Goal: Task Accomplishment & Management: Use online tool/utility

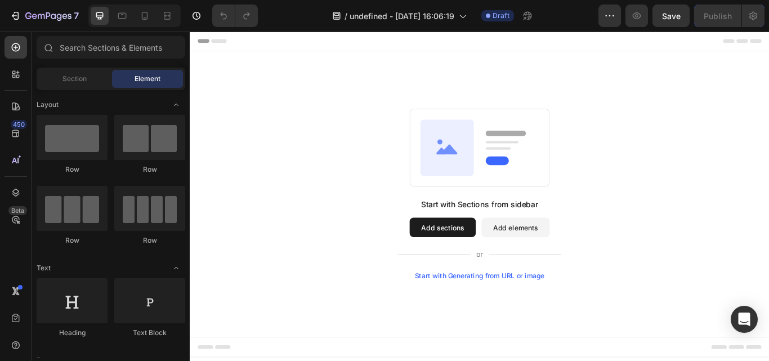
click at [474, 266] on button "Add sections" at bounding box center [484, 260] width 77 height 23
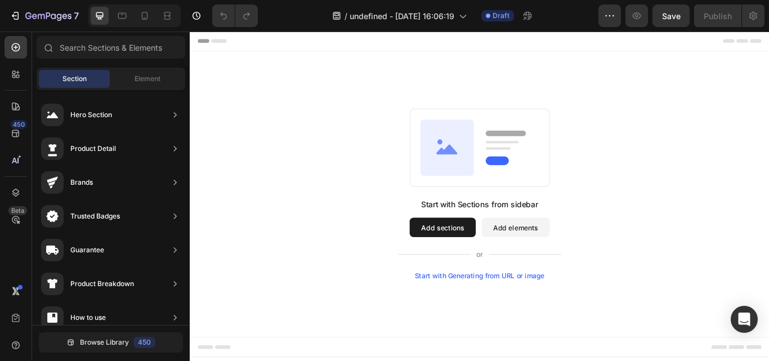
click at [487, 321] on div "Start with Generating from URL or image" at bounding box center [528, 316] width 152 height 9
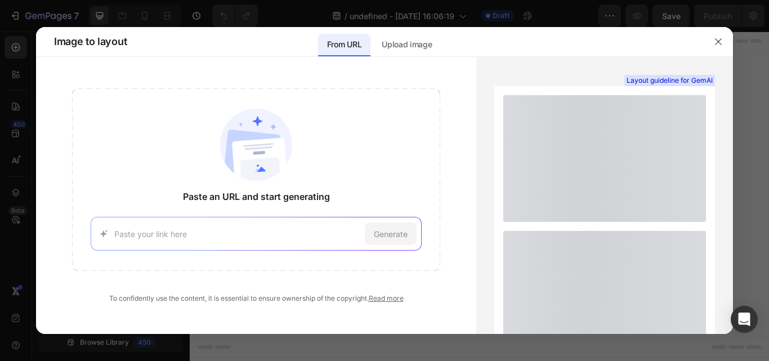
click at [279, 242] on div "Generate" at bounding box center [257, 234] width 332 height 34
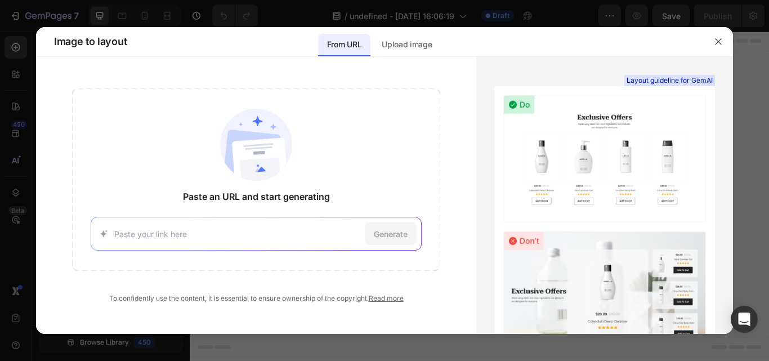
click at [273, 234] on input at bounding box center [237, 234] width 247 height 12
paste input "[URL][DOMAIN_NAME]"
type input "[URL][DOMAIN_NAME]"
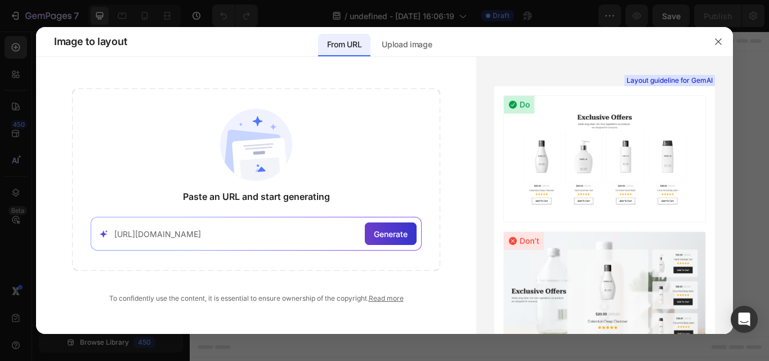
click at [386, 234] on span "Generate" at bounding box center [391, 234] width 34 height 12
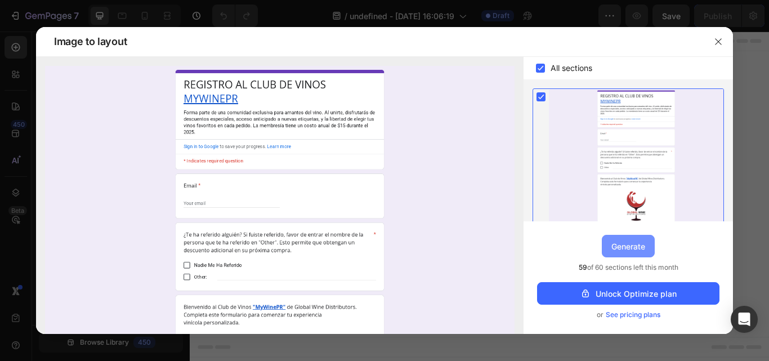
click at [612, 245] on div "Generate" at bounding box center [629, 247] width 34 height 12
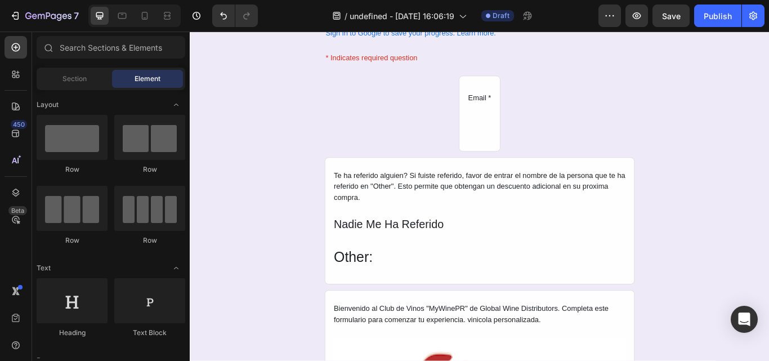
scroll to position [137, 0]
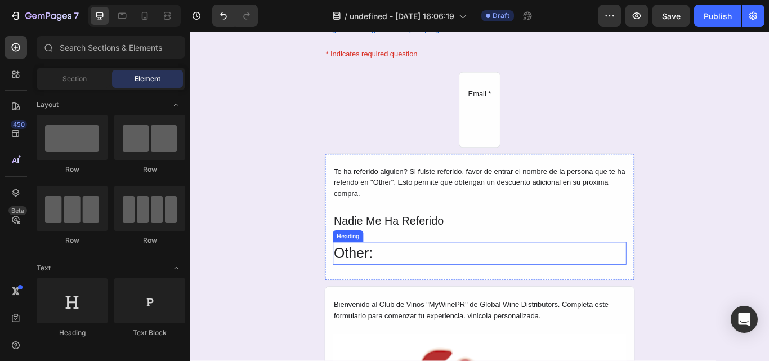
click at [365, 287] on h2 "Other:" at bounding box center [528, 290] width 342 height 27
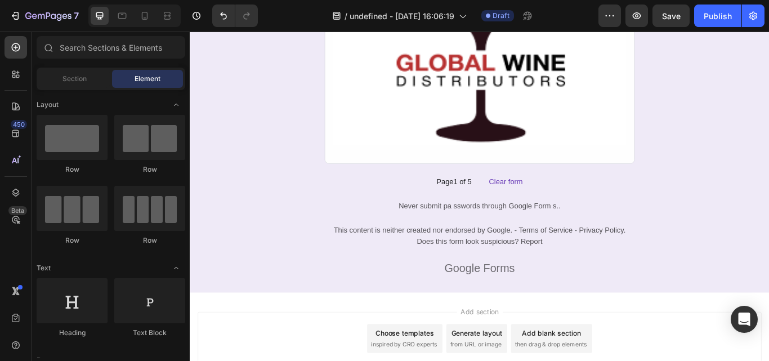
scroll to position [696, 0]
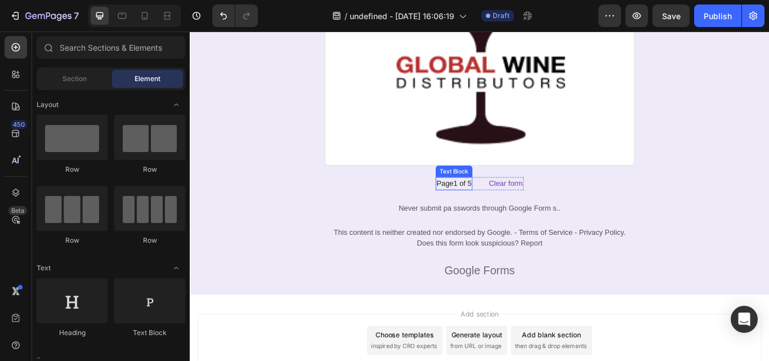
click at [501, 210] on div "Page1 of 5" at bounding box center [498, 209] width 43 height 15
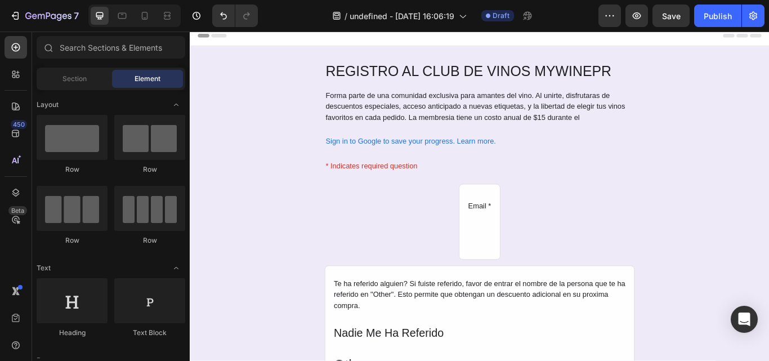
scroll to position [0, 0]
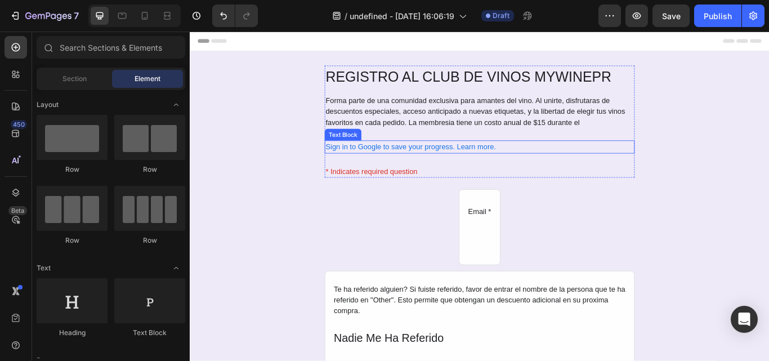
click at [554, 164] on div "Sign in to Google to save your progress. Learn more." at bounding box center [528, 166] width 362 height 15
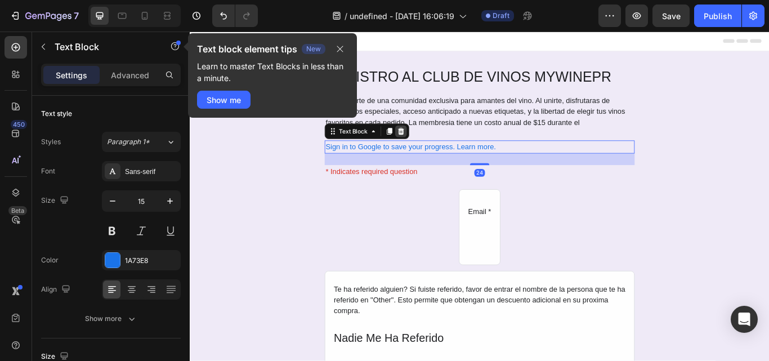
click at [436, 146] on div at bounding box center [436, 148] width 14 height 14
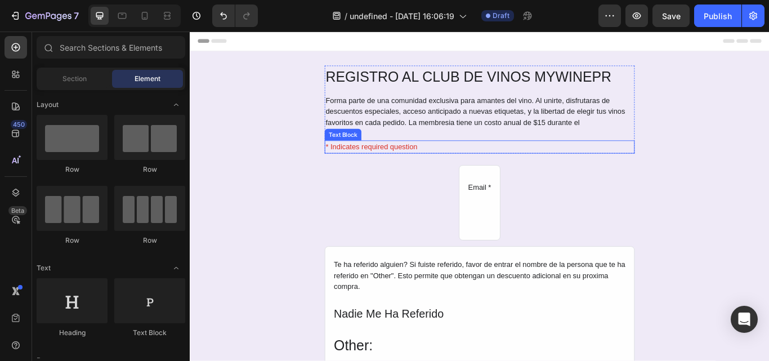
click at [455, 167] on div "* Indicates required question" at bounding box center [528, 166] width 362 height 15
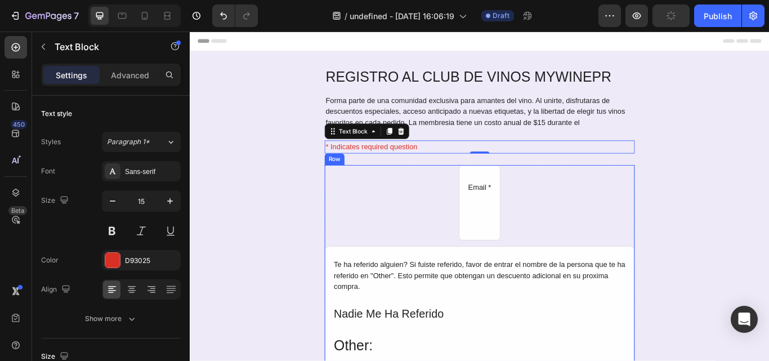
click at [484, 224] on div "Email * Text Block Row Te ha referido alguien? Si fuiste referido, favor de ent…" at bounding box center [528, 309] width 362 height 243
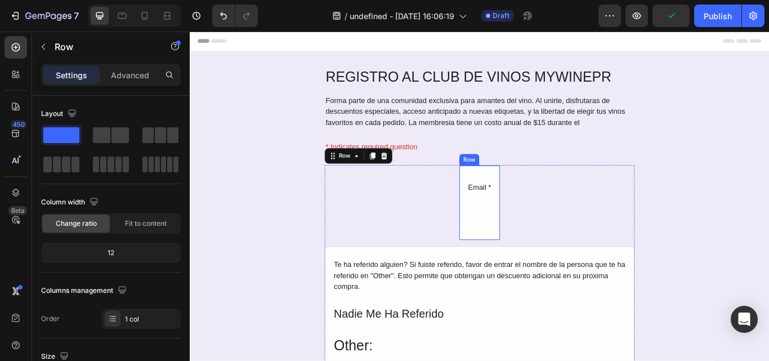
click at [536, 231] on div "Email * Text Block Row" at bounding box center [528, 232] width 48 height 88
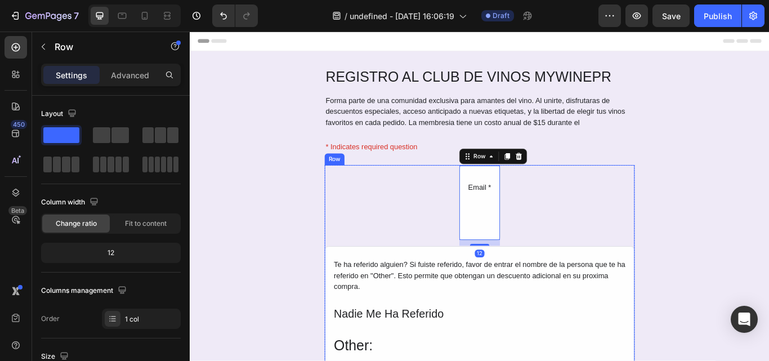
click at [548, 234] on div "Email * Text Block Row 12 Te ha referido alguien? Si fuiste referido, favor de …" at bounding box center [528, 309] width 362 height 243
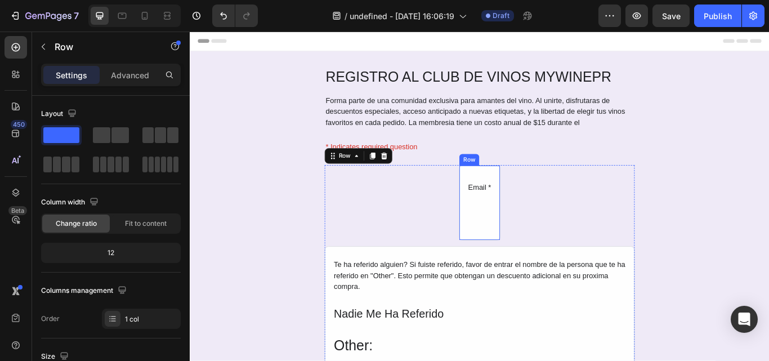
click at [519, 233] on div "Email * Text Block Row" at bounding box center [528, 232] width 48 height 88
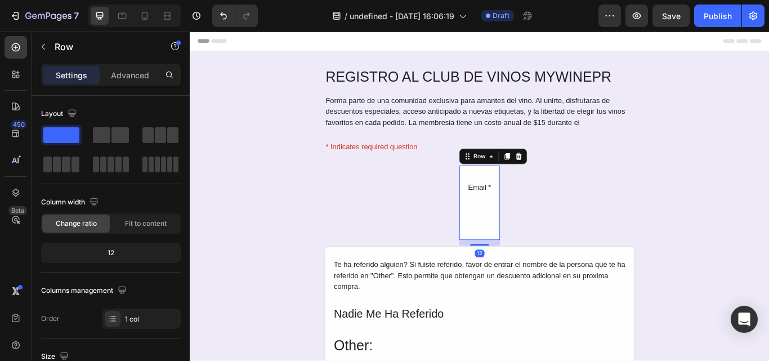
click at [519, 233] on div "Email * Text Block Row 12" at bounding box center [528, 232] width 48 height 88
click at [570, 180] on icon at bounding box center [573, 177] width 7 height 8
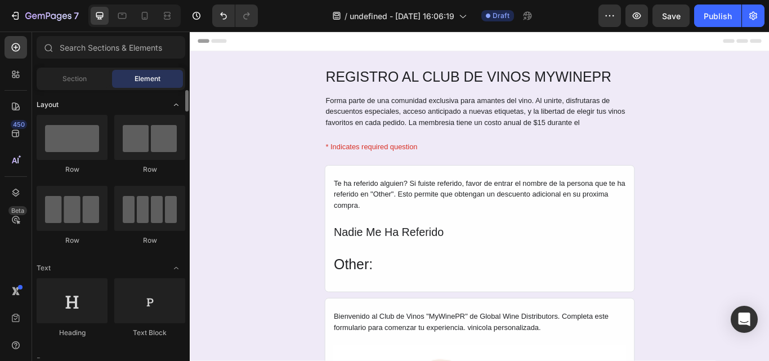
click at [45, 103] on span "Layout" at bounding box center [48, 105] width 22 height 10
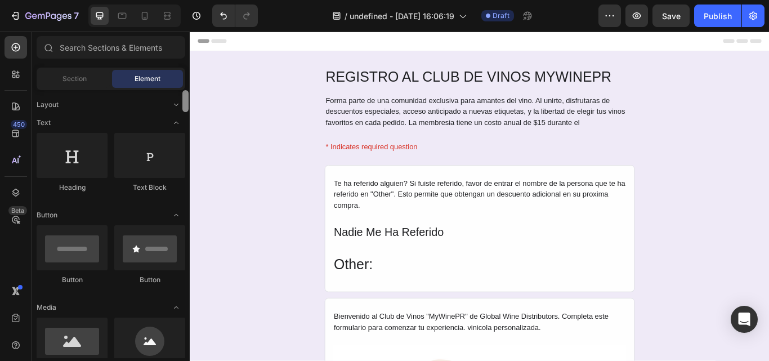
drag, startPoint x: 185, startPoint y: 100, endPoint x: 179, endPoint y: 89, distance: 13.1
click at [179, 90] on div "Layout Text Heading Text Block Button Button Button Media Image Image Video Vid…" at bounding box center [111, 224] width 158 height 268
click at [81, 78] on span "Section" at bounding box center [75, 79] width 24 height 10
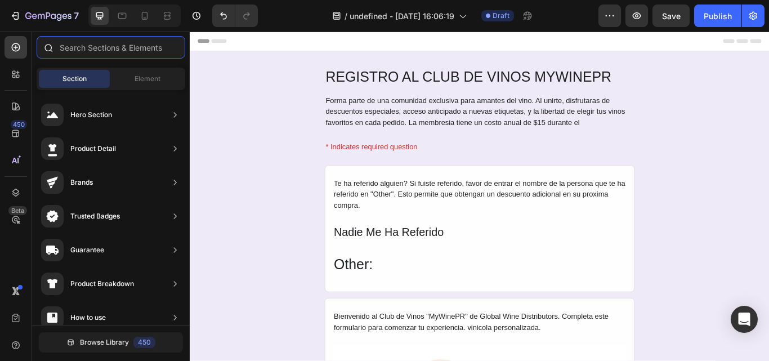
click at [118, 46] on input "text" at bounding box center [111, 47] width 149 height 23
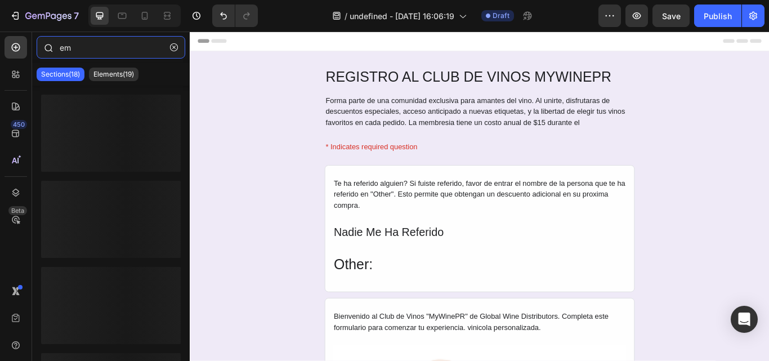
click at [118, 46] on input "em" at bounding box center [111, 47] width 149 height 23
type input "e"
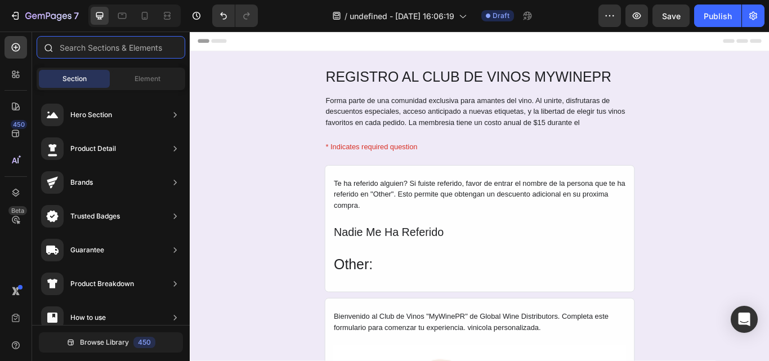
click at [97, 50] on input "text" at bounding box center [111, 47] width 149 height 23
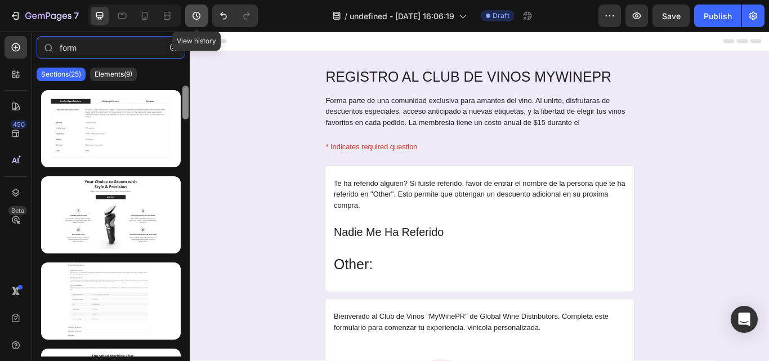
drag, startPoint x: 187, startPoint y: 112, endPoint x: 187, endPoint y: 14, distance: 98.0
click at [187, 0] on div "7 View history / undefined - [DATE] 16:06:19 Draft Preview Save Publish 450 Bet…" at bounding box center [384, 0] width 769 height 0
click at [60, 47] on input "form" at bounding box center [111, 47] width 149 height 23
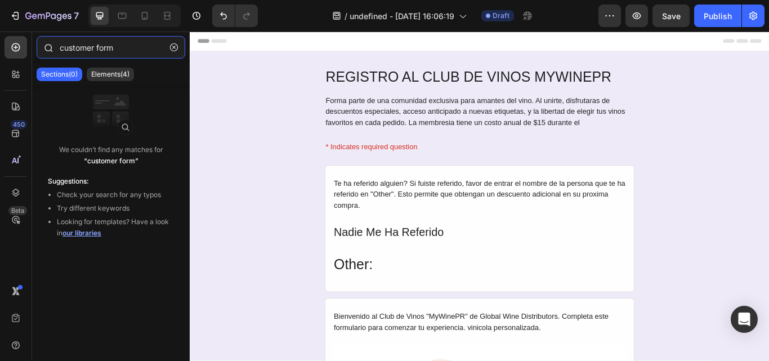
click at [70, 45] on input "customer form" at bounding box center [111, 47] width 149 height 23
click at [70, 45] on input "information form" at bounding box center [111, 47] width 149 height 23
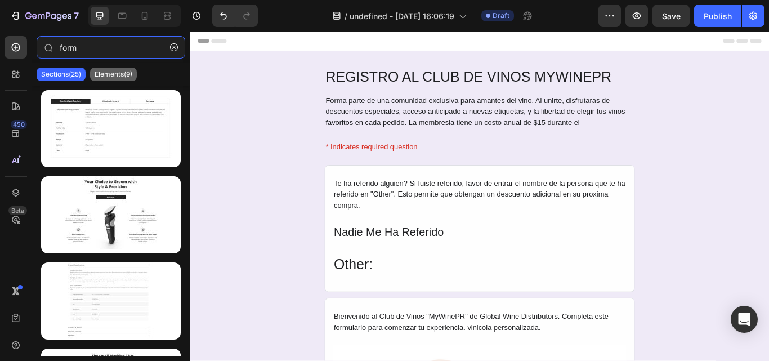
type input "form"
click at [106, 76] on p "Elements(9)" at bounding box center [114, 74] width 38 height 9
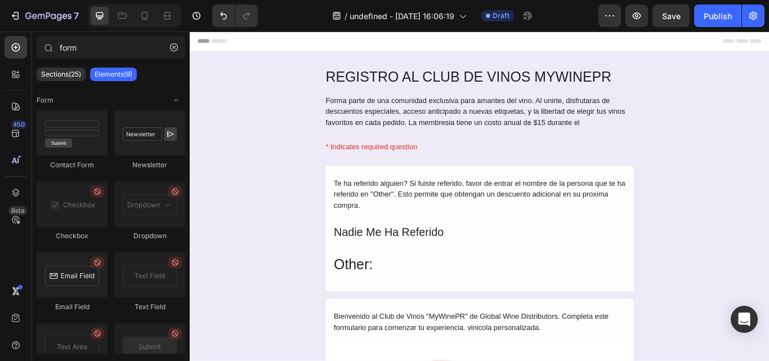
drag, startPoint x: 78, startPoint y: 282, endPoint x: 50, endPoint y: 288, distance: 28.3
click at [50, 288] on div at bounding box center [72, 274] width 71 height 45
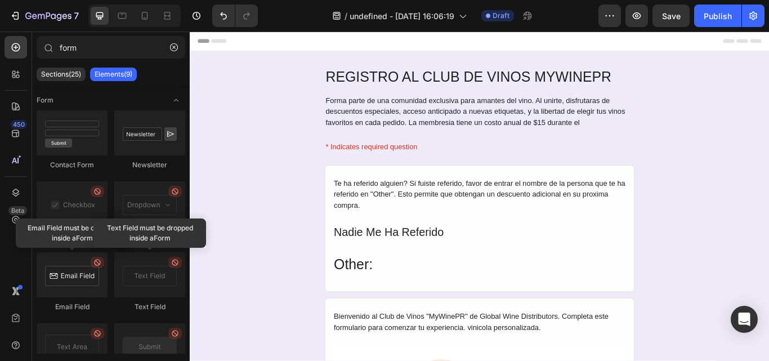
click at [68, 282] on div at bounding box center [72, 274] width 71 height 45
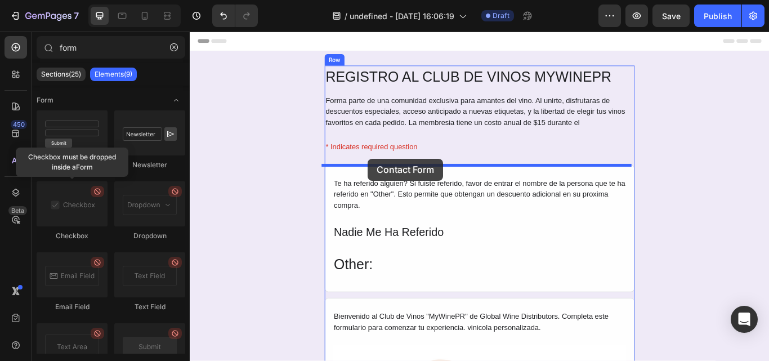
drag, startPoint x: 257, startPoint y: 167, endPoint x: 398, endPoint y: 180, distance: 140.8
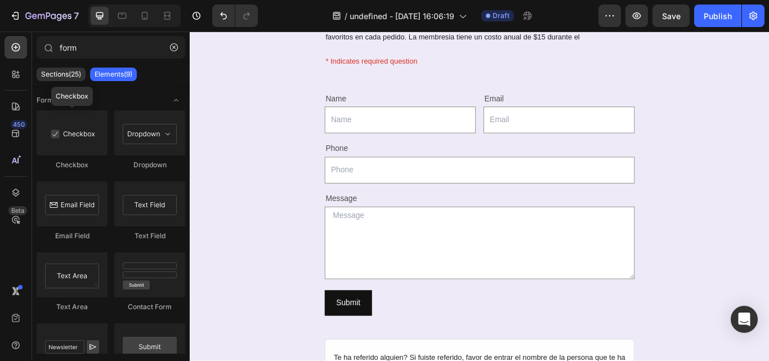
scroll to position [73, 0]
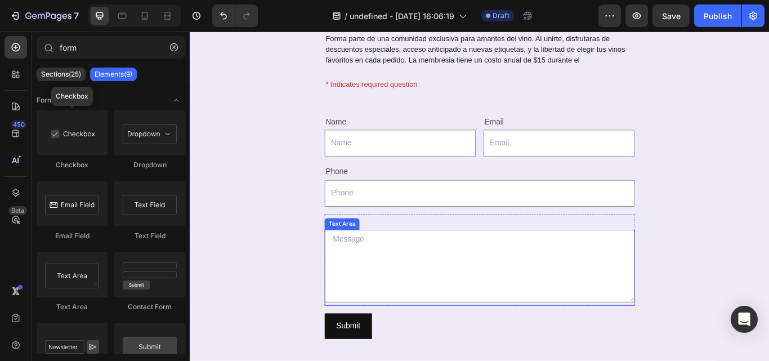
click at [385, 282] on textarea at bounding box center [528, 305] width 362 height 84
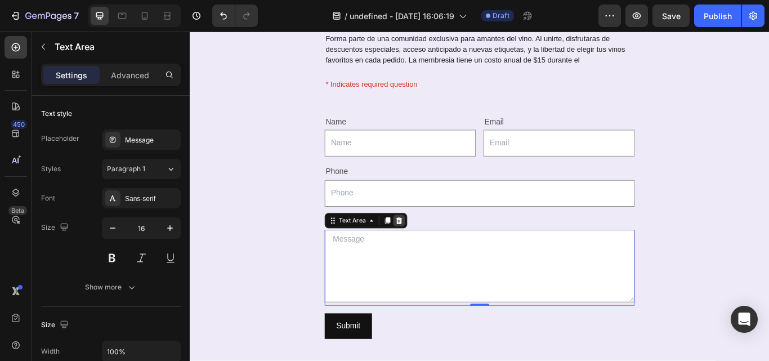
click at [430, 251] on icon at bounding box center [433, 252] width 7 height 8
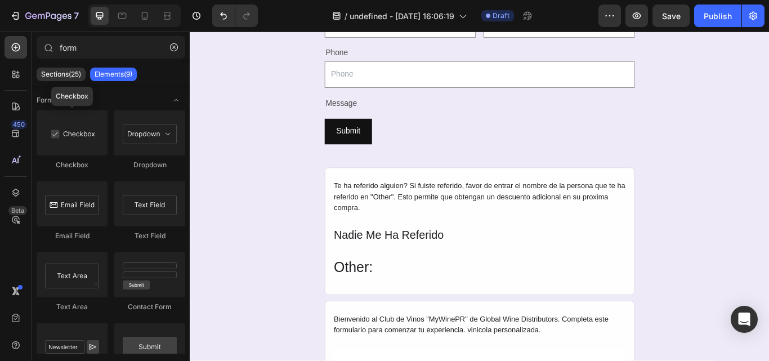
scroll to position [213, 0]
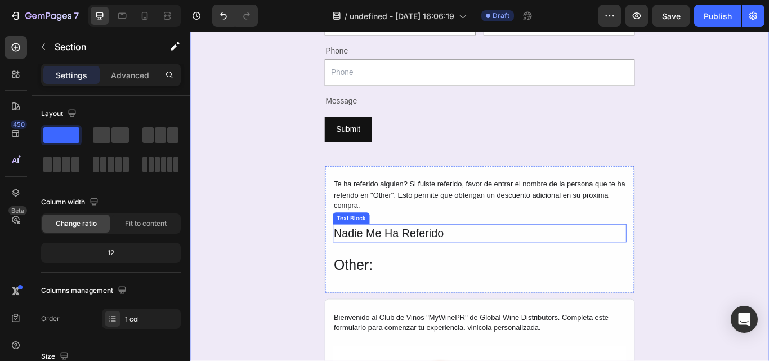
click at [396, 270] on div "Nadie Me Ha Referido" at bounding box center [528, 267] width 342 height 22
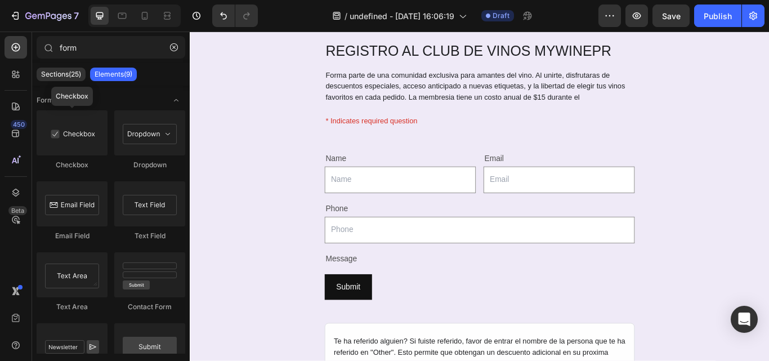
scroll to position [34, 0]
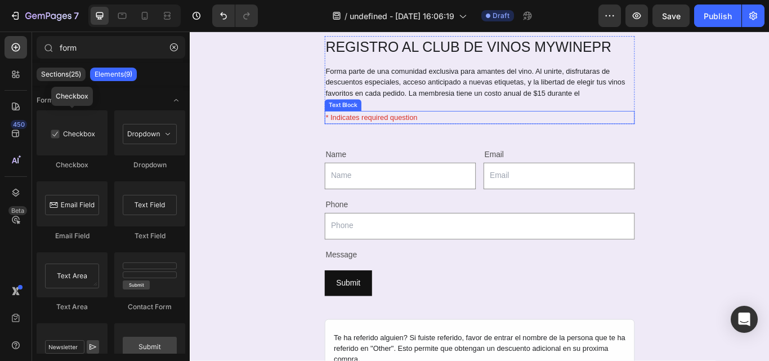
click at [406, 128] on div "* Indicates required question" at bounding box center [528, 131] width 362 height 15
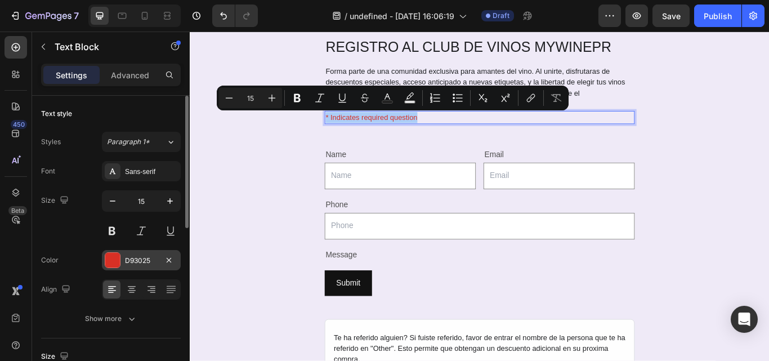
click at [116, 258] on div at bounding box center [112, 260] width 15 height 15
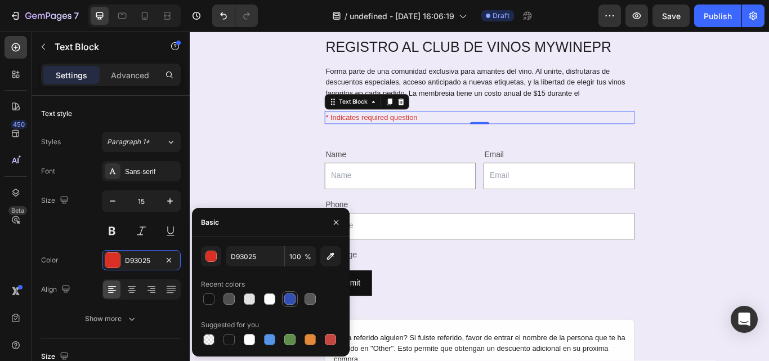
click at [291, 297] on div at bounding box center [289, 298] width 11 height 11
type input "334FB4"
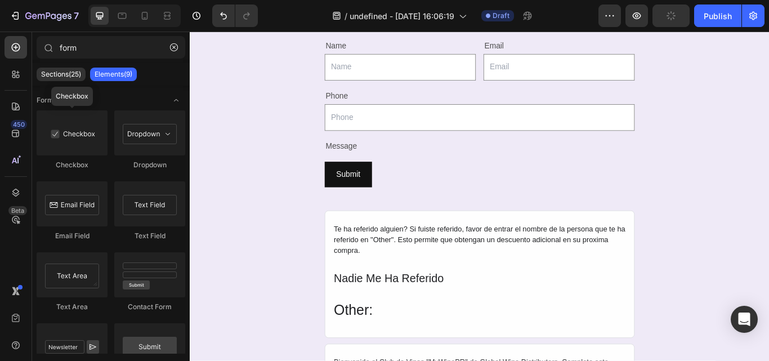
scroll to position [200, 0]
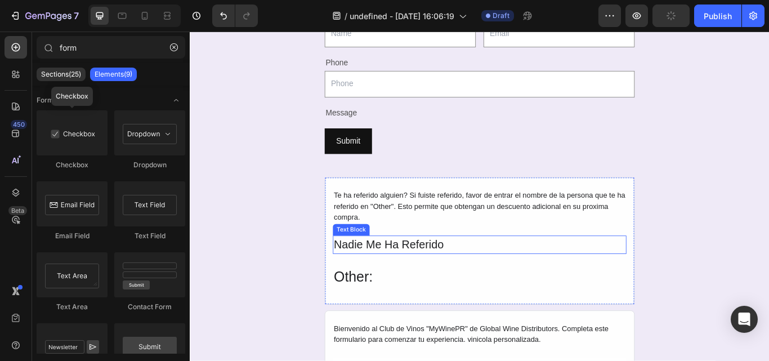
click at [434, 281] on div "Nadie Me Ha Referido" at bounding box center [528, 281] width 342 height 22
click at [430, 276] on p "Nadie Me Ha Referido" at bounding box center [528, 281] width 340 height 20
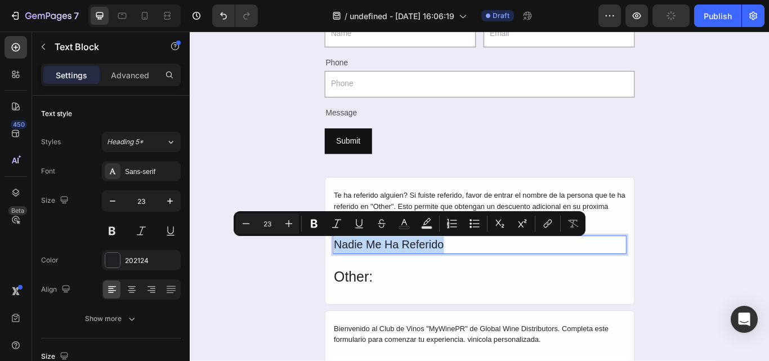
click at [491, 283] on p "Nadie Me Ha Referido" at bounding box center [528, 281] width 340 height 20
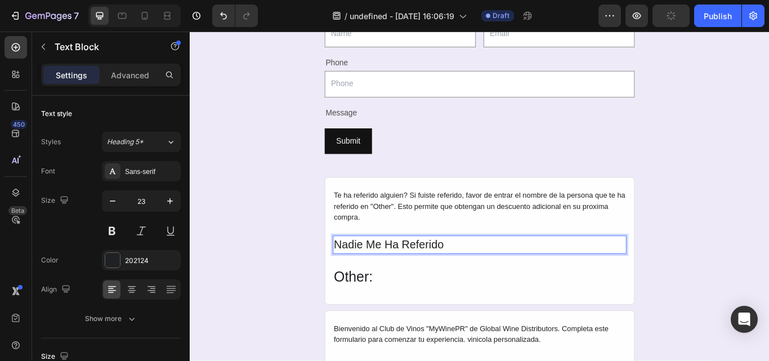
click at [461, 273] on p "Nadie Me Ha Referido" at bounding box center [528, 281] width 340 height 20
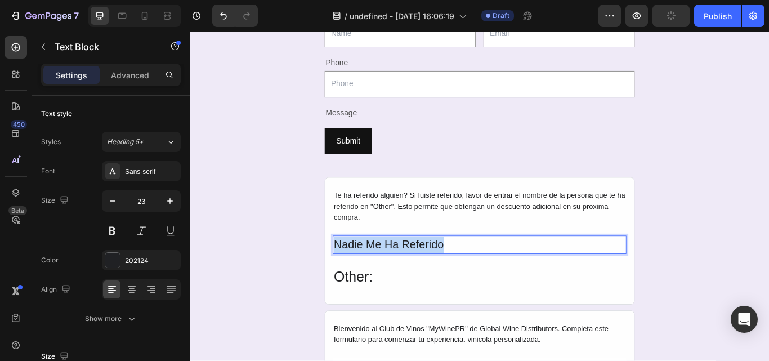
click at [461, 273] on p "Nadie Me Ha Referido" at bounding box center [528, 281] width 340 height 20
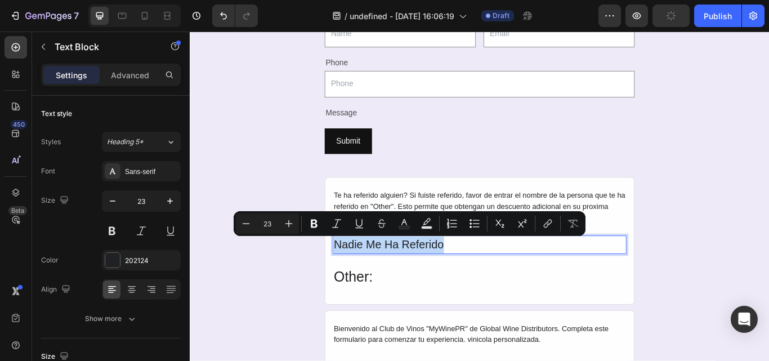
click at [514, 283] on p "Nadie Me Ha Referido" at bounding box center [528, 281] width 340 height 20
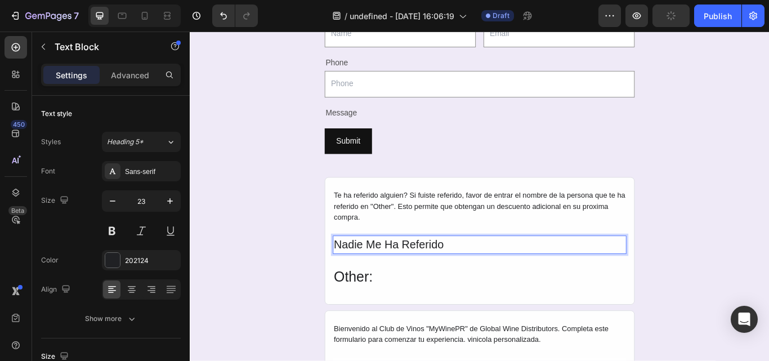
click at [514, 283] on p "Nadie Me Ha Referido" at bounding box center [528, 281] width 340 height 20
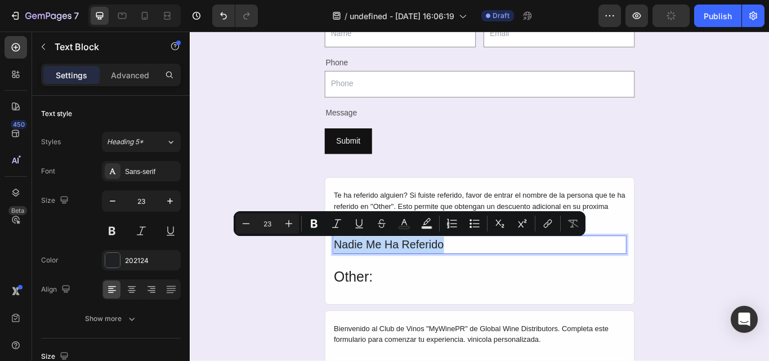
click at [514, 283] on p "Nadie Me Ha Referido" at bounding box center [528, 281] width 340 height 20
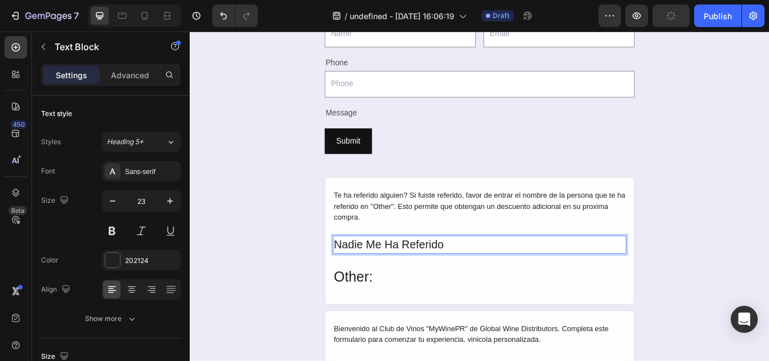
click at [587, 271] on p "Nadie Me Ha Referido" at bounding box center [528, 281] width 340 height 20
click at [404, 283] on p "Nadie Me Ha Referido" at bounding box center [528, 281] width 340 height 20
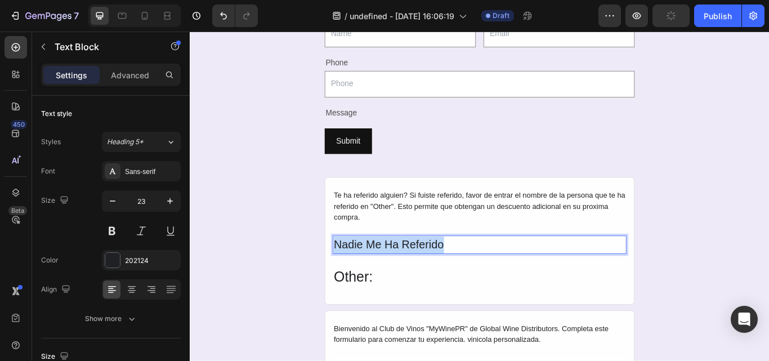
click at [404, 283] on p "Nadie Me Ha Referido" at bounding box center [528, 281] width 340 height 20
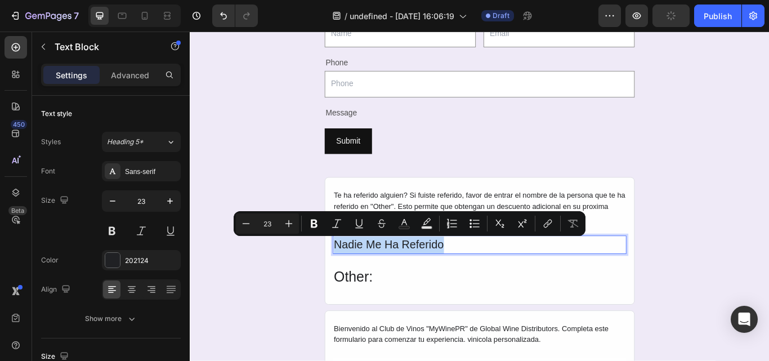
click at [404, 283] on p "Nadie Me Ha Referido" at bounding box center [528, 281] width 340 height 20
click at [611, 318] on h2 "Other:" at bounding box center [528, 318] width 342 height 27
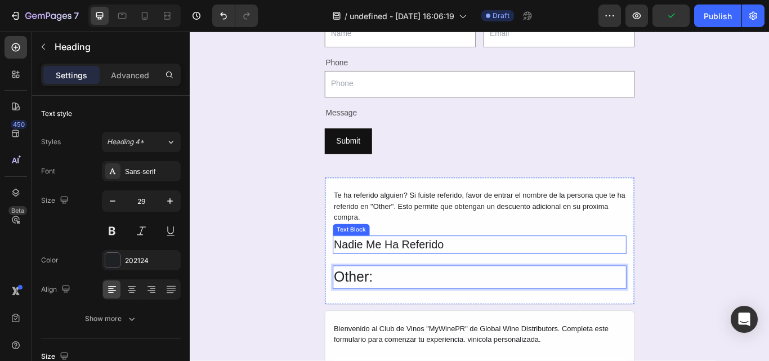
click at [603, 282] on p "Nadie Me Ha Referido" at bounding box center [528, 281] width 340 height 20
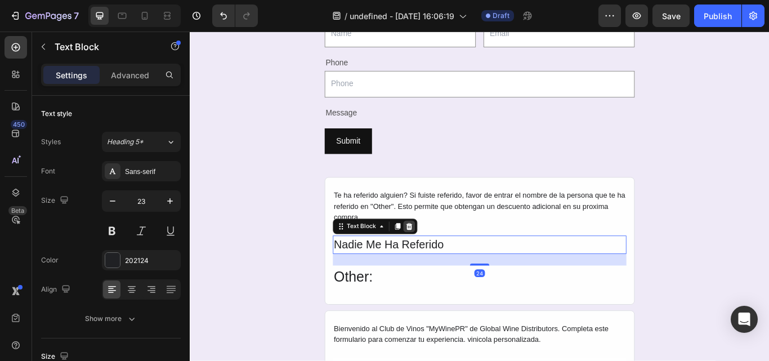
click at [442, 256] on icon at bounding box center [445, 259] width 7 height 8
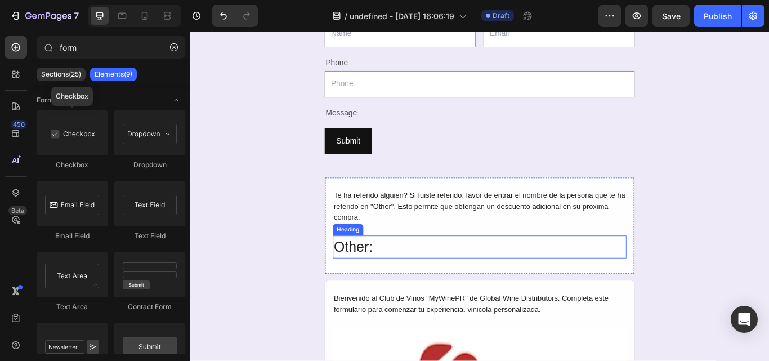
click at [397, 280] on p "Other:" at bounding box center [528, 283] width 340 height 25
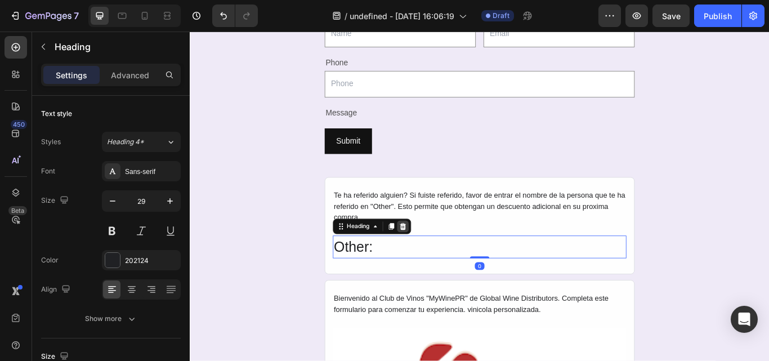
click at [434, 253] on div at bounding box center [438, 259] width 14 height 14
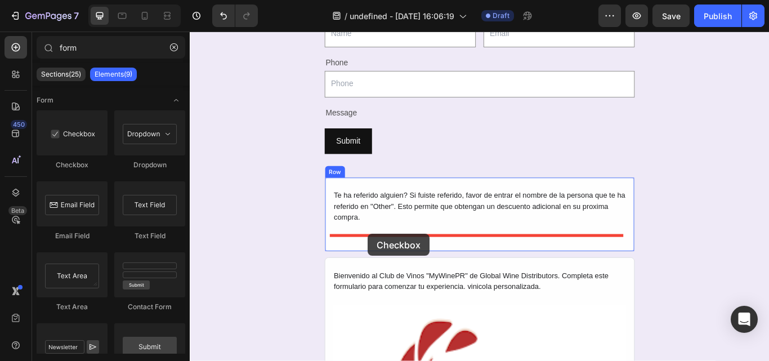
drag, startPoint x: 281, startPoint y: 203, endPoint x: 398, endPoint y: 268, distance: 133.4
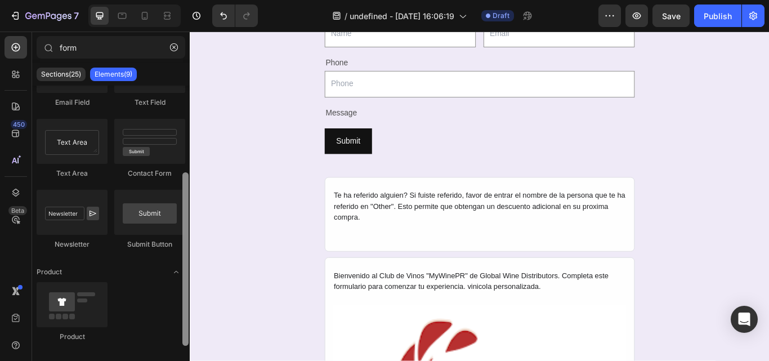
drag, startPoint x: 185, startPoint y: 251, endPoint x: 175, endPoint y: 336, distance: 85.6
click at [175, 337] on div "Form Checkbox Dropdown Email Field Text Field Text Area Contact Form Newsletter…" at bounding box center [111, 220] width 158 height 268
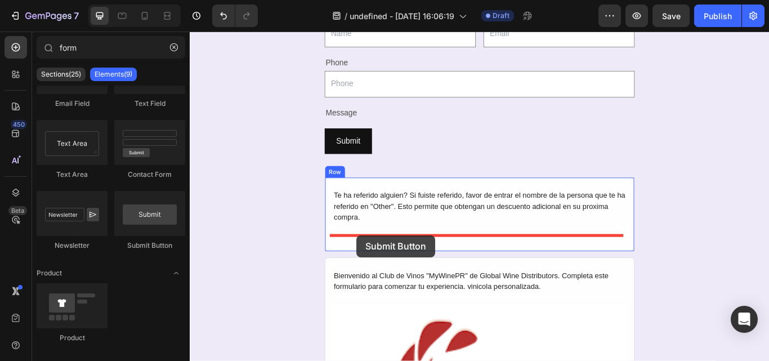
drag, startPoint x: 333, startPoint y: 277, endPoint x: 384, endPoint y: 269, distance: 51.9
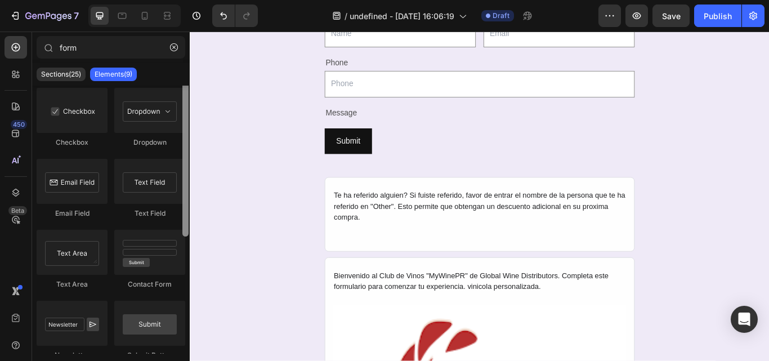
scroll to position [0, 0]
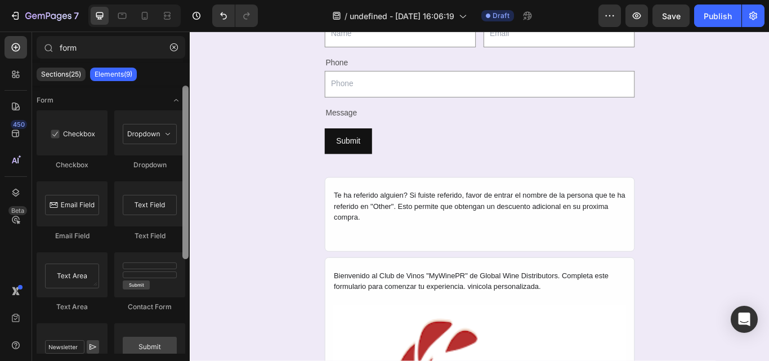
drag, startPoint x: 187, startPoint y: 273, endPoint x: 187, endPoint y: 144, distance: 128.4
click at [187, 144] on div at bounding box center [186, 172] width 6 height 173
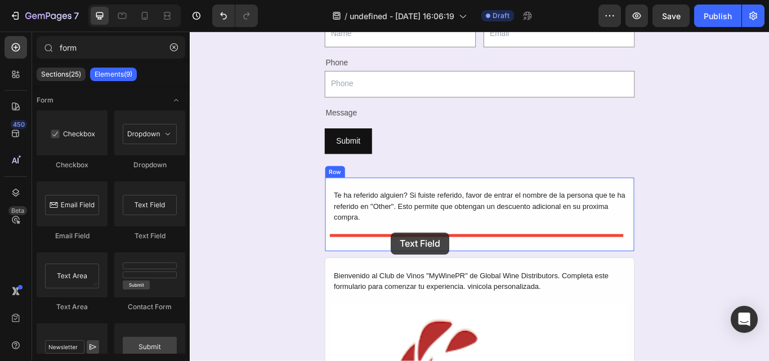
drag, startPoint x: 335, startPoint y: 242, endPoint x: 424, endPoint y: 266, distance: 92.2
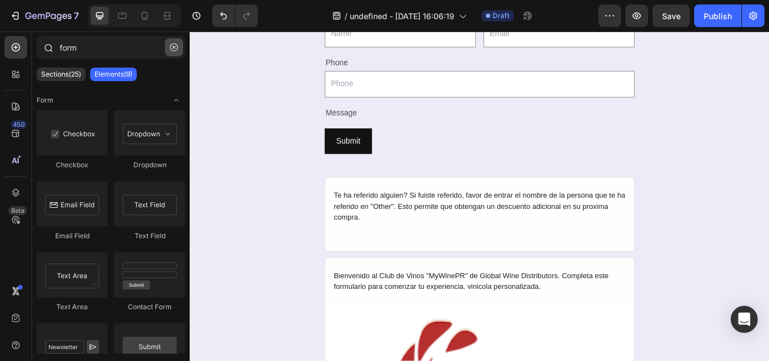
click at [175, 46] on icon "button" at bounding box center [174, 47] width 8 height 8
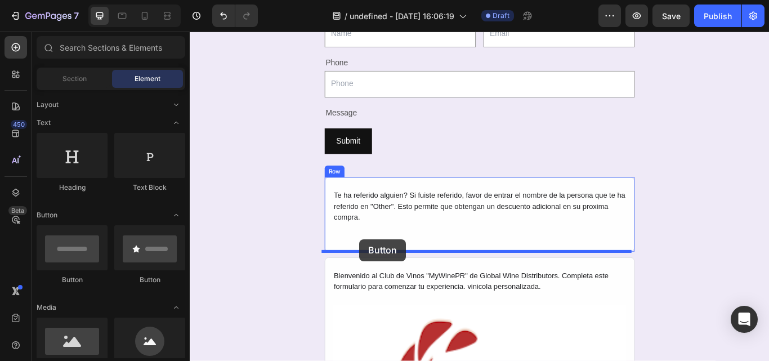
drag, startPoint x: 292, startPoint y: 294, endPoint x: 385, endPoint y: 271, distance: 96.3
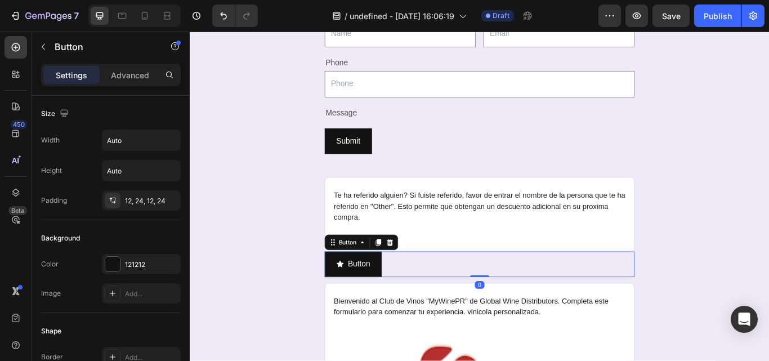
click at [486, 303] on div "Button Button 0" at bounding box center [528, 303] width 362 height 30
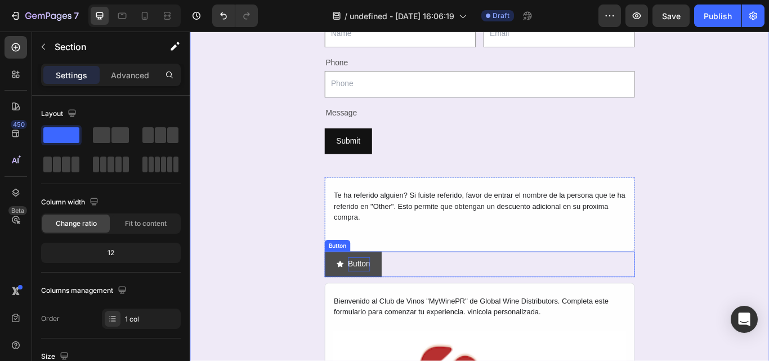
click at [384, 303] on p "Button" at bounding box center [387, 303] width 26 height 16
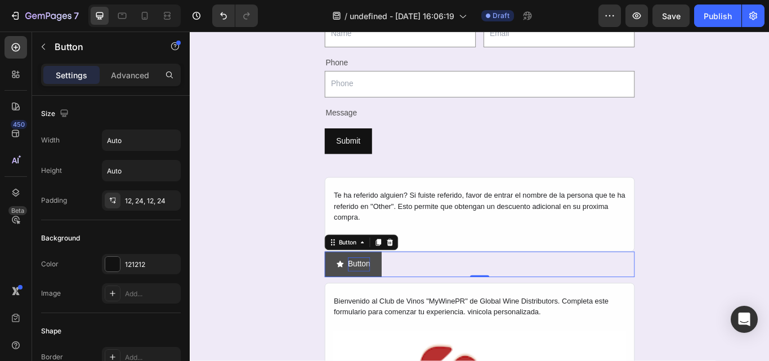
click at [384, 303] on p "Button" at bounding box center [387, 303] width 26 height 16
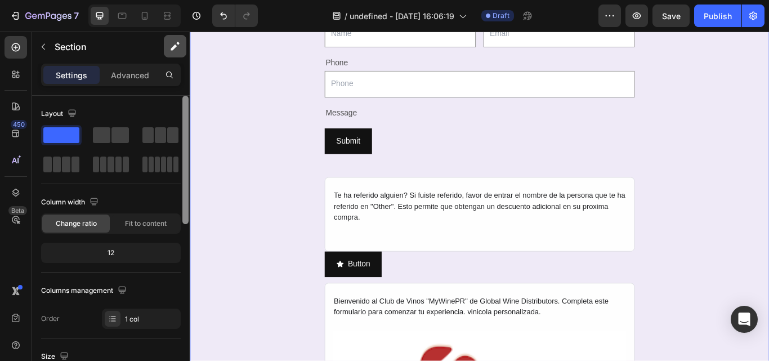
drag, startPoint x: 187, startPoint y: 198, endPoint x: 166, endPoint y: 48, distance: 151.9
click at [166, 48] on div "Sections(25) Elements(83) Section Element Hero Section Product Detail Brands Tr…" at bounding box center [111, 197] width 158 height 330
click at [130, 74] on p "Advanced" at bounding box center [130, 75] width 38 height 12
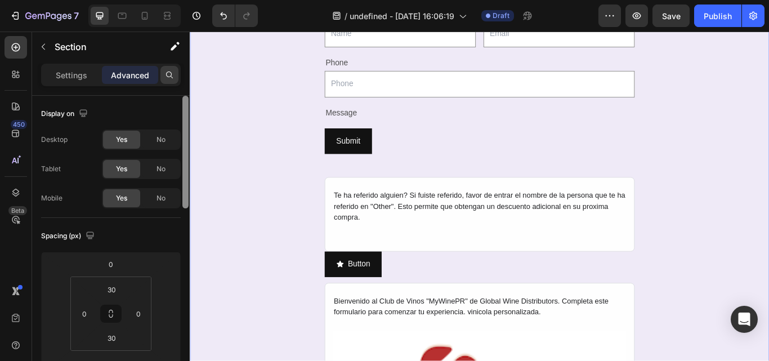
drag, startPoint x: 183, startPoint y: 144, endPoint x: 172, endPoint y: 69, distance: 76.2
click at [172, 70] on div "Settings Advanced Display on Desktop Yes No Tablet Yes No Mobile Yes No Spacing…" at bounding box center [111, 229] width 158 height 330
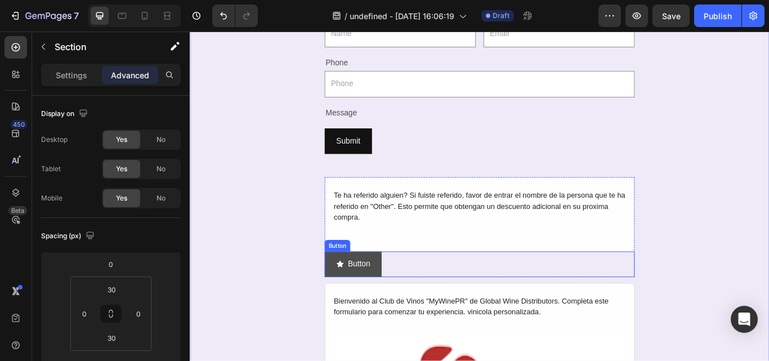
click at [405, 311] on button "Button" at bounding box center [380, 303] width 66 height 30
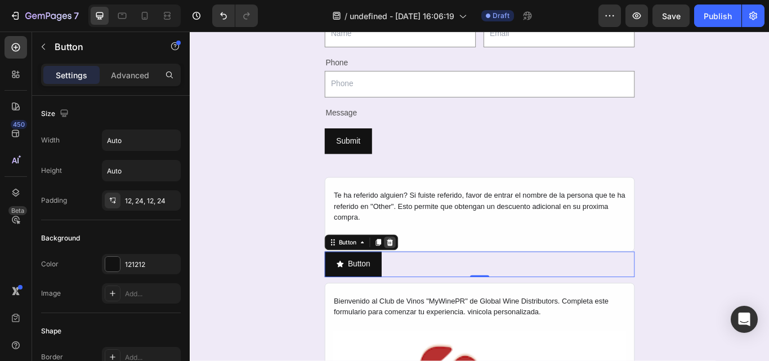
click at [420, 277] on icon at bounding box center [423, 277] width 9 height 9
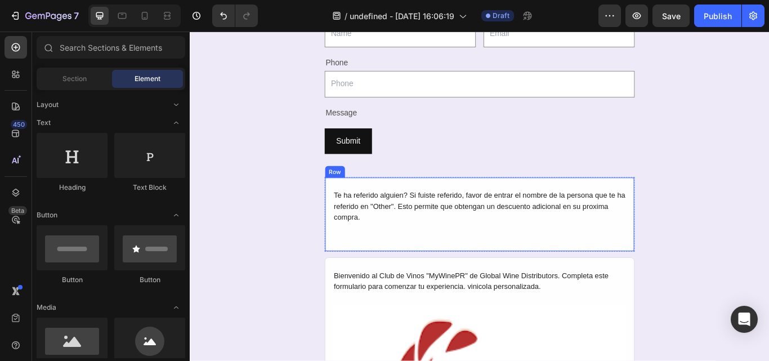
click at [402, 280] on div "Te ha referido alguien? Si fuiste referido, favor de entrar el nombre de la per…" at bounding box center [528, 245] width 362 height 87
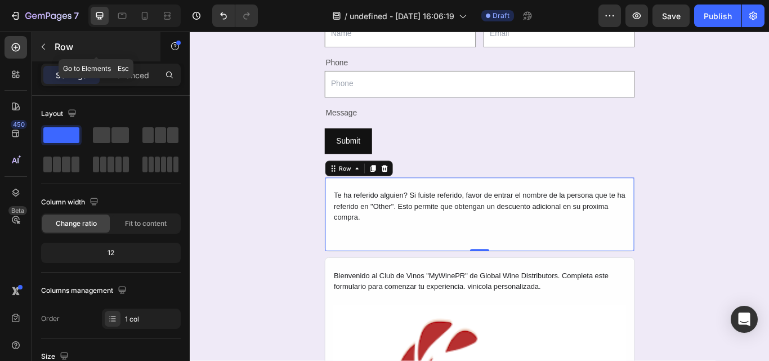
click at [46, 47] on icon "button" at bounding box center [43, 46] width 9 height 9
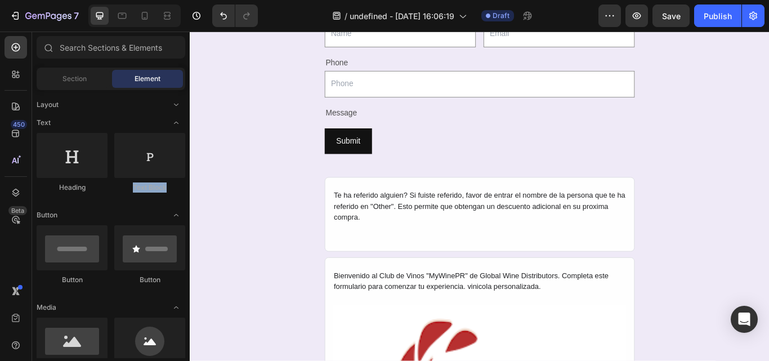
drag, startPoint x: 377, startPoint y: 197, endPoint x: 190, endPoint y: 180, distance: 187.7
click at [72, 79] on span "Section" at bounding box center [75, 79] width 24 height 10
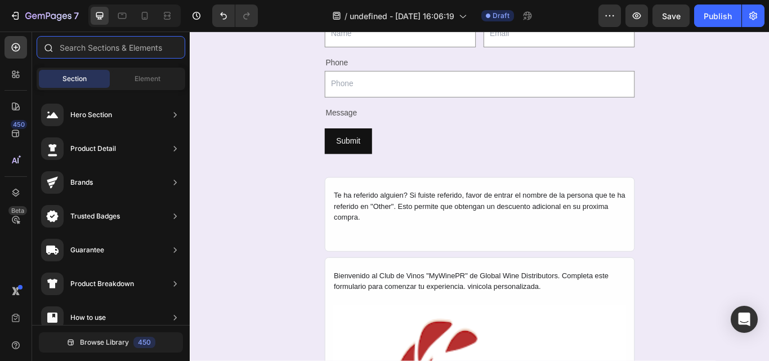
click at [98, 43] on input "text" at bounding box center [111, 47] width 149 height 23
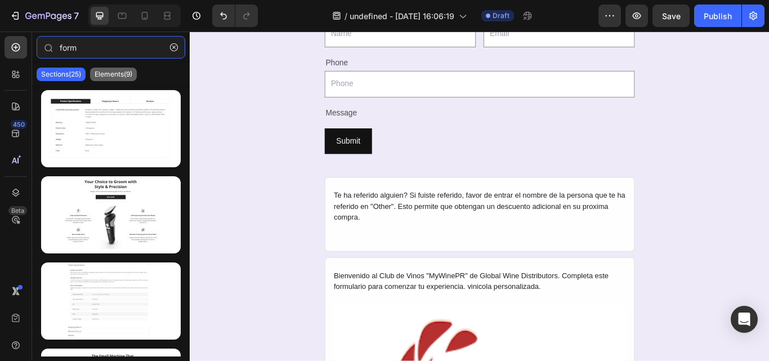
type input "form"
click at [98, 72] on p "Elements(9)" at bounding box center [114, 74] width 38 height 9
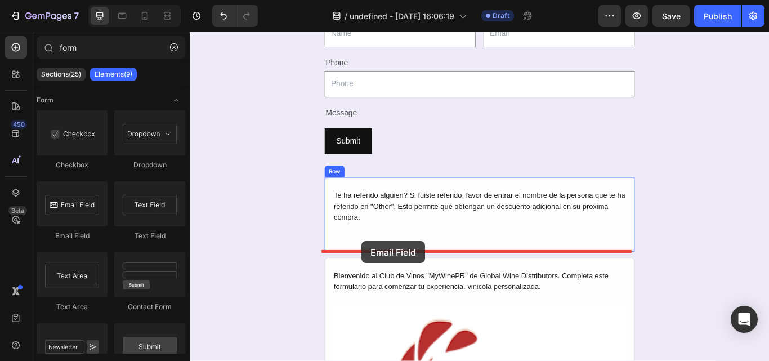
drag, startPoint x: 270, startPoint y: 246, endPoint x: 390, endPoint y: 275, distance: 123.5
drag, startPoint x: 260, startPoint y: 289, endPoint x: 359, endPoint y: 275, distance: 100.1
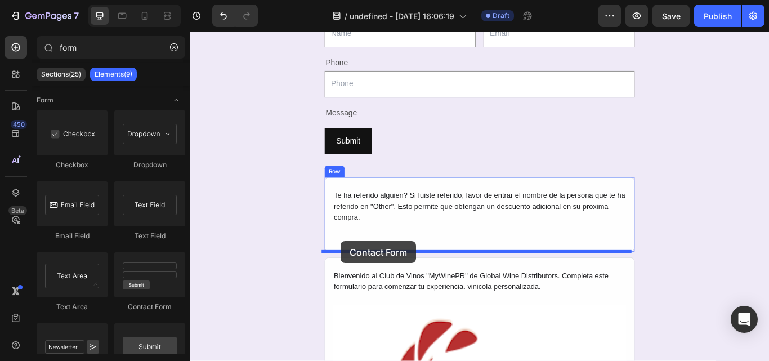
drag, startPoint x: 346, startPoint y: 314, endPoint x: 366, endPoint y: 276, distance: 42.6
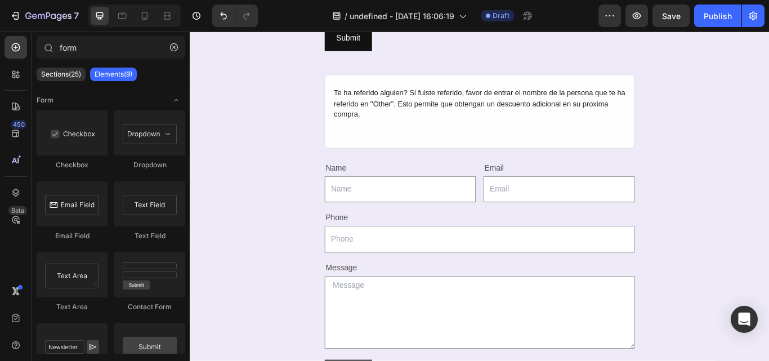
scroll to position [347, 0]
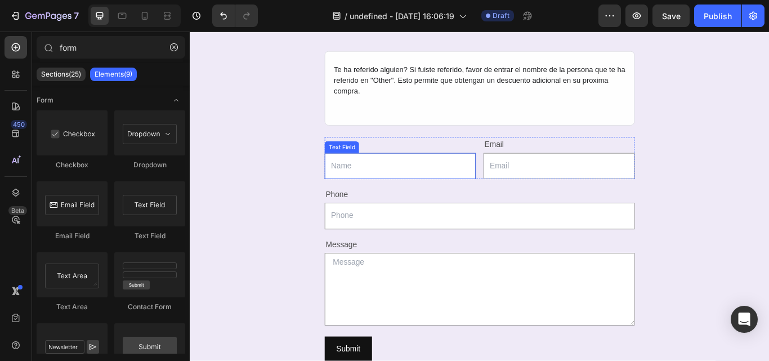
click at [425, 195] on input "text" at bounding box center [435, 188] width 176 height 31
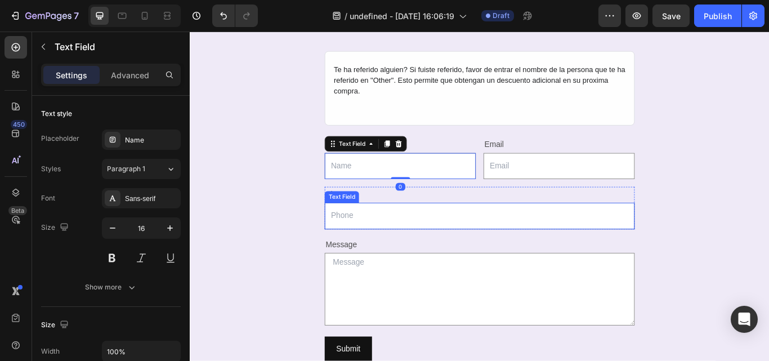
click at [413, 253] on input "text" at bounding box center [528, 247] width 362 height 31
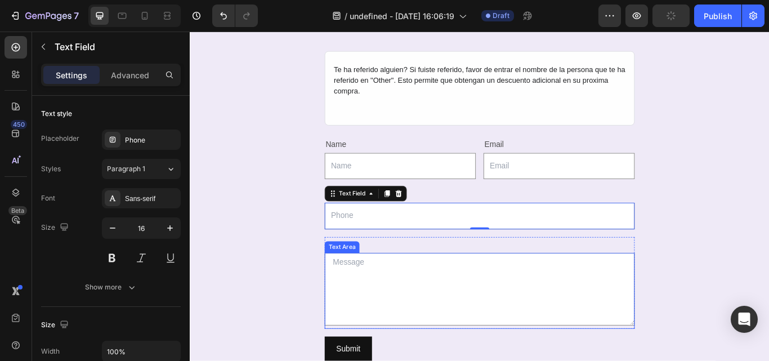
click at [397, 315] on textarea at bounding box center [528, 332] width 362 height 84
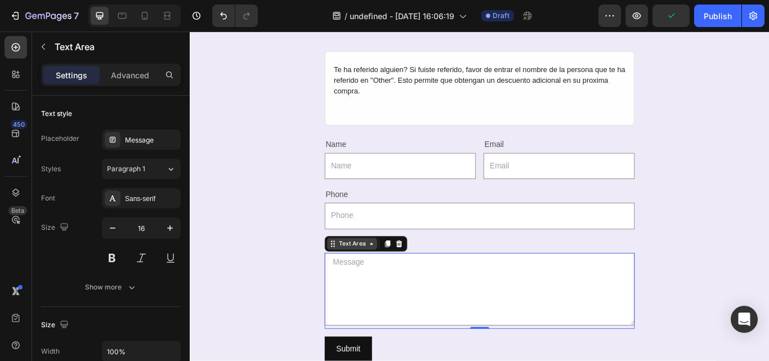
click at [400, 279] on icon at bounding box center [401, 279] width 9 height 9
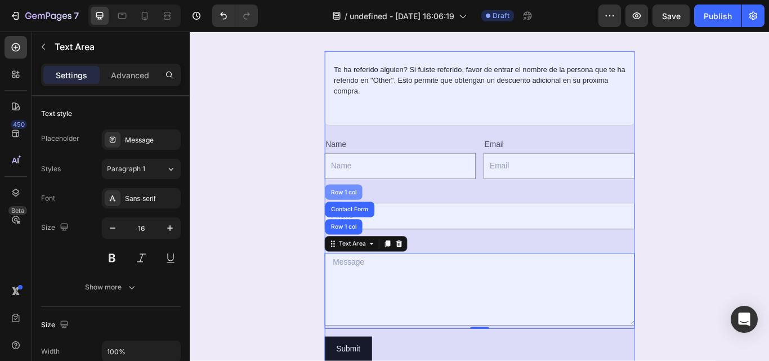
click at [371, 212] on div "Row 1 col" at bounding box center [369, 219] width 43 height 18
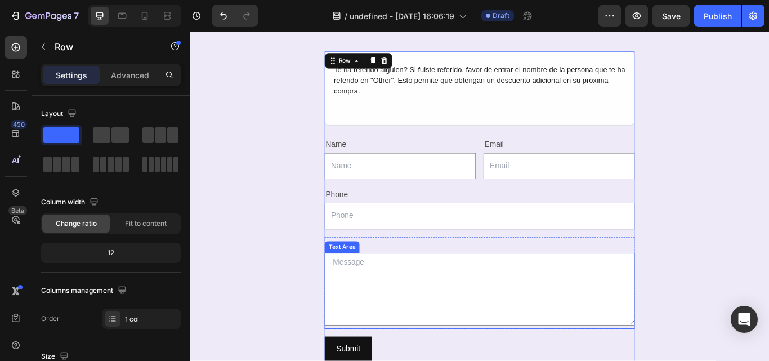
click at [401, 299] on textarea at bounding box center [528, 332] width 362 height 84
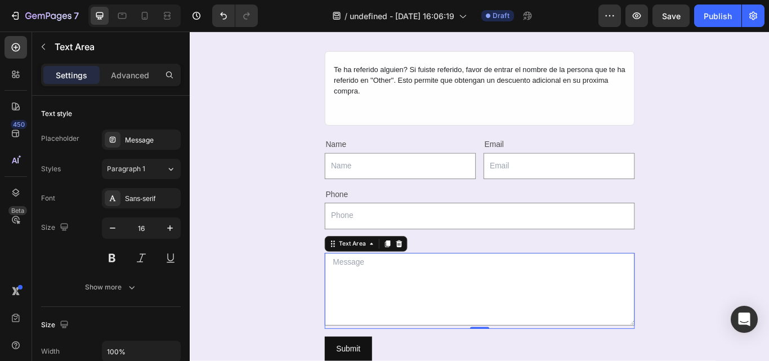
click at [362, 345] on textarea at bounding box center [528, 332] width 362 height 84
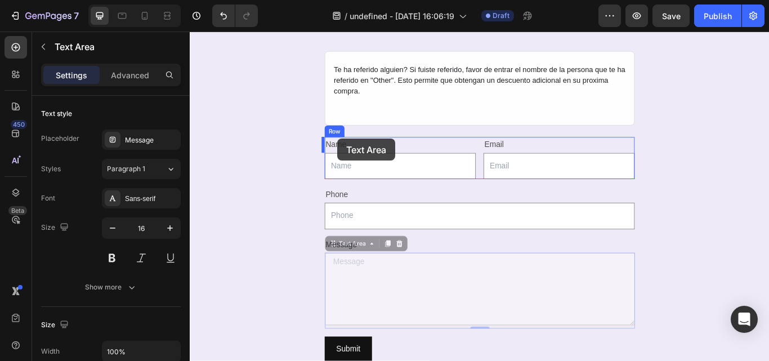
drag, startPoint x: 353, startPoint y: 279, endPoint x: 362, endPoint y: 157, distance: 123.1
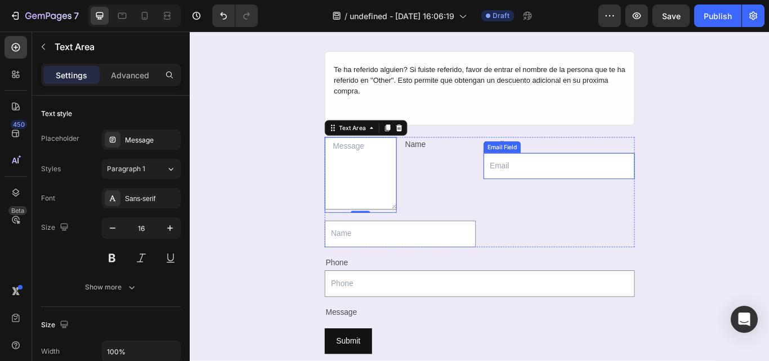
click at [560, 194] on input "email" at bounding box center [620, 188] width 176 height 31
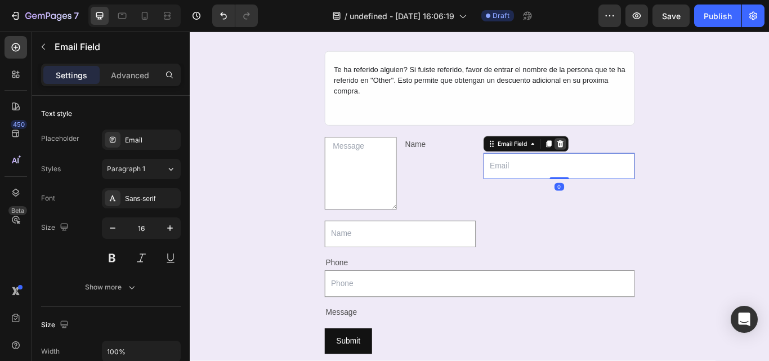
click at [619, 165] on icon at bounding box center [622, 162] width 7 height 8
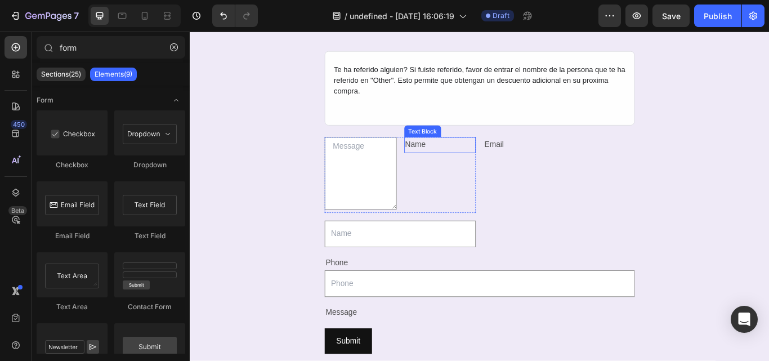
click at [450, 168] on div "Name" at bounding box center [482, 164] width 84 height 19
click at [485, 166] on div "Name" at bounding box center [482, 164] width 84 height 19
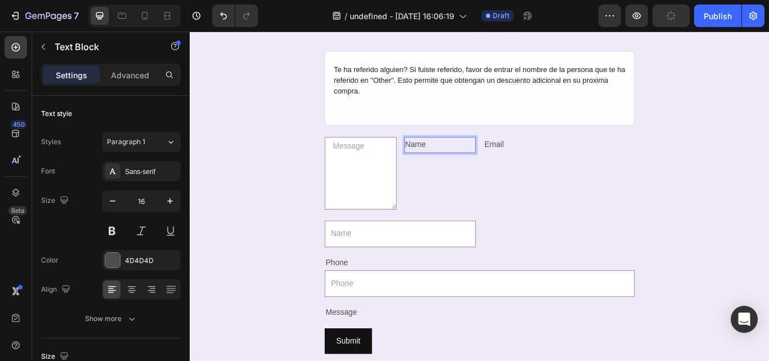
click at [501, 164] on p "Name" at bounding box center [482, 164] width 82 height 16
click at [509, 160] on p "Name" at bounding box center [482, 164] width 82 height 16
click at [499, 160] on p "Name" at bounding box center [482, 164] width 82 height 16
click at [458, 282] on input "text" at bounding box center [435, 267] width 176 height 31
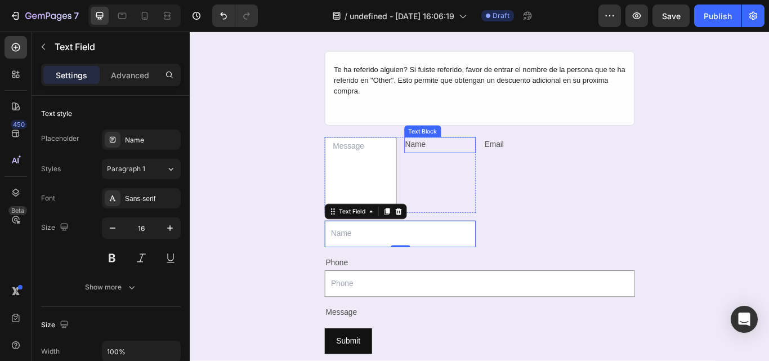
click at [486, 167] on p "Name" at bounding box center [482, 164] width 82 height 16
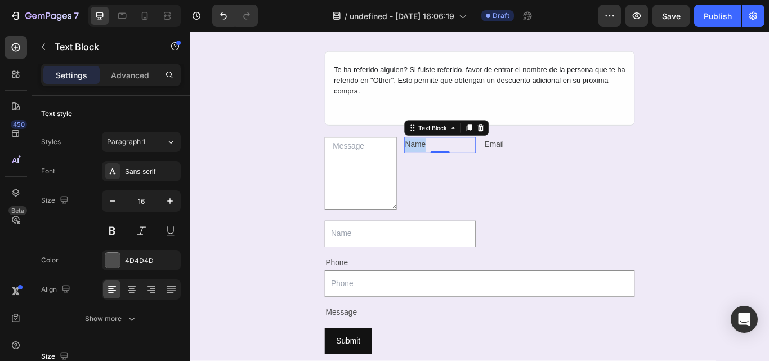
click at [478, 157] on p "Name" at bounding box center [482, 164] width 82 height 16
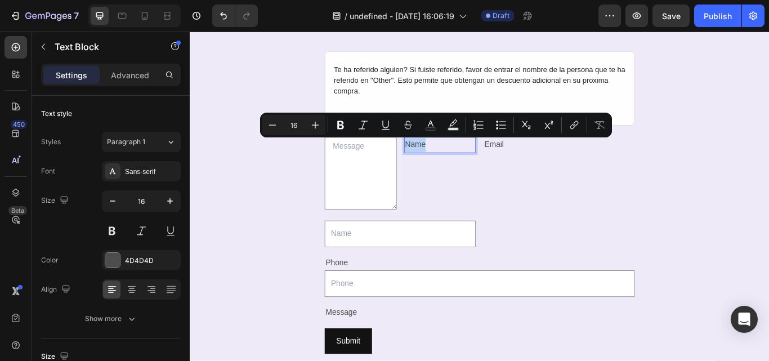
click at [478, 157] on p "Name" at bounding box center [482, 164] width 82 height 16
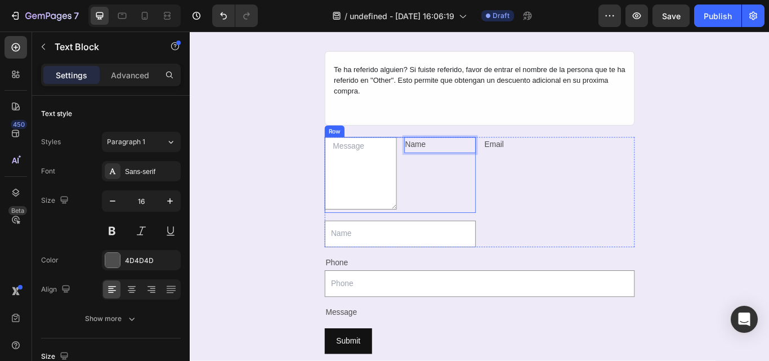
click at [482, 234] on div "Name Text Block 0" at bounding box center [482, 199] width 84 height 88
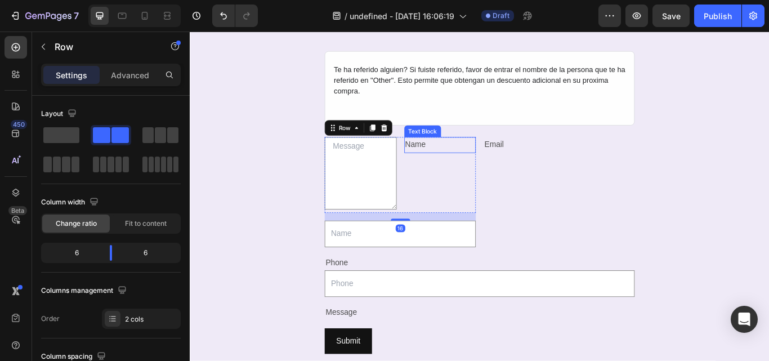
click at [500, 159] on p "Name" at bounding box center [482, 164] width 82 height 16
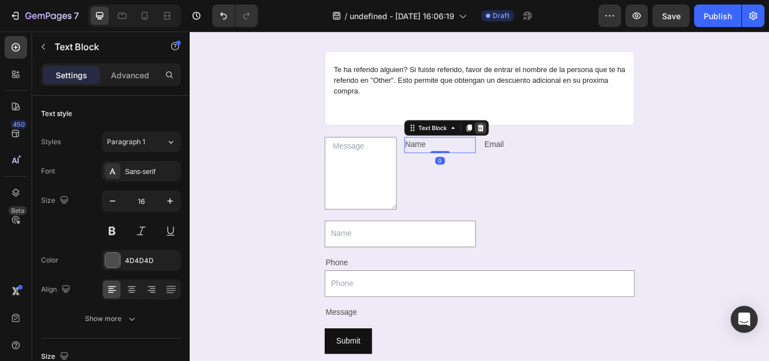
click at [525, 145] on icon at bounding box center [528, 144] width 7 height 8
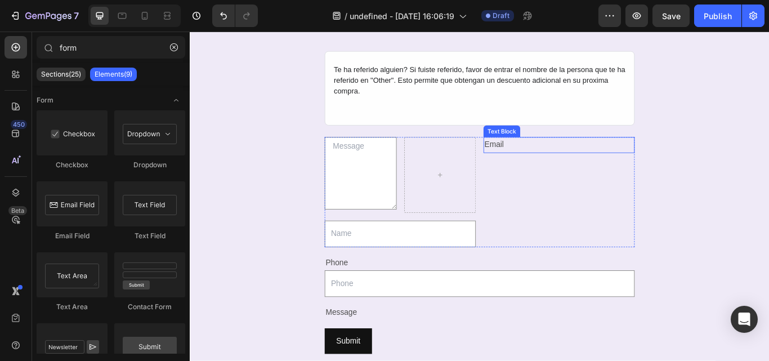
click at [543, 166] on div "Email" at bounding box center [620, 164] width 176 height 19
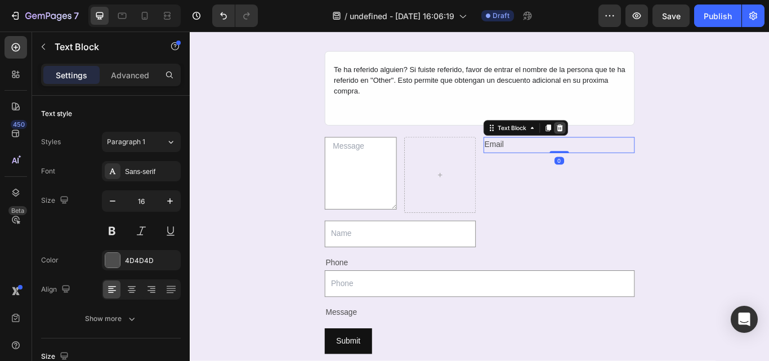
click at [621, 143] on icon at bounding box center [621, 144] width 9 height 9
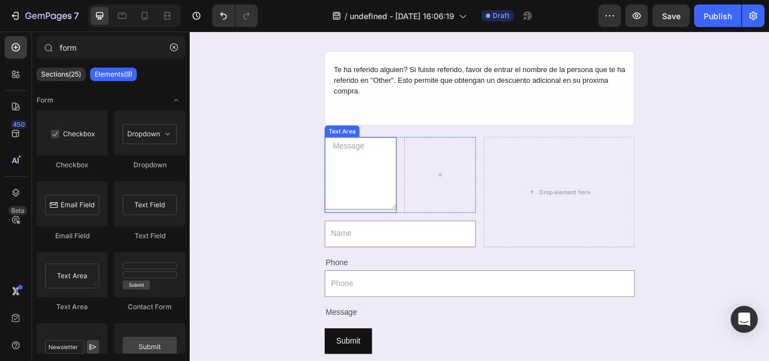
click at [368, 215] on textarea at bounding box center [389, 197] width 84 height 84
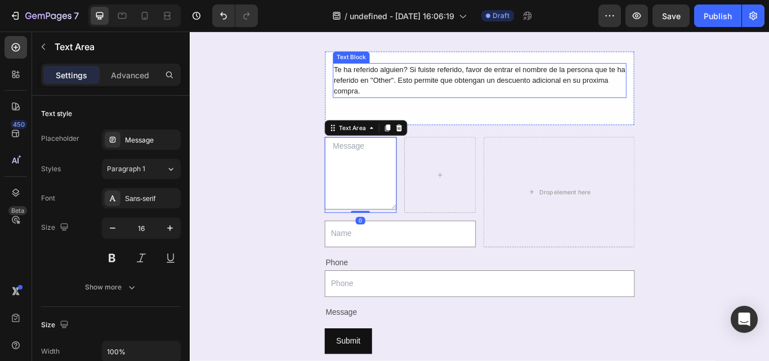
click at [396, 86] on div "Te ha referido alguien? Si fuiste referido, favor de entrar el nombre de la per…" at bounding box center [528, 89] width 342 height 41
click at [396, 69] on div "Text Block" at bounding box center [378, 62] width 43 height 14
click at [396, 67] on div "Text Block" at bounding box center [378, 62] width 38 height 10
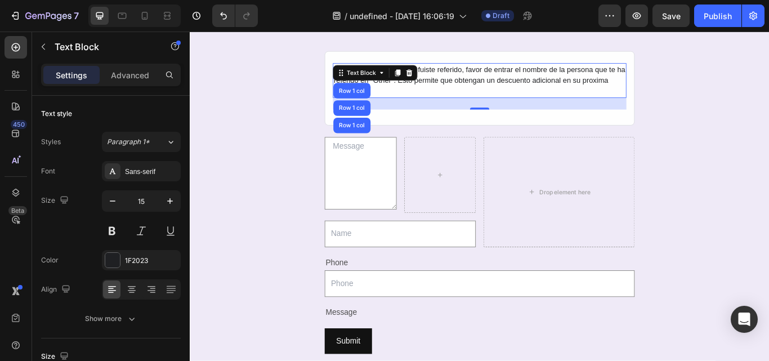
click at [396, 86] on div "Text Block" at bounding box center [389, 80] width 61 height 14
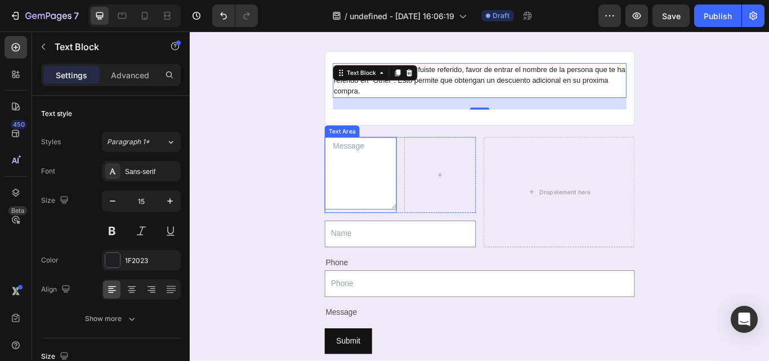
click at [372, 183] on textarea at bounding box center [389, 197] width 84 height 84
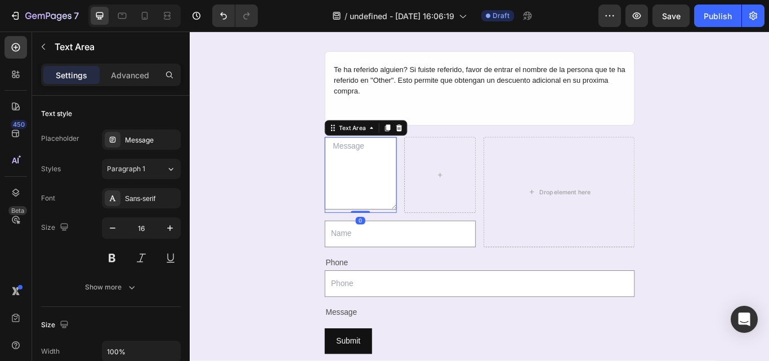
paste textarea "¿Te ha referido alguién? Si fuiste referido, favor de entrar el nombre de la pe…"
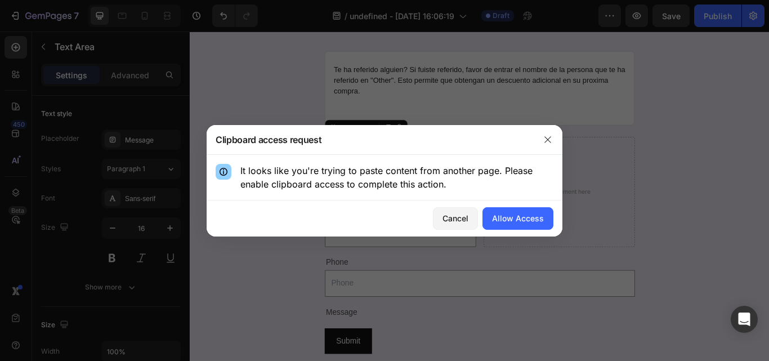
scroll to position [191, 0]
type textarea "¿Te ha referido alguién? Si fuiste referido, favor de entrar el nombre de la pe…"
click at [521, 217] on div "Allow Access" at bounding box center [518, 218] width 52 height 12
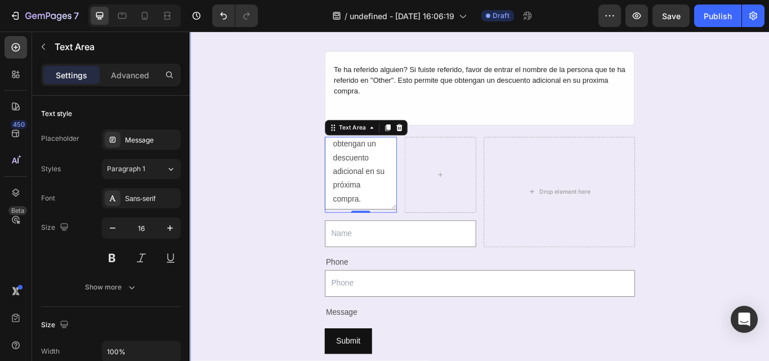
click at [327, 291] on div "REGISTRO AL CLUB DE VINOS MYWINEPR Heading Forma parte de una comunidad exclusi…" at bounding box center [528, 352] width 676 height 1255
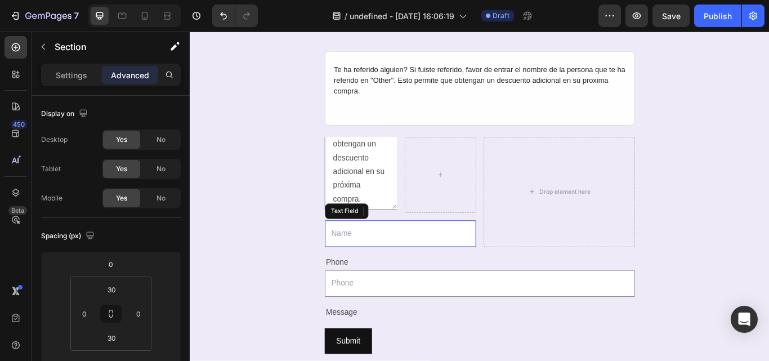
click at [364, 274] on input "text" at bounding box center [435, 267] width 176 height 31
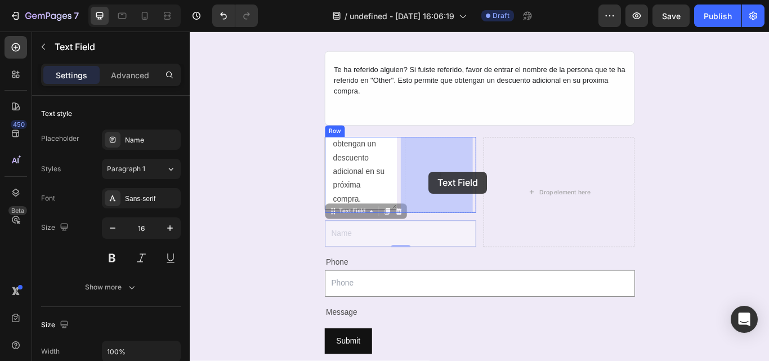
drag, startPoint x: 351, startPoint y: 242, endPoint x: 469, endPoint y: 195, distance: 126.7
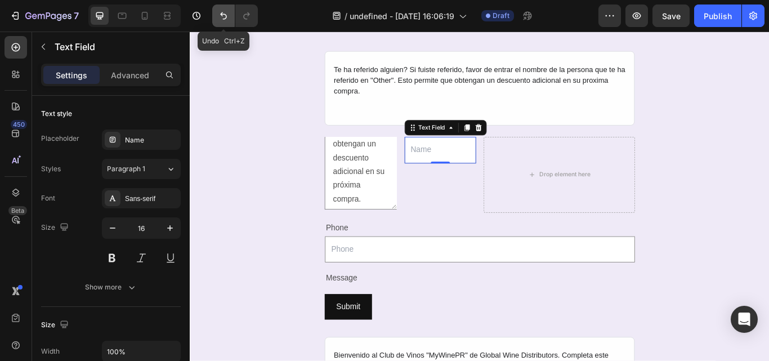
click at [224, 20] on icon "Undo/Redo" at bounding box center [223, 15] width 11 height 11
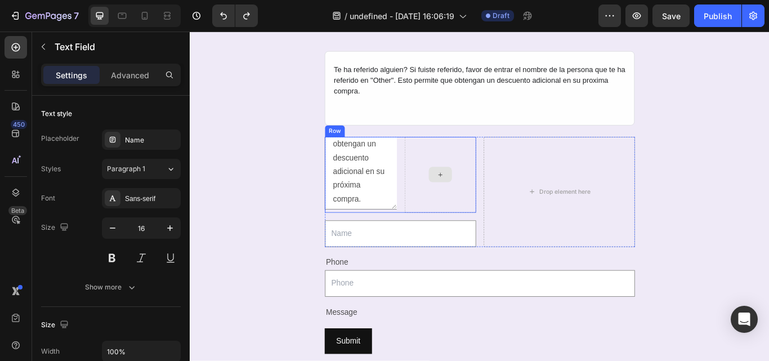
click at [466, 215] on div at bounding box center [482, 199] width 84 height 88
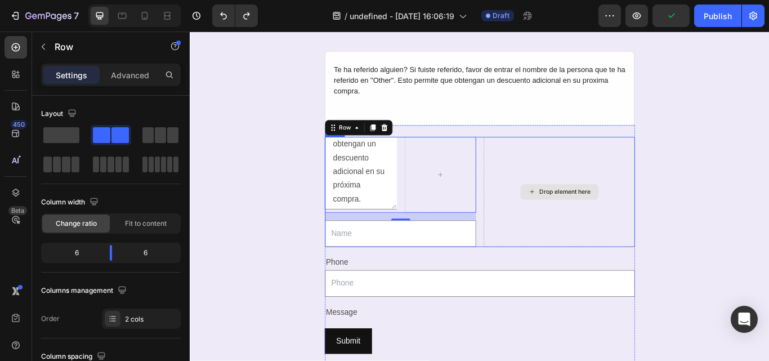
click at [578, 227] on div "Drop element here" at bounding box center [620, 219] width 91 height 18
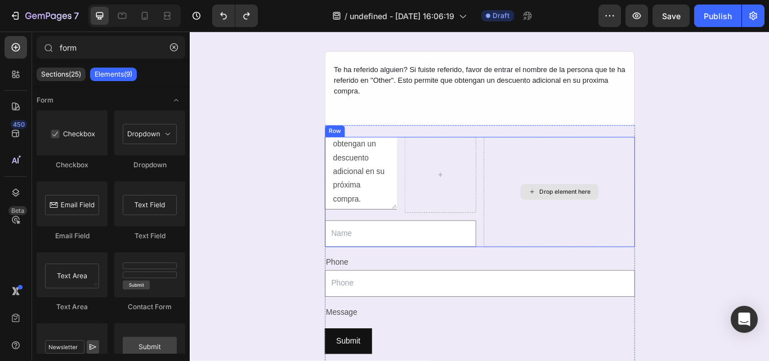
click at [564, 275] on div "Drop element here" at bounding box center [620, 219] width 176 height 128
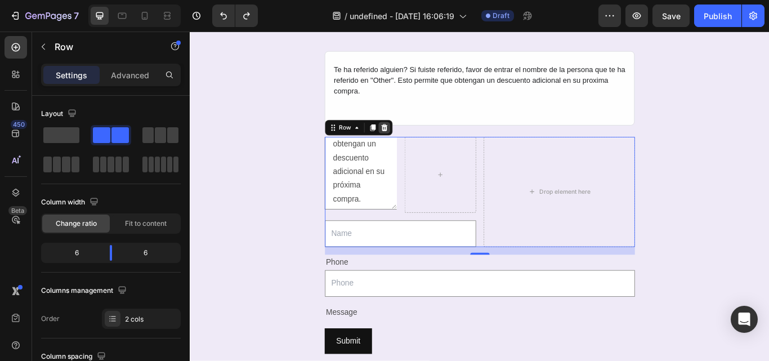
click at [413, 141] on icon at bounding box center [416, 144] width 7 height 8
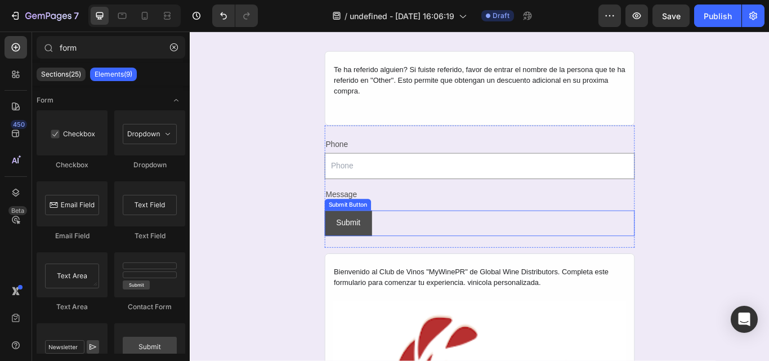
click at [391, 252] on button "Submit" at bounding box center [374, 256] width 55 height 30
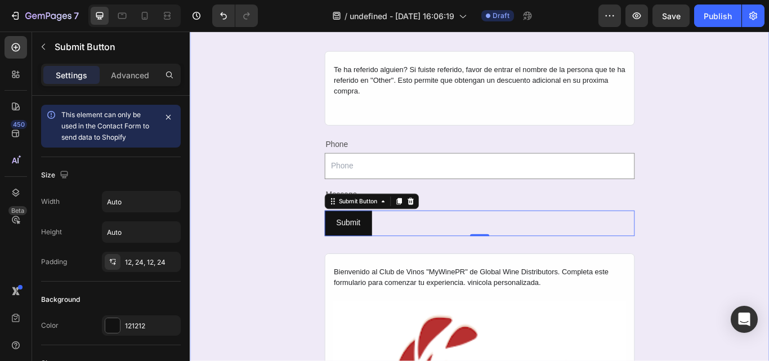
click at [313, 219] on div "REGISTRO AL CLUB DE VINOS MYWINEPR Heading Forma parte de una comunidad exclusi…" at bounding box center [528, 284] width 676 height 1118
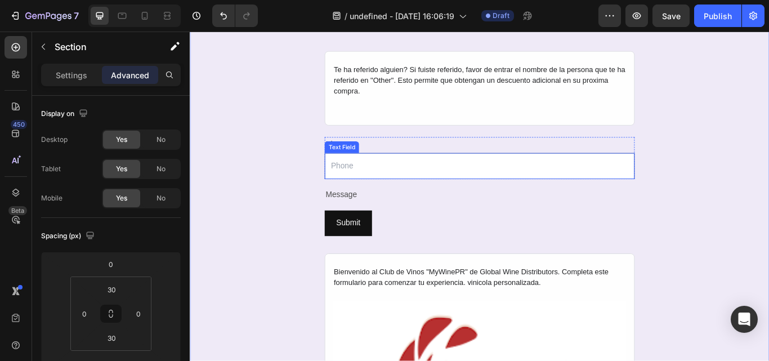
click at [428, 191] on input "text" at bounding box center [528, 188] width 362 height 31
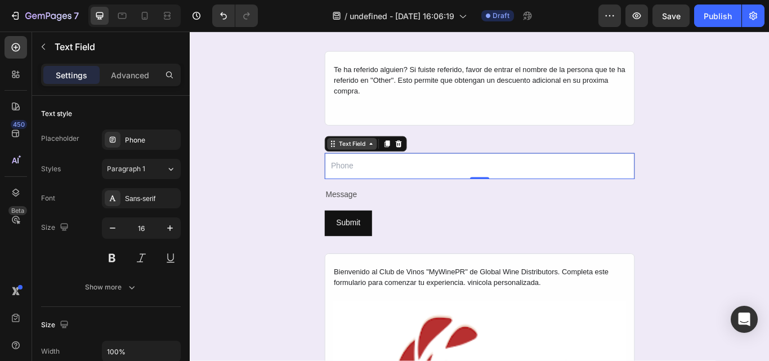
click at [399, 164] on icon at bounding box center [401, 162] width 9 height 9
click at [357, 168] on div "Text Field" at bounding box center [379, 163] width 58 height 14
click at [417, 164] on icon at bounding box center [420, 163] width 6 height 8
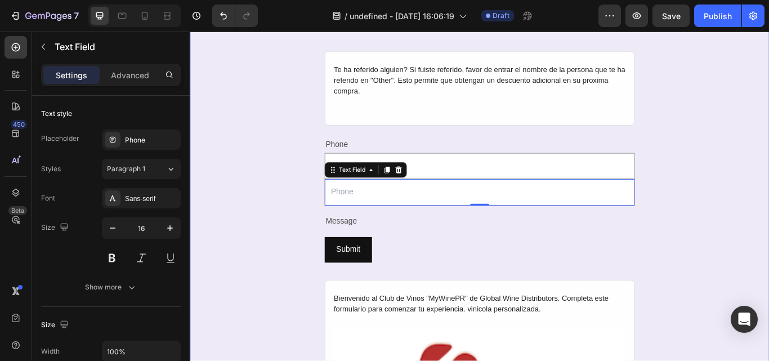
click at [263, 214] on div "REGISTRO AL CLUB DE VINOS MYWINEPR Heading Forma parte de una comunidad exclusi…" at bounding box center [528, 299] width 676 height 1149
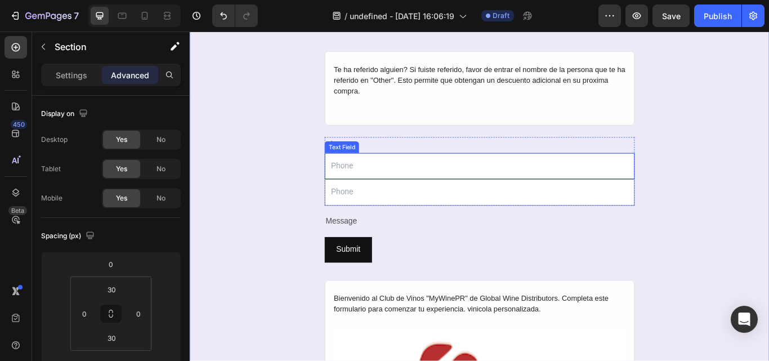
click at [448, 189] on input "text" at bounding box center [528, 188] width 362 height 31
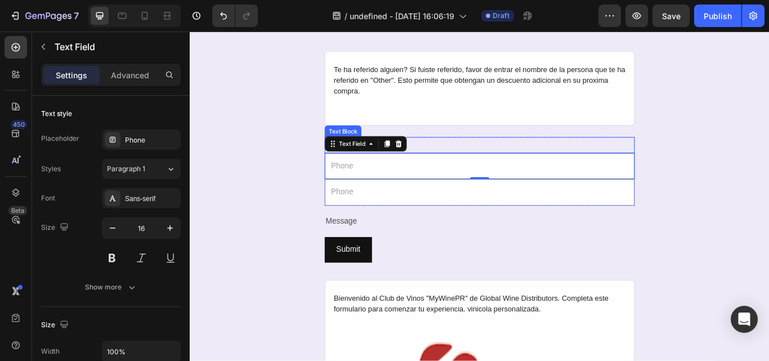
click at [495, 162] on div "Phone" at bounding box center [528, 164] width 362 height 19
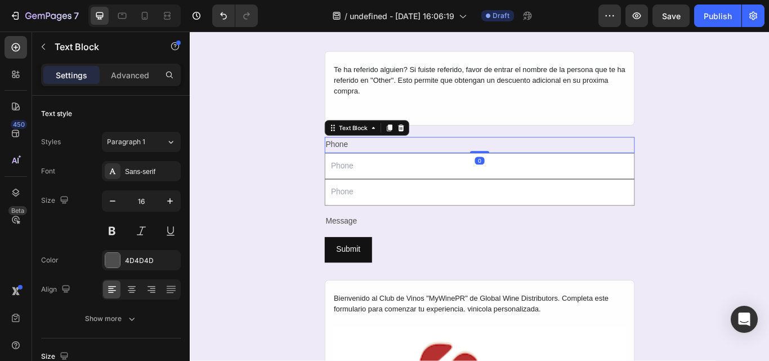
click at [385, 157] on div "Phone" at bounding box center [528, 164] width 362 height 19
click at [385, 157] on p "Phone" at bounding box center [527, 164] width 359 height 16
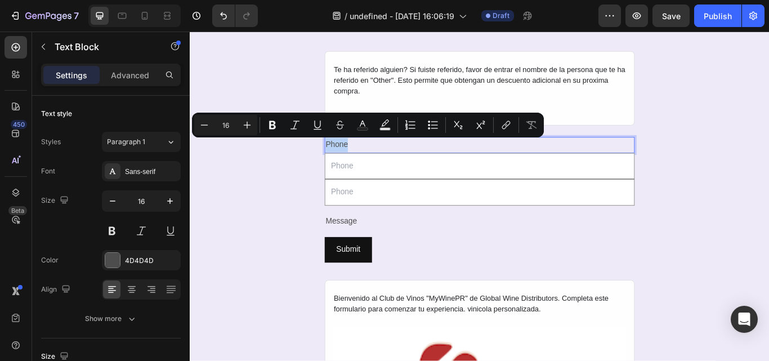
click at [385, 157] on p "Phone" at bounding box center [527, 164] width 359 height 16
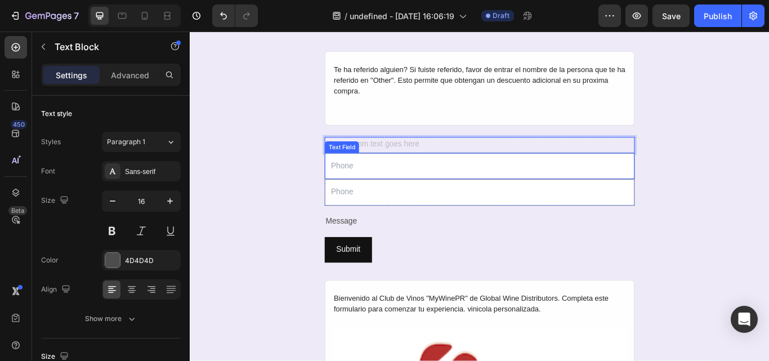
click at [376, 182] on input "text" at bounding box center [528, 188] width 362 height 31
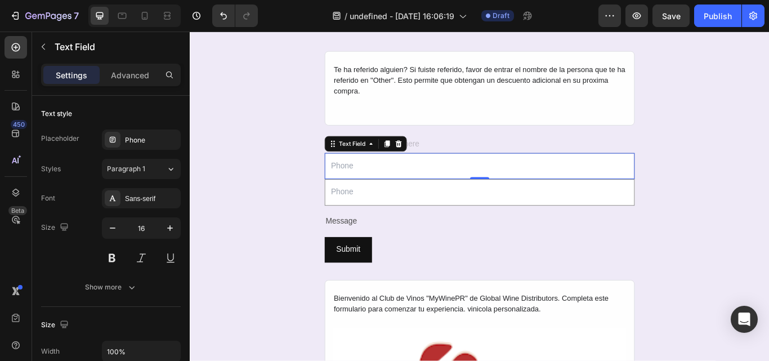
click at [376, 182] on input "text" at bounding box center [528, 188] width 362 height 31
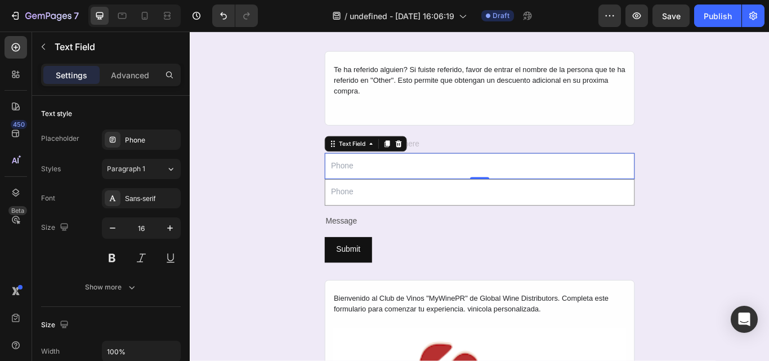
click at [376, 182] on input "text" at bounding box center [528, 188] width 362 height 31
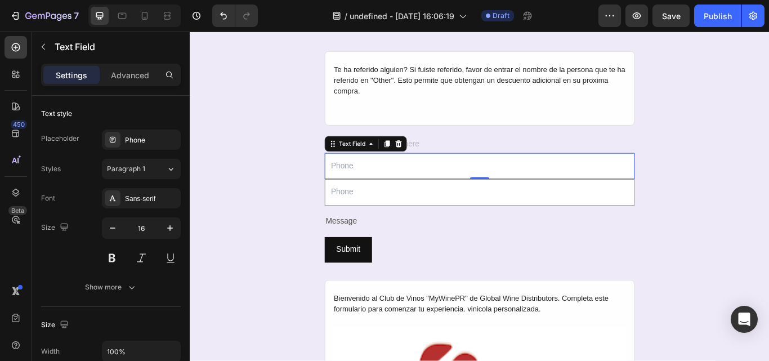
click at [376, 182] on input "text" at bounding box center [528, 188] width 362 height 31
click at [376, 183] on input "text" at bounding box center [528, 188] width 362 height 31
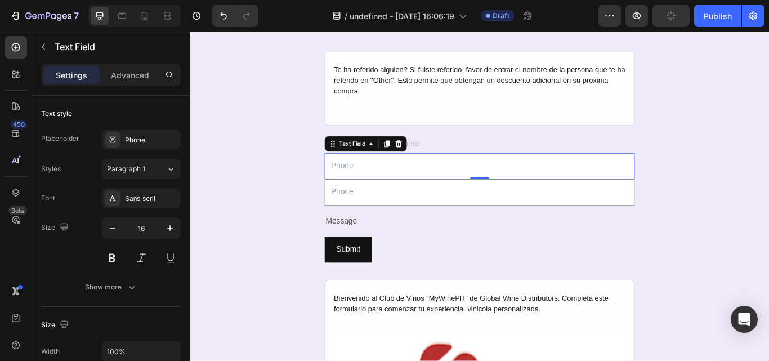
click at [376, 183] on input "text" at bounding box center [528, 188] width 362 height 31
click at [385, 192] on input "text" at bounding box center [528, 188] width 362 height 31
paste input "Nadie Me Ha Referido"
type input "Nadie Me Ha Referido"
click at [408, 222] on input "text" at bounding box center [528, 219] width 362 height 31
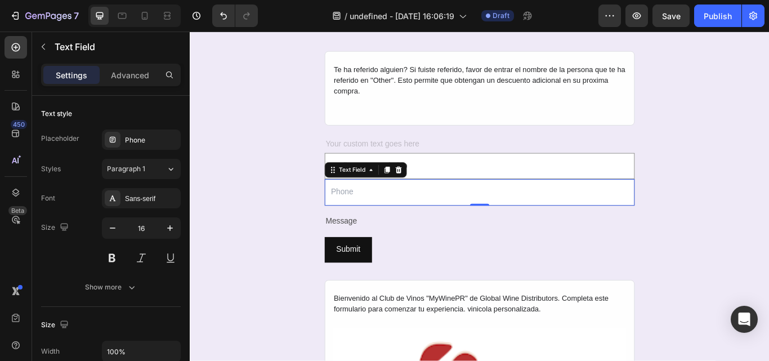
paste input "Other"
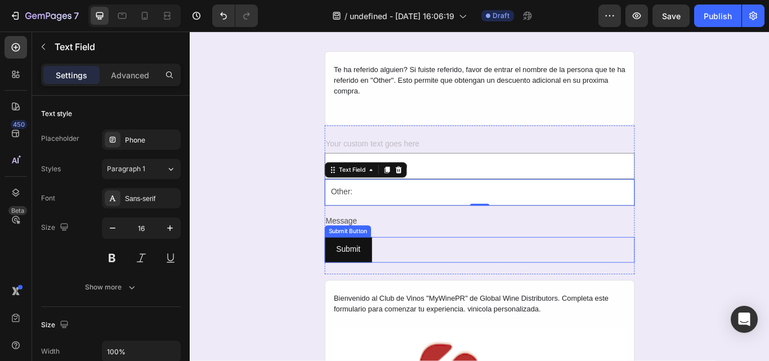
type input "Other:"
click at [424, 272] on div "Submit Submit Button" at bounding box center [528, 287] width 362 height 30
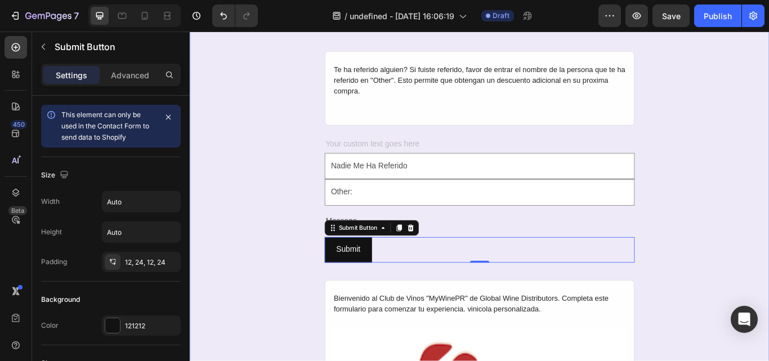
click at [283, 255] on div "REGISTRO AL CLUB DE VINOS MYWINEPR Heading Forma parte de una comunidad exclusi…" at bounding box center [528, 299] width 676 height 1149
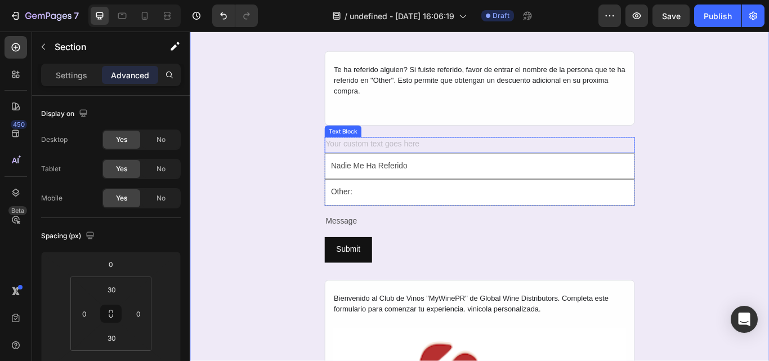
click at [420, 162] on div "Rich Text Editor. Editing area: main" at bounding box center [528, 164] width 362 height 19
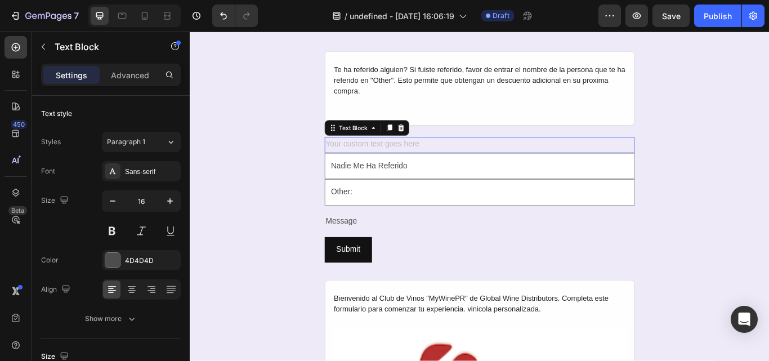
click at [420, 162] on div "Rich Text Editor. Editing area: main" at bounding box center [528, 164] width 362 height 19
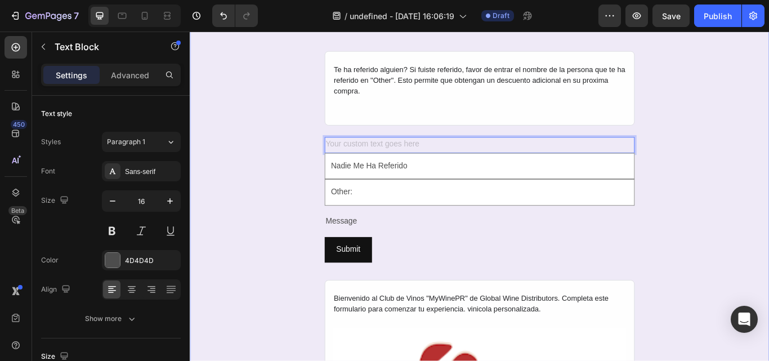
click at [303, 171] on div "REGISTRO AL CLUB DE VINOS MYWINEPR Heading Forma parte de una comunidad exclusi…" at bounding box center [528, 299] width 676 height 1149
click at [384, 160] on div "Rich Text Editor. Editing area: main" at bounding box center [528, 164] width 362 height 19
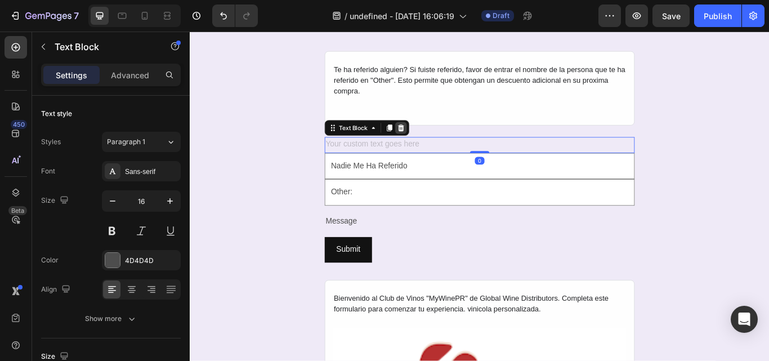
click at [433, 141] on icon at bounding box center [436, 144] width 7 height 8
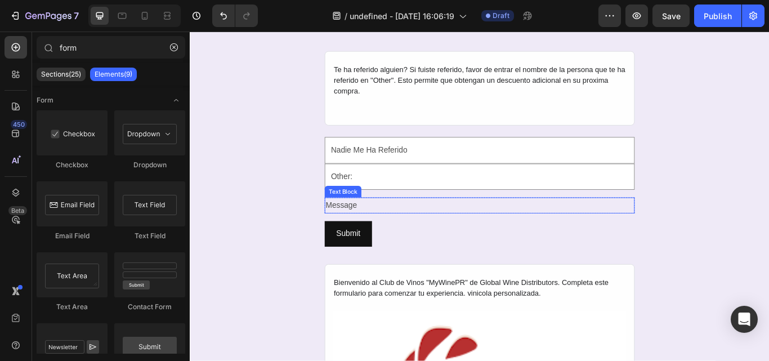
click at [366, 230] on div "Message" at bounding box center [528, 234] width 362 height 19
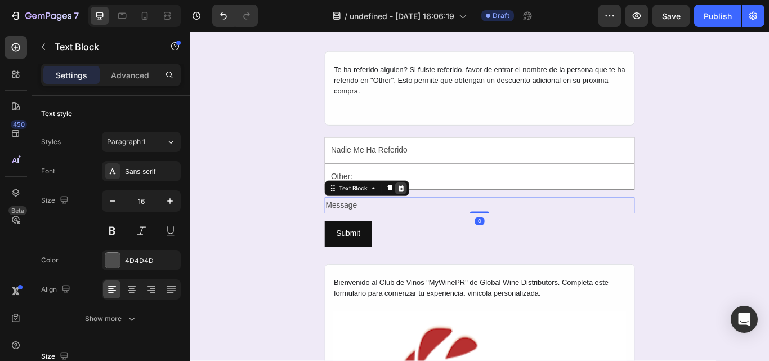
click at [433, 213] on icon at bounding box center [436, 215] width 7 height 8
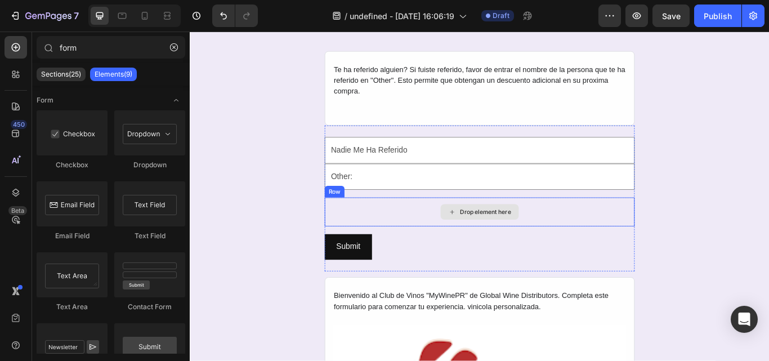
click at [464, 252] on div "Drop element here" at bounding box center [528, 242] width 362 height 34
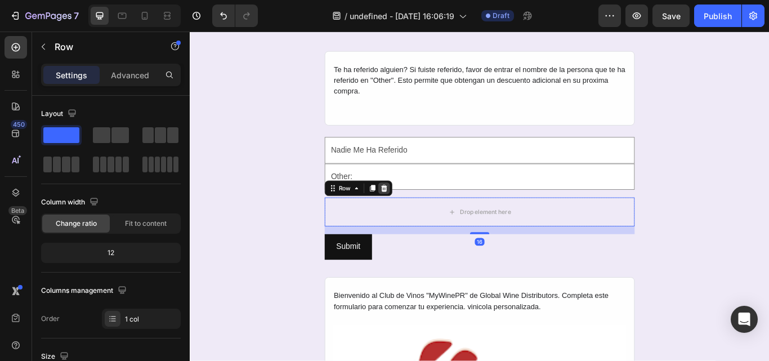
click at [414, 216] on icon at bounding box center [416, 215] width 7 height 8
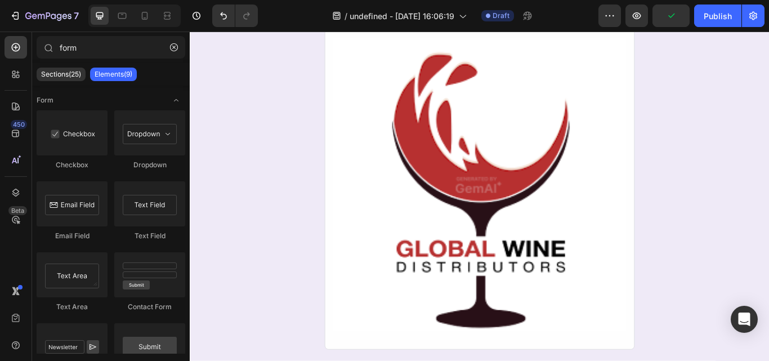
scroll to position [445, 0]
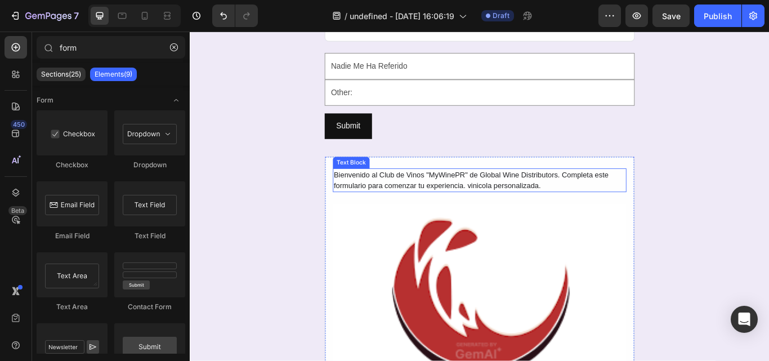
click at [487, 198] on div "Bienvenido al Club de Vinos "MyWinePR" de Global Wine Distributors. Completa es…" at bounding box center [528, 206] width 342 height 28
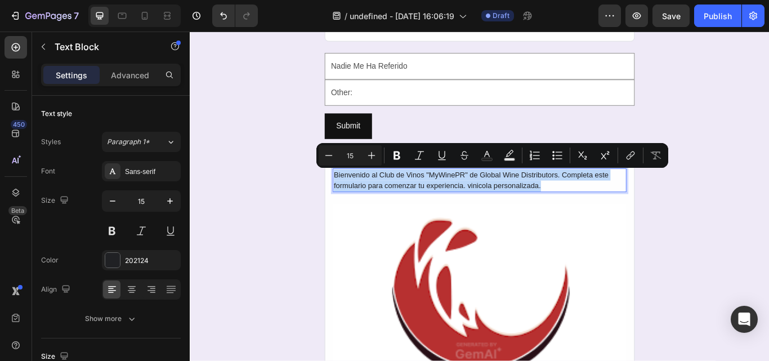
click at [487, 195] on p "Bienvenido al Club de Vinos "MyWinePR" de Global Wine Distributors. Completa es…" at bounding box center [528, 205] width 340 height 25
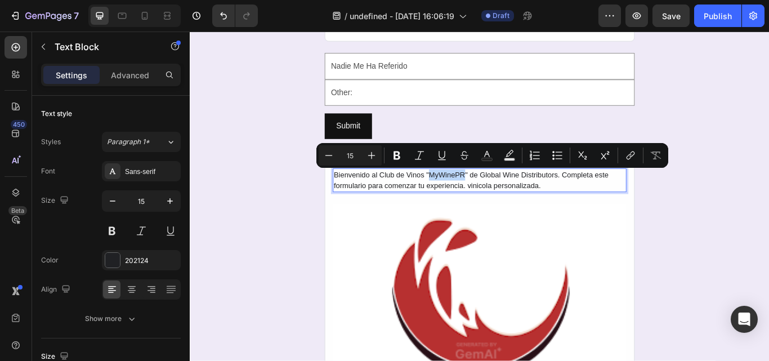
click at [487, 195] on p "Bienvenido al Club de Vinos "MyWinePR" de Global Wine Distributors. Completa es…" at bounding box center [528, 205] width 340 height 25
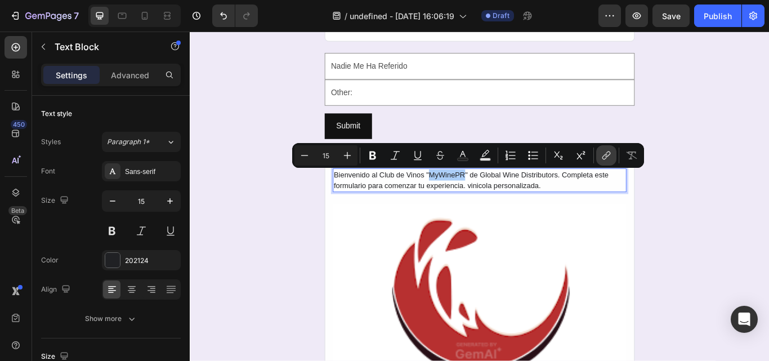
click at [603, 154] on icon "Editor contextual toolbar" at bounding box center [606, 155] width 11 height 11
drag, startPoint x: 297, startPoint y: 166, endPoint x: 612, endPoint y: 162, distance: 314.4
click at [612, 162] on button "link" at bounding box center [607, 155] width 20 height 20
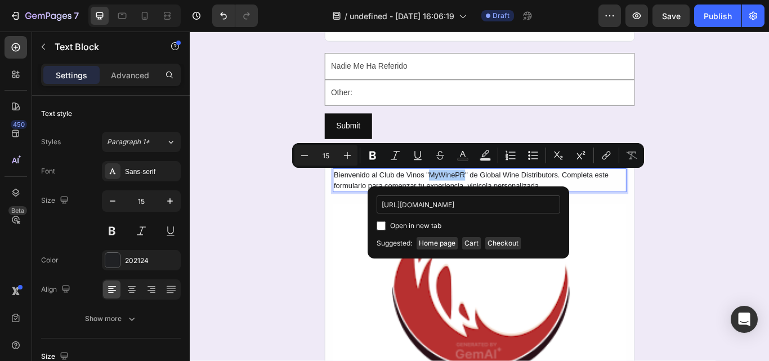
scroll to position [0, 50]
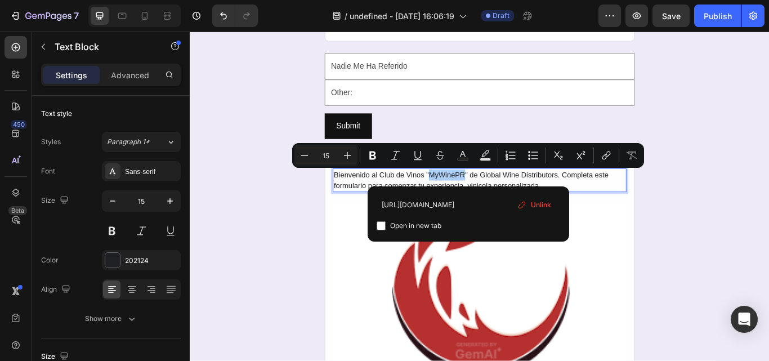
type input "https://www.globalwinepr.com/pages/my-wine-pr-club"
click at [381, 221] on input "Editor contextual toolbar" at bounding box center [381, 225] width 9 height 9
checkbox input "true"
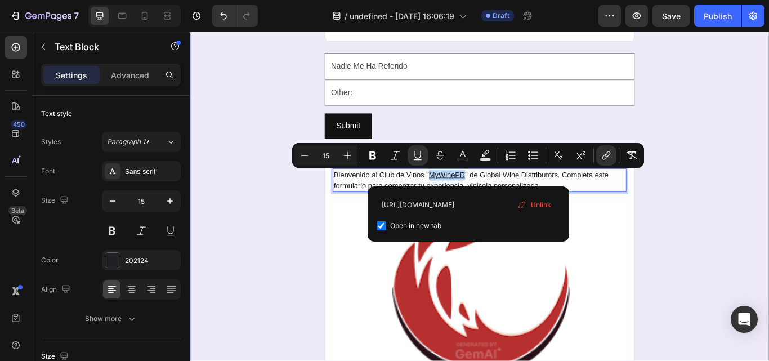
click at [288, 253] on div "REGISTRO AL CLUB DE VINOS MYWINEPR Heading Forma parte de una comunidad exclusi…" at bounding box center [528, 178] width 676 height 1103
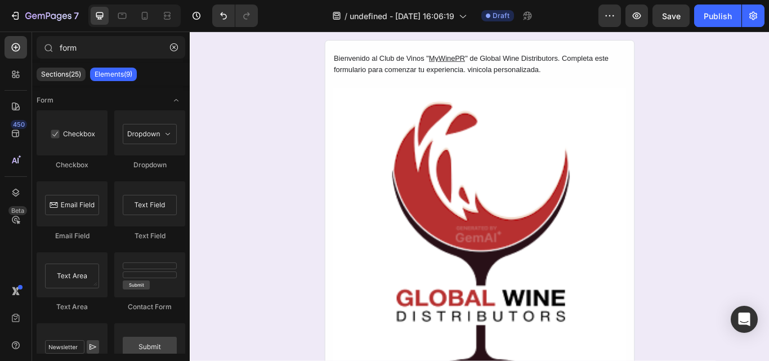
scroll to position [590, 0]
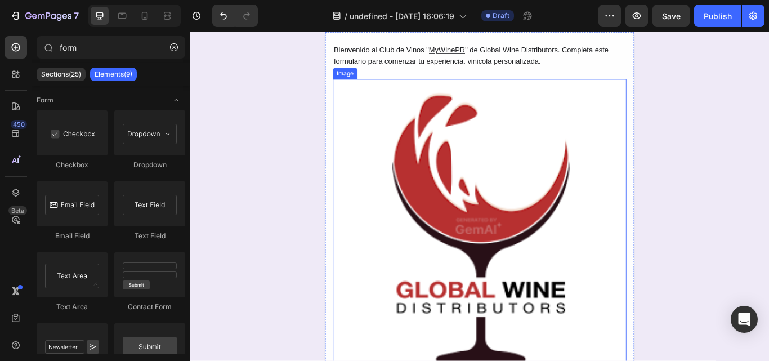
click at [568, 276] on img at bounding box center [528, 258] width 342 height 342
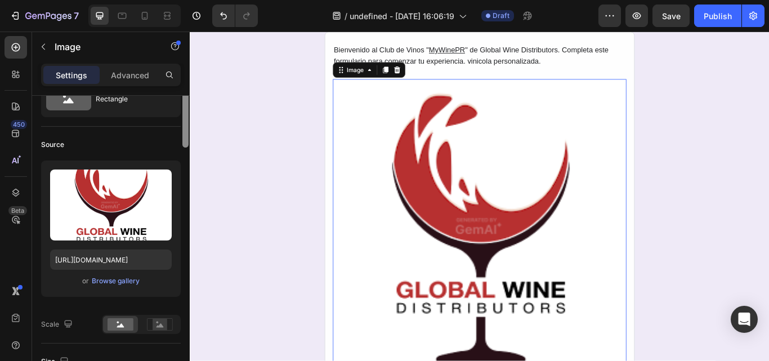
scroll to position [0, 0]
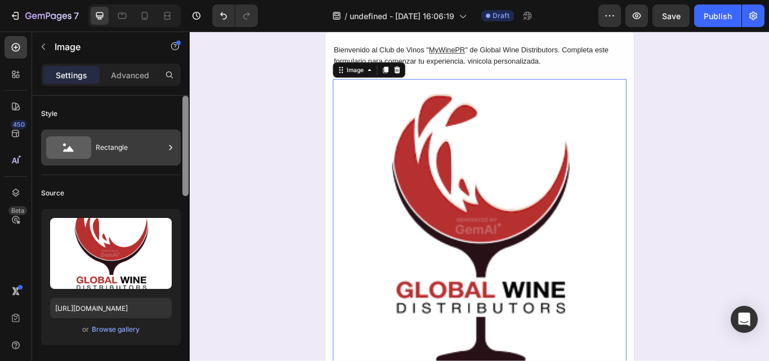
drag, startPoint x: 185, startPoint y: 171, endPoint x: 168, endPoint y: 150, distance: 27.2
click at [168, 150] on div "Style Rectangle Source Upload Image https://image2layout-detection-trainimagebu…" at bounding box center [111, 244] width 158 height 297
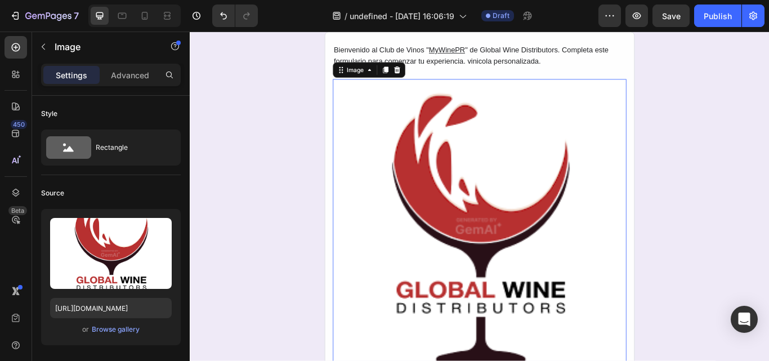
click at [491, 239] on img at bounding box center [528, 258] width 342 height 342
click at [397, 81] on icon at bounding box center [399, 76] width 9 height 9
click at [124, 75] on p "Advanced" at bounding box center [130, 75] width 38 height 12
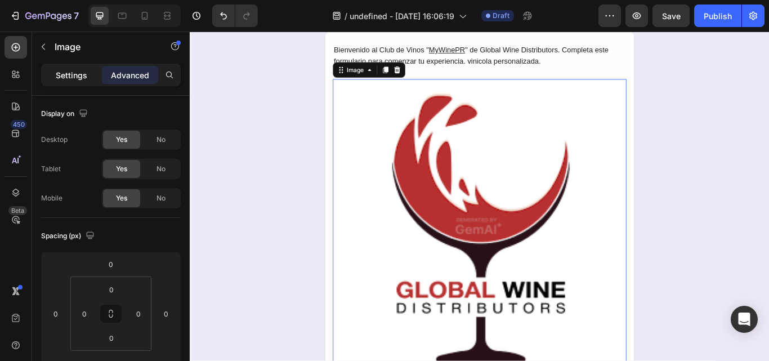
click at [94, 74] on div "Settings" at bounding box center [71, 75] width 56 height 18
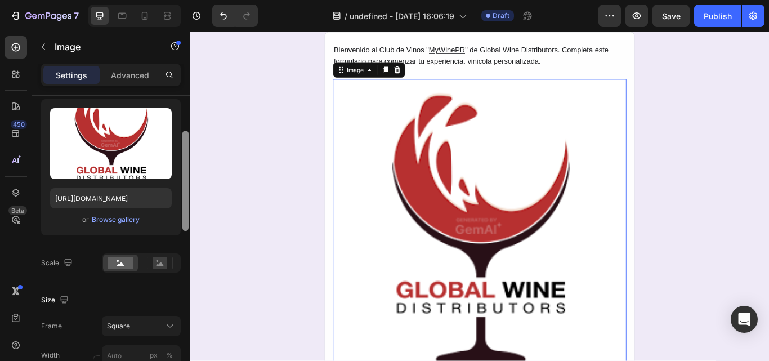
scroll to position [108, 0]
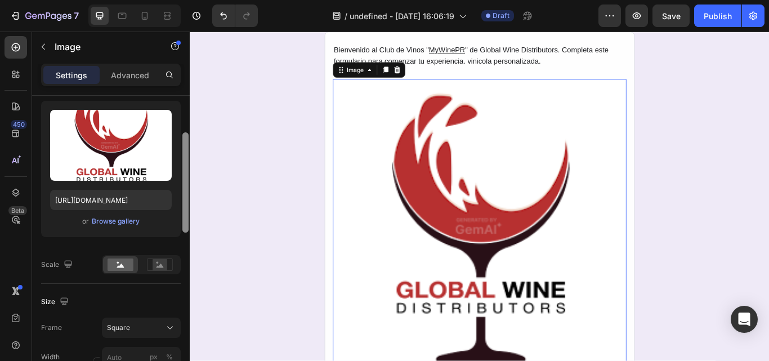
drag, startPoint x: 186, startPoint y: 155, endPoint x: 183, endPoint y: 192, distance: 36.8
click at [183, 192] on div at bounding box center [186, 182] width 6 height 100
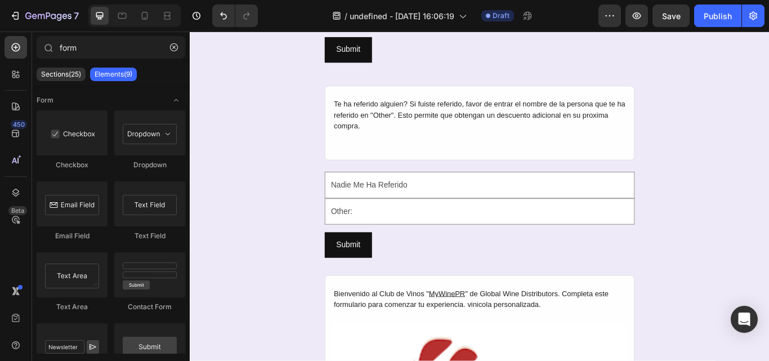
scroll to position [314, 0]
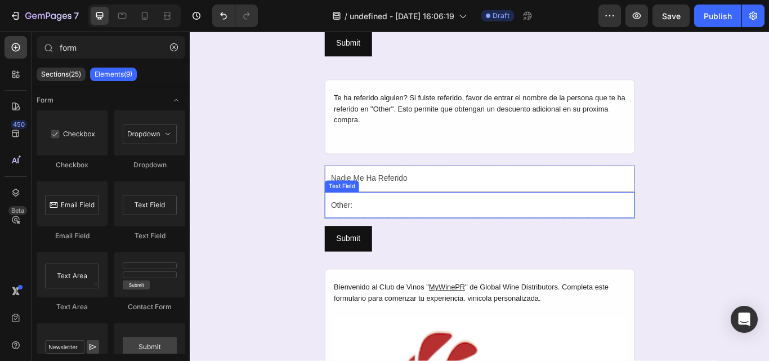
click at [642, 248] on input "Other:" at bounding box center [528, 234] width 362 height 31
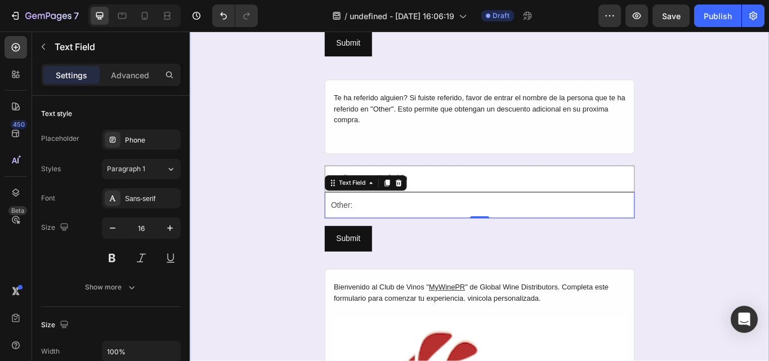
click at [742, 260] on div "REGISTRO AL CLUB DE VINOS MYWINEPR Heading Forma parte de una comunidad exclusi…" at bounding box center [528, 309] width 676 height 1103
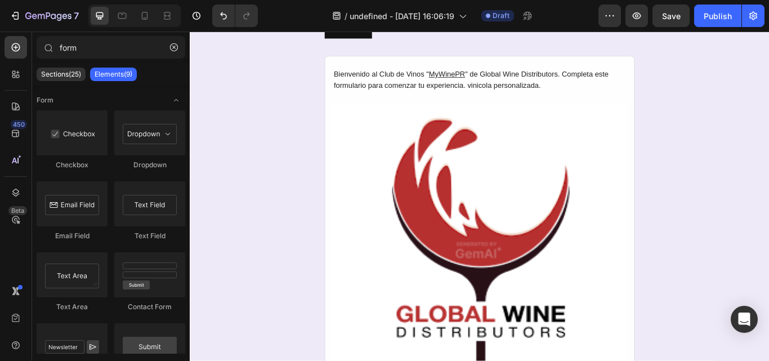
scroll to position [562, 0]
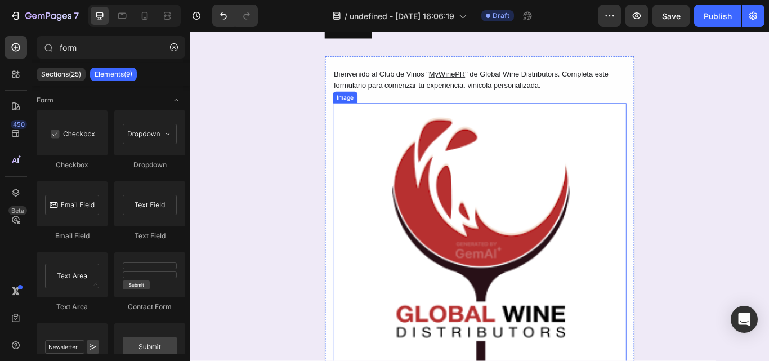
click at [642, 349] on img at bounding box center [528, 286] width 342 height 342
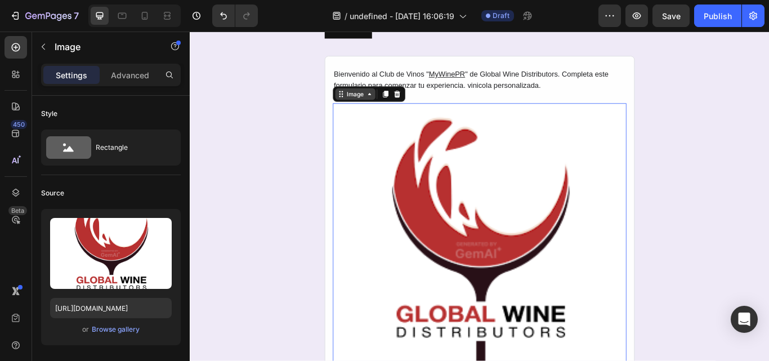
click at [396, 111] on div "Image" at bounding box center [382, 105] width 47 height 14
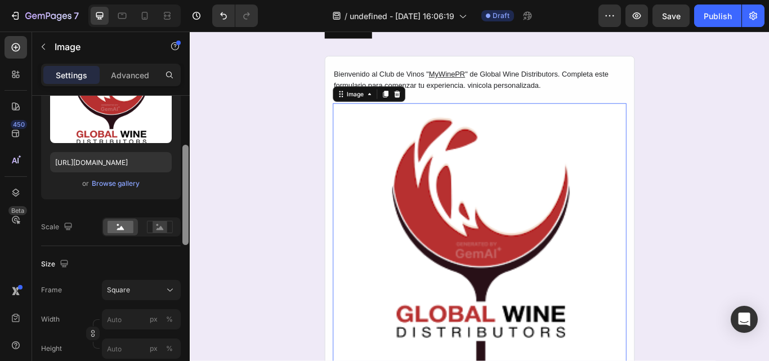
drag, startPoint x: 187, startPoint y: 180, endPoint x: 187, endPoint y: 234, distance: 54.1
click at [187, 234] on div at bounding box center [186, 195] width 6 height 100
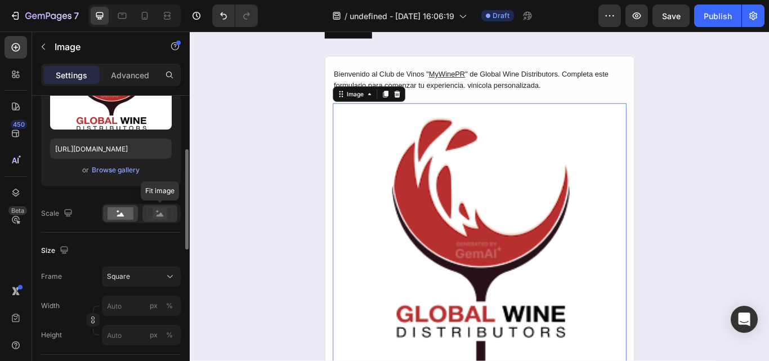
click at [162, 219] on rect at bounding box center [160, 213] width 15 height 11
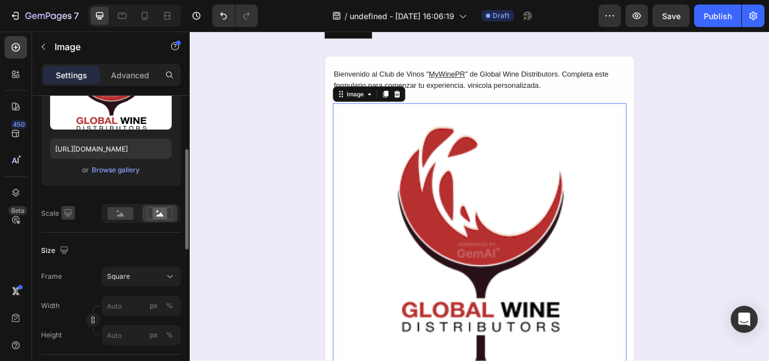
click at [68, 208] on icon "button" at bounding box center [68, 212] width 11 height 11
click at [68, 270] on icon "button" at bounding box center [70, 271] width 11 height 11
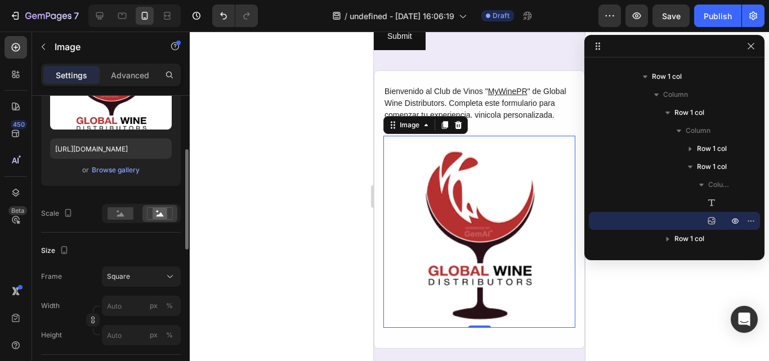
scroll to position [719, 0]
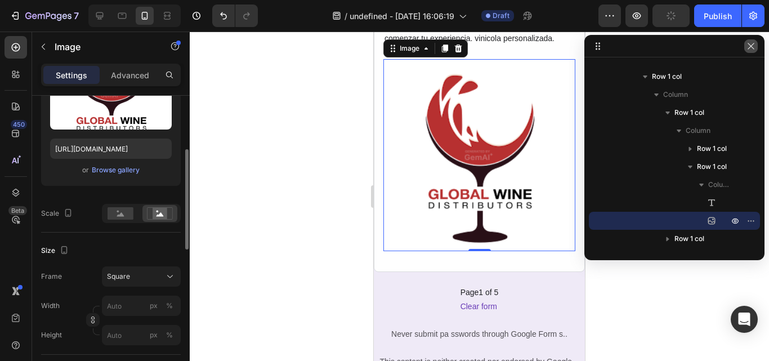
click at [749, 47] on icon "button" at bounding box center [751, 46] width 9 height 9
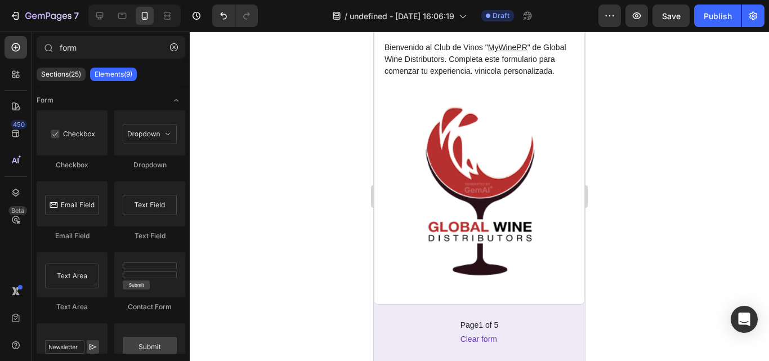
scroll to position [664, 0]
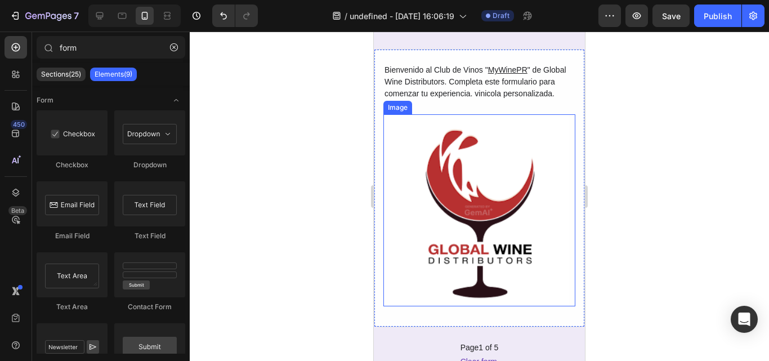
click at [539, 232] on img at bounding box center [480, 210] width 192 height 192
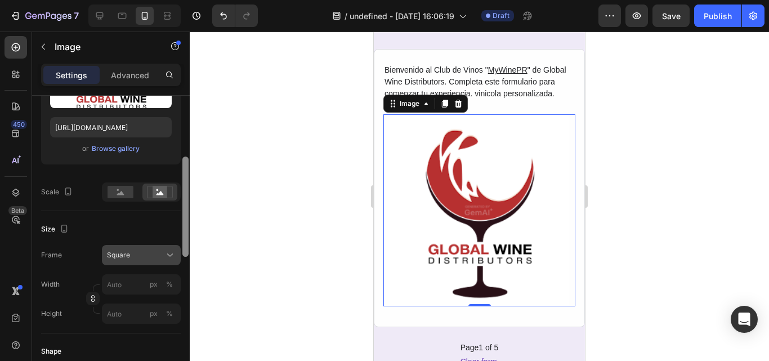
scroll to position [183, 0]
drag, startPoint x: 185, startPoint y: 187, endPoint x: 170, endPoint y: 249, distance: 63.7
click at [170, 249] on div "Style Rectangle Source Upload Image https://image2layout-detection-trainimagebu…" at bounding box center [111, 244] width 158 height 297
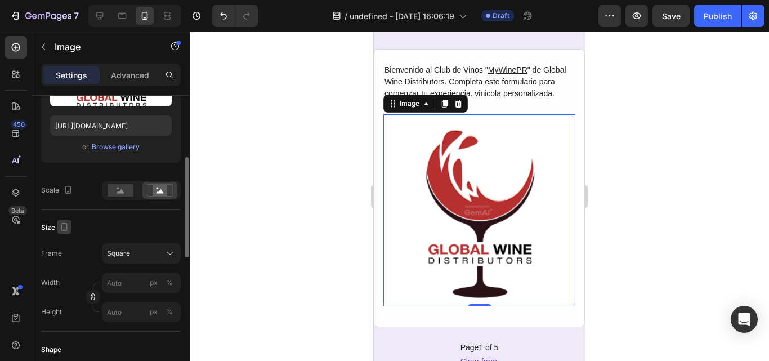
click at [66, 231] on icon "button" at bounding box center [64, 226] width 11 height 11
click at [69, 260] on icon "button" at bounding box center [66, 265] width 11 height 11
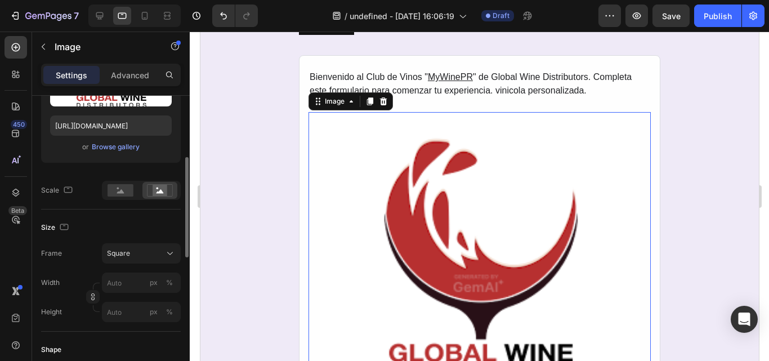
scroll to position [644, 0]
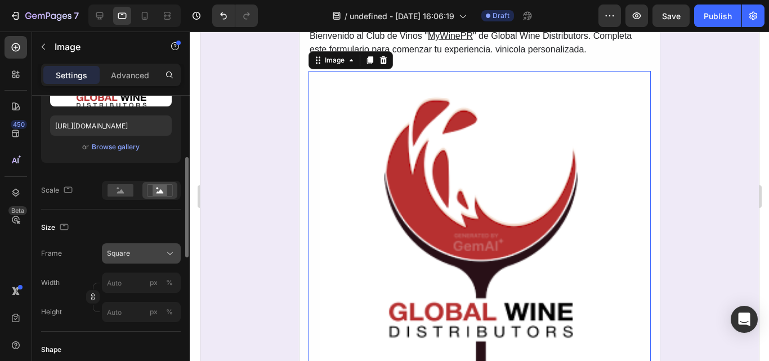
click at [139, 249] on div "Square" at bounding box center [134, 253] width 55 height 10
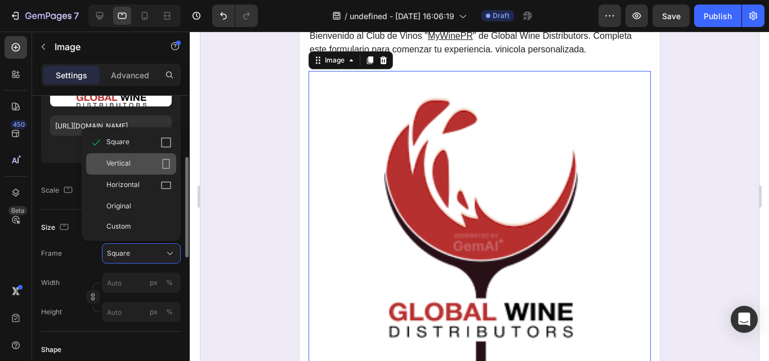
click at [137, 170] on div "Vertical" at bounding box center [138, 163] width 65 height 11
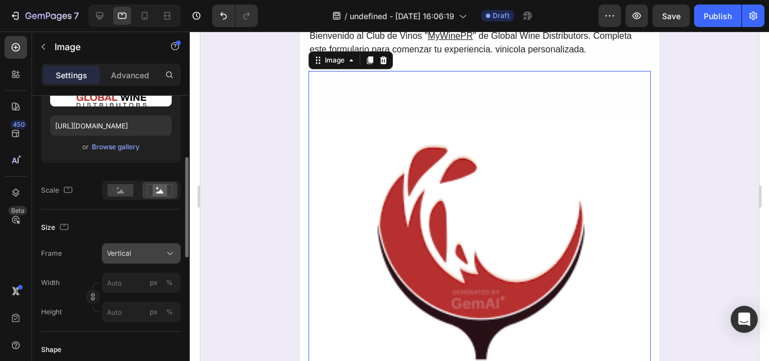
click at [137, 247] on button "Vertical" at bounding box center [141, 253] width 79 height 20
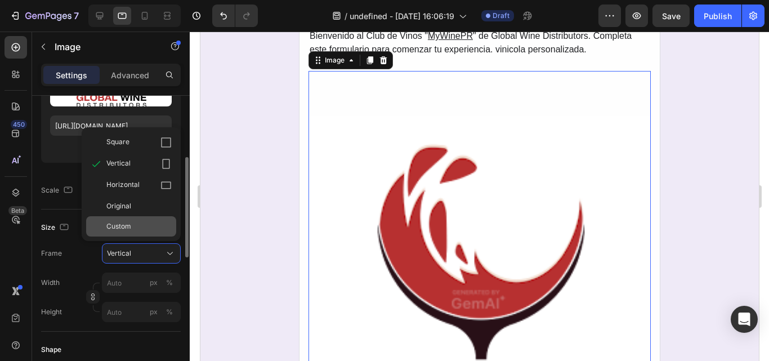
click at [137, 222] on div "Custom" at bounding box center [138, 226] width 65 height 10
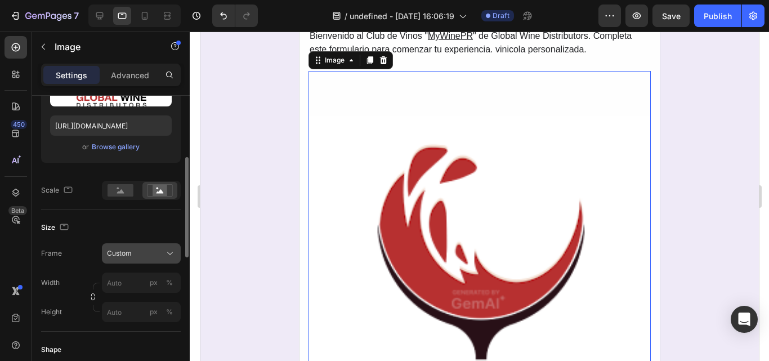
click at [131, 255] on span "Custom" at bounding box center [119, 253] width 25 height 10
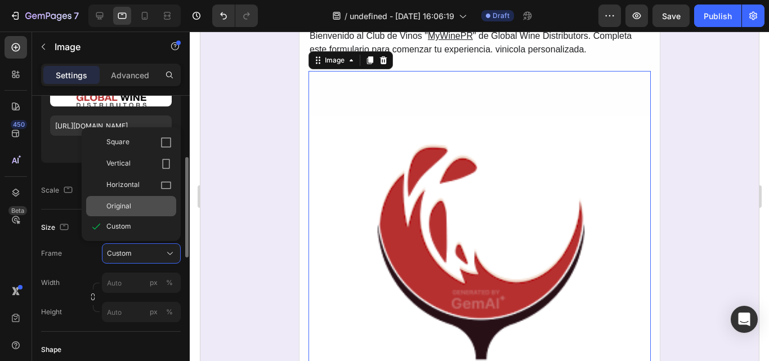
click at [131, 212] on div "Original" at bounding box center [131, 206] width 90 height 20
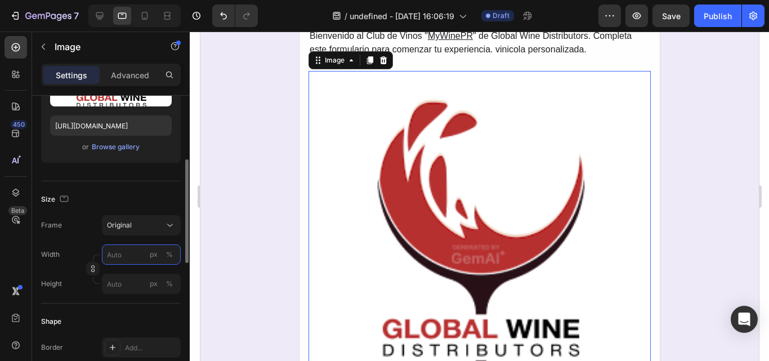
click at [131, 256] on input "px %" at bounding box center [141, 254] width 79 height 20
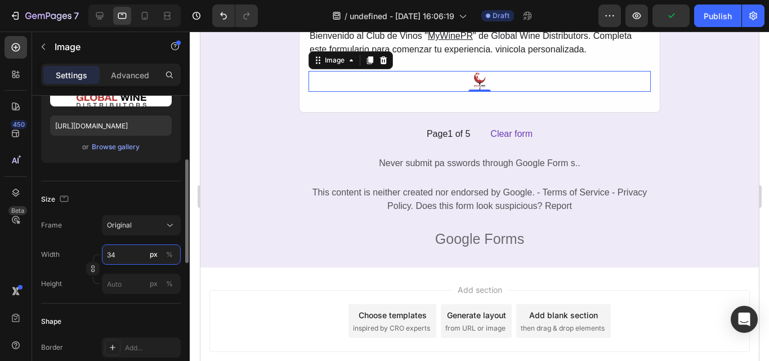
type input "3"
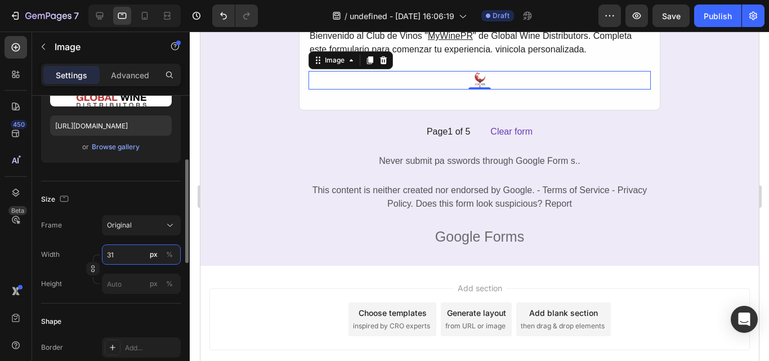
type input "3"
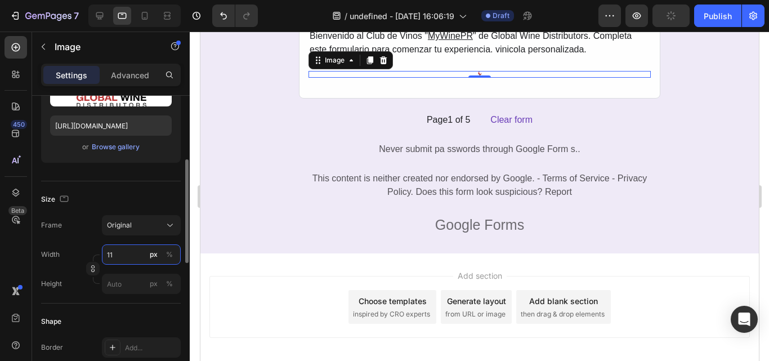
type input "1"
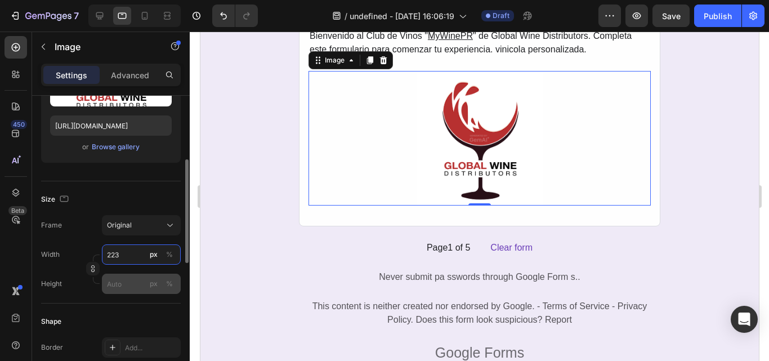
type input "223"
click at [122, 285] on input "px %" at bounding box center [141, 284] width 79 height 20
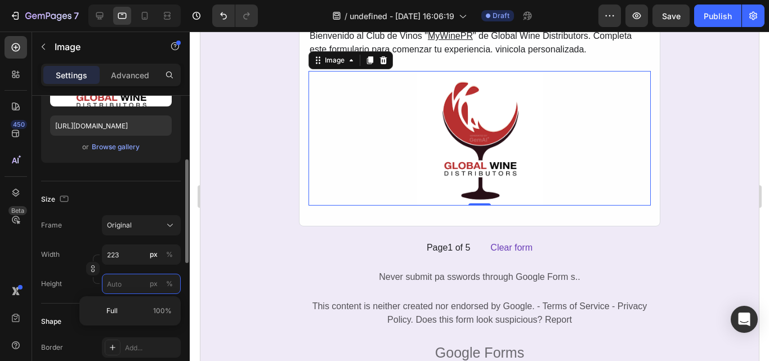
type input "1"
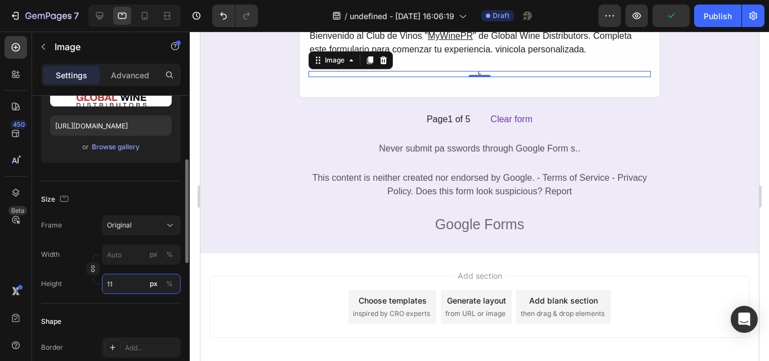
type input "1"
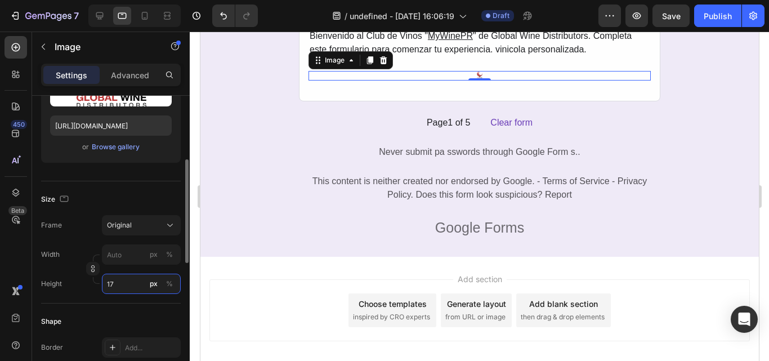
type input "178"
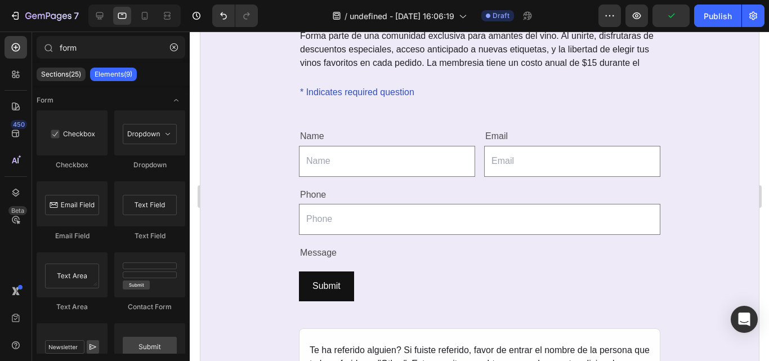
scroll to position [0, 0]
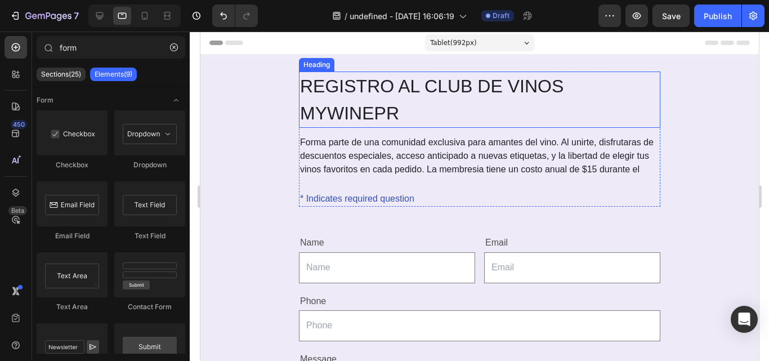
click at [336, 109] on h2 "REGISTRO AL CLUB DE VINOS MYWINEPR" at bounding box center [480, 100] width 362 height 56
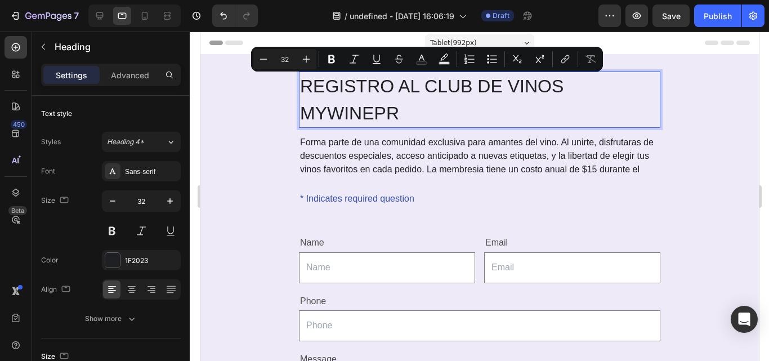
click at [336, 109] on p "REGISTRO AL CLUB DE VINOS MYWINEPR" at bounding box center [479, 100] width 359 height 54
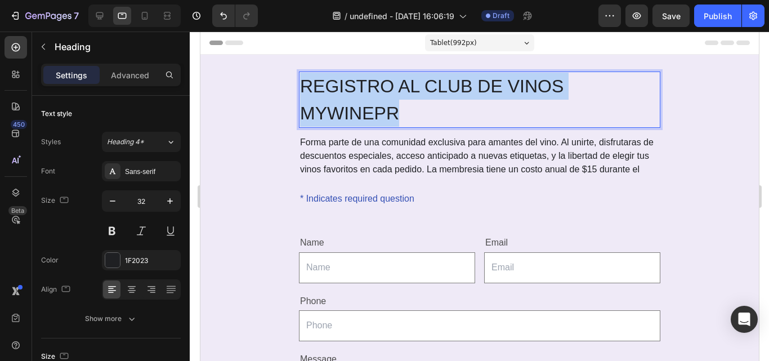
click at [336, 109] on p "REGISTRO AL CLUB DE VINOS MYWINEPR" at bounding box center [479, 100] width 359 height 54
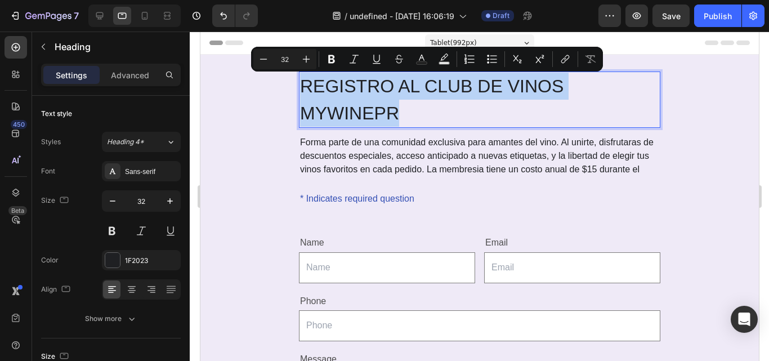
click at [336, 109] on p "REGISTRO AL CLUB DE VINOS MYWINEPR" at bounding box center [479, 100] width 359 height 54
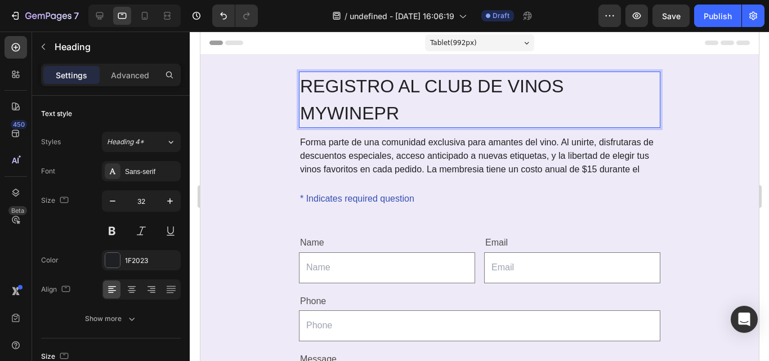
click at [336, 109] on p "REGISTRO AL CLUB DE VINOS MYWINEPR" at bounding box center [479, 100] width 359 height 54
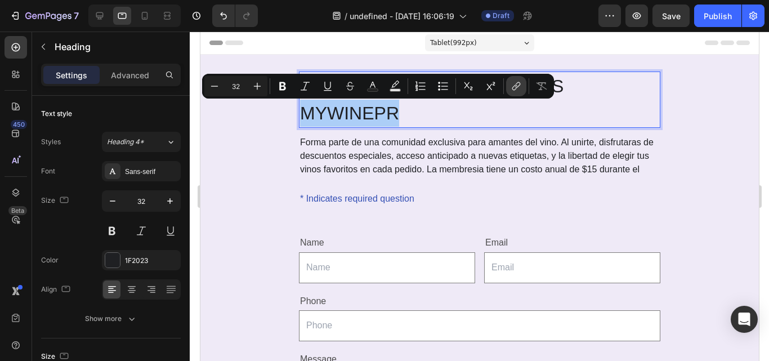
click at [512, 90] on icon "Editor contextual toolbar" at bounding box center [516, 86] width 11 height 11
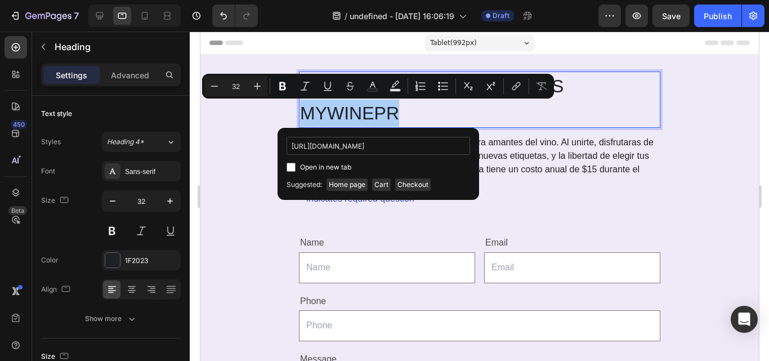
scroll to position [0, 50]
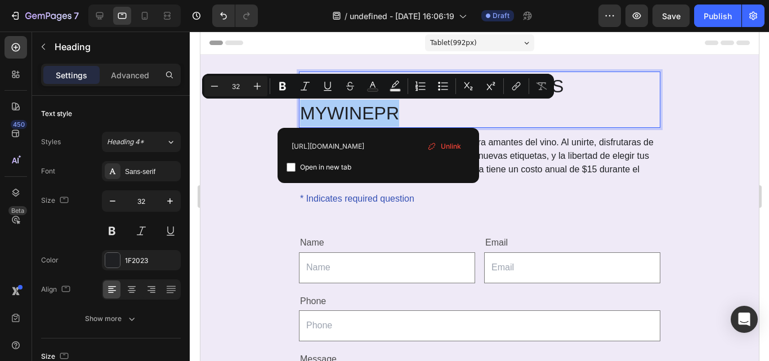
type input "https://www.globalwinepr.com/pages/my-wine-pr-club"
click at [297, 163] on label "Open in new tab" at bounding box center [324, 168] width 56 height 14
checkbox input "true"
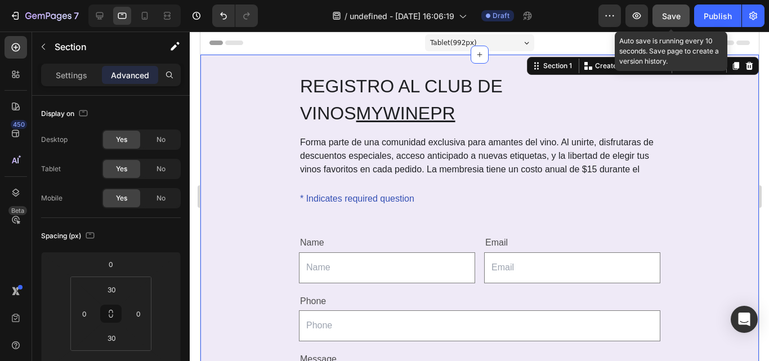
click at [667, 11] on span "Save" at bounding box center [671, 16] width 19 height 10
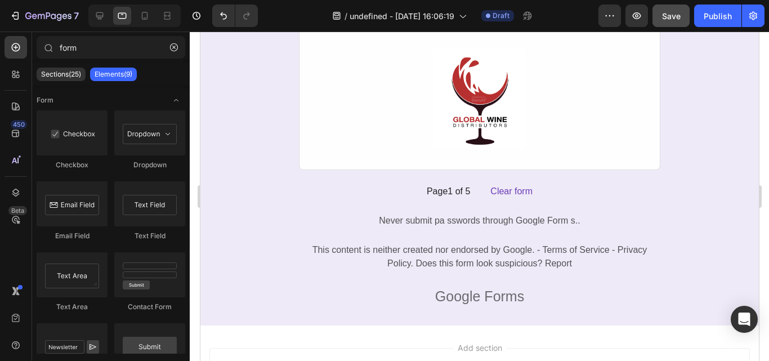
scroll to position [668, 0]
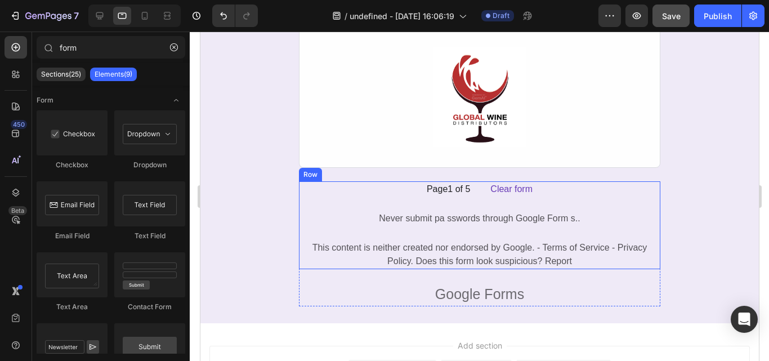
click at [362, 221] on div "Page1 of 5 Text Block Clear form Text Block Row Never submit pa sswords through…" at bounding box center [480, 225] width 362 height 88
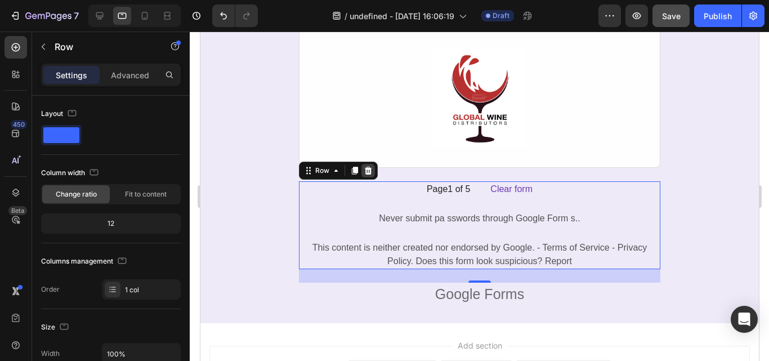
click at [364, 169] on icon at bounding box center [367, 171] width 7 height 8
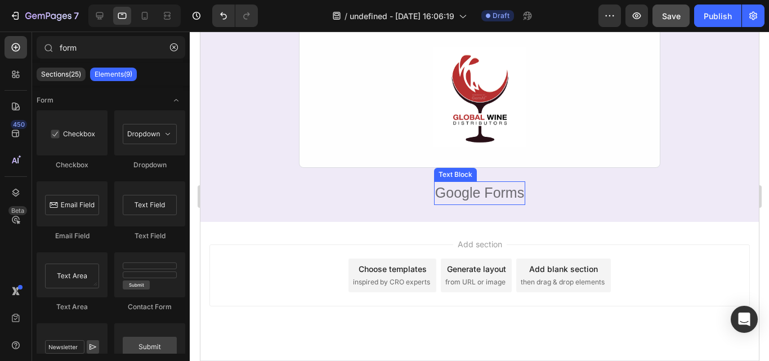
click at [477, 190] on div "Google Forms" at bounding box center [479, 193] width 91 height 24
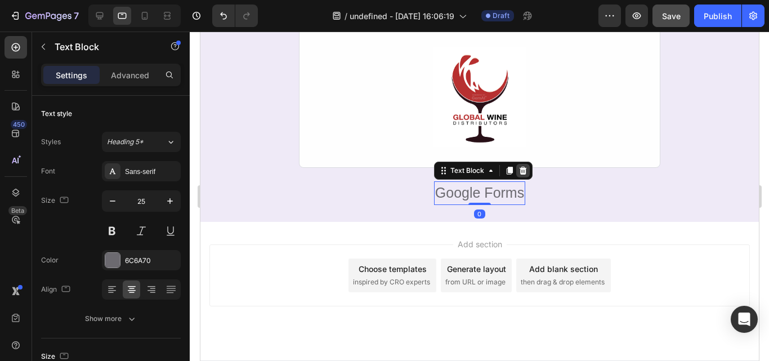
click at [519, 170] on icon at bounding box center [522, 171] width 7 height 8
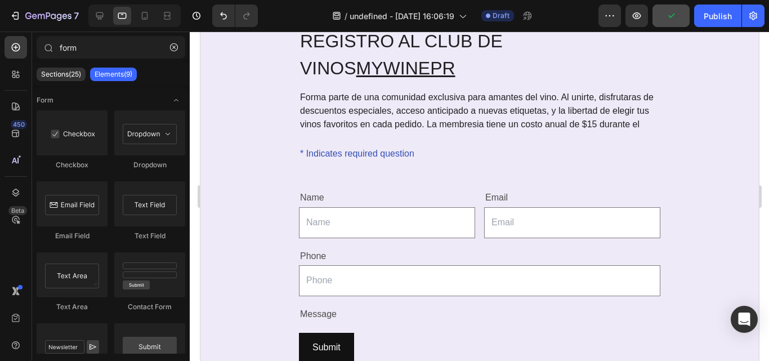
scroll to position [0, 0]
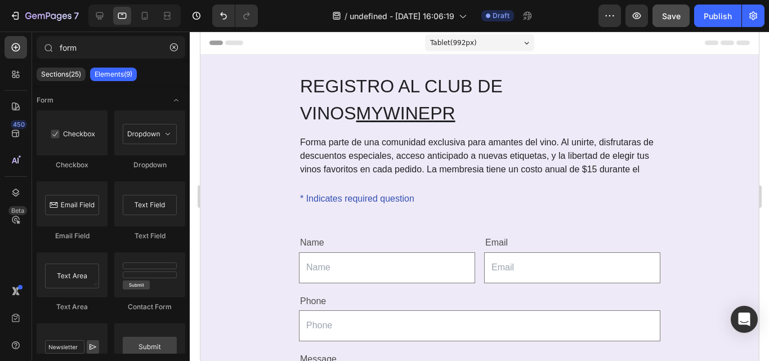
click at [724, 44] on icon at bounding box center [727, 43] width 14 height 5
click at [509, 50] on div "Tablet ( 992 px)" at bounding box center [479, 42] width 109 height 17
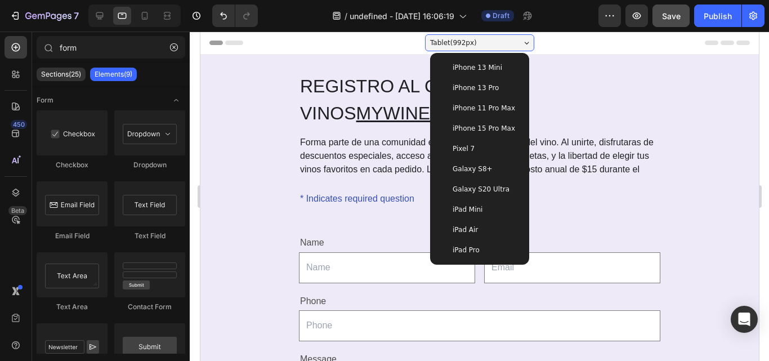
click at [509, 50] on div "Tablet ( 992 px)" at bounding box center [479, 42] width 109 height 17
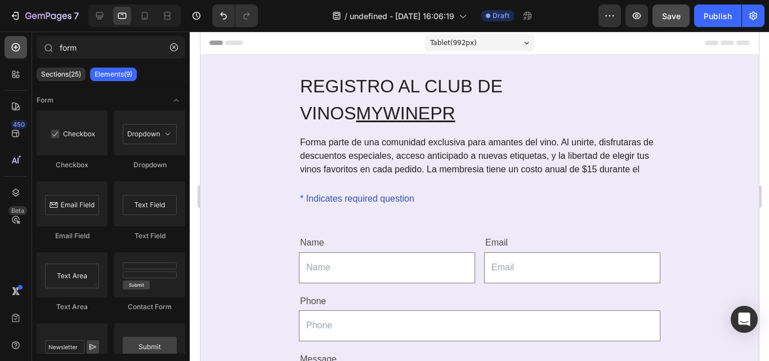
click at [19, 54] on div at bounding box center [16, 47] width 23 height 23
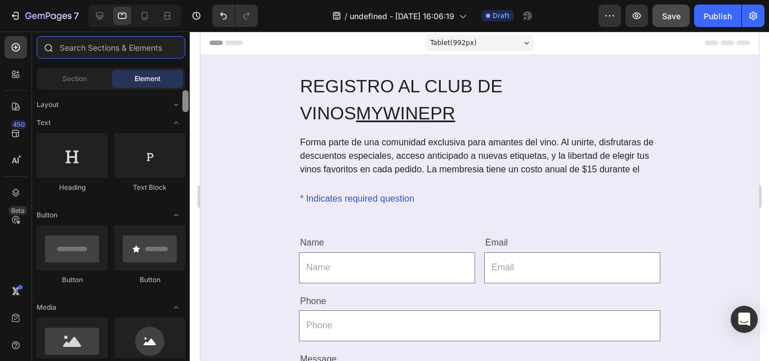
drag, startPoint x: 187, startPoint y: 101, endPoint x: 182, endPoint y: 57, distance: 44.2
click at [182, 57] on div "Sections(30) Elements(83) Section Element Hero Section Product Detail Brands Tr…" at bounding box center [111, 197] width 158 height 322
click at [162, 55] on input "text" at bounding box center [111, 47] width 149 height 23
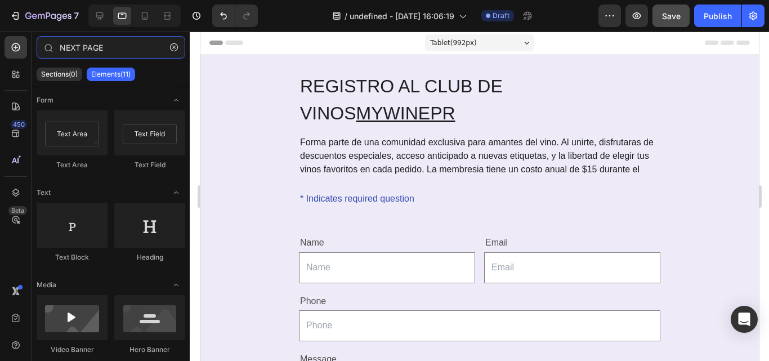
type input "NEXT PAGE"
click at [115, 72] on p "Elements(11)" at bounding box center [110, 74] width 39 height 9
click at [73, 77] on p "Sections(0)" at bounding box center [59, 74] width 37 height 9
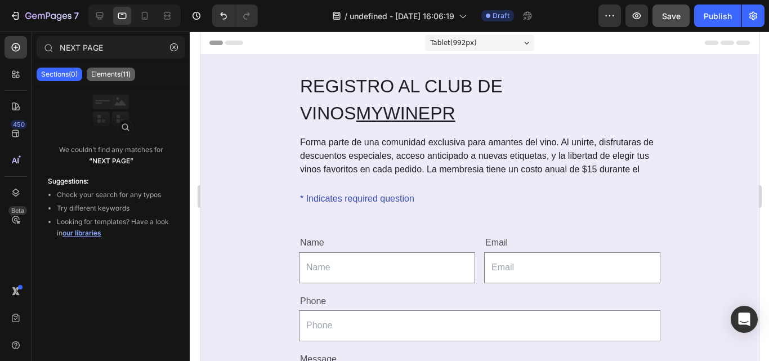
click at [106, 78] on p "Elements(11)" at bounding box center [110, 74] width 39 height 9
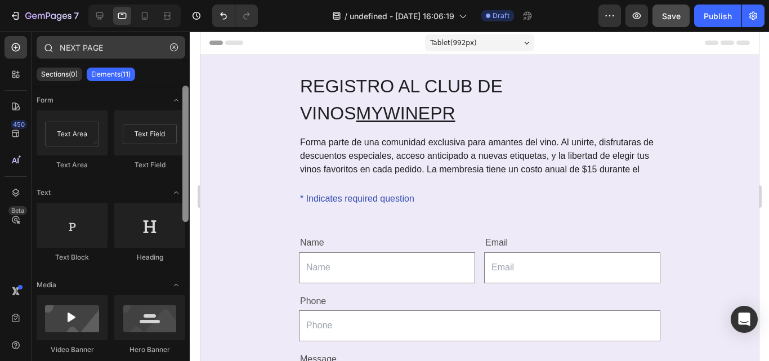
drag, startPoint x: 186, startPoint y: 192, endPoint x: 157, endPoint y: 46, distance: 148.7
click at [157, 46] on div "NEXT PAGE Sections(0) Elements(11) We couldn’t find any matches for “NEXT PAGE”…" at bounding box center [111, 195] width 158 height 318
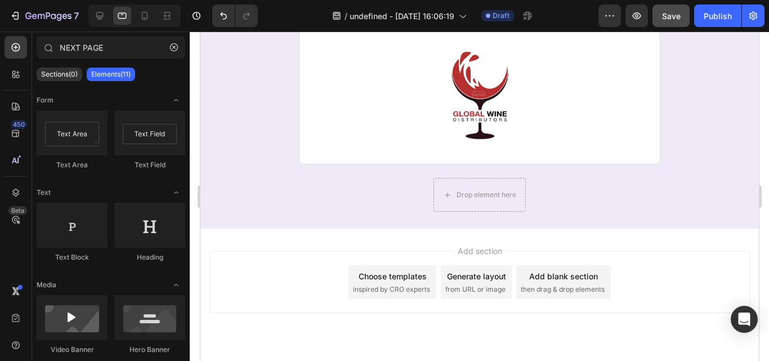
scroll to position [673, 0]
drag, startPoint x: 753, startPoint y: 114, endPoint x: 951, endPoint y: 348, distance: 306.1
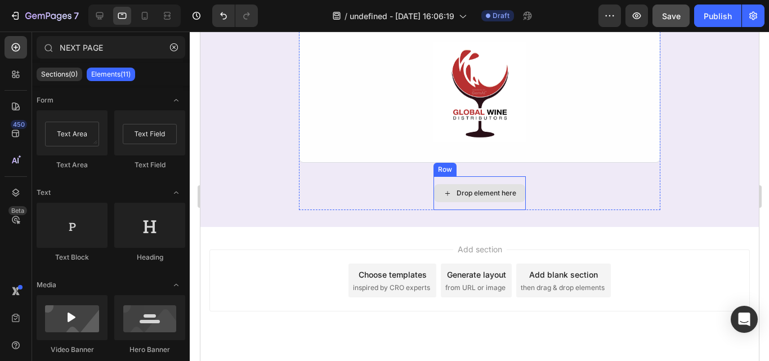
click at [482, 204] on div "Drop element here" at bounding box center [479, 193] width 92 height 34
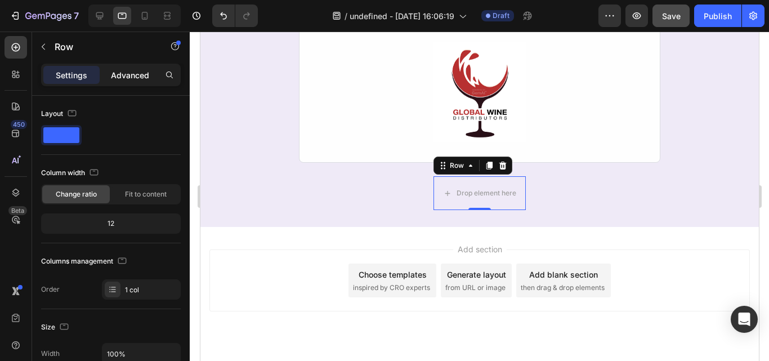
click at [128, 77] on p "Advanced" at bounding box center [130, 75] width 38 height 12
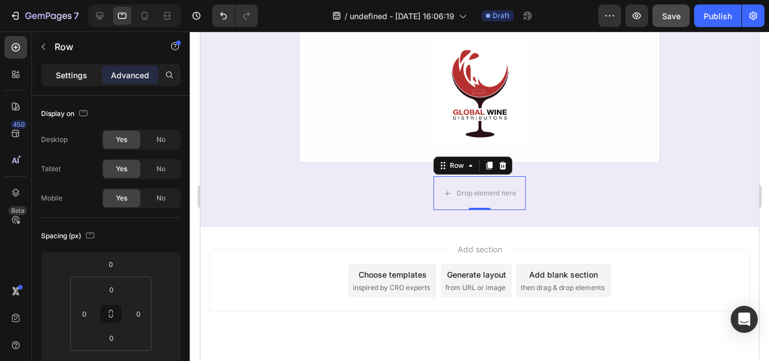
click at [90, 79] on div "Settings" at bounding box center [71, 75] width 56 height 18
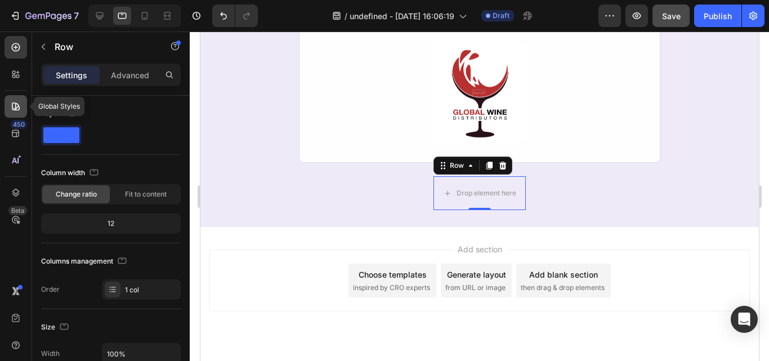
click at [17, 106] on icon at bounding box center [15, 106] width 11 height 11
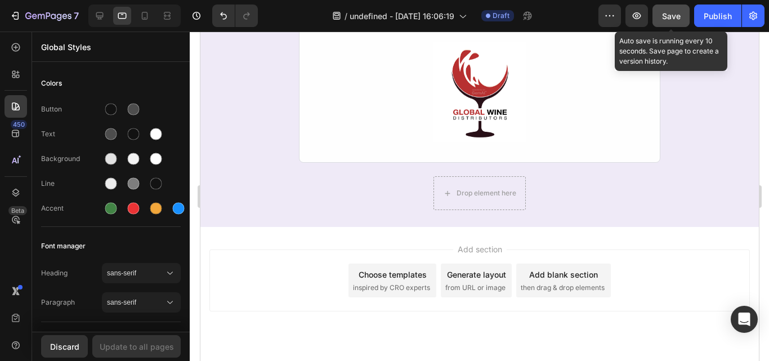
click at [674, 16] on span "Save" at bounding box center [671, 16] width 19 height 10
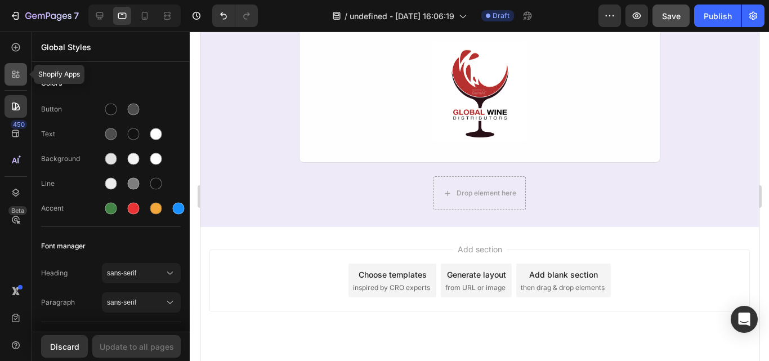
click at [16, 82] on div at bounding box center [16, 74] width 23 height 23
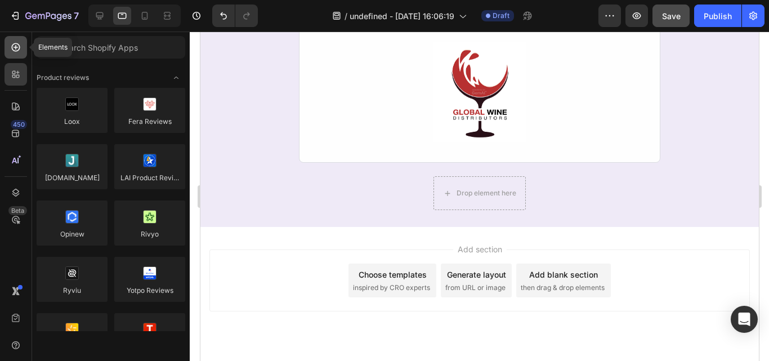
click at [17, 51] on icon at bounding box center [16, 47] width 8 height 8
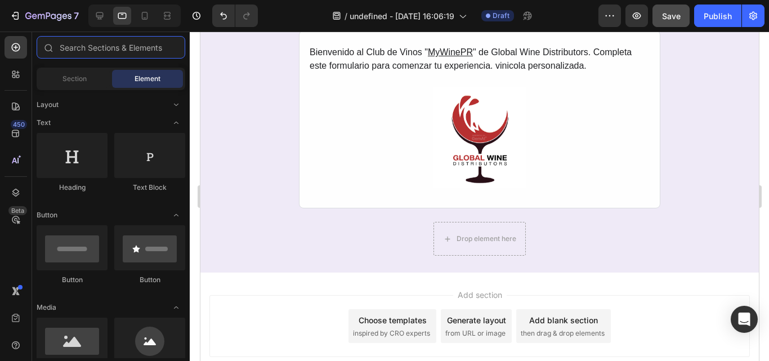
scroll to position [631, 0]
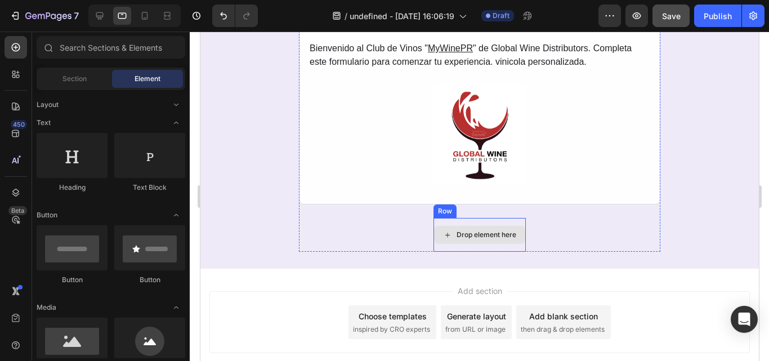
click at [515, 248] on div "Drop element here" at bounding box center [479, 235] width 92 height 34
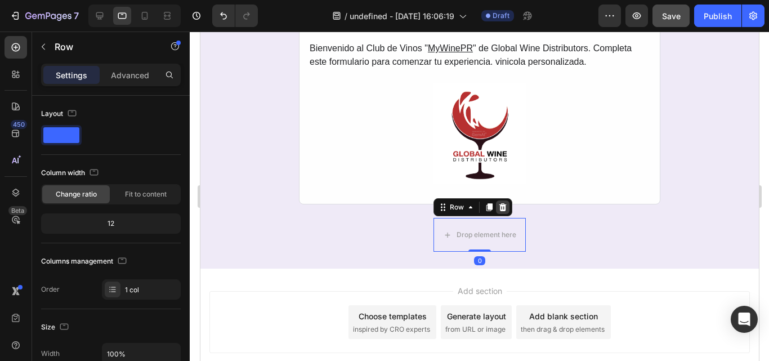
click at [500, 204] on icon at bounding box center [502, 207] width 9 height 9
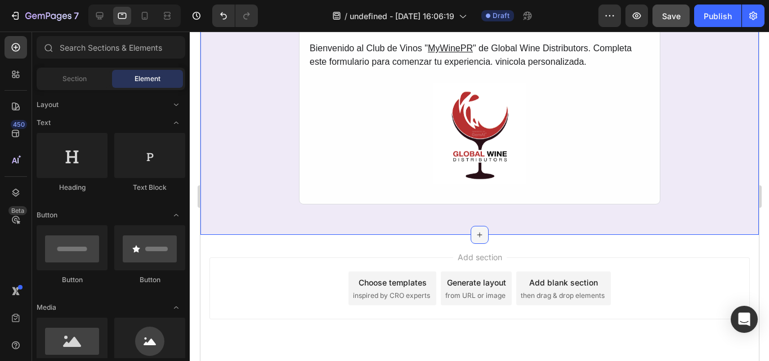
click at [475, 236] on icon at bounding box center [479, 234] width 9 height 9
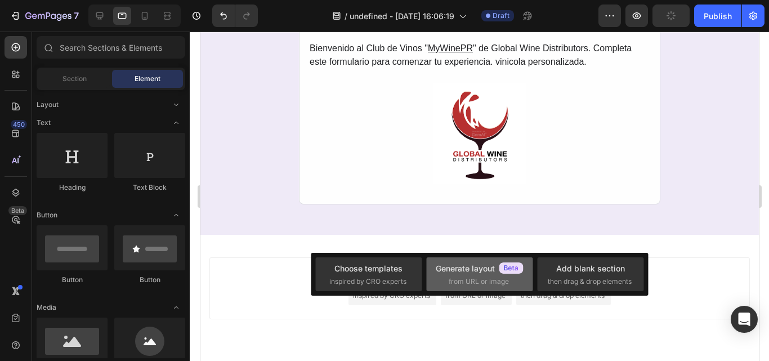
click at [466, 266] on div "Generate layout" at bounding box center [480, 269] width 88 height 12
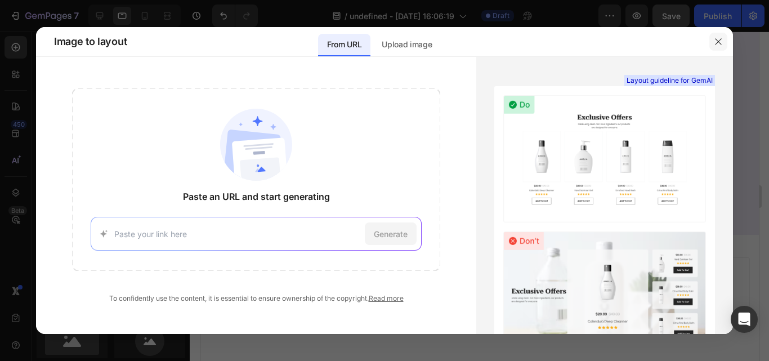
click at [721, 42] on icon "button" at bounding box center [718, 41] width 9 height 9
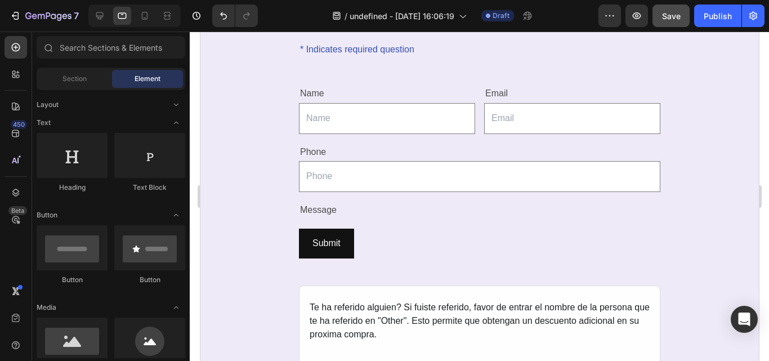
scroll to position [140, 0]
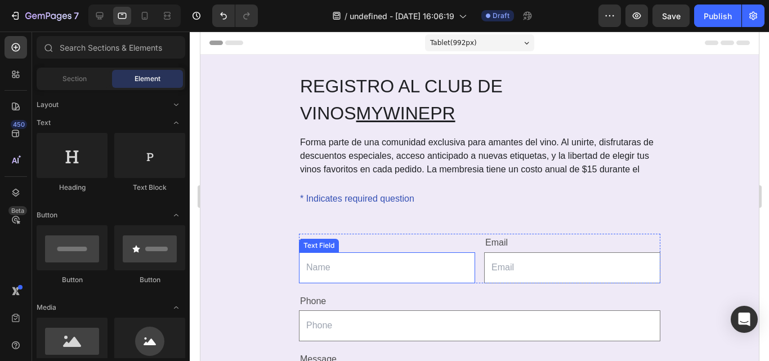
scroll to position [140, 0]
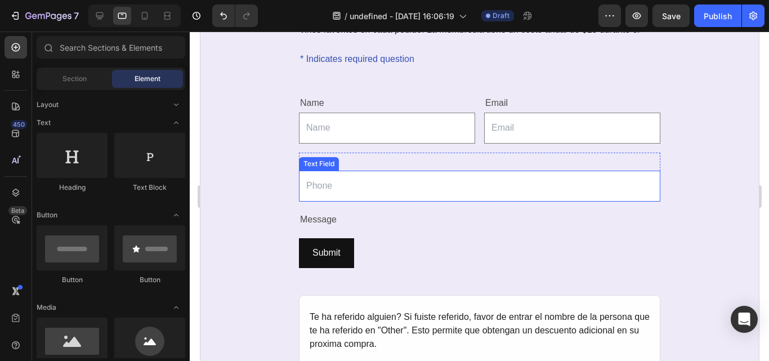
click at [444, 190] on input "text" at bounding box center [480, 186] width 362 height 31
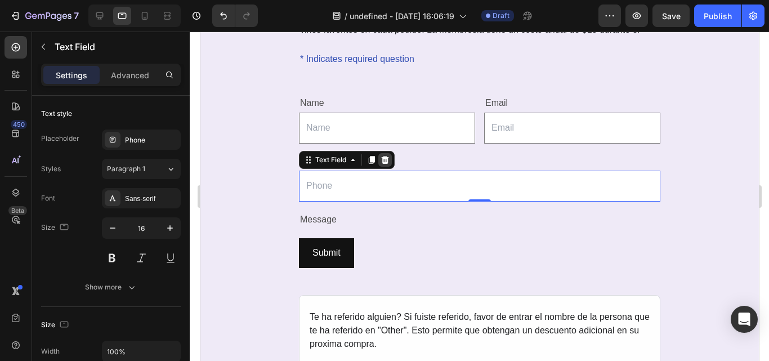
click at [378, 165] on div at bounding box center [385, 160] width 14 height 14
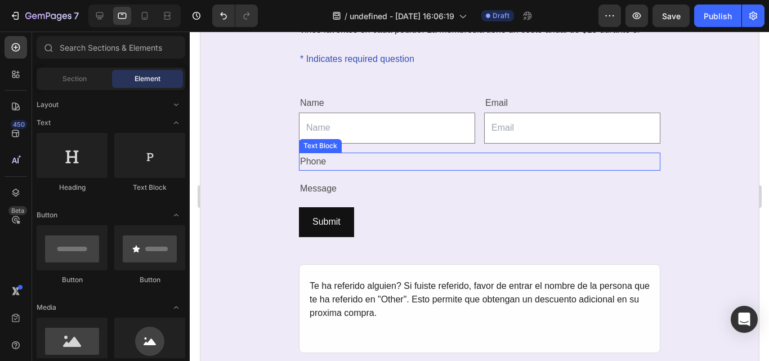
click at [317, 161] on div "Phone" at bounding box center [480, 162] width 362 height 19
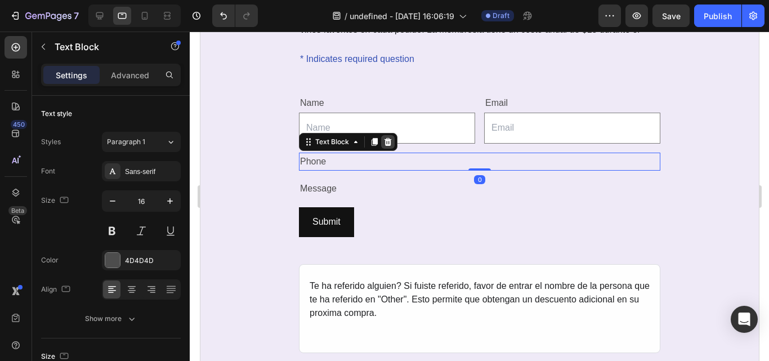
click at [384, 144] on icon at bounding box center [387, 141] width 7 height 8
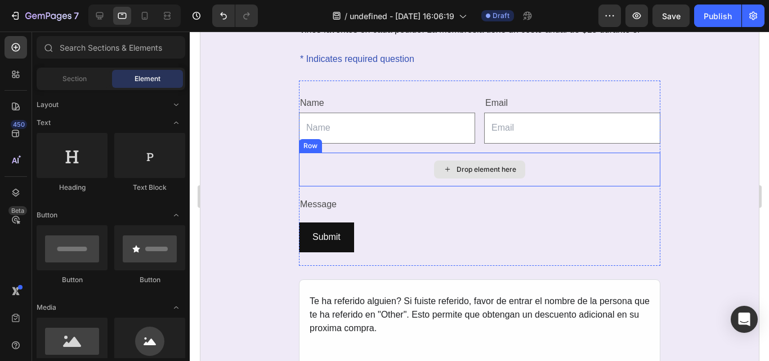
click at [376, 175] on div "Drop element here" at bounding box center [480, 170] width 362 height 34
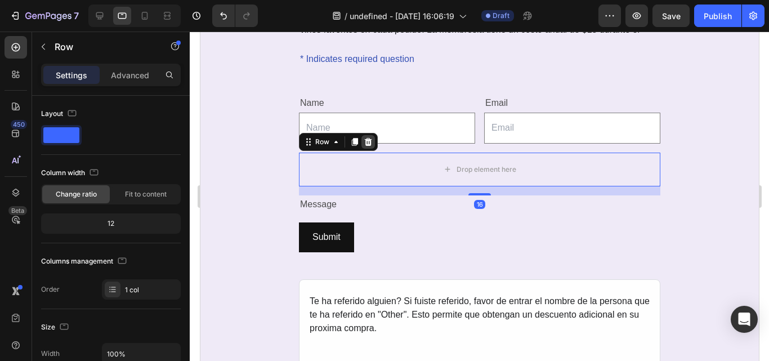
click at [366, 141] on icon at bounding box center [367, 141] width 7 height 8
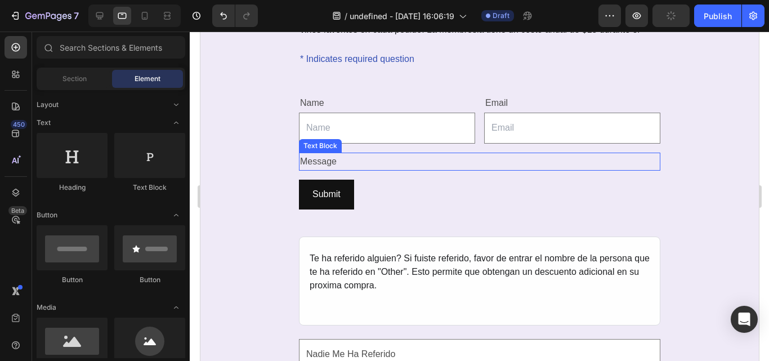
click at [328, 161] on div "Message" at bounding box center [480, 162] width 362 height 19
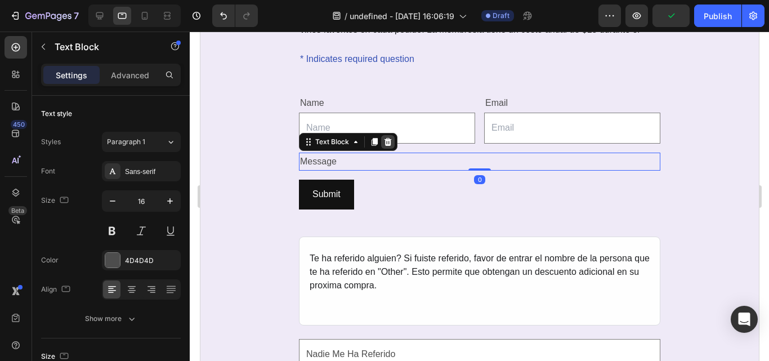
click at [383, 145] on icon at bounding box center [387, 141] width 9 height 9
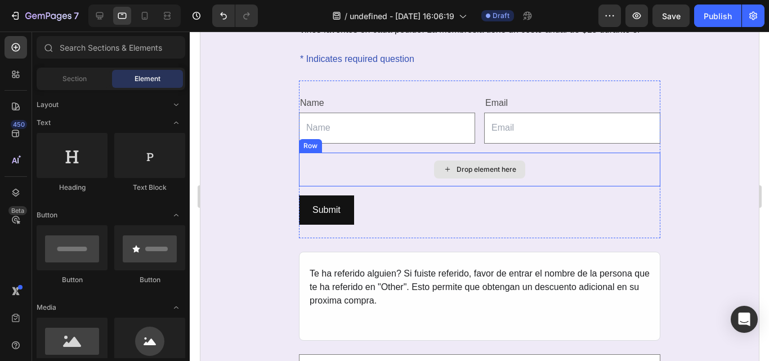
click at [400, 175] on div "Drop element here" at bounding box center [480, 170] width 362 height 34
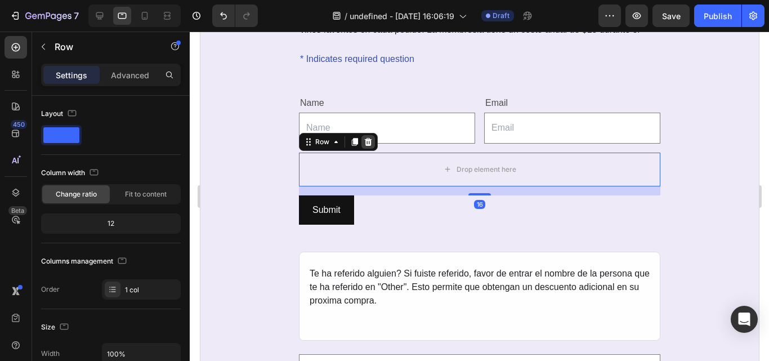
click at [364, 143] on icon at bounding box center [367, 141] width 7 height 8
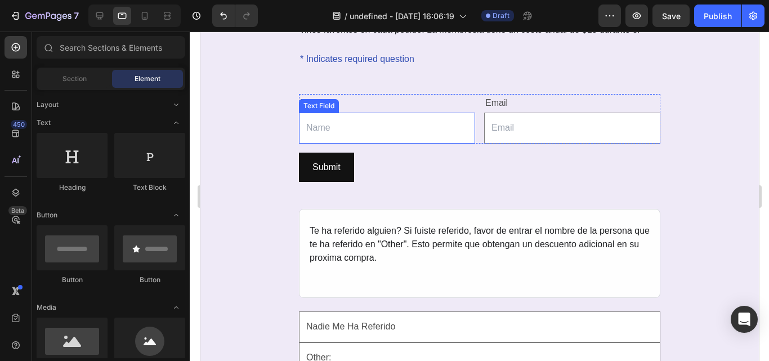
click at [404, 114] on input "text" at bounding box center [387, 128] width 176 height 31
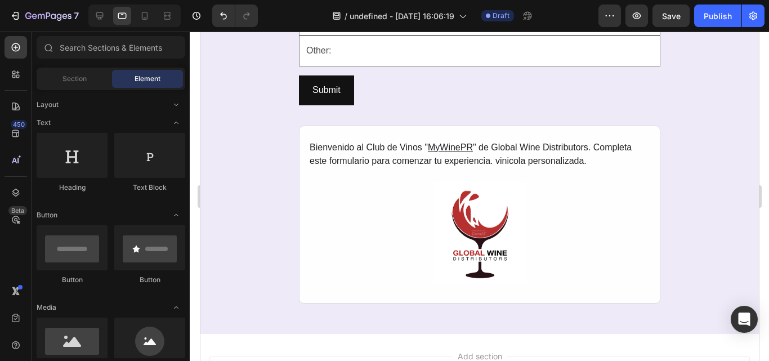
scroll to position [553, 0]
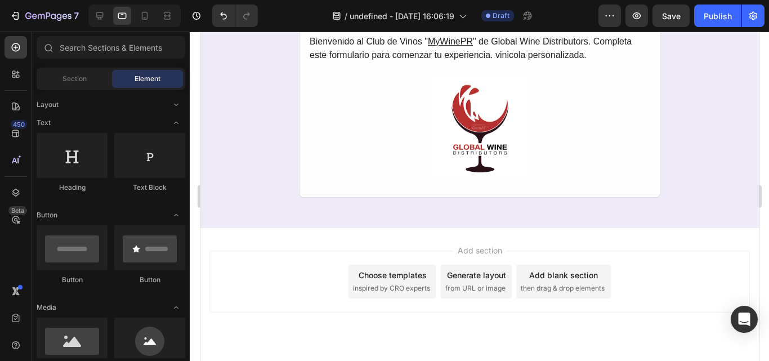
drag, startPoint x: 755, startPoint y: 146, endPoint x: 968, endPoint y: 318, distance: 273.6
click at [466, 282] on div "Generate layout from URL or image" at bounding box center [476, 282] width 71 height 34
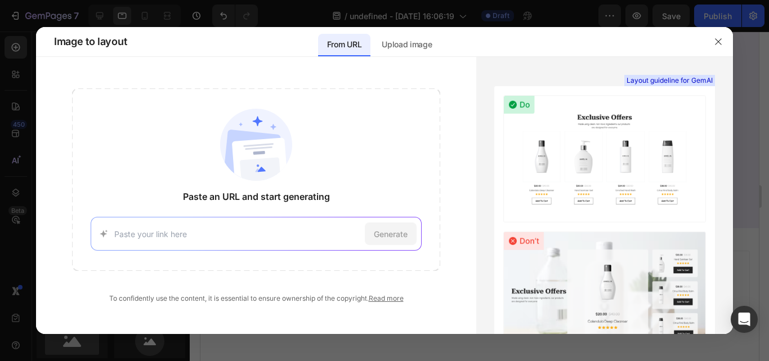
click at [260, 243] on div "Generate" at bounding box center [257, 234] width 332 height 34
click at [238, 234] on input at bounding box center [237, 234] width 247 height 12
paste input "https://docs.google.com/forms/d/e/1FAIpQLSdPJiH6dTr220lj6fOZauFZ6--F7IbAh5hP5o3…"
type input "https://docs.google.com/forms/d/e/1FAIpQLSdPJiH6dTr220lj6fOZauFZ6--F7IbAh5hP5o3…"
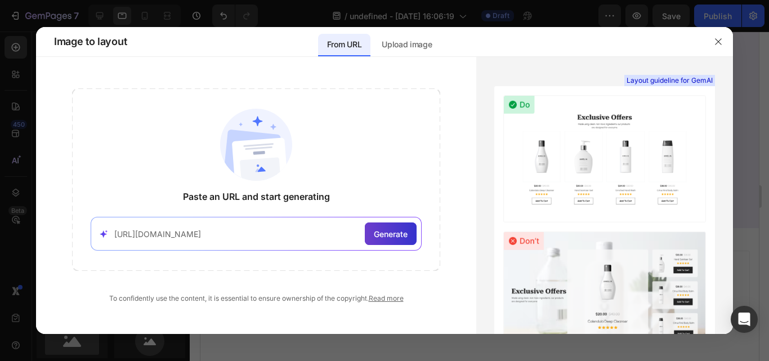
click at [382, 229] on span "Generate" at bounding box center [391, 234] width 34 height 12
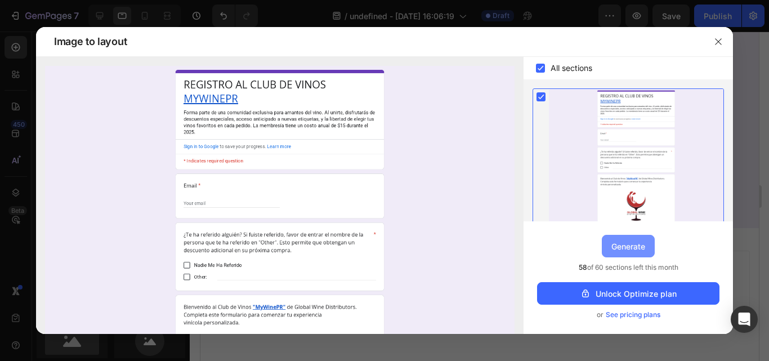
click at [621, 257] on button "Generate" at bounding box center [628, 246] width 53 height 23
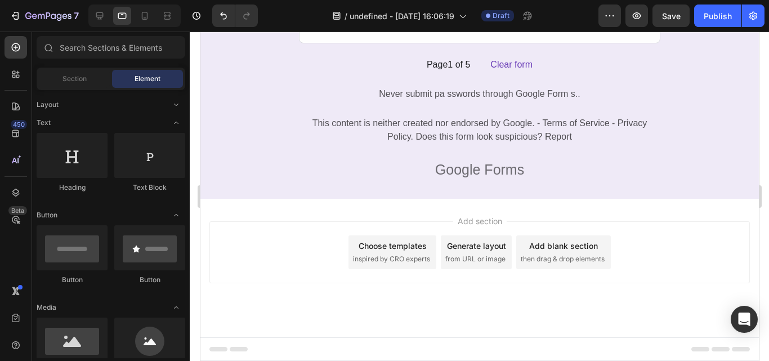
scroll to position [1491, 0]
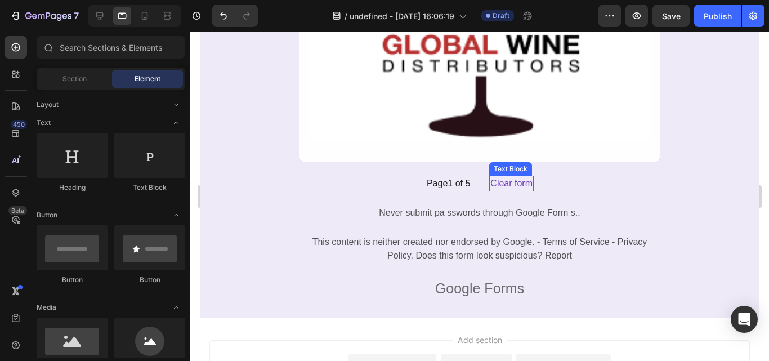
click at [519, 185] on div "Clear form" at bounding box center [511, 184] width 45 height 16
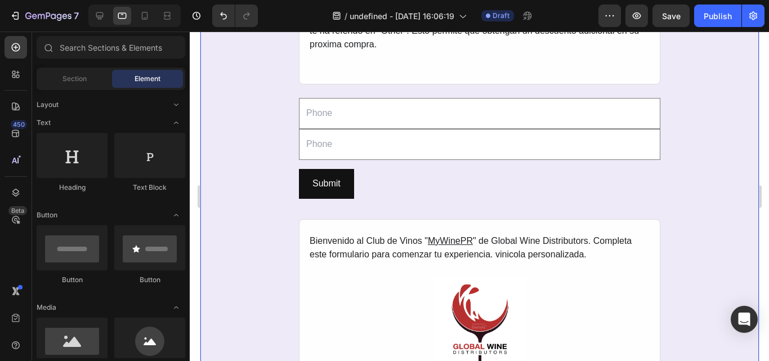
scroll to position [441, 0]
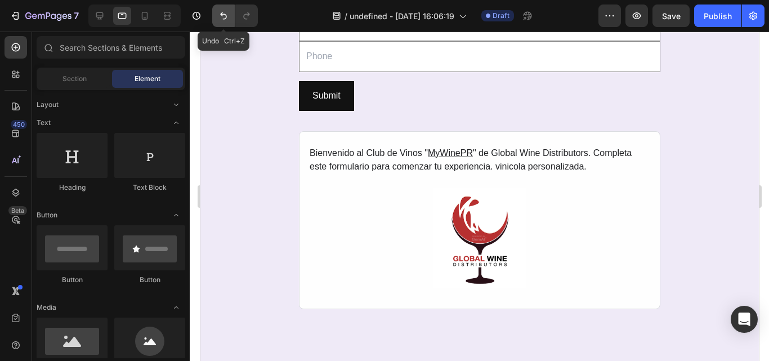
click at [218, 19] on icon "Undo/Redo" at bounding box center [223, 15] width 11 height 11
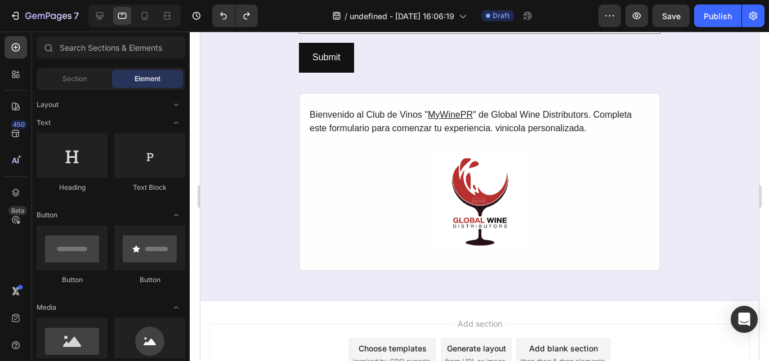
scroll to position [490, 0]
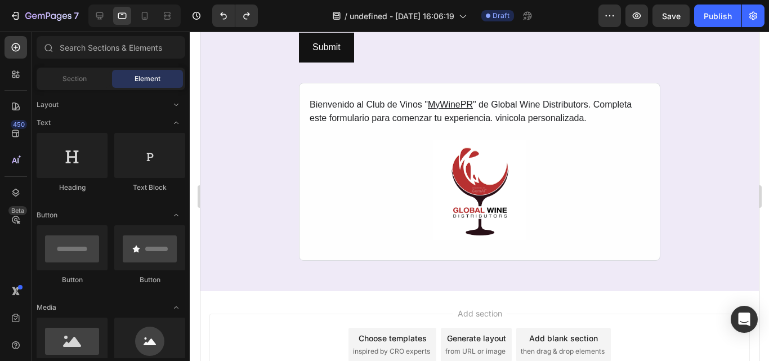
drag, startPoint x: 751, startPoint y: 228, endPoint x: 963, endPoint y: 276, distance: 217.1
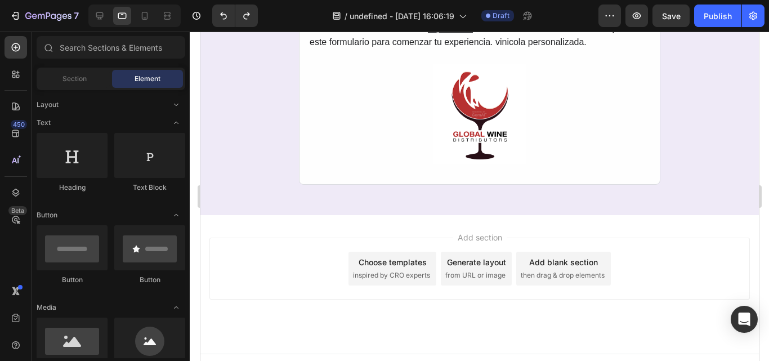
scroll to position [580, 0]
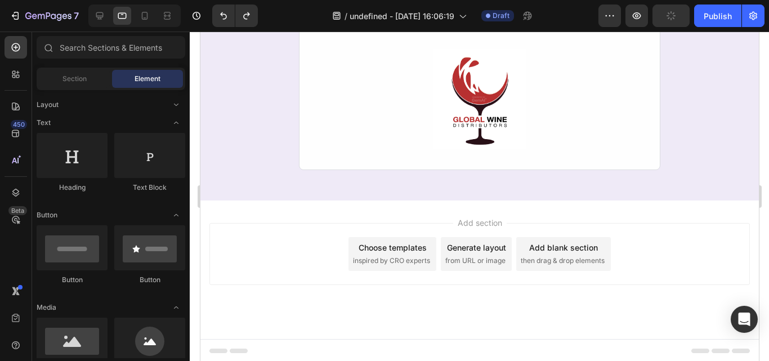
click at [397, 265] on span "inspired by CRO experts" at bounding box center [391, 261] width 77 height 10
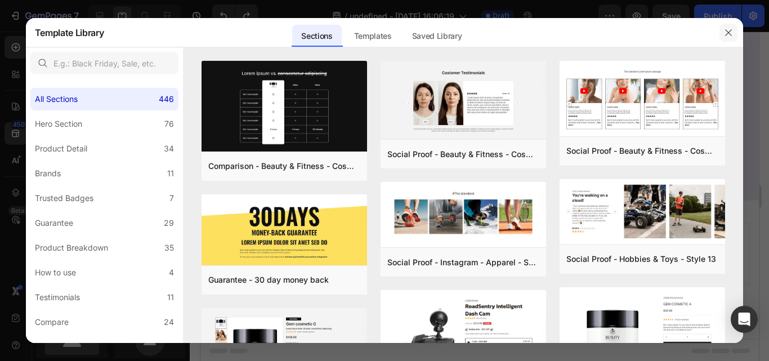
click at [733, 35] on icon "button" at bounding box center [728, 32] width 9 height 9
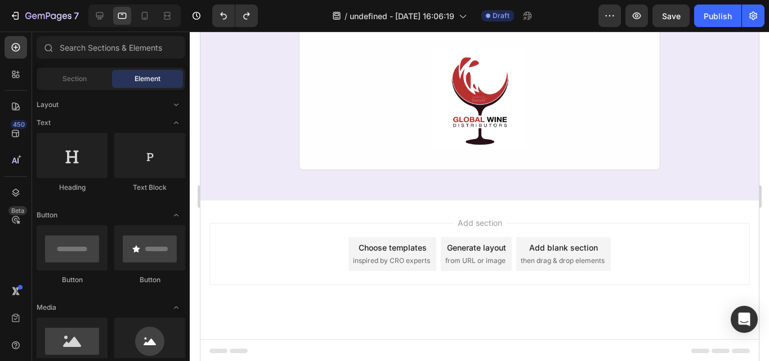
click at [389, 255] on div "Choose templates inspired by CRO experts" at bounding box center [392, 254] width 88 height 34
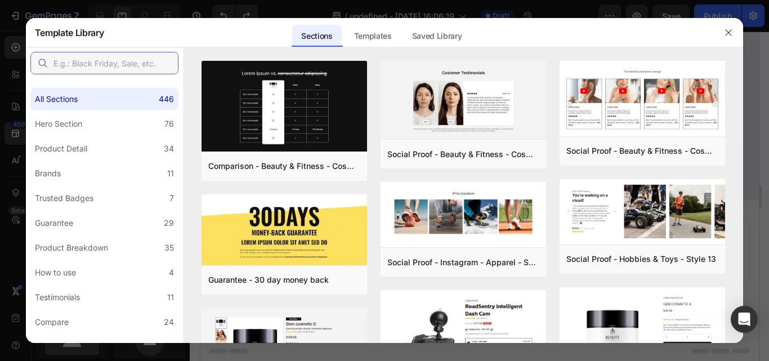
click at [110, 65] on input "text" at bounding box center [104, 63] width 148 height 23
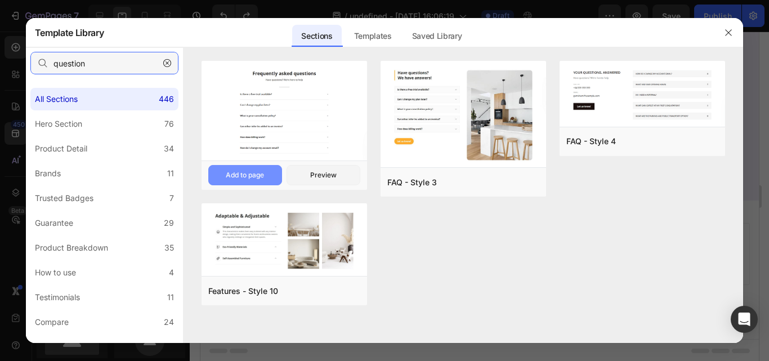
type input "question"
click at [249, 180] on div "Add to page" at bounding box center [245, 175] width 38 height 10
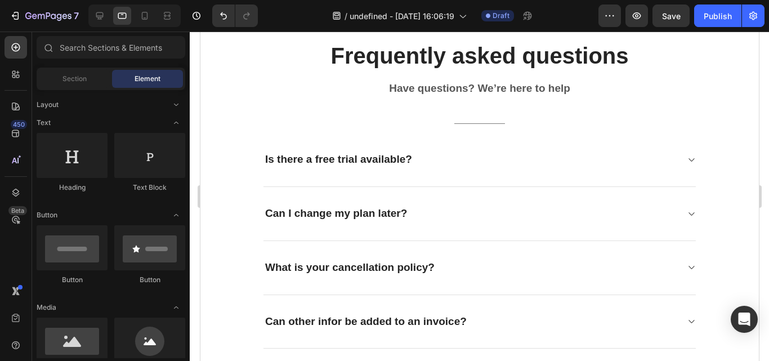
scroll to position [794, 0]
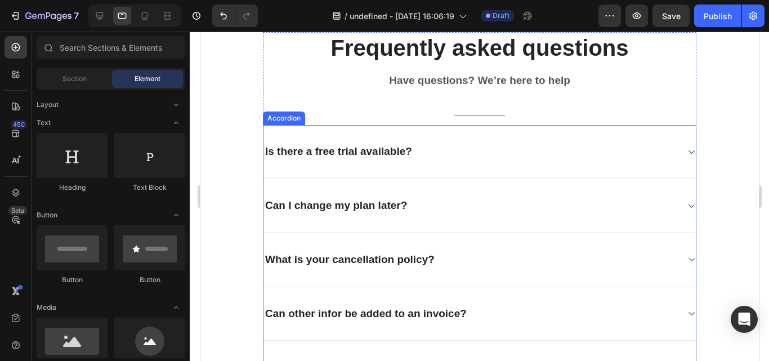
click at [689, 150] on icon at bounding box center [691, 152] width 8 height 9
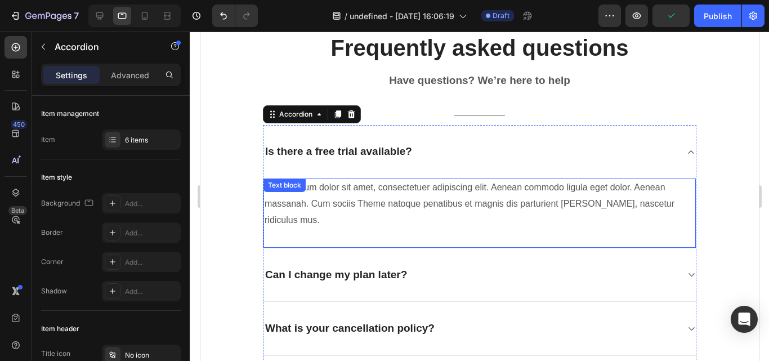
click at [609, 194] on p "Lorem ipsum dolor sit amet, consectetuer adipiscing elit. Aenean commodo ligula…" at bounding box center [479, 204] width 430 height 48
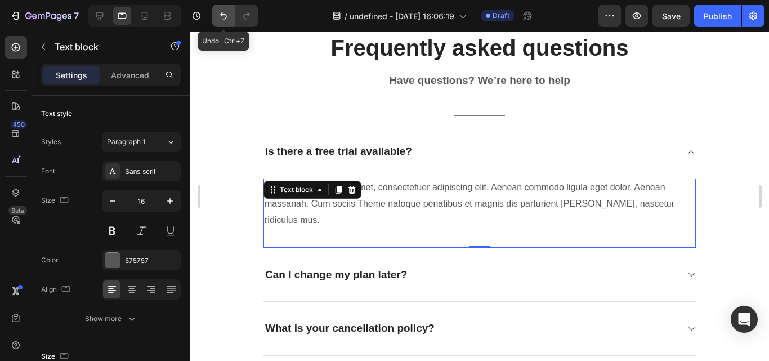
click at [223, 23] on button "Undo/Redo" at bounding box center [223, 16] width 23 height 23
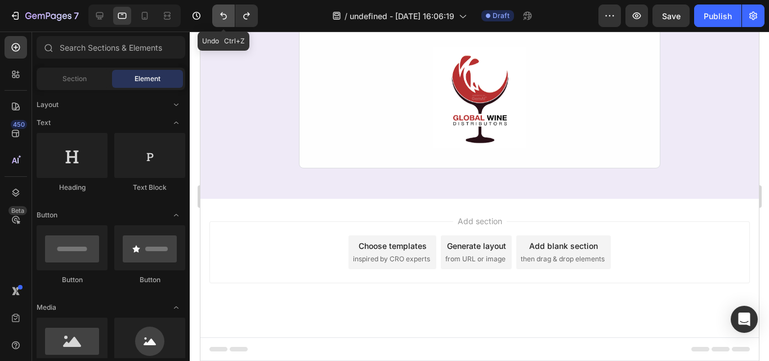
scroll to position [582, 0]
click at [406, 255] on span "inspired by CRO experts" at bounding box center [391, 259] width 77 height 10
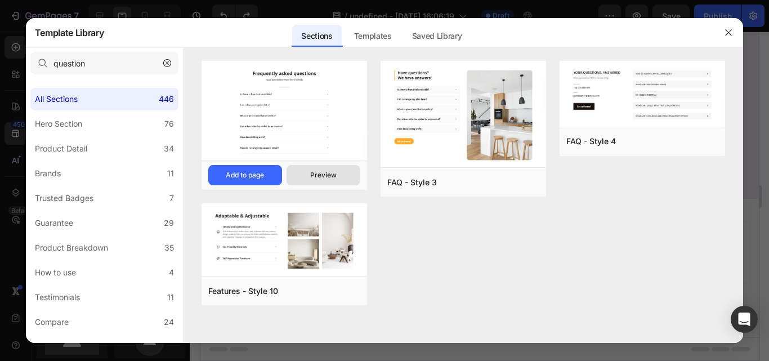
drag, startPoint x: 193, startPoint y: 109, endPoint x: 317, endPoint y: 179, distance: 142.5
click at [317, 179] on div "FAQ - Style 1 Add to page Preview Features - Style 10 Add to page Preview FAQ -…" at bounding box center [464, 202] width 560 height 282
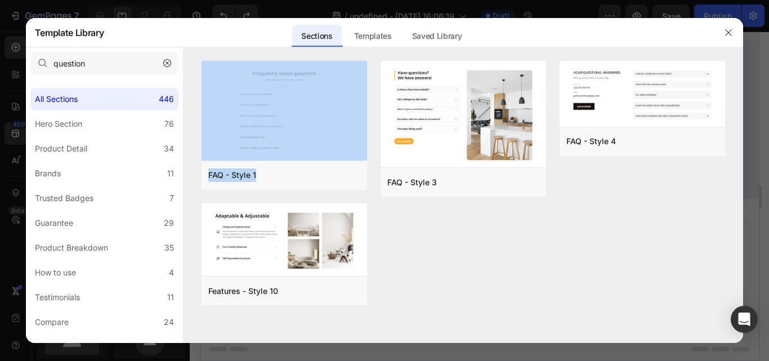
click at [526, 251] on div "FAQ - Style 1 Add to page Preview Features - Style 10 Add to page Preview FAQ -…" at bounding box center [464, 190] width 524 height 258
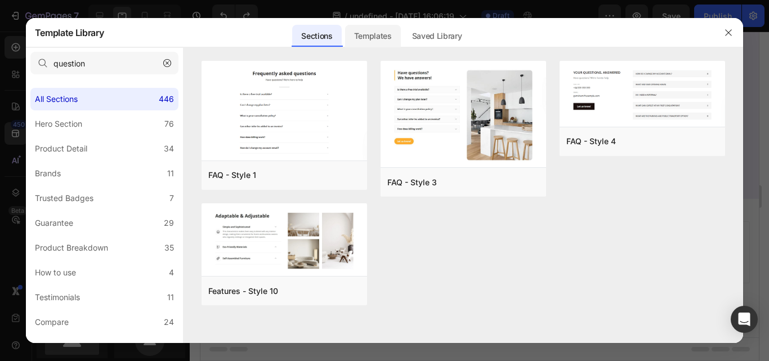
click at [384, 42] on div "Templates" at bounding box center [373, 36] width 56 height 23
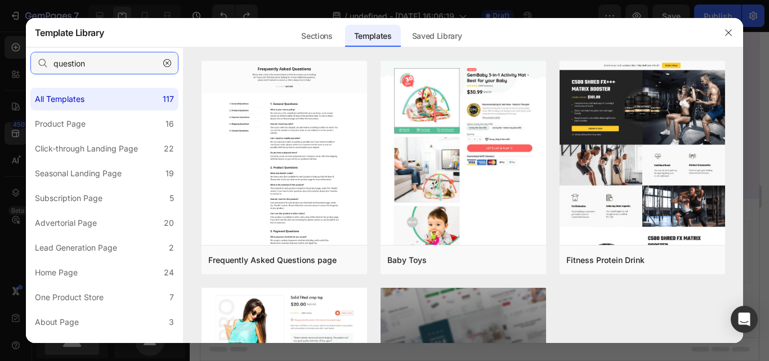
click at [99, 58] on input "question" at bounding box center [104, 63] width 148 height 23
click at [751, 296] on div at bounding box center [384, 180] width 769 height 361
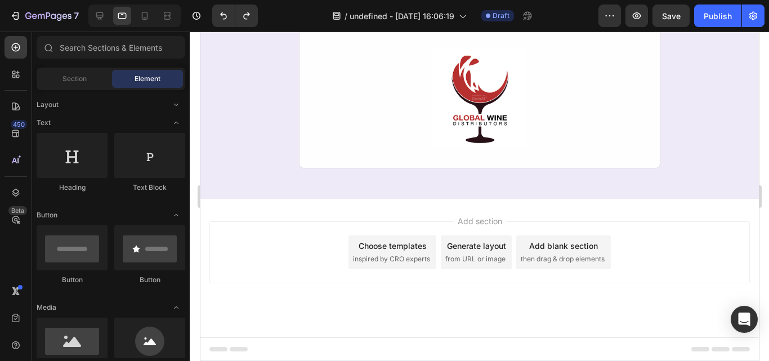
click at [398, 253] on div "Choose templates inspired by CRO experts" at bounding box center [392, 252] width 88 height 34
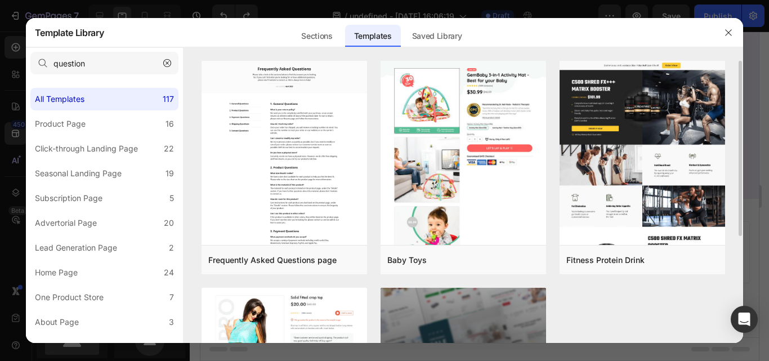
drag, startPoint x: 740, startPoint y: 223, endPoint x: 733, endPoint y: 216, distance: 9.2
click at [733, 218] on div "Frequently Asked Questions page Add to page Preview Baby Toys Add to page Previ…" at bounding box center [464, 202] width 560 height 282
click at [314, 26] on div "Sections" at bounding box center [316, 36] width 49 height 23
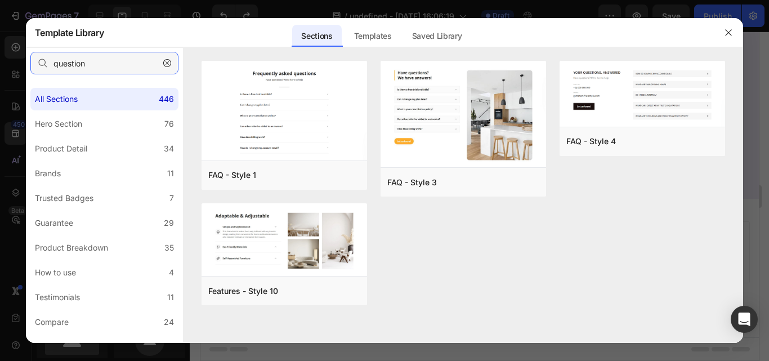
click at [100, 59] on input "question" at bounding box center [104, 63] width 148 height 23
click at [100, 59] on input "answer" at bounding box center [104, 63] width 148 height 23
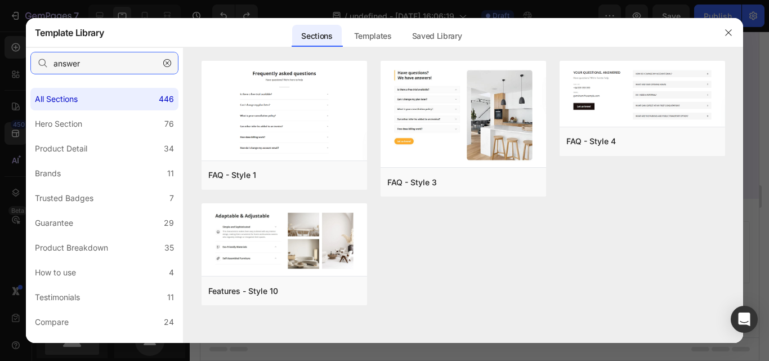
click at [100, 59] on input "answer" at bounding box center [104, 63] width 148 height 23
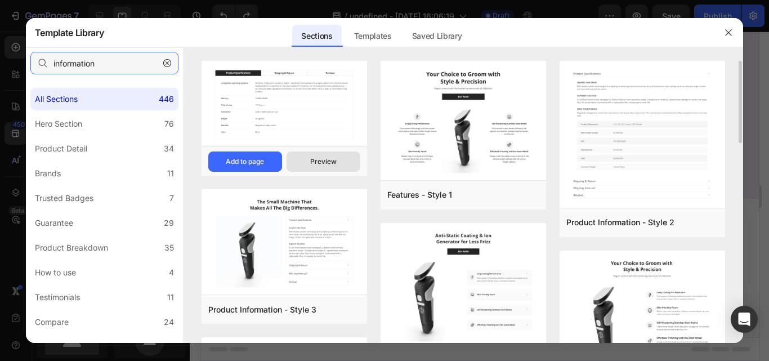
type input "information"
click at [328, 158] on div "Preview" at bounding box center [323, 162] width 26 height 10
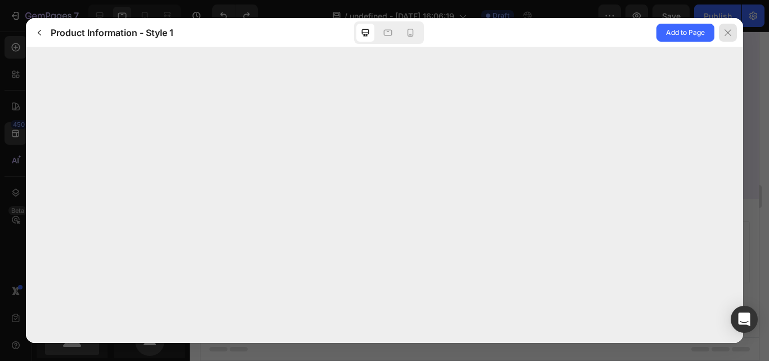
click at [727, 36] on icon at bounding box center [728, 32] width 9 height 9
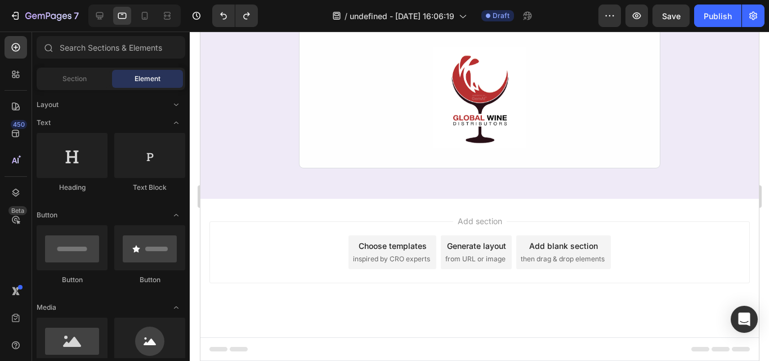
click at [389, 261] on span "inspired by CRO experts" at bounding box center [391, 259] width 77 height 10
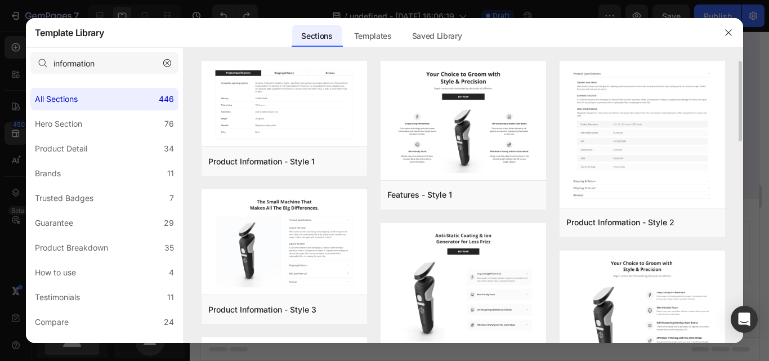
drag, startPoint x: 741, startPoint y: 132, endPoint x: 730, endPoint y: 106, distance: 28.6
click at [730, 108] on div "Product Information - Style 1 Add to page Preview Product Information - Style 3…" at bounding box center [464, 202] width 560 height 282
click at [52, 64] on input "information" at bounding box center [104, 63] width 148 height 23
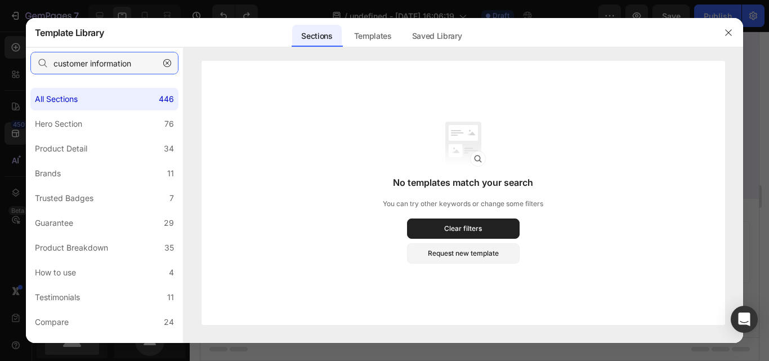
click at [132, 66] on input "customer information" at bounding box center [104, 63] width 148 height 23
click at [126, 63] on input "customer information" at bounding box center [104, 63] width 148 height 23
click at [126, 63] on input "customer details" at bounding box center [104, 63] width 148 height 23
type input "c"
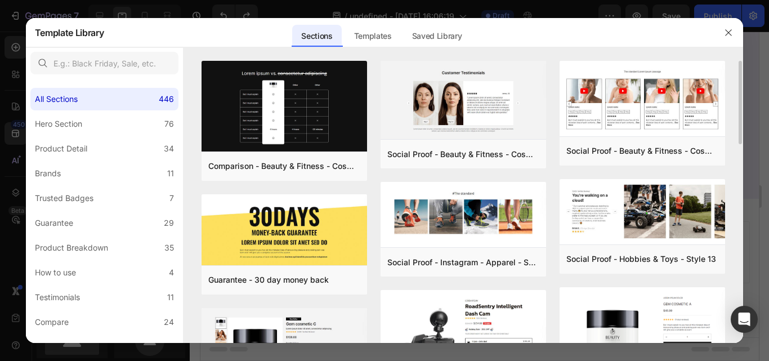
drag, startPoint x: 741, startPoint y: 132, endPoint x: 741, endPoint y: 139, distance: 6.2
click at [741, 139] on div "Comparison - Beauty & Fitness - Cosmetic - Ingredients - Style 19 Add to page P…" at bounding box center [464, 202] width 560 height 282
click at [733, 139] on div "Comparison - Beauty & Fitness - Cosmetic - Ingredients - Style 19 Add to page P…" at bounding box center [464, 202] width 560 height 282
drag, startPoint x: 742, startPoint y: 134, endPoint x: 736, endPoint y: 141, distance: 9.2
click at [736, 142] on div "Comparison - Beauty & Fitness - Cosmetic - Ingredients - Style 19 Add to page P…" at bounding box center [464, 202] width 560 height 282
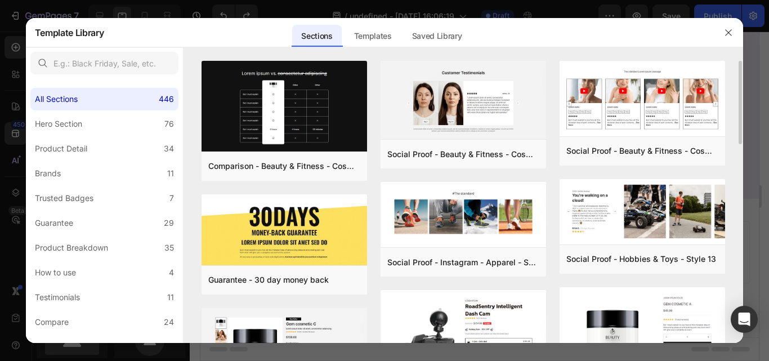
click at [736, 141] on div "Comparison - Beauty & Fitness - Cosmetic - Ingredients - Style 19 Add to page P…" at bounding box center [464, 202] width 560 height 282
drag, startPoint x: 740, startPoint y: 137, endPoint x: 737, endPoint y: 149, distance: 12.2
click at [737, 149] on div "Comparison - Beauty & Fitness - Cosmetic - Ingredients - Style 19 Add to page P…" at bounding box center [464, 202] width 560 height 282
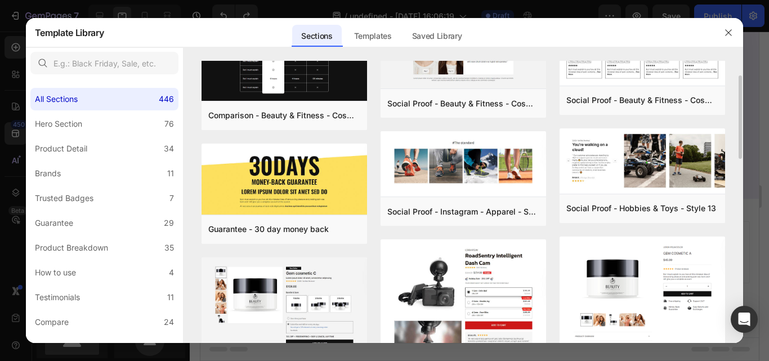
scroll to position [68, 0]
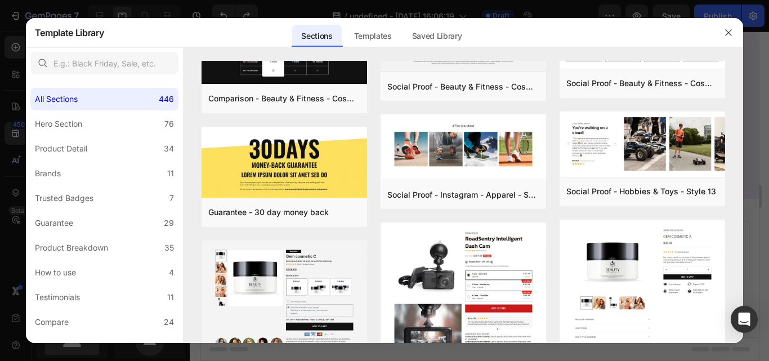
drag, startPoint x: 754, startPoint y: 255, endPoint x: 745, endPoint y: 286, distance: 32.3
click at [745, 286] on div at bounding box center [384, 180] width 769 height 361
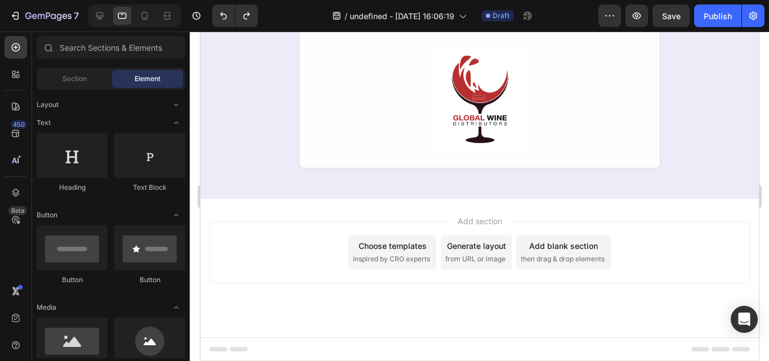
click at [571, 254] on span "then drag & drop elements" at bounding box center [562, 259] width 84 height 10
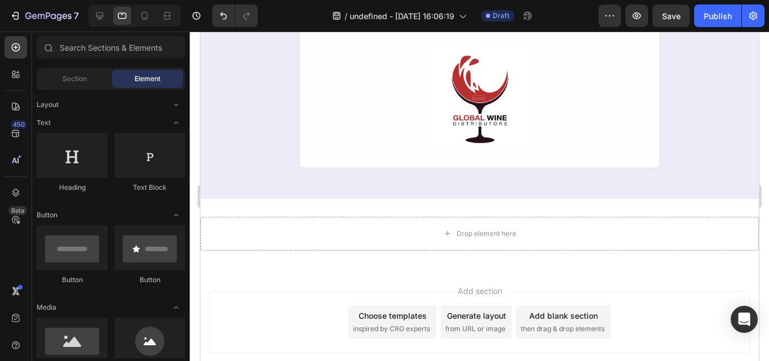
scroll to position [652, 0]
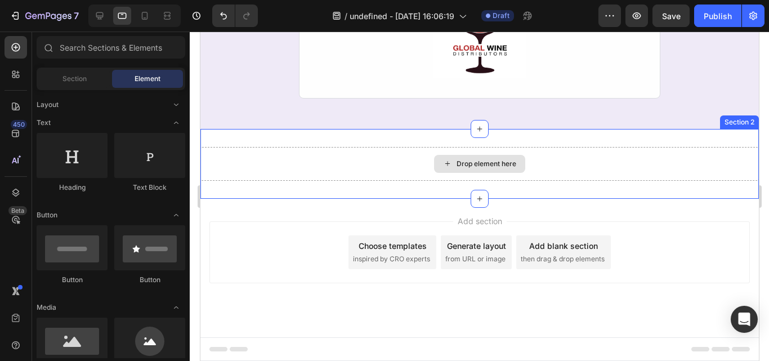
click at [688, 160] on div "Drop element here" at bounding box center [479, 164] width 559 height 34
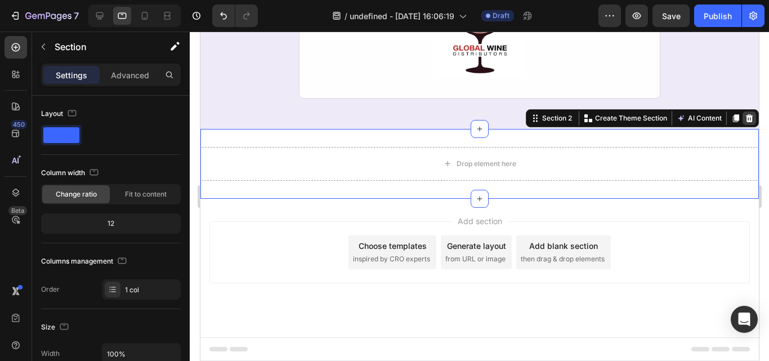
click at [745, 118] on icon at bounding box center [749, 118] width 9 height 9
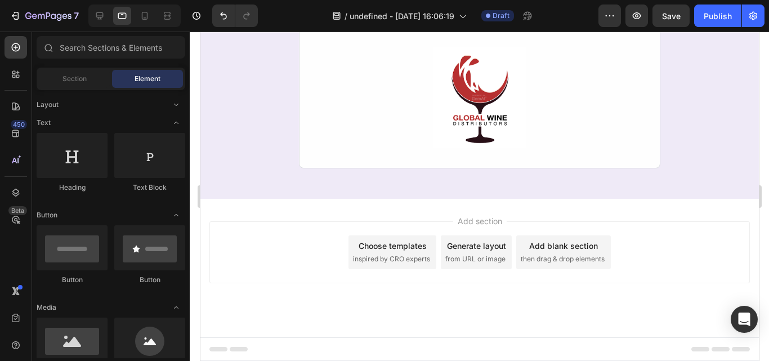
scroll to position [582, 0]
click at [382, 260] on span "inspired by CRO experts" at bounding box center [391, 259] width 77 height 10
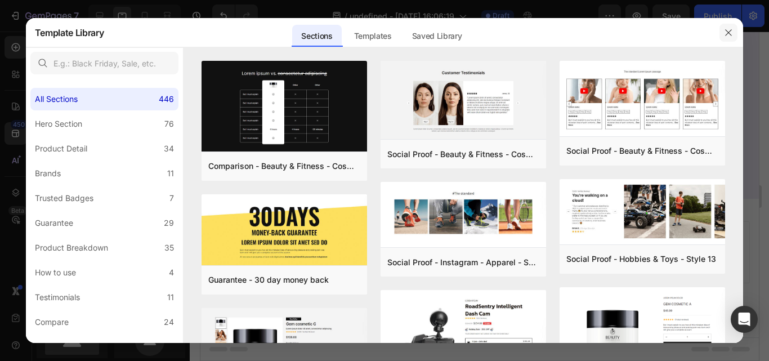
click at [724, 34] on button "button" at bounding box center [729, 33] width 18 height 18
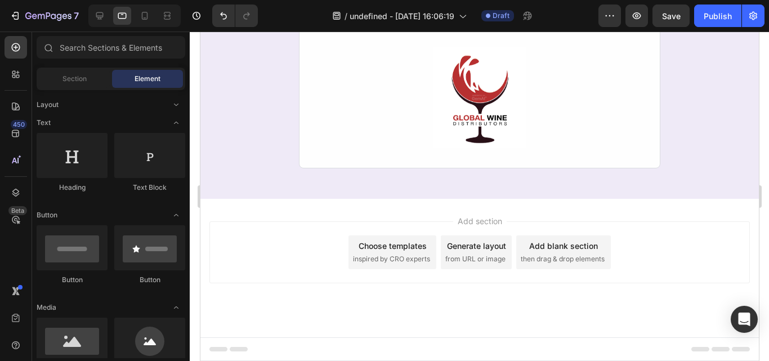
click at [480, 254] on span "from URL or image" at bounding box center [475, 259] width 60 height 10
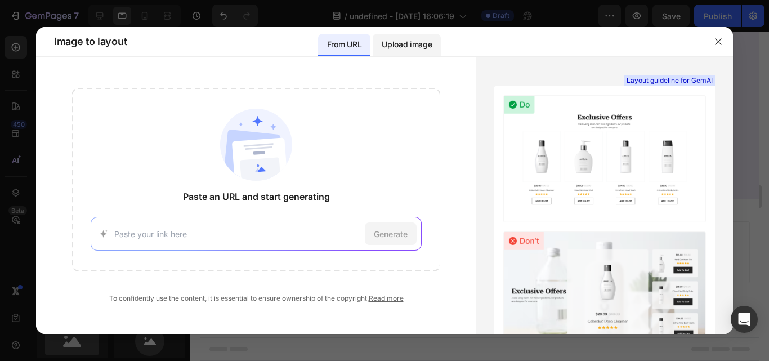
click at [400, 54] on div "Upload image" at bounding box center [407, 45] width 68 height 23
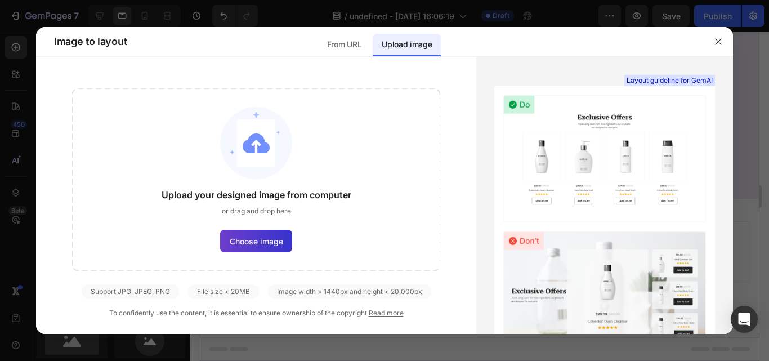
click at [265, 250] on label "Choose image" at bounding box center [256, 241] width 72 height 23
click at [0, 0] on input "Choose image" at bounding box center [0, 0] width 0 height 0
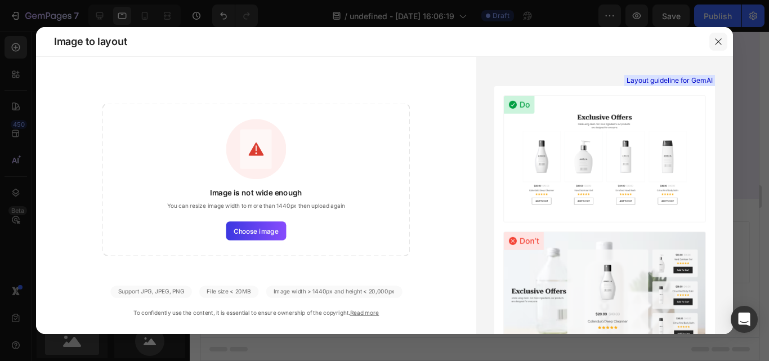
click at [718, 44] on icon "button" at bounding box center [718, 41] width 9 height 9
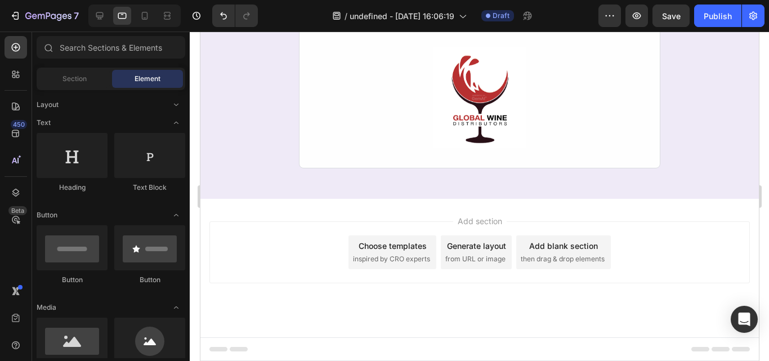
click at [379, 245] on div "Choose templates" at bounding box center [392, 246] width 68 height 12
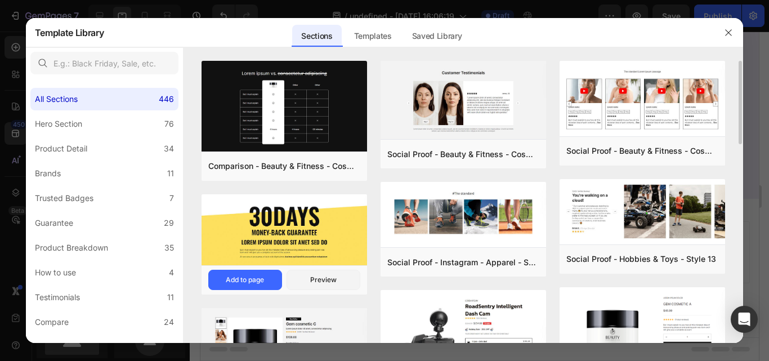
click at [312, 240] on img at bounding box center [285, 230] width 166 height 73
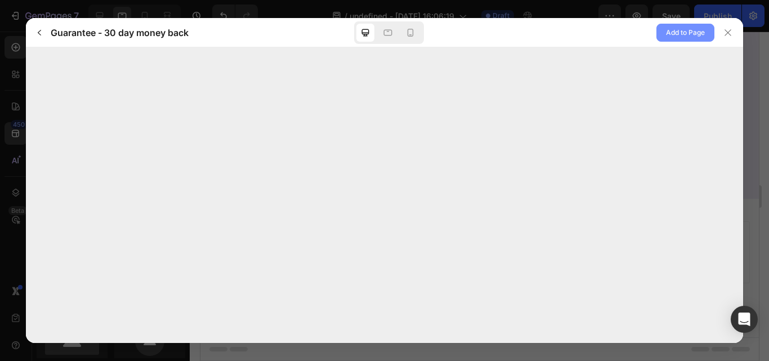
click at [686, 35] on span "Add to Page" at bounding box center [685, 33] width 39 height 14
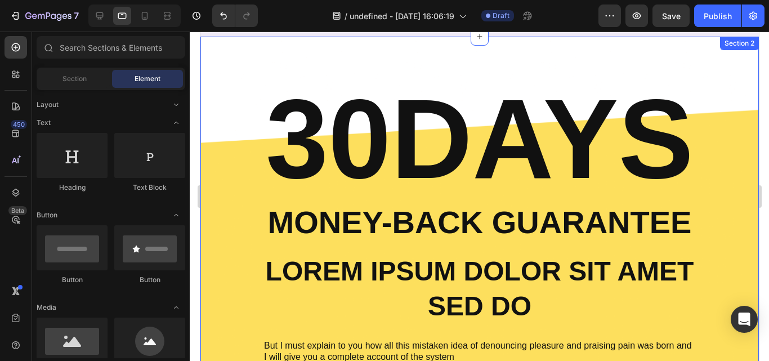
scroll to position [740, 0]
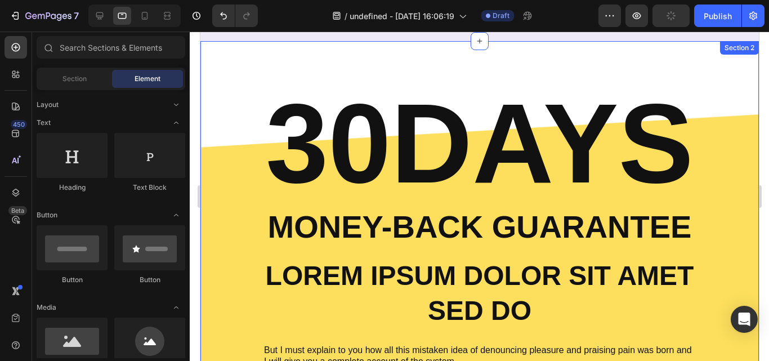
click at [214, 73] on div "30DAYS Heading Money-Back Guarantee Text Block Lorem ipsum dolor sit amet sed d…" at bounding box center [479, 239] width 559 height 396
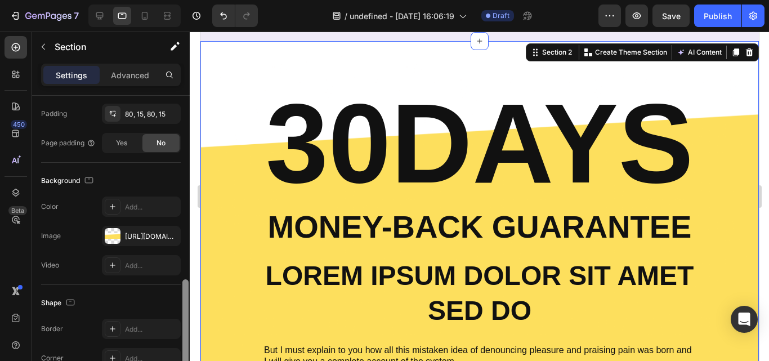
scroll to position [297, 0]
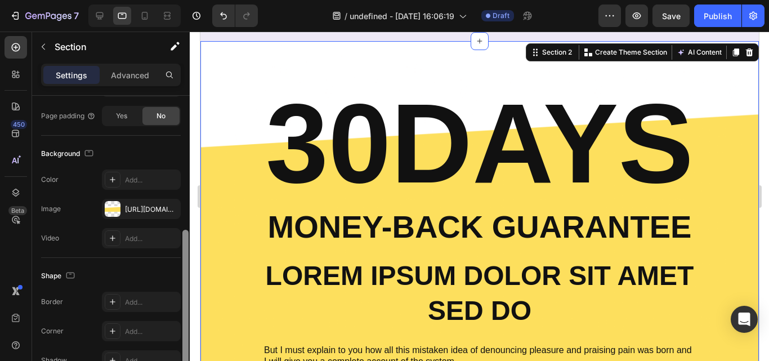
drag, startPoint x: 180, startPoint y: 266, endPoint x: 171, endPoint y: 168, distance: 99.0
click at [172, 170] on div "Layout Column width Change ratio Fit to content 12 Columns management Order 1 c…" at bounding box center [111, 244] width 158 height 297
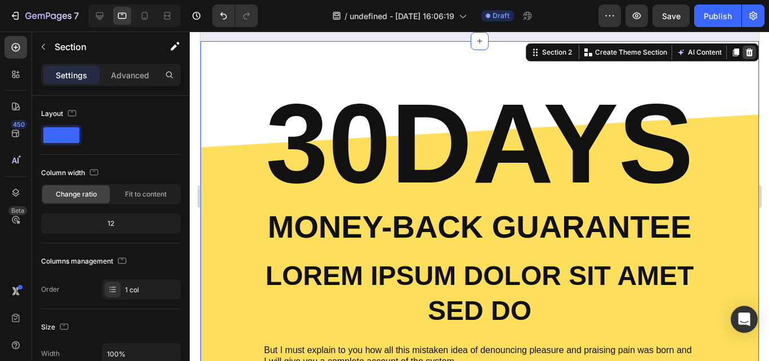
click at [746, 52] on icon at bounding box center [749, 52] width 7 height 8
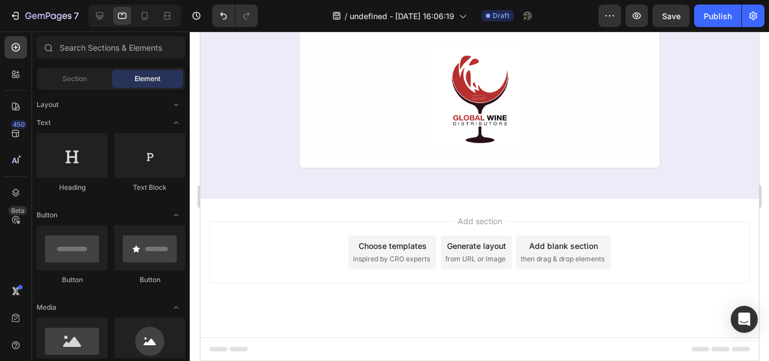
scroll to position [582, 0]
click at [374, 263] on span "inspired by CRO experts" at bounding box center [391, 259] width 77 height 10
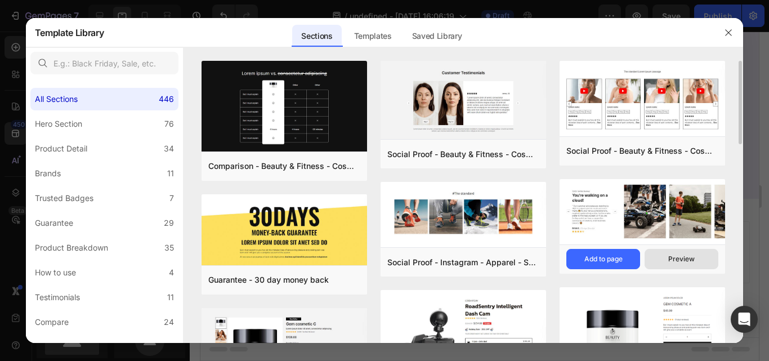
drag, startPoint x: 754, startPoint y: 277, endPoint x: 697, endPoint y: 266, distance: 58.3
click at [697, 269] on div "Template Library Sections Templates Existing pages Saved Library Templates Save…" at bounding box center [384, 180] width 769 height 361
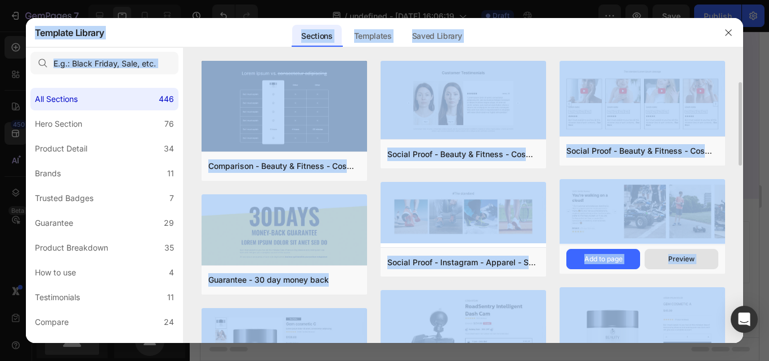
scroll to position [34, 0]
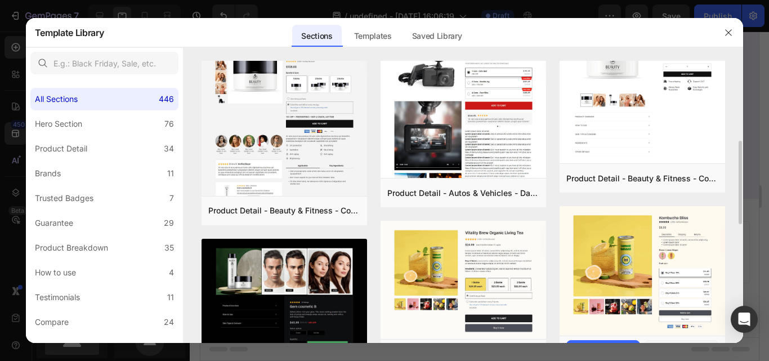
scroll to position [253, 0]
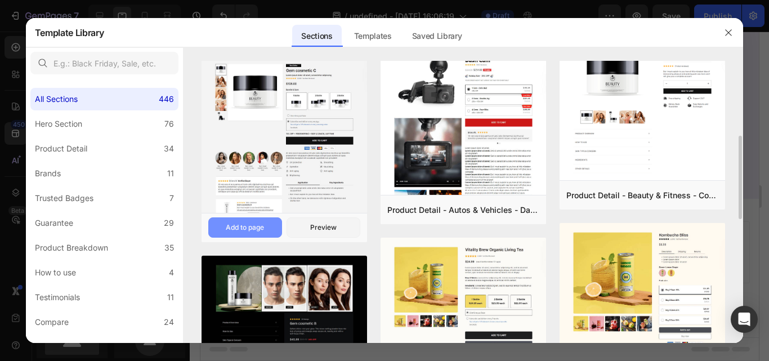
click at [240, 233] on div "Add to page" at bounding box center [245, 228] width 38 height 10
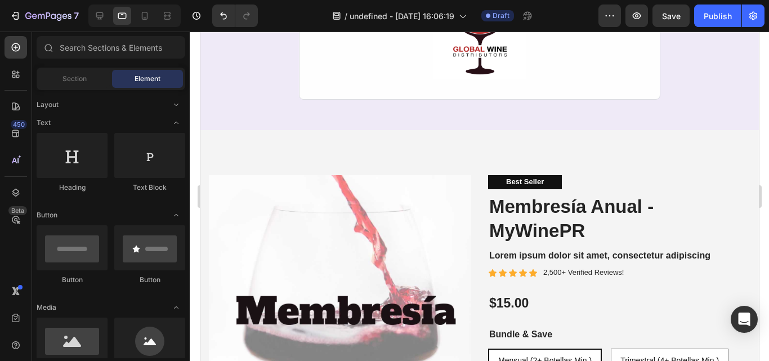
scroll to position [654, 0]
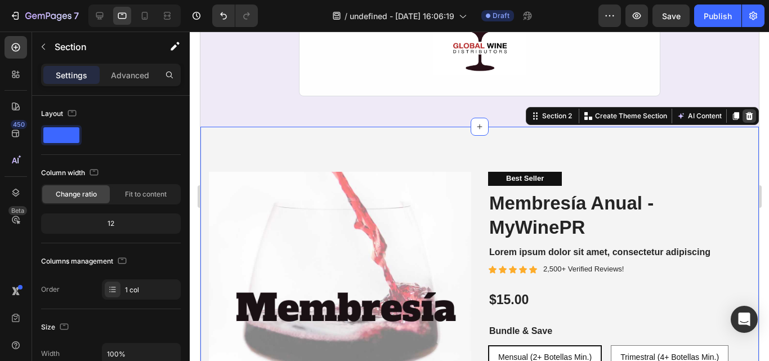
click at [745, 119] on icon at bounding box center [749, 116] width 9 height 9
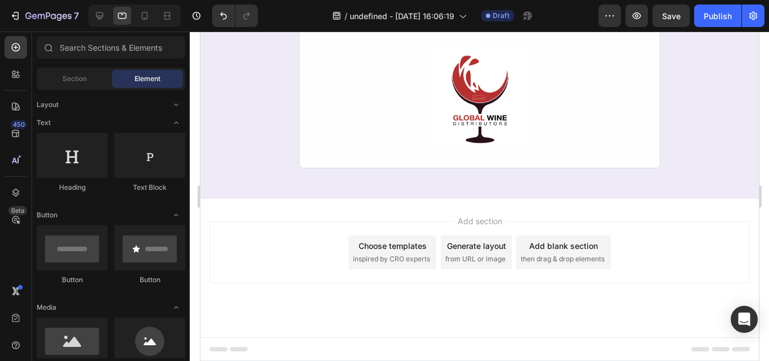
scroll to position [582, 0]
click at [548, 261] on span "then drag & drop elements" at bounding box center [562, 259] width 84 height 10
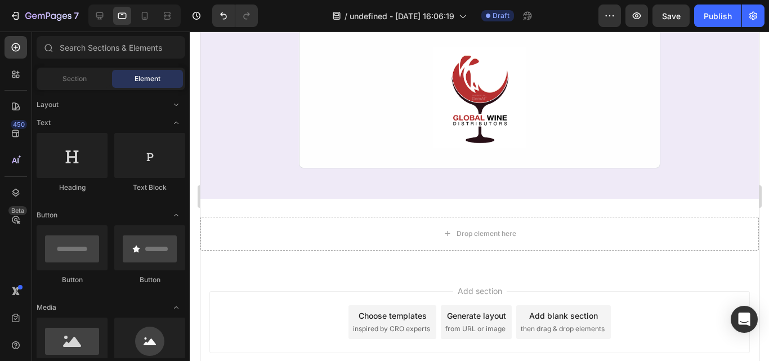
scroll to position [652, 0]
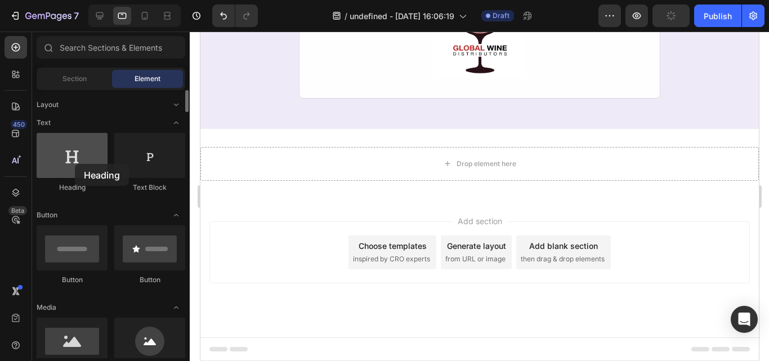
click at [75, 164] on div at bounding box center [72, 155] width 71 height 45
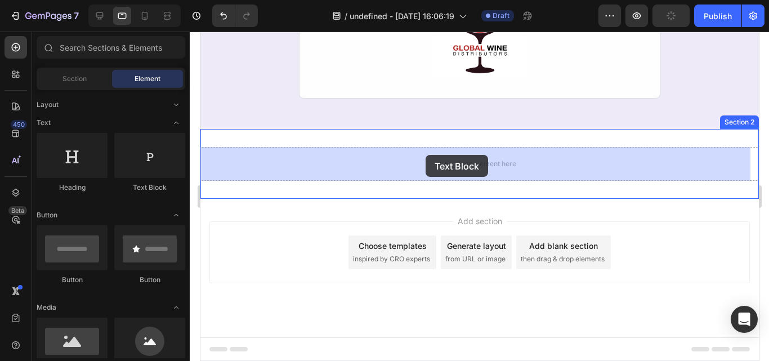
drag, startPoint x: 334, startPoint y: 199, endPoint x: 425, endPoint y: 155, distance: 101.3
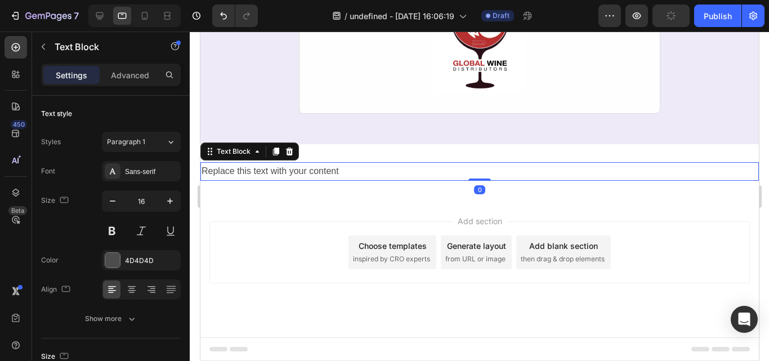
scroll to position [637, 0]
click at [314, 170] on div "Replace this text with your content" at bounding box center [479, 171] width 559 height 19
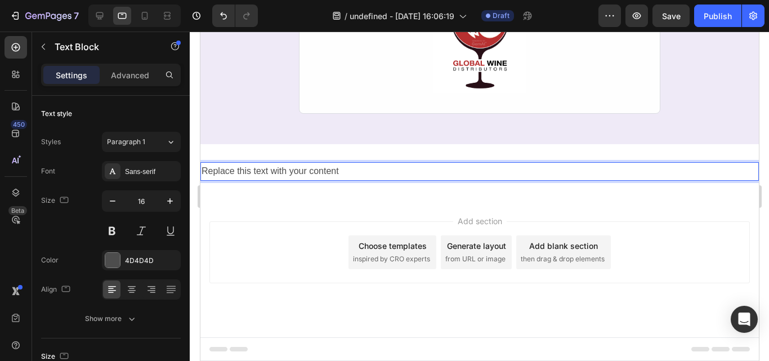
click at [337, 173] on p "Replace this text with your content" at bounding box center [479, 171] width 557 height 16
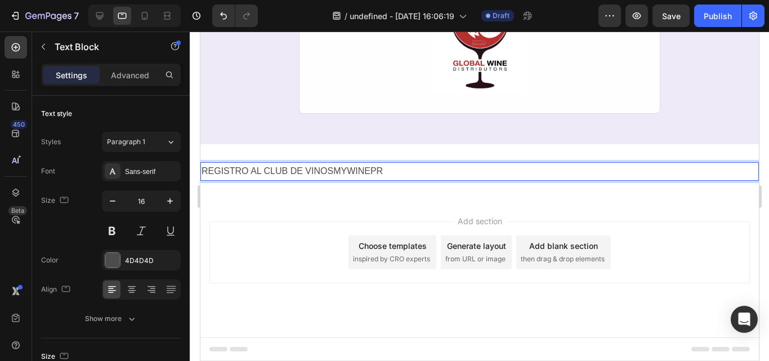
click at [286, 204] on div "Add section Choose templates inspired by CRO experts Generate layout from URL o…" at bounding box center [479, 268] width 559 height 139
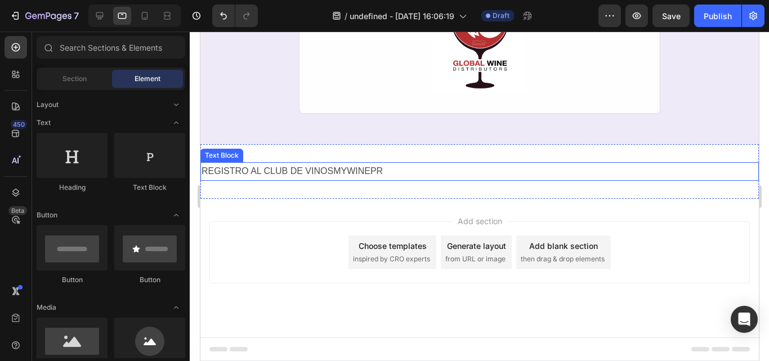
drag, startPoint x: 271, startPoint y: 172, endPoint x: 297, endPoint y: 172, distance: 25.9
click at [297, 172] on p "REGISTRO AL CLUB DE VINOS MYWINEPR ⁠⁠⁠⁠⁠⁠⁠" at bounding box center [479, 171] width 557 height 16
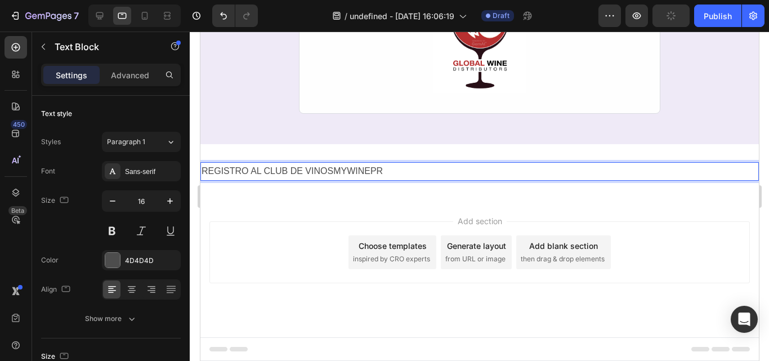
click at [297, 172] on p "REGISTRO AL CLUB DE VINOS MYWINEPR" at bounding box center [479, 171] width 557 height 16
click at [299, 172] on p "REGISTRO AL CLUB DE VINOS MYWINEPR" at bounding box center [479, 171] width 557 height 16
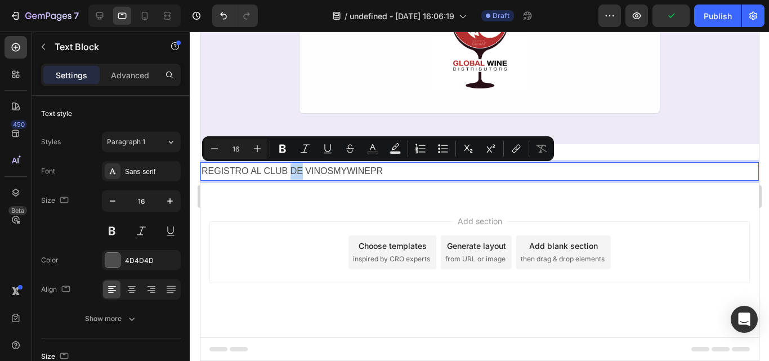
click at [262, 219] on div "Add section Choose templates inspired by CRO experts Generate layout from URL o…" at bounding box center [479, 268] width 559 height 139
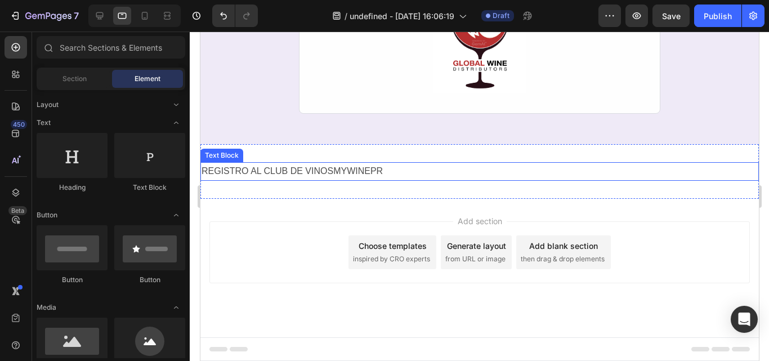
click at [235, 170] on p "REGISTRO AL CLUB DE VINOS MYWINEPR" at bounding box center [479, 171] width 557 height 16
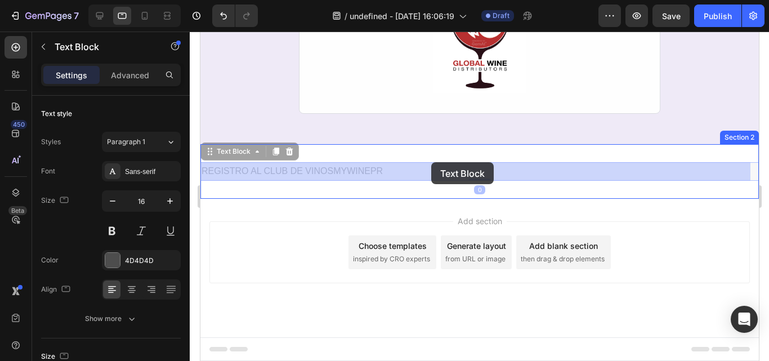
drag, startPoint x: 208, startPoint y: 154, endPoint x: 431, endPoint y: 162, distance: 222.6
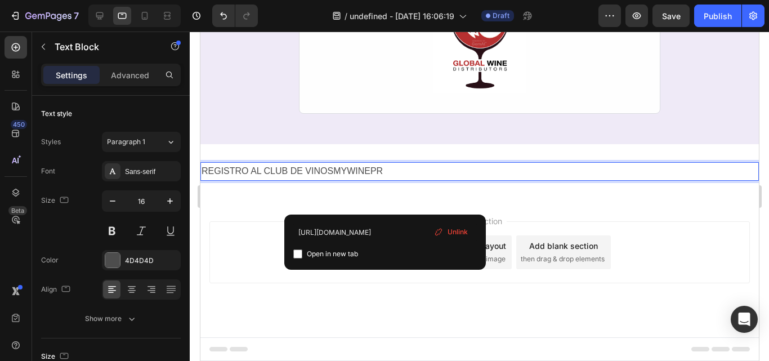
click at [216, 175] on p "REGISTRO AL CLUB DE VINOS MYWINEPR" at bounding box center [479, 171] width 557 height 16
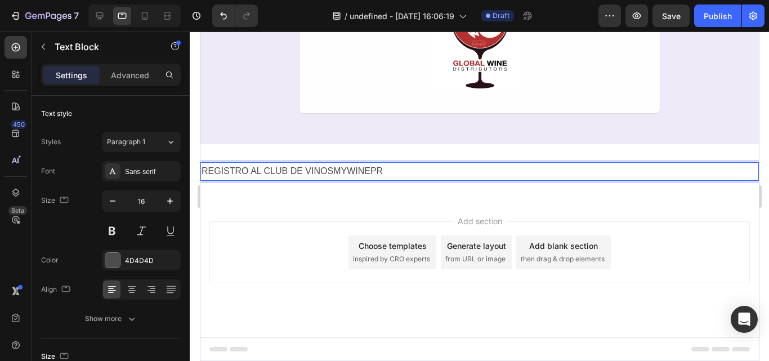
click at [261, 170] on p "REGISTRO AL CLUB DE VINOS MYWINEPR" at bounding box center [479, 171] width 557 height 16
click at [436, 170] on p "REGISTRO AL CLUB DE VINOS MYWINEPR" at bounding box center [479, 171] width 557 height 16
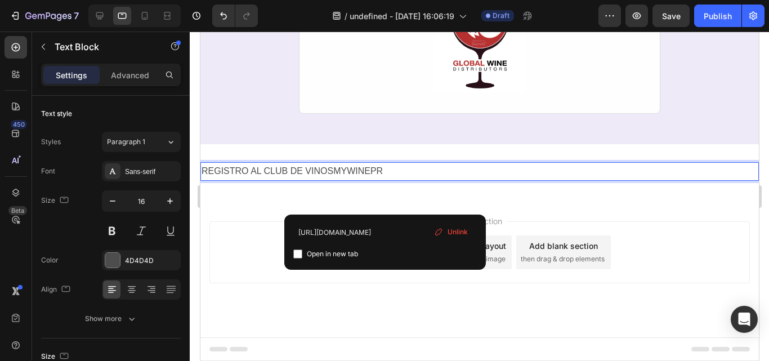
click at [637, 167] on p "REGISTRO AL CLUB DE VINOS MYWINEPR ⁠⁠⁠⁠⁠⁠⁠" at bounding box center [479, 171] width 557 height 16
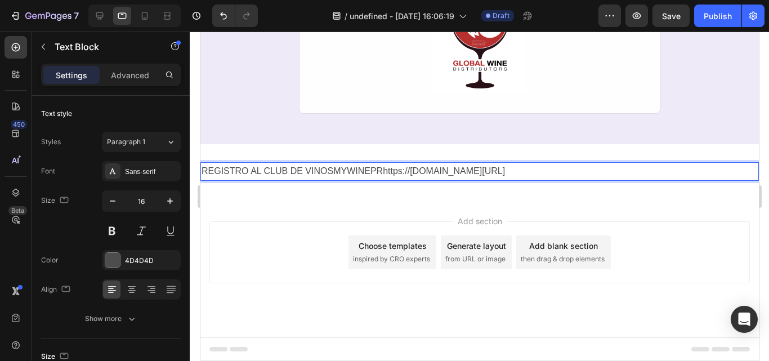
click at [637, 167] on p "REGISTRO AL CLUB DE VINOS MYWINEPRhttps://www.globalwinepr.com/pages/my-wine-pr…" at bounding box center [479, 171] width 557 height 16
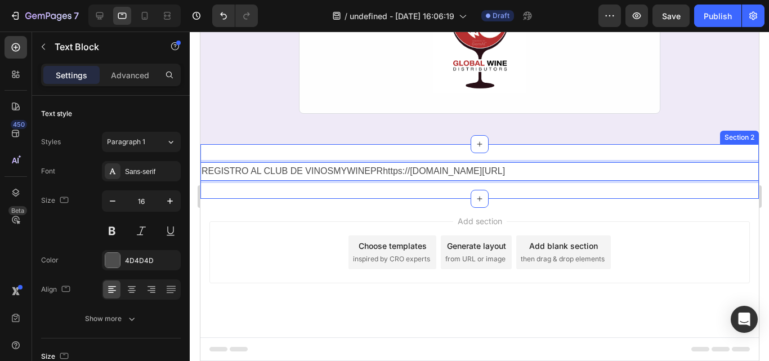
click at [652, 185] on div "REGISTRO AL CLUB DE VINOS MYWINEPRhttps://www.globalwinepr.com/pages/my-wine-pr…" at bounding box center [479, 171] width 559 height 55
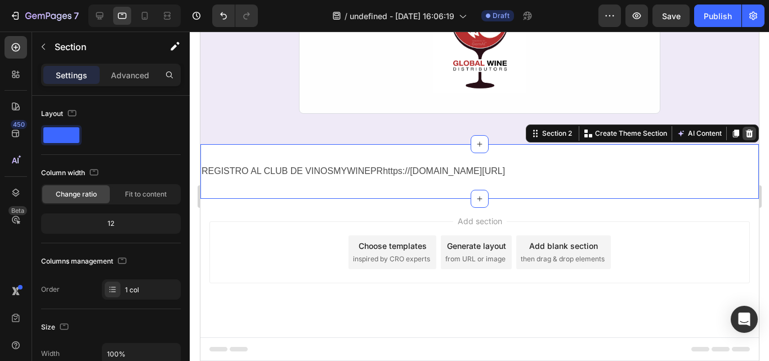
click at [746, 131] on icon at bounding box center [749, 134] width 7 height 8
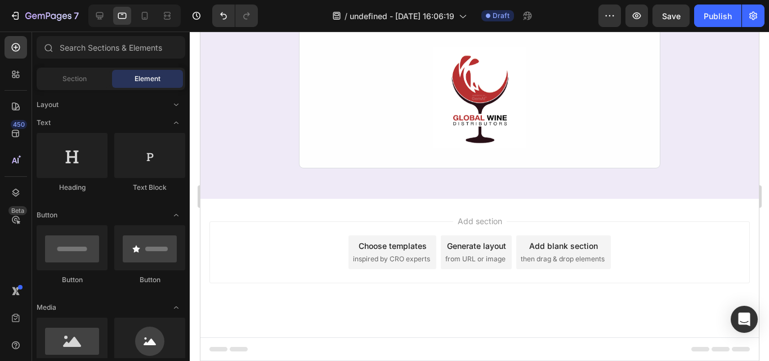
scroll to position [582, 0]
click at [548, 246] on div "Add blank section" at bounding box center [563, 246] width 69 height 12
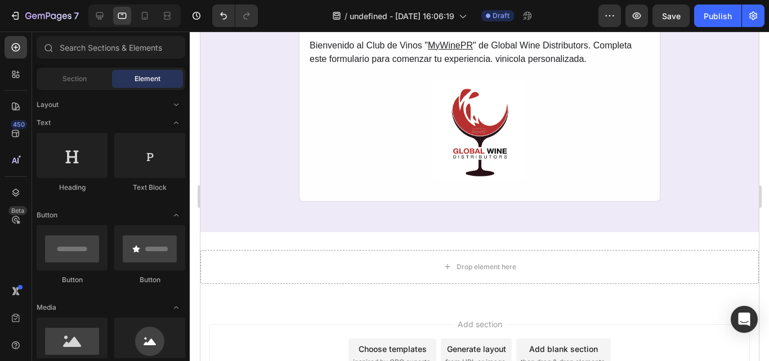
scroll to position [553, 0]
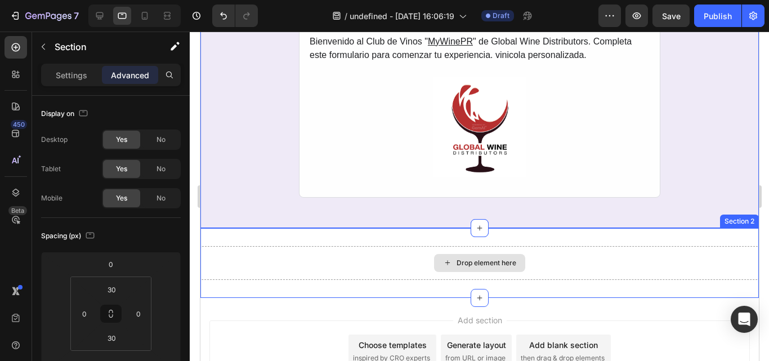
click at [583, 267] on div "Drop element here" at bounding box center [479, 263] width 559 height 34
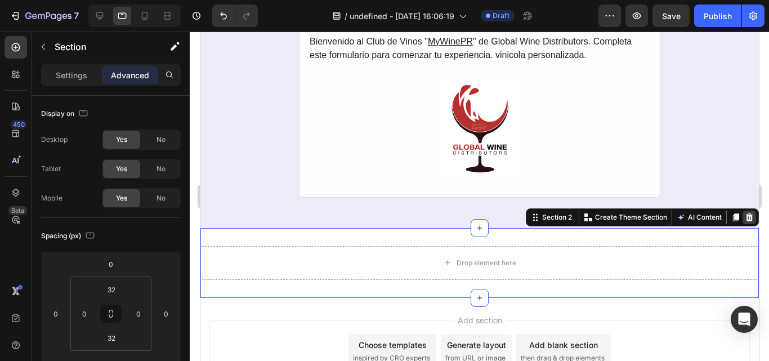
click at [746, 216] on icon at bounding box center [749, 217] width 7 height 8
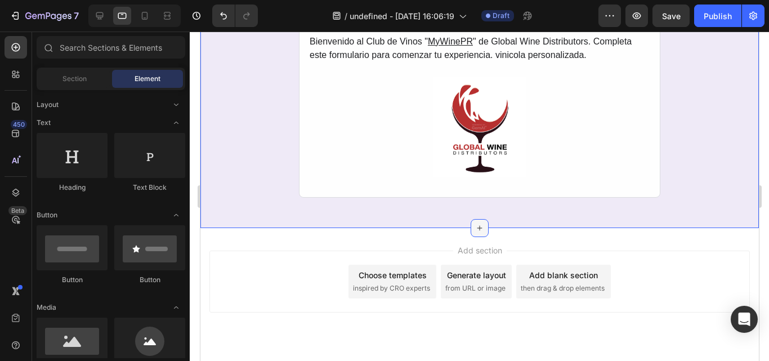
click at [477, 226] on icon at bounding box center [479, 227] width 5 height 5
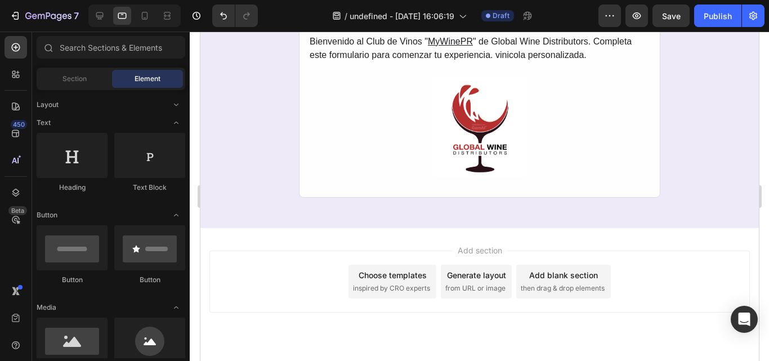
click at [729, 248] on div "Add section Choose templates inspired by CRO experts Generate layout from URL o…" at bounding box center [479, 297] width 559 height 139
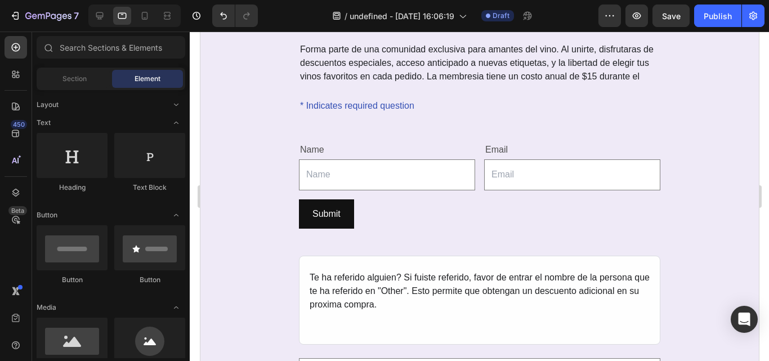
scroll to position [0, 0]
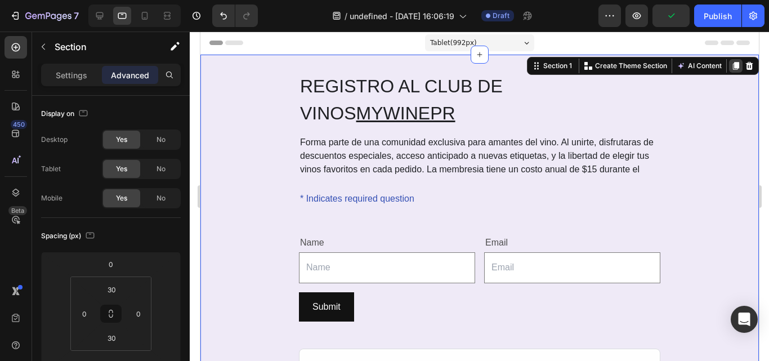
click at [733, 63] on icon at bounding box center [736, 66] width 6 height 8
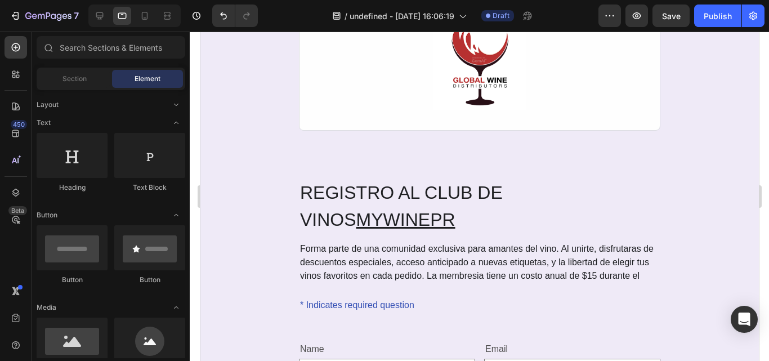
scroll to position [668, 0]
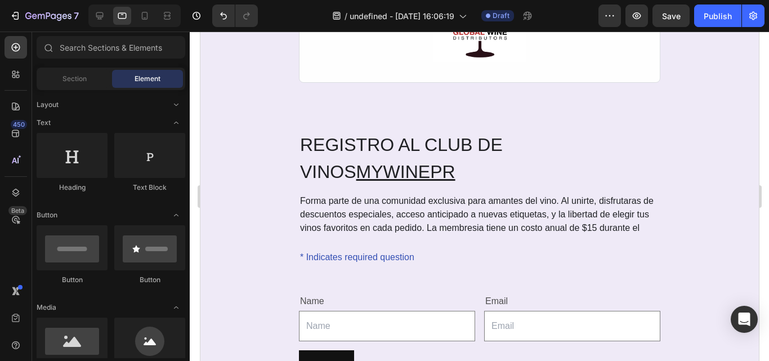
drag, startPoint x: 754, startPoint y: 147, endPoint x: 940, endPoint y: 347, distance: 273.0
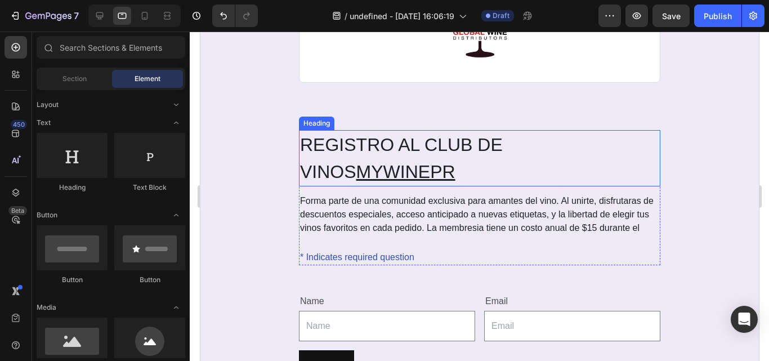
click at [461, 146] on h2 "REGISTRO AL CLUB DE VINOS MYWINEPR" at bounding box center [480, 158] width 362 height 56
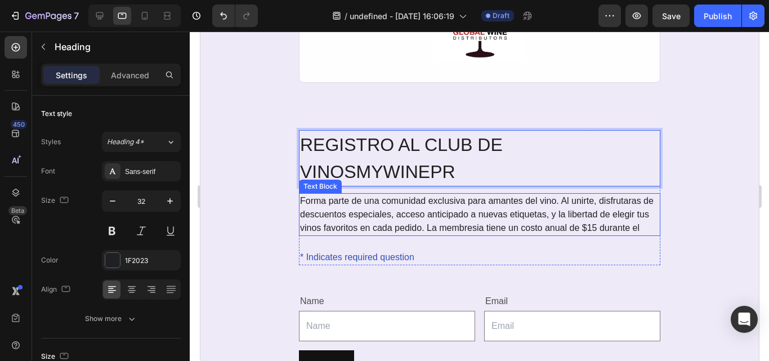
click at [348, 215] on div "Forma parte de una comunidad exclusiva para amantes del vino. Al unirte, disfru…" at bounding box center [480, 214] width 362 height 43
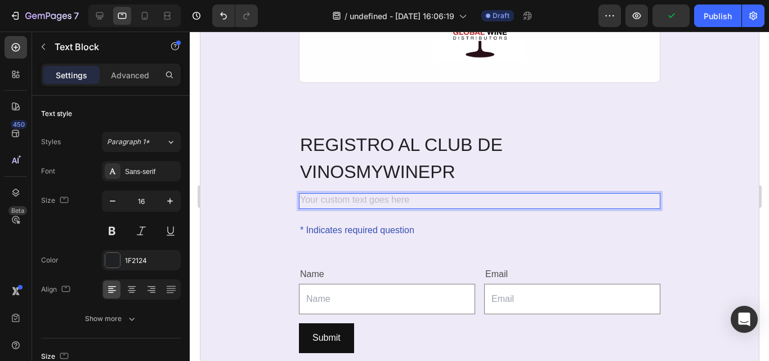
click at [402, 201] on div "Rich Text Editor. Editing area: main" at bounding box center [480, 201] width 362 height 16
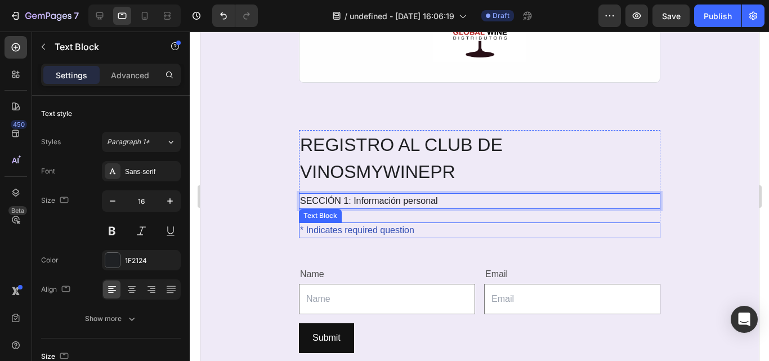
click at [389, 224] on div "* Indicates required question" at bounding box center [480, 231] width 362 height 16
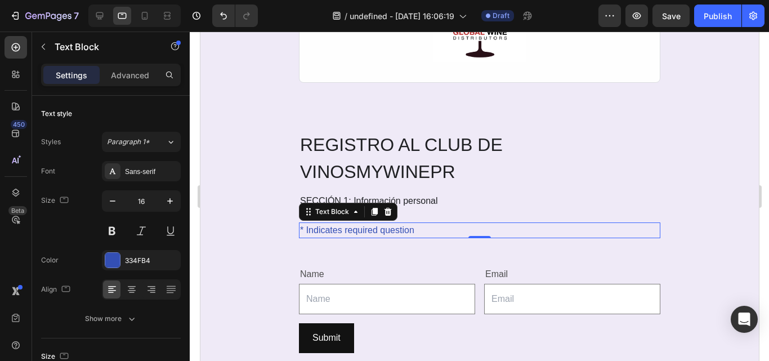
click at [345, 226] on div "* Indicates required question" at bounding box center [480, 231] width 362 height 16
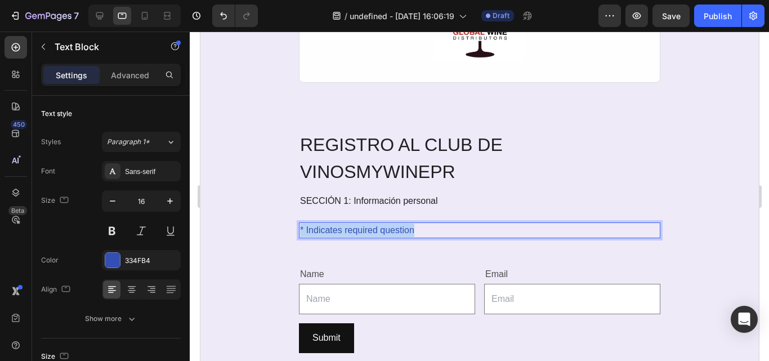
click at [345, 226] on p "* Indicates required question" at bounding box center [479, 231] width 359 height 14
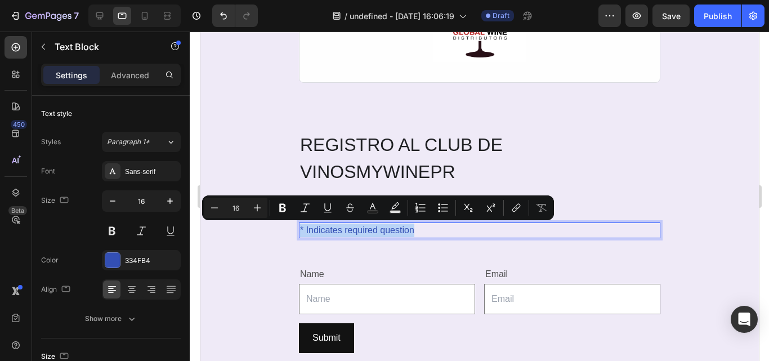
click at [345, 226] on p "* Indicates required question" at bounding box center [479, 231] width 359 height 14
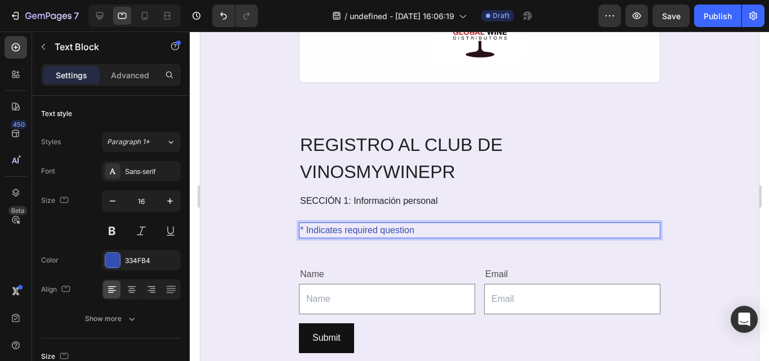
click at [345, 226] on p "* Indicates required question" at bounding box center [479, 231] width 359 height 14
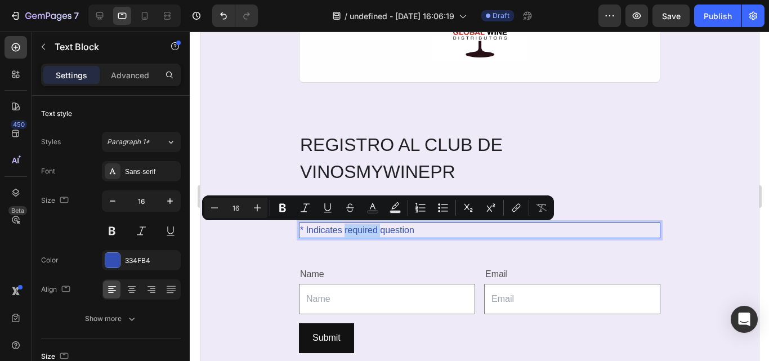
click at [345, 226] on p "* Indicates required question" at bounding box center [479, 231] width 359 height 14
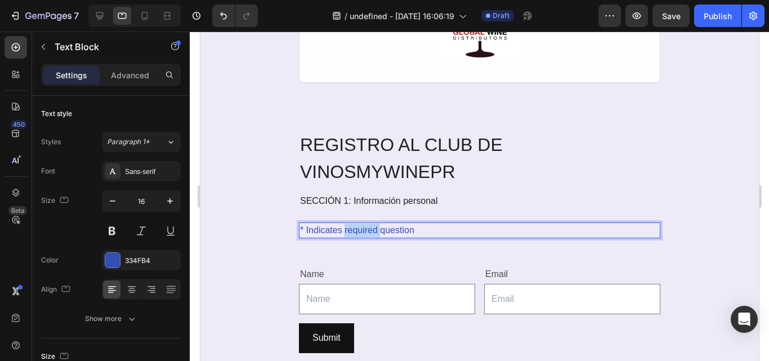
click at [345, 226] on p "* Indicates required question" at bounding box center [479, 231] width 359 height 14
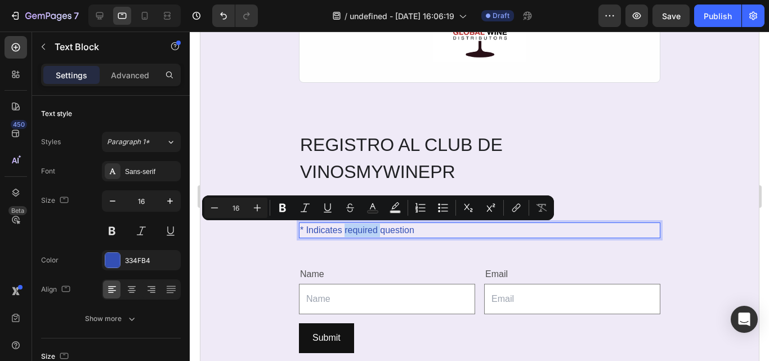
click at [345, 226] on p "* Indicates required question" at bounding box center [479, 231] width 359 height 14
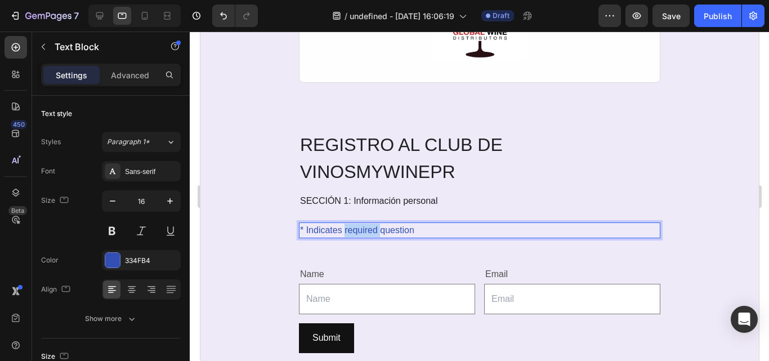
click at [345, 226] on p "* Indicates required question" at bounding box center [479, 231] width 359 height 14
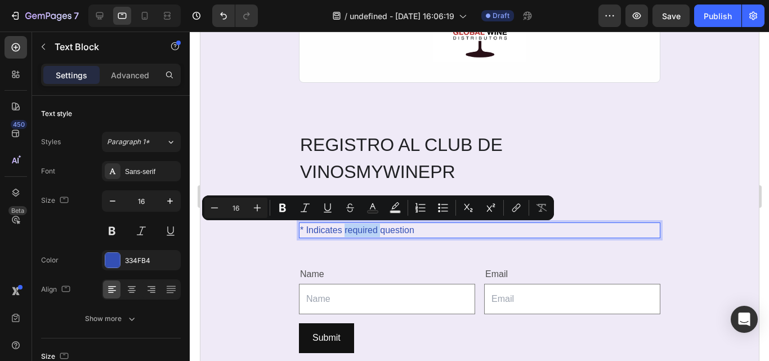
click at [345, 226] on p "* Indicates required question" at bounding box center [479, 231] width 359 height 14
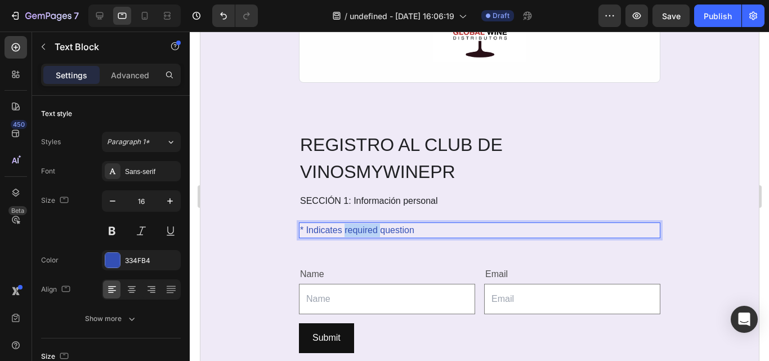
click at [345, 226] on p "* Indicates required question" at bounding box center [479, 231] width 359 height 14
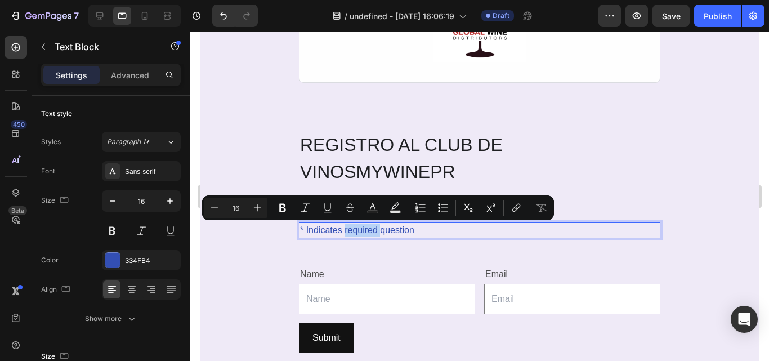
click at [345, 226] on p "* Indicates required question" at bounding box center [479, 231] width 359 height 14
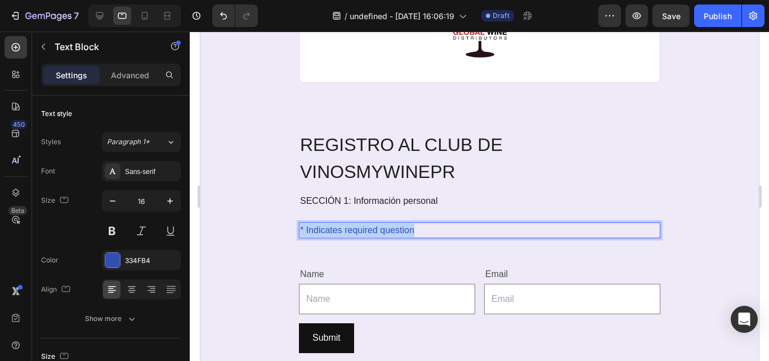
click at [345, 226] on p "* Indicates required question" at bounding box center [479, 231] width 359 height 14
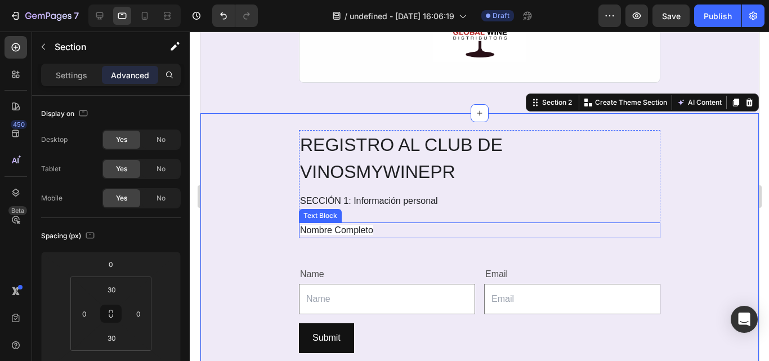
click at [348, 225] on span "Nombre Completo" at bounding box center [336, 230] width 73 height 10
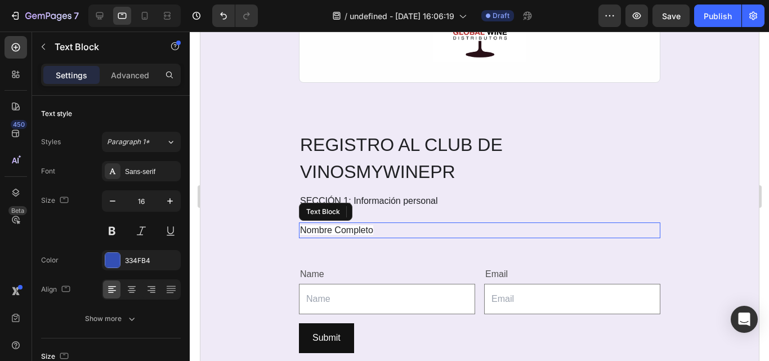
click at [364, 229] on span "Nombre Completo" at bounding box center [336, 230] width 73 height 10
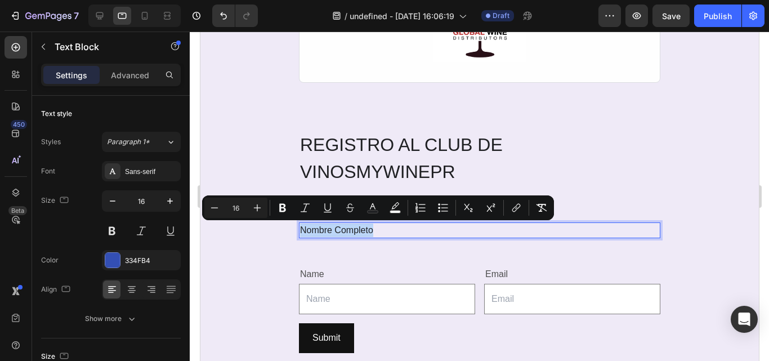
click at [364, 229] on span "Nombre Completo" at bounding box center [336, 230] width 73 height 10
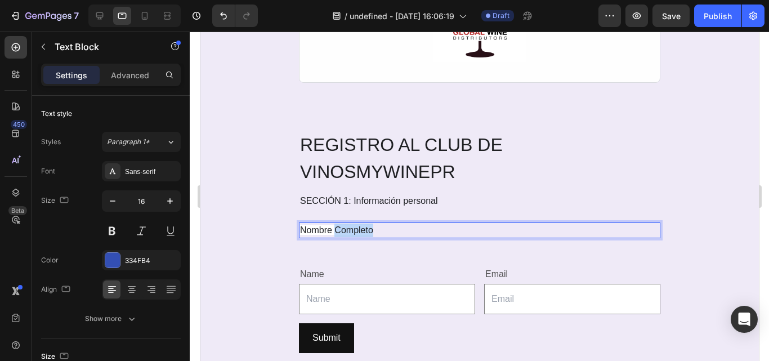
click at [364, 229] on span "Nombre Completo" at bounding box center [336, 230] width 73 height 10
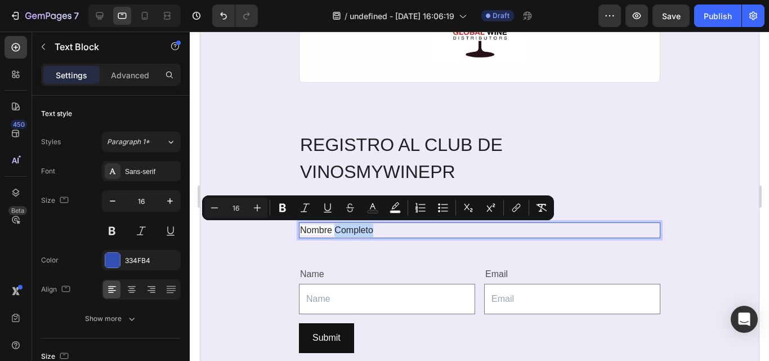
click at [377, 230] on p "Nombre Completo" at bounding box center [479, 231] width 359 height 14
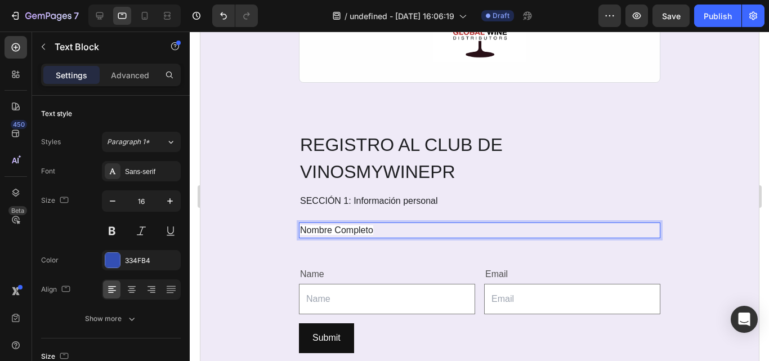
click at [359, 230] on span "Nombre Completo" at bounding box center [336, 230] width 73 height 10
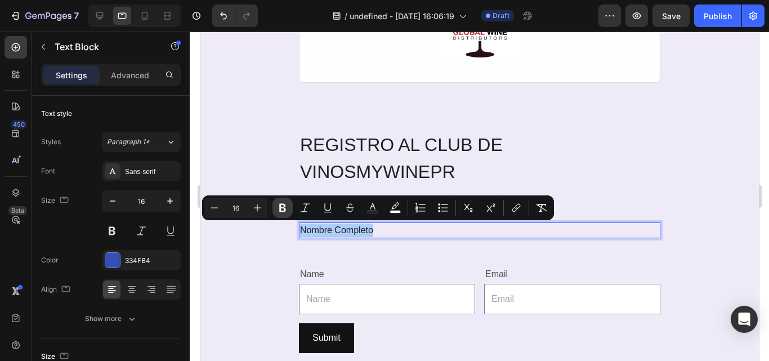
click at [287, 211] on icon "Editor contextual toolbar" at bounding box center [282, 207] width 11 height 11
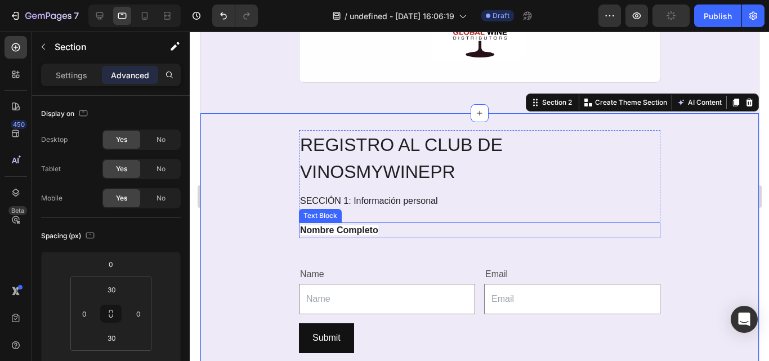
click at [352, 228] on strong "Nombre Completo" at bounding box center [339, 230] width 78 height 10
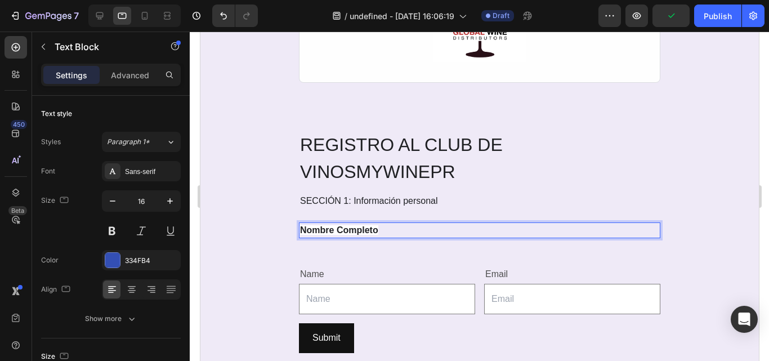
click at [352, 228] on strong "Nombre Completo" at bounding box center [339, 230] width 78 height 10
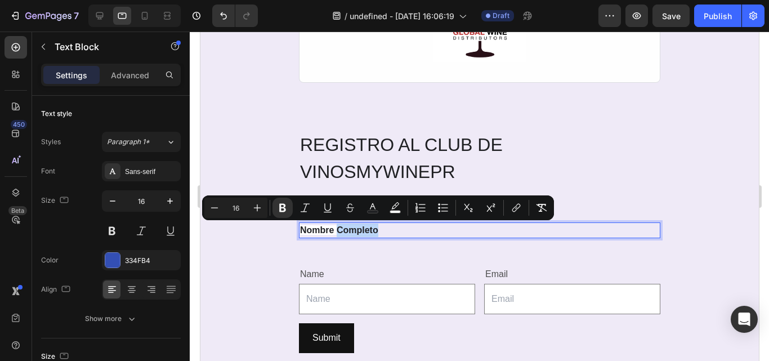
click at [339, 230] on strong "Nombre Completo" at bounding box center [339, 230] width 78 height 10
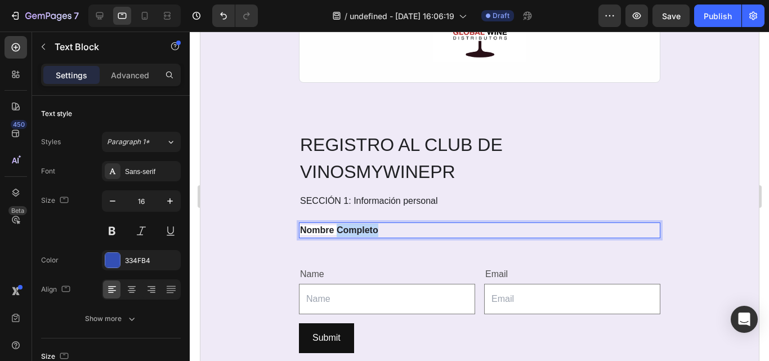
click at [339, 230] on strong "Nombre Completo" at bounding box center [339, 230] width 78 height 10
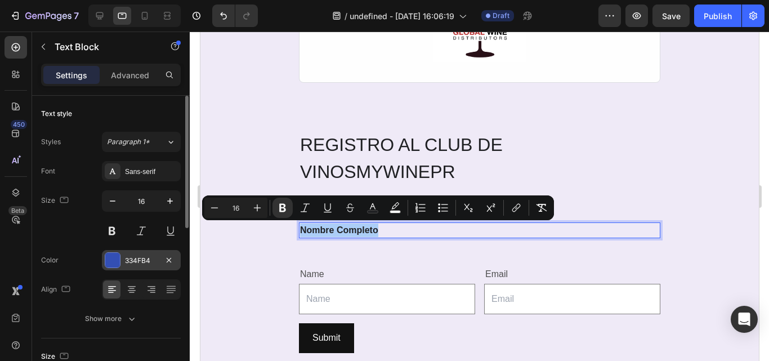
click at [114, 266] on div at bounding box center [112, 260] width 15 height 15
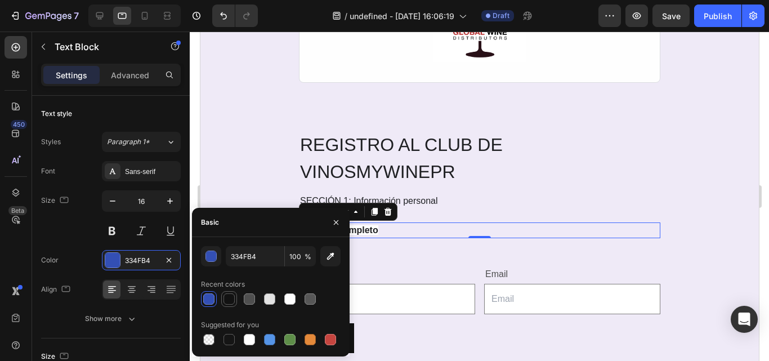
click at [230, 304] on div at bounding box center [229, 298] width 11 height 11
type input "121212"
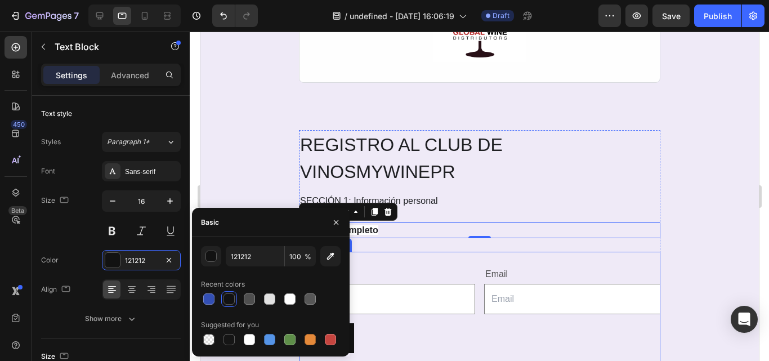
click at [412, 254] on div "Name Text Block Text Field Email Text Block Email Field Row Submit Submit Butto…" at bounding box center [480, 309] width 362 height 115
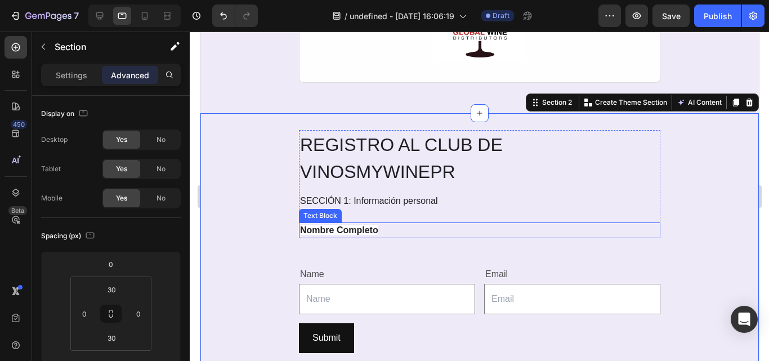
click at [365, 228] on strong "Nombre Completo" at bounding box center [339, 230] width 78 height 10
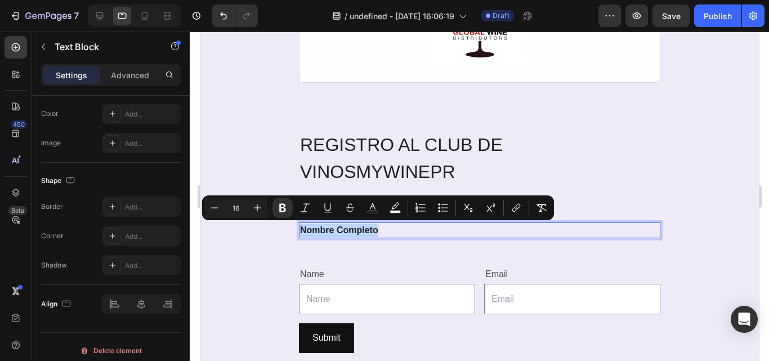
scroll to position [0, 0]
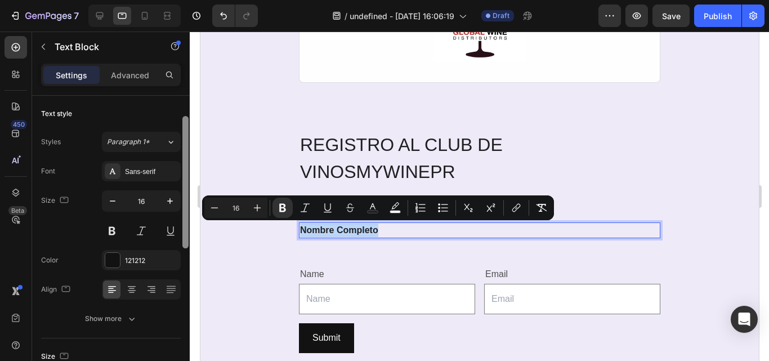
drag, startPoint x: 183, startPoint y: 221, endPoint x: 163, endPoint y: 228, distance: 21.4
click at [163, 228] on div "Text style Styles Paragraph 1* Font Sans-serif Size 16 Color 121212 Align Show …" at bounding box center [111, 244] width 158 height 297
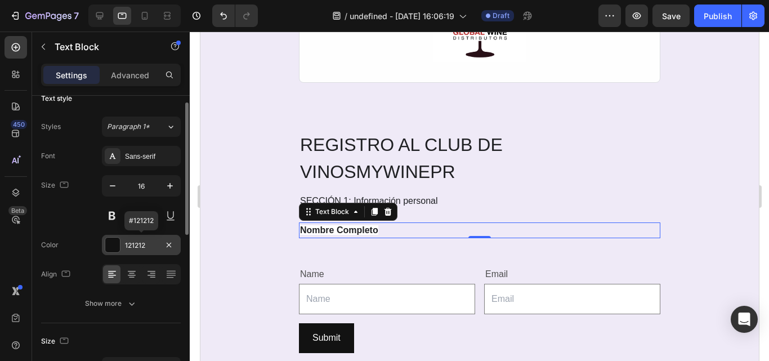
click at [106, 242] on div at bounding box center [112, 245] width 15 height 15
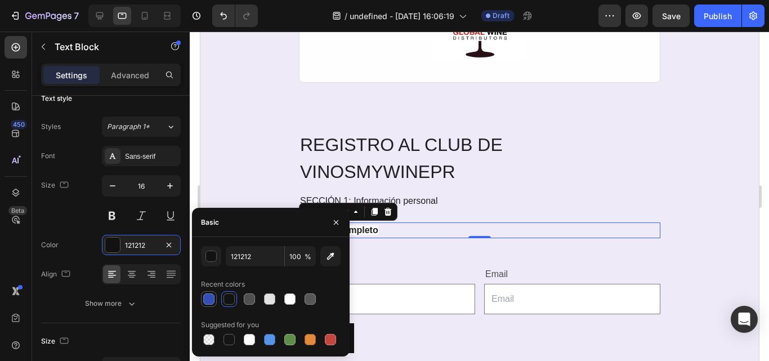
click at [211, 300] on div at bounding box center [208, 298] width 11 height 11
type input "334FB4"
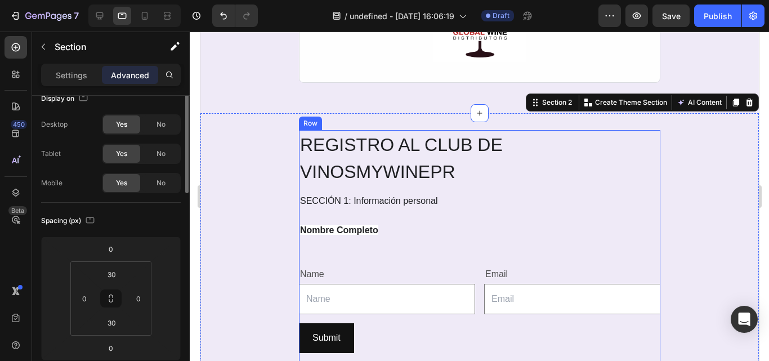
scroll to position [0, 0]
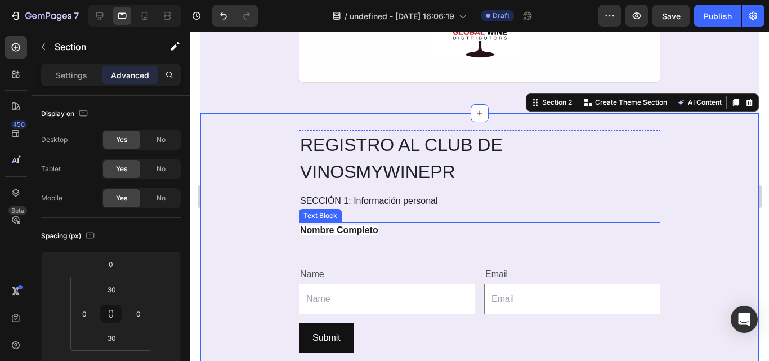
click at [346, 226] on strong "Nombre Completo" at bounding box center [339, 230] width 78 height 10
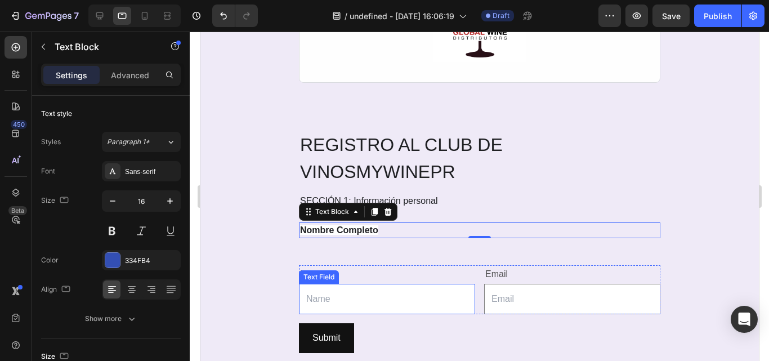
click at [372, 292] on input "text" at bounding box center [387, 299] width 176 height 31
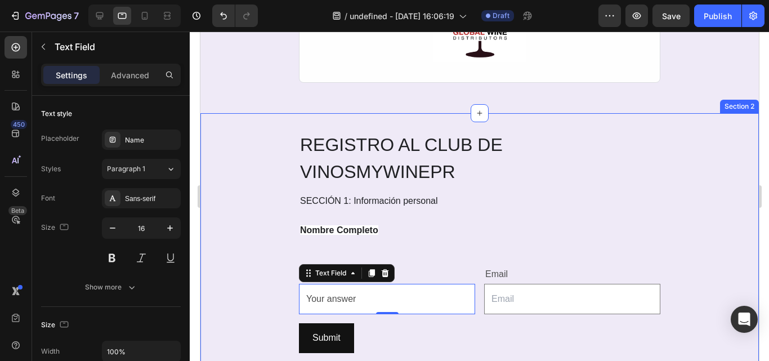
type input "Your answer"
click at [624, 297] on input "email" at bounding box center [572, 299] width 176 height 31
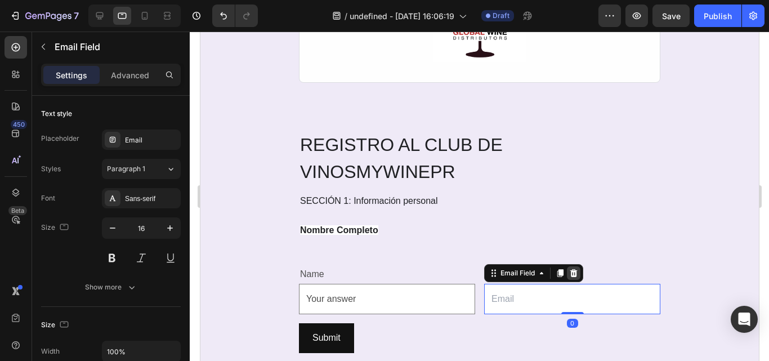
click at [571, 273] on icon at bounding box center [573, 273] width 7 height 8
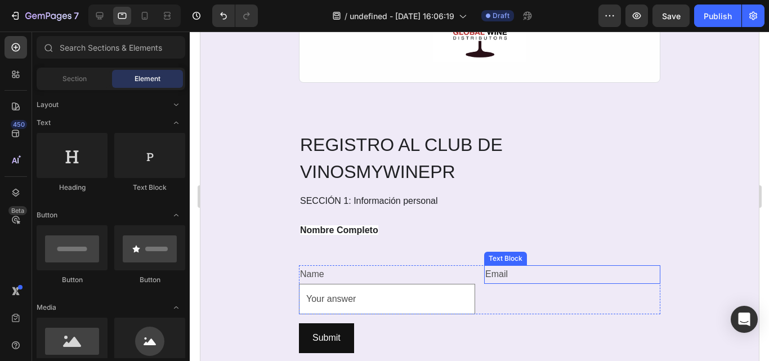
click at [490, 270] on div "Email" at bounding box center [572, 274] width 176 height 19
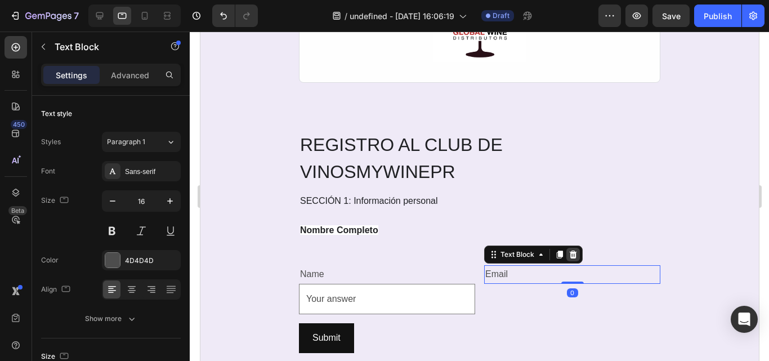
click at [569, 259] on div at bounding box center [573, 255] width 14 height 14
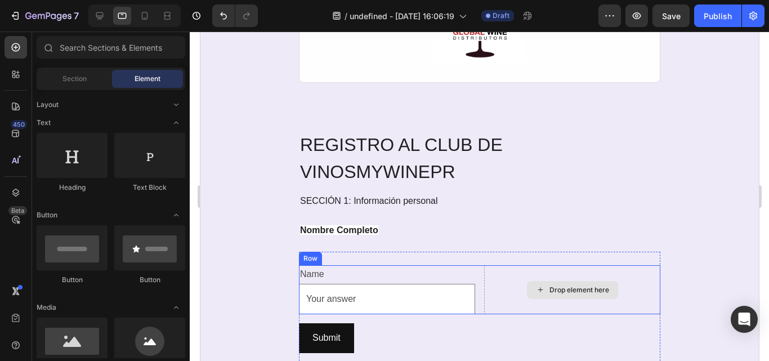
click at [490, 306] on div "Drop element here" at bounding box center [572, 290] width 176 height 50
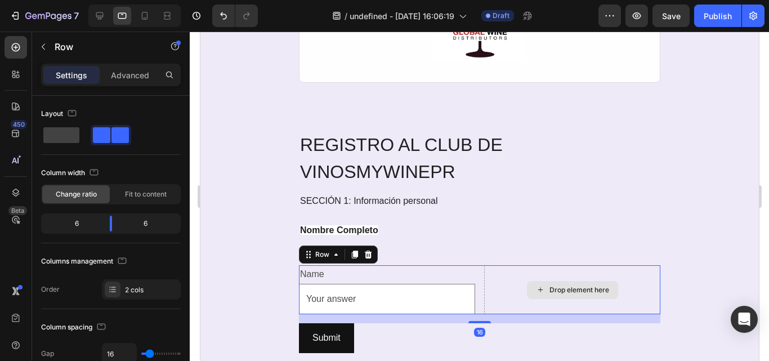
click at [640, 292] on div "Drop element here" at bounding box center [572, 290] width 176 height 50
click at [366, 254] on icon at bounding box center [367, 254] width 9 height 9
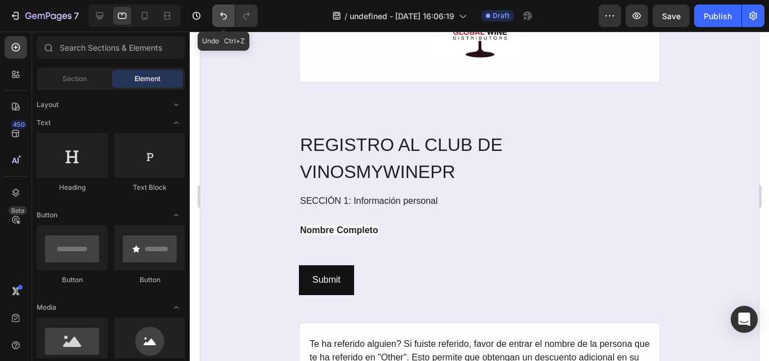
drag, startPoint x: 225, startPoint y: 20, endPoint x: 168, endPoint y: 179, distance: 168.2
click at [225, 20] on icon "Undo/Redo" at bounding box center [223, 15] width 11 height 11
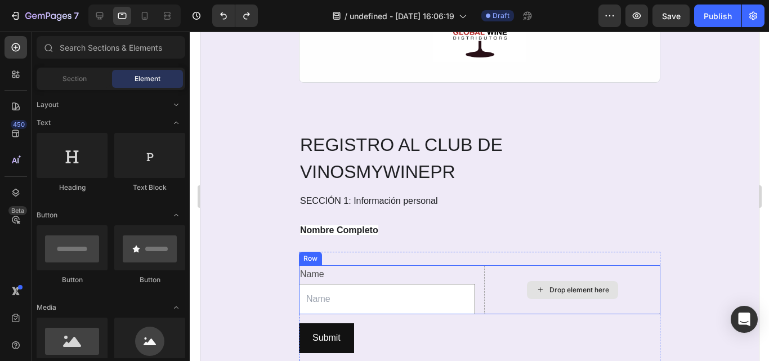
click at [648, 290] on div "Drop element here" at bounding box center [572, 290] width 176 height 50
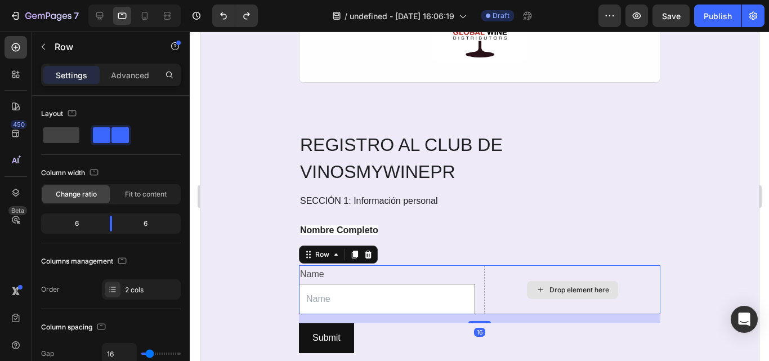
click at [487, 273] on div "Drop element here" at bounding box center [572, 290] width 176 height 50
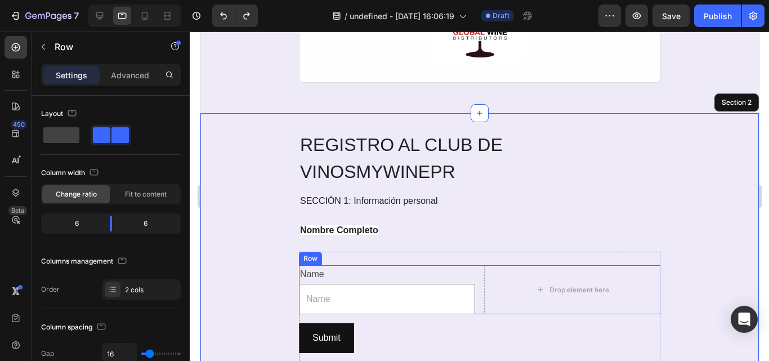
click at [538, 303] on div "Drop element here" at bounding box center [572, 290] width 176 height 50
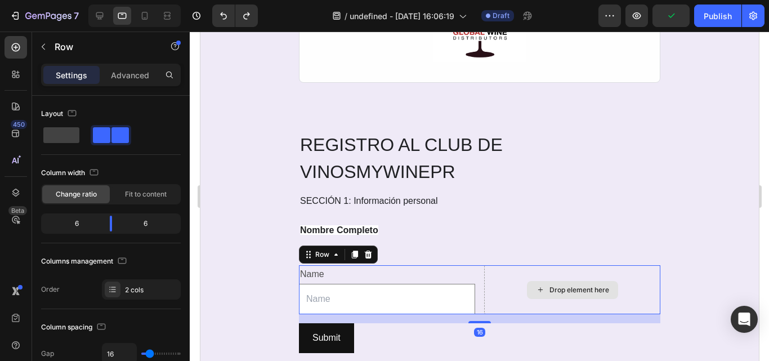
click at [505, 269] on div "Drop element here" at bounding box center [572, 290] width 176 height 50
click at [486, 300] on div "Drop element here" at bounding box center [572, 290] width 176 height 50
click at [654, 300] on div "Drop element here" at bounding box center [572, 290] width 176 height 50
click at [367, 254] on icon at bounding box center [367, 254] width 9 height 9
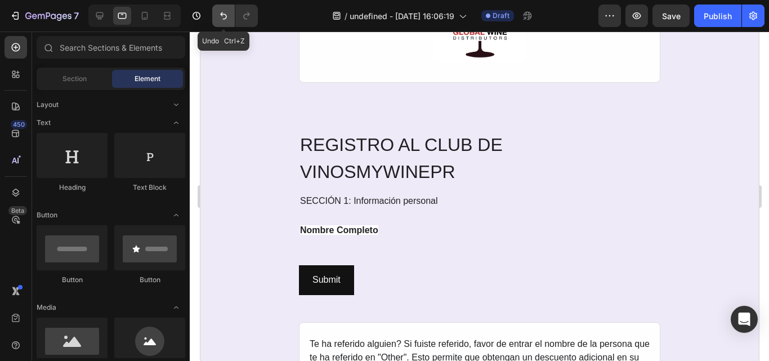
click at [224, 18] on icon "Undo/Redo" at bounding box center [223, 15] width 11 height 11
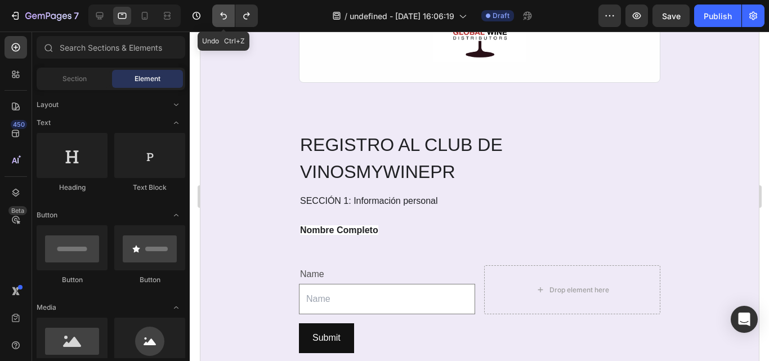
click at [224, 18] on icon "Undo/Redo" at bounding box center [223, 15] width 11 height 11
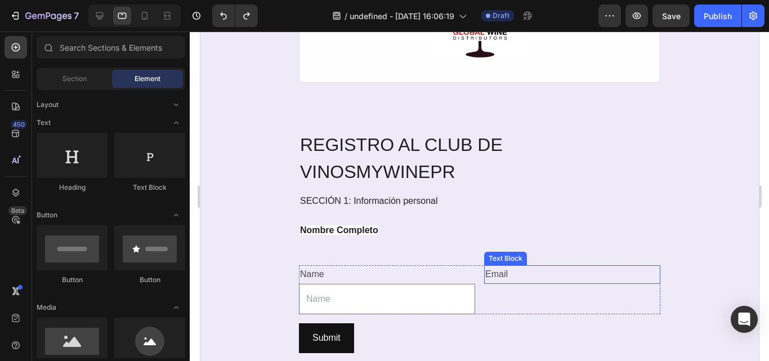
click at [492, 274] on div "Email" at bounding box center [572, 274] width 176 height 19
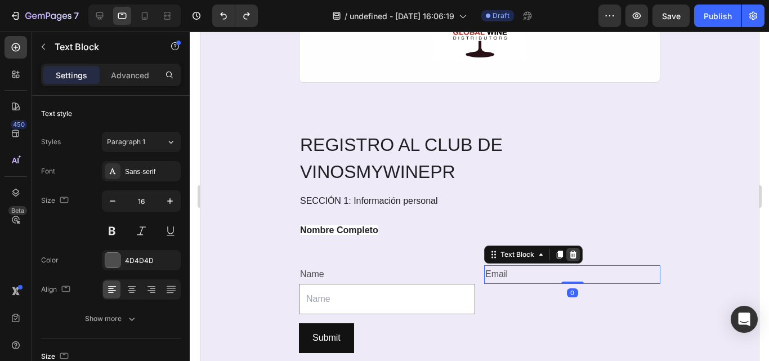
click at [569, 255] on icon at bounding box center [572, 254] width 9 height 9
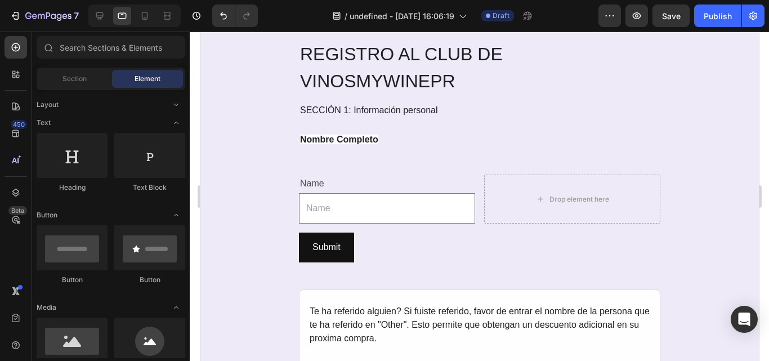
scroll to position [764, 0]
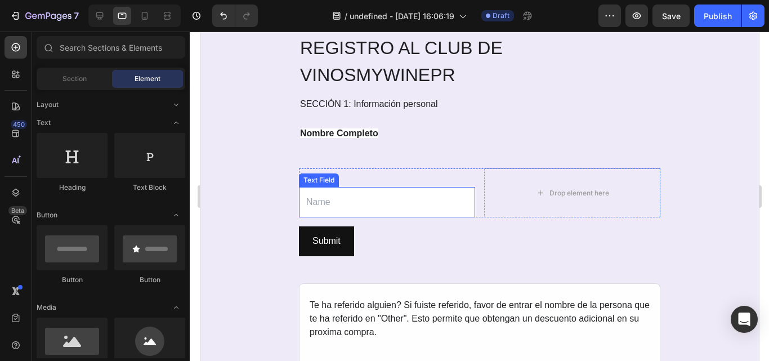
click at [469, 201] on input "text" at bounding box center [387, 202] width 176 height 31
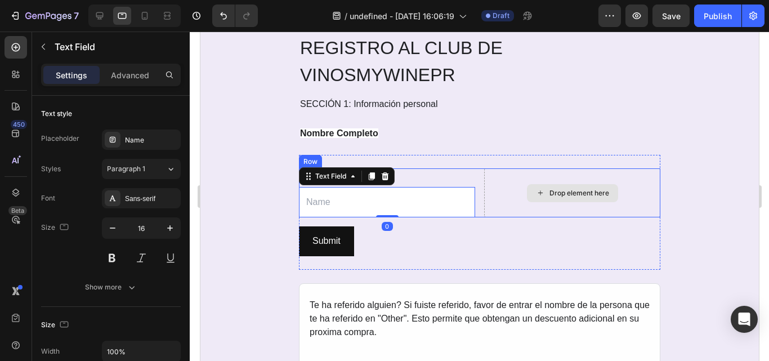
click at [484, 184] on div "Drop element here" at bounding box center [572, 193] width 176 height 50
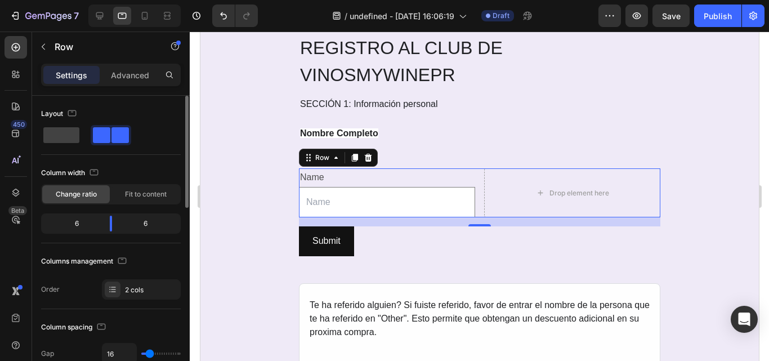
click at [128, 133] on span at bounding box center [120, 135] width 17 height 16
click at [119, 135] on span at bounding box center [120, 135] width 17 height 16
click at [112, 135] on span at bounding box center [120, 135] width 17 height 16
click at [77, 134] on span at bounding box center [61, 135] width 36 height 16
type input "0"
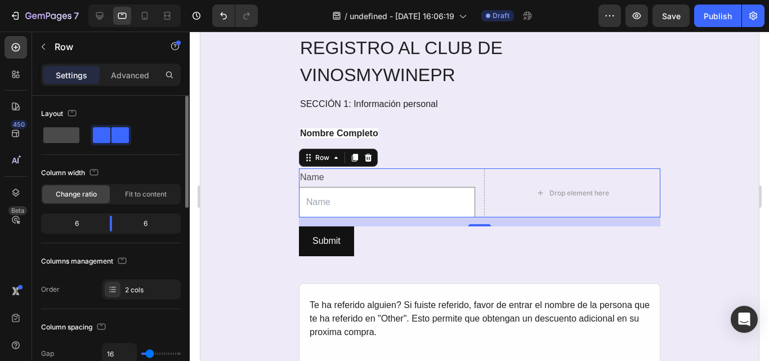
type input "0"
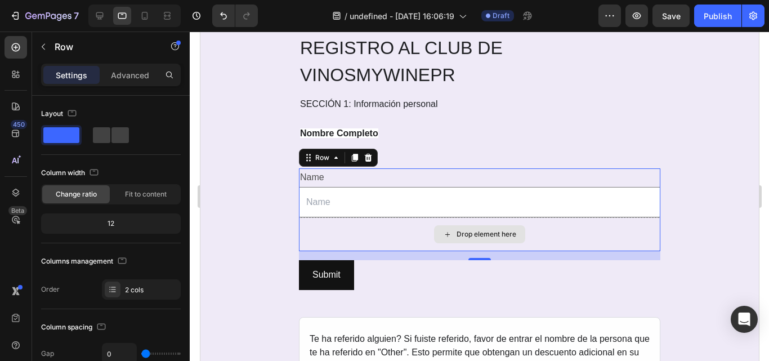
click at [338, 241] on div "Drop element here" at bounding box center [480, 234] width 362 height 34
click at [364, 156] on icon at bounding box center [367, 158] width 7 height 8
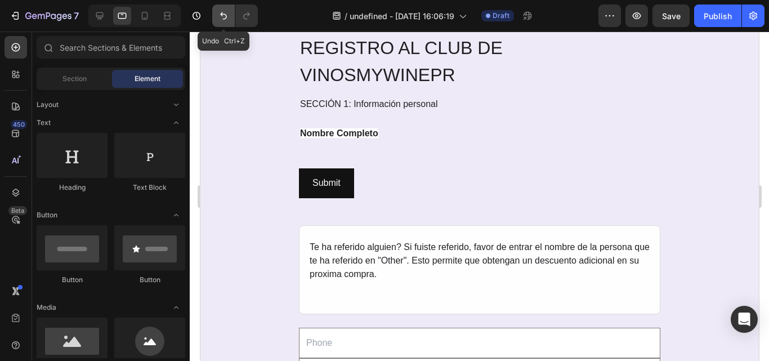
click at [223, 19] on icon "Undo/Redo" at bounding box center [223, 15] width 7 height 7
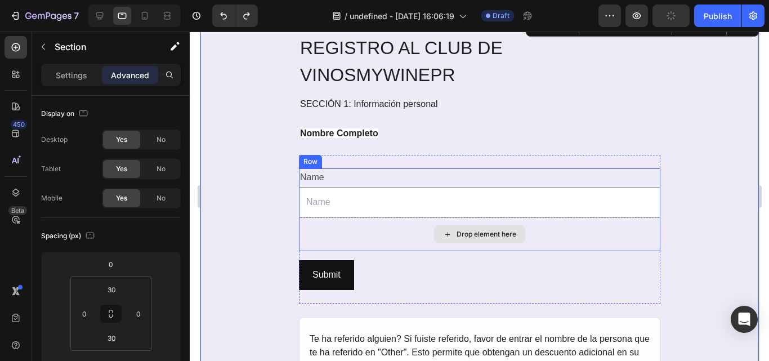
click at [381, 242] on div "Drop element here" at bounding box center [480, 234] width 362 height 34
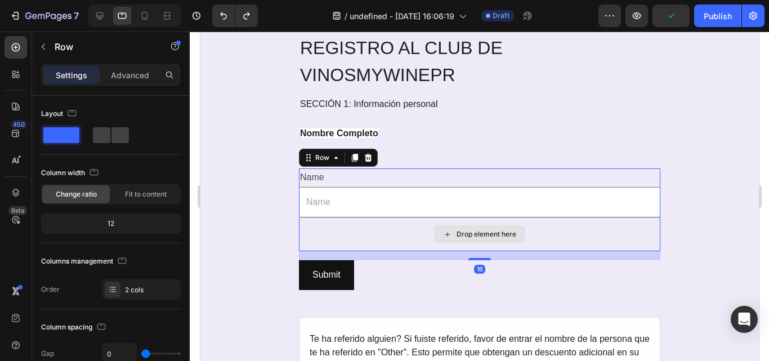
click at [381, 242] on div "Drop element here" at bounding box center [480, 234] width 362 height 34
click at [364, 159] on icon at bounding box center [367, 158] width 7 height 8
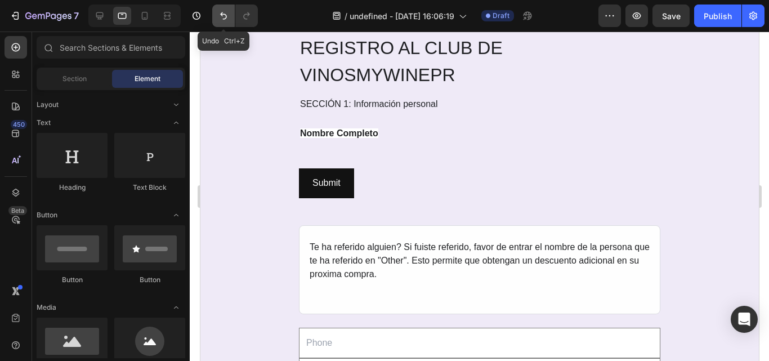
click at [221, 21] on button "Undo/Redo" at bounding box center [223, 16] width 23 height 23
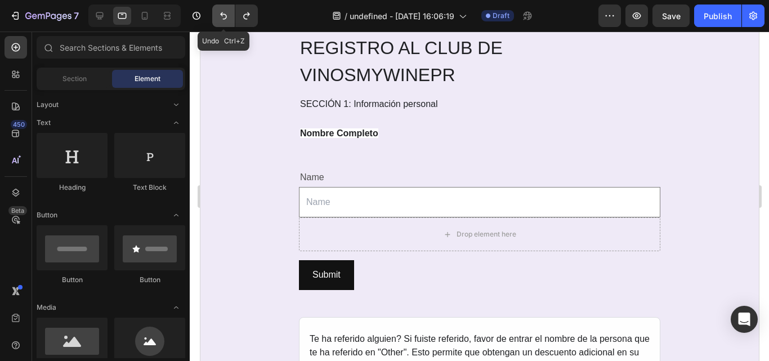
click at [221, 21] on button "Undo/Redo" at bounding box center [223, 16] width 23 height 23
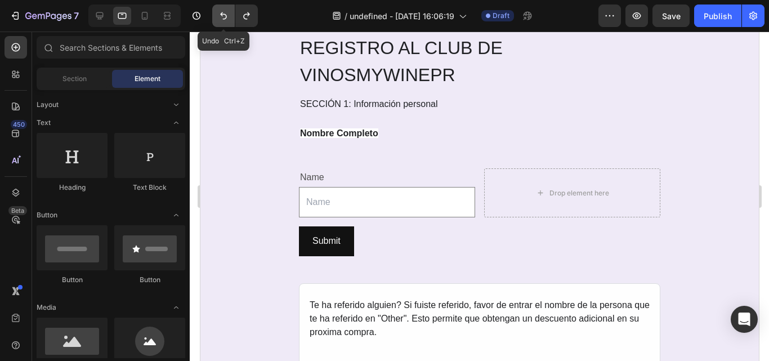
click at [221, 21] on button "Undo/Redo" at bounding box center [223, 16] width 23 height 23
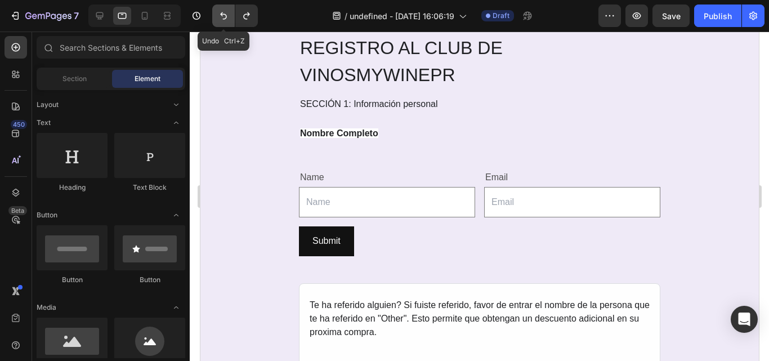
click at [221, 21] on button "Undo/Redo" at bounding box center [223, 16] width 23 height 23
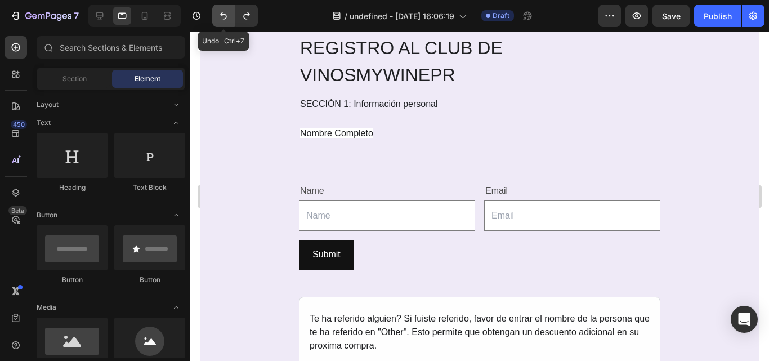
click at [221, 21] on button "Undo/Redo" at bounding box center [223, 16] width 23 height 23
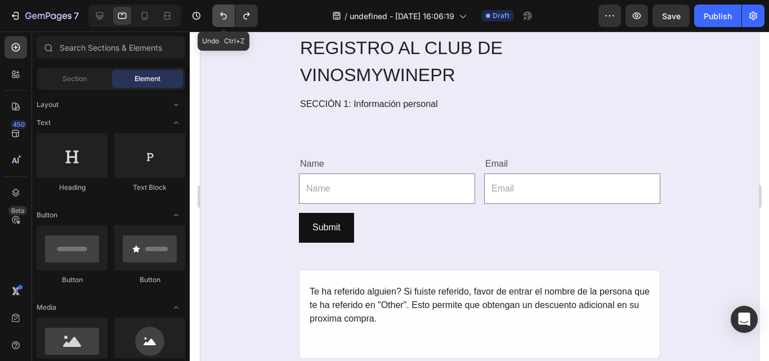
click at [221, 21] on button "Undo/Redo" at bounding box center [223, 16] width 23 height 23
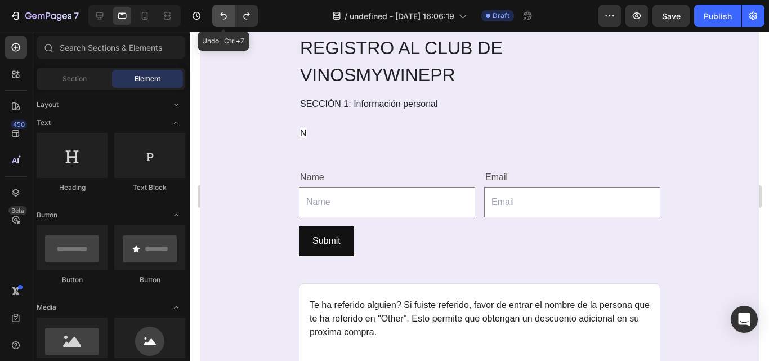
click at [221, 21] on button "Undo/Redo" at bounding box center [223, 16] width 23 height 23
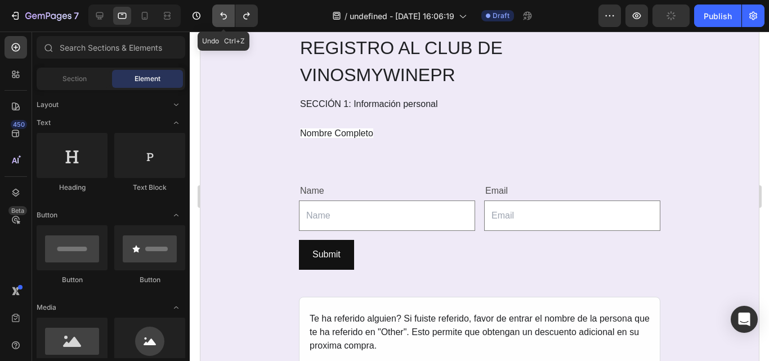
click at [221, 21] on button "Undo/Redo" at bounding box center [223, 16] width 23 height 23
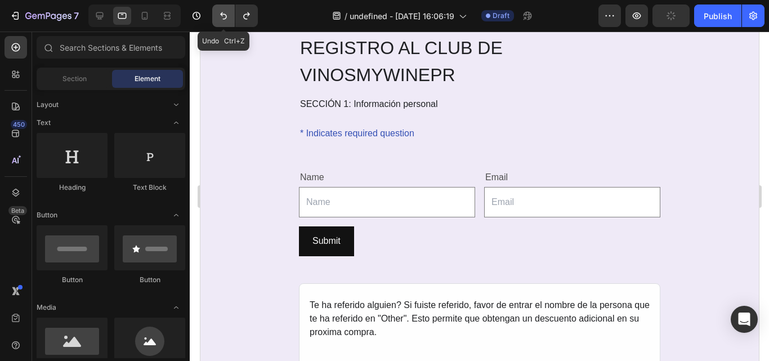
click at [221, 21] on button "Undo/Redo" at bounding box center [223, 16] width 23 height 23
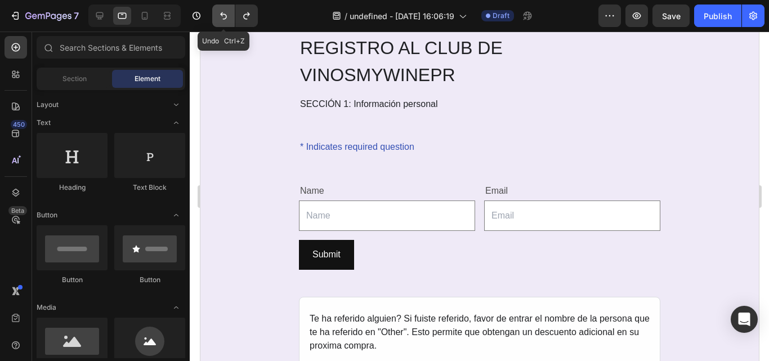
click at [221, 21] on button "Undo/Redo" at bounding box center [223, 16] width 23 height 23
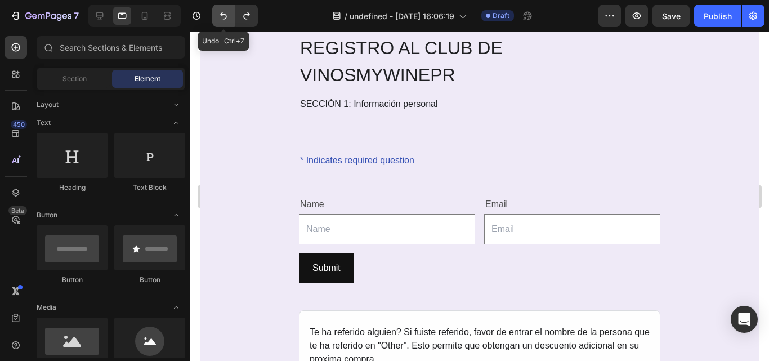
click at [221, 21] on button "Undo/Redo" at bounding box center [223, 16] width 23 height 23
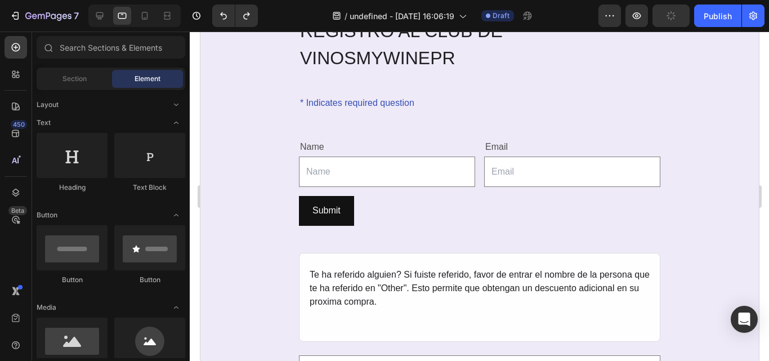
scroll to position [741, 0]
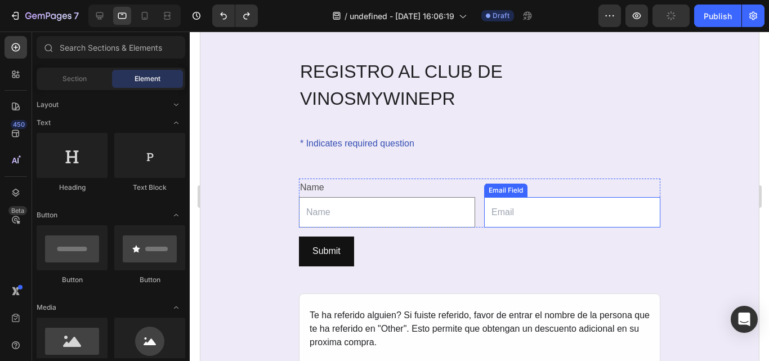
click at [572, 221] on input "email" at bounding box center [572, 212] width 176 height 31
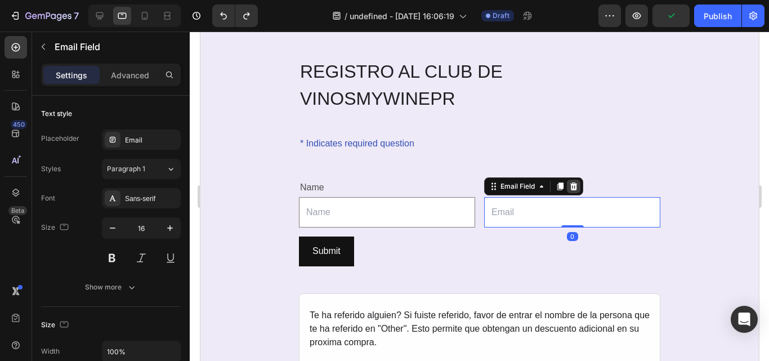
click at [572, 184] on icon at bounding box center [573, 186] width 9 height 9
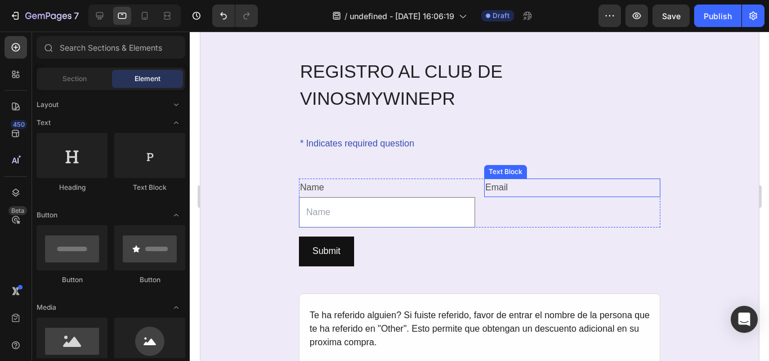
click at [498, 187] on div "Email" at bounding box center [572, 188] width 176 height 19
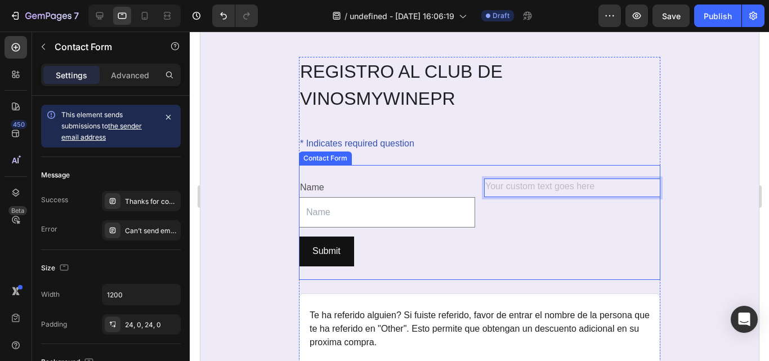
click at [452, 175] on div "Name Text Block Text Field Text Block 0 Row Submit Submit Button Contact Form" at bounding box center [480, 222] width 362 height 115
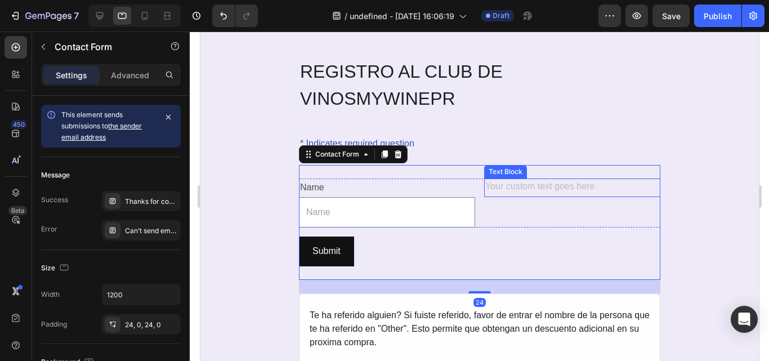
click at [535, 185] on div "Rich Text Editor. Editing area: main" at bounding box center [572, 188] width 176 height 19
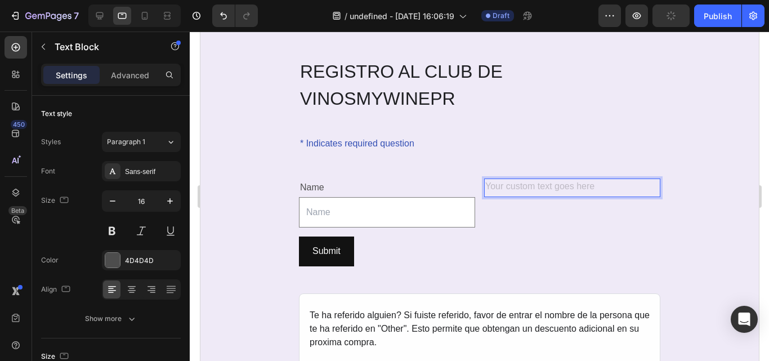
click at [535, 185] on div "Rich Text Editor. Editing area: main" at bounding box center [572, 188] width 176 height 19
click at [518, 185] on div "Rich Text Editor. Editing area: main" at bounding box center [572, 188] width 176 height 19
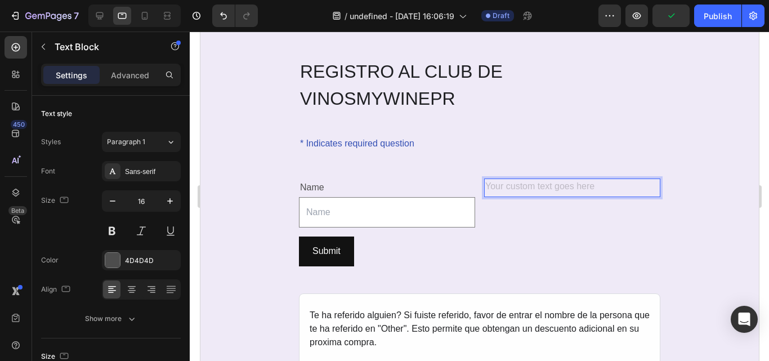
click at [518, 185] on div "Rich Text Editor. Editing area: main" at bounding box center [572, 188] width 176 height 19
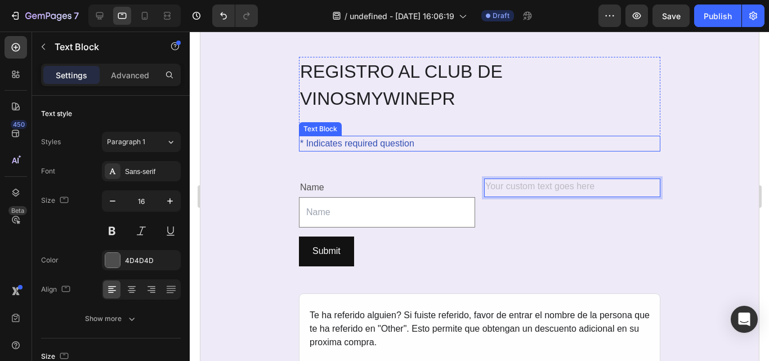
click at [381, 140] on div "* Indicates required question" at bounding box center [480, 144] width 362 height 16
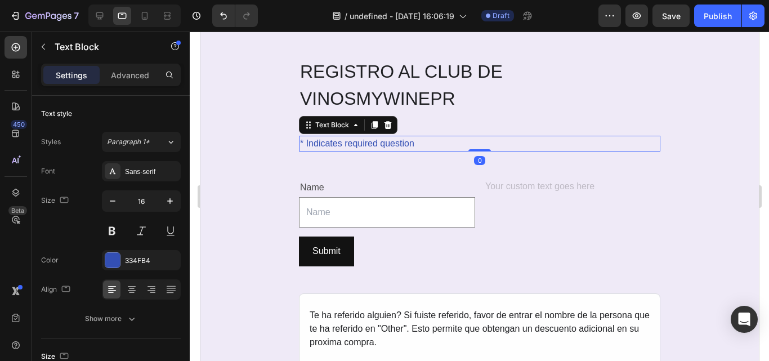
click at [381, 140] on div "* Indicates required question" at bounding box center [480, 144] width 362 height 16
click at [381, 140] on p "* Indicates required question" at bounding box center [479, 144] width 359 height 14
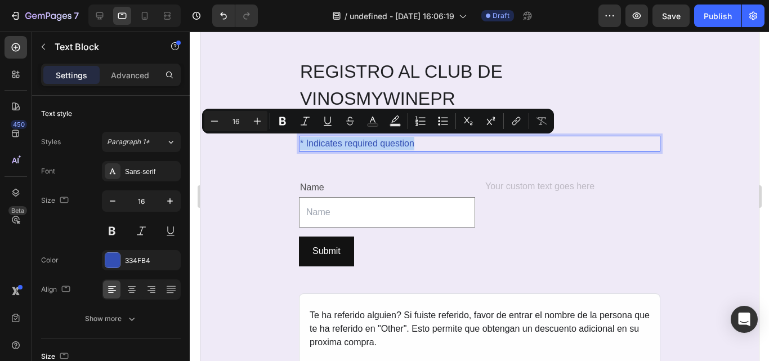
click at [381, 140] on p "* Indicates required question" at bounding box center [479, 144] width 359 height 14
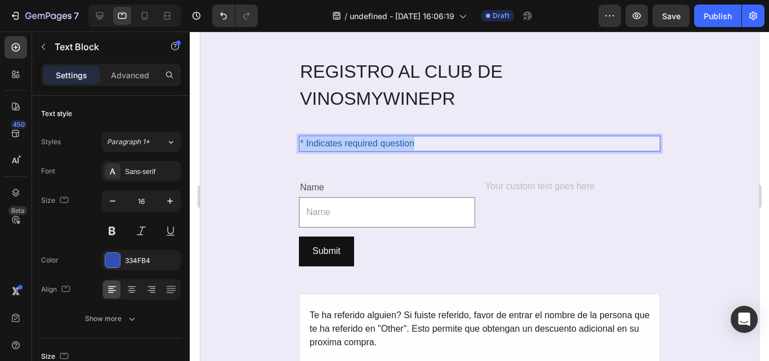
click at [381, 140] on p "* Indicates required question" at bounding box center [479, 144] width 359 height 14
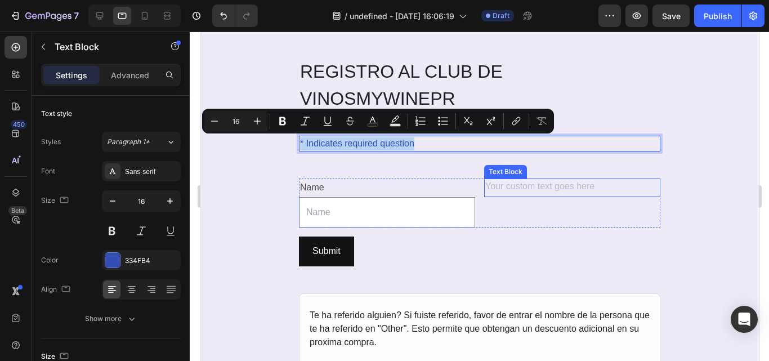
click at [539, 182] on div "Rich Text Editor. Editing area: main" at bounding box center [572, 188] width 176 height 19
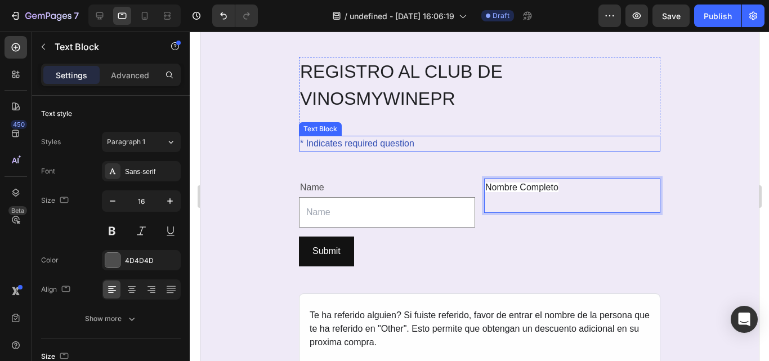
click at [348, 138] on p "* Indicates required question" at bounding box center [479, 144] width 359 height 14
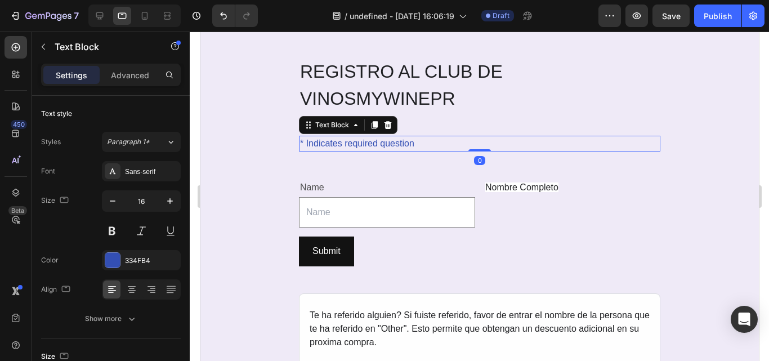
click at [348, 138] on p "* Indicates required question" at bounding box center [479, 144] width 359 height 14
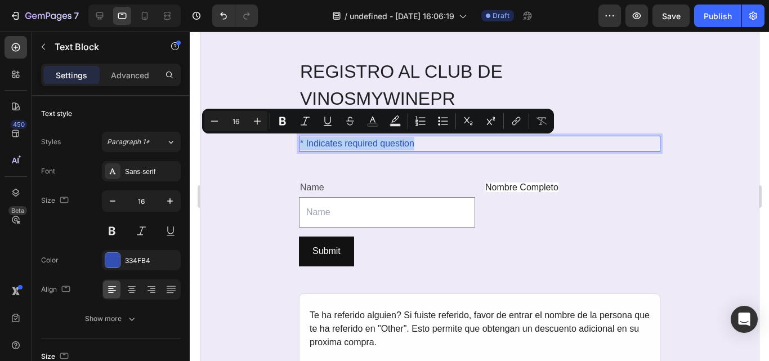
copy p "* Indicates required question"
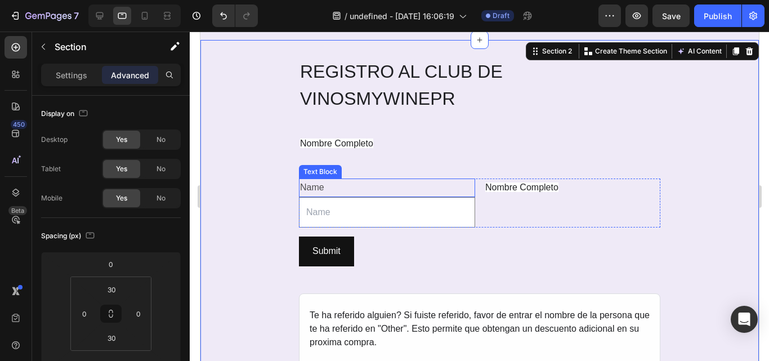
click at [314, 189] on div "Name" at bounding box center [387, 188] width 176 height 19
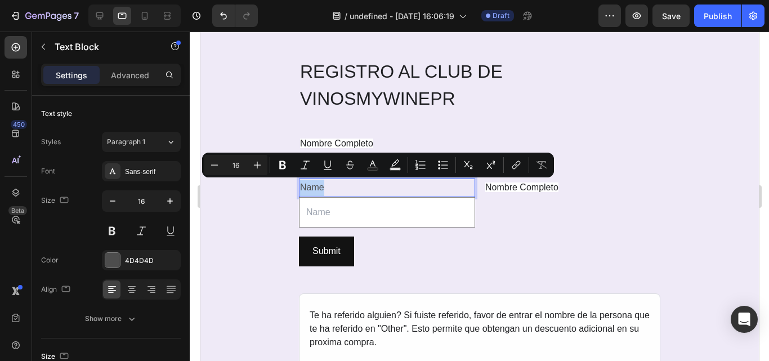
click at [314, 189] on p "Name" at bounding box center [387, 188] width 174 height 16
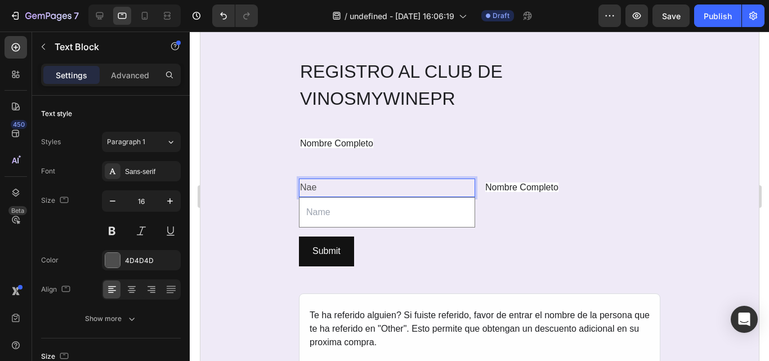
click at [330, 188] on p "Nae" at bounding box center [387, 188] width 174 height 16
click at [327, 220] on input "text" at bounding box center [387, 212] width 176 height 31
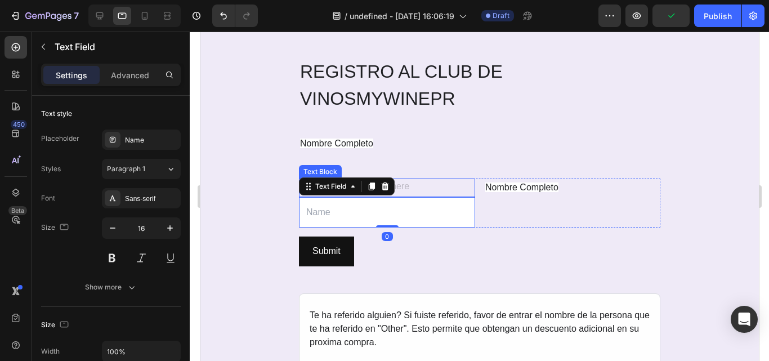
click at [410, 183] on div "Rich Text Editor. Editing area: main" at bounding box center [387, 188] width 176 height 19
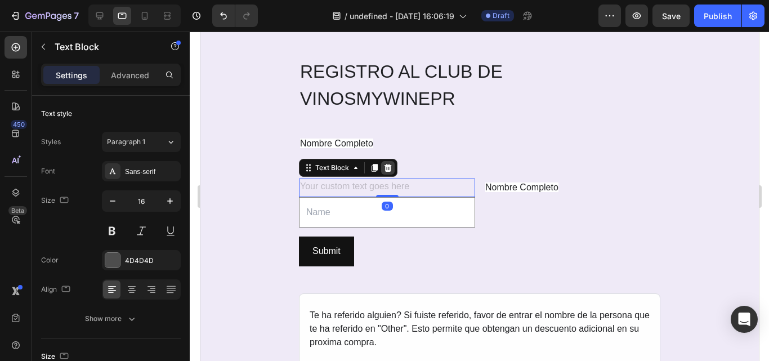
click at [384, 173] on div at bounding box center [388, 168] width 14 height 14
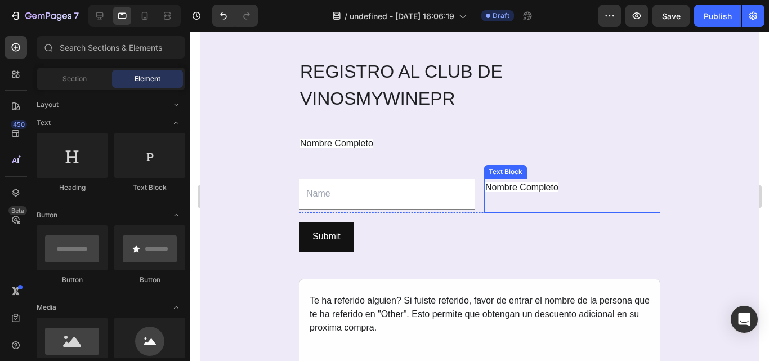
click at [552, 184] on span "Nombre Completo" at bounding box center [521, 188] width 73 height 10
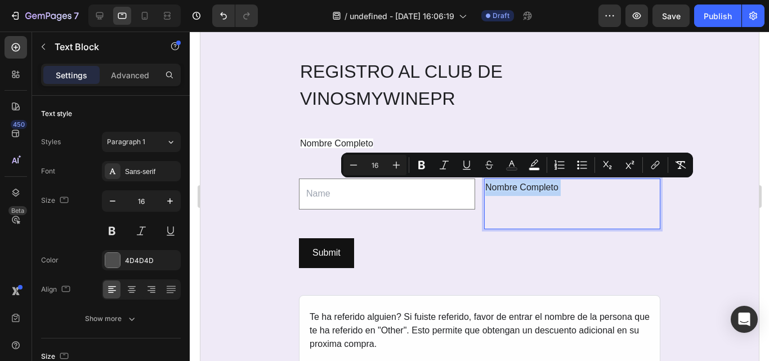
click at [552, 184] on span "Nombre Completo" at bounding box center [521, 188] width 73 height 10
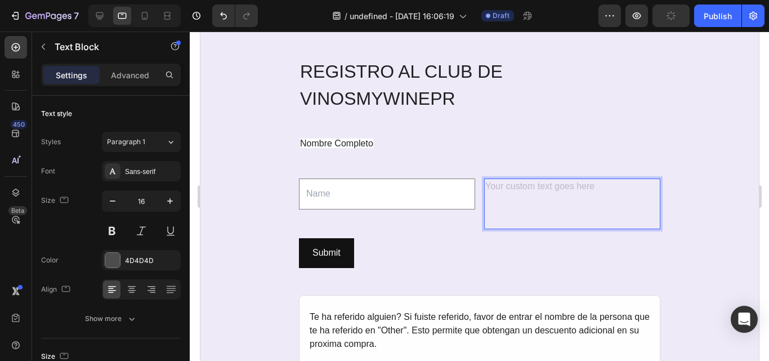
click at [653, 181] on div "⁠⁠⁠⁠⁠⁠⁠" at bounding box center [572, 204] width 176 height 51
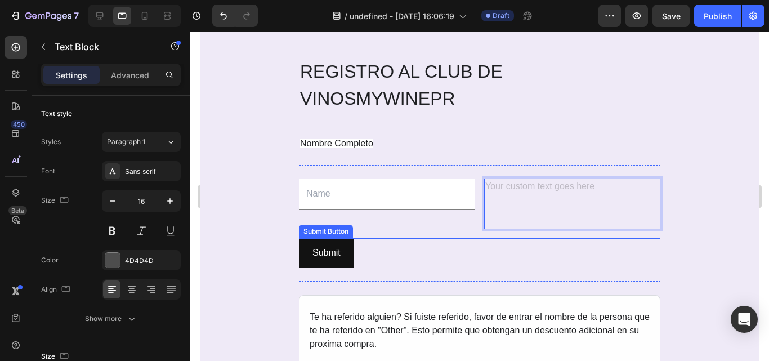
click at [425, 247] on div "Submit Submit Button" at bounding box center [480, 253] width 362 height 30
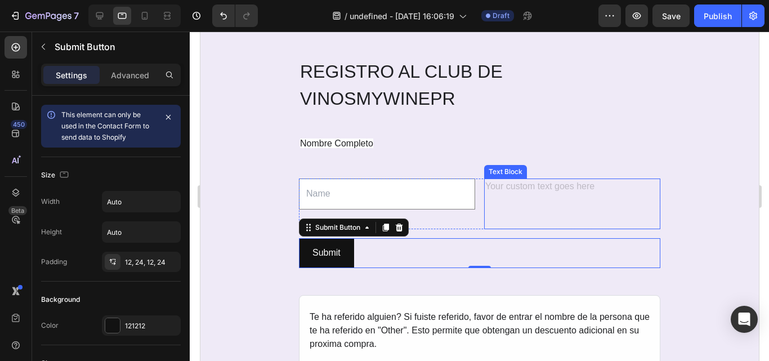
click at [631, 203] on p "Rich Text Editor. Editing area: main" at bounding box center [572, 204] width 174 height 48
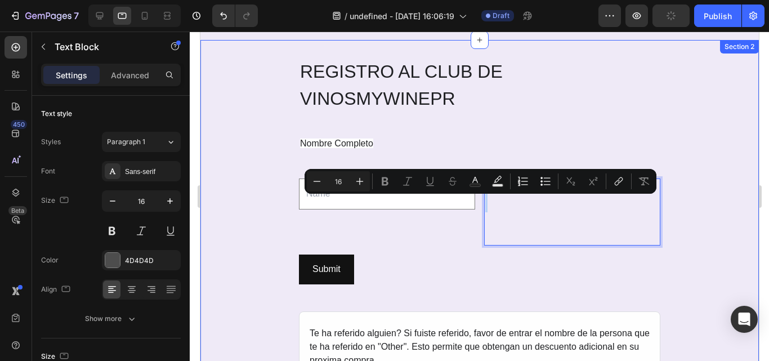
click at [646, 207] on p "Rich Text Editor. Editing area: main" at bounding box center [572, 212] width 174 height 65
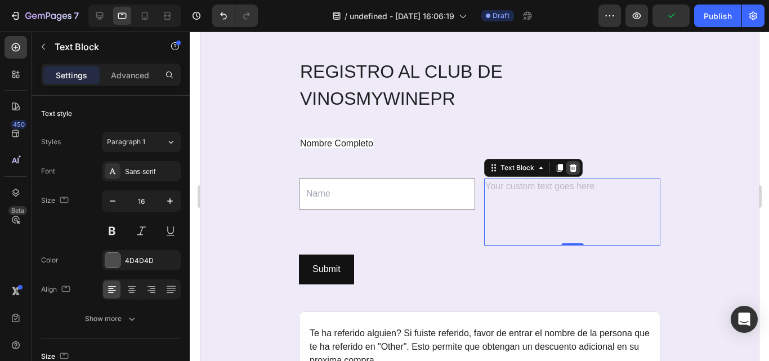
click at [570, 168] on icon at bounding box center [573, 168] width 7 height 8
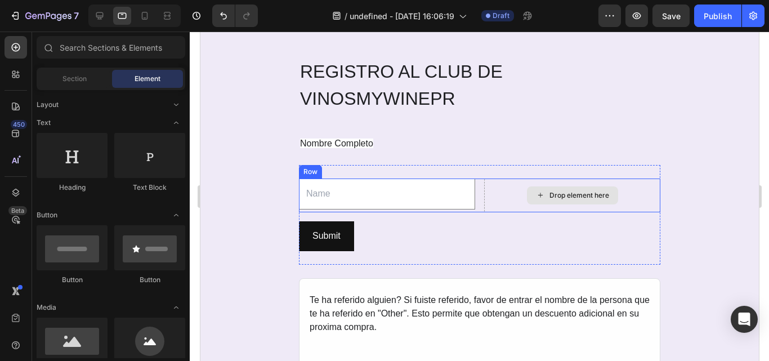
click at [653, 192] on div "Drop element here" at bounding box center [572, 196] width 176 height 34
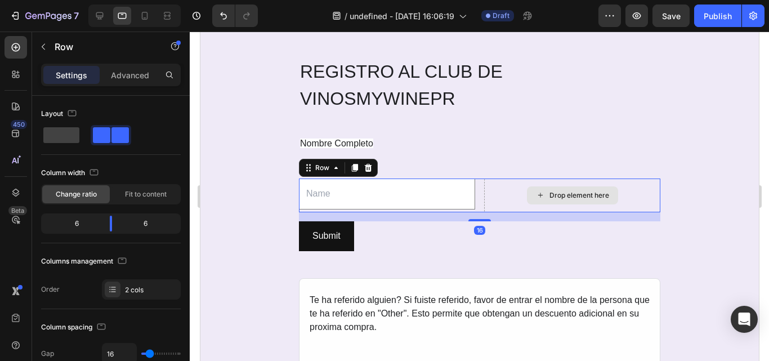
click at [653, 192] on div "Drop element here" at bounding box center [572, 196] width 176 height 34
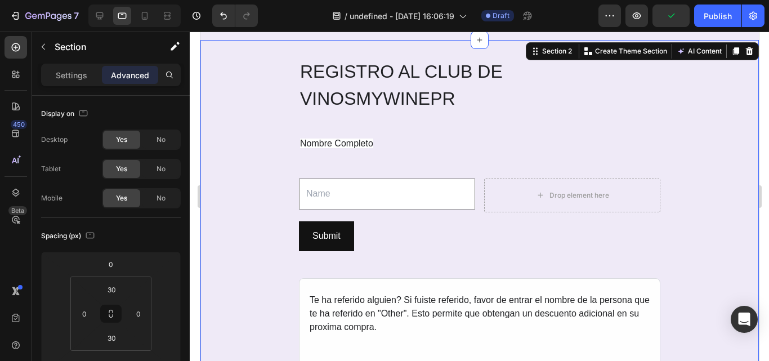
click at [344, 196] on input "text" at bounding box center [387, 194] width 176 height 31
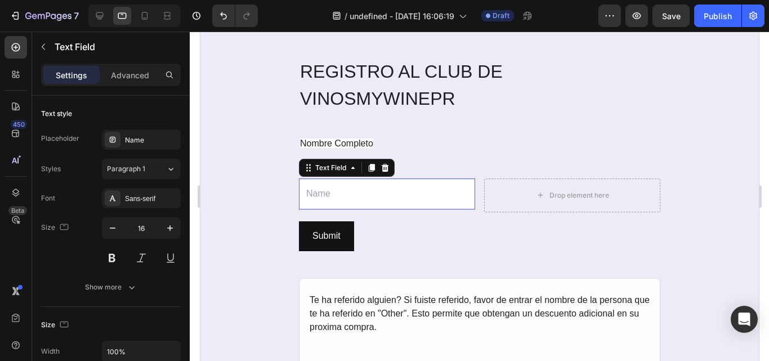
click at [344, 196] on input "text" at bounding box center [387, 194] width 176 height 31
type input "Your answer"
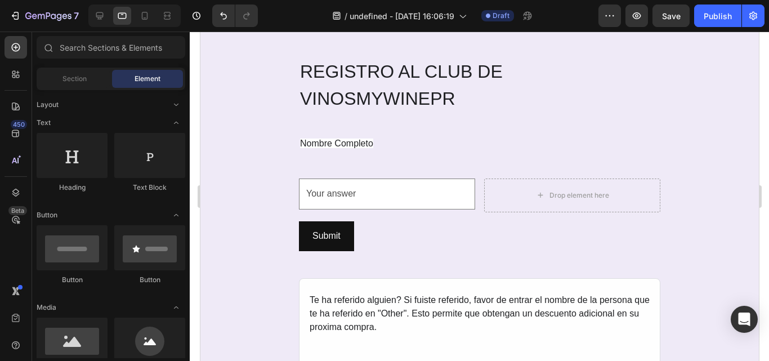
scroll to position [660, 0]
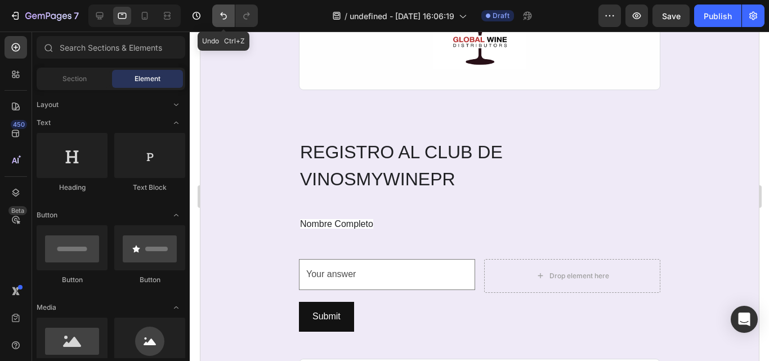
click at [224, 16] on icon "Undo/Redo" at bounding box center [223, 15] width 11 height 11
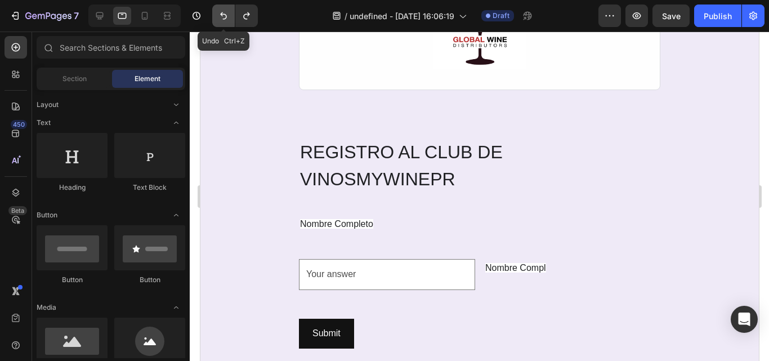
click at [224, 16] on icon "Undo/Redo" at bounding box center [223, 15] width 11 height 11
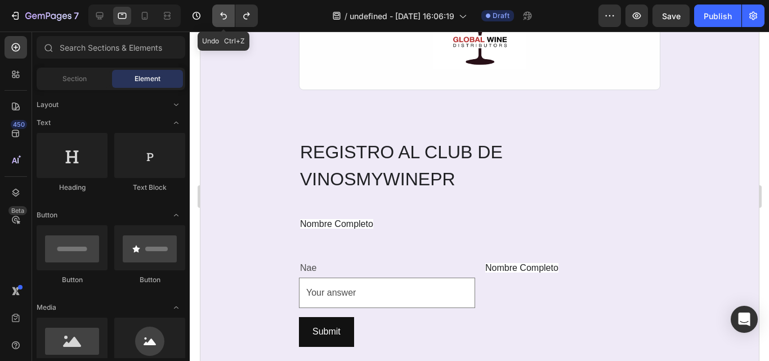
click at [224, 16] on icon "Undo/Redo" at bounding box center [223, 15] width 11 height 11
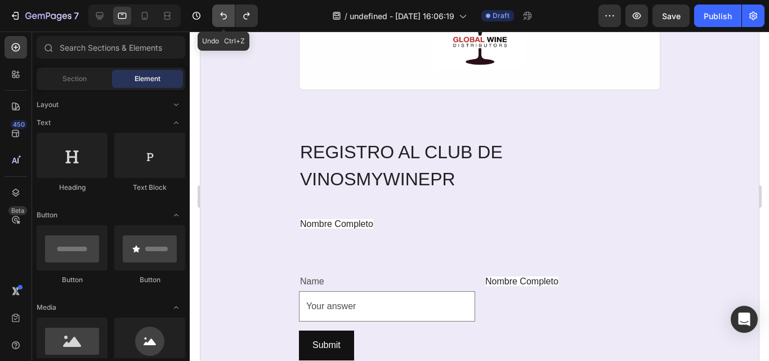
click at [224, 16] on icon "Undo/Redo" at bounding box center [223, 15] width 11 height 11
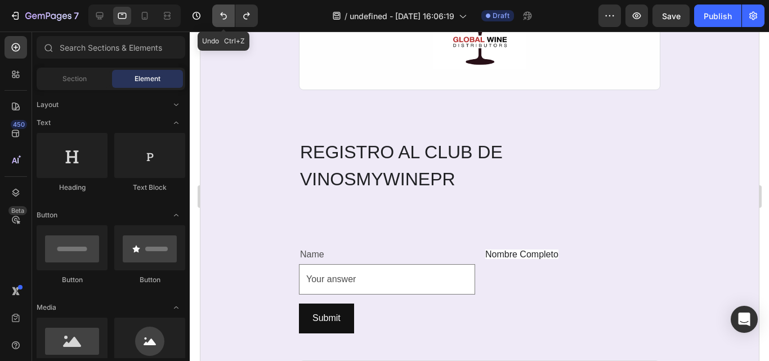
click at [224, 16] on icon "Undo/Redo" at bounding box center [223, 15] width 11 height 11
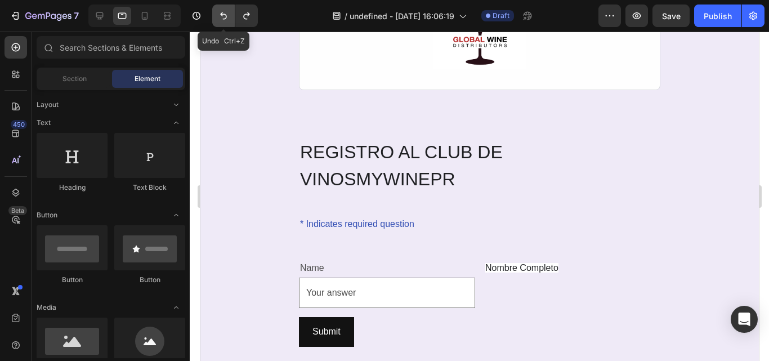
click at [224, 16] on icon "Undo/Redo" at bounding box center [223, 15] width 11 height 11
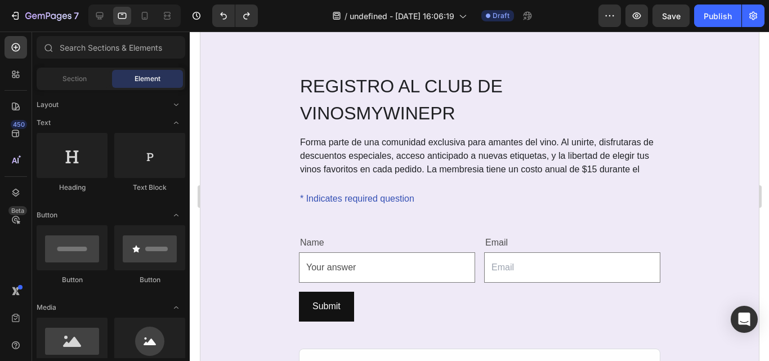
scroll to position [723, 0]
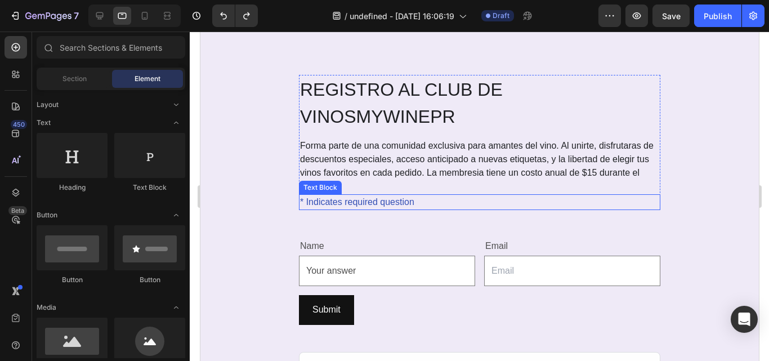
click at [346, 206] on div "* Indicates required question" at bounding box center [480, 202] width 362 height 16
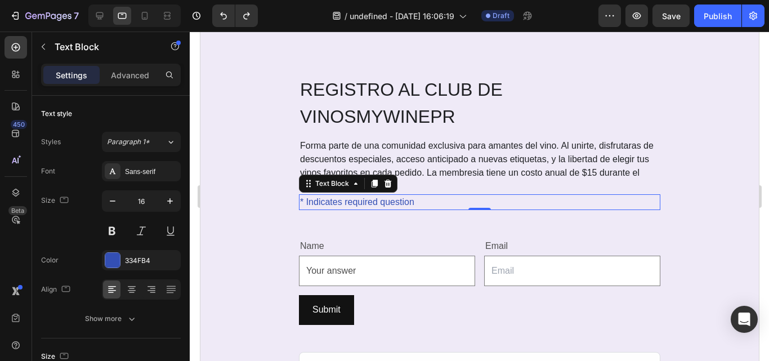
click at [367, 204] on div "* Indicates required question" at bounding box center [480, 202] width 362 height 16
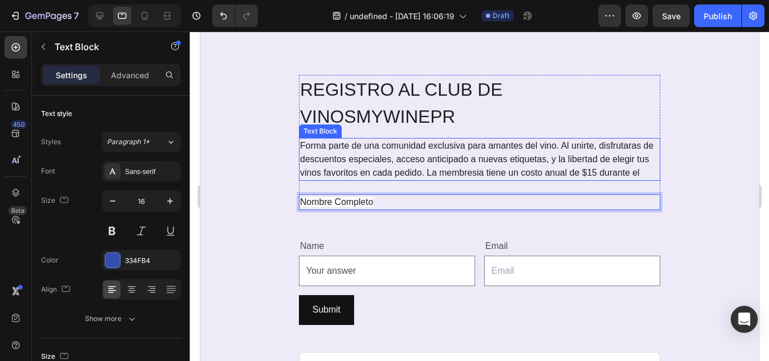
click at [374, 157] on div "Forma parte de una comunidad exclusiva para amantes del vino. Al unirte, disfru…" at bounding box center [480, 159] width 362 height 43
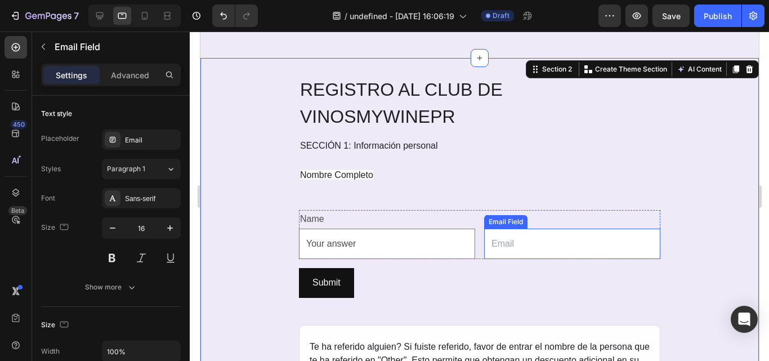
click at [548, 247] on input "email" at bounding box center [572, 244] width 176 height 31
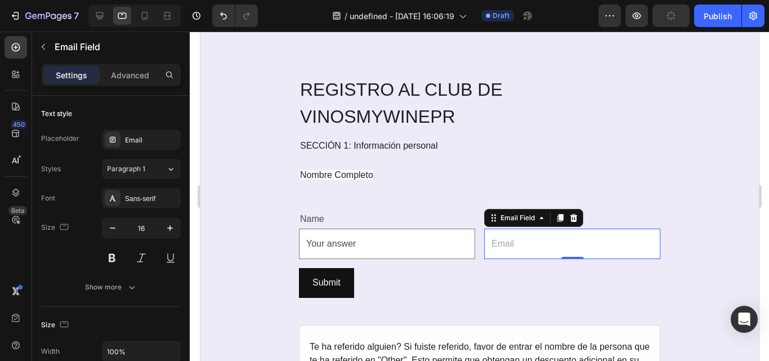
click at [523, 244] on input "email" at bounding box center [572, 244] width 176 height 31
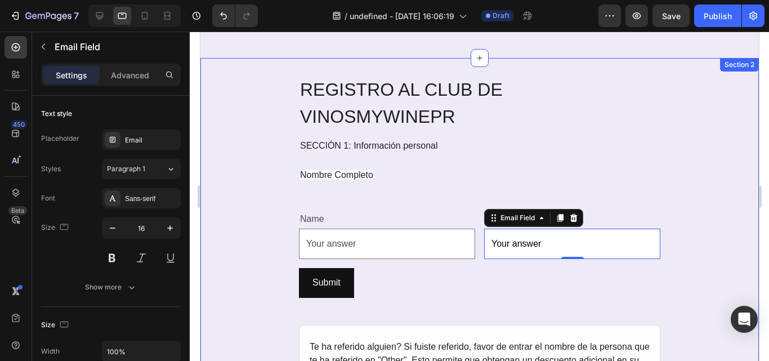
type input "Your answer"
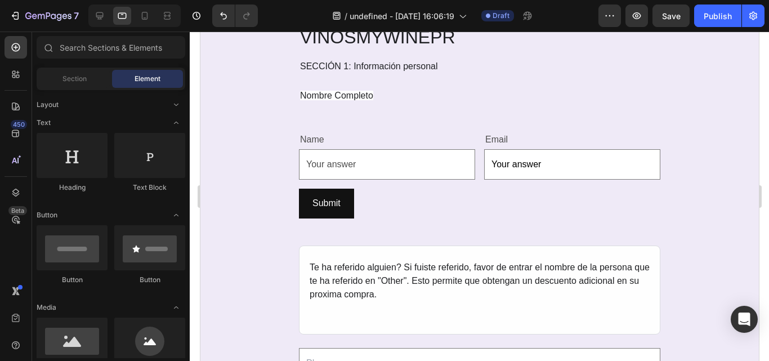
scroll to position [864, 0]
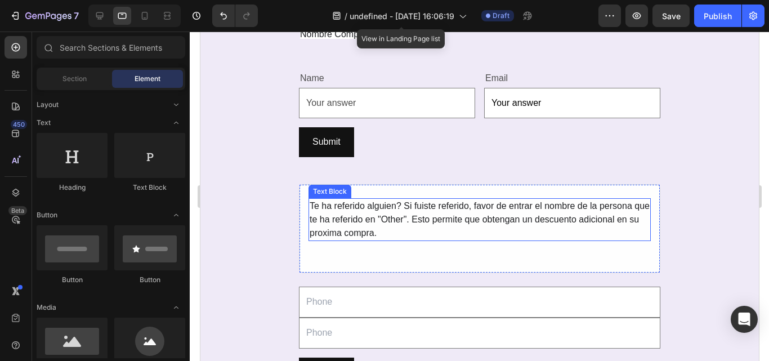
click at [381, 221] on div "Te ha referido alguien? Si fuiste referido, favor de entrar el nombre de la per…" at bounding box center [479, 219] width 342 height 43
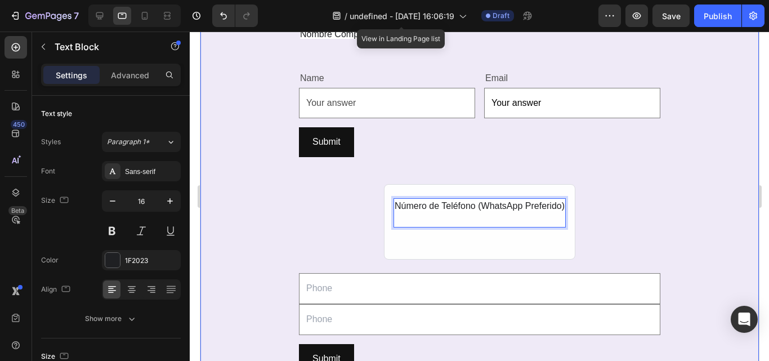
click at [228, 241] on div "REGISTRO AL CLUB DE VINOS MYWINEPR Heading SECCIÓN 1: Información personal Text…" at bounding box center [479, 260] width 559 height 652
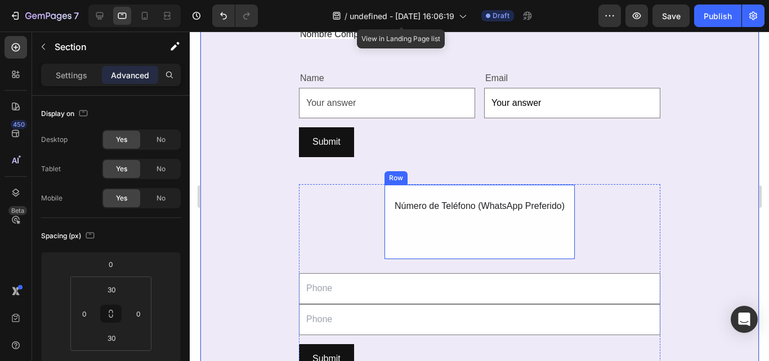
click at [462, 247] on div "Número de Teléfono (WhatsApp Preferido) Text Block Row" at bounding box center [480, 221] width 192 height 75
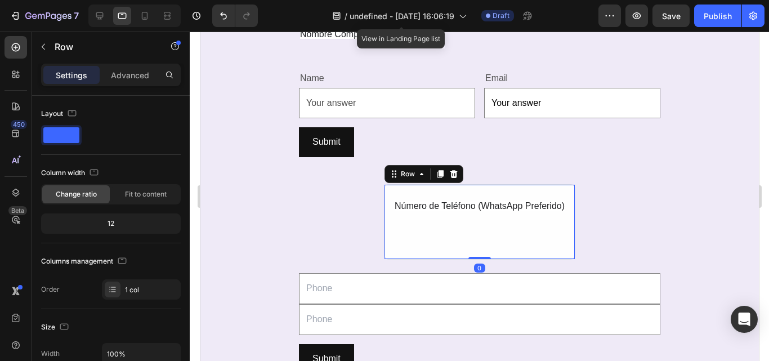
click at [399, 239] on div "Número de Teléfono (WhatsApp Preferido) Text Block" at bounding box center [479, 219] width 172 height 43
drag, startPoint x: 475, startPoint y: 256, endPoint x: 474, endPoint y: 224, distance: 32.7
click at [474, 224] on div "Número de Teléfono (WhatsApp Preferido) Text Block Row 0" at bounding box center [480, 221] width 192 height 75
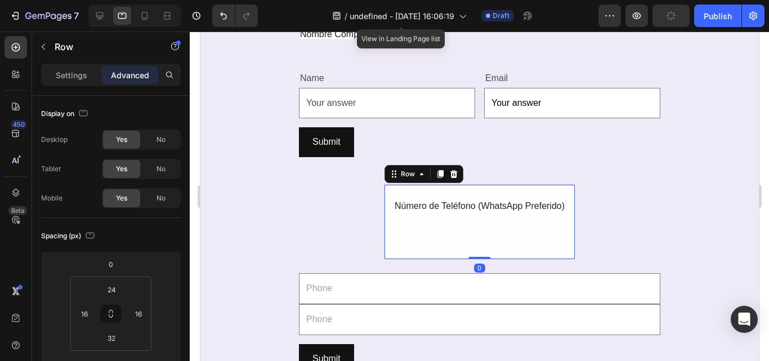
click at [475, 255] on div "Número de Teléfono (WhatsApp Preferido) Text Block Row 0" at bounding box center [480, 221] width 192 height 75
click at [472, 245] on div "Número de Teléfono (WhatsApp Preferido) Text Block Row 0" at bounding box center [480, 221] width 192 height 75
click at [405, 245] on div "Número de Teléfono (WhatsApp Preferido) Text Block Row 0" at bounding box center [480, 221] width 192 height 75
click at [403, 242] on div "Número de Teléfono (WhatsApp Preferido) Text Block Row 0" at bounding box center [480, 221] width 192 height 75
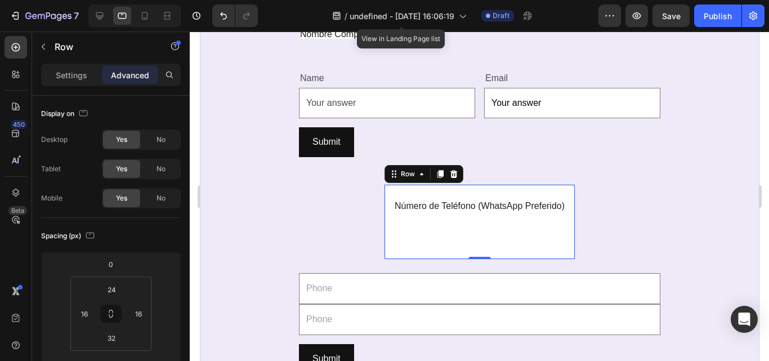
click at [403, 242] on div "Número de Teléfono (WhatsApp Preferido) Text Block Row 0" at bounding box center [480, 221] width 192 height 75
click at [646, 208] on div "Número de Teléfono (WhatsApp Preferido) Text Block Row 0 Text Field Text Field …" at bounding box center [480, 285] width 362 height 203
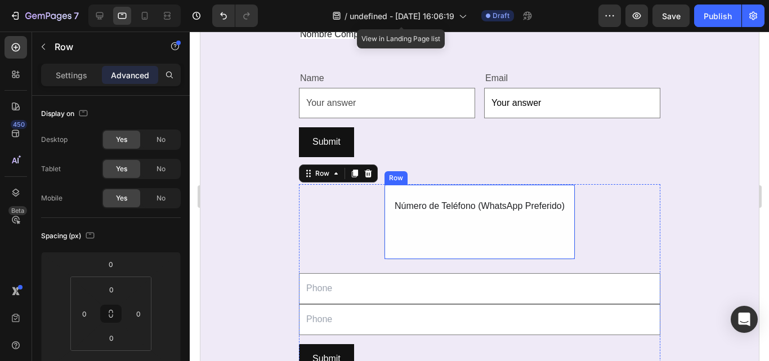
click at [535, 232] on div "Número de Teléfono (WhatsApp Preferido) Text Block" at bounding box center [479, 219] width 172 height 43
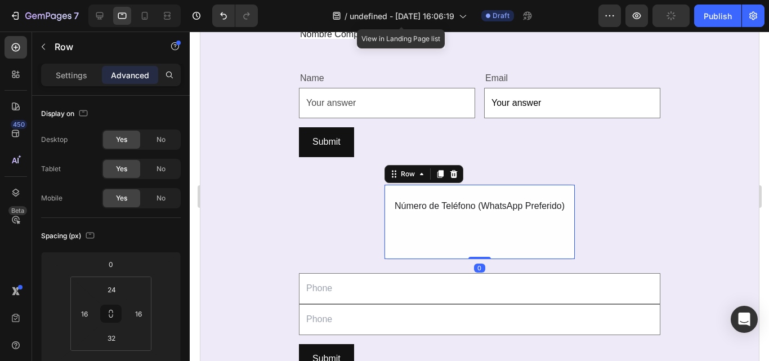
click at [487, 237] on div "Número de Teléfono (WhatsApp Preferido) Text Block" at bounding box center [479, 219] width 172 height 43
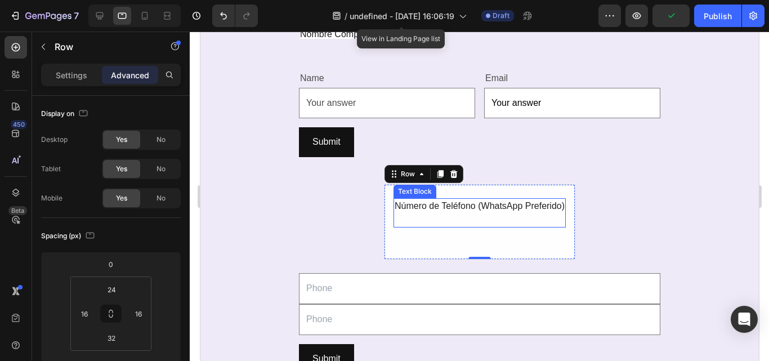
click at [461, 210] on span "Número de Teléfono (WhatsApp Preferido)" at bounding box center [479, 206] width 170 height 10
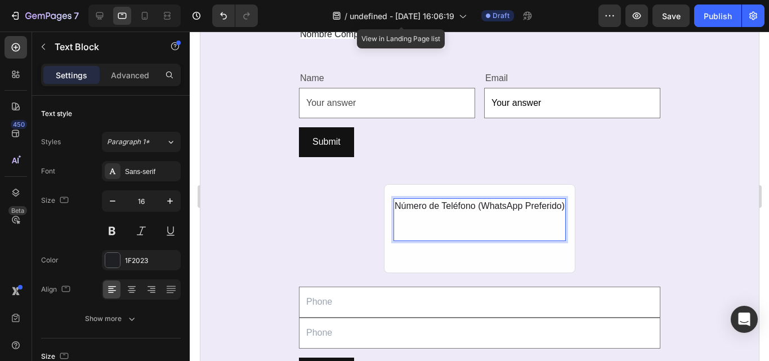
click at [413, 240] on p "Número de Teléfono (WhatsApp Preferido)" at bounding box center [479, 219] width 170 height 41
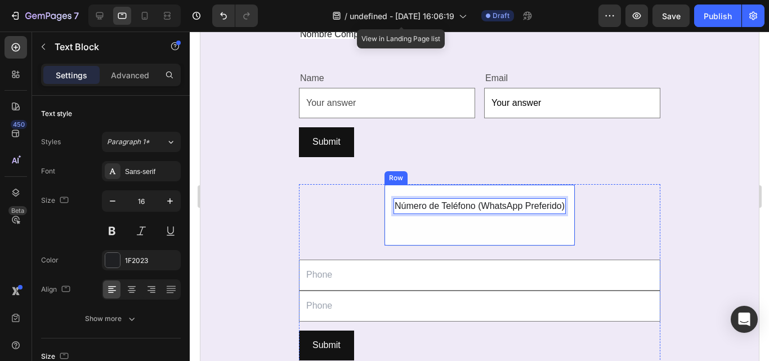
click at [388, 232] on div "Número de Teléfono (WhatsApp Preferido) Text Block 24 Row" at bounding box center [480, 215] width 192 height 62
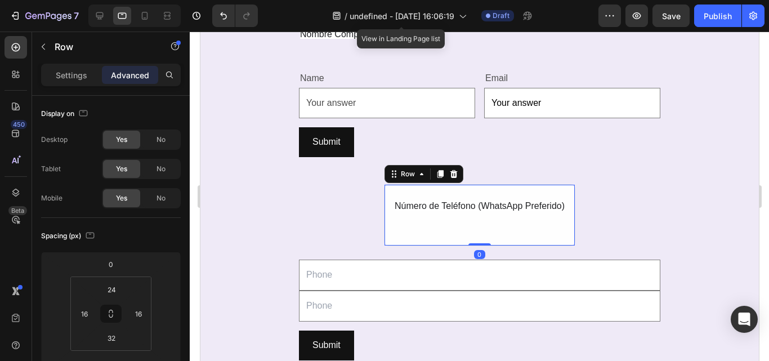
click at [398, 230] on div "Número de Teléfono (WhatsApp Preferido) Text Block Row 0" at bounding box center [480, 215] width 192 height 62
click at [468, 187] on div "Número de Teléfono (WhatsApp Preferido) Text Block Row 0" at bounding box center [480, 215] width 192 height 62
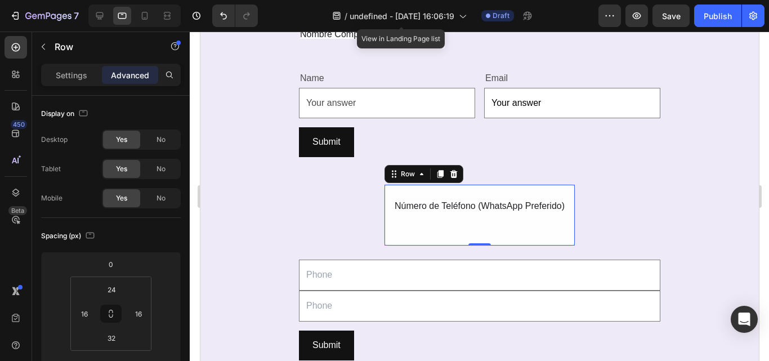
click at [416, 229] on div "Número de Teléfono (WhatsApp Preferido) Text Block Row 0" at bounding box center [480, 215] width 192 height 62
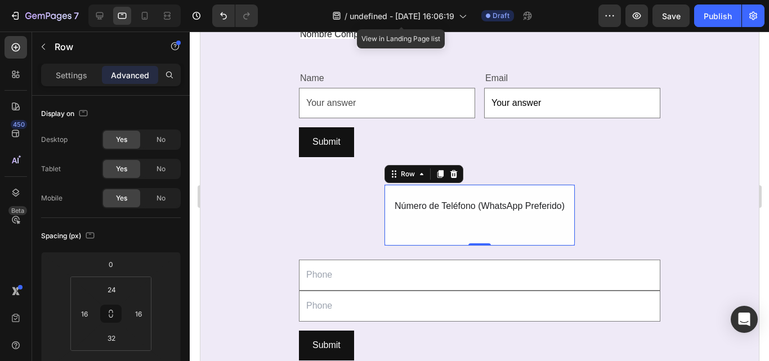
click at [416, 229] on div "Número de Teléfono (WhatsApp Preferido) Text Block Row 0" at bounding box center [480, 215] width 192 height 62
click at [726, 213] on div "REGISTRO AL CLUB DE VINOS MYWINEPR Heading SECCIÓN 1: Información personal Text…" at bounding box center [479, 253] width 559 height 638
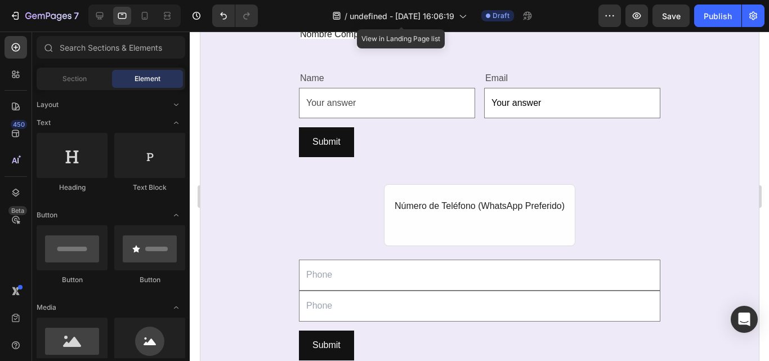
scroll to position [861, 0]
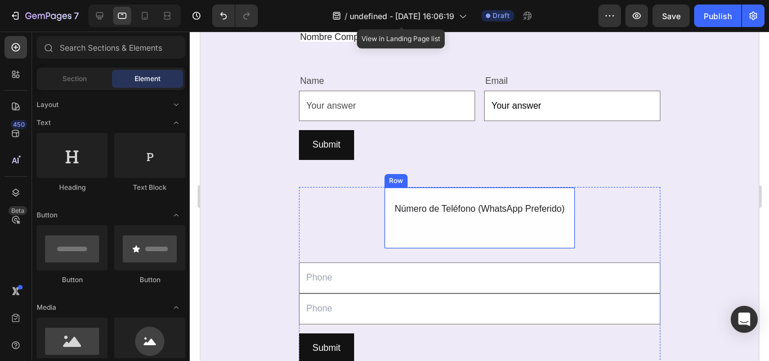
click at [499, 233] on div "Número de Teléfono (WhatsApp Preferido) Text Block Row" at bounding box center [480, 218] width 192 height 62
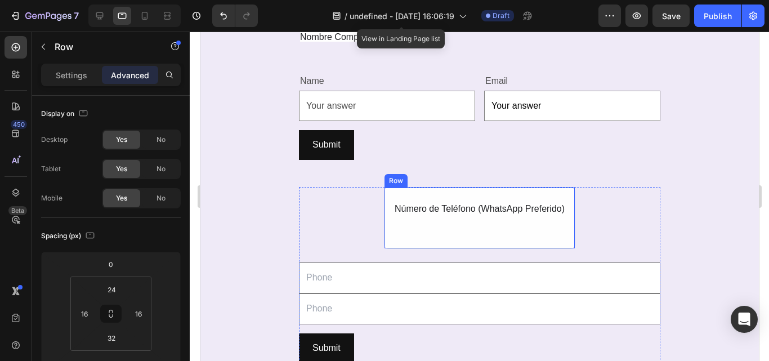
click at [499, 233] on div "Número de Teléfono (WhatsApp Preferido) Text Block Row" at bounding box center [480, 218] width 192 height 62
click at [499, 233] on div "Número de Teléfono (WhatsApp Preferido) Text Block Row 0" at bounding box center [480, 218] width 192 height 62
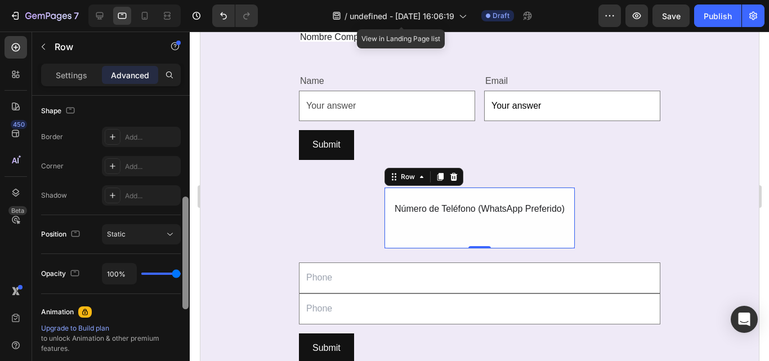
scroll to position [285, 0]
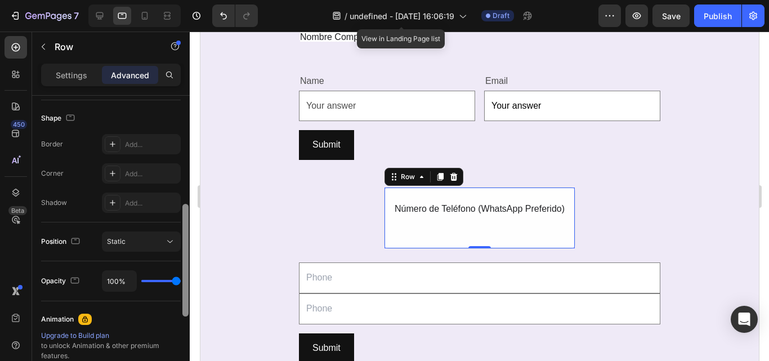
drag, startPoint x: 184, startPoint y: 195, endPoint x: 169, endPoint y: 304, distance: 109.8
click at [169, 304] on div "Display on Desktop Yes No Tablet Yes No Mobile Yes No Spacing (px) 0 0 24 16 32…" at bounding box center [111, 244] width 158 height 297
type input "0%"
type input "0"
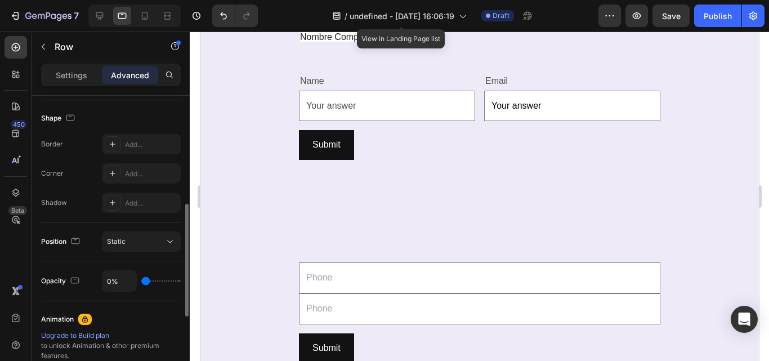
type input "100%"
type input "100"
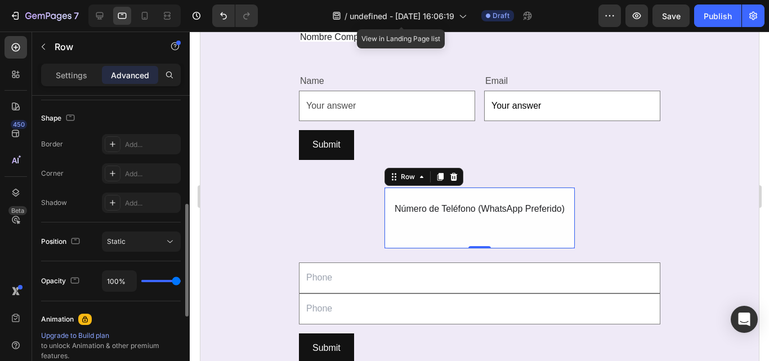
type input "72%"
type input "72"
type input "65%"
type input "65"
type input "44%"
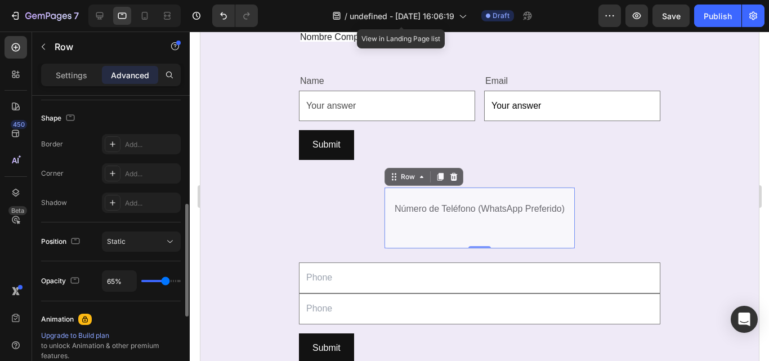
type input "44"
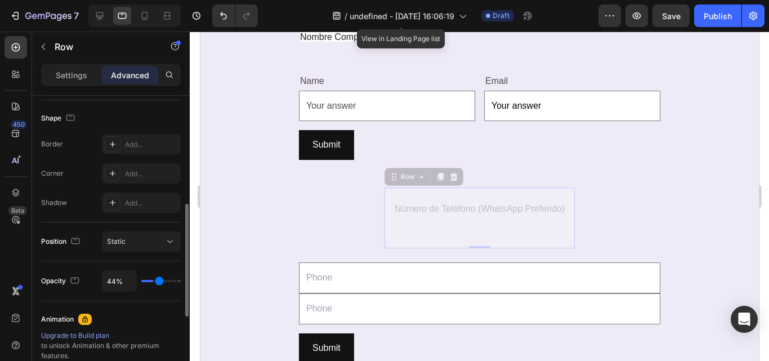
type input "22%"
type input "22"
type input "13%"
type input "13"
type input "59%"
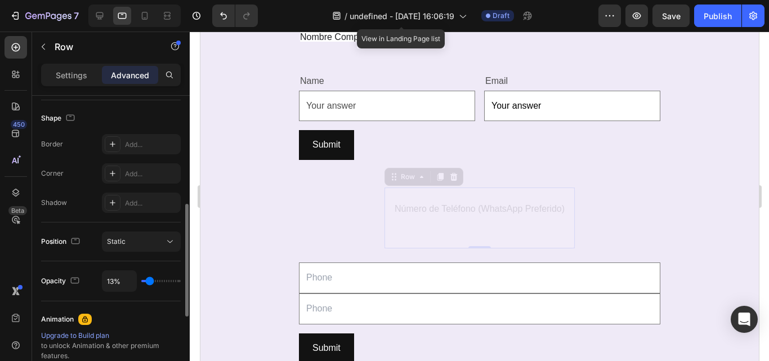
type input "59"
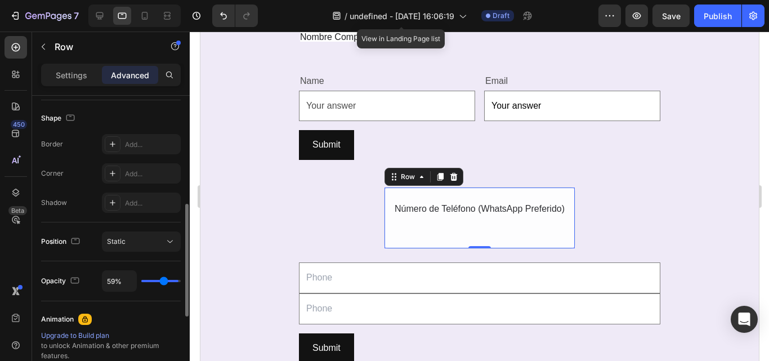
type input "94%"
type input "94"
drag, startPoint x: 176, startPoint y: 281, endPoint x: 176, endPoint y: 288, distance: 7.3
click at [176, 282] on input "range" at bounding box center [160, 281] width 39 height 2
type input "100%"
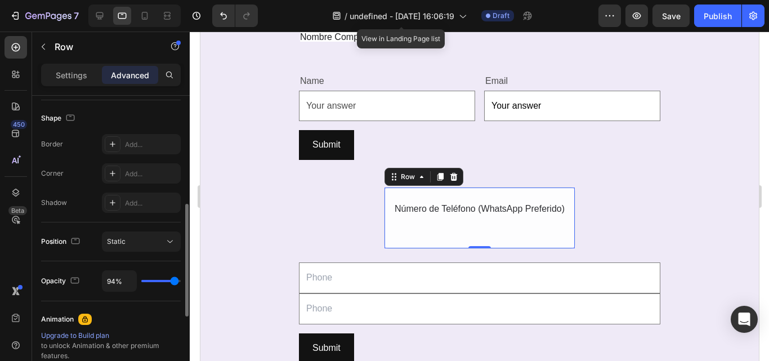
type input "100"
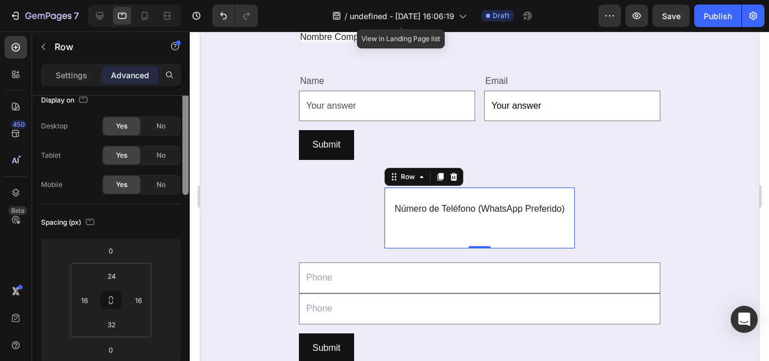
scroll to position [0, 0]
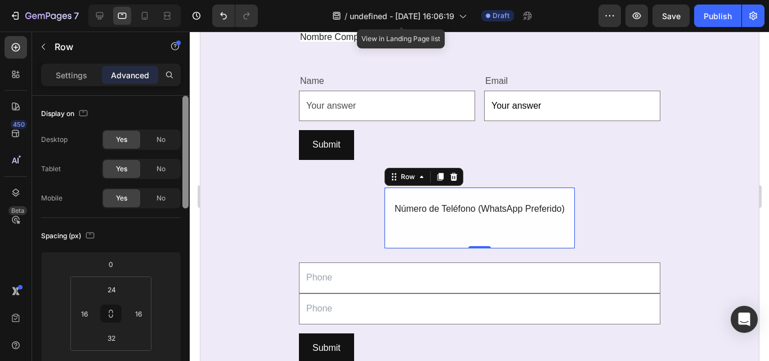
drag, startPoint x: 185, startPoint y: 289, endPoint x: 190, endPoint y: 117, distance: 172.4
click at [190, 0] on div "7 / undefined - Aug 26, 16:06:19 View in Landing Page list Draft Preview Save P…" at bounding box center [384, 0] width 769 height 0
click at [61, 81] on div "Settings" at bounding box center [71, 75] width 56 height 18
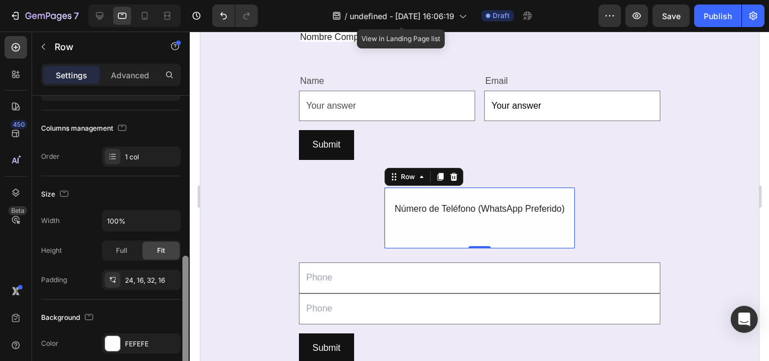
drag, startPoint x: 185, startPoint y: 197, endPoint x: 177, endPoint y: 290, distance: 93.3
click at [177, 290] on div "Layout Column width Change ratio Fit to content 12 Columns management Order 1 c…" at bounding box center [111, 244] width 158 height 297
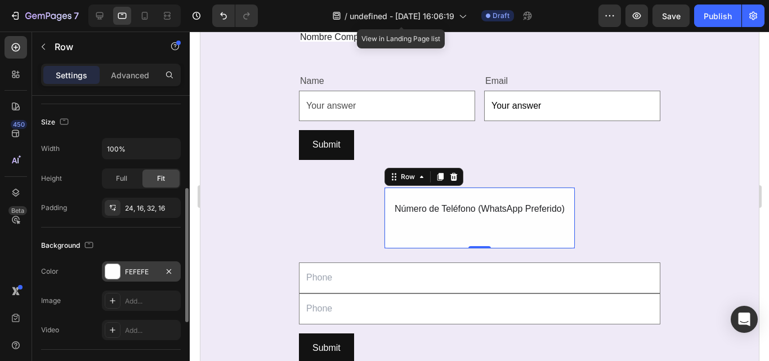
click at [123, 270] on div "FEFEFE" at bounding box center [141, 271] width 79 height 20
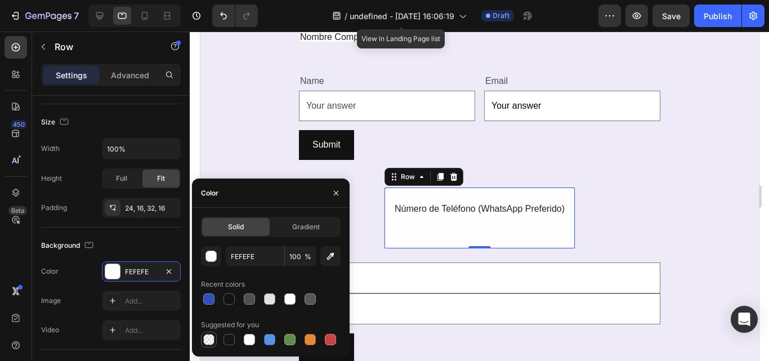
click at [211, 341] on div at bounding box center [208, 339] width 11 height 11
type input "000000"
type input "0"
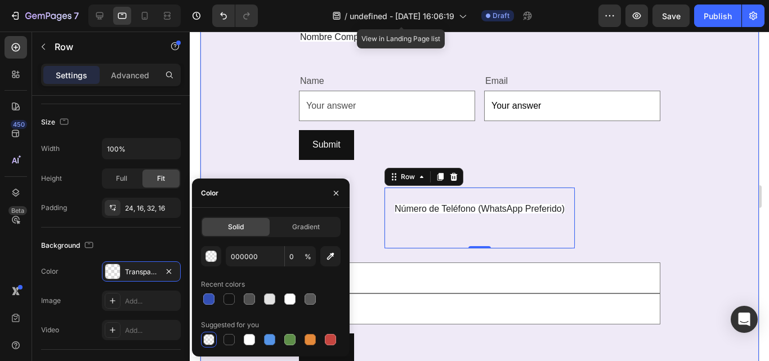
click at [667, 244] on div "REGISTRO AL CLUB DE VINOS MYWINEPR Heading SECCIÓN 1: Información personal Text…" at bounding box center [479, 256] width 559 height 638
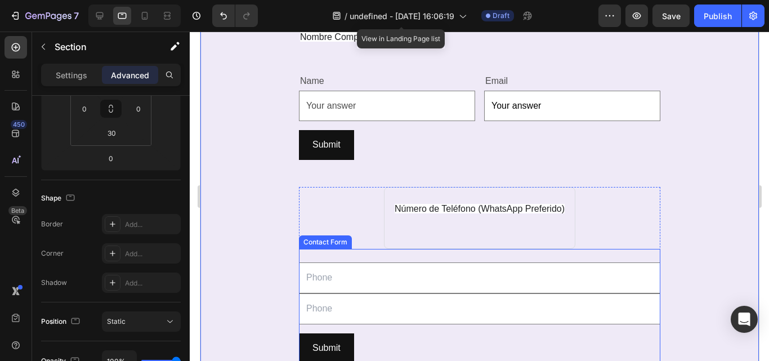
scroll to position [0, 0]
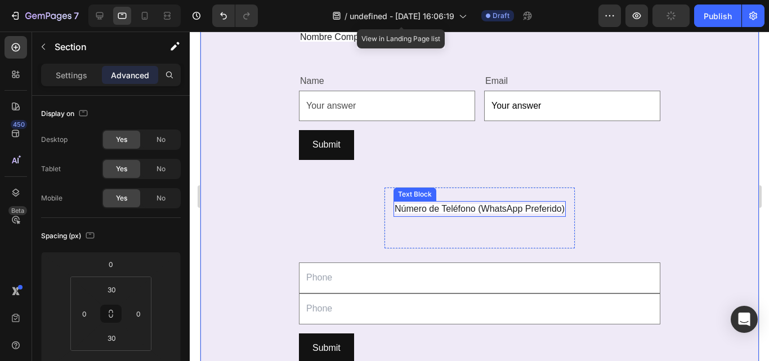
click at [518, 206] on span "Número de Teléfono (WhatsApp Preferido)" at bounding box center [479, 209] width 170 height 10
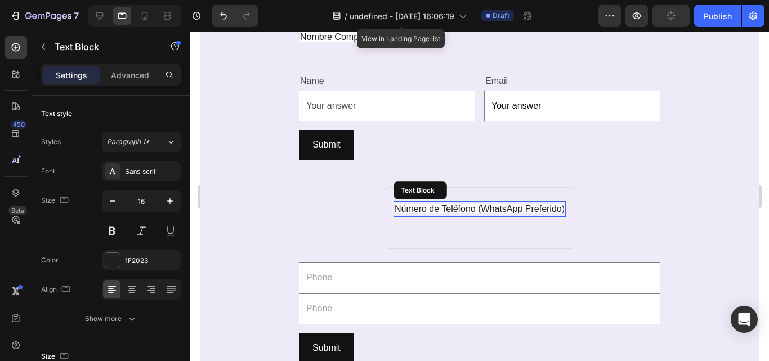
click at [518, 206] on span "Número de Teléfono (WhatsApp Preferido)" at bounding box center [479, 209] width 170 height 10
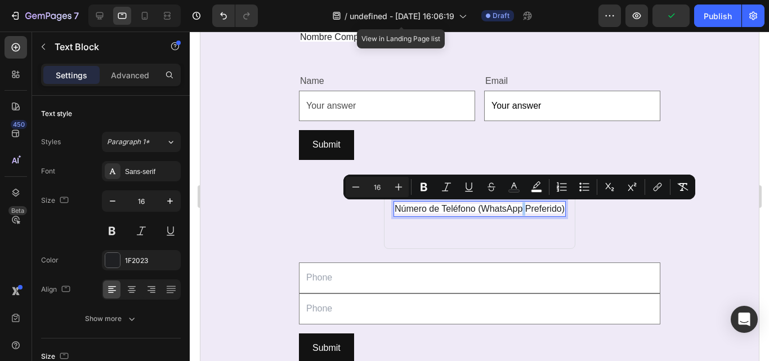
scroll to position [297, 0]
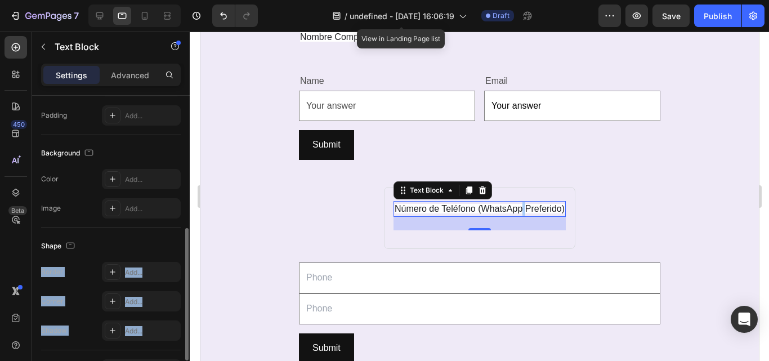
drag, startPoint x: 182, startPoint y: 181, endPoint x: 180, endPoint y: 233, distance: 51.3
click at [180, 233] on div "Text style Styles Paragraph 1* Font Sans-serif Size 16 Color 1F2023 Align Show …" at bounding box center [111, 244] width 158 height 297
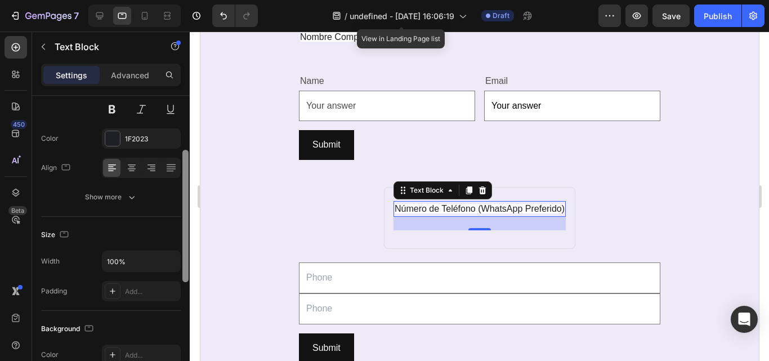
scroll to position [75, 0]
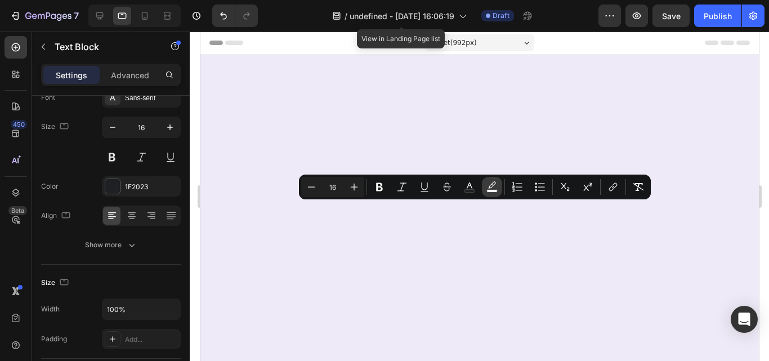
scroll to position [861, 0]
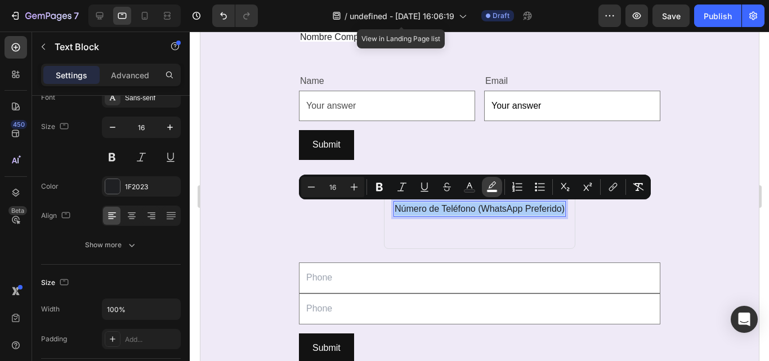
click at [492, 189] on icon "Editor contextual toolbar" at bounding box center [492, 186] width 11 height 11
type input "FFFFFF"
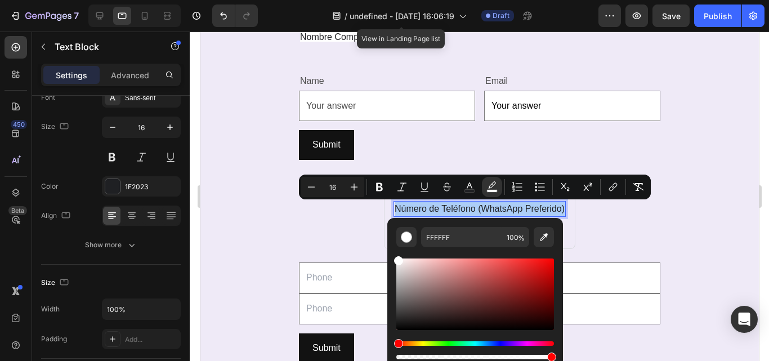
click at [558, 329] on div "FFFFFF 100 %" at bounding box center [476, 290] width 176 height 144
click at [451, 251] on div "Editor contextual toolbar" at bounding box center [476, 304] width 158 height 114
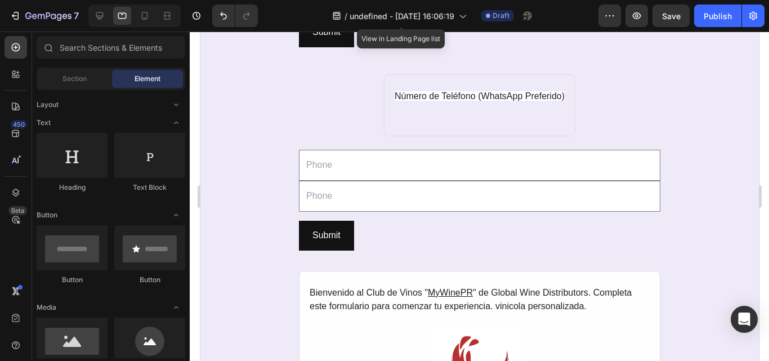
scroll to position [950, 0]
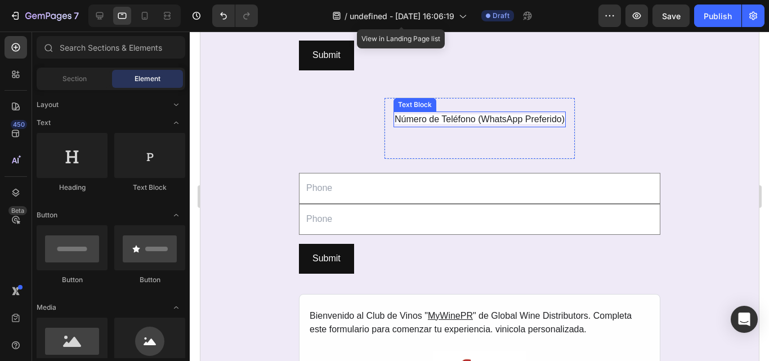
click at [520, 117] on span "Número de Teléfono (WhatsApp Preferido)" at bounding box center [479, 119] width 170 height 10
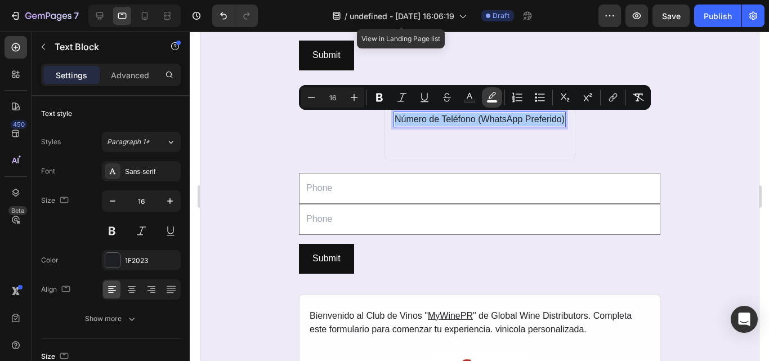
click at [496, 100] on rect "Editor contextual toolbar" at bounding box center [492, 101] width 11 height 3
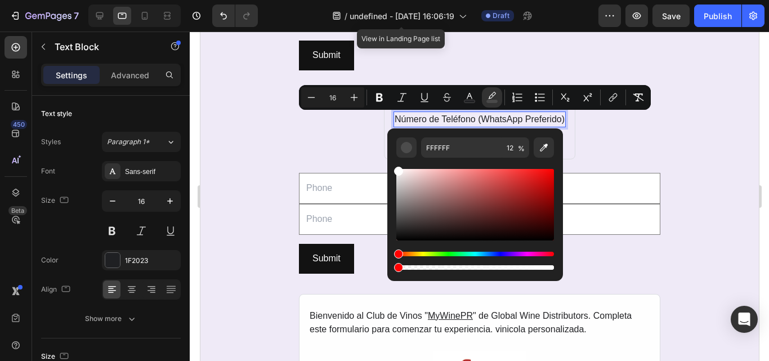
type input "0"
drag, startPoint x: 549, startPoint y: 264, endPoint x: 389, endPoint y: 262, distance: 160.0
click at [389, 262] on div "FFFFFF 0 %" at bounding box center [476, 200] width 176 height 144
click at [273, 221] on div "REGISTRO AL CLUB DE VINOS MYWINEPR Heading SECCIÓN 1: Información personal Text…" at bounding box center [479, 166] width 559 height 638
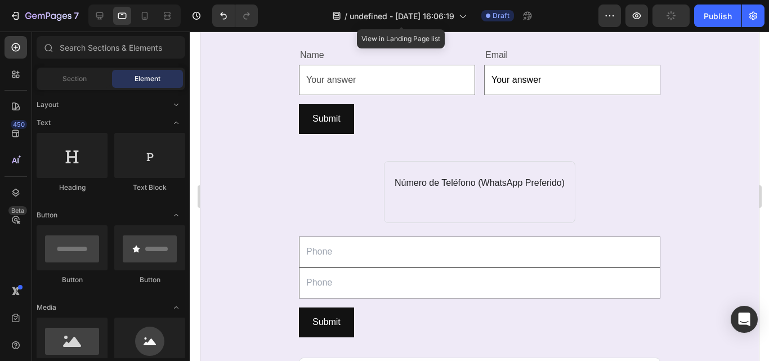
scroll to position [878, 0]
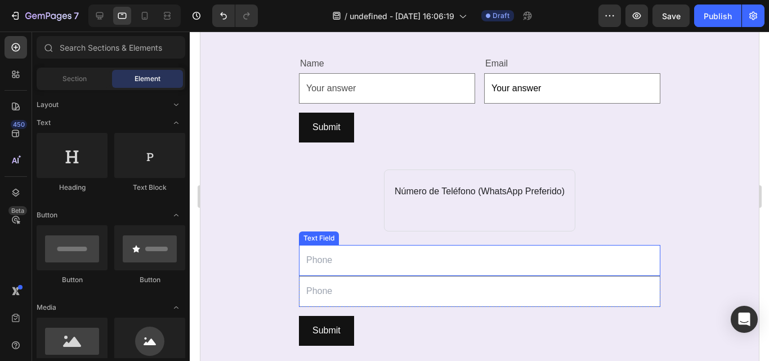
click at [357, 266] on input "text" at bounding box center [480, 260] width 362 height 31
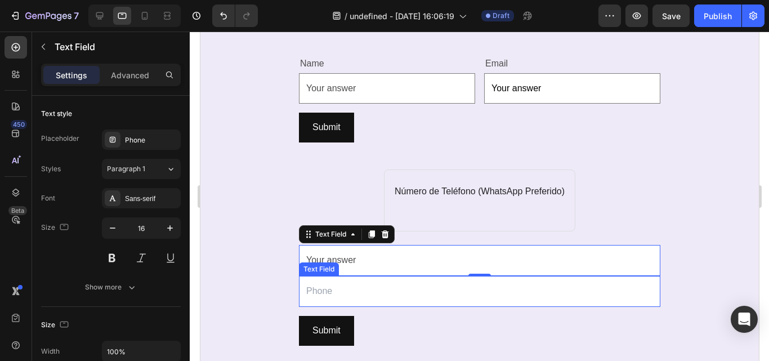
type input "Your answer"
click at [345, 292] on input "text" at bounding box center [480, 291] width 362 height 31
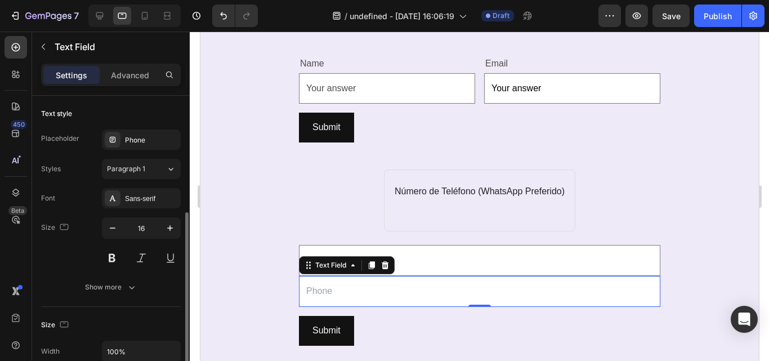
scroll to position [74, 0]
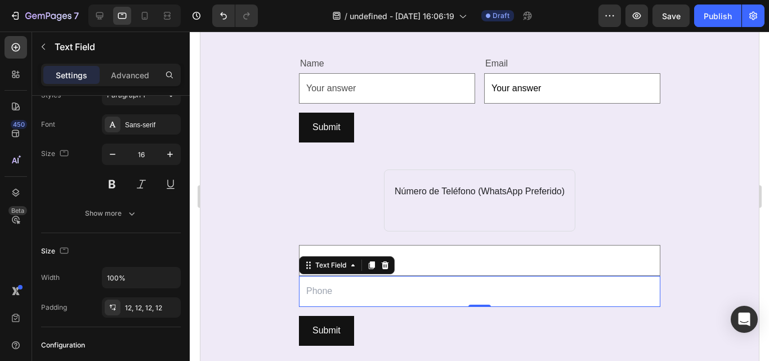
click at [342, 299] on input "text" at bounding box center [480, 291] width 362 height 31
paste input "Dirección de Entrega"
type input "Dirección de Entrega"
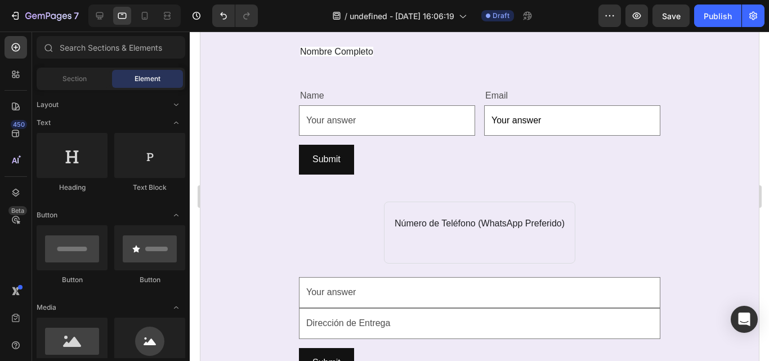
scroll to position [889, 0]
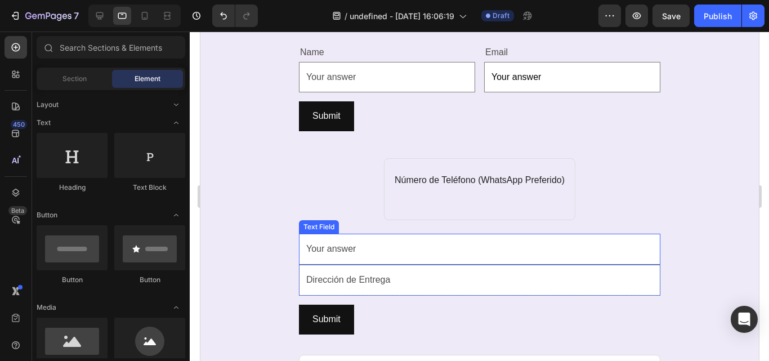
click at [403, 259] on input "Your answer" at bounding box center [480, 249] width 362 height 31
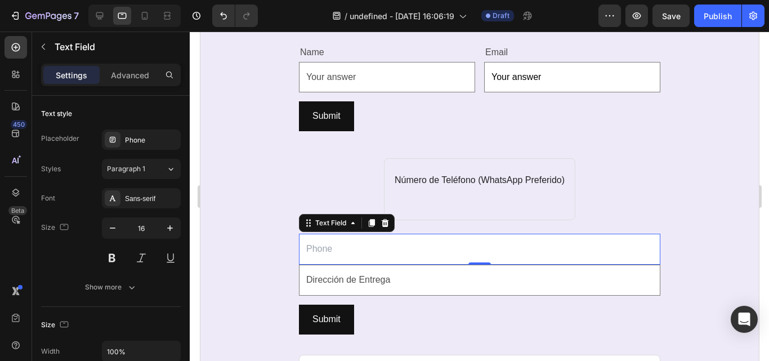
paste input "Número de Teléfono (WhatsApp Preferido)"
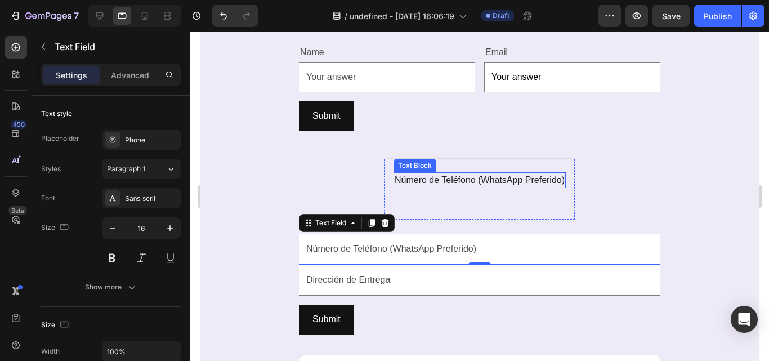
type input "Número de Teléfono (WhatsApp Preferido)"
click at [462, 177] on span "Número de Teléfono (WhatsApp Preferido)" at bounding box center [479, 180] width 170 height 10
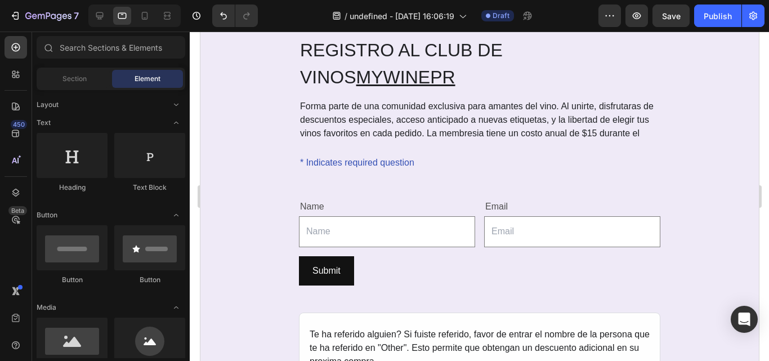
scroll to position [33, 0]
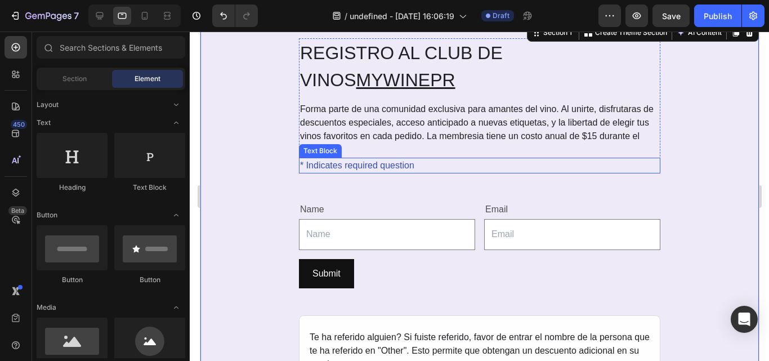
drag, startPoint x: 291, startPoint y: 162, endPoint x: 415, endPoint y: 162, distance: 123.4
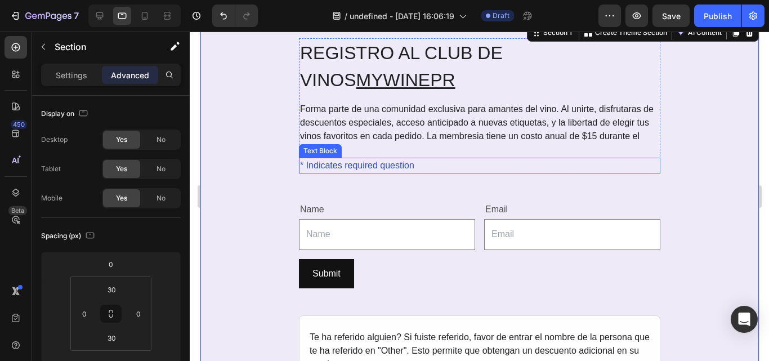
click at [415, 162] on div "* Indicates required question" at bounding box center [480, 166] width 362 height 16
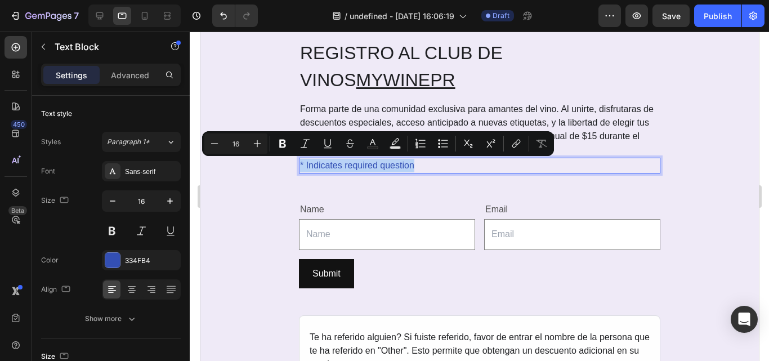
copy p "* Indicates required question"
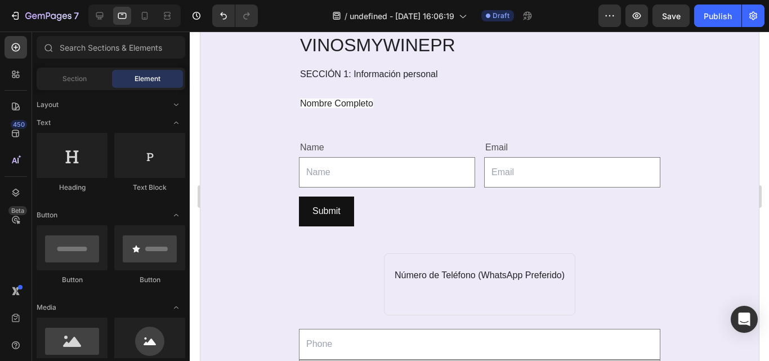
scroll to position [809, 0]
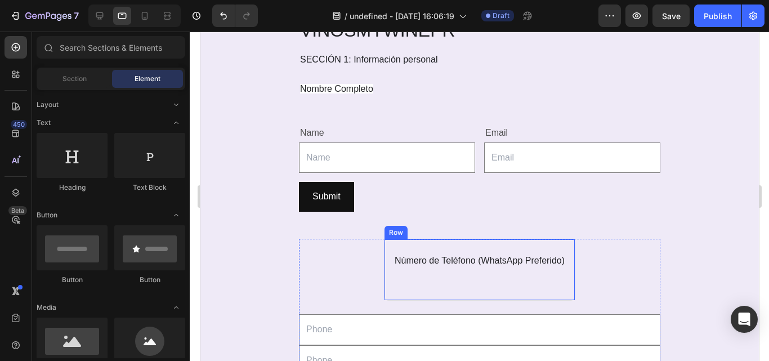
click at [499, 276] on div "Número de Teléfono (WhatsApp Preferido) Text Block" at bounding box center [479, 267] width 172 height 29
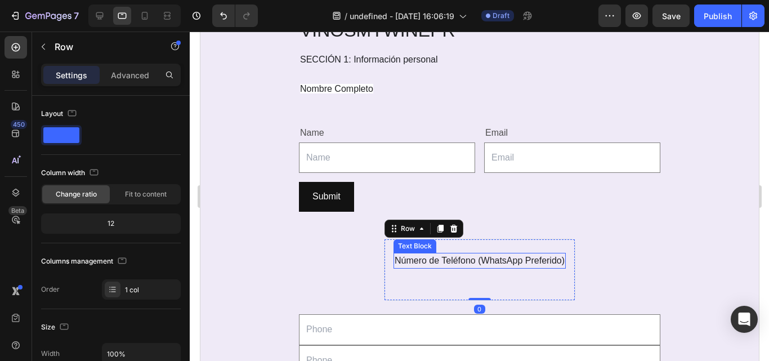
click at [496, 259] on span "Número de Teléfono (WhatsApp Preferido)" at bounding box center [479, 261] width 170 height 10
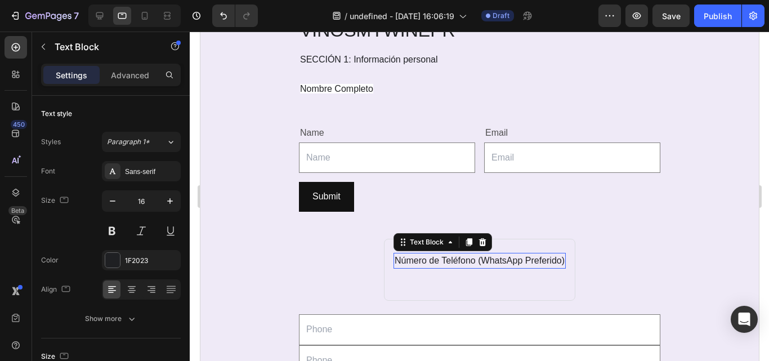
click at [496, 259] on span "Número de Teléfono (WhatsApp Preferido)" at bounding box center [479, 261] width 170 height 10
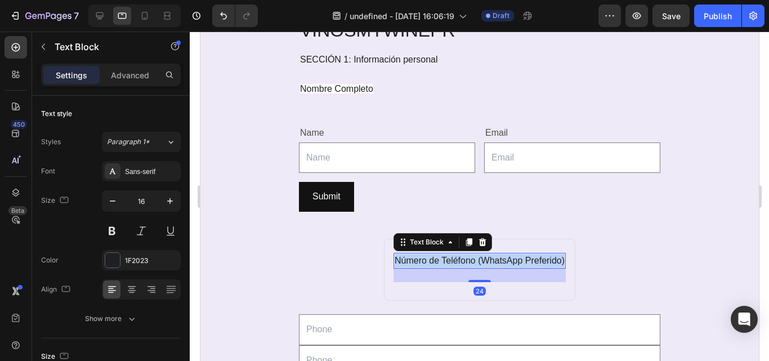
click at [496, 259] on span "Número de Teléfono (WhatsApp Preferido)" at bounding box center [479, 261] width 170 height 10
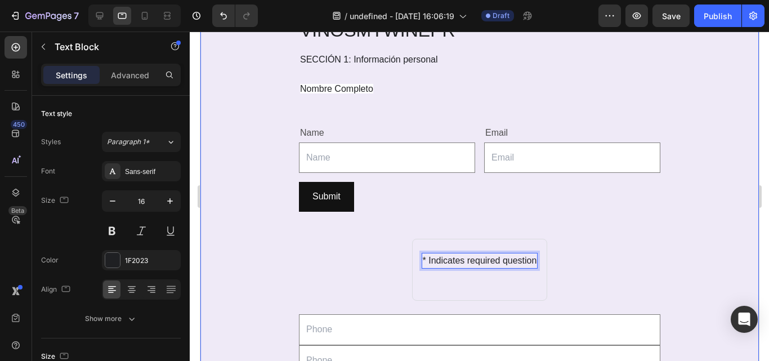
click at [250, 297] on div "REGISTRO AL CLUB DE VINOS MYWINEPR Heading SECCIÓN 1: Información personal Text…" at bounding box center [479, 308] width 559 height 638
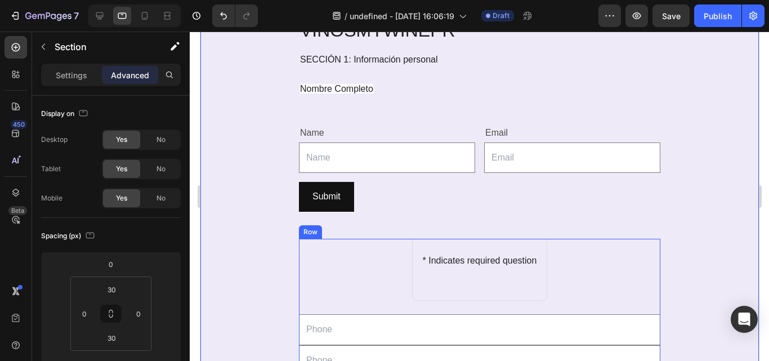
click at [374, 258] on div "* Indicates required question Text Block Row Text Field Text Field Row Submit S…" at bounding box center [480, 333] width 362 height 189
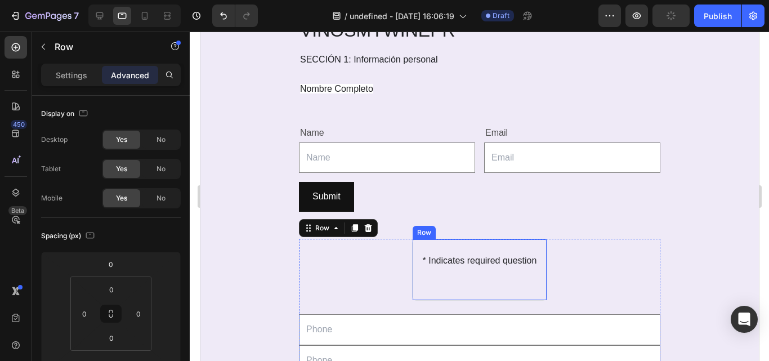
drag, startPoint x: 533, startPoint y: 287, endPoint x: 249, endPoint y: 220, distance: 291.8
click at [533, 287] on div "* Indicates required question Text Block Row" at bounding box center [480, 270] width 136 height 62
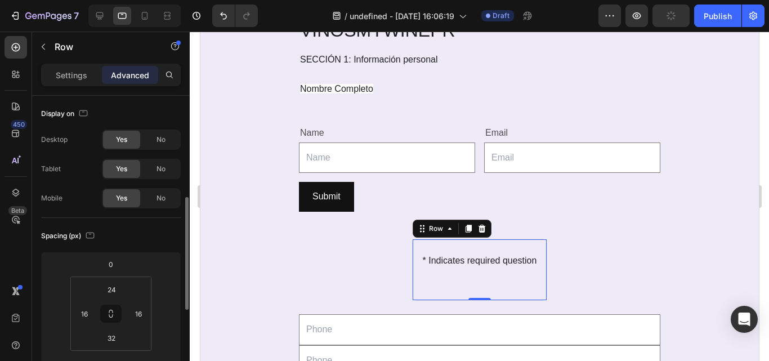
scroll to position [74, 0]
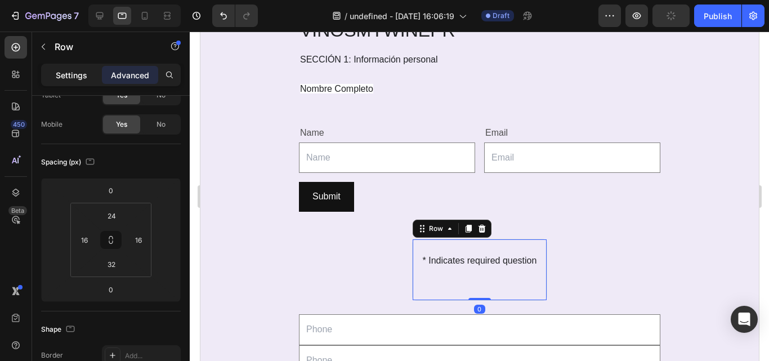
click at [68, 81] on div "Settings" at bounding box center [71, 75] width 56 height 18
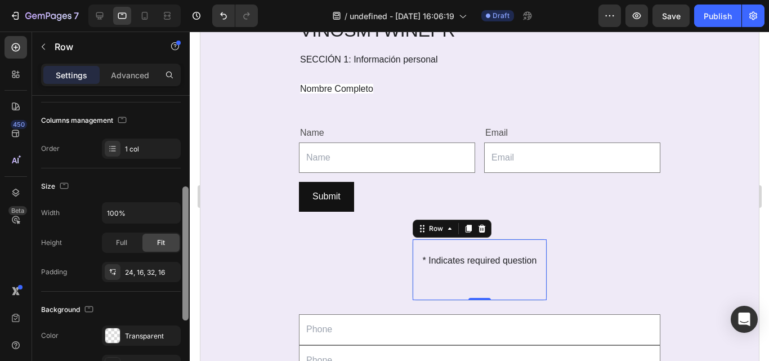
scroll to position [164, 0]
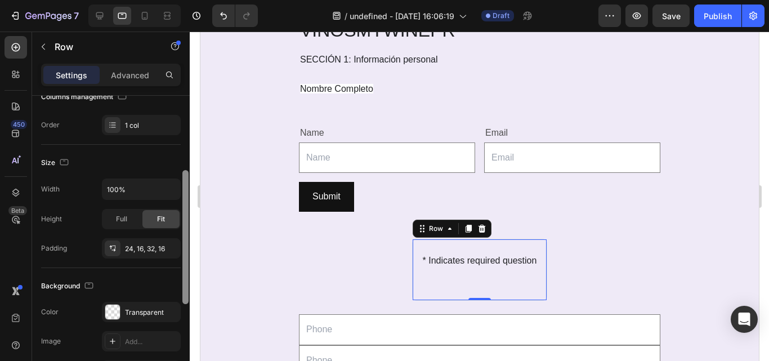
drag, startPoint x: 184, startPoint y: 202, endPoint x: 187, endPoint y: 243, distance: 41.2
click at [187, 243] on div at bounding box center [186, 237] width 6 height 134
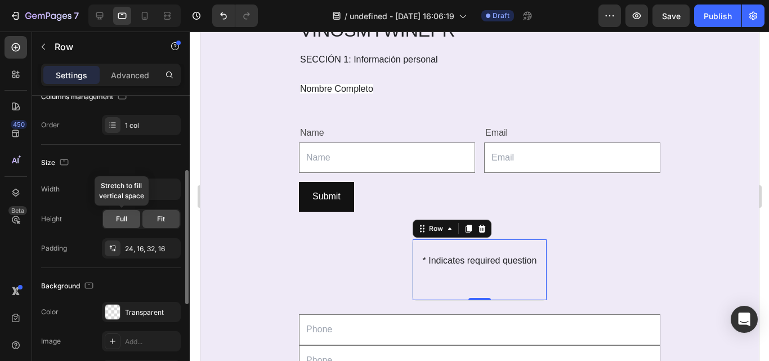
click at [125, 217] on span "Full" at bounding box center [121, 219] width 11 height 10
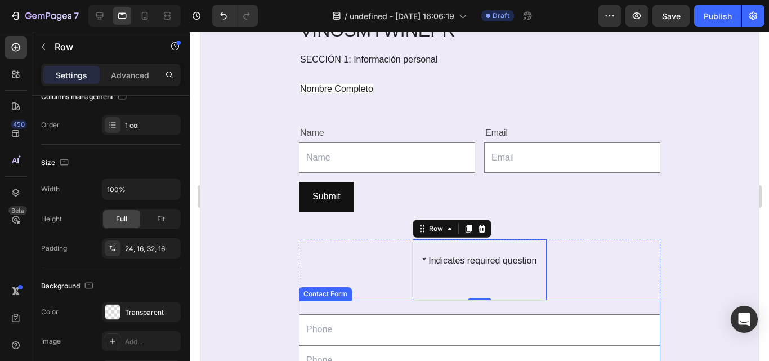
click at [303, 294] on div "Contact Form" at bounding box center [325, 294] width 48 height 10
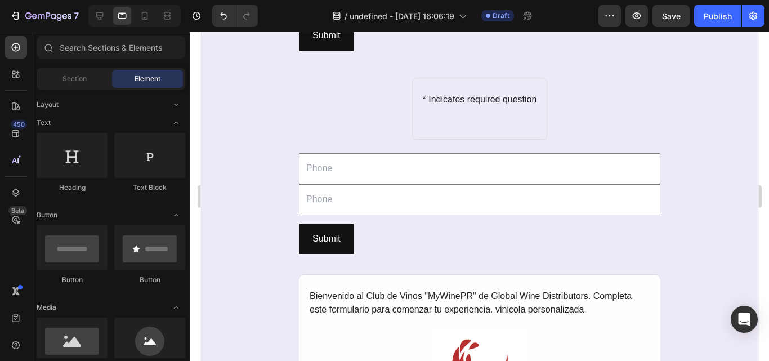
scroll to position [938, 0]
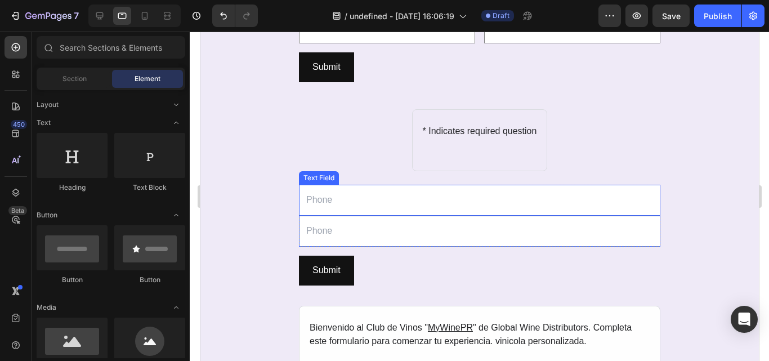
click at [604, 203] on input "text" at bounding box center [480, 200] width 362 height 31
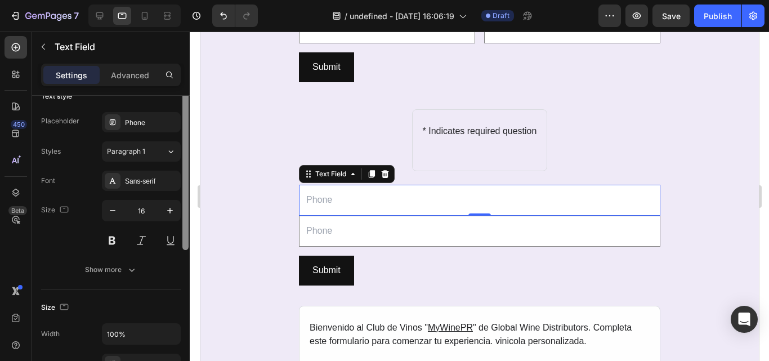
scroll to position [0, 0]
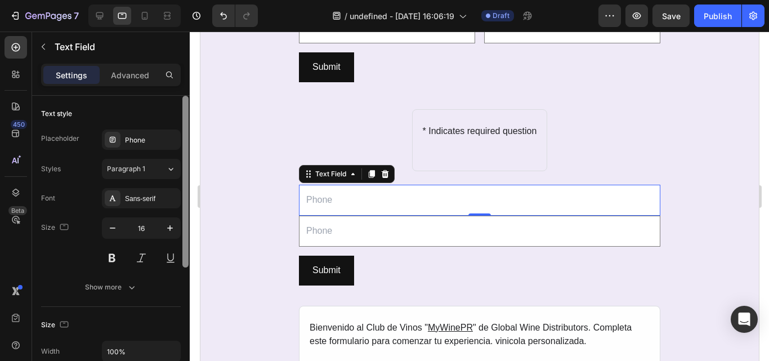
click at [187, 195] on div at bounding box center [186, 182] width 6 height 172
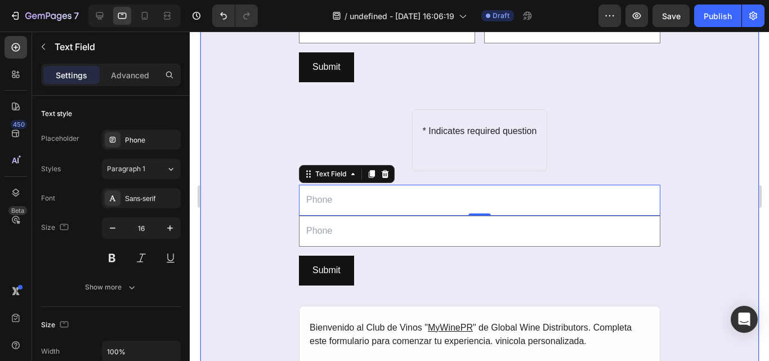
click at [246, 235] on div "REGISTRO AL CLUB DE VINOS MYWINEPR Heading SECCIÓN 1: Información personal Text…" at bounding box center [479, 178] width 559 height 638
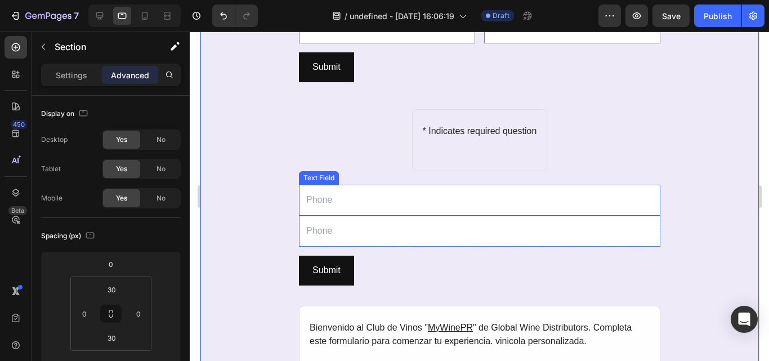
click at [466, 215] on input "text" at bounding box center [480, 200] width 362 height 31
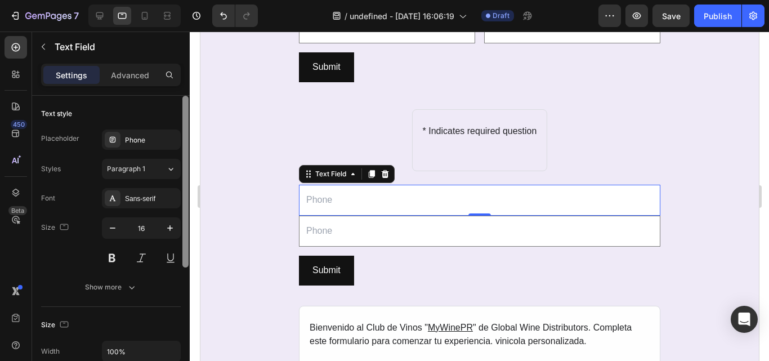
drag, startPoint x: 183, startPoint y: 207, endPoint x: 164, endPoint y: 154, distance: 56.7
click at [164, 154] on div "Text style Placeholder Phone Styles Paragraph 1 Font Sans-serif Size 16 Show mo…" at bounding box center [111, 244] width 158 height 297
click at [149, 136] on div "Phone" at bounding box center [151, 140] width 53 height 10
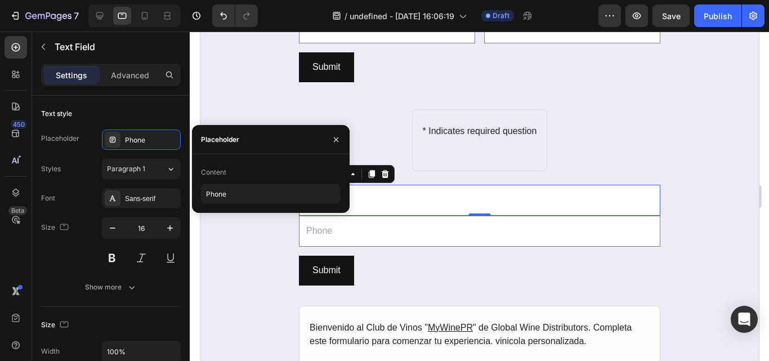
click at [224, 174] on div "Content" at bounding box center [213, 172] width 25 height 10
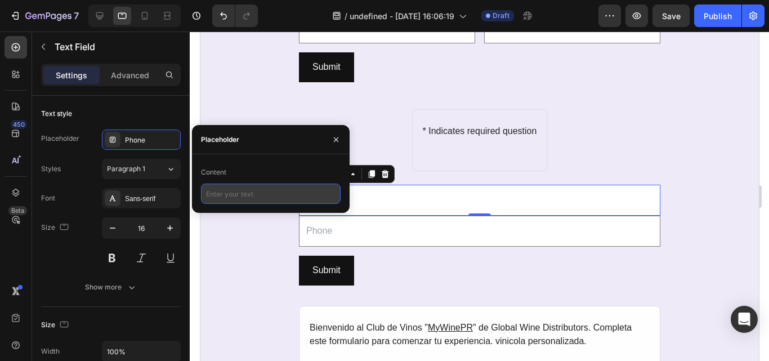
click at [291, 197] on input "text" at bounding box center [271, 194] width 140 height 20
paste input "Número de Teléfono (WhatsApp Preferido)"
type input "Número de Teléfono (WhatsApp Preferido)"
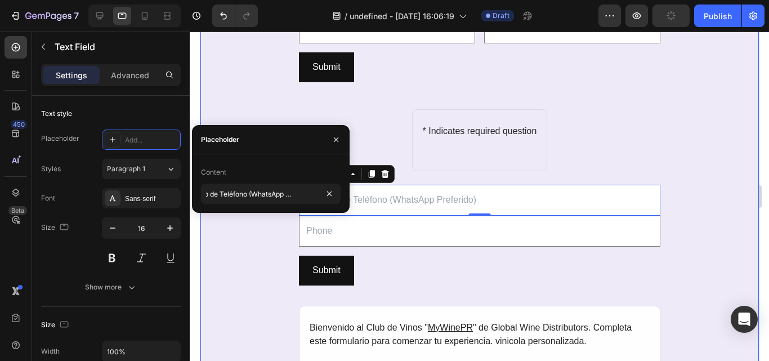
click at [272, 260] on div "REGISTRO AL CLUB DE VINOS MYWINEPR Heading SECCIÓN 1: Información personal Text…" at bounding box center [479, 178] width 559 height 638
click at [343, 230] on input "text" at bounding box center [480, 231] width 362 height 31
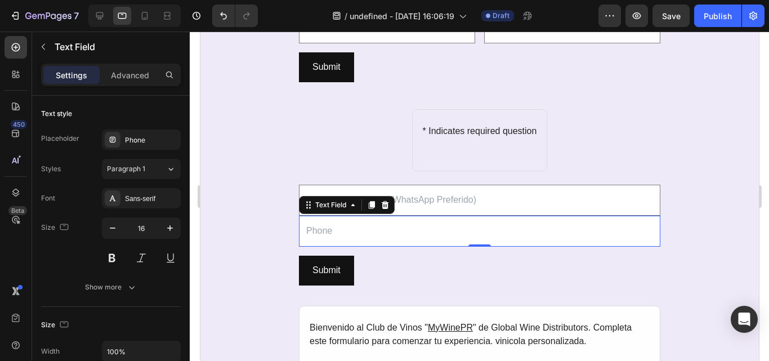
click at [341, 243] on input "text" at bounding box center [480, 231] width 362 height 31
click at [324, 238] on input "text" at bounding box center [480, 231] width 362 height 31
click at [153, 137] on div "Phone" at bounding box center [151, 140] width 53 height 10
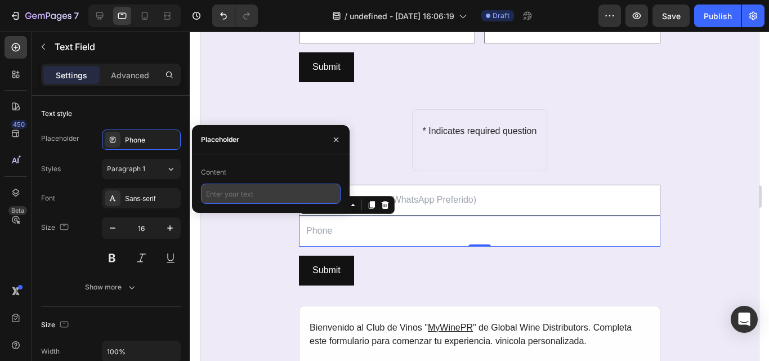
click at [271, 190] on input "text" at bounding box center [271, 194] width 140 height 20
paste input "Dirección de Entrega"
type input "Dirección de Entrega"
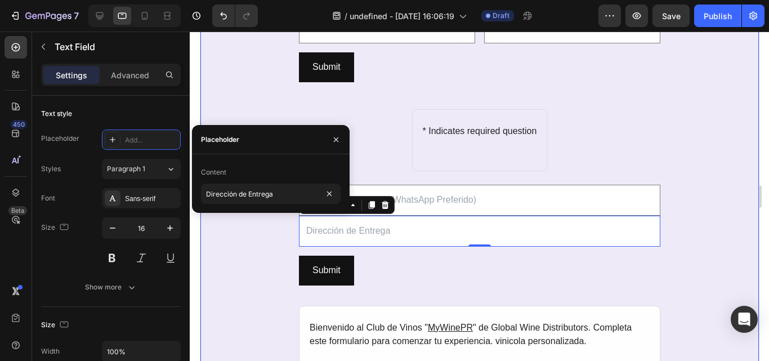
click at [210, 266] on div "REGISTRO AL CLUB DE VINOS MYWINEPR Heading SECCIÓN 1: Información personal Text…" at bounding box center [479, 178] width 559 height 638
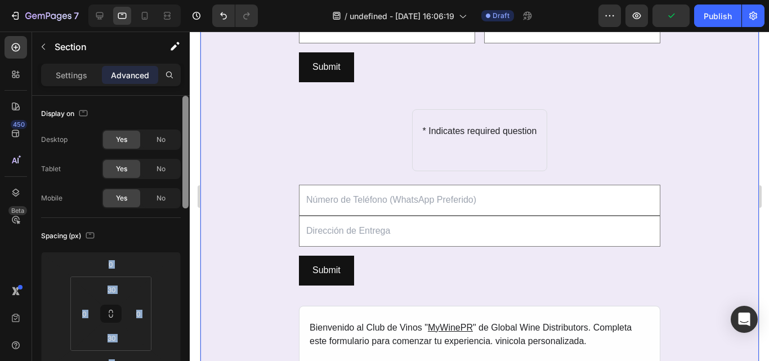
drag, startPoint x: 181, startPoint y: 238, endPoint x: 188, endPoint y: 200, distance: 38.3
click at [188, 200] on div "Display on Desktop Yes No Tablet Yes No Mobile Yes No Spacing (px) 0 0 30 0 30 …" at bounding box center [111, 244] width 158 height 297
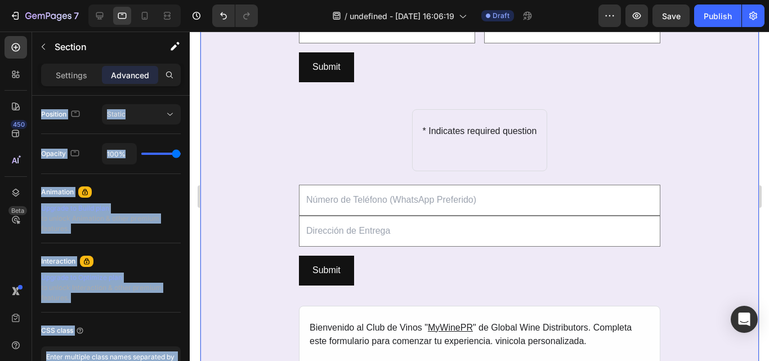
scroll to position [0, 0]
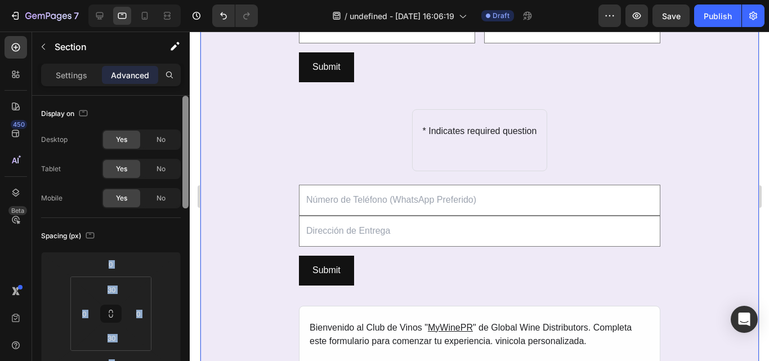
drag, startPoint x: 188, startPoint y: 200, endPoint x: 183, endPoint y: 139, distance: 61.6
click at [183, 139] on div at bounding box center [186, 152] width 6 height 113
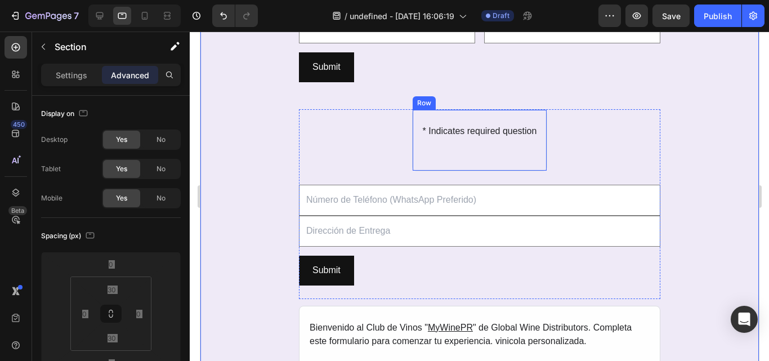
click at [451, 168] on div "* Indicates required question Text Block Row" at bounding box center [480, 140] width 136 height 62
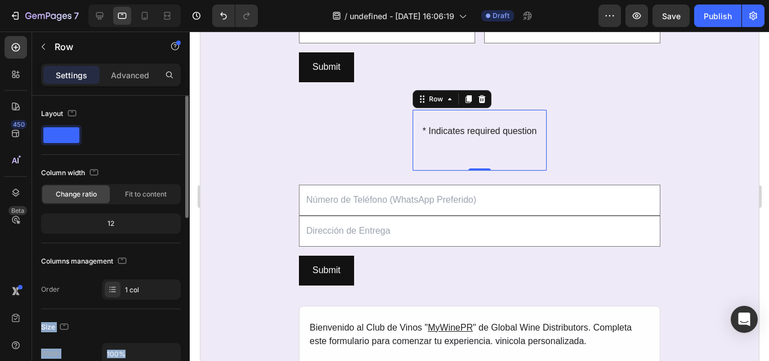
click at [59, 134] on span at bounding box center [61, 135] width 36 height 16
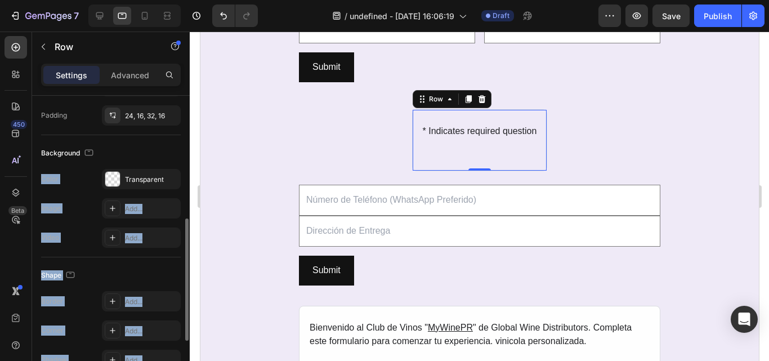
drag, startPoint x: 182, startPoint y: 182, endPoint x: 170, endPoint y: 135, distance: 48.2
click at [170, 135] on div "Layout Column width Change ratio Fit to content 12 Columns management Order 1 c…" at bounding box center [111, 244] width 158 height 297
click at [173, 143] on div "Background The changes might be hidden by the video. Color Transparent Image Ad…" at bounding box center [111, 196] width 140 height 122
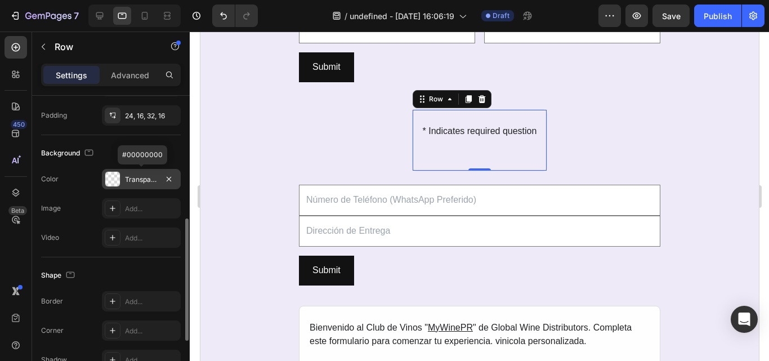
click at [113, 180] on div at bounding box center [112, 179] width 15 height 15
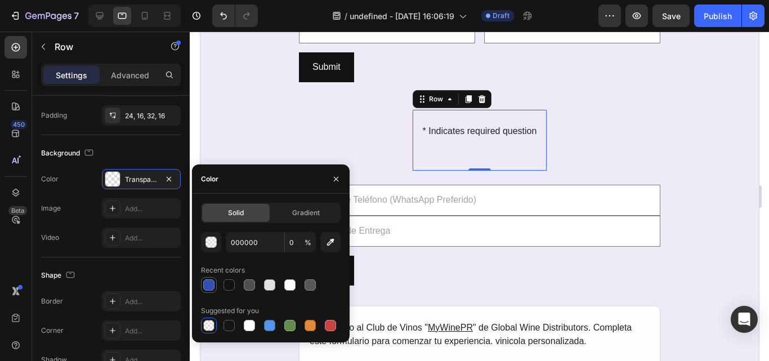
click at [211, 287] on div at bounding box center [208, 284] width 11 height 11
type input "334FB4"
type input "100"
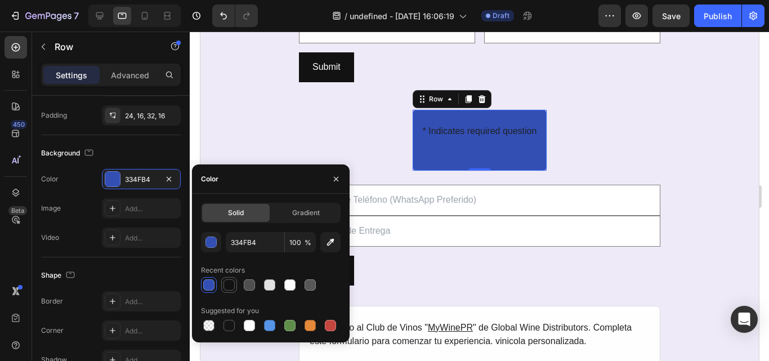
click at [233, 287] on div at bounding box center [229, 284] width 11 height 11
type input "121212"
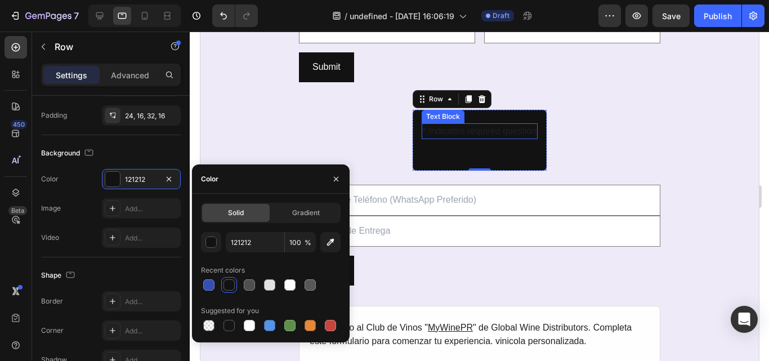
click at [453, 129] on span "* Indicates required question" at bounding box center [479, 131] width 114 height 10
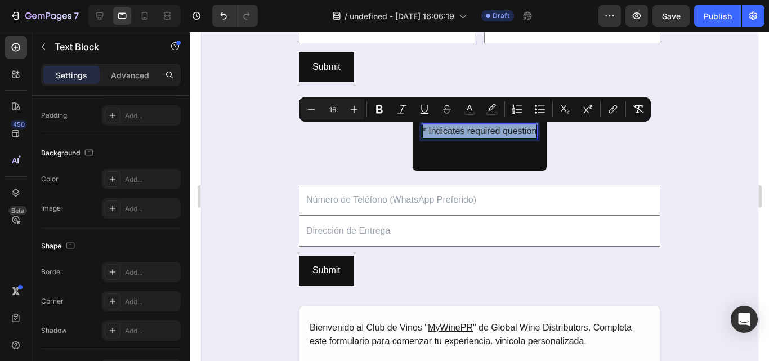
scroll to position [0, 0]
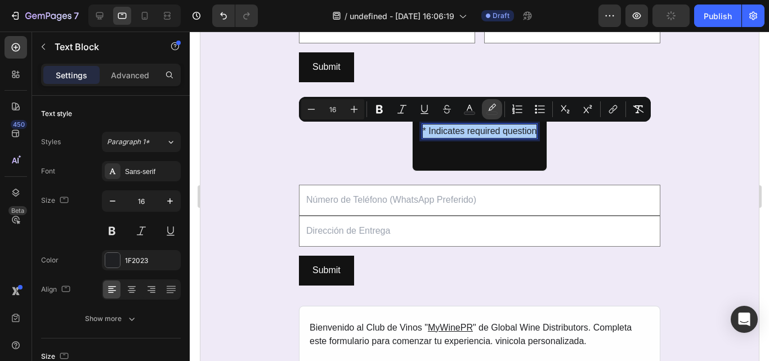
click at [490, 111] on icon "Editor contextual toolbar" at bounding box center [492, 109] width 11 height 11
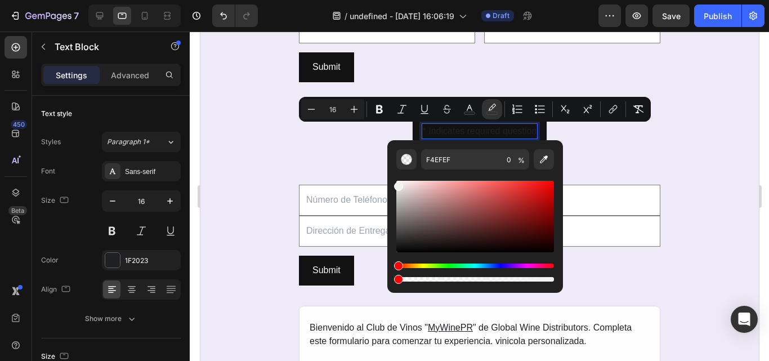
type input "F2F2F2"
drag, startPoint x: 600, startPoint y: 215, endPoint x: 384, endPoint y: 167, distance: 221.7
click at [350, 164] on div "* Indicates required question Text Block 24 Row Text Field Text Field Row Submi…" at bounding box center [480, 203] width 362 height 189
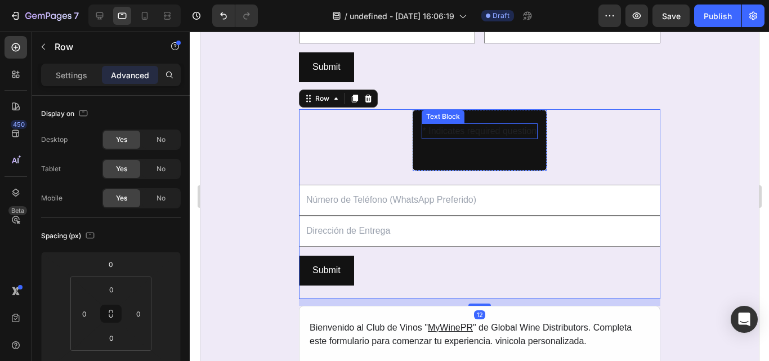
click at [492, 137] on p "* Indicates required question" at bounding box center [479, 131] width 114 height 14
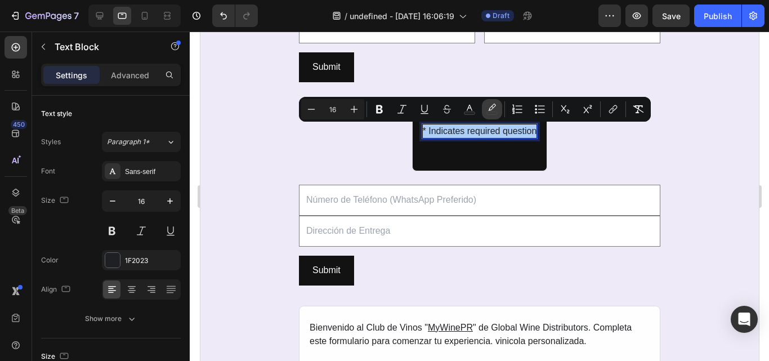
click at [494, 104] on icon "Editor contextual toolbar" at bounding box center [492, 107] width 8 height 7
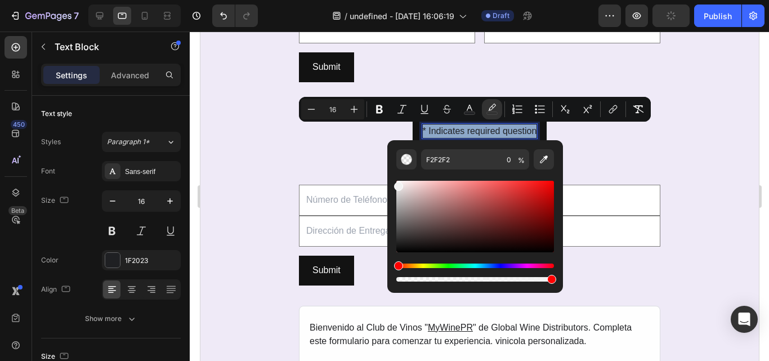
drag, startPoint x: 600, startPoint y: 313, endPoint x: 581, endPoint y: 274, distance: 43.6
type input "99"
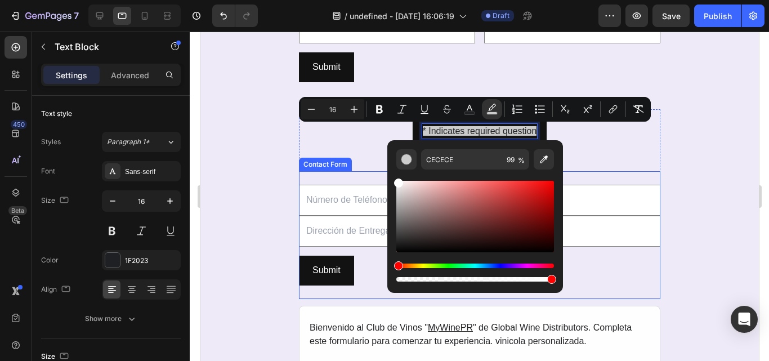
drag, startPoint x: 601, startPoint y: 219, endPoint x: 383, endPoint y: 182, distance: 221.1
type input "FFFFFF"
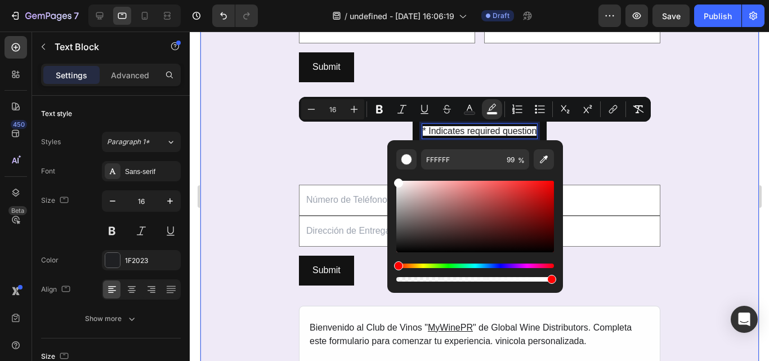
click at [248, 168] on div "REGISTRO AL CLUB DE VINOS MYWINEPR Heading SECCIÓN 1: Información personal Text…" at bounding box center [479, 178] width 559 height 638
click at [717, 198] on div "REGISTRO AL CLUB DE VINOS MYWINEPR Heading SECCIÓN 1: Información personal Text…" at bounding box center [479, 178] width 559 height 638
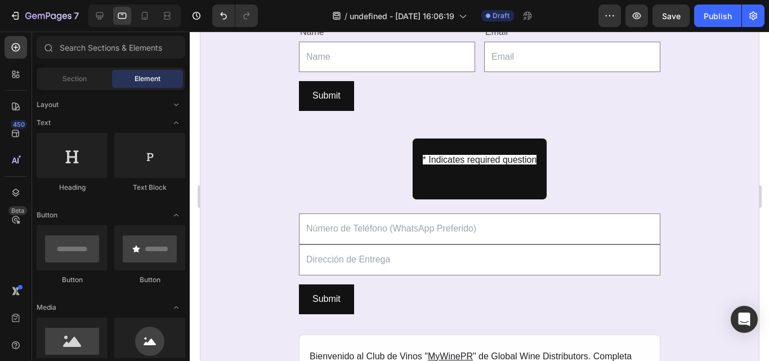
scroll to position [915, 0]
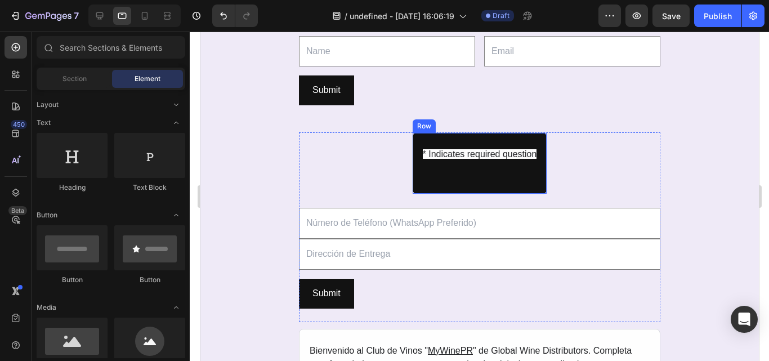
click at [466, 182] on div "* Indicates required question Text Block Row" at bounding box center [480, 163] width 136 height 62
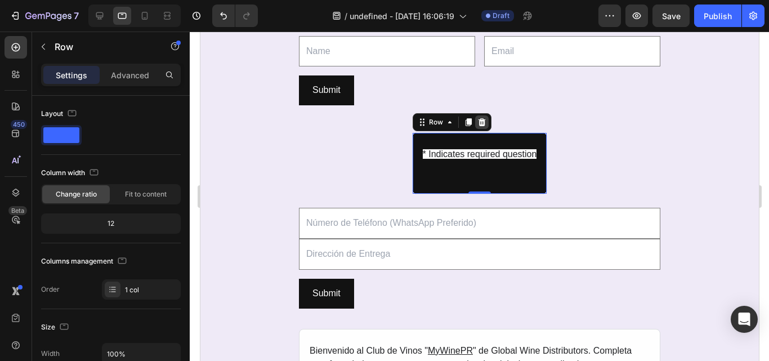
click at [478, 126] on icon at bounding box center [481, 122] width 7 height 8
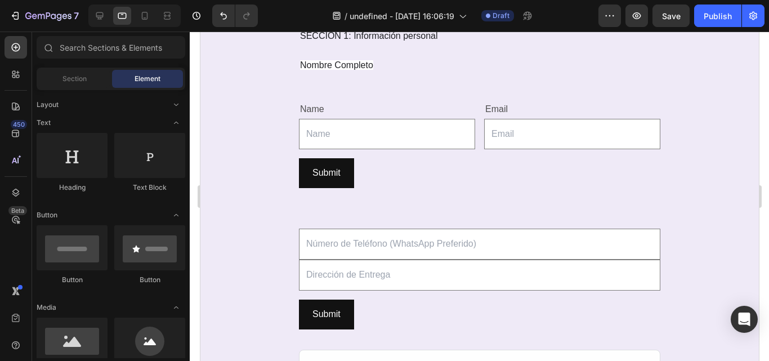
scroll to position [749, 0]
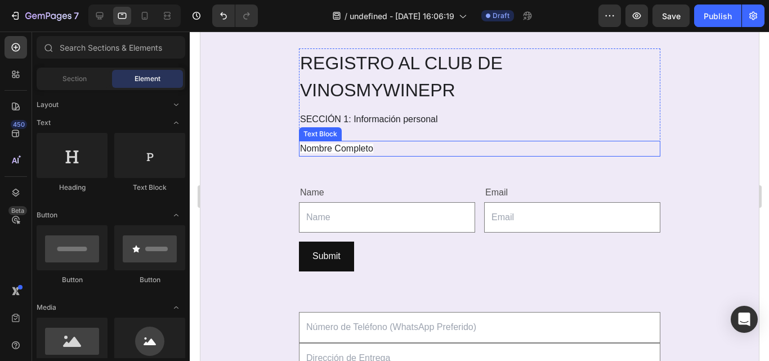
click at [364, 150] on span "Nombre Completo" at bounding box center [336, 149] width 73 height 10
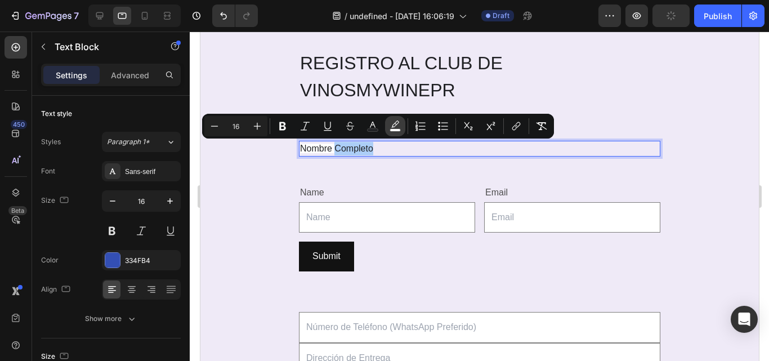
click at [395, 123] on icon "Editor contextual toolbar" at bounding box center [395, 124] width 8 height 7
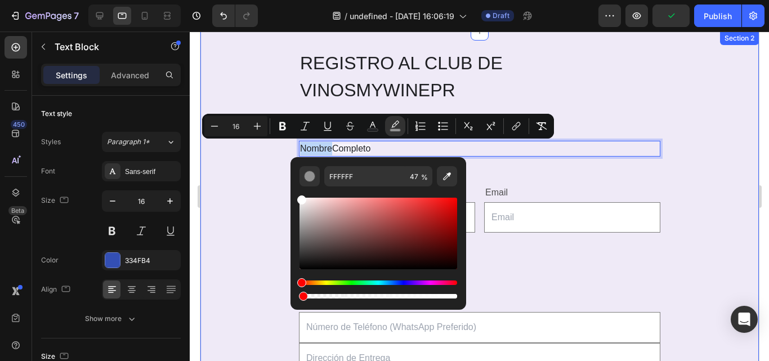
drag, startPoint x: 654, startPoint y: 328, endPoint x: 283, endPoint y: 295, distance: 372.8
type input "1"
click at [271, 264] on div "REGISTRO AL CLUB DE VINOS MYWINEPR Heading SECCIÓN 1: Información personal Text…" at bounding box center [479, 336] width 559 height 576
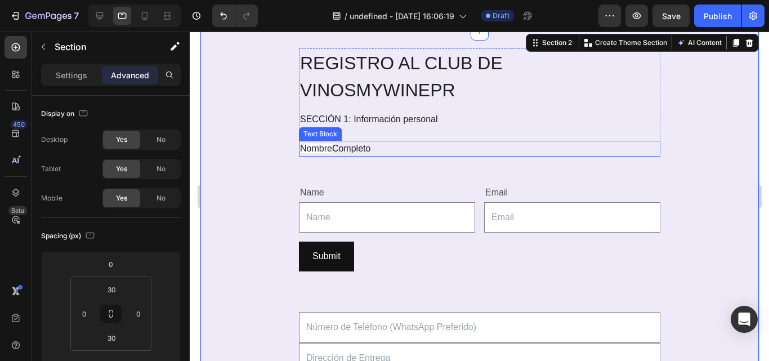
click at [312, 148] on span "Nombre" at bounding box center [316, 149] width 32 height 10
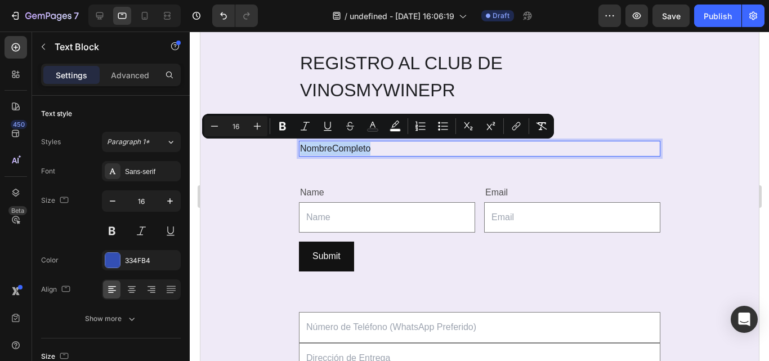
click at [312, 148] on span "Nombre" at bounding box center [316, 149] width 32 height 10
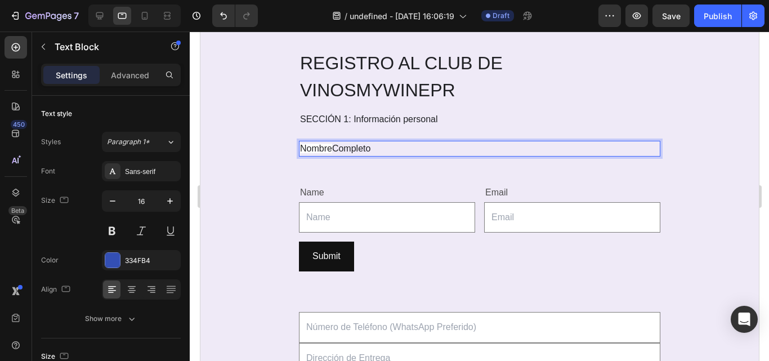
click at [300, 146] on span "Nombre" at bounding box center [316, 149] width 32 height 10
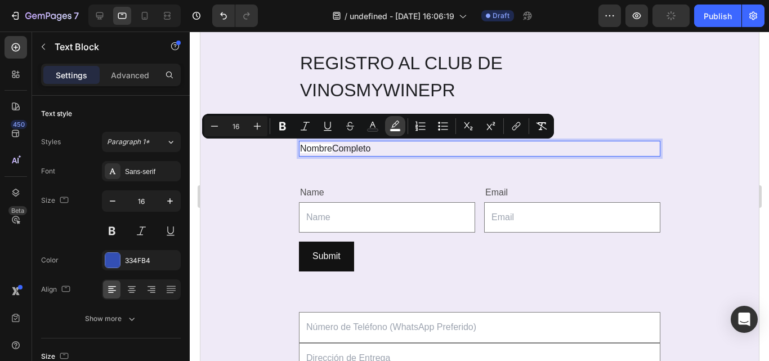
click at [399, 122] on icon "Editor contextual toolbar" at bounding box center [395, 124] width 8 height 7
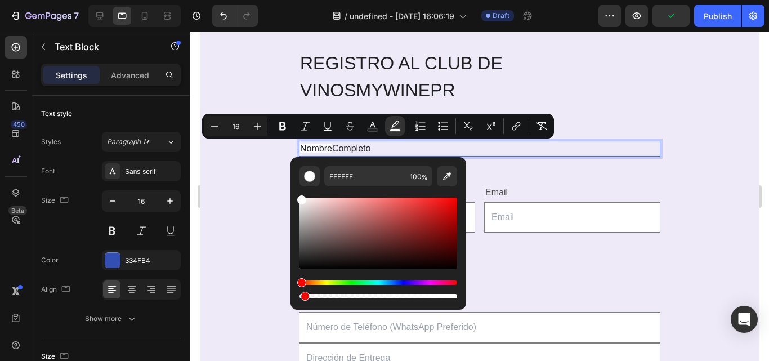
click at [302, 297] on div "Editor contextual toolbar" at bounding box center [379, 296] width 158 height 5
drag, startPoint x: 306, startPoint y: 297, endPoint x: 291, endPoint y: 293, distance: 15.7
click at [291, 293] on div "FFFFFF 2 %" at bounding box center [379, 229] width 176 height 144
type input "0"
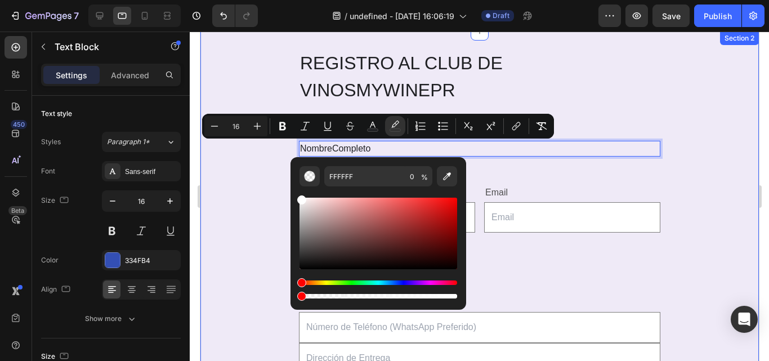
click at [252, 266] on div "REGISTRO AL CLUB DE VINOS MYWINEPR Heading SECCIÓN 1: Información personal Text…" at bounding box center [479, 336] width 559 height 576
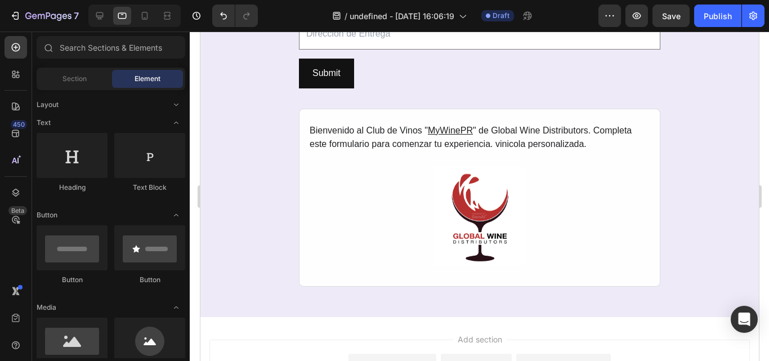
scroll to position [1068, 0]
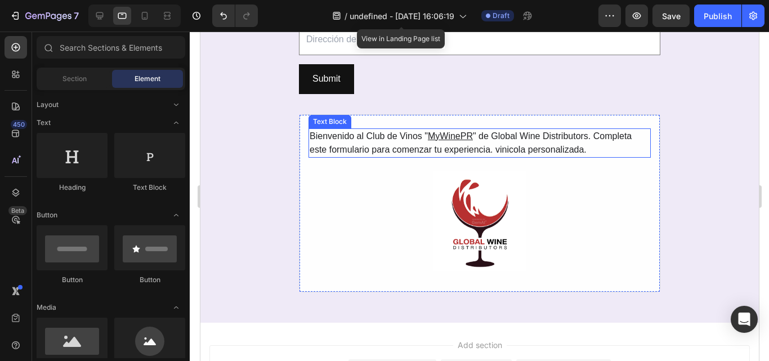
click at [476, 145] on p "Bienvenido al Club de Vinos " MyWinePR " de Global Wine Distributors. Completa …" at bounding box center [479, 143] width 340 height 27
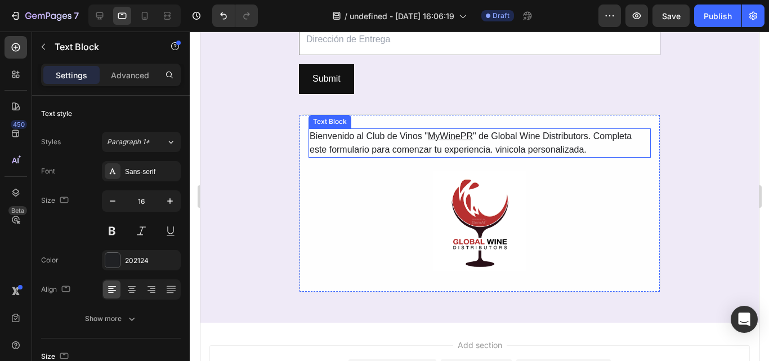
click at [476, 145] on p "Bienvenido al Club de Vinos " MyWinePR " de Global Wine Distributors. Completa …" at bounding box center [479, 143] width 340 height 27
click at [598, 151] on p "Bienvenido al Club de Vinos " MyWinePR " de Global Wine Distributors. Completa …" at bounding box center [479, 143] width 340 height 27
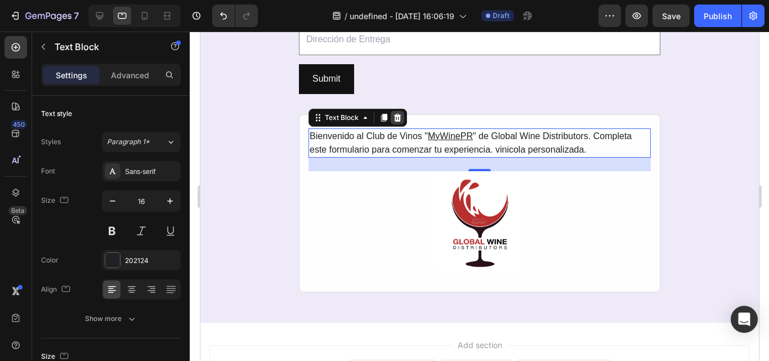
click at [394, 117] on icon at bounding box center [397, 117] width 7 height 8
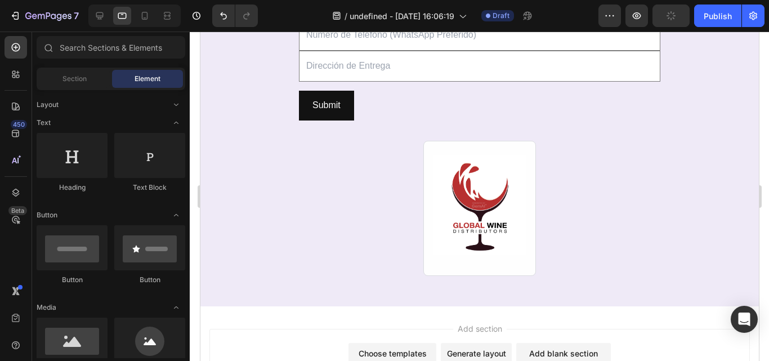
scroll to position [1049, 0]
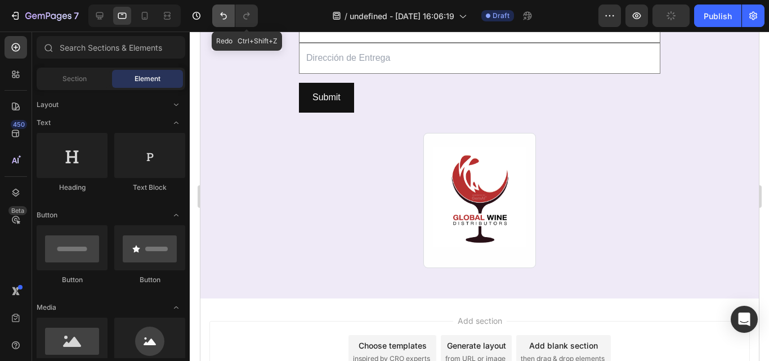
click at [230, 16] on button "Undo/Redo" at bounding box center [223, 16] width 23 height 23
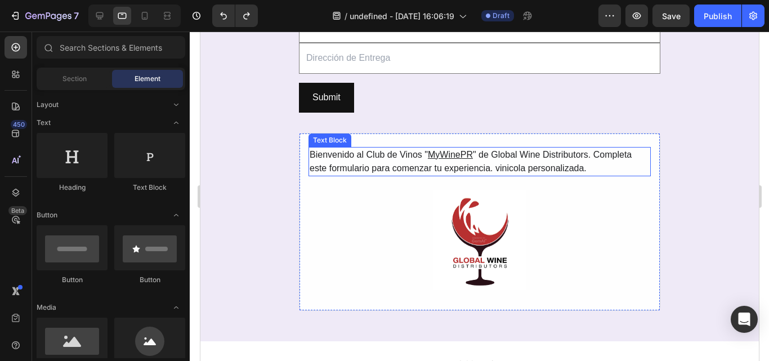
click at [444, 159] on p "Bienvenido al Club de Vinos " MyWinePR " de Global Wine Distributors. Completa …" at bounding box center [479, 161] width 340 height 27
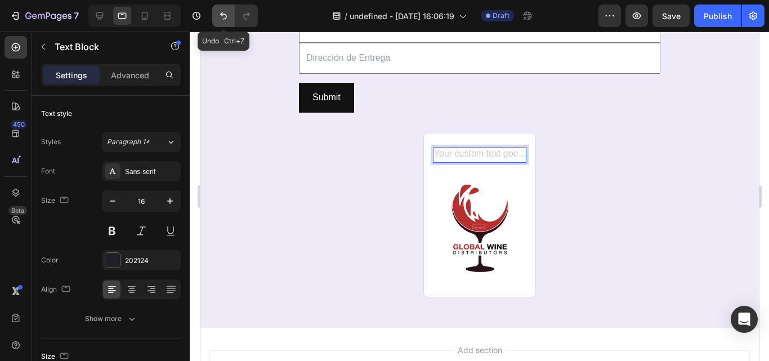
click at [221, 21] on button "Undo/Redo" at bounding box center [223, 16] width 23 height 23
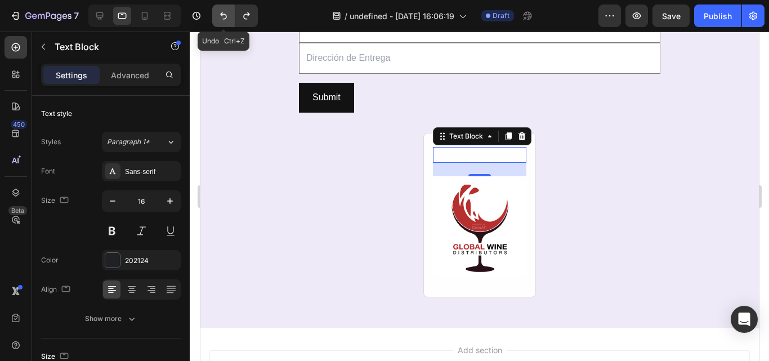
click at [223, 10] on button "Undo/Redo" at bounding box center [223, 16] width 23 height 23
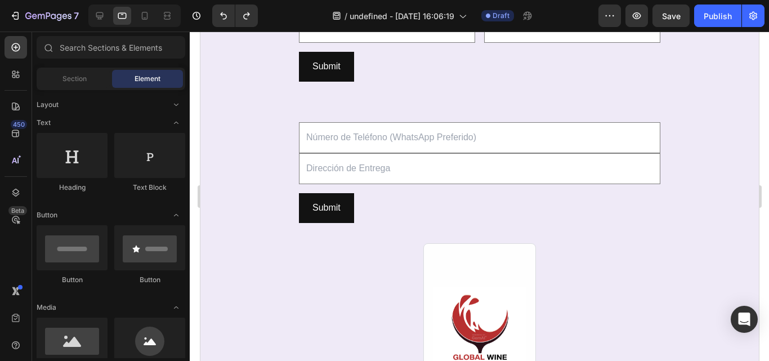
scroll to position [942, 0]
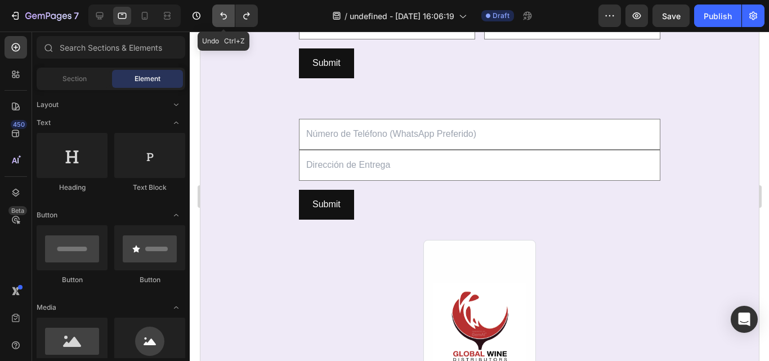
click at [226, 21] on button "Undo/Redo" at bounding box center [223, 16] width 23 height 23
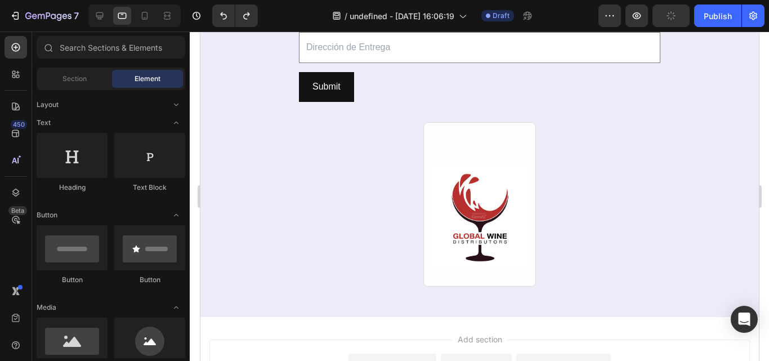
scroll to position [1082, 0]
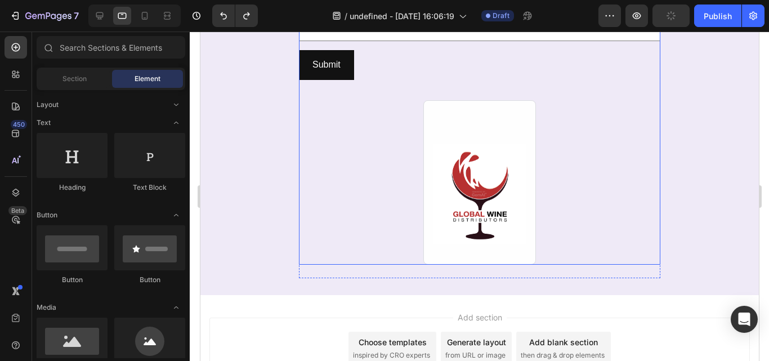
click at [522, 235] on img at bounding box center [480, 194] width 94 height 100
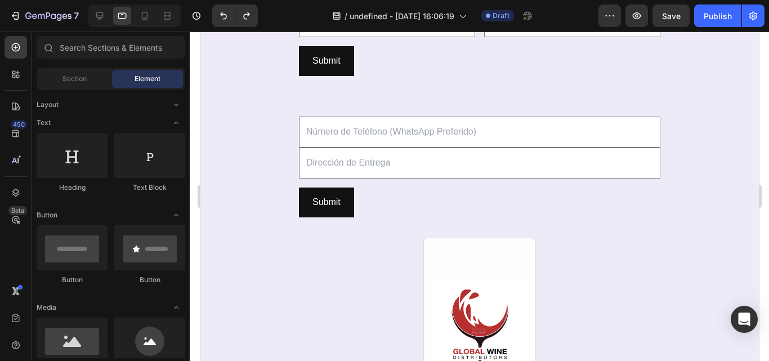
scroll to position [953, 0]
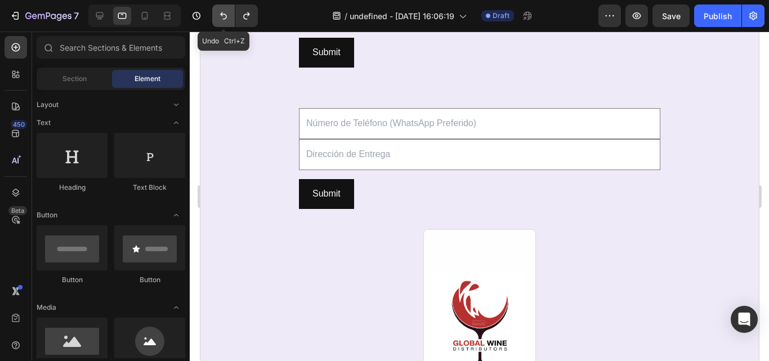
click at [225, 11] on icon "Undo/Redo" at bounding box center [223, 15] width 11 height 11
click at [228, 20] on icon "Undo/Redo" at bounding box center [223, 15] width 11 height 11
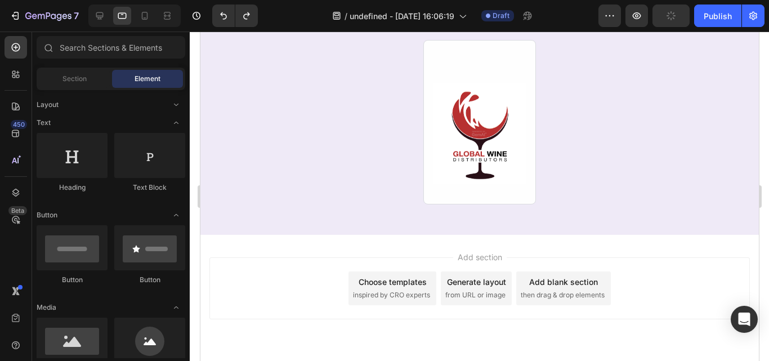
scroll to position [1132, 0]
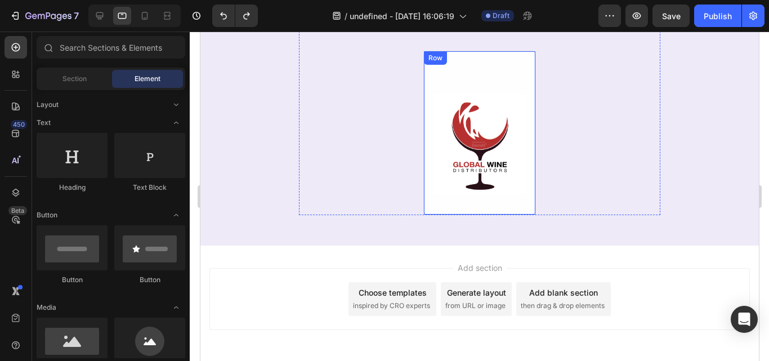
click at [490, 210] on div "Text Block Image Row" at bounding box center [479, 133] width 113 height 164
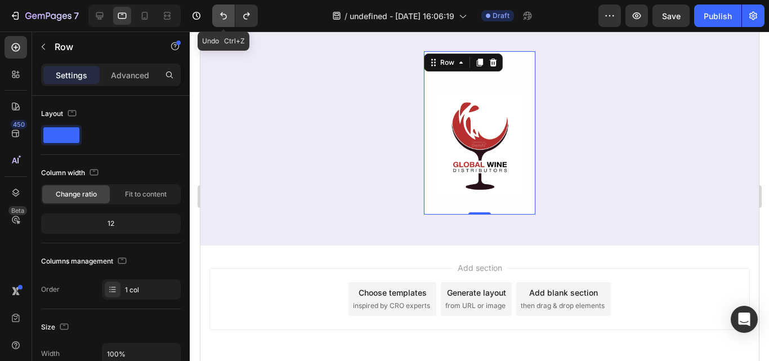
click at [224, 26] on button "Undo/Redo" at bounding box center [223, 16] width 23 height 23
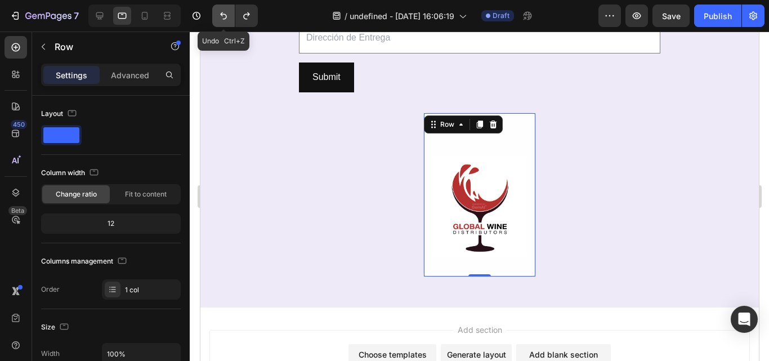
scroll to position [1194, 0]
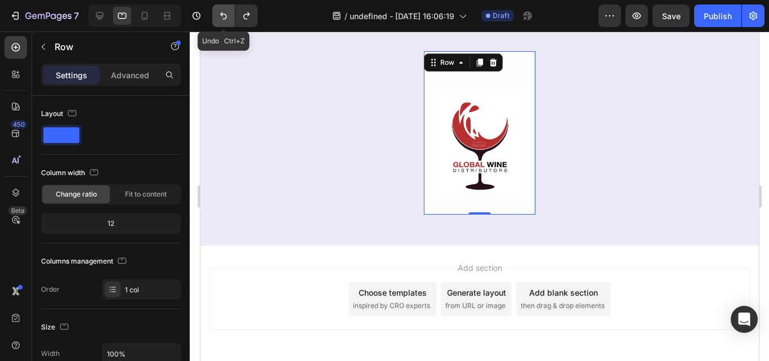
click at [226, 12] on icon "Undo/Redo" at bounding box center [223, 15] width 11 height 11
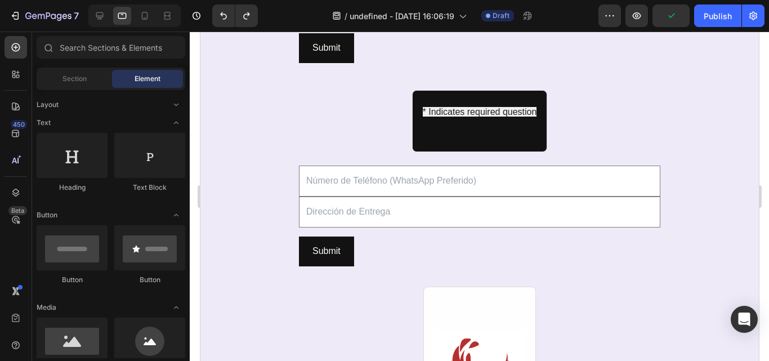
scroll to position [986, 0]
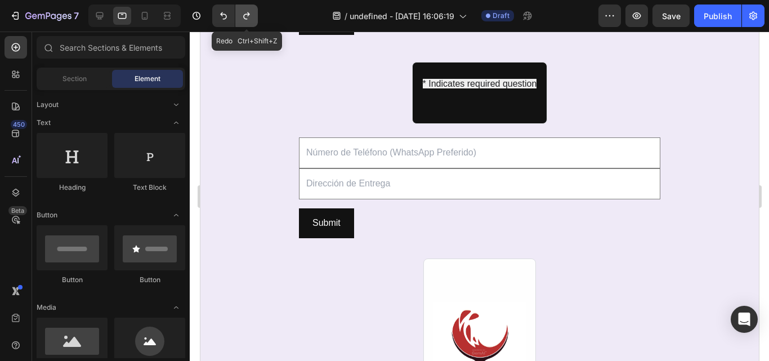
click at [253, 17] on button "Undo/Redo" at bounding box center [246, 16] width 23 height 23
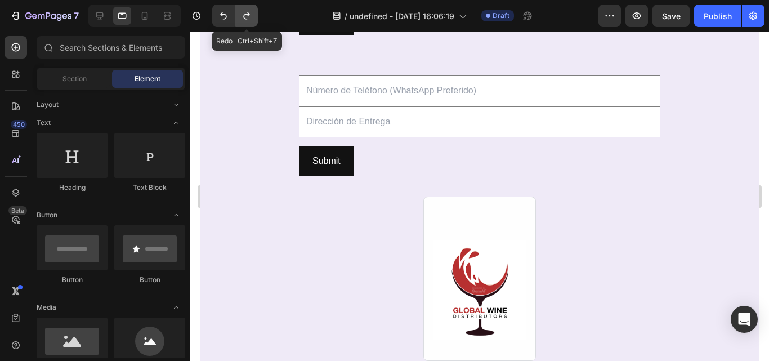
click at [253, 17] on button "Undo/Redo" at bounding box center [246, 16] width 23 height 23
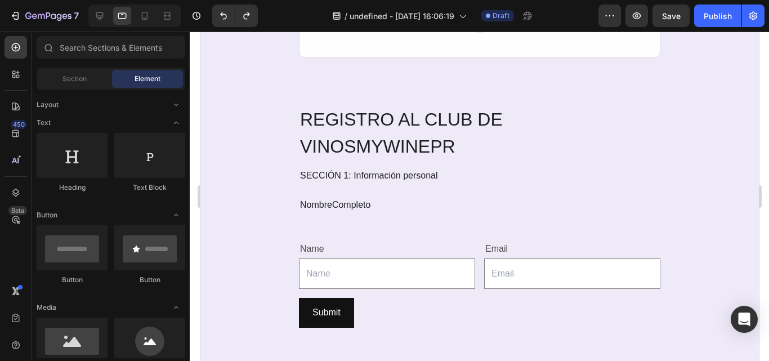
scroll to position [679, 0]
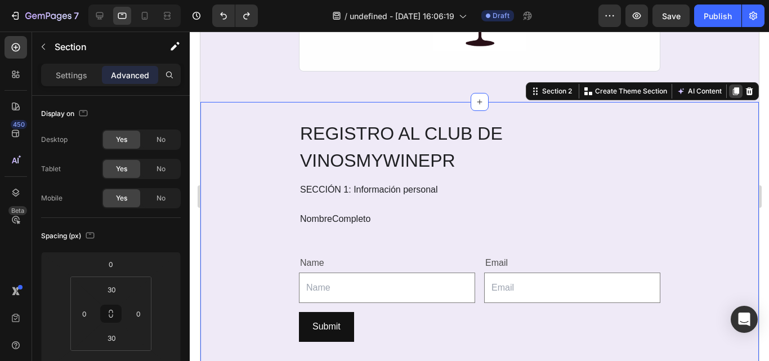
click at [733, 88] on icon at bounding box center [736, 91] width 6 height 8
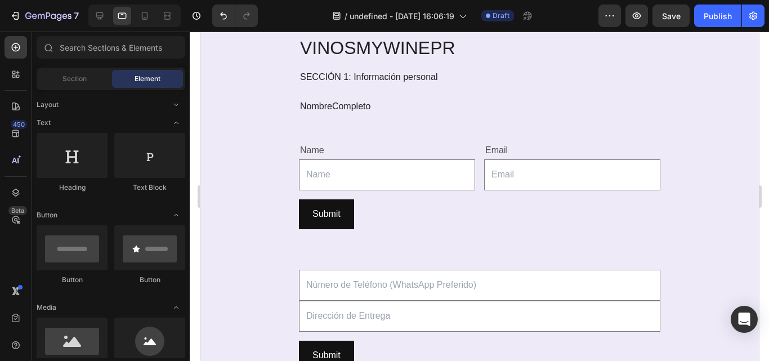
scroll to position [1405, 0]
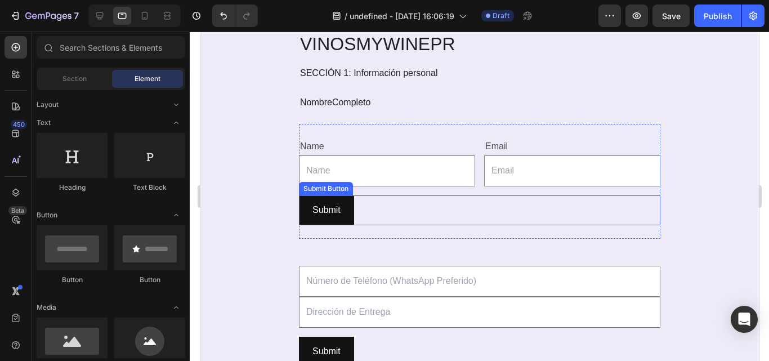
click at [417, 195] on div "Submit Submit Button" at bounding box center [480, 210] width 362 height 30
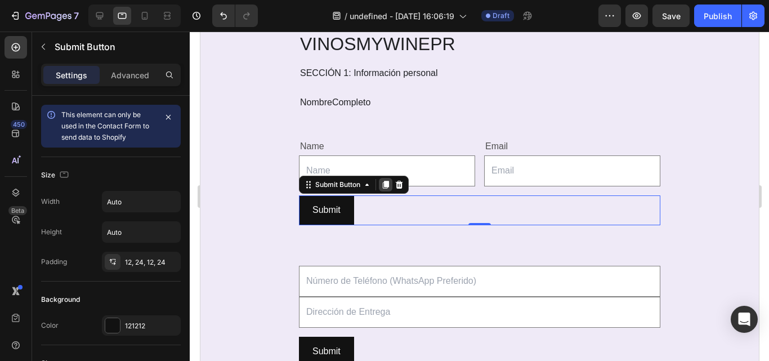
click at [383, 186] on icon at bounding box center [385, 185] width 6 height 8
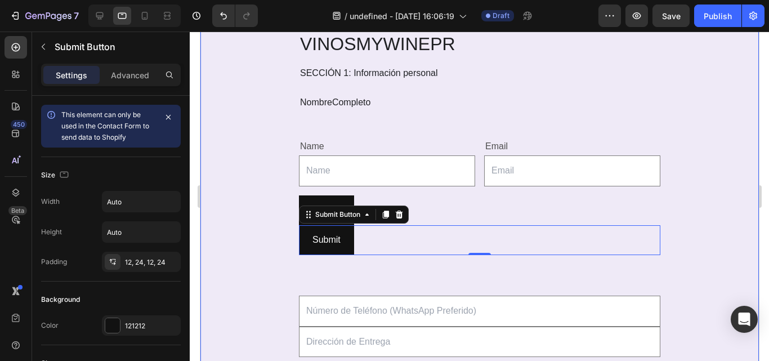
click at [268, 230] on div "REGISTRO AL CLUB DE VINOS MYWINEPR Heading SECCIÓN 1: Información personal Text…" at bounding box center [479, 305] width 559 height 606
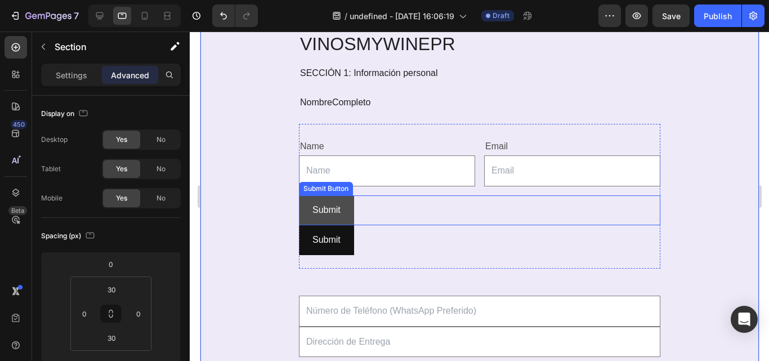
click at [340, 215] on button "Submit" at bounding box center [326, 210] width 55 height 30
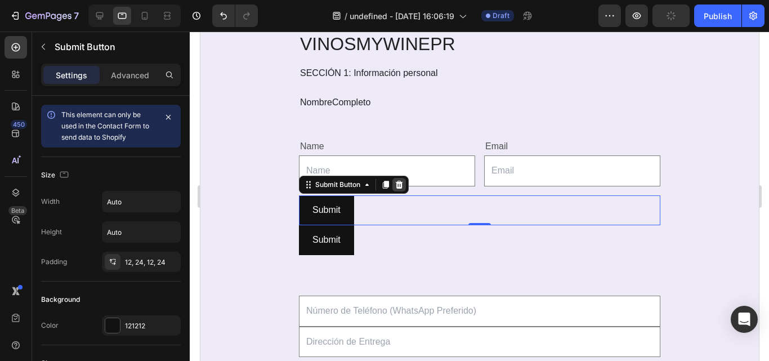
click at [396, 184] on icon at bounding box center [398, 185] width 7 height 8
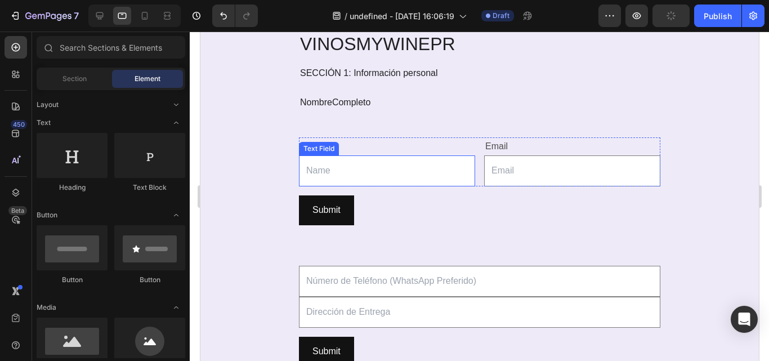
click at [428, 173] on input "text" at bounding box center [387, 170] width 176 height 31
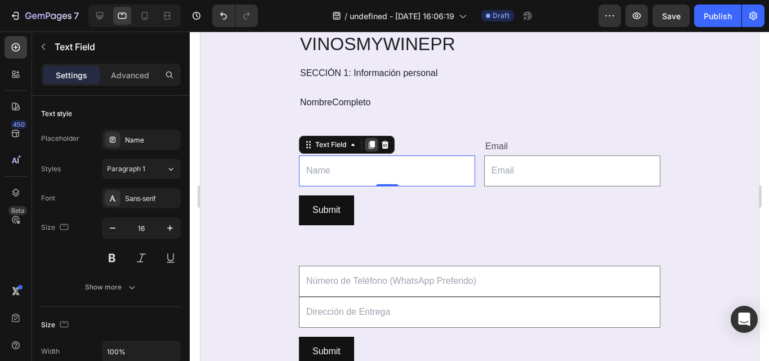
click at [368, 144] on icon at bounding box center [371, 145] width 6 height 8
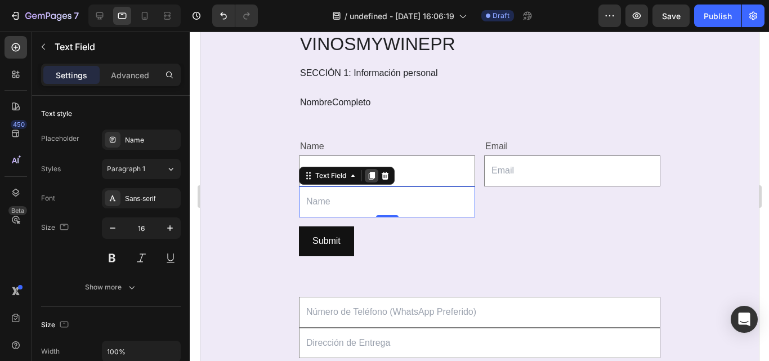
click at [368, 179] on icon at bounding box center [371, 176] width 6 height 8
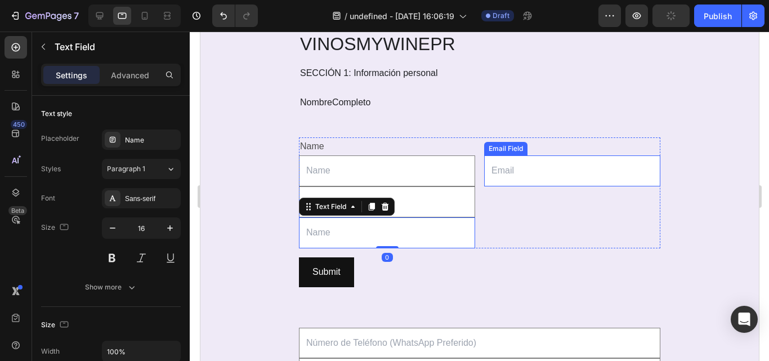
click at [507, 170] on input "email" at bounding box center [572, 170] width 176 height 31
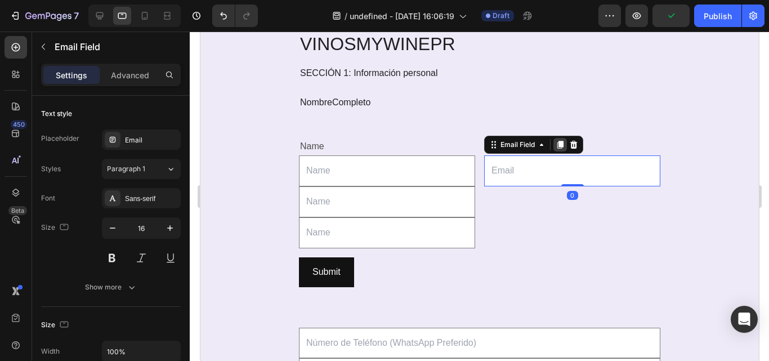
click at [557, 145] on icon at bounding box center [560, 145] width 6 height 8
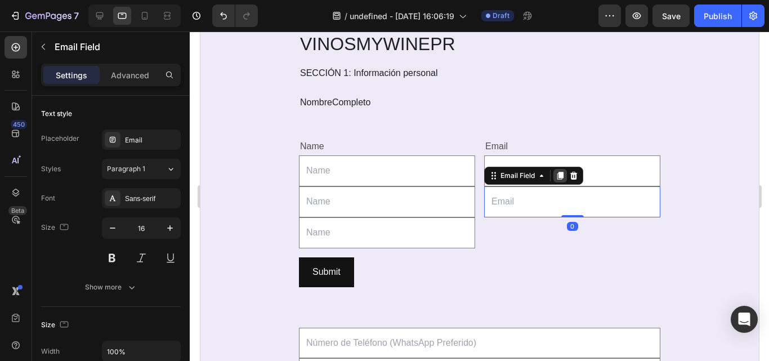
click at [557, 177] on icon at bounding box center [560, 176] width 6 height 8
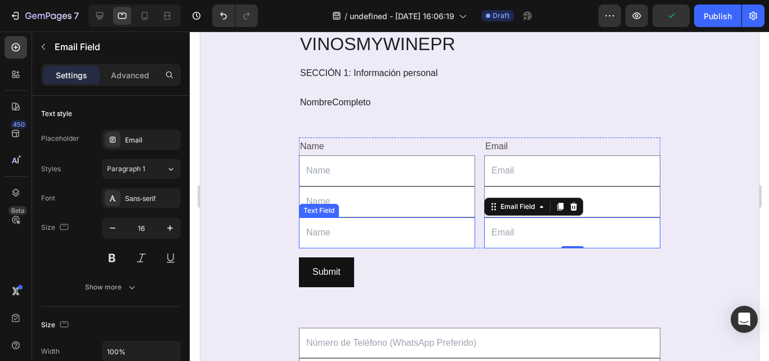
click at [342, 235] on input "text" at bounding box center [387, 232] width 176 height 31
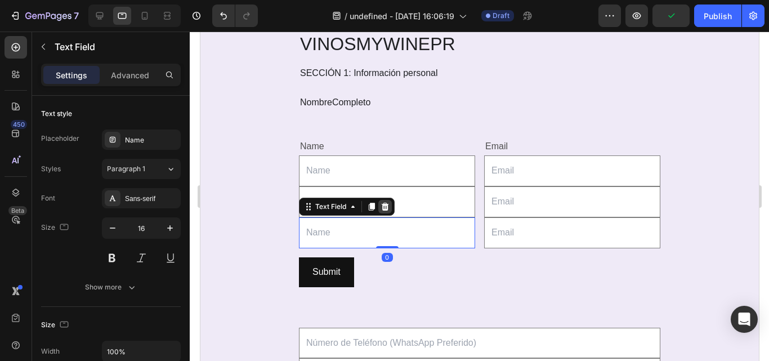
click at [380, 208] on icon at bounding box center [384, 206] width 9 height 9
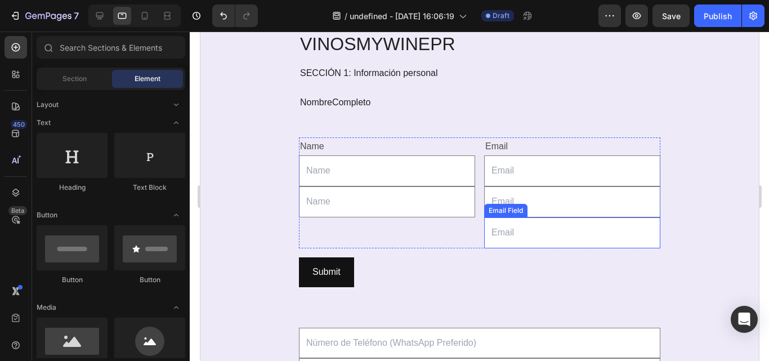
click at [513, 233] on input "email" at bounding box center [572, 232] width 176 height 31
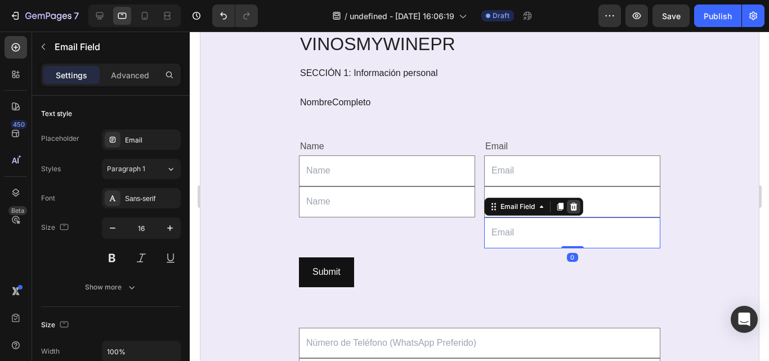
click at [571, 208] on icon at bounding box center [573, 206] width 9 height 9
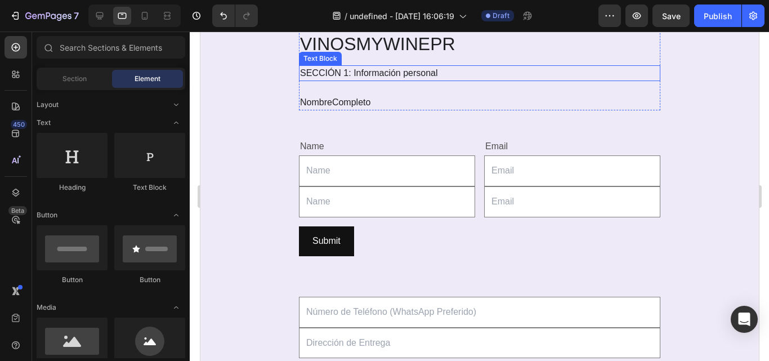
click at [390, 74] on p "SECCIÓN 1: Información personal" at bounding box center [479, 73] width 359 height 14
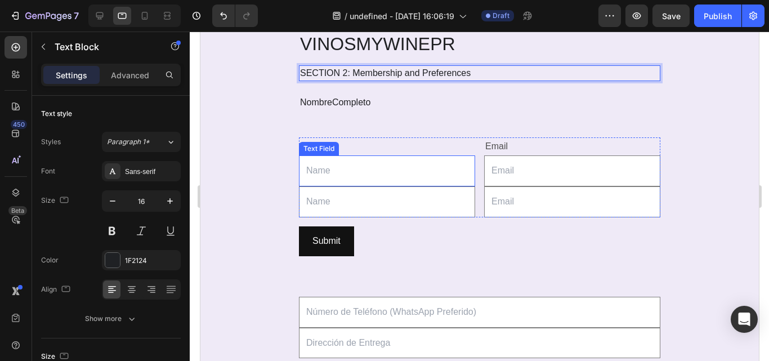
click at [353, 171] on input "text" at bounding box center [387, 170] width 176 height 31
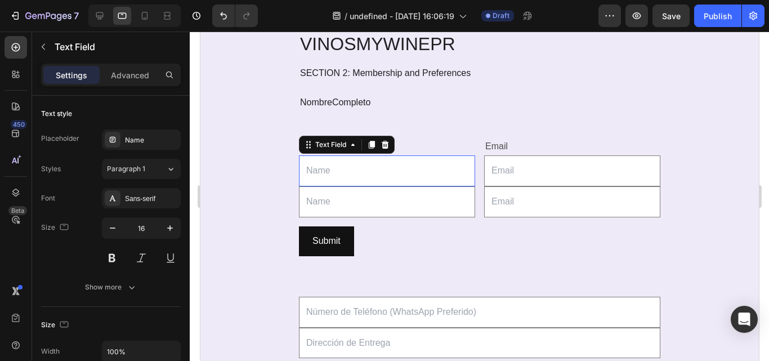
click at [353, 171] on input "text" at bounding box center [387, 170] width 176 height 31
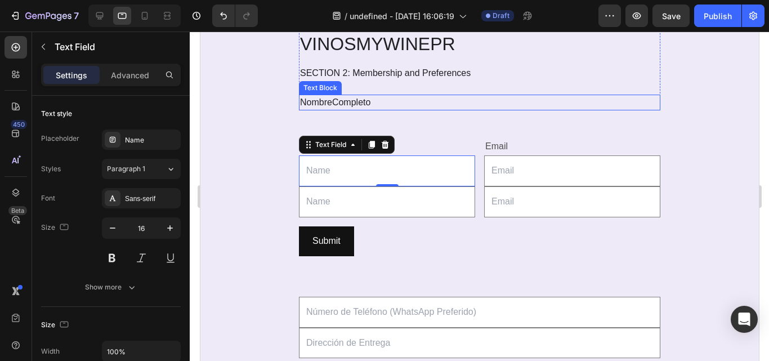
click at [350, 101] on span "Completo" at bounding box center [351, 102] width 38 height 10
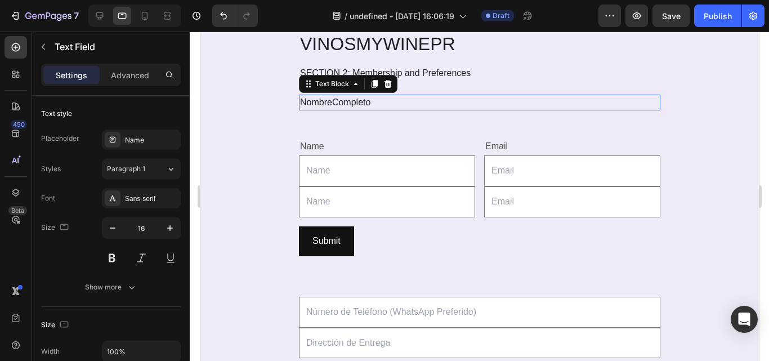
click at [350, 101] on span "Completo" at bounding box center [351, 102] width 38 height 10
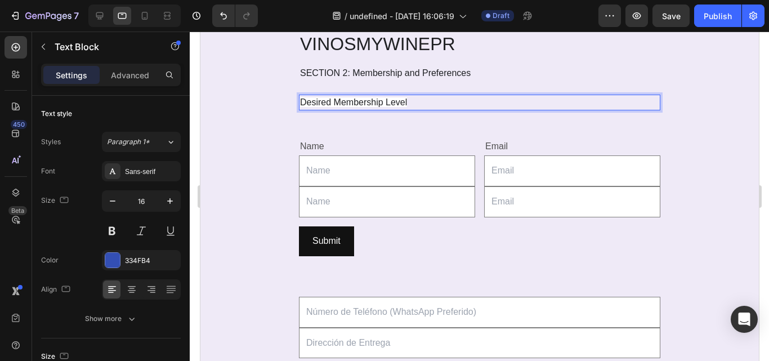
click at [350, 101] on span "Desired Membership Level" at bounding box center [353, 102] width 107 height 10
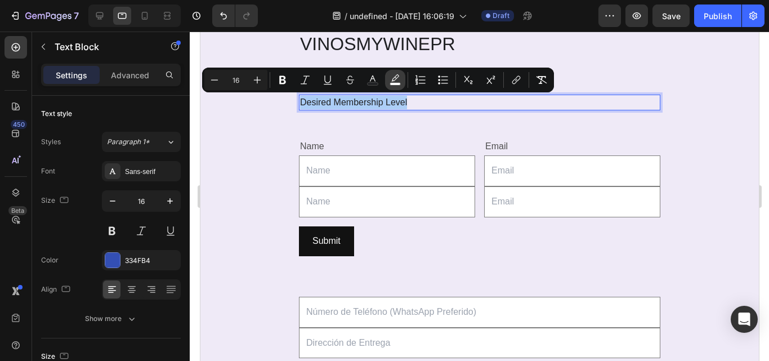
click at [389, 84] on button "color" at bounding box center [395, 80] width 20 height 20
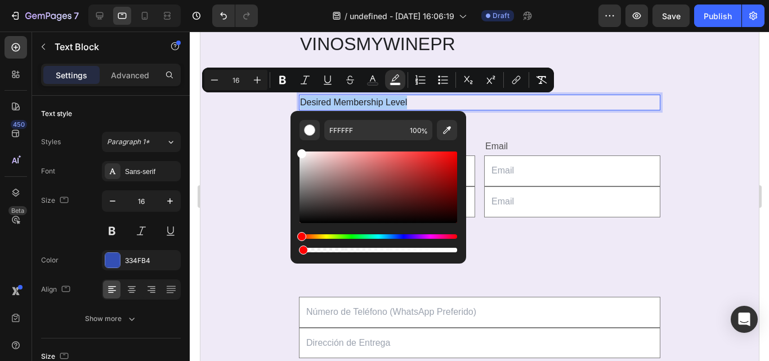
click at [300, 250] on div "Editor contextual toolbar" at bounding box center [379, 250] width 158 height 5
type input "1"
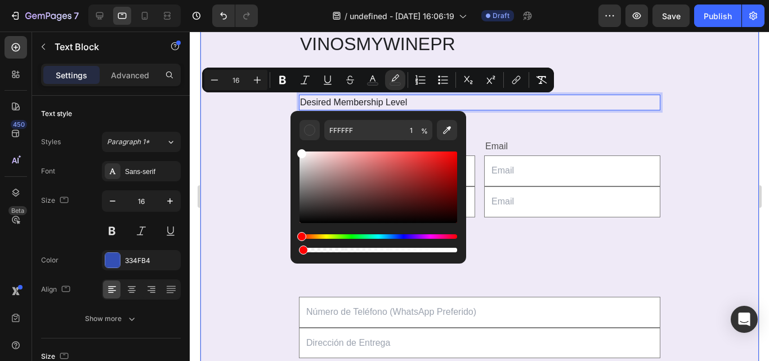
click at [266, 224] on div "REGISTRO AL CLUB DE VINOS MYWINEPR Heading SECTION 2: Membership and Preference…" at bounding box center [479, 305] width 559 height 607
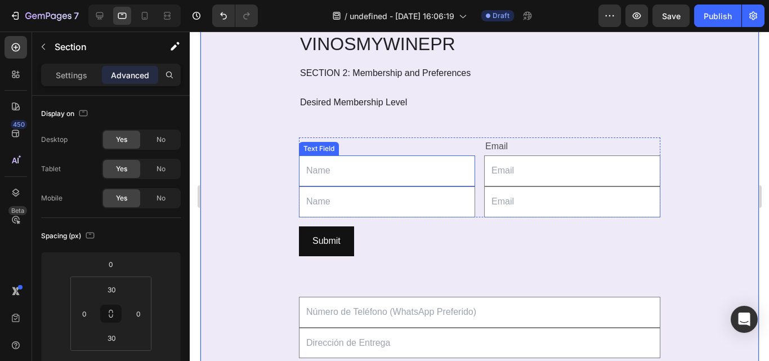
click at [325, 172] on input "text" at bounding box center [387, 170] width 176 height 31
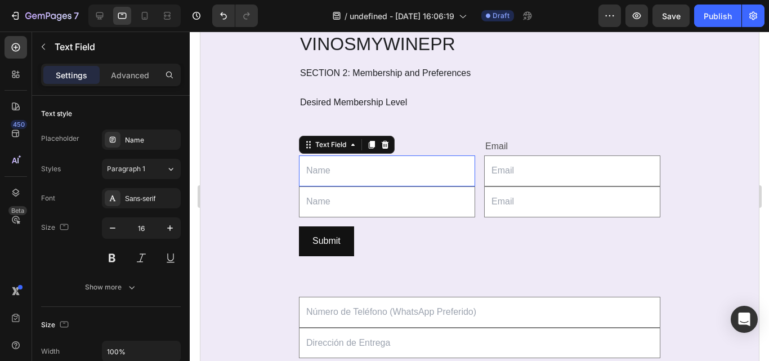
drag, startPoint x: 391, startPoint y: 169, endPoint x: 325, endPoint y: 172, distance: 66.5
click at [325, 172] on input "text" at bounding box center [387, 170] width 176 height 31
click at [148, 136] on div "Name" at bounding box center [151, 140] width 53 height 10
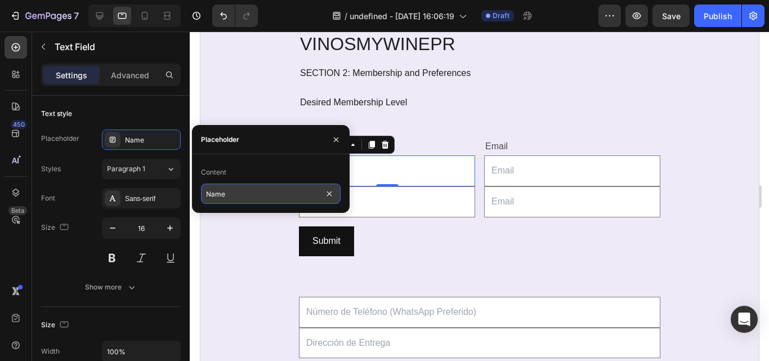
click at [226, 195] on input "Name" at bounding box center [271, 194] width 140 height 20
paste input "Monthly ((minimum 2 wines)"
type input "Monthly ((minimum 2 wines)"
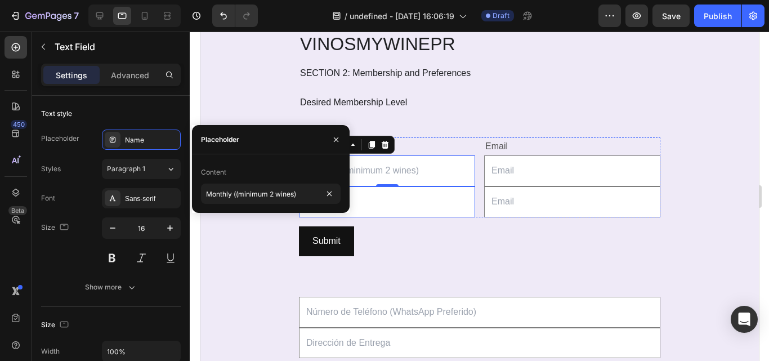
click at [418, 204] on input "text" at bounding box center [387, 201] width 176 height 31
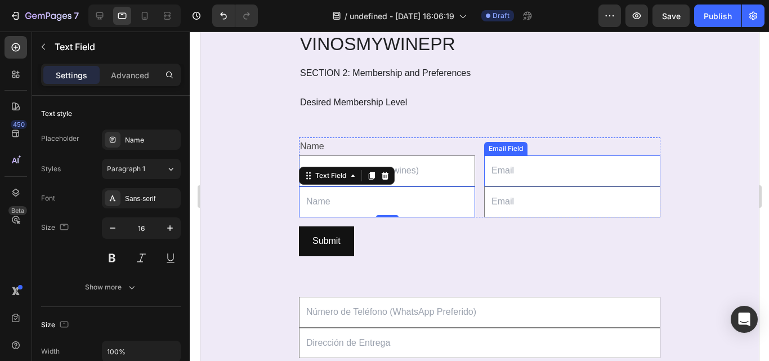
drag, startPoint x: 669, startPoint y: 40, endPoint x: 509, endPoint y: 176, distance: 209.8
click at [509, 176] on input "email" at bounding box center [572, 170] width 176 height 31
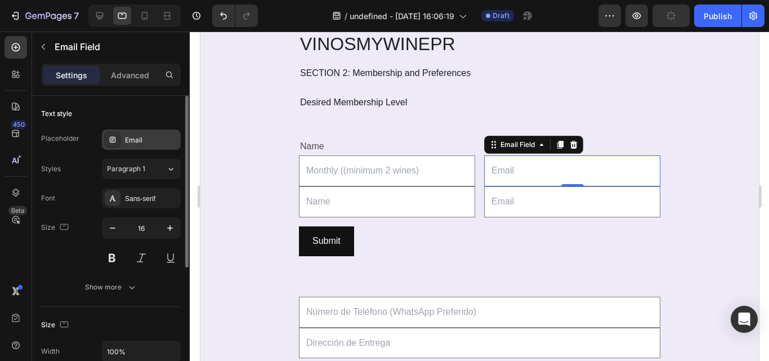
click at [151, 133] on div "Email" at bounding box center [141, 140] width 79 height 20
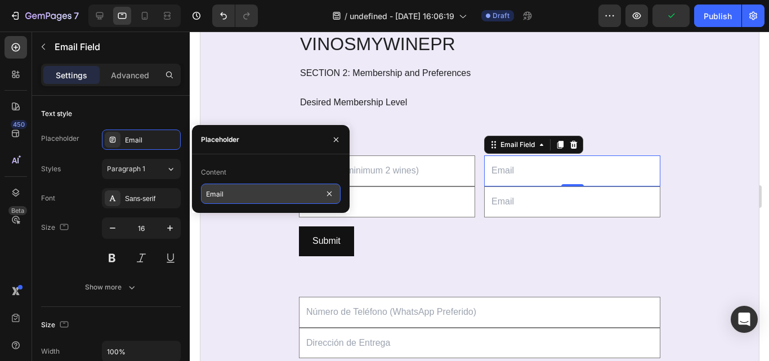
click at [237, 192] on input "Email" at bounding box center [271, 194] width 140 height 20
click at [272, 196] on input "text" at bounding box center [271, 194] width 140 height 20
paste input "Quarterly (minimum 4 wines)"
type input "Quarterly (minimum 4 wines)"
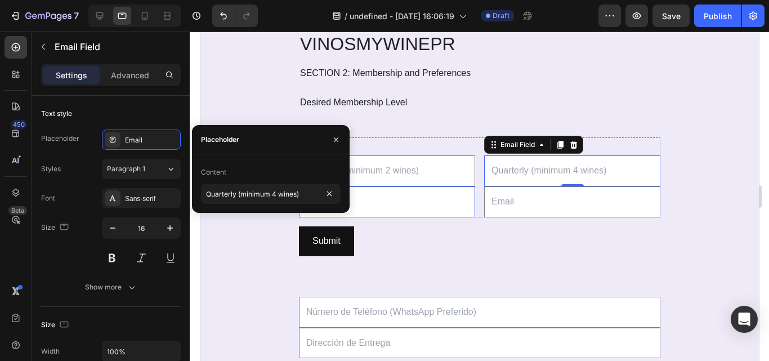
click at [406, 198] on input "text" at bounding box center [387, 201] width 176 height 31
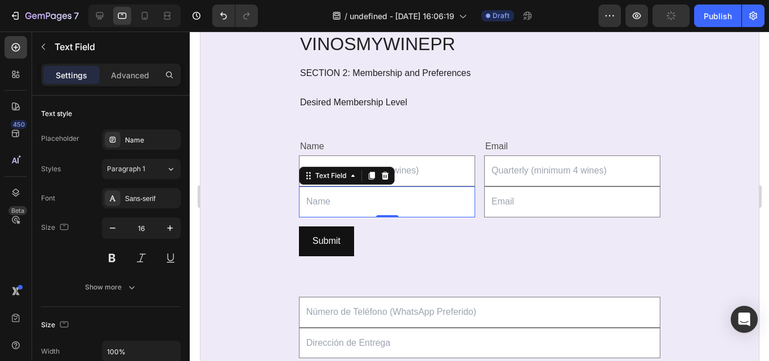
click at [317, 204] on input "text" at bounding box center [387, 201] width 176 height 31
click at [156, 134] on div "Name" at bounding box center [141, 140] width 79 height 20
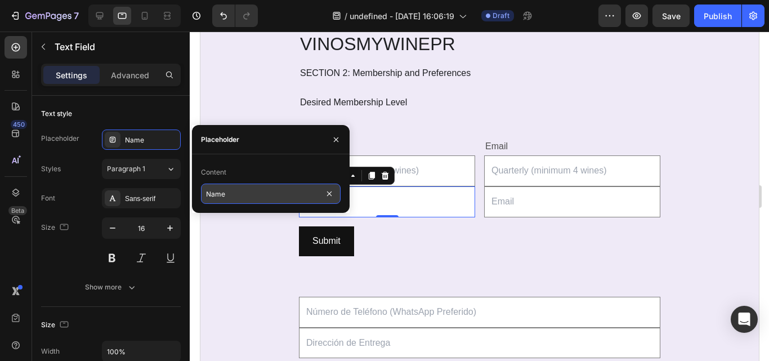
click at [244, 201] on input "Name" at bounding box center [271, 194] width 140 height 20
paste input "Semi-annual (minimum 6 wines)"
type input "Semi-annual (minimum 6 wines)"
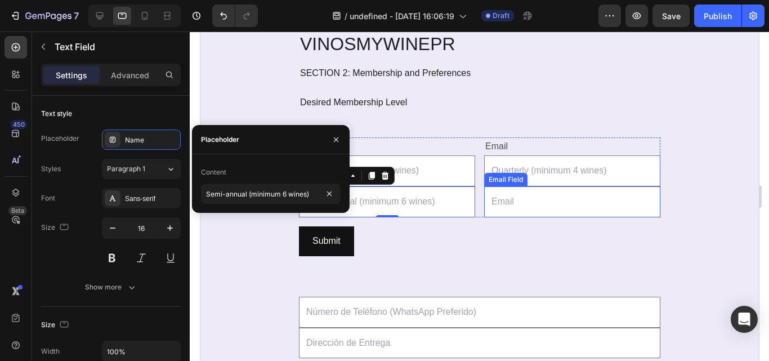
click at [521, 212] on input "email" at bounding box center [572, 201] width 176 height 31
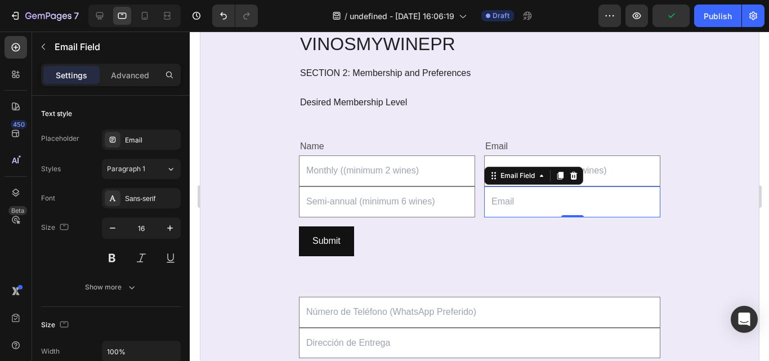
click at [493, 205] on input "email" at bounding box center [572, 201] width 176 height 31
click at [148, 140] on div "Email" at bounding box center [151, 140] width 53 height 10
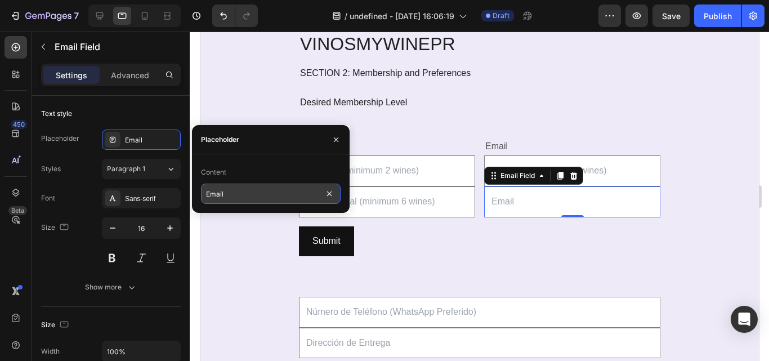
click at [224, 192] on input "Email" at bounding box center [271, 194] width 140 height 20
paste input "Annual (minimum 12 wines)"
type input "Annual (minimum 12 wines)"
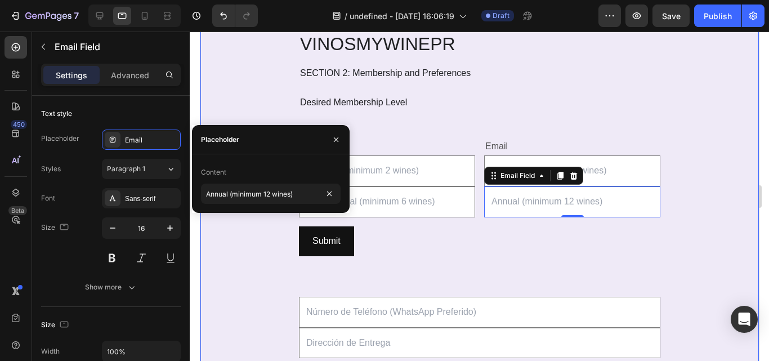
click at [215, 243] on div "REGISTRO AL CLUB DE VINOS MYWINEPR Heading SECTION 2: Membership and Preference…" at bounding box center [479, 305] width 559 height 607
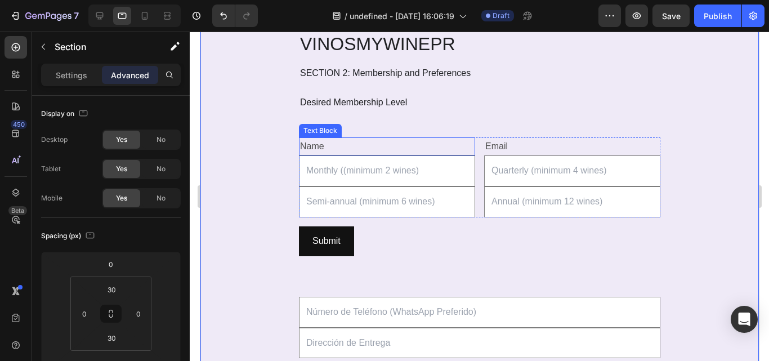
click at [370, 146] on div "Name" at bounding box center [387, 146] width 176 height 19
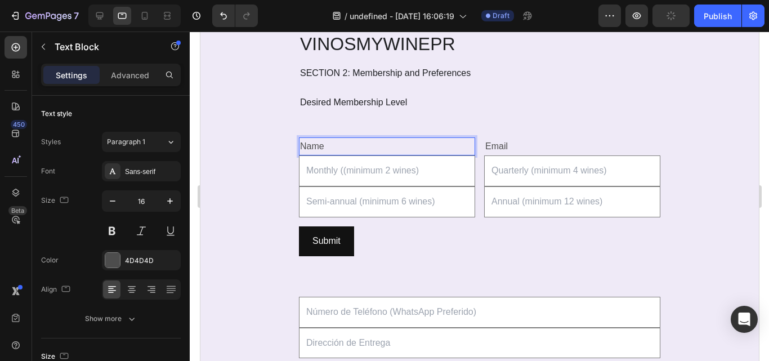
click at [370, 146] on p "Name" at bounding box center [387, 147] width 174 height 16
click at [388, 146] on p "Name" at bounding box center [387, 147] width 174 height 16
click at [478, 142] on div "Name Text Block 0 Text Field Text Field Email Text Block Email Field Email Fiel…" at bounding box center [480, 177] width 362 height 80
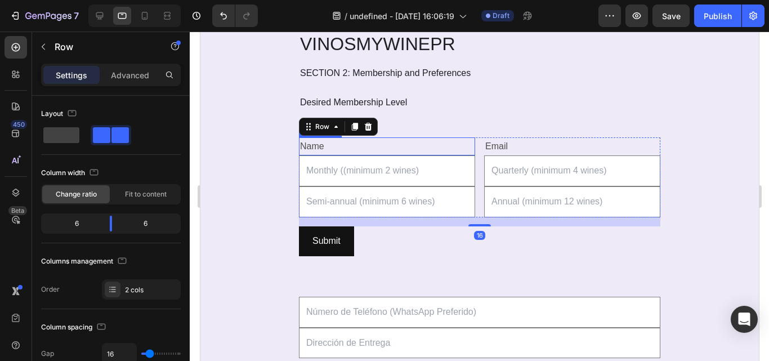
click at [450, 141] on p "Name" at bounding box center [387, 147] width 174 height 16
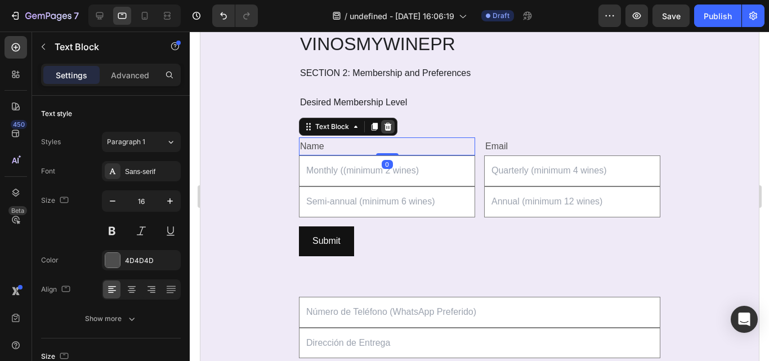
click at [388, 128] on div at bounding box center [388, 127] width 14 height 14
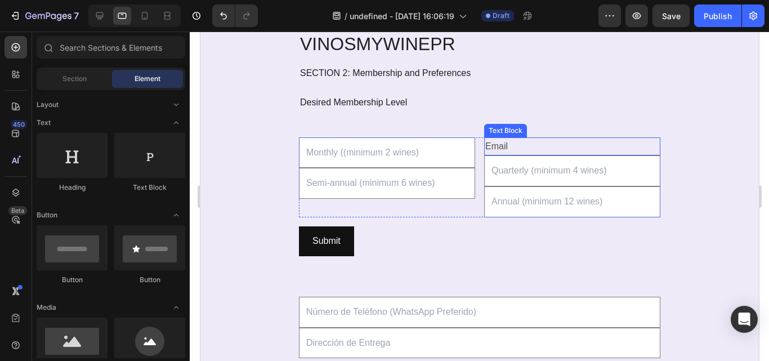
click at [495, 146] on div "Email" at bounding box center [572, 146] width 176 height 19
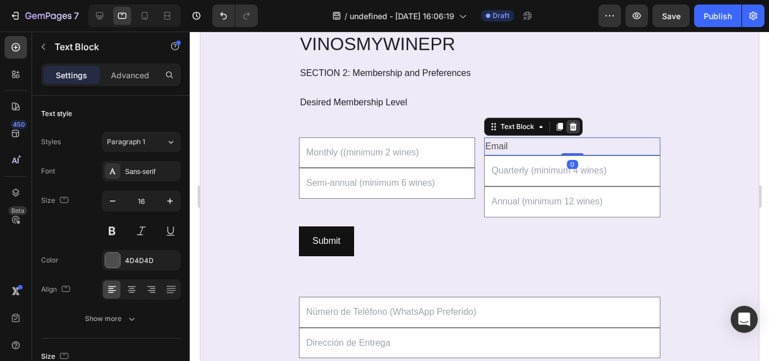
click at [570, 127] on icon at bounding box center [573, 126] width 7 height 8
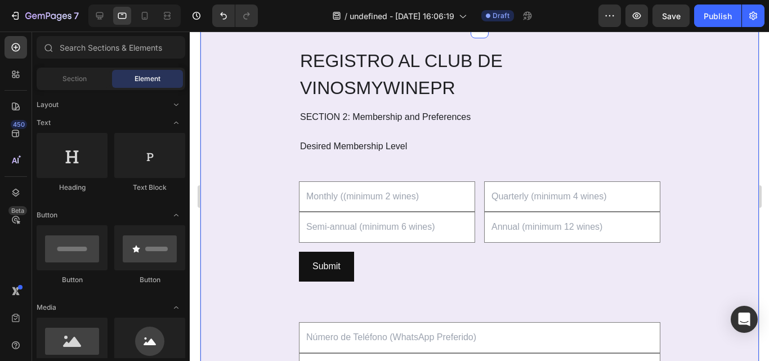
scroll to position [1315, 0]
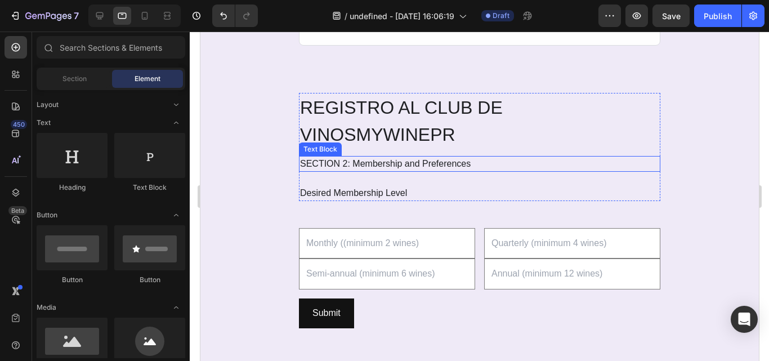
click at [395, 161] on p "SECTION 2: Membership and Preferences" at bounding box center [479, 164] width 359 height 14
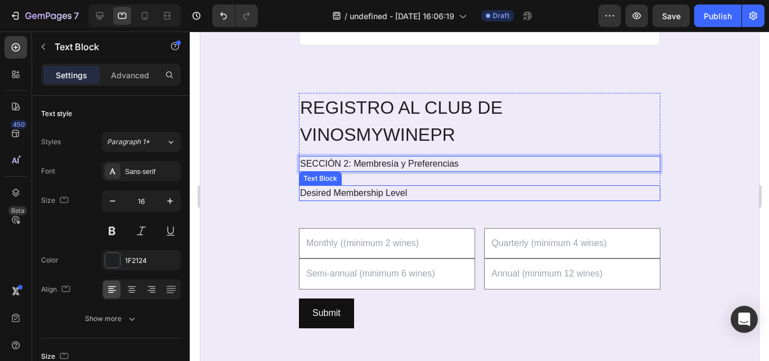
click at [346, 190] on span "Desired Membership Level" at bounding box center [353, 193] width 107 height 10
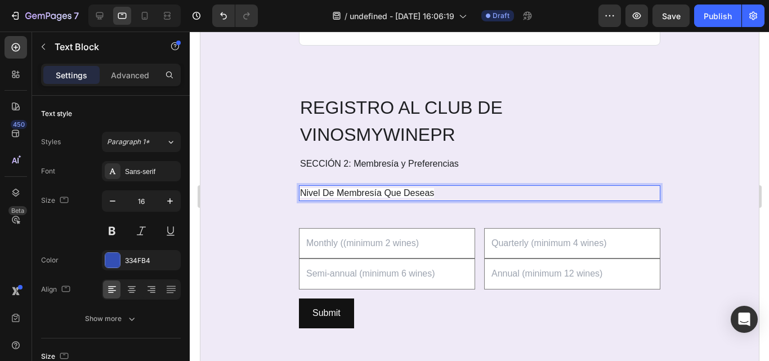
click at [346, 189] on span "Nivel De Membresía Que Deseas" at bounding box center [367, 193] width 134 height 10
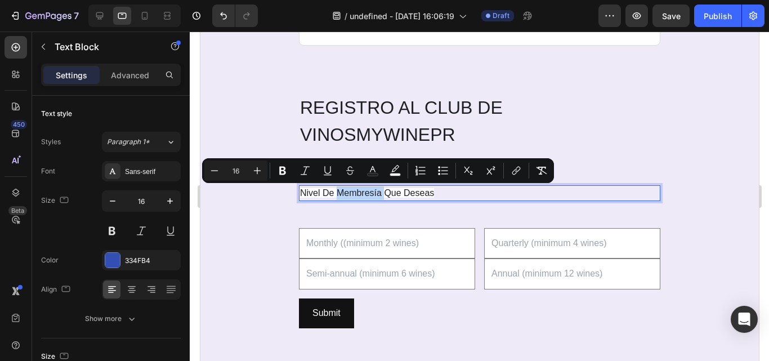
click at [362, 192] on span "Nivel De Membresía Que Deseas" at bounding box center [367, 193] width 134 height 10
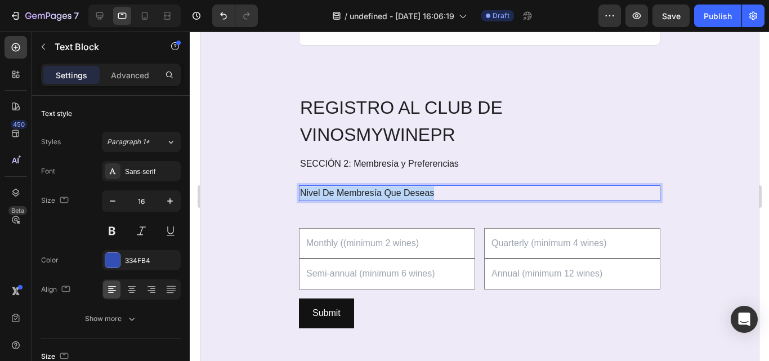
click at [362, 192] on span "Nivel De Membresía Que Deseas" at bounding box center [367, 193] width 134 height 10
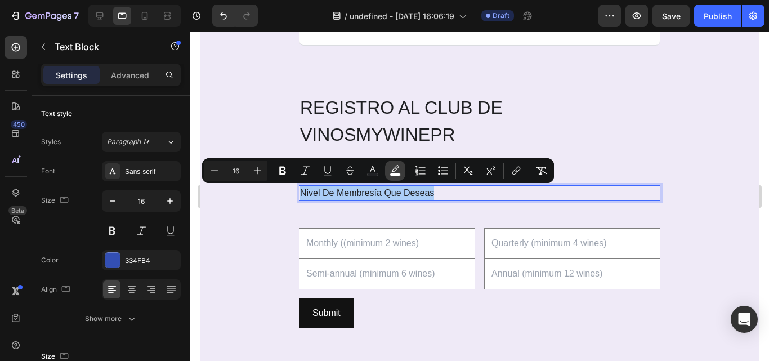
click at [394, 168] on icon "Editor contextual toolbar" at bounding box center [395, 170] width 11 height 11
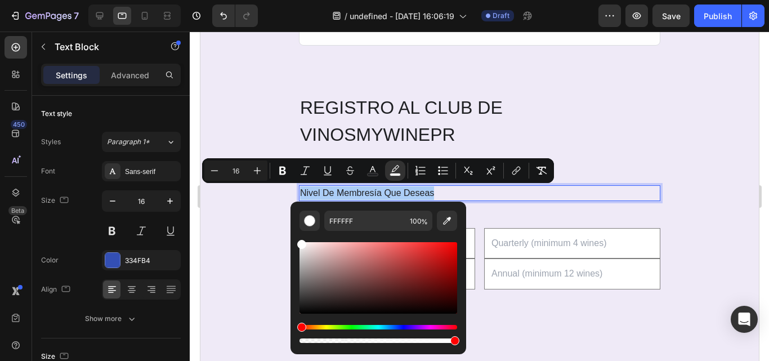
click at [302, 341] on div "Editor contextual toolbar" at bounding box center [379, 341] width 158 height 5
drag, startPoint x: 305, startPoint y: 342, endPoint x: 298, endPoint y: 342, distance: 7.3
click at [301, 342] on div "Editor contextual toolbar" at bounding box center [305, 340] width 9 height 9
click at [297, 342] on div "FFFFFF 100 %" at bounding box center [379, 274] width 176 height 144
drag, startPoint x: 307, startPoint y: 341, endPoint x: 299, endPoint y: 342, distance: 8.5
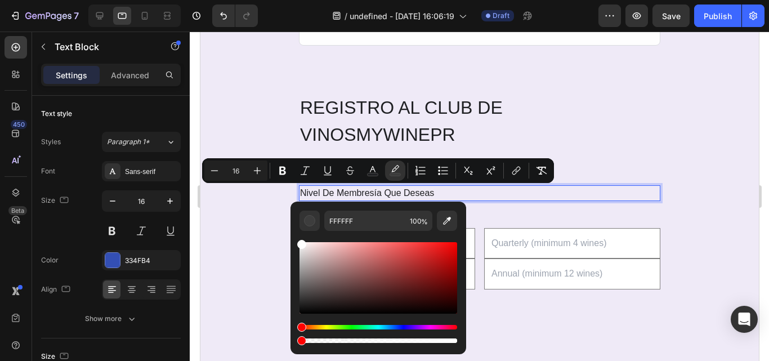
click at [299, 342] on div "Editor contextual toolbar" at bounding box center [301, 340] width 9 height 9
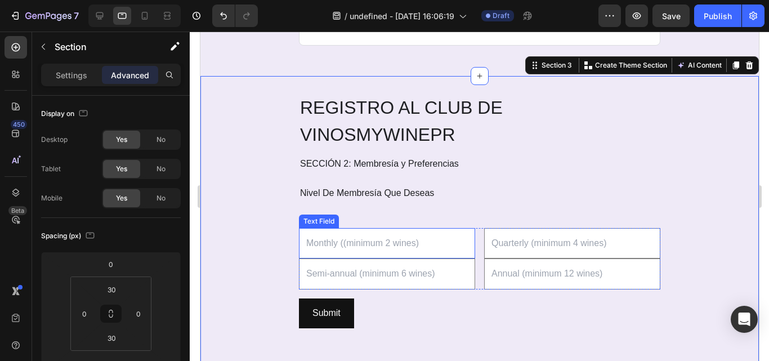
click at [349, 235] on input "text" at bounding box center [387, 243] width 176 height 31
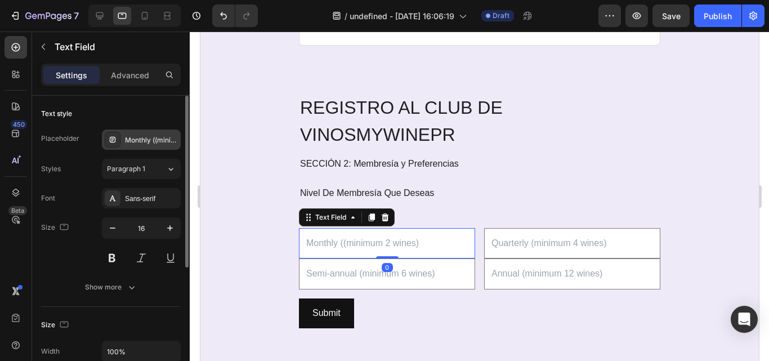
click at [155, 149] on div "Monthly ((minimum 2 wines)" at bounding box center [141, 140] width 79 height 20
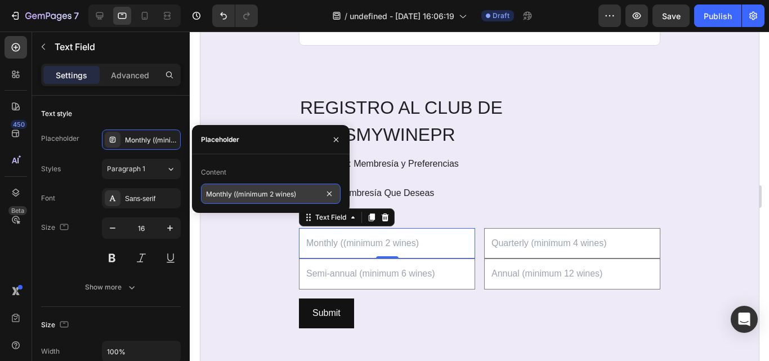
click at [233, 190] on input "Monthly ((minimum 2 wines)" at bounding box center [271, 194] width 140 height 20
click at [284, 200] on input "Monthly ((minimum 2 wines)" at bounding box center [271, 194] width 140 height 20
paste input "Mensual ((mínimo 2 vinos)"
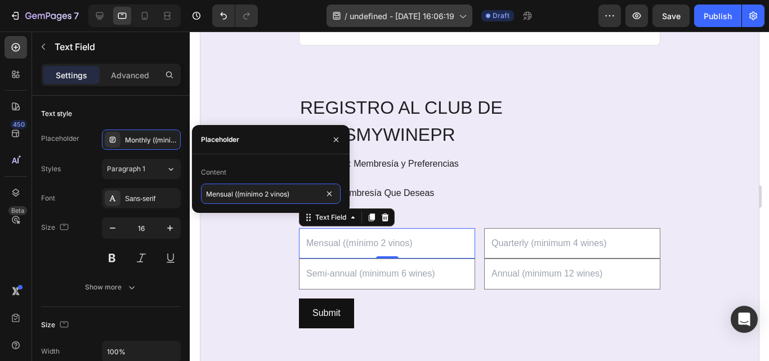
type input "Mensual ((mínimo 2 vinos)"
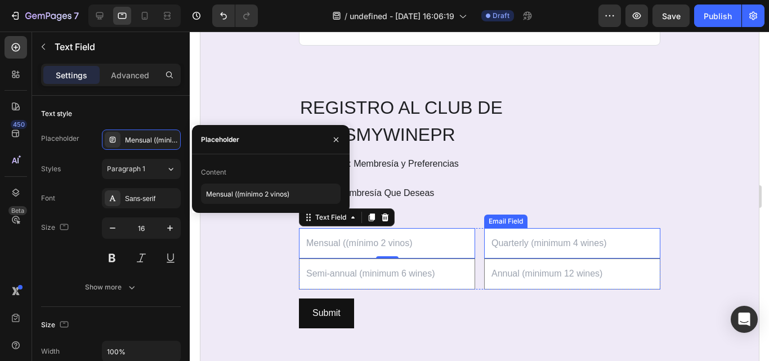
click at [517, 256] on input "email" at bounding box center [572, 243] width 176 height 31
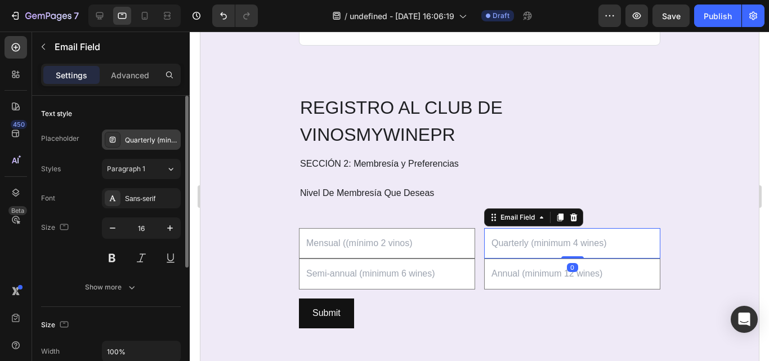
click at [141, 138] on div "Quarterly (minimum 4 wines)" at bounding box center [151, 140] width 53 height 10
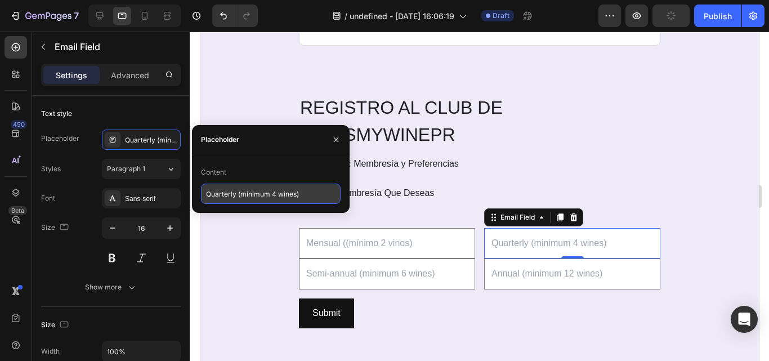
click at [298, 195] on input "Quarterly (minimum 4 wines)" at bounding box center [271, 194] width 140 height 20
paste input "Trimestral (mínimo 4 vinos)"
type input "Trimestral (mínimo 4 vinos)"
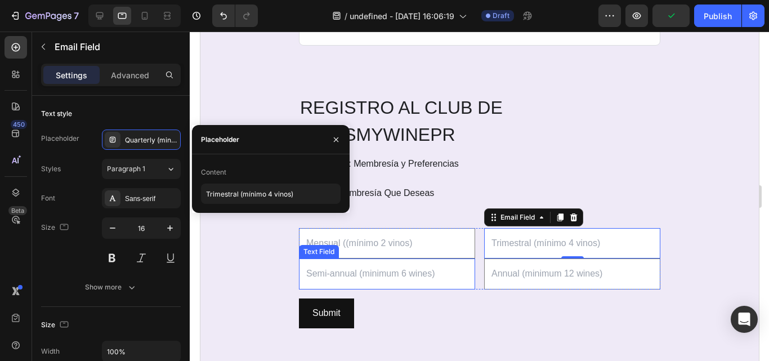
click at [364, 278] on input "text" at bounding box center [387, 274] width 176 height 31
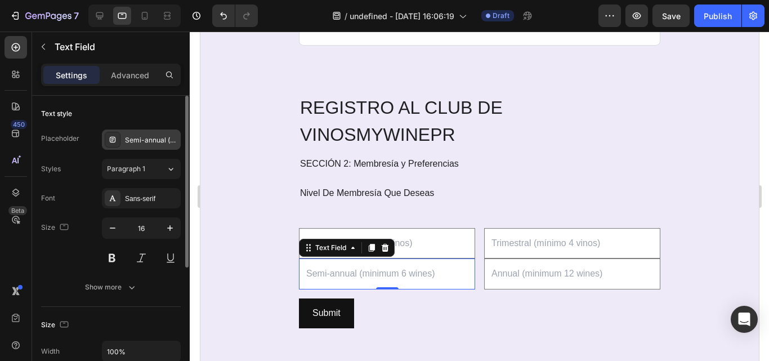
click at [152, 145] on div "Semi-annual (minimum 6 wines)" at bounding box center [141, 140] width 79 height 20
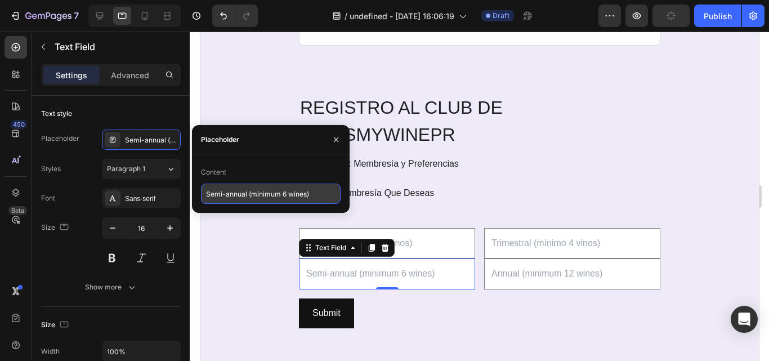
click at [314, 198] on input "Semi-annual (minimum 6 wines)" at bounding box center [271, 194] width 140 height 20
paste input "Semestral (mínimo 6 vinos)"
type input "Semestral (mínimo 6 vinos)"
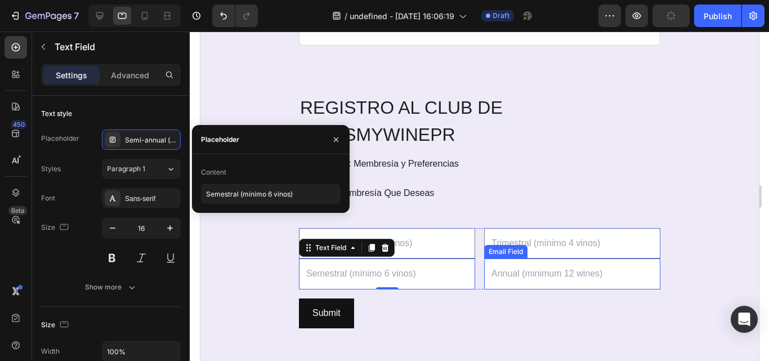
click at [516, 275] on input "email" at bounding box center [572, 274] width 176 height 31
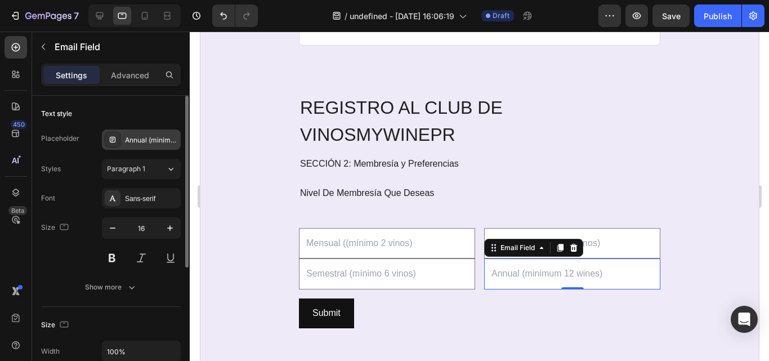
click at [127, 137] on div "Annual (minimum 12 wines)" at bounding box center [151, 140] width 53 height 10
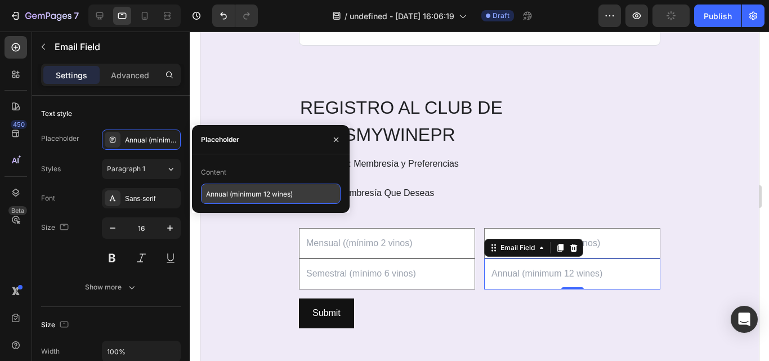
click at [280, 198] on input "Annual (minimum 12 wines)" at bounding box center [271, 194] width 140 height 20
paste input "Anual (mínimo 12 vinos)"
type input "Anual (mínimo 12 vinos)"
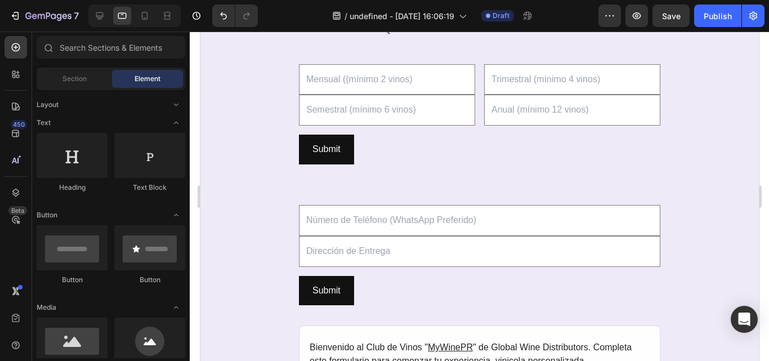
scroll to position [1502, 0]
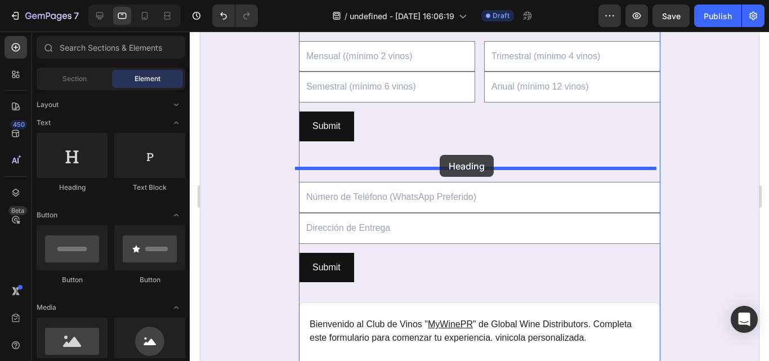
drag, startPoint x: 268, startPoint y: 203, endPoint x: 439, endPoint y: 155, distance: 178.4
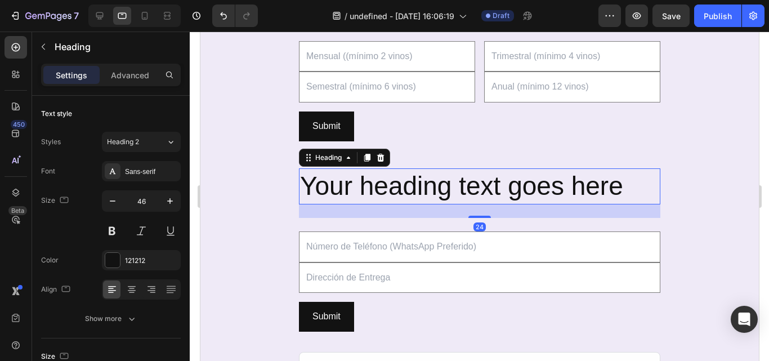
click at [435, 187] on h2 "Your heading text goes here" at bounding box center [480, 186] width 362 height 36
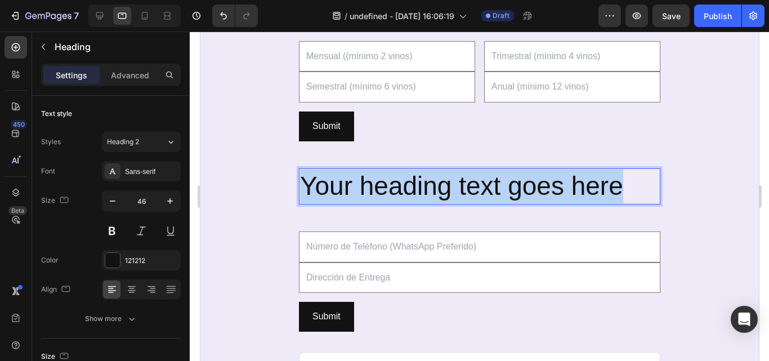
click at [435, 187] on p "Your heading text goes here" at bounding box center [479, 187] width 359 height 34
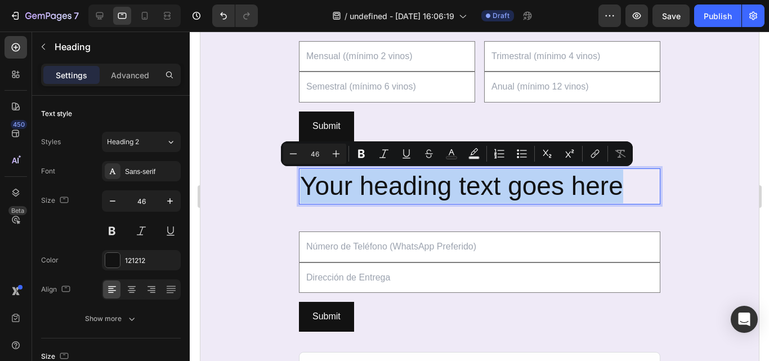
click at [435, 187] on p "Your heading text goes here" at bounding box center [479, 187] width 359 height 34
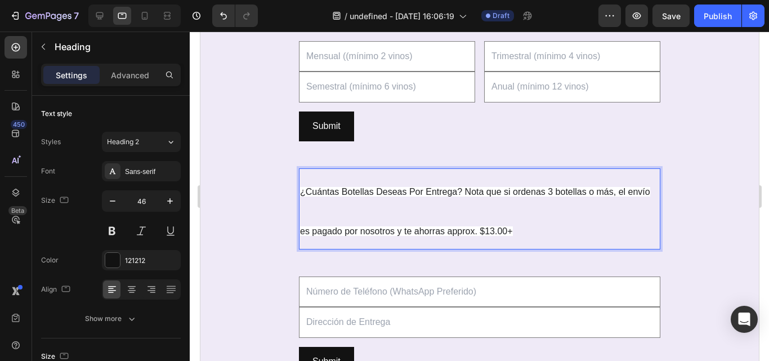
click at [321, 217] on p "¿Cuántas Botellas Deseas Por Entrega? Nota que si ordenas 3 botellas o más, el …" at bounding box center [479, 209] width 359 height 79
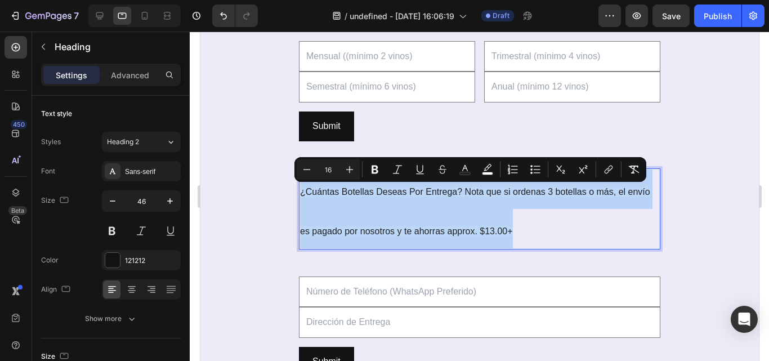
click at [321, 217] on p "¿Cuántas Botellas Deseas Por Entrega? Nota que si ordenas 3 botellas o más, el …" at bounding box center [479, 209] width 359 height 79
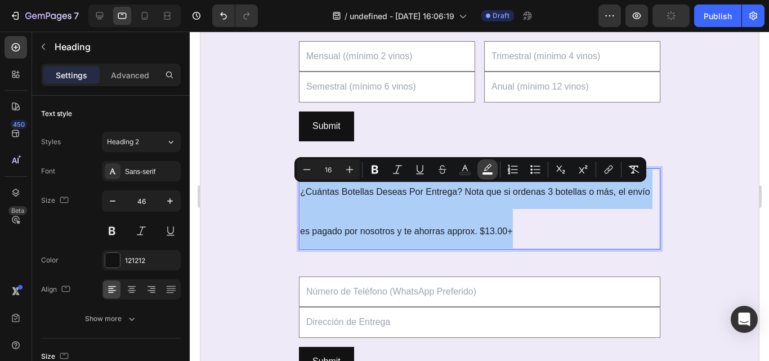
click at [486, 166] on icon "Editor contextual toolbar" at bounding box center [487, 169] width 11 height 11
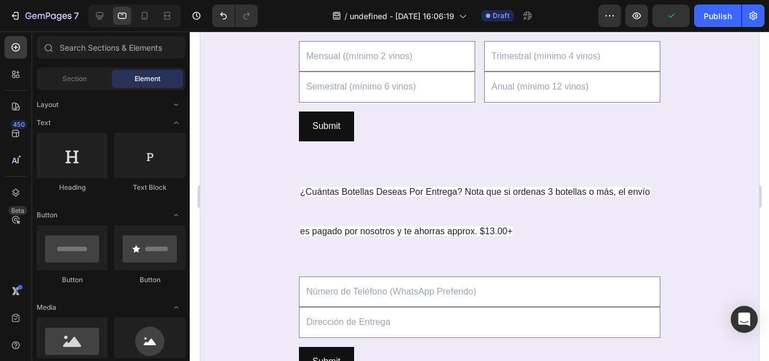
scroll to position [1653, 0]
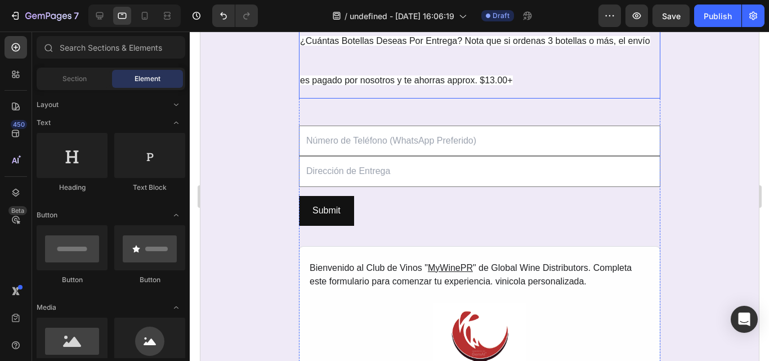
click at [495, 65] on p "⁠⁠⁠⁠⁠⁠⁠ ¿Cuántas Botellas Deseas Por Entrega? Nota que si ordenas 3 botellas o …" at bounding box center [479, 58] width 359 height 79
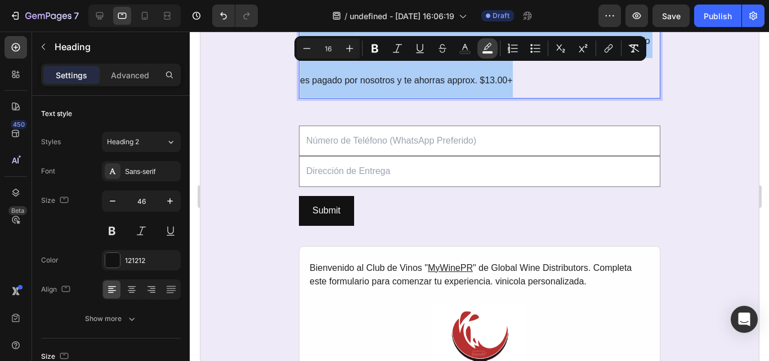
click at [490, 50] on icon "Editor contextual toolbar" at bounding box center [487, 48] width 11 height 11
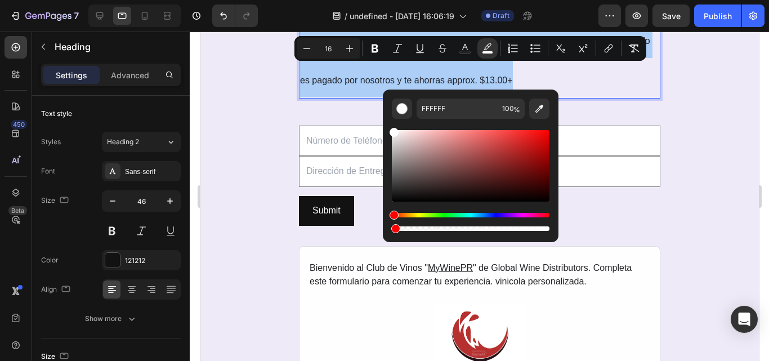
click at [394, 228] on div "Editor contextual toolbar" at bounding box center [471, 228] width 158 height 5
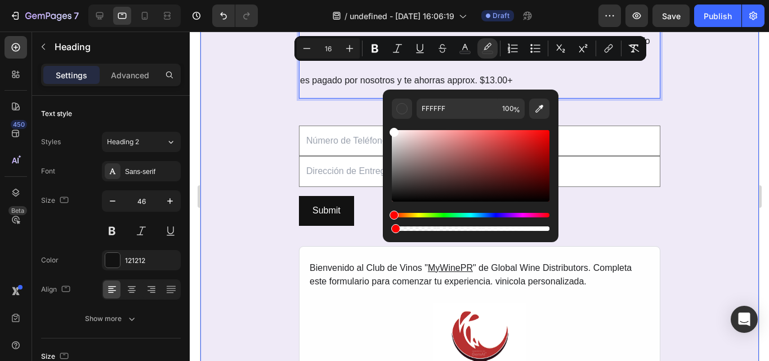
click at [215, 212] on div "REGISTRO AL CLUB DE VINOS MYWINEPR Heading SECCIÓN 2: Membresía y Preferencias …" at bounding box center [479, 96] width 559 height 683
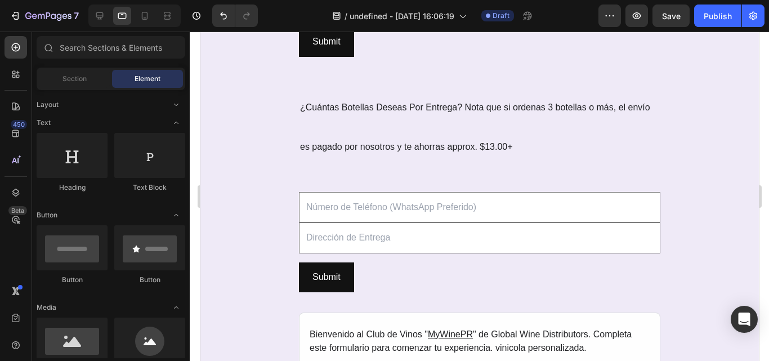
scroll to position [1574, 0]
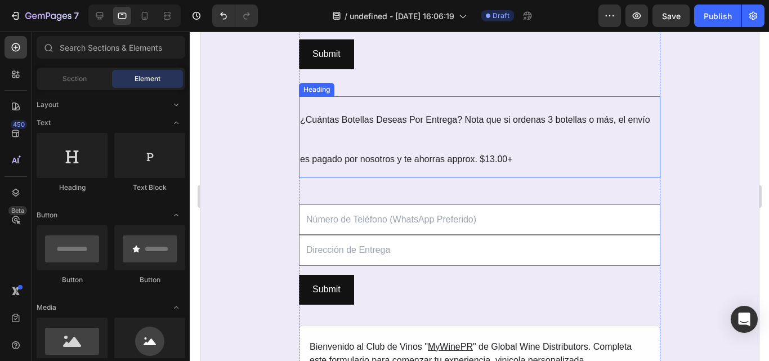
click at [300, 153] on p "⁠⁠⁠⁠⁠⁠⁠ ¿Cuántas Botellas Deseas Por Entrega? Nota que si ordenas 3 botellas o …" at bounding box center [479, 136] width 359 height 79
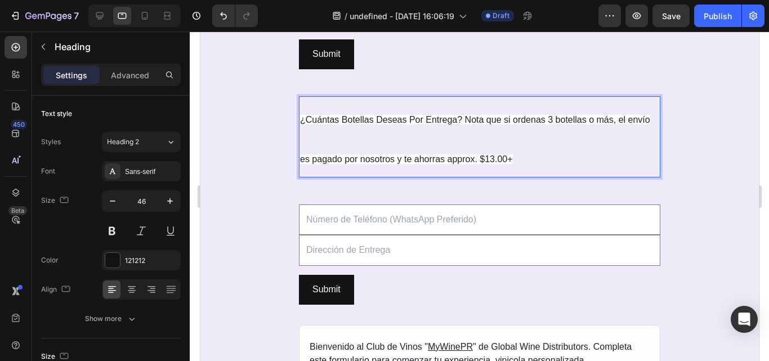
click at [341, 134] on p "¿Cuántas Botellas Deseas Por Entrega? Nota que si ordenas 3 botellas o más, el …" at bounding box center [479, 136] width 359 height 79
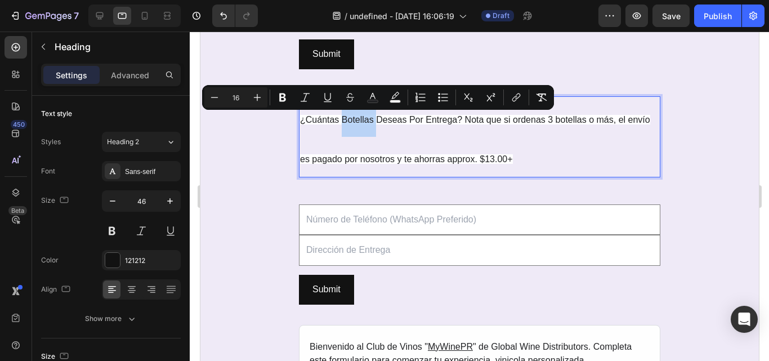
click at [341, 134] on p "¿Cuántas Botellas Deseas Por Entrega? Nota que si ordenas 3 botellas o más, el …" at bounding box center [479, 136] width 359 height 79
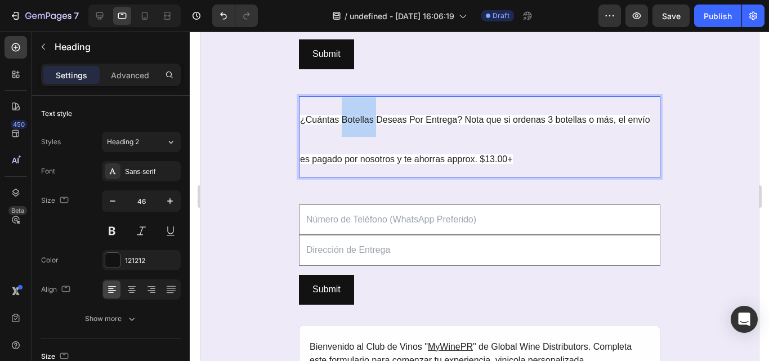
click at [341, 134] on p "¿Cuántas Botellas Deseas Por Entrega? Nota que si ordenas 3 botellas o más, el …" at bounding box center [479, 136] width 359 height 79
click at [306, 163] on span "¿Cuántas Botellas Deseas Por Entrega? Nota que si ordenas 3 botellas o más, el …" at bounding box center [475, 139] width 350 height 49
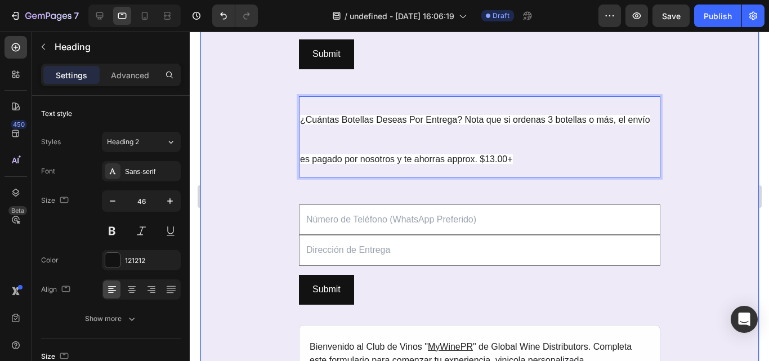
click at [657, 137] on div "REGISTRO AL CLUB DE VINOS MYWINEPR Heading SECCIÓN 2: Membresía y Preferencias …" at bounding box center [479, 175] width 559 height 683
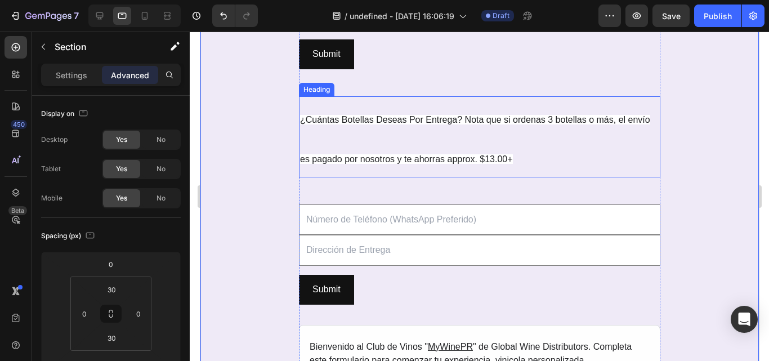
click at [655, 137] on h2 "⁠⁠⁠⁠⁠⁠⁠ ¿Cuántas Botellas Deseas Por Entrega? Nota que si ordenas 3 botellas o …" at bounding box center [480, 136] width 362 height 81
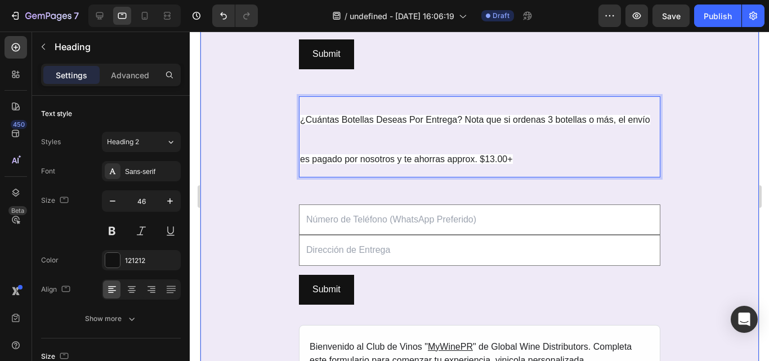
click at [292, 126] on div "REGISTRO AL CLUB DE VINOS MYWINEPR Heading SECCIÓN 2: Membresía y Preferencias …" at bounding box center [479, 175] width 559 height 683
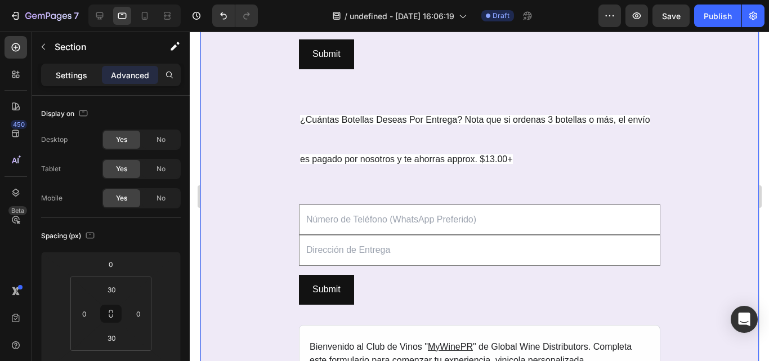
click at [75, 73] on p "Settings" at bounding box center [72, 75] width 32 height 12
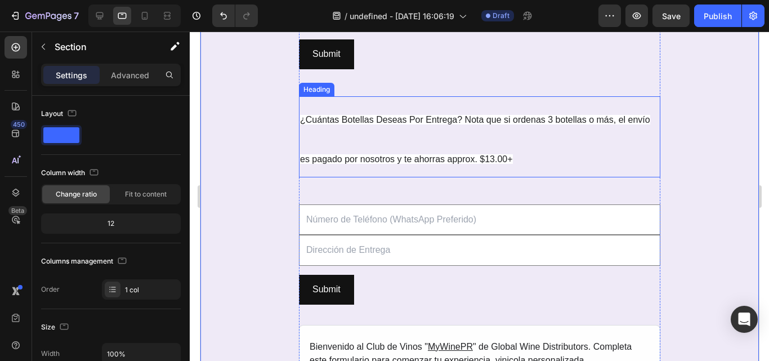
click at [361, 138] on p "⁠⁠⁠⁠⁠⁠⁠ ¿Cuántas Botellas Deseas Por Entrega? Nota que si ordenas 3 botellas o …" at bounding box center [479, 136] width 359 height 79
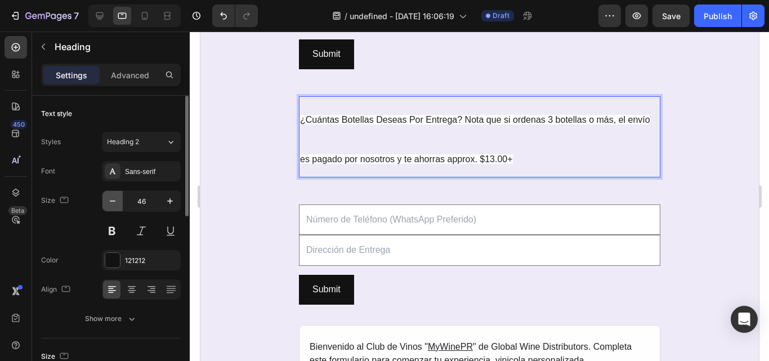
click at [114, 202] on icon "button" at bounding box center [112, 200] width 11 height 11
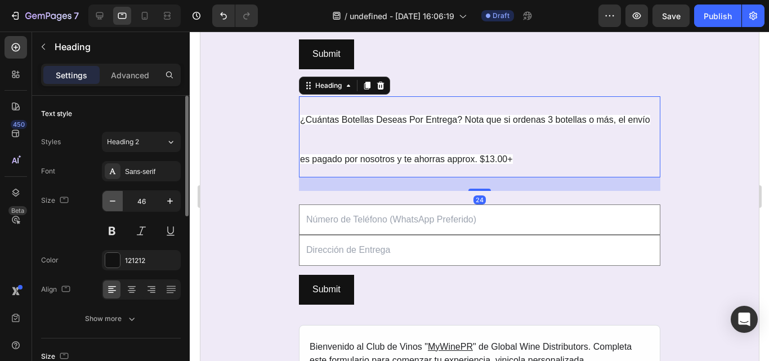
click at [114, 202] on icon "button" at bounding box center [112, 200] width 11 height 11
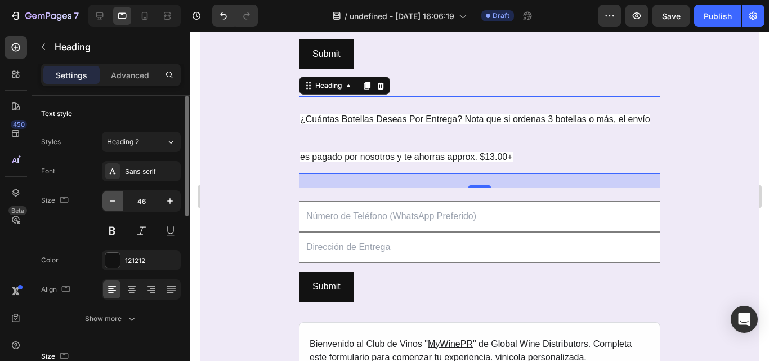
click at [114, 202] on icon "button" at bounding box center [112, 200] width 11 height 11
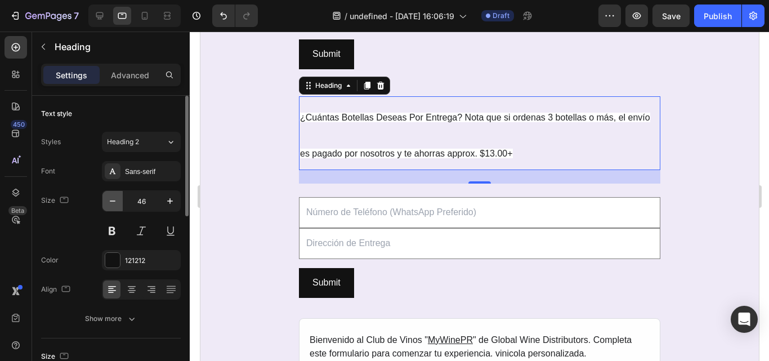
click at [114, 202] on icon "button" at bounding box center [112, 200] width 11 height 11
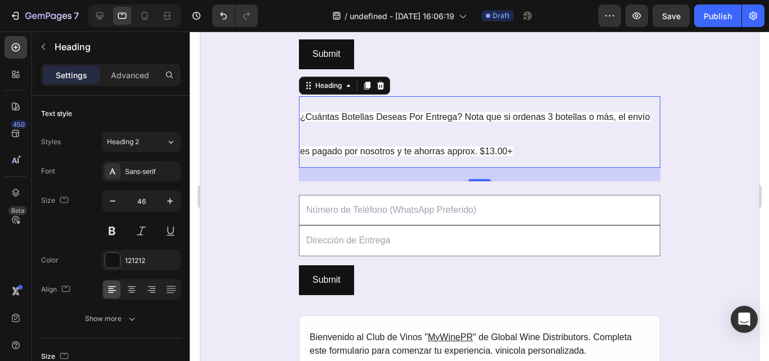
click at [550, 143] on p "¿Cuántas Botellas Deseas Por Entrega? Nota que si ordenas 3 botellas o más, el …" at bounding box center [479, 131] width 359 height 69
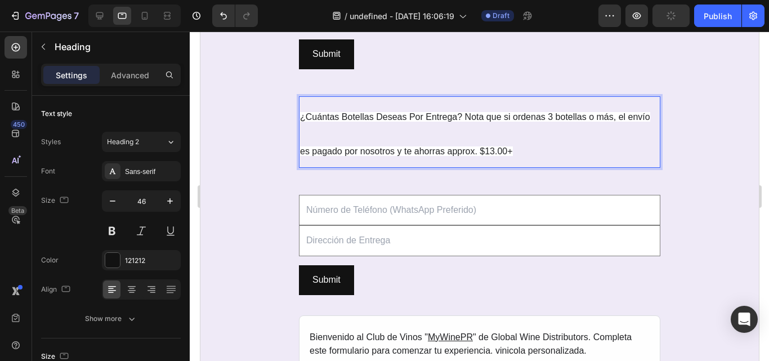
click at [486, 153] on span "¿Cuántas Botellas Deseas Por Entrega? Nota que si ordenas 3 botellas o más, el …" at bounding box center [475, 134] width 350 height 44
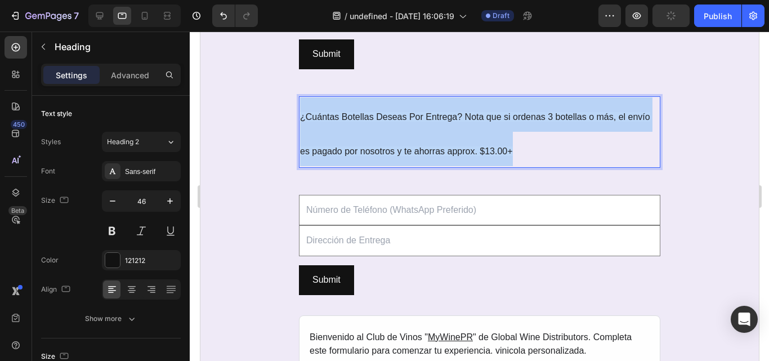
click at [486, 153] on span "¿Cuántas Botellas Deseas Por Entrega? Nota que si ordenas 3 botellas o más, el …" at bounding box center [475, 134] width 350 height 44
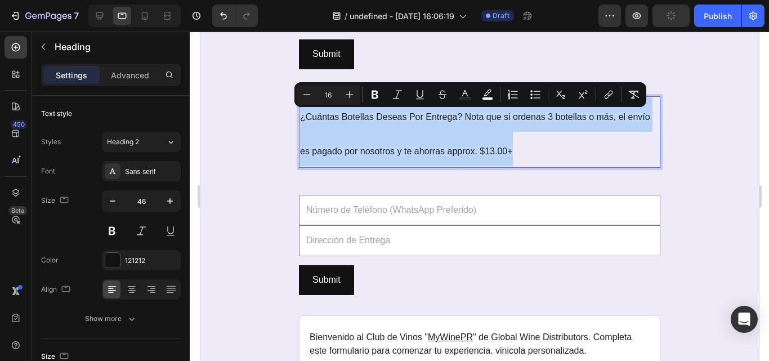
click at [486, 153] on span "¿Cuántas Botellas Deseas Por Entrega? Nota que si ordenas 3 botellas o más, el …" at bounding box center [475, 134] width 350 height 44
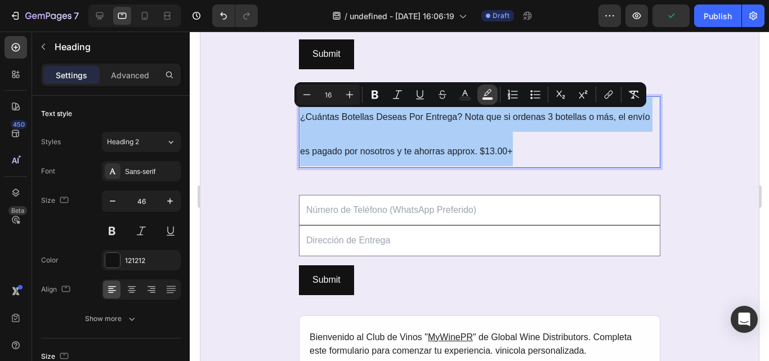
click at [492, 94] on icon "Editor contextual toolbar" at bounding box center [487, 94] width 11 height 11
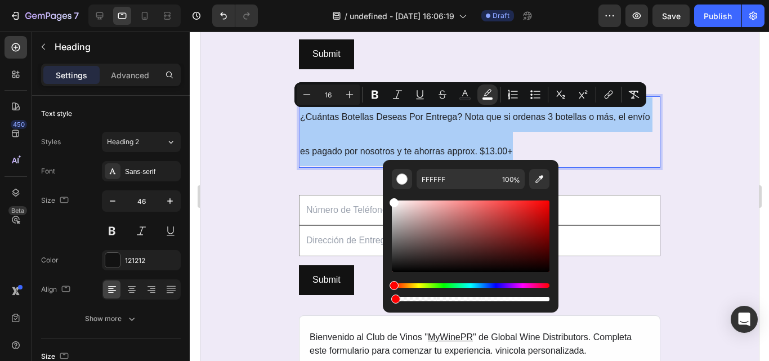
click at [393, 298] on div "Editor contextual toolbar" at bounding box center [471, 299] width 158 height 5
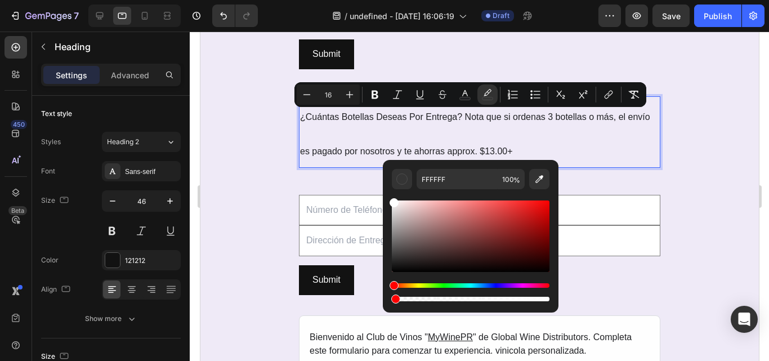
click at [594, 159] on p "¿Cuántas Botellas Deseas Por Entrega? Nota que si ordenas 3 botellas o más, el …" at bounding box center [479, 131] width 359 height 69
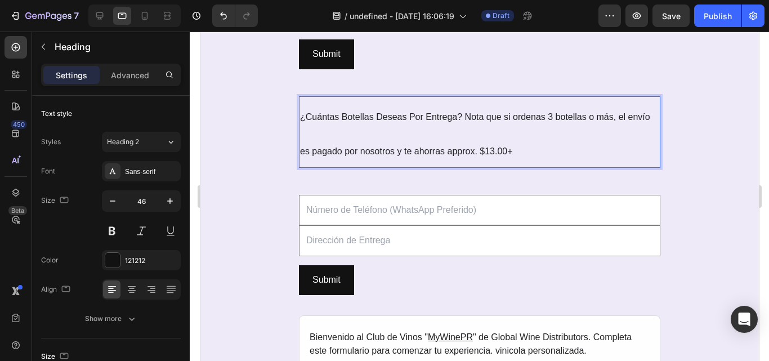
click at [513, 127] on p "¿Cuántas Botellas Deseas Por Entrega? Nota que si ordenas 3 botellas o más, el …" at bounding box center [479, 131] width 359 height 69
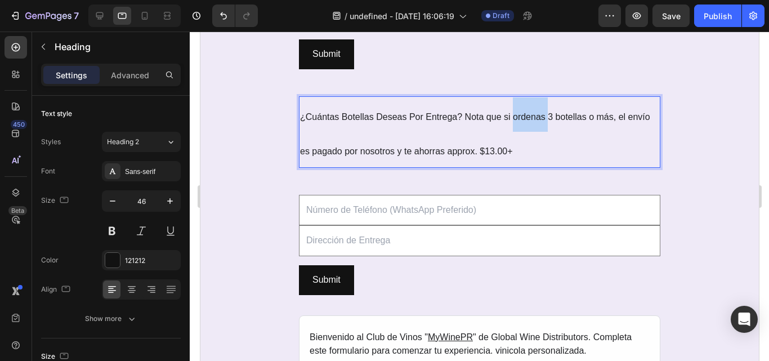
click at [513, 127] on p "¿Cuántas Botellas Deseas Por Entrega? Nota que si ordenas 3 botellas o más, el …" at bounding box center [479, 131] width 359 height 69
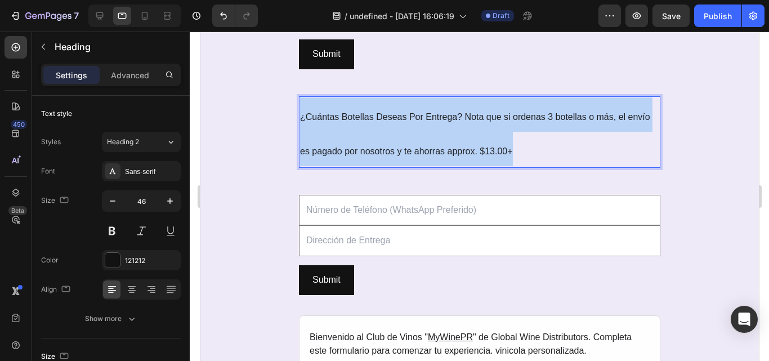
click at [513, 127] on p "¿Cuántas Botellas Deseas Por Entrega? Nota que si ordenas 3 botellas o más, el …" at bounding box center [479, 131] width 359 height 69
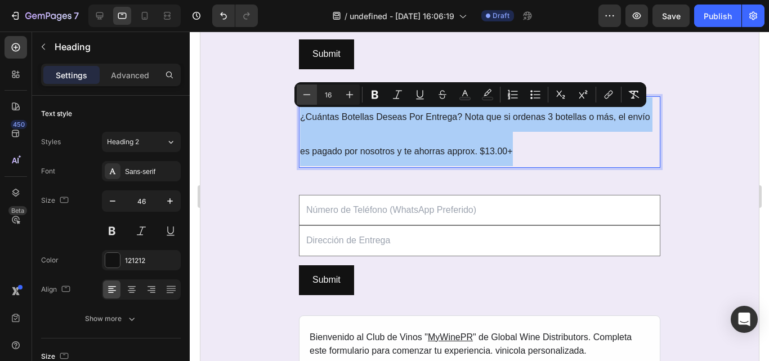
click at [309, 96] on icon "Editor contextual toolbar" at bounding box center [306, 94] width 11 height 11
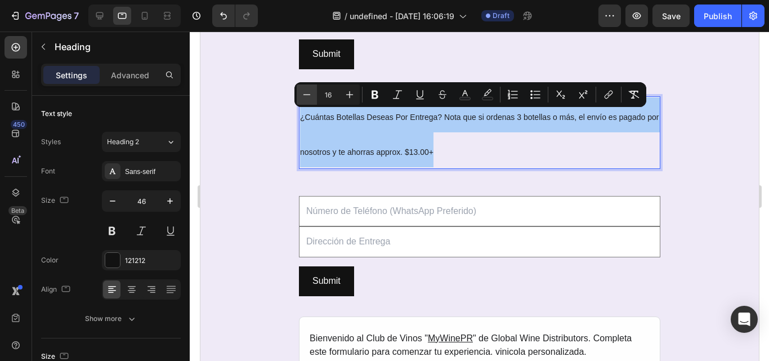
click at [309, 96] on icon "Editor contextual toolbar" at bounding box center [306, 94] width 11 height 11
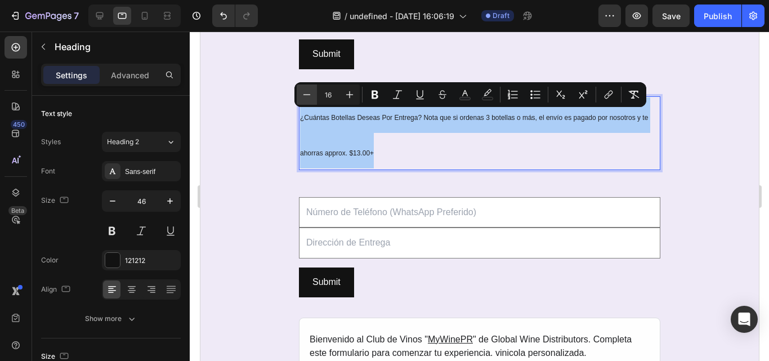
click at [309, 96] on icon "Editor contextual toolbar" at bounding box center [306, 94] width 11 height 11
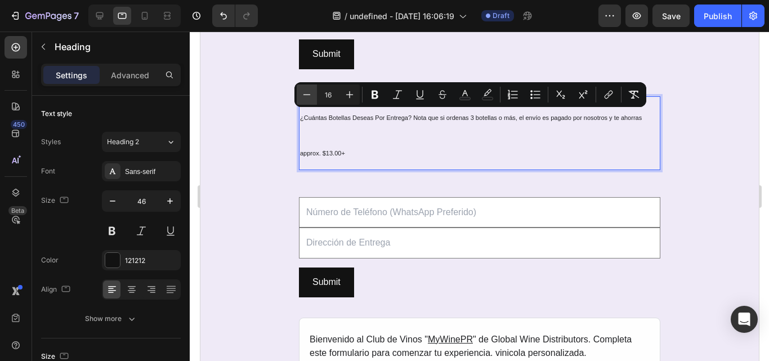
click at [309, 96] on icon "Editor contextual toolbar" at bounding box center [306, 94] width 11 height 11
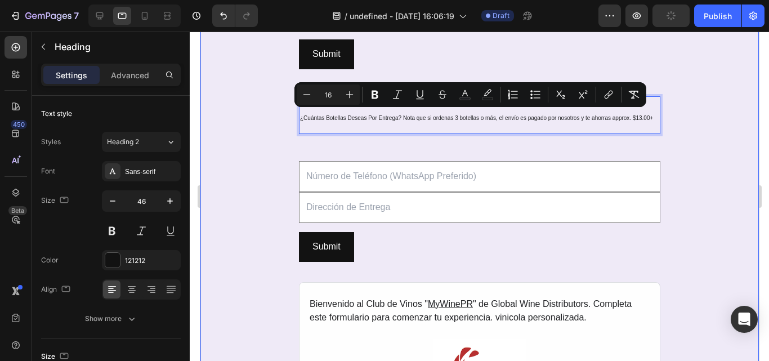
click at [278, 149] on div "REGISTRO AL CLUB DE VINOS MYWINEPR Heading SECCIÓN 2: Membresía y Preferencias …" at bounding box center [479, 154] width 559 height 640
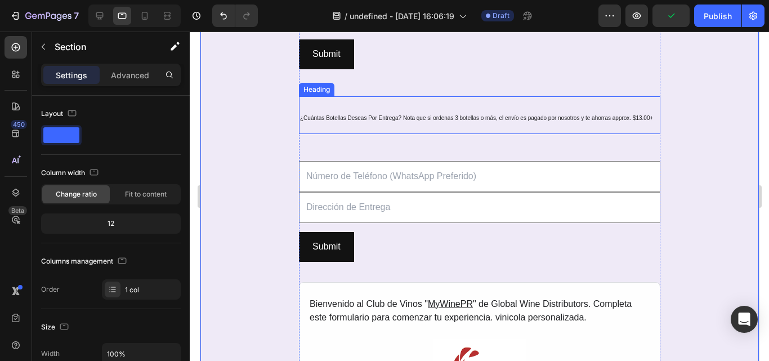
click at [549, 127] on p "⁠⁠⁠⁠⁠⁠⁠ ¿Cuántas Botellas Deseas Por Entrega? Nota que si ordenas 3 botellas o …" at bounding box center [479, 114] width 359 height 35
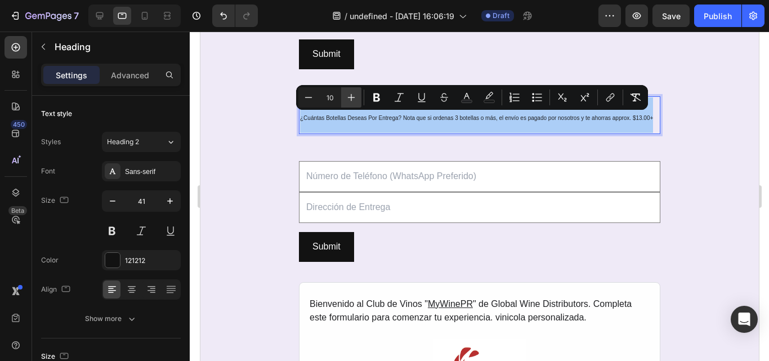
click at [356, 105] on button "Plus" at bounding box center [351, 97] width 20 height 20
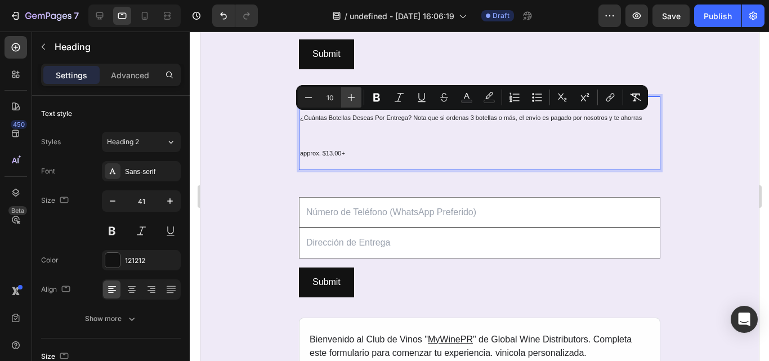
click at [356, 105] on button "Plus" at bounding box center [351, 97] width 20 height 20
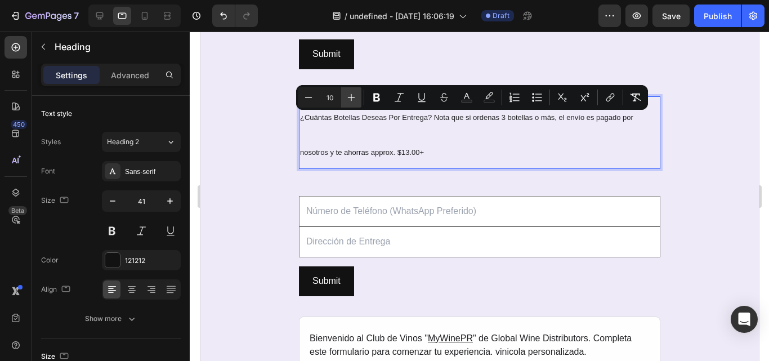
click at [356, 105] on button "Plus" at bounding box center [351, 97] width 20 height 20
click at [345, 97] on button "Plus" at bounding box center [351, 97] width 20 height 20
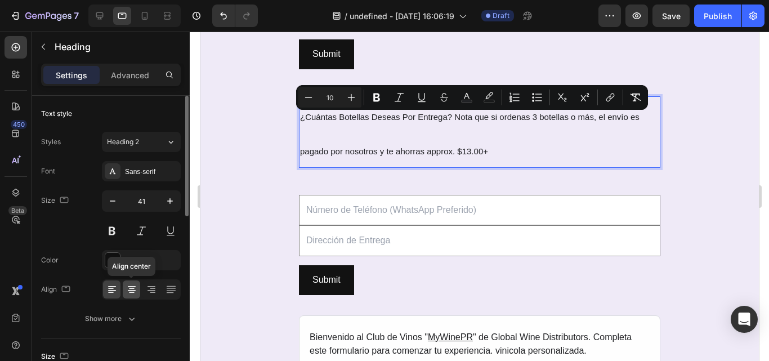
click at [138, 289] on div at bounding box center [131, 290] width 17 height 18
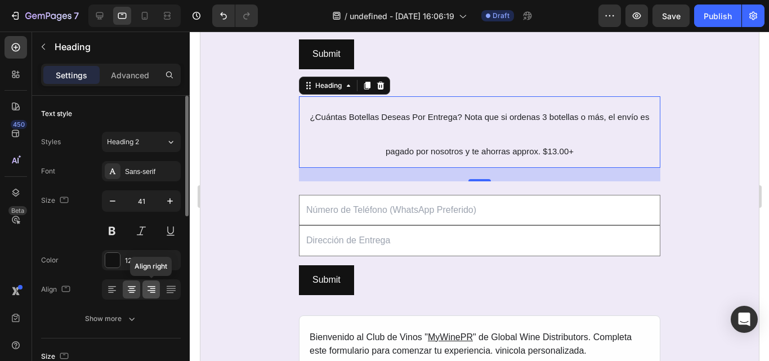
click at [151, 290] on icon at bounding box center [151, 289] width 11 height 11
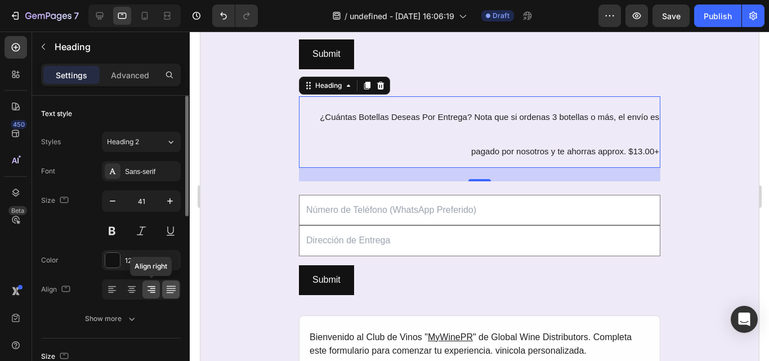
drag, startPoint x: 159, startPoint y: 290, endPoint x: 165, endPoint y: 291, distance: 6.3
click at [165, 291] on div "Align right" at bounding box center [141, 289] width 79 height 20
click at [166, 291] on icon at bounding box center [171, 289] width 11 height 11
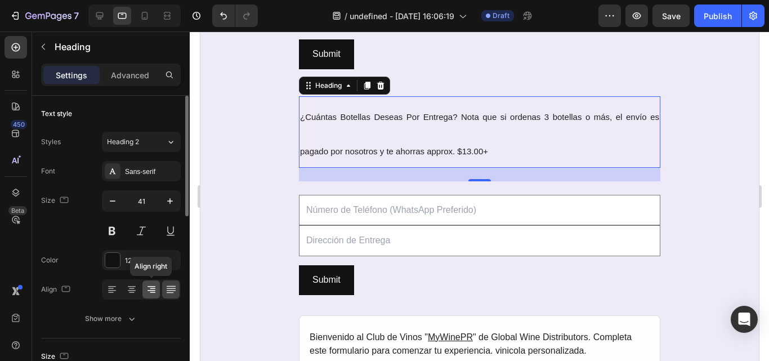
click at [150, 291] on icon at bounding box center [151, 289] width 11 height 11
click at [136, 291] on icon at bounding box center [131, 289] width 11 height 11
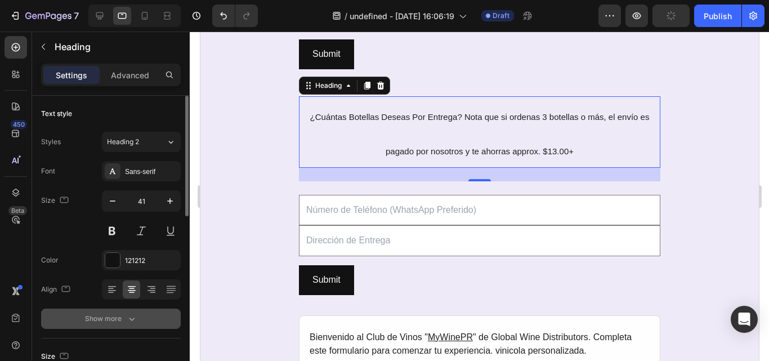
click at [127, 316] on icon "button" at bounding box center [131, 318] width 11 height 11
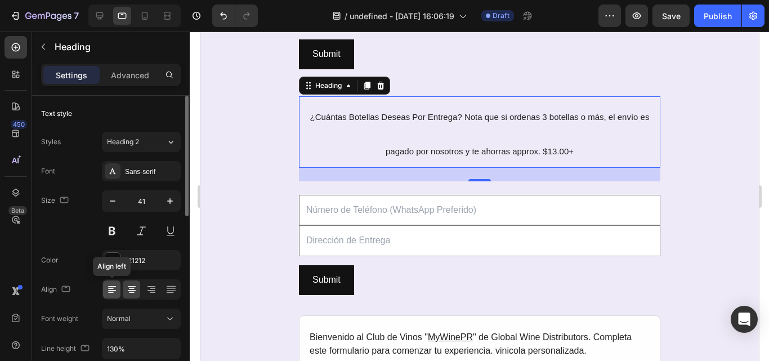
click at [114, 290] on icon at bounding box center [111, 289] width 11 height 11
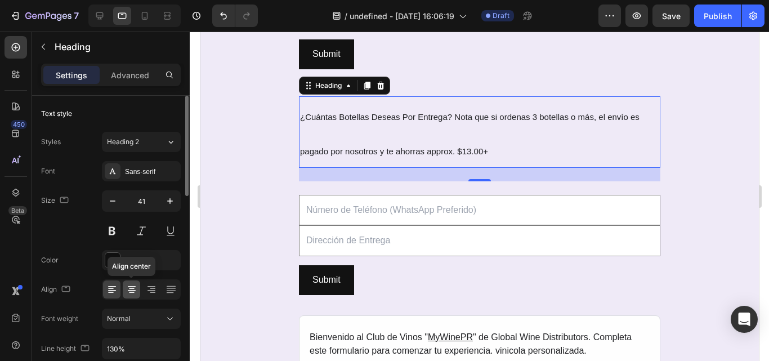
drag, startPoint x: 131, startPoint y: 290, endPoint x: 35, endPoint y: 193, distance: 136.2
click at [131, 290] on icon at bounding box center [131, 289] width 11 height 11
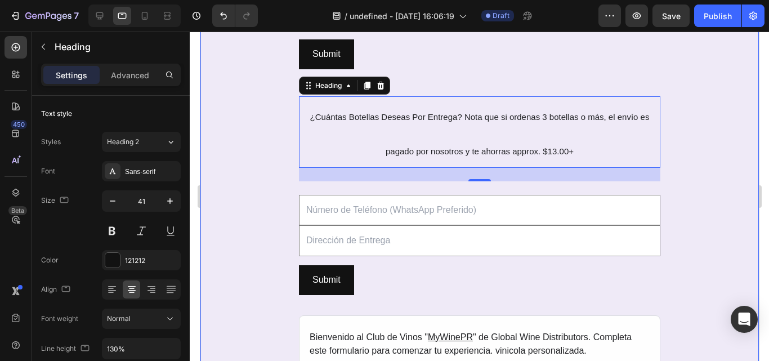
click at [256, 188] on div "REGISTRO AL CLUB DE VINOS MYWINEPR Heading SECCIÓN 2: Membresía y Preferencias …" at bounding box center [479, 170] width 559 height 673
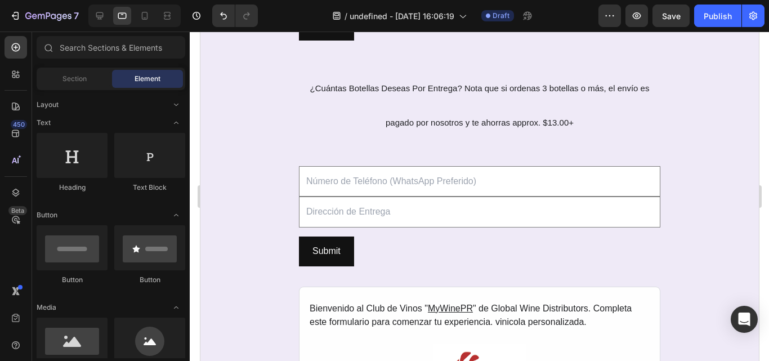
scroll to position [1607, 0]
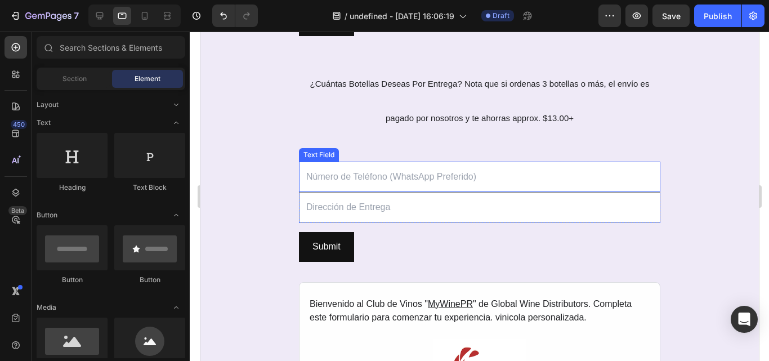
click at [385, 175] on input "text" at bounding box center [480, 177] width 362 height 31
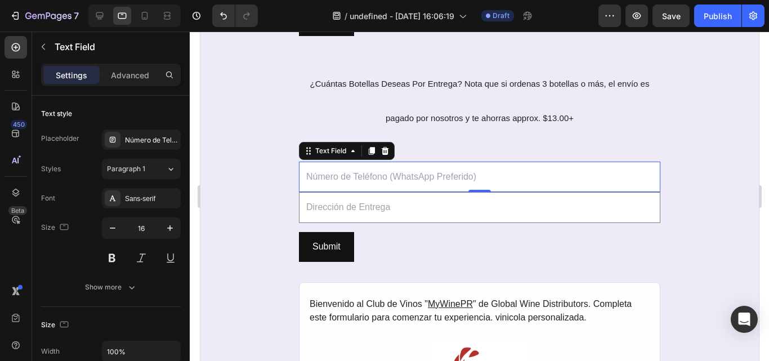
click at [385, 175] on input "text" at bounding box center [480, 177] width 362 height 31
click at [408, 173] on input "text" at bounding box center [480, 177] width 362 height 31
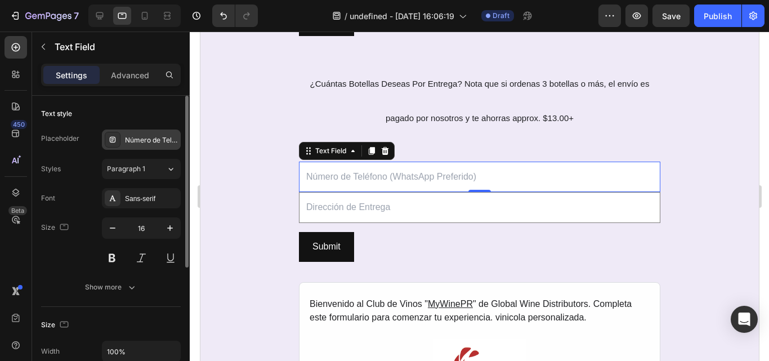
click at [168, 140] on div "Número de Teléfono (WhatsApp Preferido)" at bounding box center [151, 140] width 53 height 10
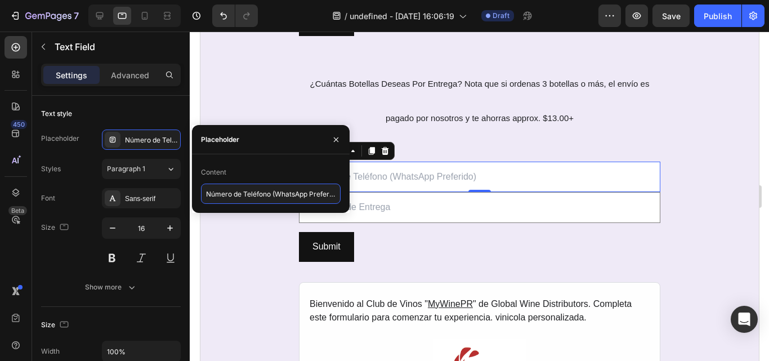
scroll to position [0, 0]
type input "2"
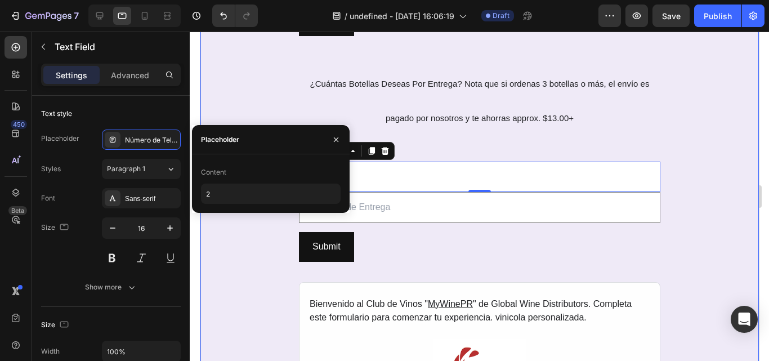
click at [248, 265] on div "REGISTRO AL CLUB DE VINOS MYWINEPR Heading SECCIÓN 2: Membresía y Preferencias …" at bounding box center [479, 137] width 559 height 673
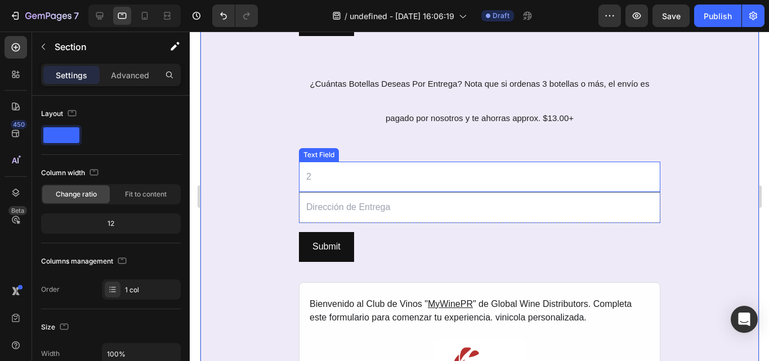
click at [425, 190] on input "text" at bounding box center [480, 177] width 362 height 31
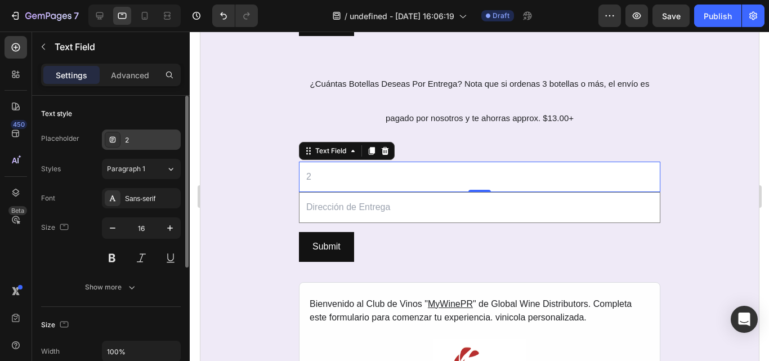
click at [117, 140] on div at bounding box center [113, 140] width 16 height 16
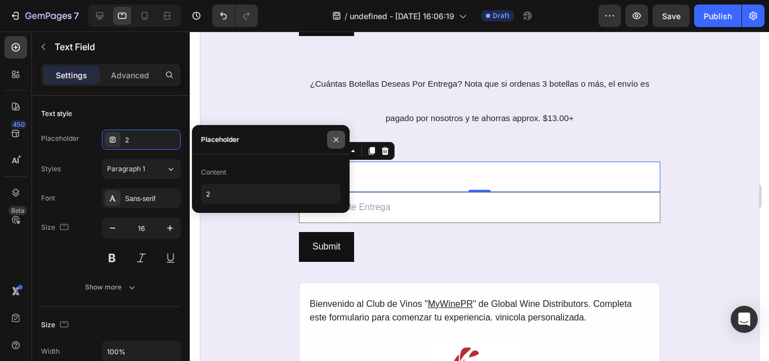
click at [339, 138] on icon "button" at bounding box center [336, 139] width 9 height 9
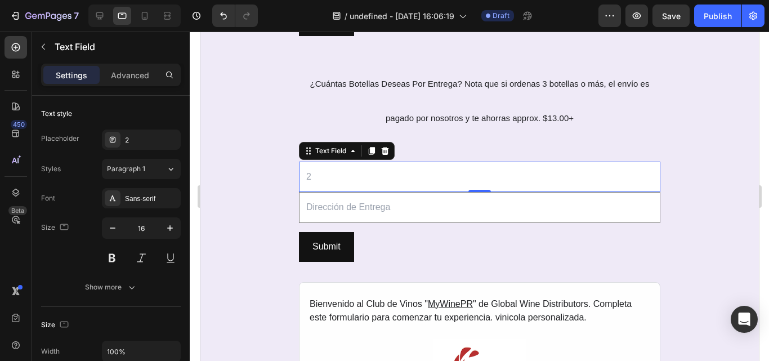
click at [383, 179] on input "text" at bounding box center [480, 177] width 362 height 31
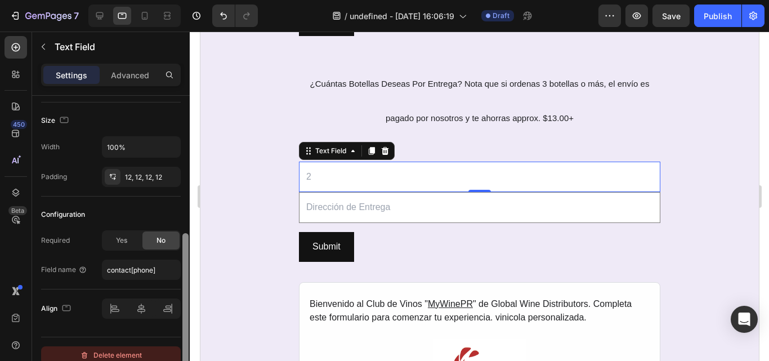
scroll to position [216, 0]
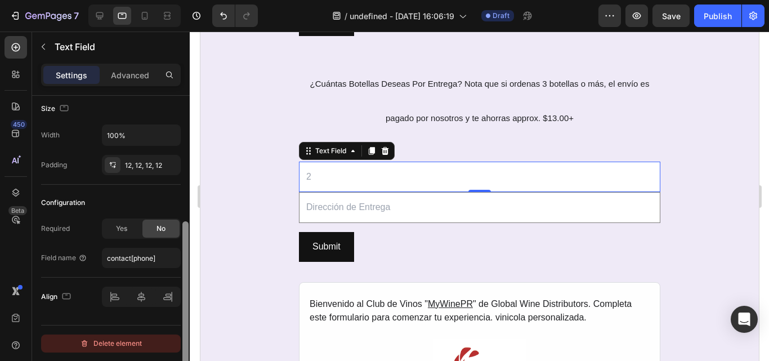
drag, startPoint x: 185, startPoint y: 207, endPoint x: 171, endPoint y: 340, distance: 134.2
click at [171, 340] on div "Text style Placeholder 2 Styles Paragraph 1 Font Sans-serif Size 16 Show more S…" at bounding box center [111, 244] width 158 height 297
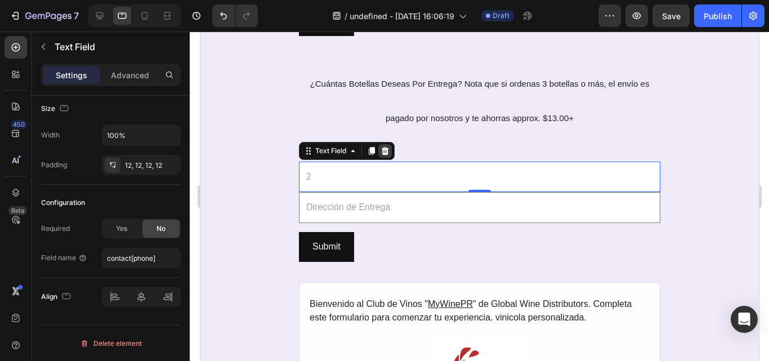
click at [383, 154] on icon at bounding box center [384, 150] width 7 height 8
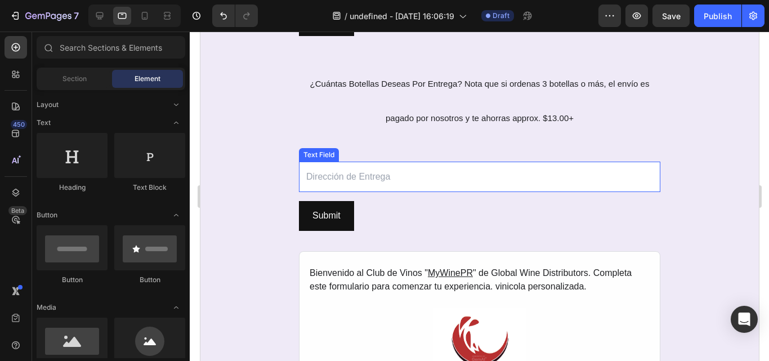
click at [402, 188] on input "text" at bounding box center [480, 177] width 362 height 31
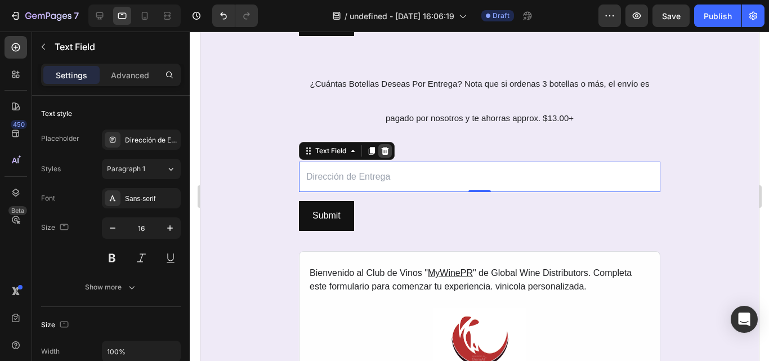
click at [380, 149] on icon at bounding box center [384, 150] width 9 height 9
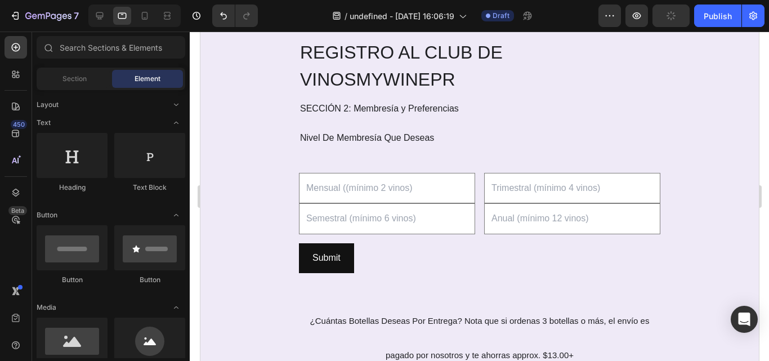
scroll to position [1371, 0]
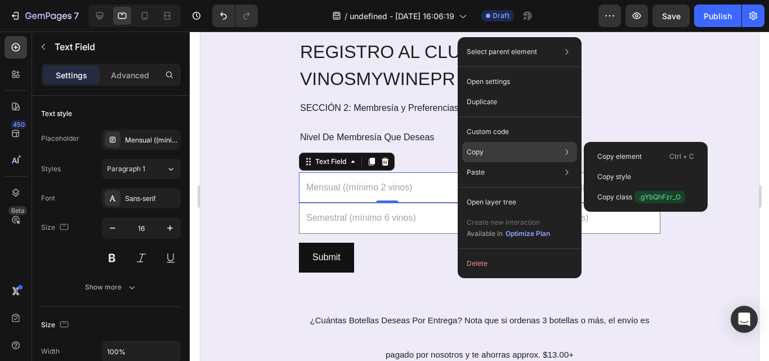
click at [476, 150] on p "Copy" at bounding box center [475, 152] width 17 height 10
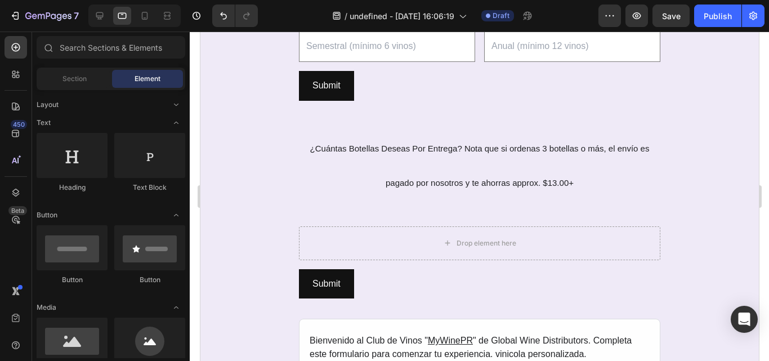
scroll to position [1563, 0]
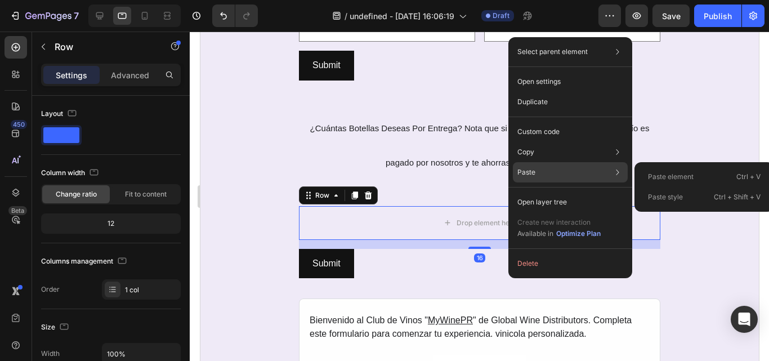
click at [531, 192] on div "Paste Paste element Ctrl + V Paste style Ctrl + Shift + V" at bounding box center [570, 202] width 115 height 20
click at [557, 192] on div "Paste Paste element Ctrl + V Paste style Ctrl + Shift + V" at bounding box center [570, 202] width 115 height 20
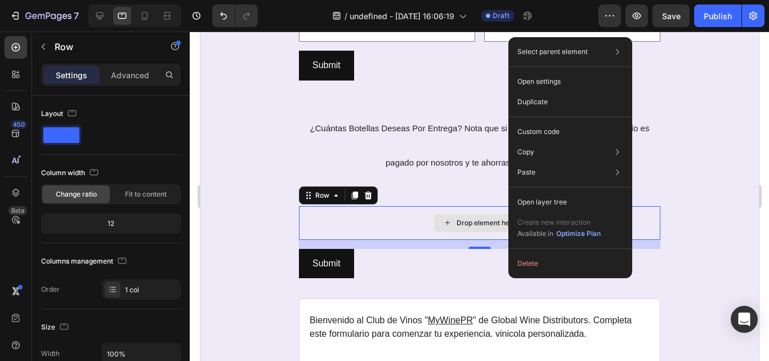
click at [436, 221] on div "Drop element here" at bounding box center [479, 223] width 91 height 18
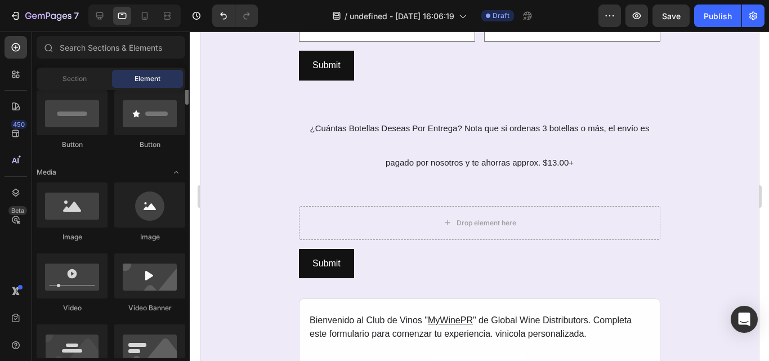
scroll to position [118, 0]
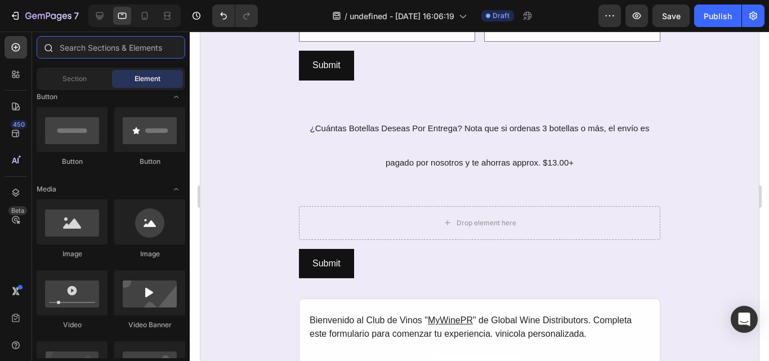
click at [117, 49] on input "text" at bounding box center [111, 47] width 149 height 23
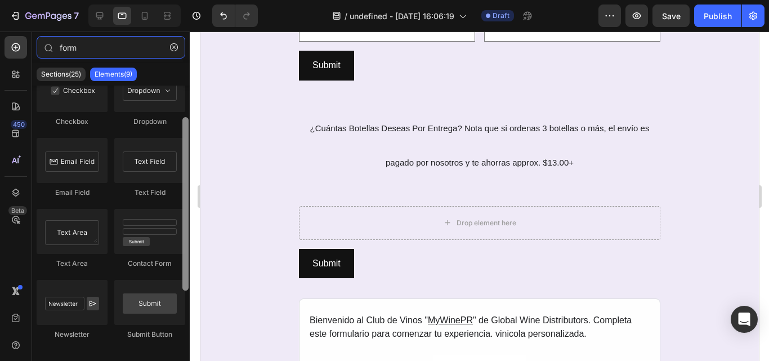
scroll to position [46, 0]
drag, startPoint x: 184, startPoint y: 246, endPoint x: 173, endPoint y: 276, distance: 31.7
click at [173, 276] on div "Form Checkbox Dropdown Email Field Text Field Text Area Contact Form Newsletter…" at bounding box center [111, 220] width 158 height 268
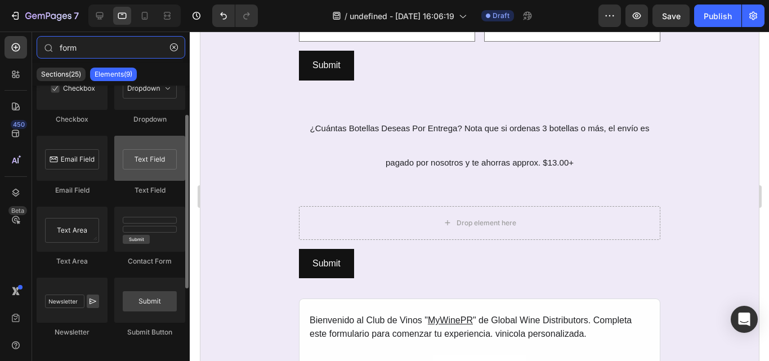
type input "form"
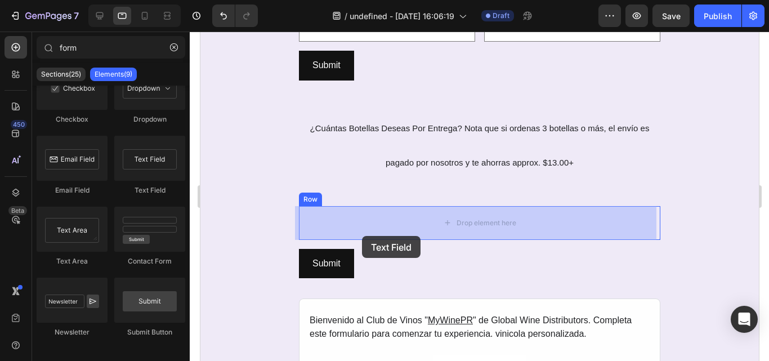
drag, startPoint x: 349, startPoint y: 199, endPoint x: 362, endPoint y: 235, distance: 38.1
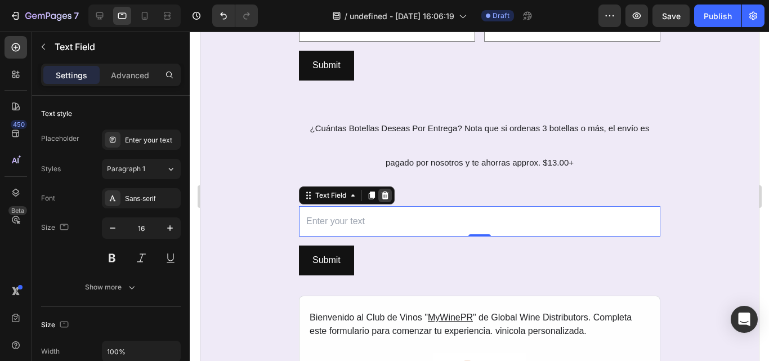
click at [380, 202] on div at bounding box center [385, 196] width 14 height 14
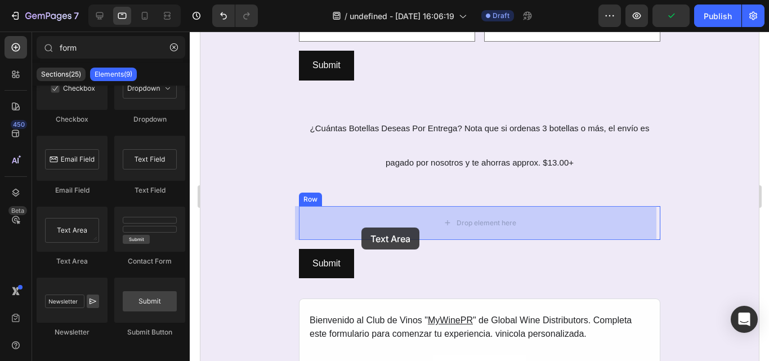
drag, startPoint x: 292, startPoint y: 275, endPoint x: 376, endPoint y: 232, distance: 94.0
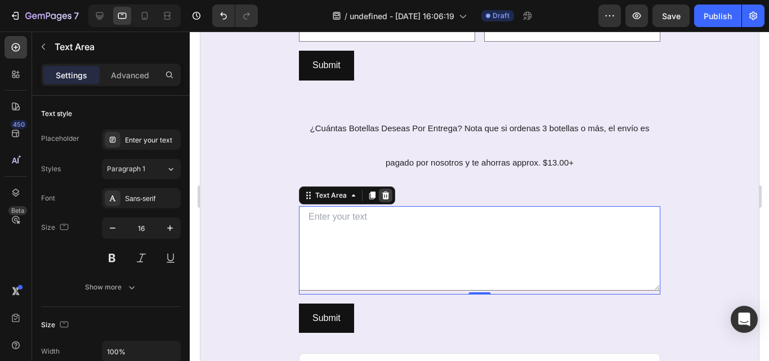
click at [382, 195] on icon at bounding box center [385, 195] width 7 height 8
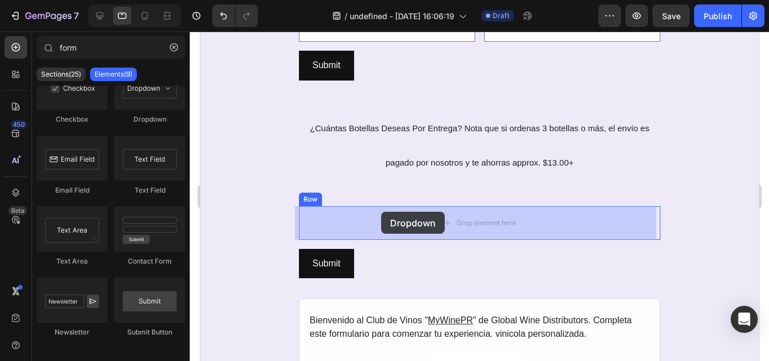
drag, startPoint x: 359, startPoint y: 140, endPoint x: 381, endPoint y: 212, distance: 75.2
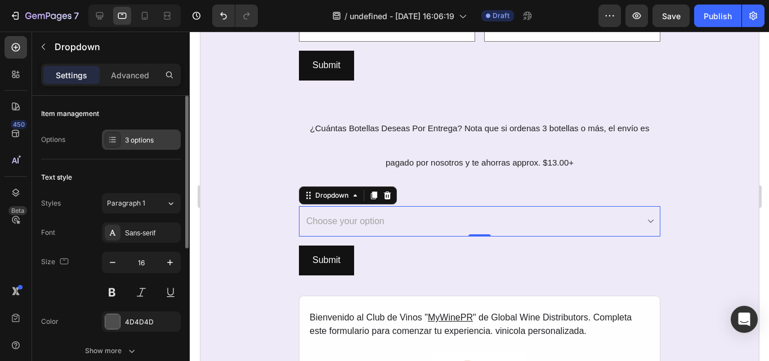
click at [112, 136] on icon at bounding box center [112, 139] width 9 height 9
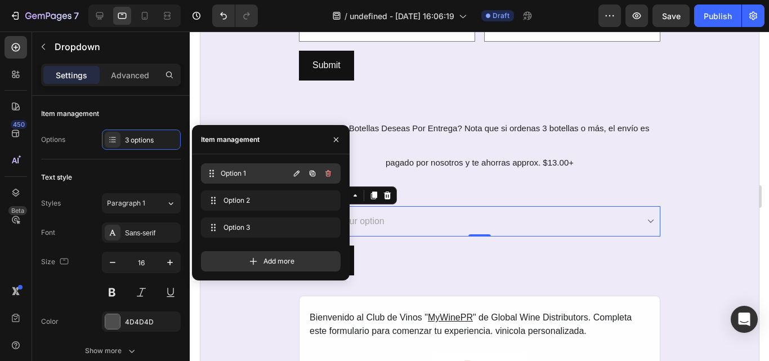
click at [253, 175] on span "Option 1" at bounding box center [255, 173] width 68 height 10
click at [253, 175] on span "Option 1" at bounding box center [256, 173] width 64 height 10
click at [253, 175] on span "Option 1" at bounding box center [255, 173] width 68 height 10
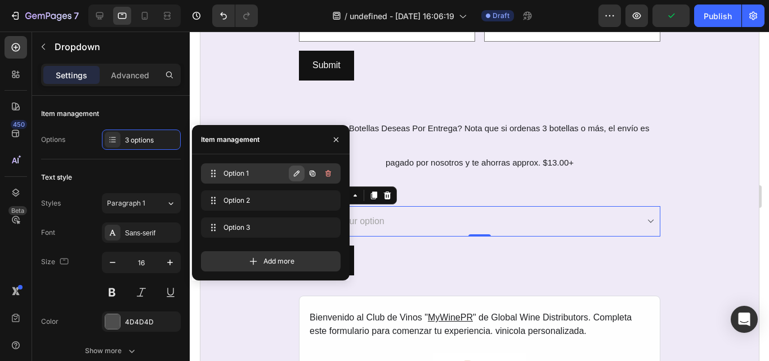
click at [297, 181] on button "button" at bounding box center [297, 174] width 16 height 16
type input "2"
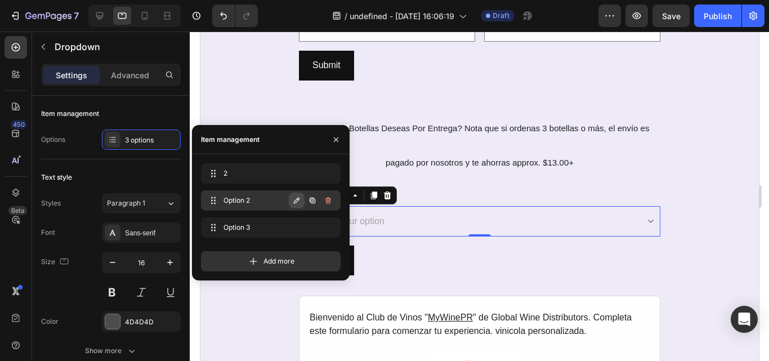
click at [296, 203] on icon "button" at bounding box center [297, 201] width 6 height 6
click at [290, 196] on button "button" at bounding box center [297, 201] width 16 height 16
type input "4"
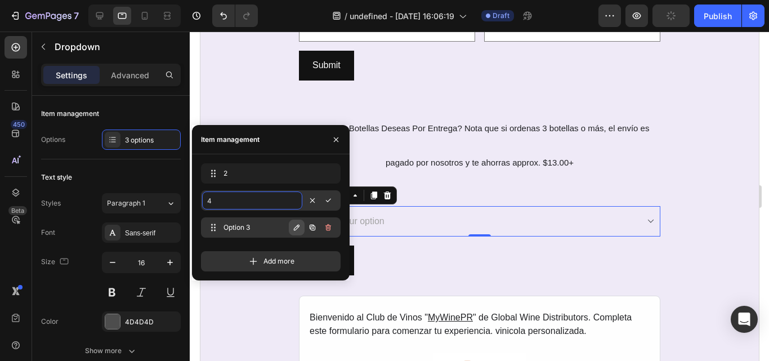
click at [299, 227] on icon "button" at bounding box center [297, 228] width 6 height 6
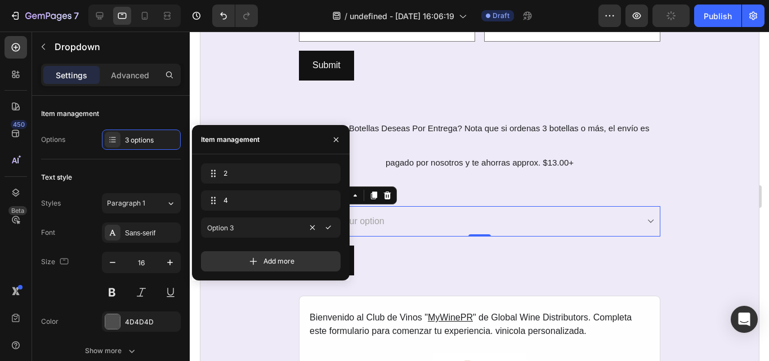
type input "6"
click at [286, 262] on span "Add more" at bounding box center [279, 261] width 31 height 10
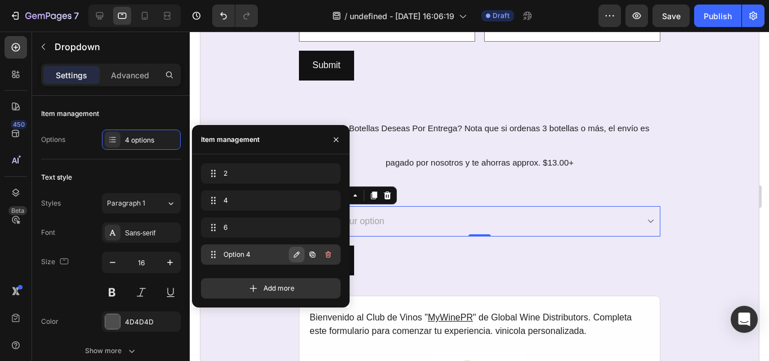
click at [295, 253] on icon "button" at bounding box center [296, 254] width 9 height 9
type input "8"
click at [331, 255] on icon "button" at bounding box center [328, 254] width 9 height 9
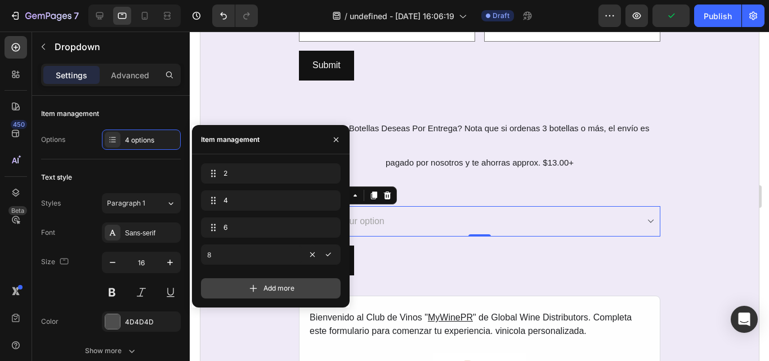
click at [280, 287] on span "Add more" at bounding box center [279, 288] width 31 height 10
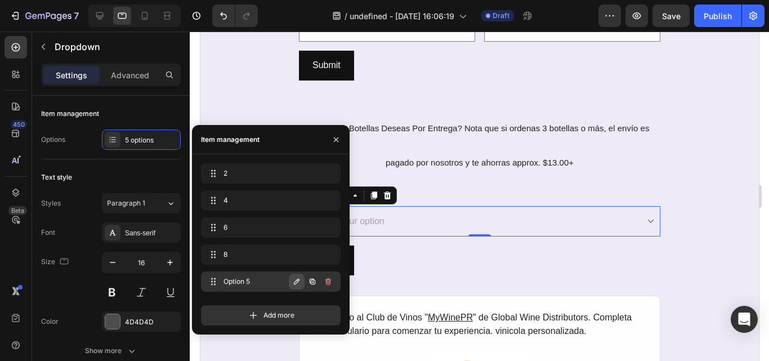
click at [292, 275] on button "button" at bounding box center [297, 282] width 16 height 16
type input "12"
click at [330, 288] on button "button" at bounding box center [329, 282] width 16 height 16
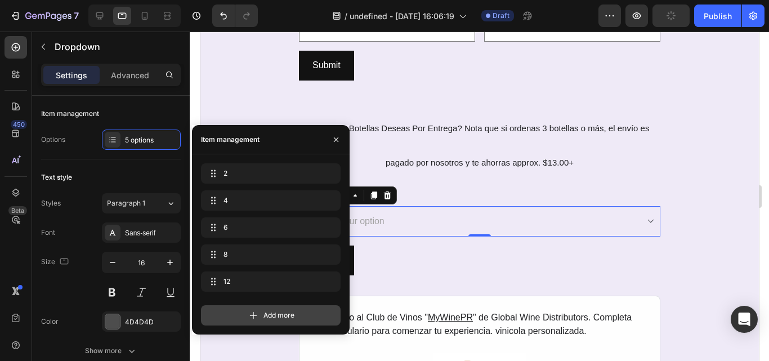
click at [264, 317] on span "Add more" at bounding box center [279, 315] width 31 height 10
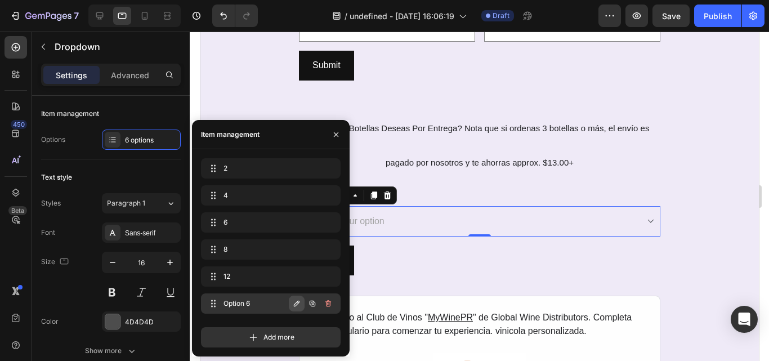
click at [299, 300] on icon "button" at bounding box center [296, 303] width 9 height 9
type input "24"
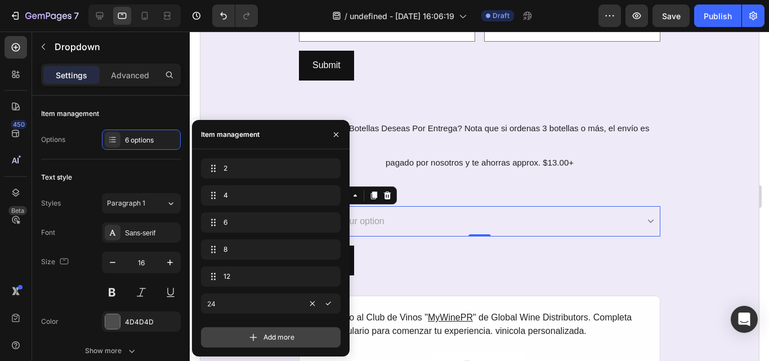
click at [269, 345] on div "Add more" at bounding box center [271, 337] width 140 height 20
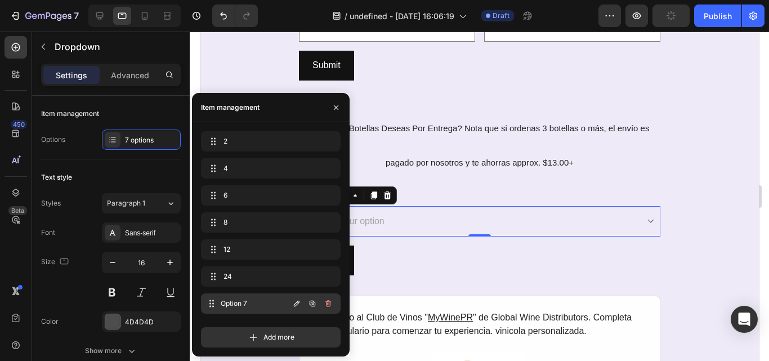
click at [246, 302] on span "Option 7" at bounding box center [255, 304] width 68 height 10
click at [295, 301] on icon "button" at bounding box center [296, 303] width 9 height 9
paste input "Other:"
type input "Other:"
click at [334, 298] on button "button" at bounding box center [329, 304] width 16 height 16
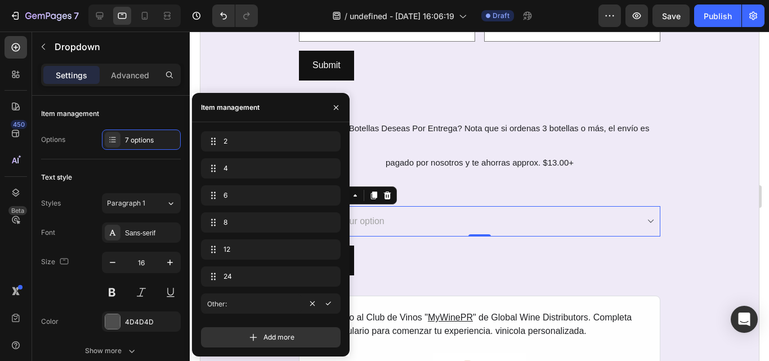
click at [436, 249] on div "Submit Submit Button" at bounding box center [480, 261] width 362 height 30
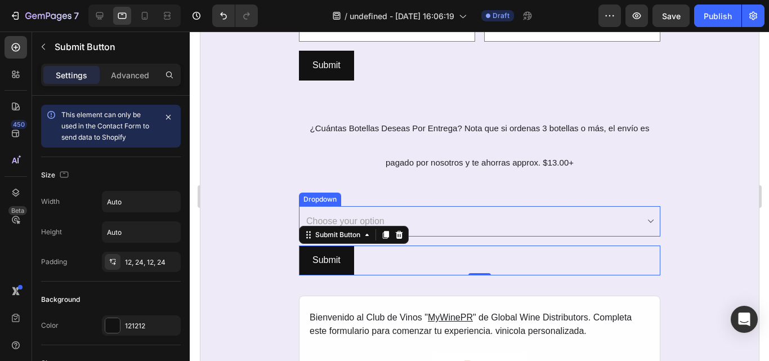
click at [647, 220] on select "Choose your option 2 4 6 8 12 24 Other:" at bounding box center [480, 221] width 362 height 31
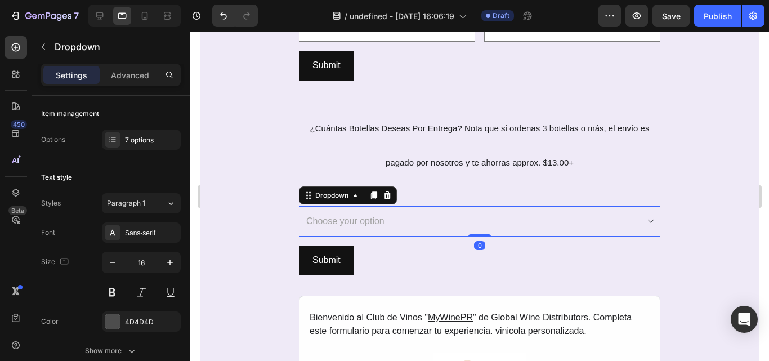
select select "2"
click at [299, 206] on select "Choose your option 2 4 6 8 12 24 Other:" at bounding box center [480, 221] width 362 height 31
click at [647, 221] on select "Choose your option 2 4 6 8 12 24 Other:" at bounding box center [480, 221] width 362 height 31
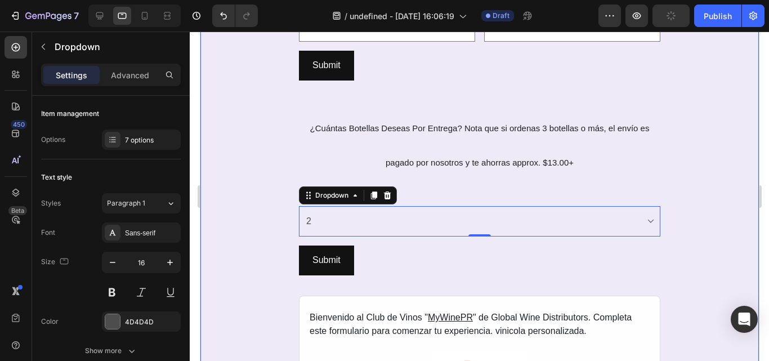
drag, startPoint x: 255, startPoint y: 248, endPoint x: 352, endPoint y: 161, distance: 130.8
click at [255, 248] on div "REGISTRO AL CLUB DE VINOS MYWINEPR Heading SECCIÓN 2: Membresía y Preferencias …" at bounding box center [479, 166] width 559 height 643
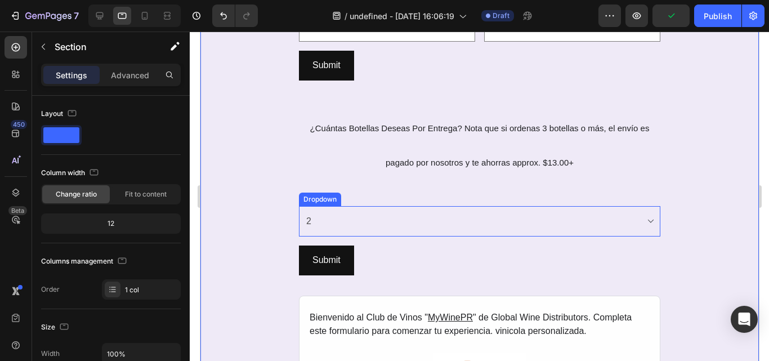
click at [648, 222] on select "Choose your option 2 4 6 8 12 24 Other:" at bounding box center [480, 221] width 362 height 31
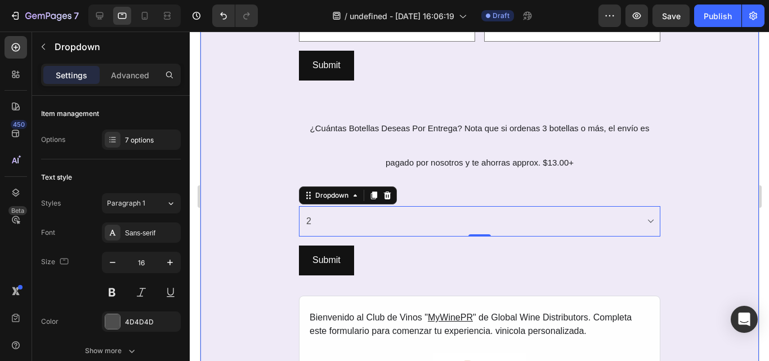
drag, startPoint x: 682, startPoint y: 215, endPoint x: 566, endPoint y: 223, distance: 116.3
click at [682, 215] on div "REGISTRO AL CLUB DE VINOS MYWINEPR Heading SECCIÓN 2: Membresía y Preferencias …" at bounding box center [479, 166] width 559 height 643
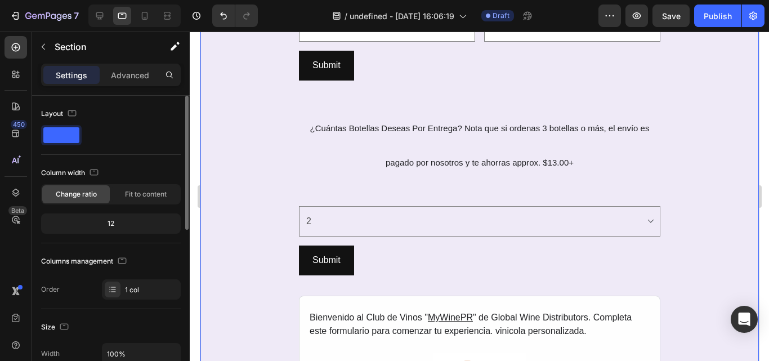
click at [158, 228] on div "12" at bounding box center [110, 224] width 135 height 16
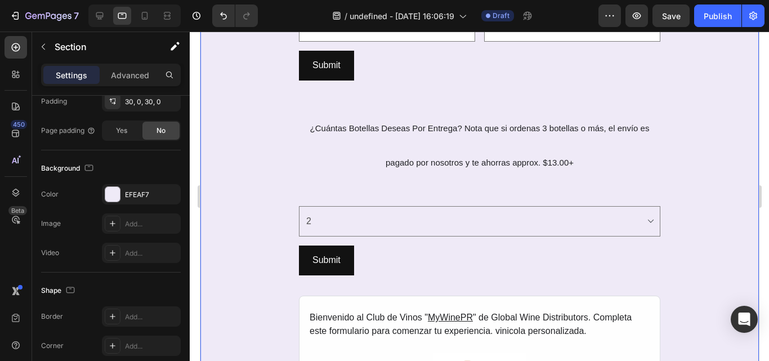
scroll to position [0, 0]
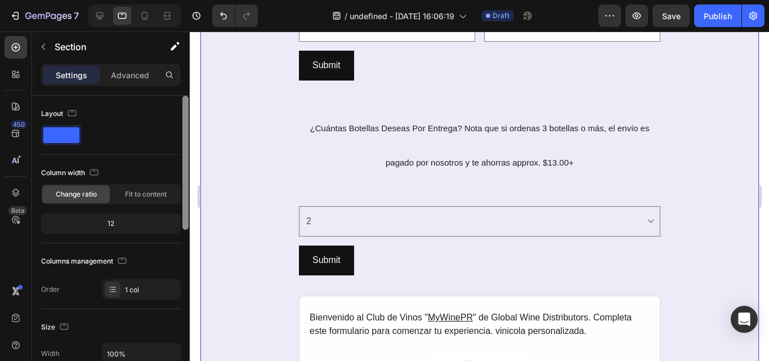
drag, startPoint x: 185, startPoint y: 208, endPoint x: 188, endPoint y: 161, distance: 46.8
click at [188, 161] on div at bounding box center [186, 163] width 6 height 134
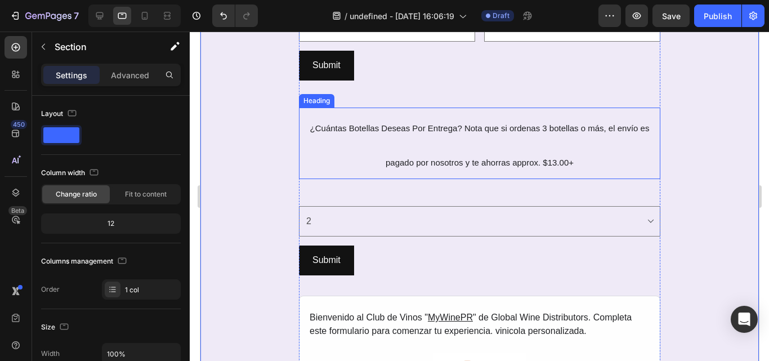
click at [355, 149] on p "⁠⁠⁠⁠⁠⁠⁠ ¿Cuántas Botellas Deseas Por Entrega? Nota que si ordenas 3 botellas o …" at bounding box center [479, 143] width 359 height 69
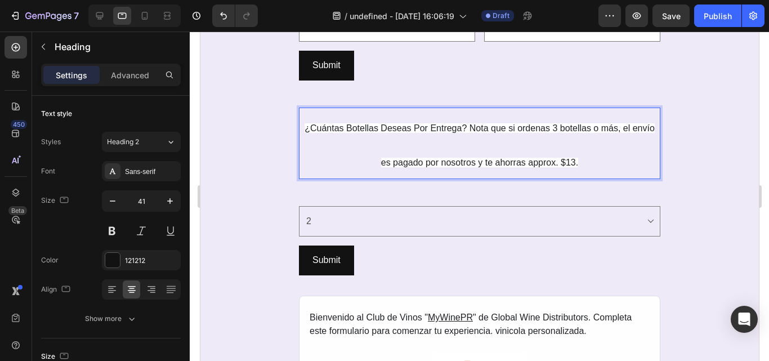
click at [383, 134] on p "¿Cuántas Botellas Deseas Por Entrega? Nota que si ordenas 3 botellas o más, el …" at bounding box center [479, 143] width 359 height 69
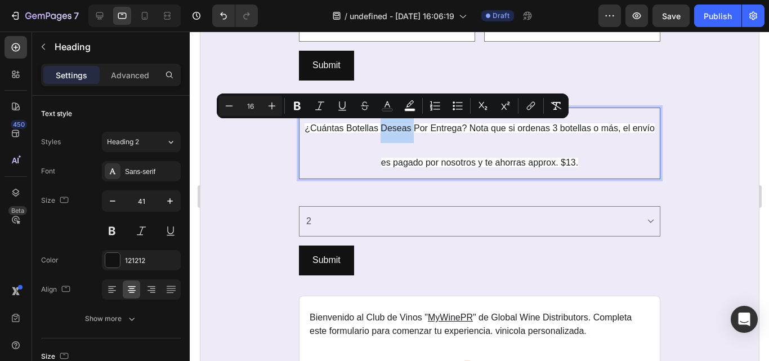
click at [383, 134] on p "¿Cuántas Botellas Deseas Por Entrega? Nota que si ordenas 3 botellas o más, el …" at bounding box center [479, 143] width 359 height 69
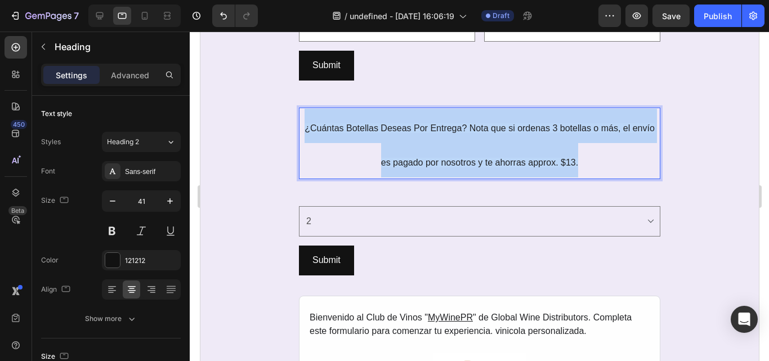
click at [383, 134] on p "¿Cuántas Botellas Deseas Por Entrega? Nota que si ordenas 3 botellas o más, el …" at bounding box center [479, 143] width 359 height 69
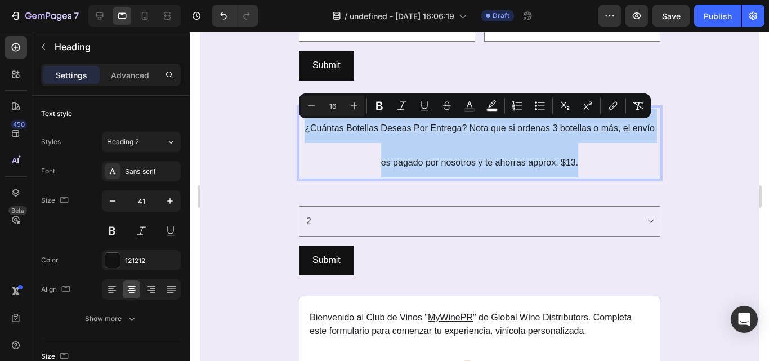
click at [383, 134] on p "¿Cuántas Botellas Deseas Por Entrega? Nota que si ordenas 3 botellas o más, el …" at bounding box center [479, 143] width 359 height 69
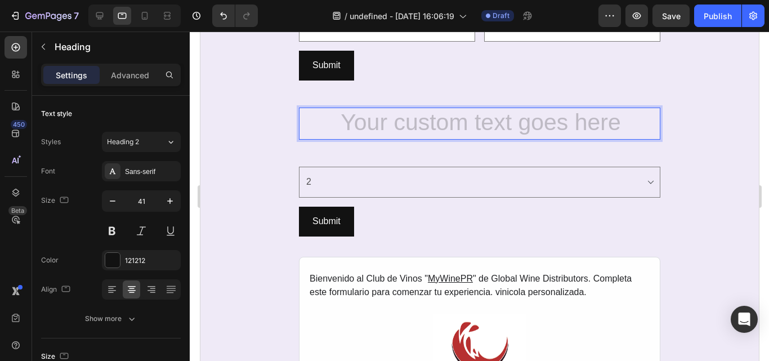
click at [473, 112] on h2 "Rich Text Editor. Editing area: main" at bounding box center [480, 124] width 362 height 32
click at [668, 155] on div "REGISTRO AL CLUB DE VINOS MYWINEPR Heading SECCIÓN 2: Membresía y Preferencias …" at bounding box center [479, 146] width 559 height 603
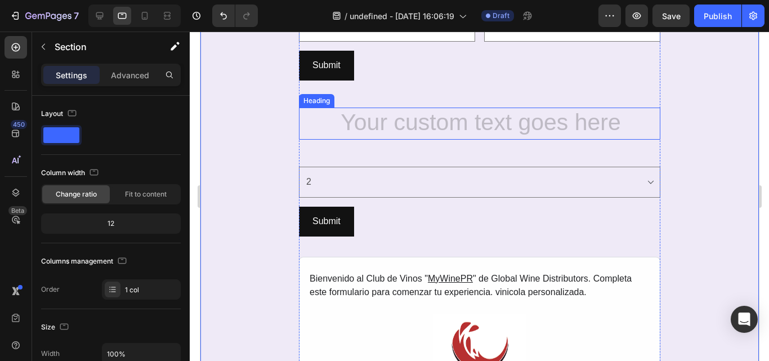
click at [645, 139] on p "Rich Text Editor. Editing area: main" at bounding box center [479, 124] width 359 height 30
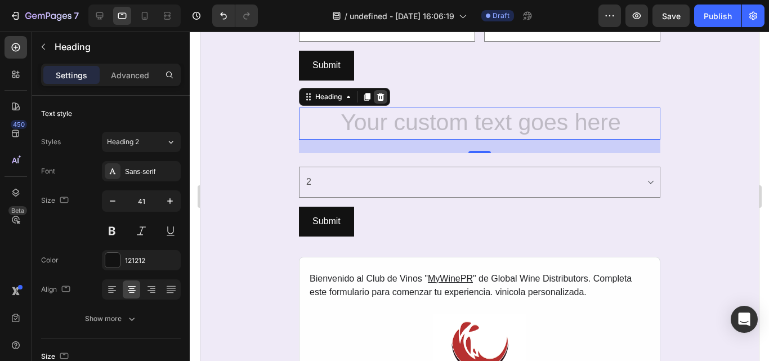
click at [378, 103] on div at bounding box center [380, 97] width 14 height 14
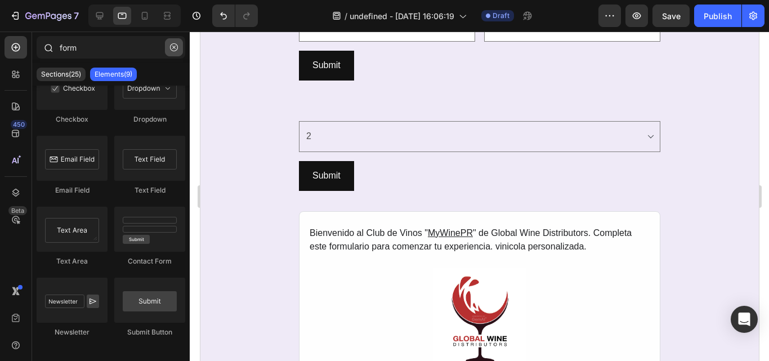
click at [176, 47] on icon "button" at bounding box center [174, 47] width 8 height 8
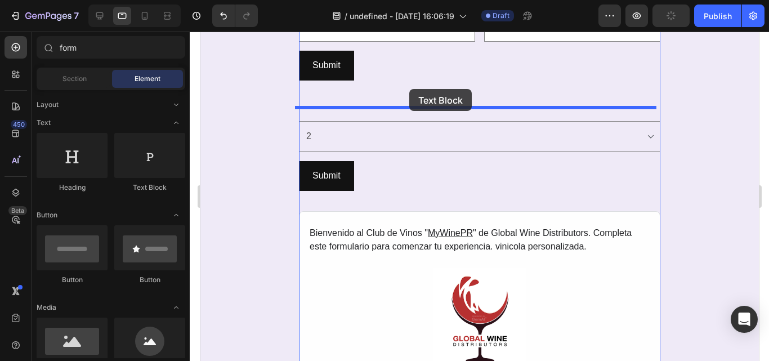
drag, startPoint x: 358, startPoint y: 202, endPoint x: 409, endPoint y: 89, distance: 124.1
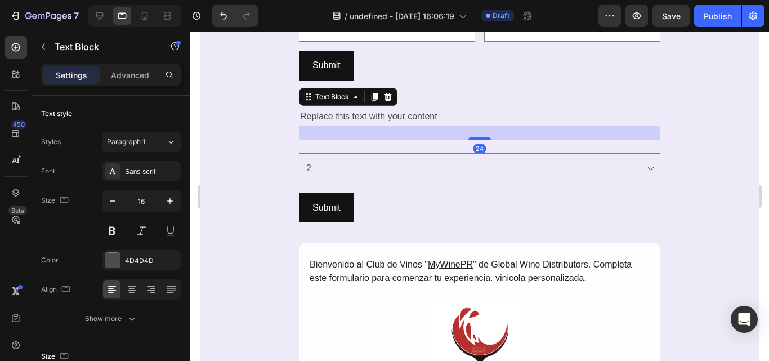
click at [413, 112] on div "Replace this text with your content" at bounding box center [480, 117] width 362 height 19
click at [413, 112] on p "Replace this text with your content" at bounding box center [479, 117] width 359 height 16
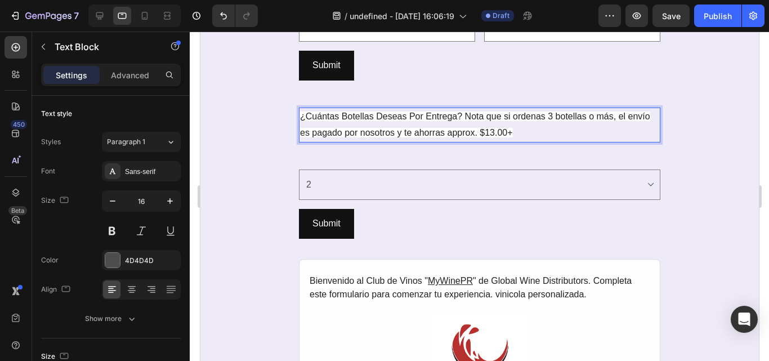
click at [381, 128] on span "¿Cuántas Botellas Deseas Por Entrega? Nota que si ordenas 3 botellas o más, el …" at bounding box center [475, 125] width 350 height 26
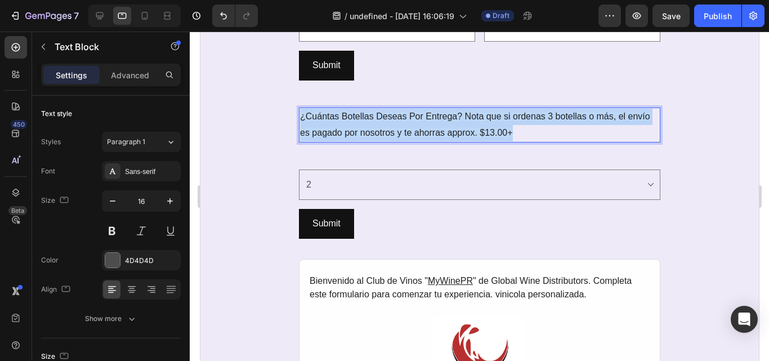
click at [381, 128] on span "¿Cuántas Botellas Deseas Por Entrega? Nota que si ordenas 3 botellas o más, el …" at bounding box center [475, 125] width 350 height 26
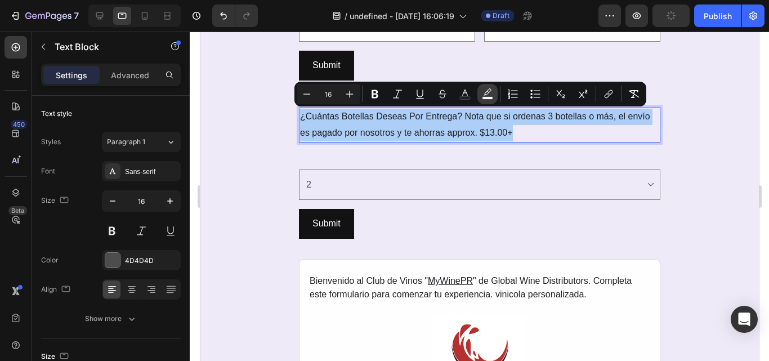
click at [485, 98] on rect "Editor contextual toolbar" at bounding box center [488, 98] width 11 height 3
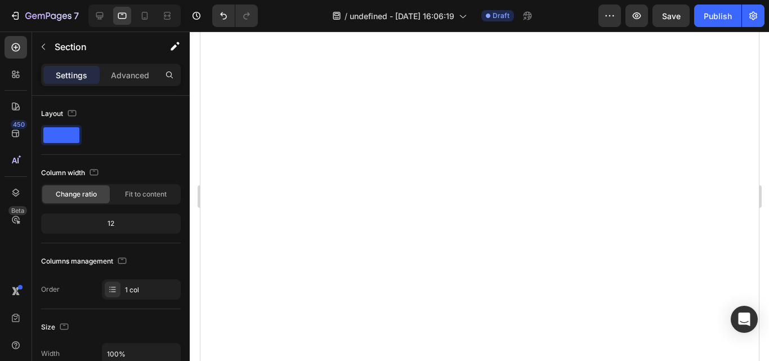
select select "2"
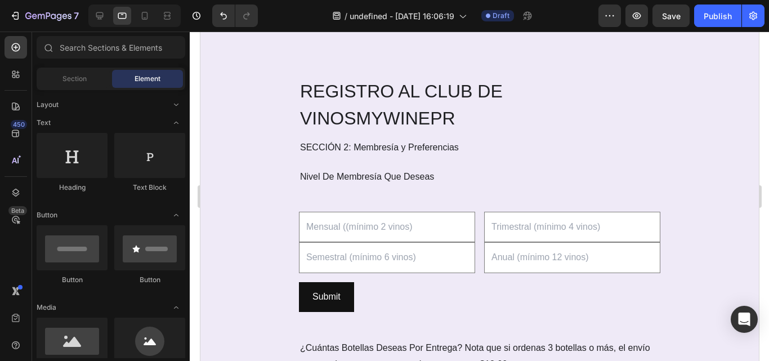
scroll to position [1323, 0]
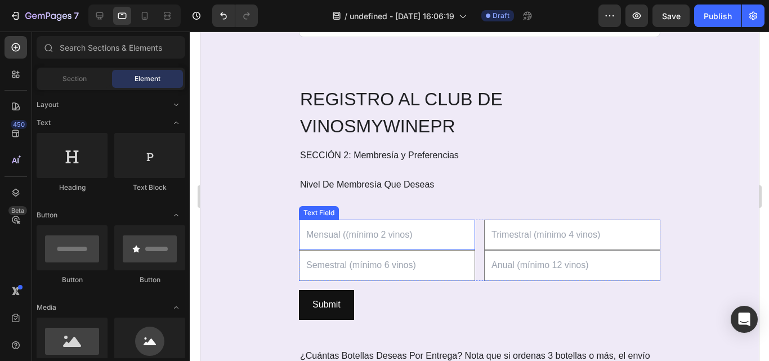
click at [299, 238] on input "text" at bounding box center [387, 235] width 176 height 31
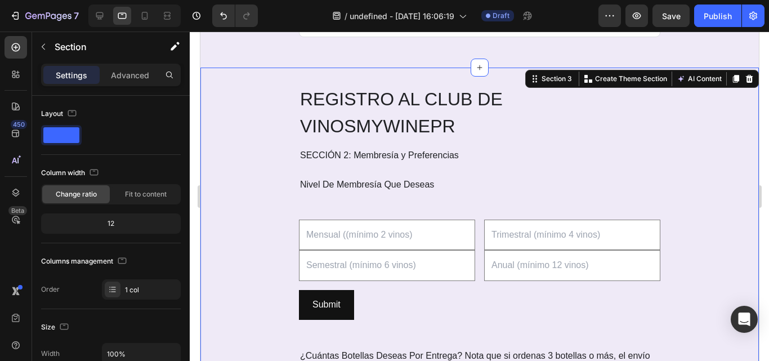
click at [475, 242] on div "Text Field Text Field Email Field Email Field Row" at bounding box center [480, 251] width 362 height 62
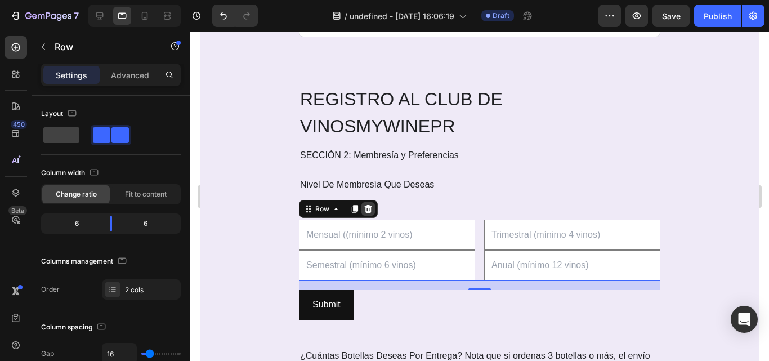
click at [364, 211] on icon at bounding box center [367, 208] width 7 height 8
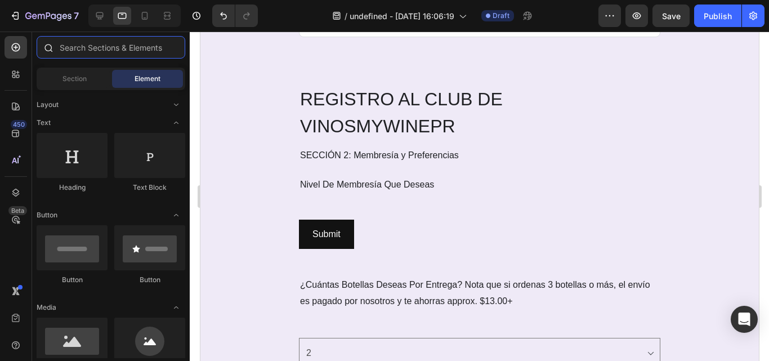
click at [98, 46] on input "text" at bounding box center [111, 47] width 149 height 23
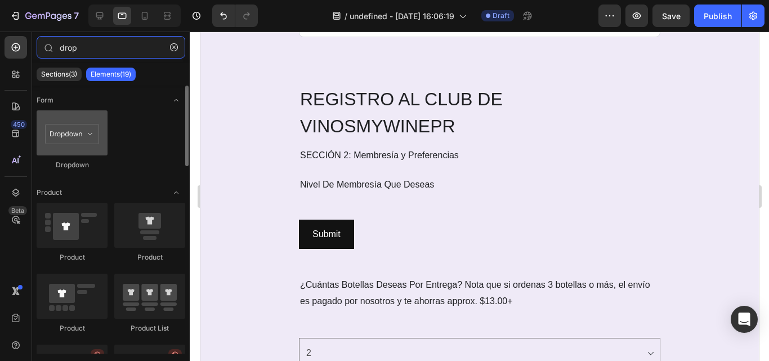
type input "drop"
click at [79, 144] on div at bounding box center [72, 132] width 71 height 45
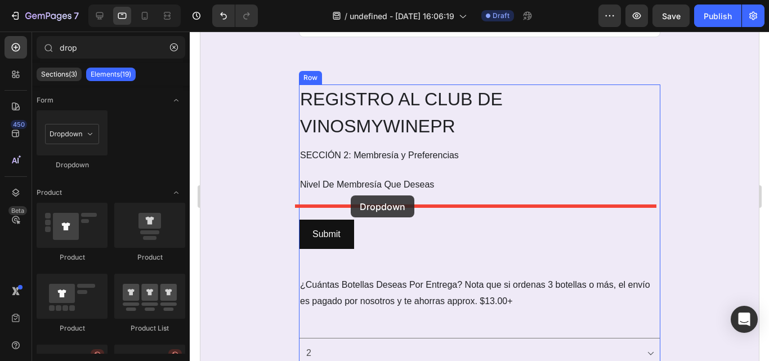
drag, startPoint x: 279, startPoint y: 176, endPoint x: 350, endPoint y: 195, distance: 73.7
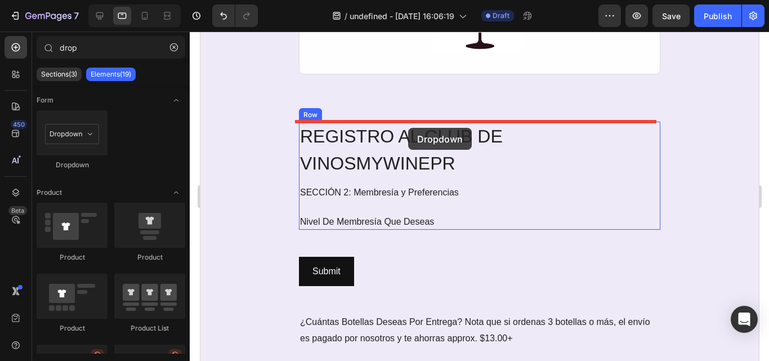
scroll to position [1282, 0]
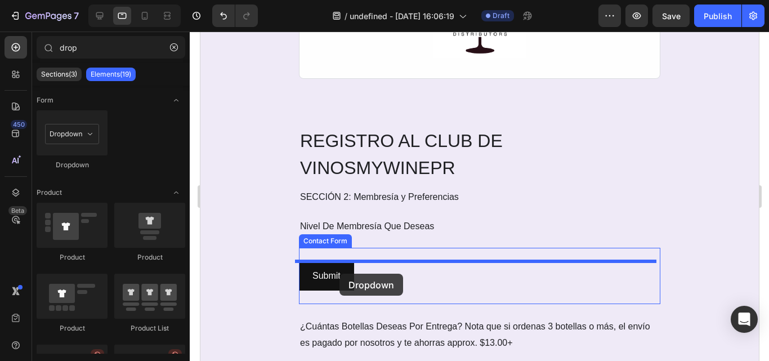
drag, startPoint x: 272, startPoint y: 159, endPoint x: 340, endPoint y: 274, distance: 132.8
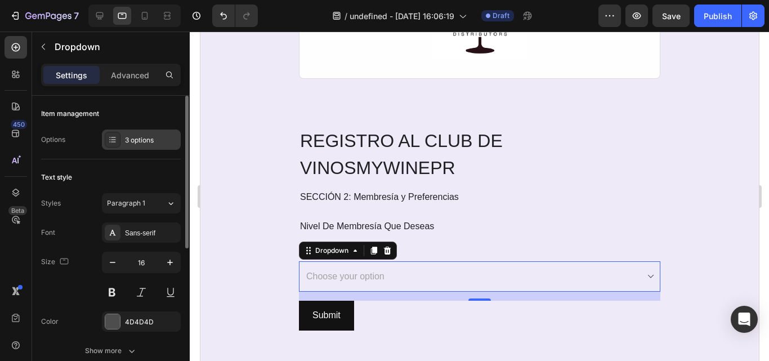
click at [132, 140] on div "3 options" at bounding box center [151, 140] width 53 height 10
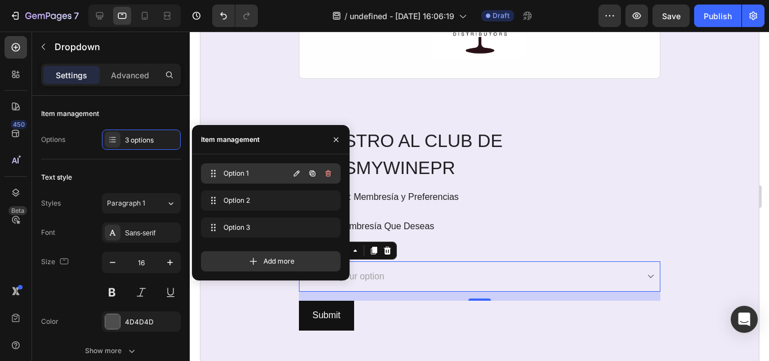
click at [252, 177] on span "Option 1" at bounding box center [256, 173] width 64 height 10
click at [290, 173] on button "button" at bounding box center [297, 174] width 16 height 16
click at [299, 172] on icon "button" at bounding box center [297, 174] width 6 height 6
paste input "Mensual ((mínimo 2 vinos)"
type input "Mensual ((mínimo 2 vinos)"
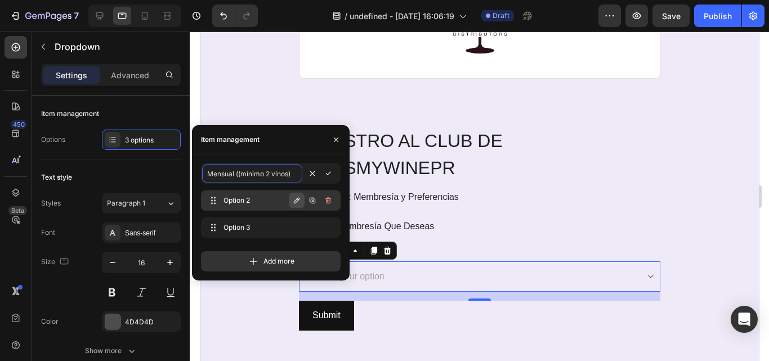
click at [301, 201] on button "button" at bounding box center [297, 201] width 16 height 16
click at [300, 201] on icon "button" at bounding box center [296, 200] width 9 height 9
click at [268, 202] on input "Option 2" at bounding box center [252, 201] width 100 height 18
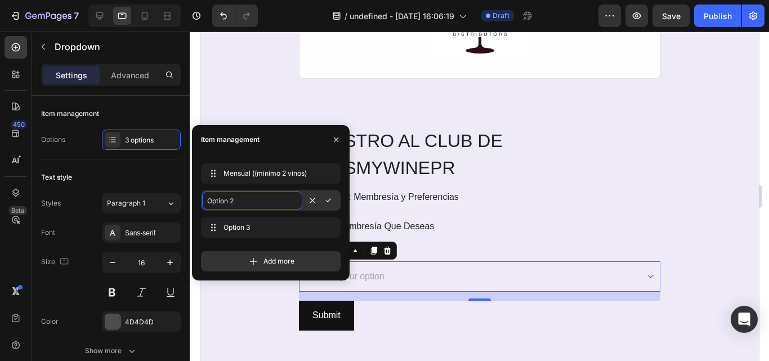
click at [268, 202] on input "Option 2" at bounding box center [252, 201] width 100 height 18
paste input "Trimestral (mínimo 4 vinos)"
type input "Trimestral (mínimo 4 vinos)"
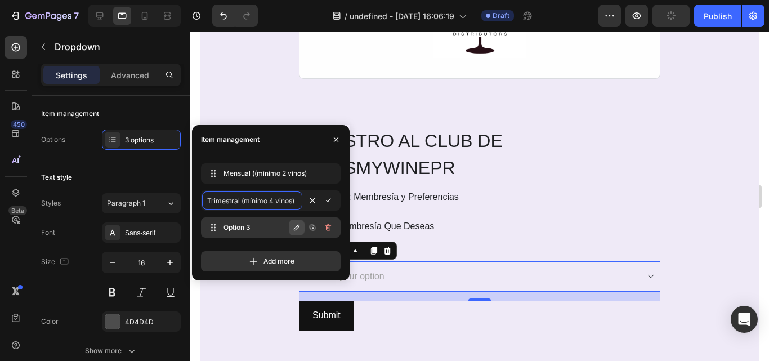
click at [299, 228] on icon "button" at bounding box center [296, 227] width 9 height 9
click at [297, 226] on icon "button" at bounding box center [297, 228] width 6 height 6
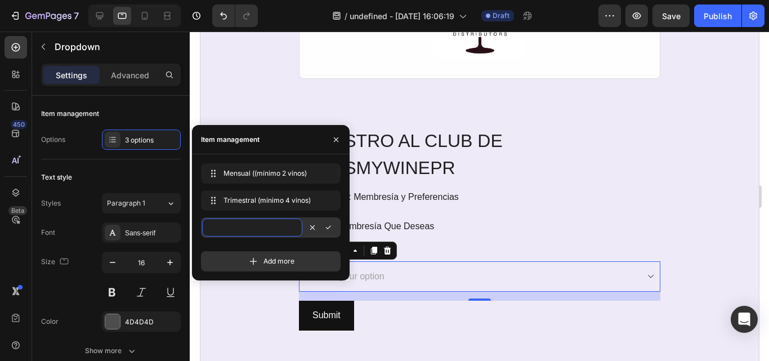
paste input "Semestral (mínimo 6 vinos)"
type input "Semestral (mínimo 6 vinos)"
click at [332, 229] on icon "button" at bounding box center [328, 227] width 9 height 9
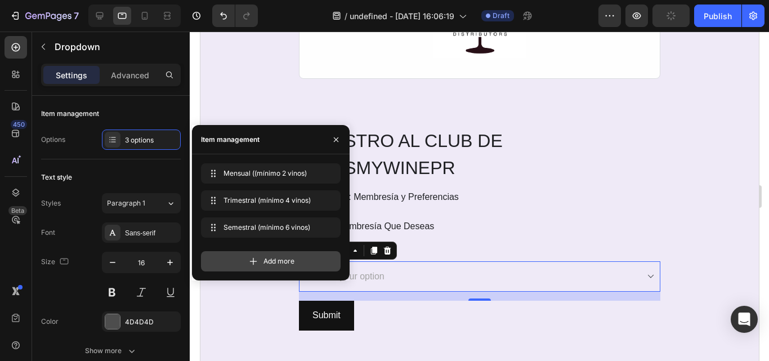
click at [282, 263] on span "Add more" at bounding box center [279, 261] width 31 height 10
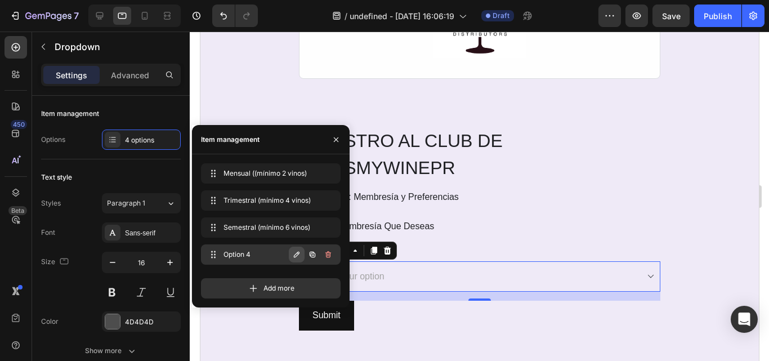
click at [300, 250] on icon "button" at bounding box center [296, 254] width 9 height 9
paste input "Anual (mínimo 12 vinos)"
type input "Anual (mínimo 12 vinos)"
click at [329, 263] on div at bounding box center [321, 254] width 32 height 20
click at [327, 252] on icon "button" at bounding box center [328, 254] width 9 height 9
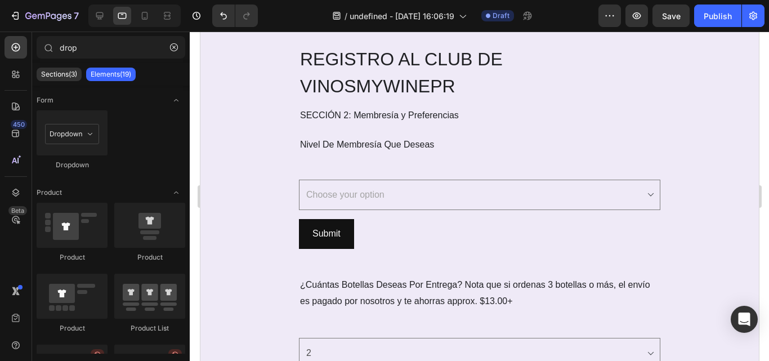
scroll to position [1367, 0]
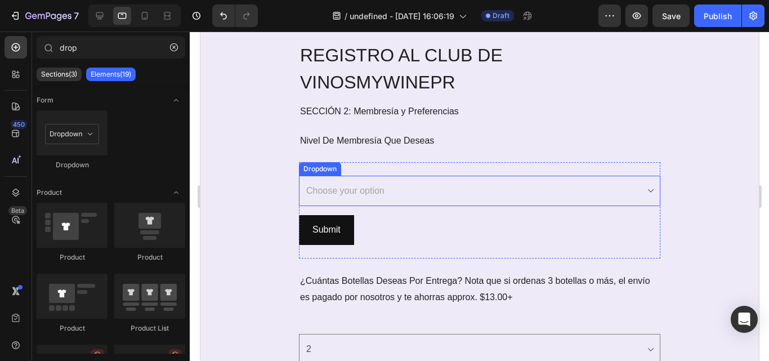
click at [647, 195] on select "Choose your option Mensual ((mínimo 2 vinos) Trimestral (mínimo 4 vinos) Semest…" at bounding box center [480, 191] width 362 height 31
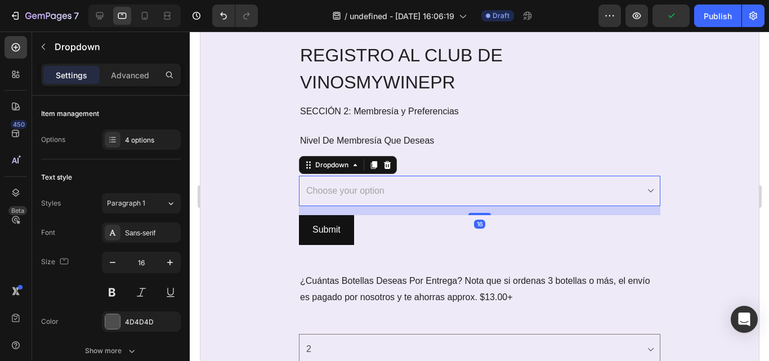
click at [647, 195] on select "Choose your option Mensual ((mínimo 2 vinos) Trimestral (mínimo 4 vinos) Semest…" at bounding box center [480, 191] width 362 height 31
select select "Mensual ((mínimo 2 vinos)"
click at [299, 176] on select "Choose your option Mensual ((mínimo 2 vinos) Trimestral (mínimo 4 vinos) Semest…" at bounding box center [480, 191] width 362 height 31
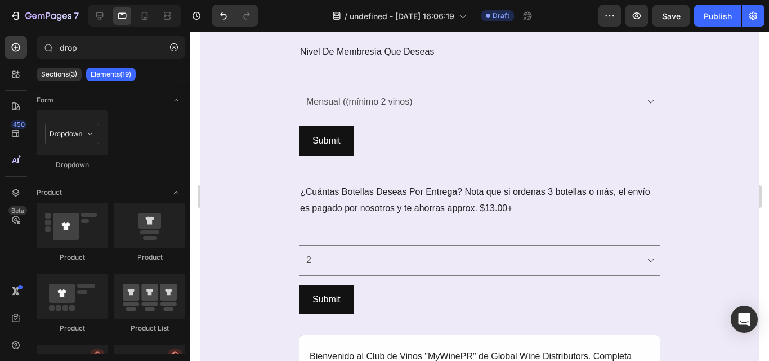
scroll to position [1623, 0]
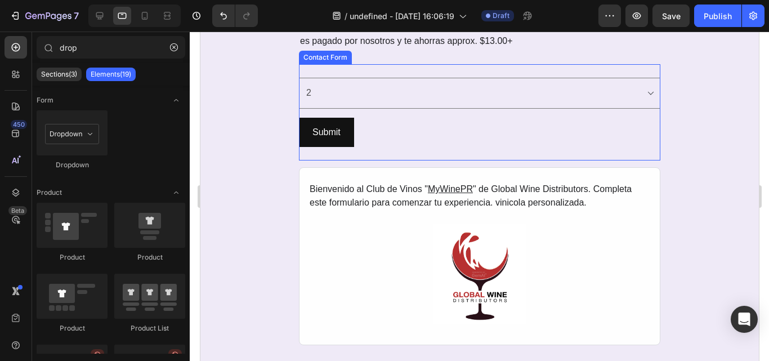
click at [597, 72] on div "Choose your option 2 4 6 8 12 24 Other: Dropdown Row Submit Submit Button Conta…" at bounding box center [480, 112] width 362 height 97
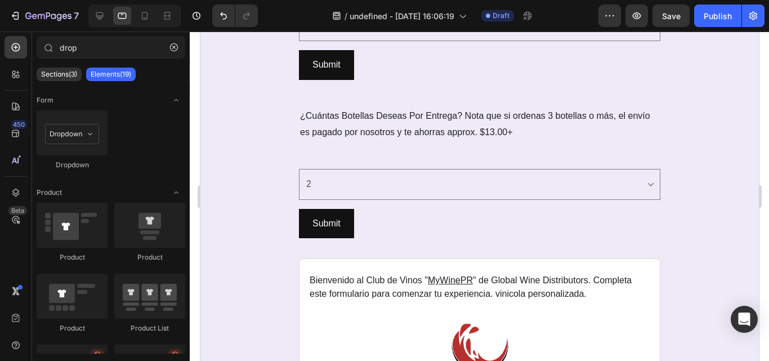
scroll to position [1505, 0]
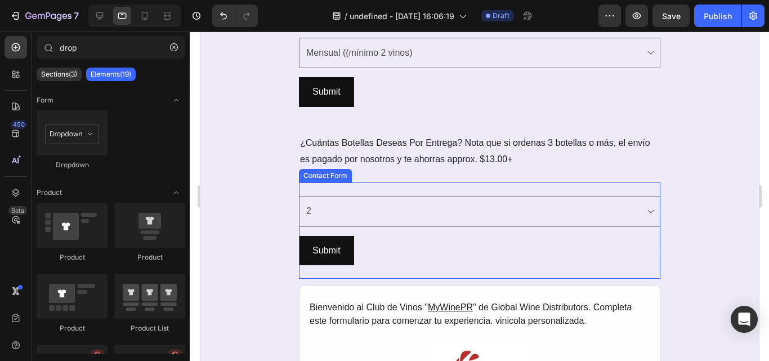
click at [634, 190] on div "Choose your option 2 4 6 8 12 24 Other: Dropdown Row Submit Submit Button Conta…" at bounding box center [480, 231] width 362 height 97
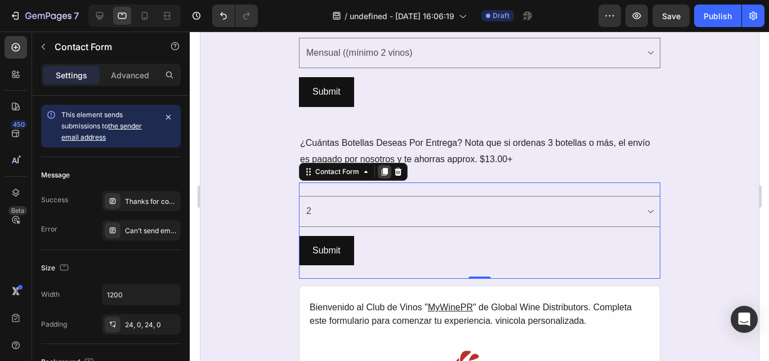
click at [382, 171] on icon at bounding box center [384, 172] width 6 height 8
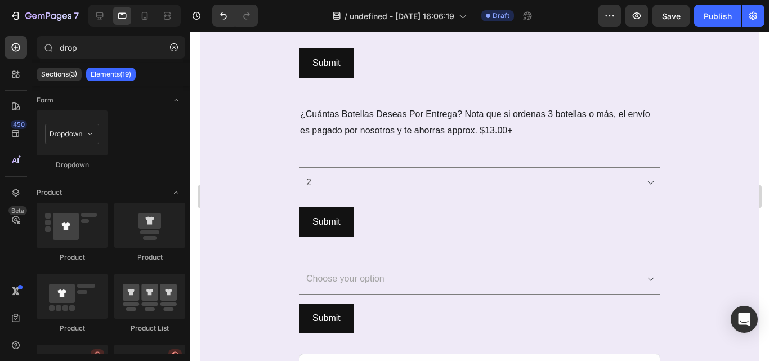
scroll to position [1595, 0]
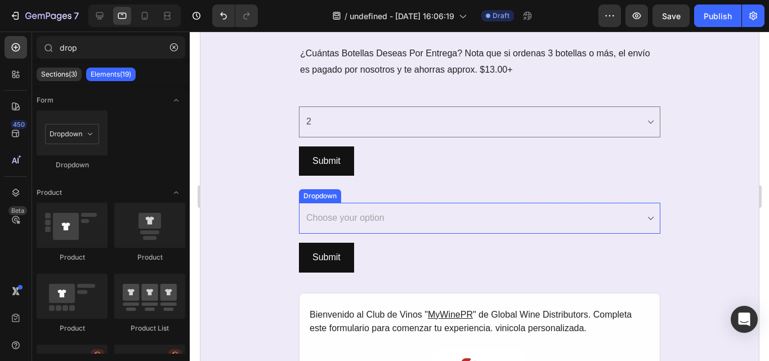
click at [410, 219] on select "Choose your option 2 4 6 8 12 24 Other:" at bounding box center [480, 218] width 362 height 31
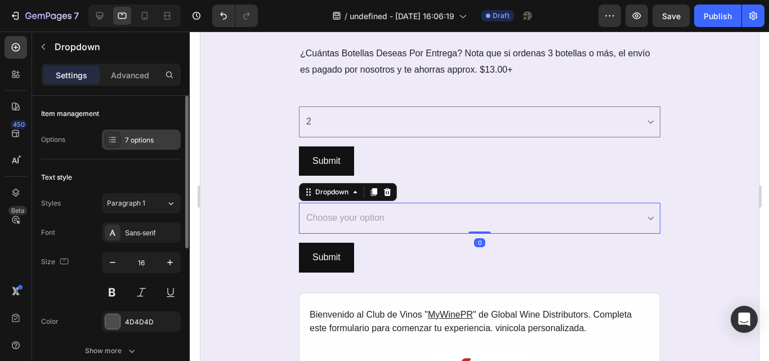
click at [146, 144] on div "7 options" at bounding box center [151, 140] width 53 height 10
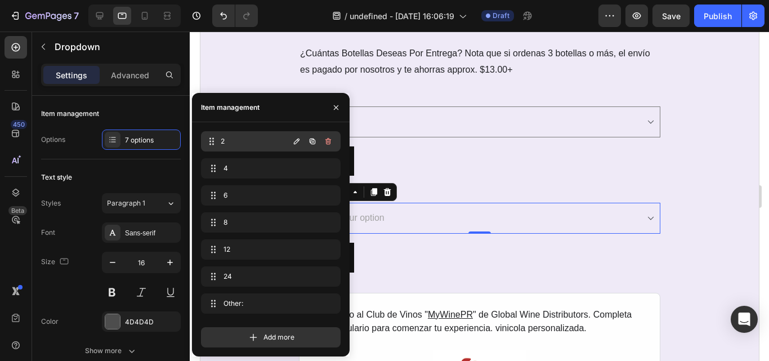
click at [224, 145] on span "2" at bounding box center [255, 141] width 68 height 10
click at [287, 145] on span "2" at bounding box center [255, 141] width 68 height 10
click at [295, 145] on icon "button" at bounding box center [296, 141] width 9 height 9
click at [278, 146] on input "2" at bounding box center [252, 141] width 100 height 18
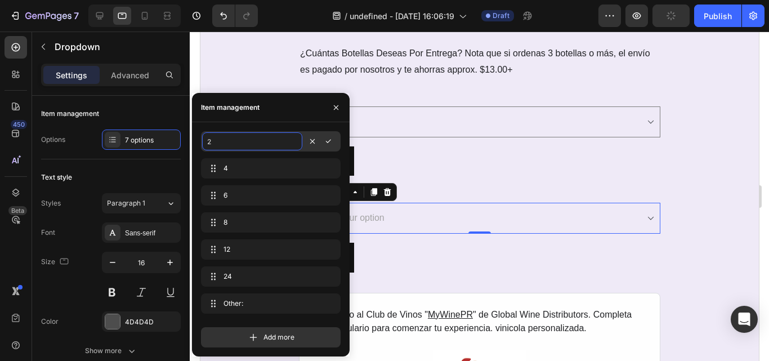
click at [278, 146] on input "2" at bounding box center [252, 141] width 100 height 18
paste input "¿Tienes Vinos Preferidos? (Puedes Escoger Múltiples Opciones)"
type input "¿Tienes Vinos Preferidos? (Puedes Escoger Múltiples Opciones)"
click at [268, 141] on span "¿Tienes Vinos Preferidos? (Puedes Escoger Múltiples Opciones)" at bounding box center [256, 141] width 64 height 10
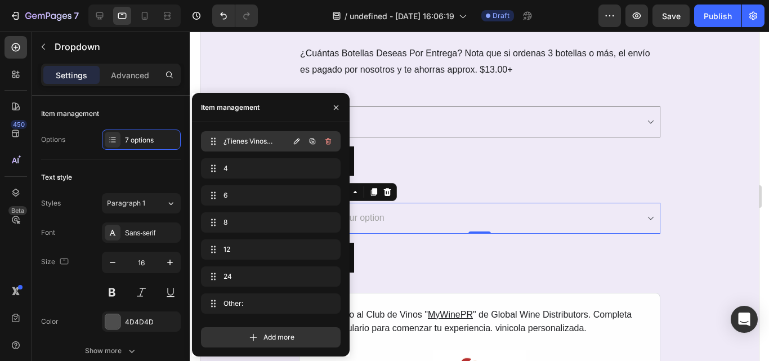
click at [268, 141] on span "¿Tienes Vinos Preferidos? (Puedes Escoger Múltiples Opciones)" at bounding box center [256, 141] width 64 height 10
click at [268, 141] on span "¿Tienes Vinos Preferidos? (Puedes Escoger Múltiples Opciones)" at bounding box center [255, 141] width 68 height 10
click at [292, 141] on icon "button" at bounding box center [296, 141] width 9 height 9
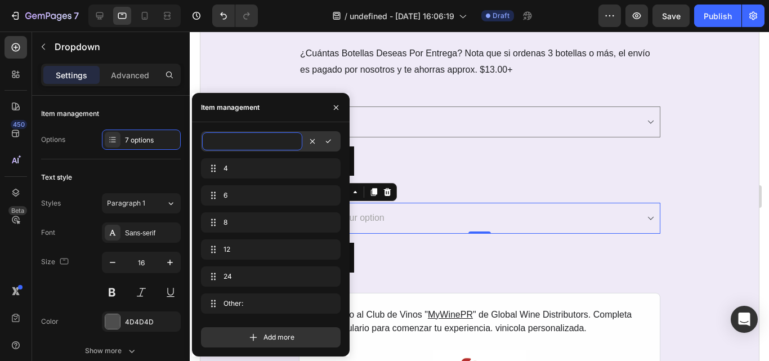
paste input "Vinos Tintos / Red Wines - https://www.globalwinepr.com/collections/red"
type input "Vinos Tintos / Red Wines - https://www.globalwinepr.com/collections/red"
click at [298, 173] on button "button" at bounding box center [297, 169] width 16 height 16
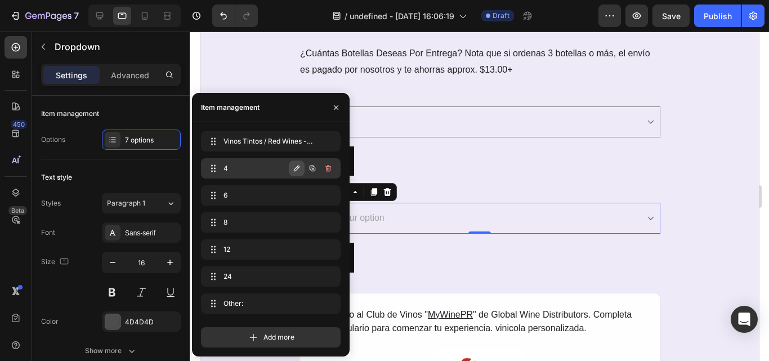
click at [297, 168] on icon "button" at bounding box center [296, 168] width 9 height 9
paste input "Vinos Rosados / Rosé Wines - https://www.globalwinepr.com/collections/rose"
type input "Vinos Rosados / Rosé Wines - https://www.globalwinepr.com/collections/rose"
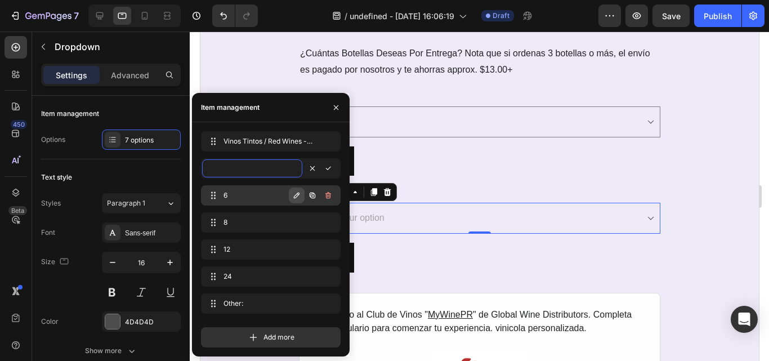
click at [301, 196] on button "button" at bounding box center [297, 196] width 16 height 16
click at [298, 195] on icon "button" at bounding box center [297, 196] width 6 height 6
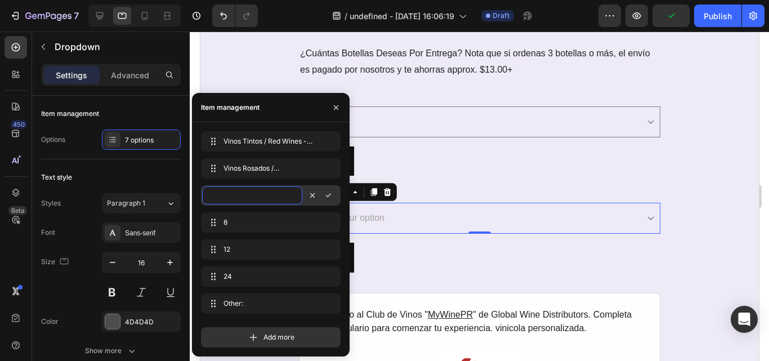
paste input "Vinos Blancos / White Wines - https://www.globalwinepr.com/collections/white"
type input "Vinos Blancos / White Wines - https://www.globalwinepr.com/collections/white"
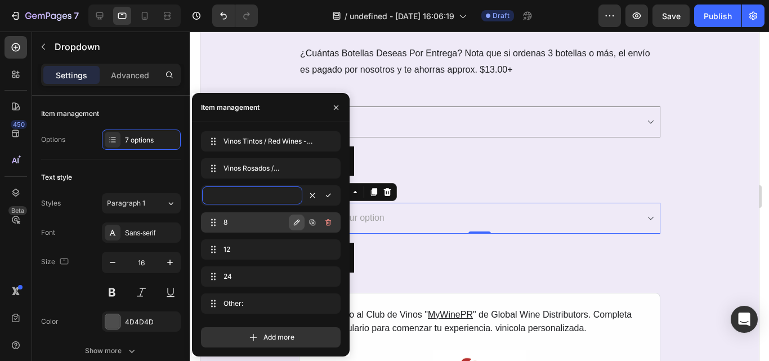
click at [298, 223] on icon "button" at bounding box center [297, 223] width 6 height 6
click at [297, 224] on icon "button" at bounding box center [296, 222] width 9 height 9
paste input "Vinos Espumosos / Sparkling Wines - https://www.globalwinepr.com/collections/sp…"
type input "Vinos Espumosos / Sparkling Wines - https://www.globalwinepr.com/collections/sp…"
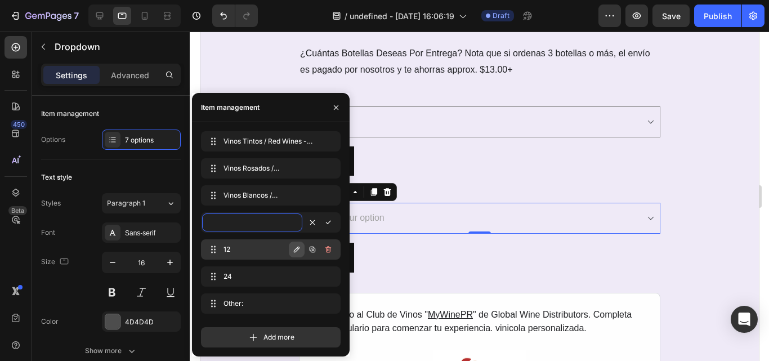
click at [301, 251] on icon "button" at bounding box center [296, 249] width 9 height 9
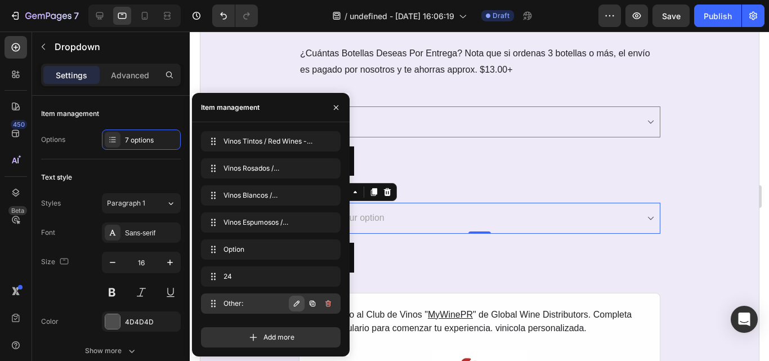
click at [291, 301] on button "button" at bounding box center [297, 304] width 16 height 16
paste input "Mixtos - https://www.globalwinepr.com/collections"
type input "Mixtos - https://www.globalwinepr.com/collections"
click at [327, 310] on button "button" at bounding box center [329, 304] width 16 height 16
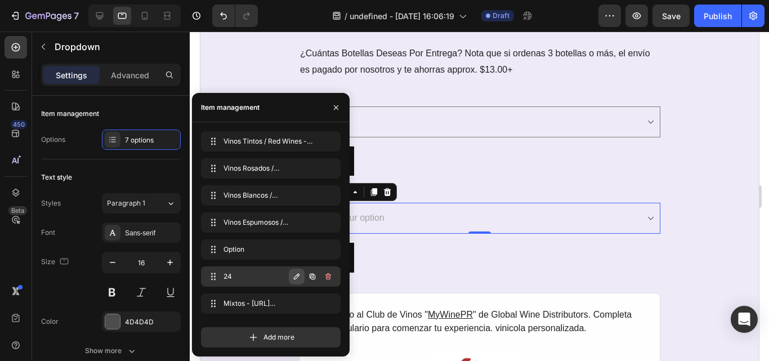
click at [300, 275] on icon "button" at bounding box center [296, 276] width 9 height 9
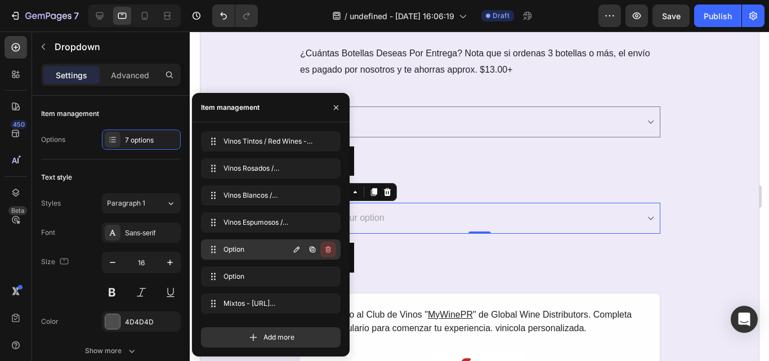
click at [324, 251] on icon "button" at bounding box center [328, 249] width 9 height 9
click at [324, 251] on div "Delete" at bounding box center [320, 249] width 21 height 10
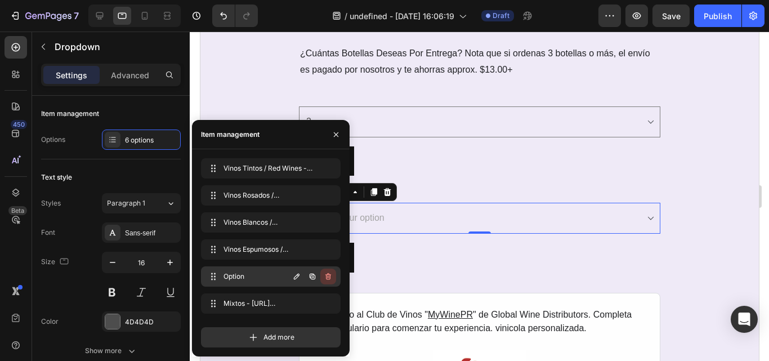
click at [327, 276] on icon "button" at bounding box center [329, 276] width 6 height 7
click at [321, 277] on div "Delete" at bounding box center [320, 277] width 21 height 10
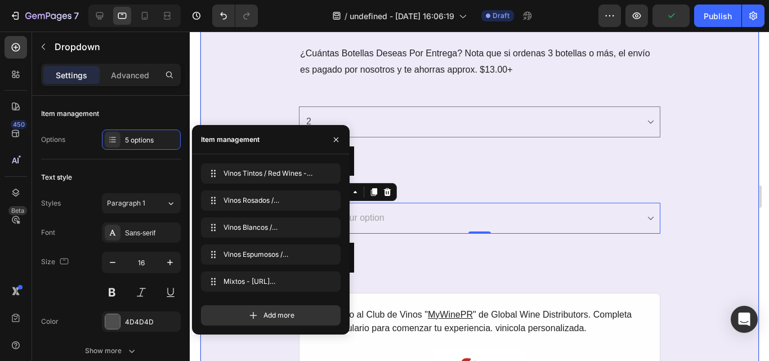
click at [692, 245] on div "REGISTRO AL CLUB DE VINOS MYWINEPR Heading SECCIÓN 2: Membresía y Preferencias …" at bounding box center [479, 148] width 559 height 671
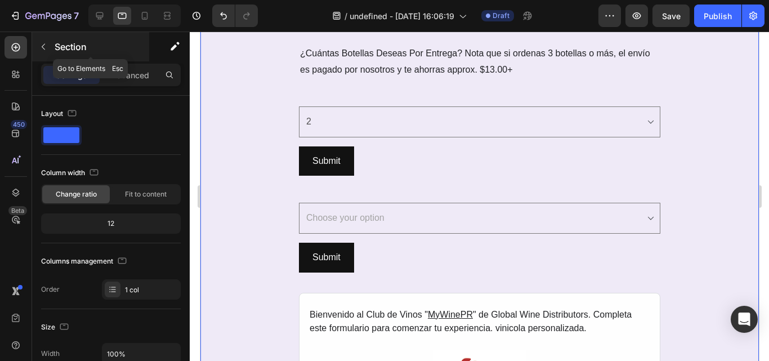
click at [38, 45] on button "button" at bounding box center [43, 47] width 18 height 18
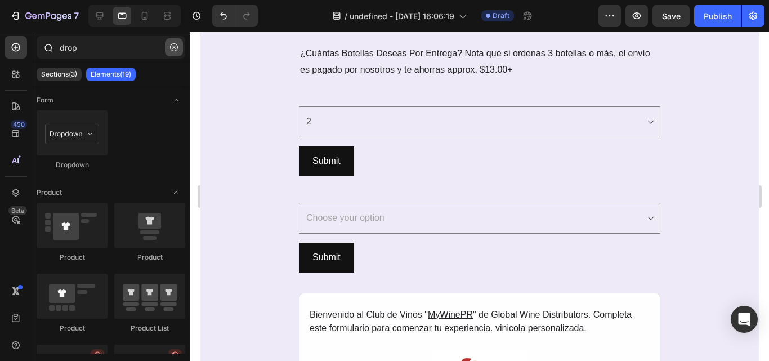
click at [175, 43] on button "button" at bounding box center [174, 47] width 18 height 18
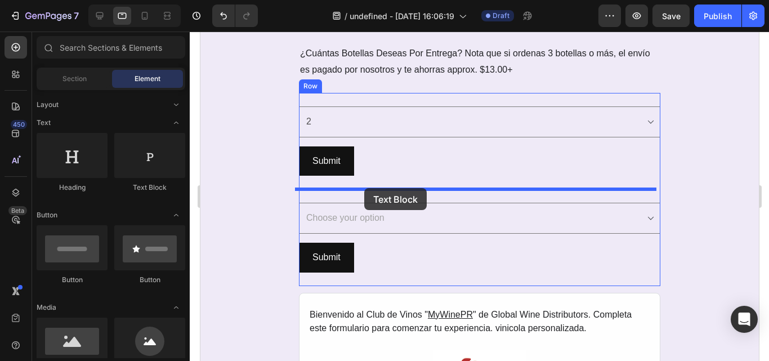
drag, startPoint x: 341, startPoint y: 193, endPoint x: 364, endPoint y: 188, distance: 23.0
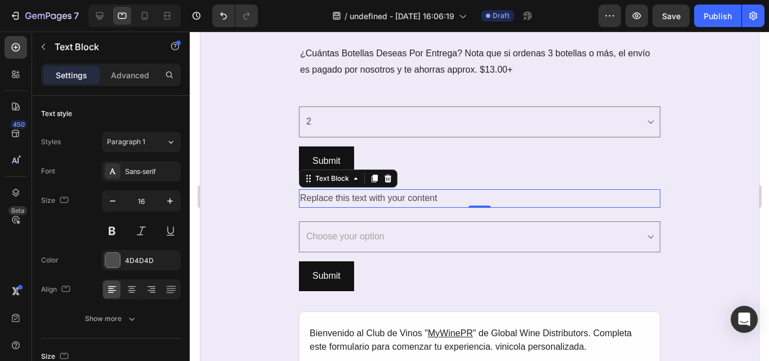
click at [353, 201] on div "Replace this text with your content" at bounding box center [480, 198] width 362 height 19
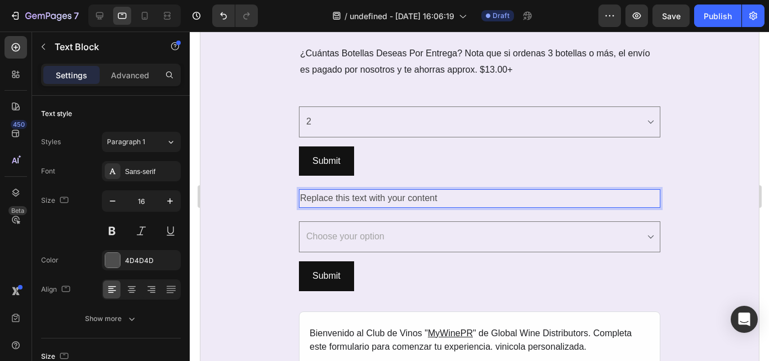
click at [353, 201] on p "Replace this text with your content" at bounding box center [479, 198] width 359 height 16
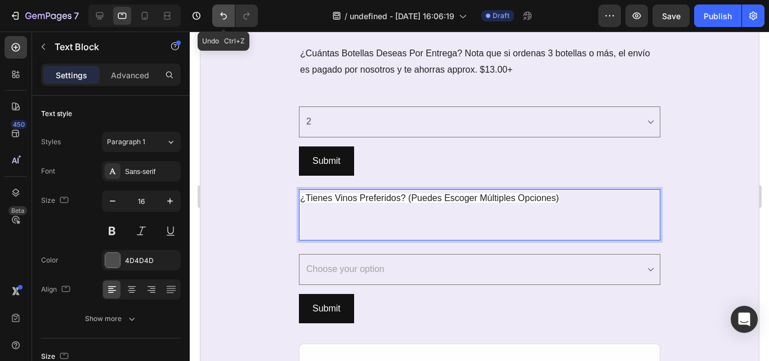
click at [222, 19] on icon "Undo/Redo" at bounding box center [223, 15] width 11 height 11
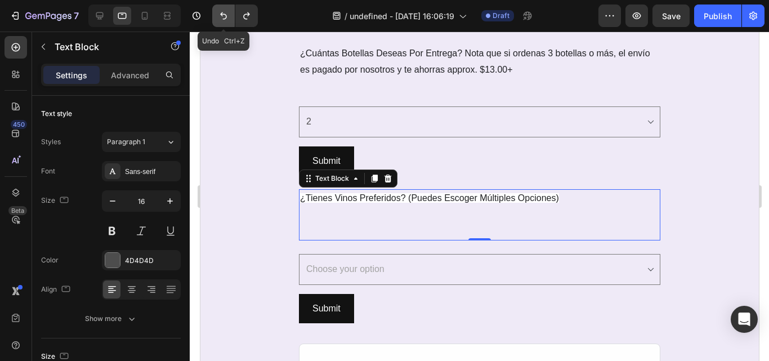
click at [222, 19] on icon "Undo/Redo" at bounding box center [223, 15] width 11 height 11
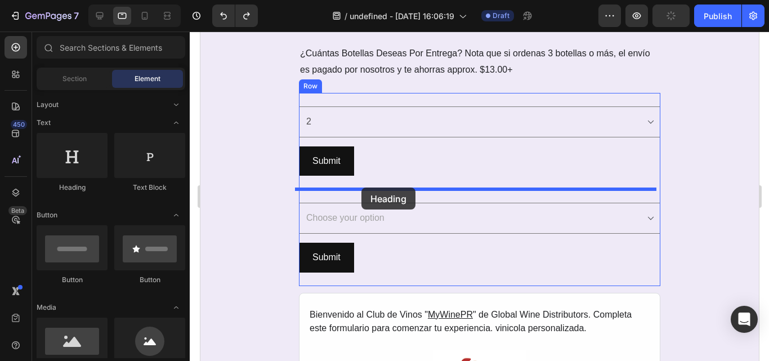
drag, startPoint x: 272, startPoint y: 195, endPoint x: 361, endPoint y: 188, distance: 89.3
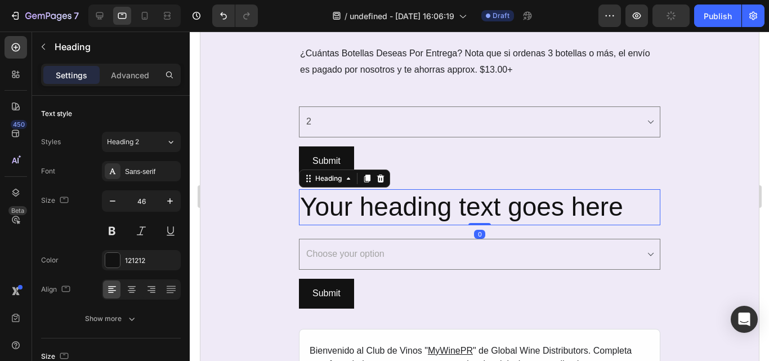
click at [372, 210] on h2 "Your heading text goes here" at bounding box center [480, 207] width 362 height 36
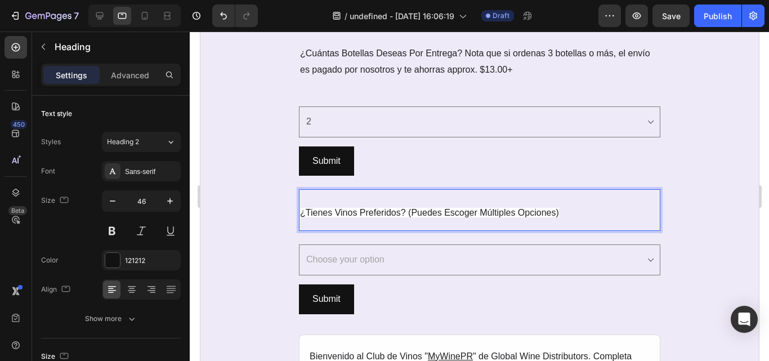
click at [377, 216] on span "¿Tienes Vinos Preferidos? (Puedes Escoger Múltiples Opciones)" at bounding box center [429, 213] width 259 height 10
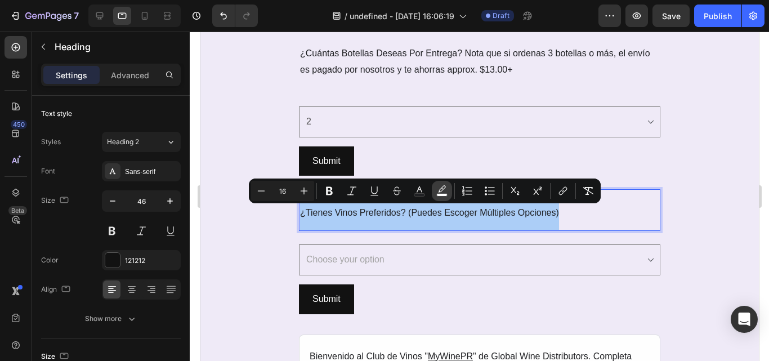
click at [437, 187] on icon "Editor contextual toolbar" at bounding box center [442, 190] width 11 height 11
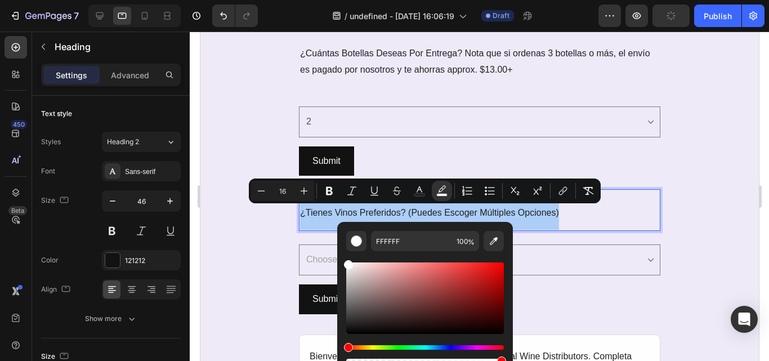
click at [350, 361] on div "Editor contextual toolbar" at bounding box center [425, 361] width 158 height 5
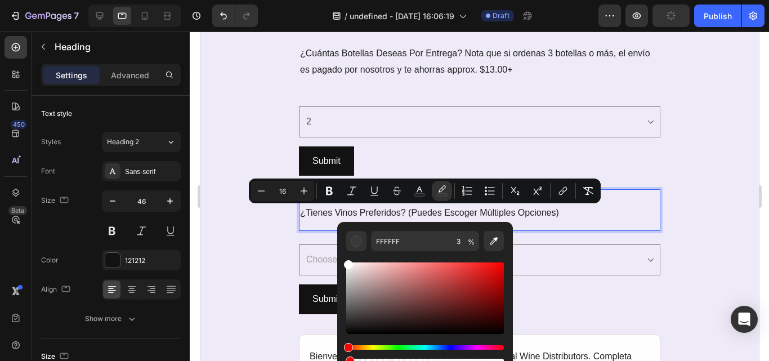
drag, startPoint x: 350, startPoint y: 361, endPoint x: 341, endPoint y: 361, distance: 9.6
click at [341, 361] on div "FFFFFF 3 %" at bounding box center [425, 294] width 176 height 144
type input "0"
click at [234, 286] on div "REGISTRO AL CLUB DE VINOS MYWINEPR Heading SECCIÓN 2: Membresía y Preferencias …" at bounding box center [479, 169] width 559 height 713
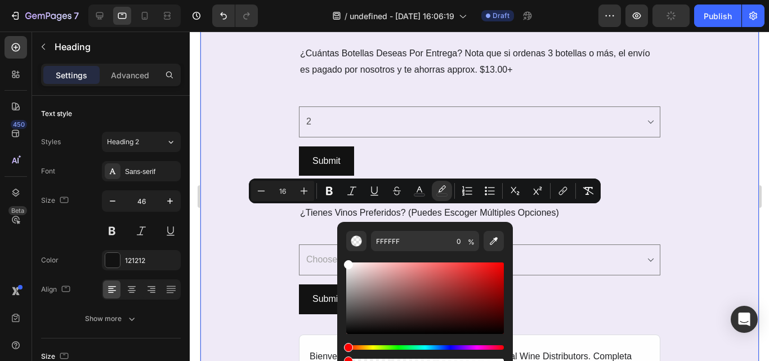
click at [726, 215] on div "REGISTRO AL CLUB DE VINOS MYWINEPR Heading SECCIÓN 2: Membresía y Preferencias …" at bounding box center [479, 169] width 559 height 713
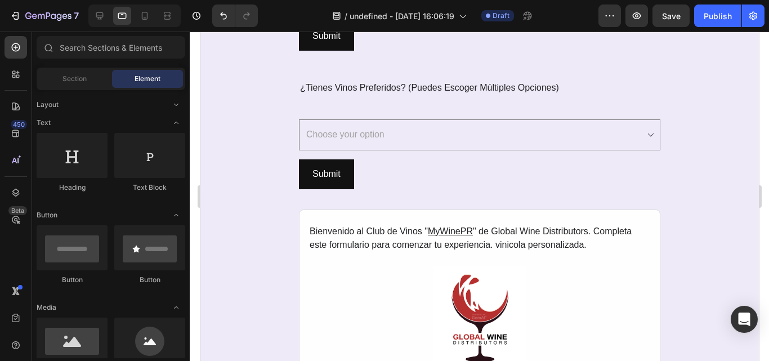
scroll to position [1707, 0]
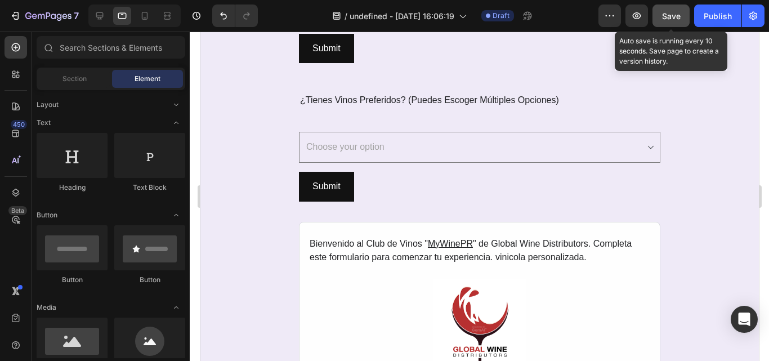
click at [666, 21] on div "Save" at bounding box center [671, 16] width 19 height 12
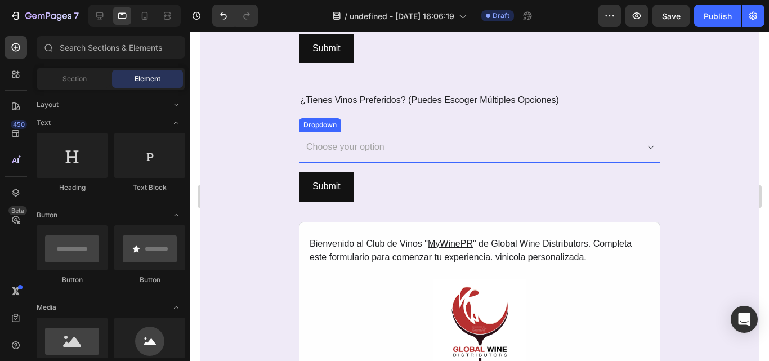
click at [649, 144] on select "Choose your option Vinos Tintos / Red Wines - https://www.globalwinepr.com/coll…" at bounding box center [480, 147] width 362 height 31
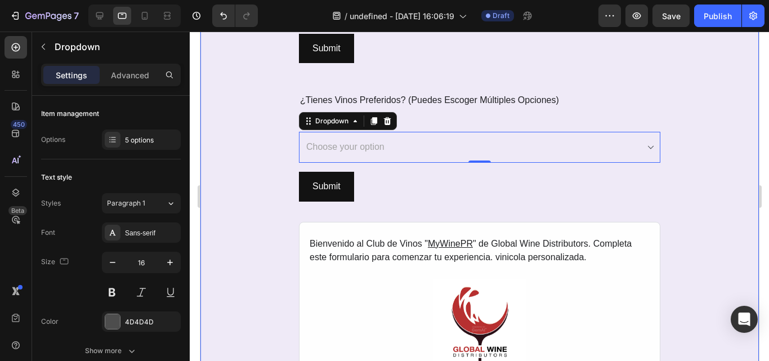
drag, startPoint x: 701, startPoint y: 188, endPoint x: 644, endPoint y: 162, distance: 62.5
click at [701, 188] on div "REGISTRO AL CLUB DE VINOS MYWINEPR Heading SECCIÓN 2: Membresía y Preferencias …" at bounding box center [479, 56] width 559 height 713
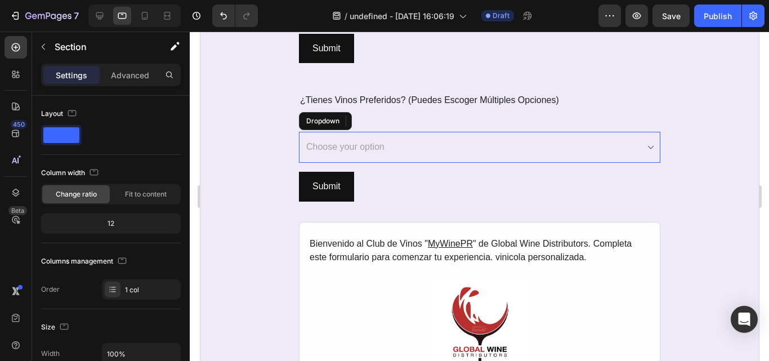
click at [650, 149] on select "Choose your option Vinos Tintos / Red Wines - https://www.globalwinepr.com/coll…" at bounding box center [480, 147] width 362 height 31
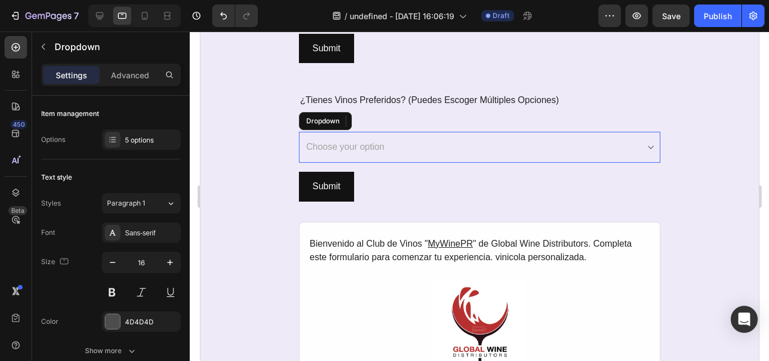
click at [645, 146] on select "Choose your option Vinos Tintos / Red Wines - https://www.globalwinepr.com/coll…" at bounding box center [480, 147] width 362 height 31
select select "Vinos Tintos / Red Wines - https://www.globalwinepr.com/collections/red"
click at [299, 132] on select "Choose your option Vinos Tintos / Red Wines - https://www.globalwinepr.com/coll…" at bounding box center [480, 147] width 362 height 31
click at [563, 165] on div "Choose your option Vinos Tintos / Red Wines - https://www.globalwinepr.com/coll…" at bounding box center [480, 166] width 362 height 97
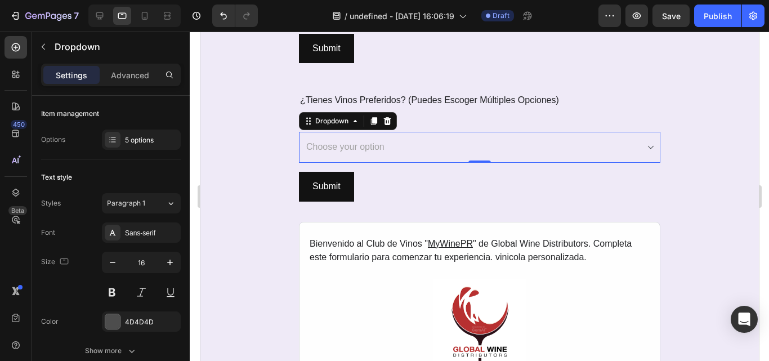
click at [563, 165] on div "Choose your option Vinos Tintos / Red Wines - https://www.globalwinepr.com/coll…" at bounding box center [480, 166] width 362 height 97
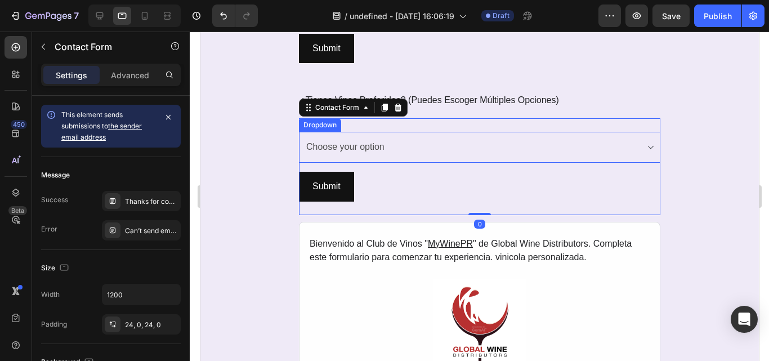
click at [647, 151] on select "Choose your option Vinos Tintos / Red Wines - https://www.globalwinepr.com/coll…" at bounding box center [480, 147] width 362 height 31
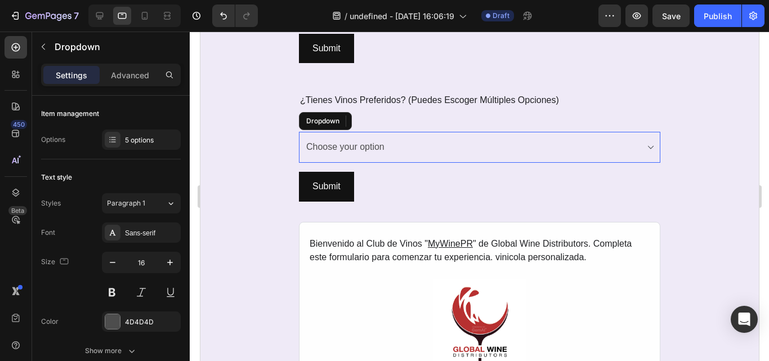
click at [647, 146] on select "Choose your option Vinos Tintos / Red Wines - https://www.globalwinepr.com/coll…" at bounding box center [480, 147] width 362 height 31
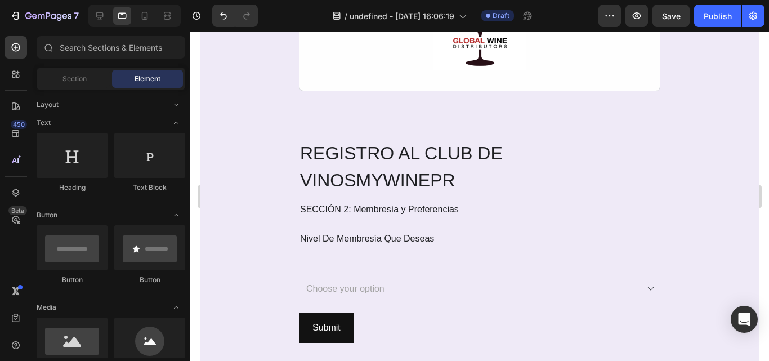
scroll to position [1290, 0]
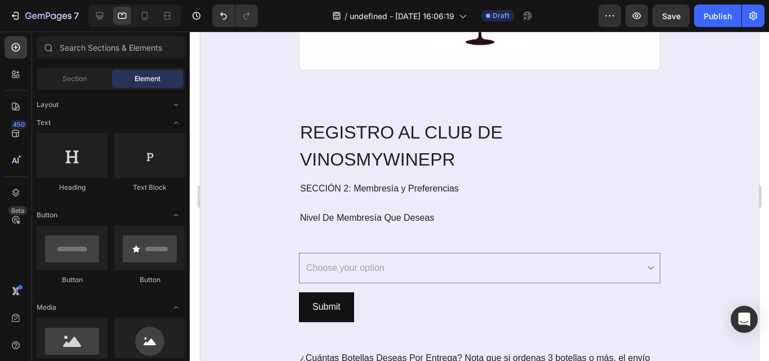
drag, startPoint x: 753, startPoint y: 237, endPoint x: 963, endPoint y: 279, distance: 214.3
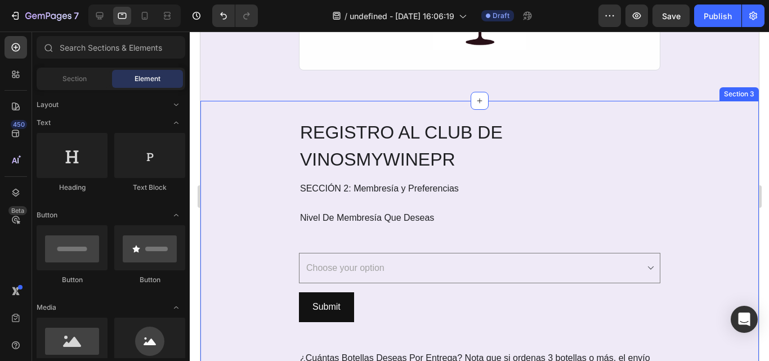
click at [655, 177] on div "REGISTRO AL CLUB DE VINOS MYWINEPR Heading SECCIÓN 2: Membresía y Preferencias …" at bounding box center [480, 172] width 362 height 108
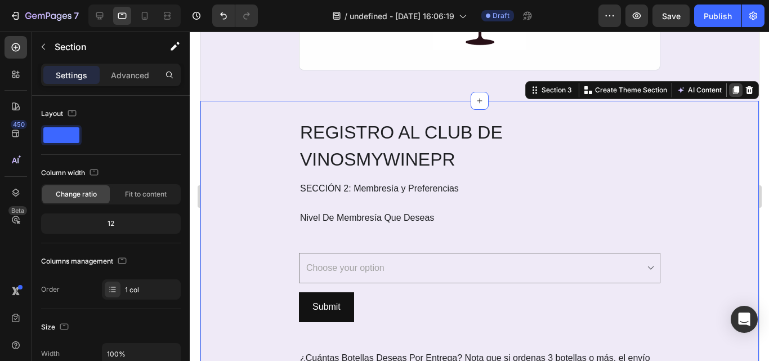
click at [733, 88] on icon at bounding box center [736, 90] width 6 height 8
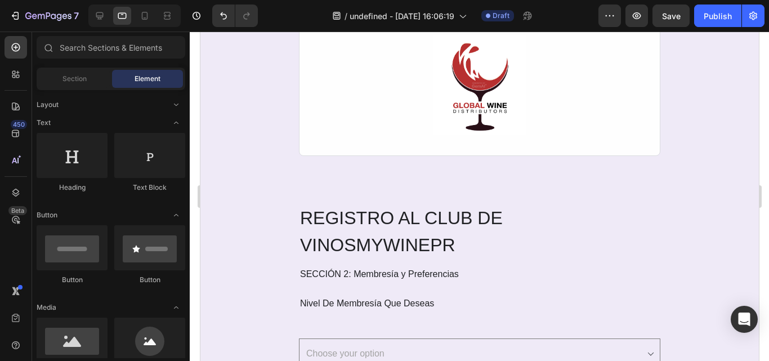
scroll to position [1973, 0]
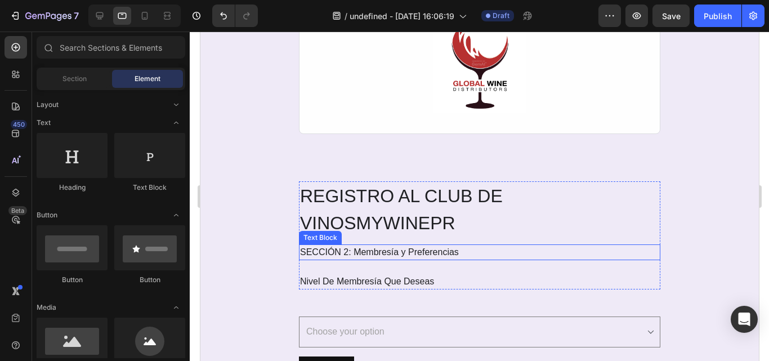
click at [406, 250] on p "SECCIÓN 2: Membresía y Preferencias" at bounding box center [479, 253] width 359 height 14
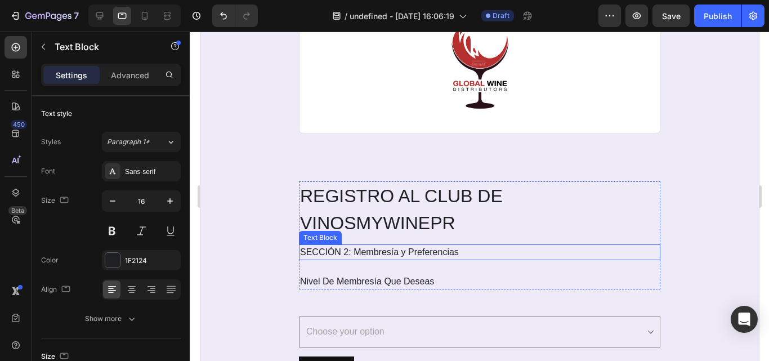
click at [406, 250] on p "SECCIÓN 2: Membresía y Preferencias" at bounding box center [479, 253] width 359 height 14
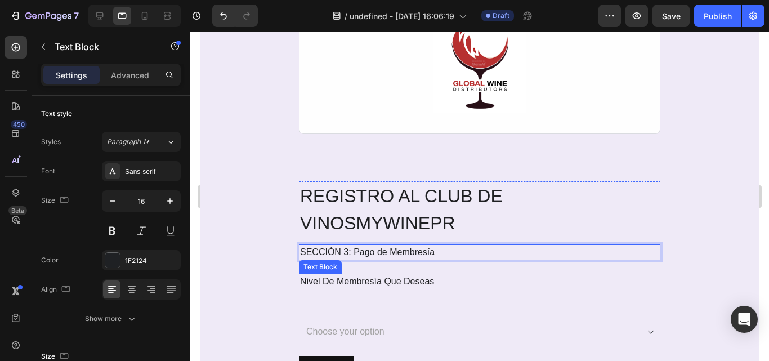
click at [362, 281] on span "Nivel De Membresía Que Deseas" at bounding box center [367, 282] width 134 height 10
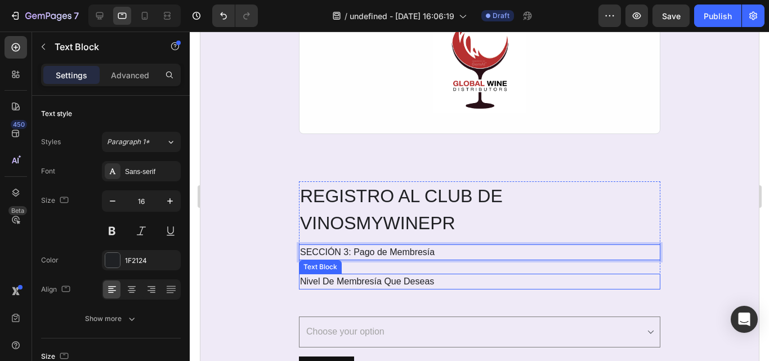
click at [362, 281] on span "Nivel De Membresía Que Deseas" at bounding box center [367, 282] width 134 height 10
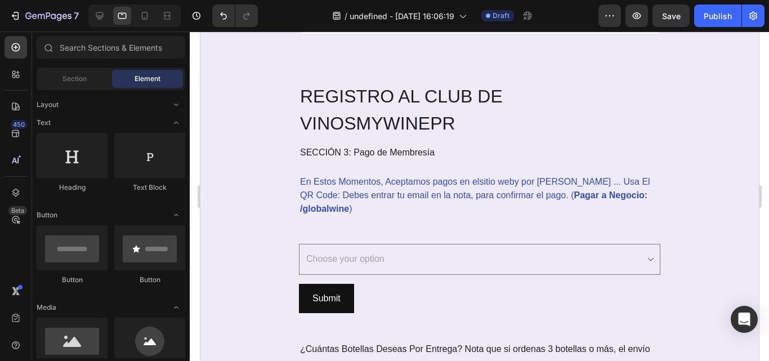
scroll to position [2084, 0]
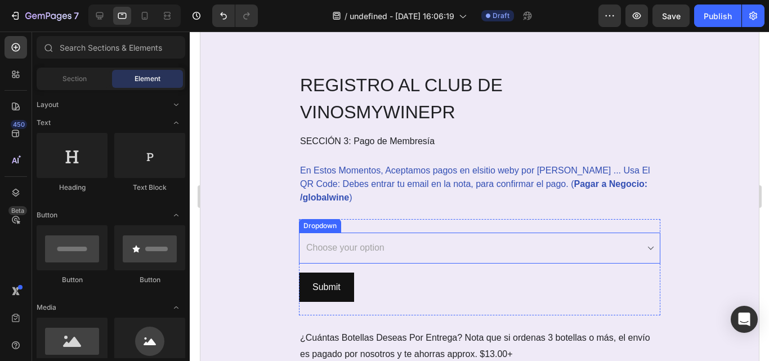
click at [653, 251] on select "Choose your option Mensual ((mínimo 2 vinos) Trimestral (mínimo 4 vinos) Semest…" at bounding box center [480, 248] width 362 height 31
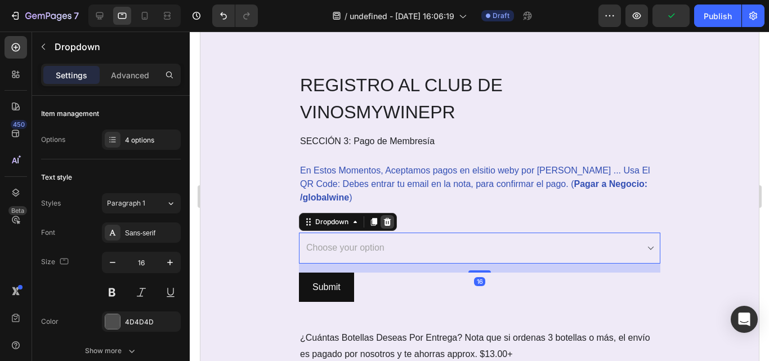
click at [384, 223] on icon at bounding box center [387, 222] width 7 height 8
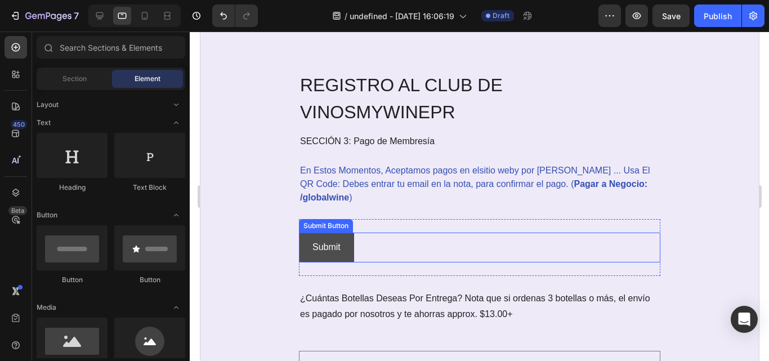
click at [349, 250] on button "Submit" at bounding box center [326, 248] width 55 height 30
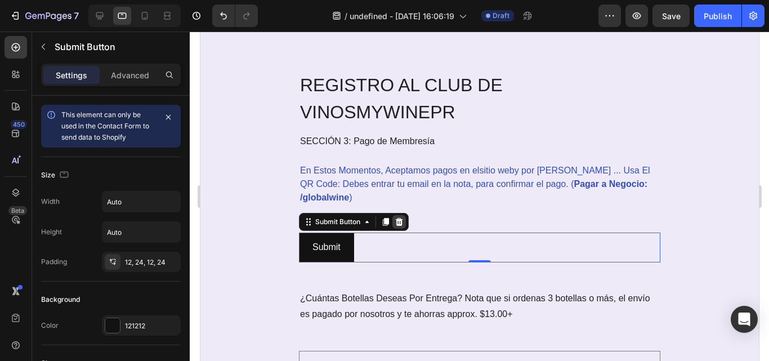
click at [394, 223] on icon at bounding box center [398, 221] width 9 height 9
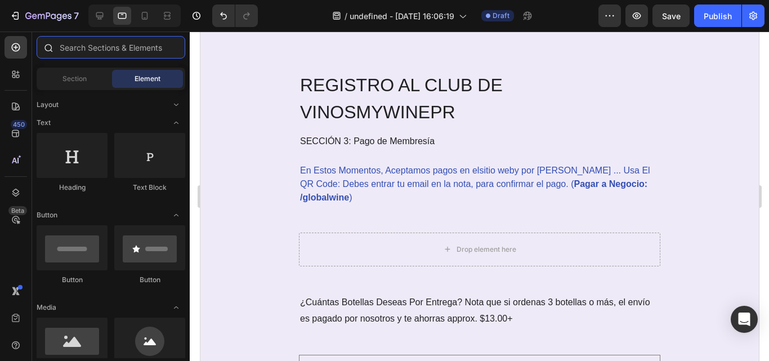
click at [116, 52] on input "text" at bounding box center [111, 47] width 149 height 23
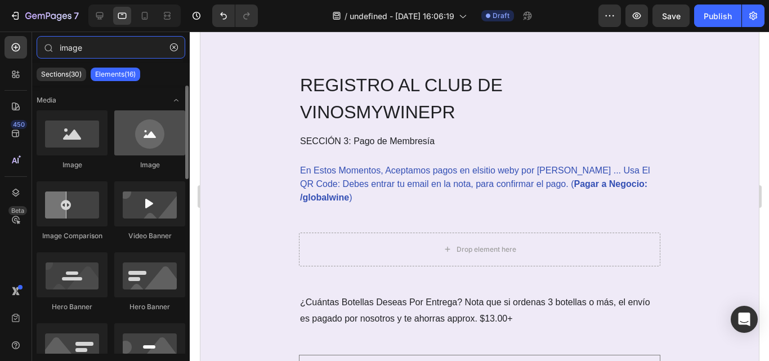
type input "image"
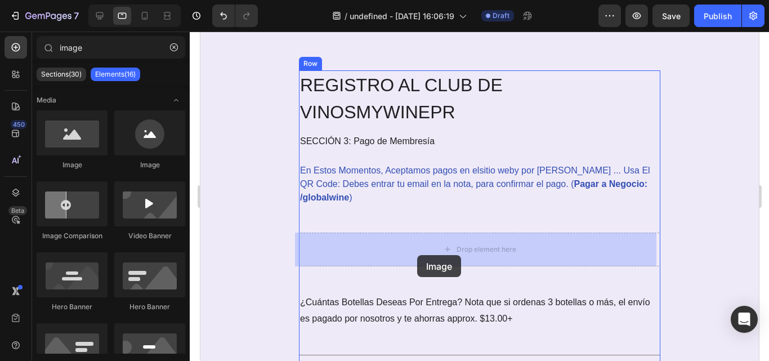
drag, startPoint x: 344, startPoint y: 175, endPoint x: 417, endPoint y: 255, distance: 108.9
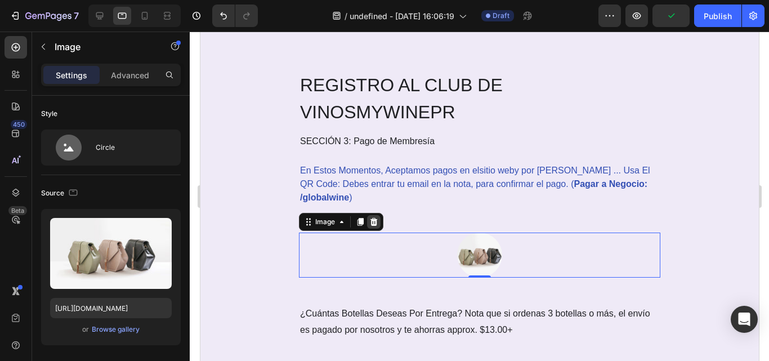
click at [371, 224] on icon at bounding box center [373, 222] width 7 height 8
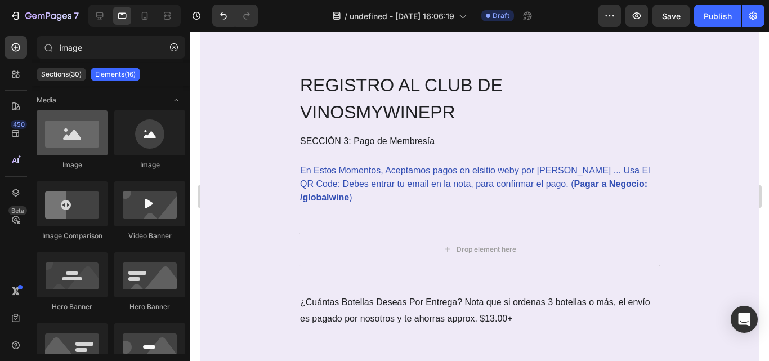
click at [51, 139] on div at bounding box center [72, 132] width 71 height 45
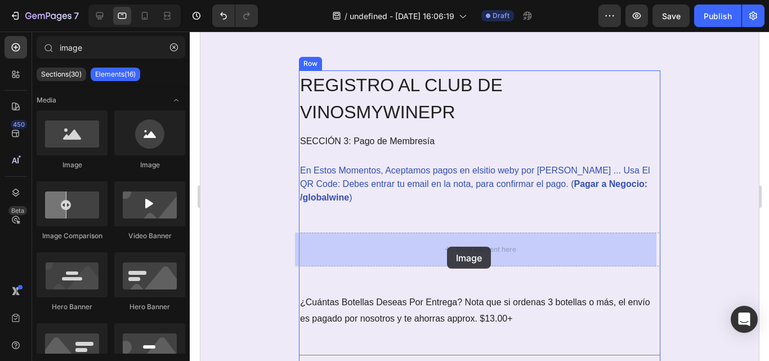
drag, startPoint x: 493, startPoint y: 250, endPoint x: 447, endPoint y: 247, distance: 46.8
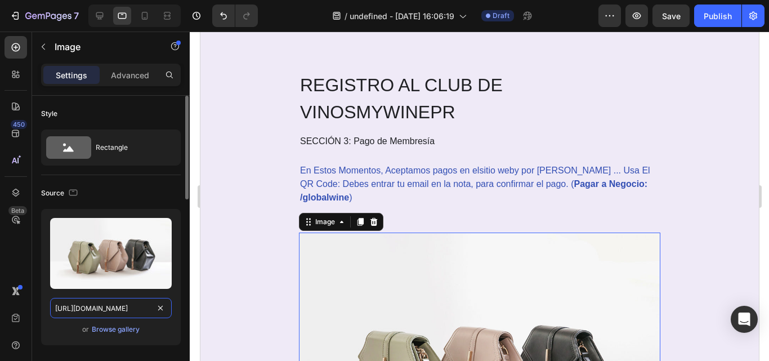
click at [122, 313] on input "https://cdn.shopify.com/s/files/1/2005/9307/files/image_demo.jpg" at bounding box center [111, 308] width 122 height 20
paste input "text"
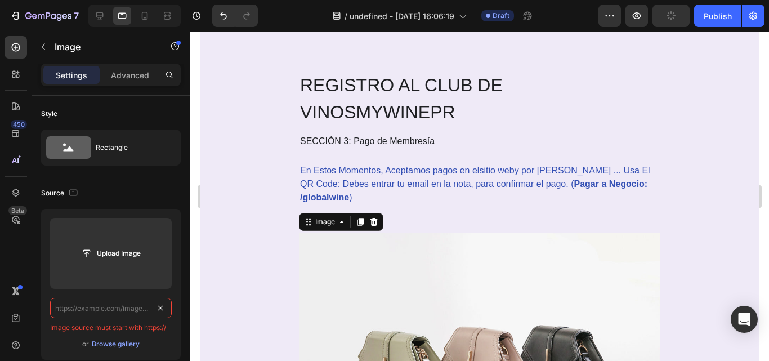
type input "https://cdn.shopify.com/s/files/1/2005/9307/files/image_demo.jpg"
paste input "https://lh7-rt.googleusercontent.com/formsz/AN7BsVAz21dLluzTOIdhnACwKueovq1Q36R…"
type input "https://lh7-rt.googleusercontent.com/formsz/AN7BsVAz21dLluzTOIdhnACwKueovq1Q36R…"
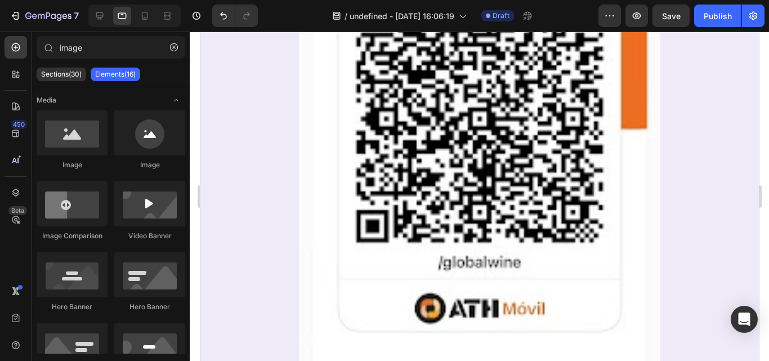
scroll to position [2408, 0]
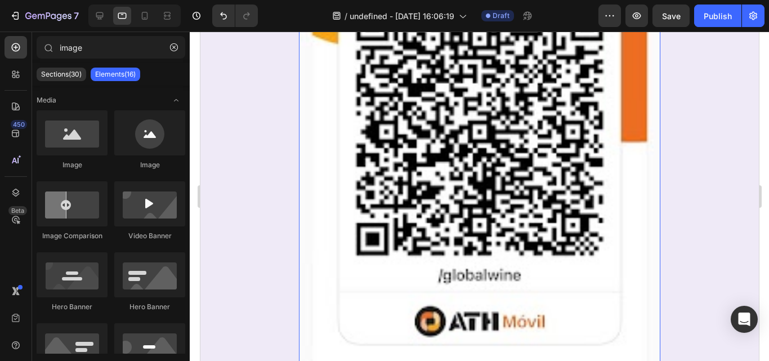
click at [585, 249] on img at bounding box center [480, 164] width 362 height 511
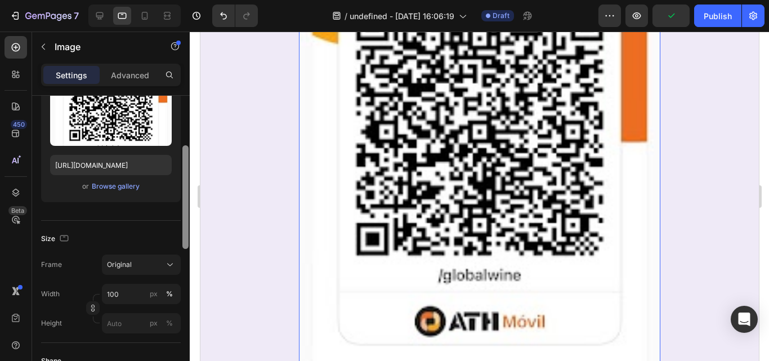
drag, startPoint x: 183, startPoint y: 184, endPoint x: 176, endPoint y: 243, distance: 59.5
click at [176, 246] on div "Style Rectangle Source Upload Image https://lh7-rt.googleusercontent.com/formsz…" at bounding box center [111, 244] width 158 height 297
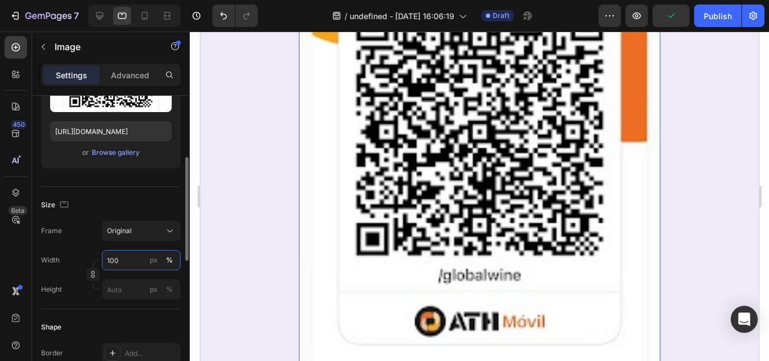
click at [115, 268] on input "100" at bounding box center [141, 260] width 79 height 20
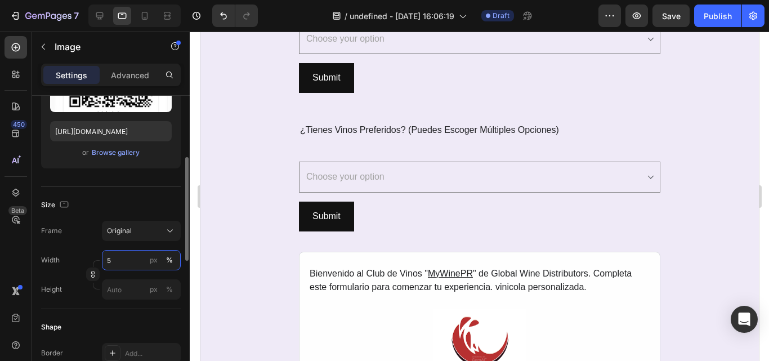
type input "50"
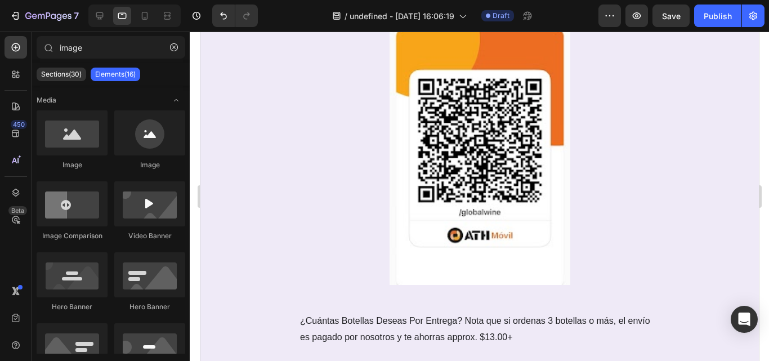
scroll to position [2306, 0]
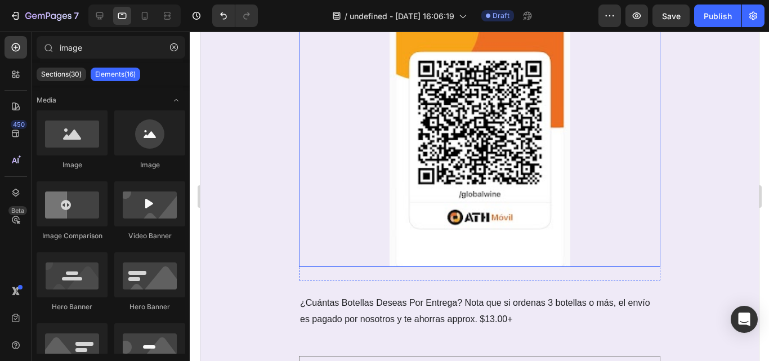
click at [471, 202] on img at bounding box center [479, 139] width 181 height 256
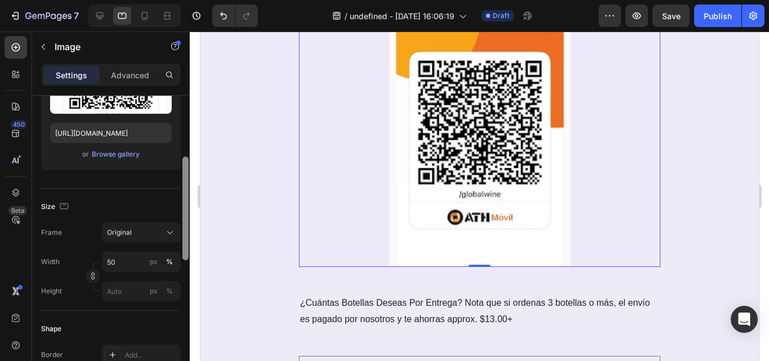
drag, startPoint x: 186, startPoint y: 195, endPoint x: 173, endPoint y: 262, distance: 68.3
click at [173, 262] on div "Style Rectangle Source Upload Image https://lh7-rt.googleusercontent.com/formsz…" at bounding box center [111, 244] width 158 height 297
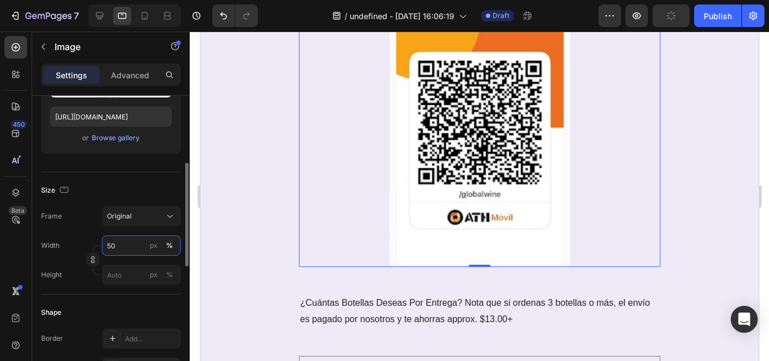
click at [127, 244] on input "50" at bounding box center [141, 245] width 79 height 20
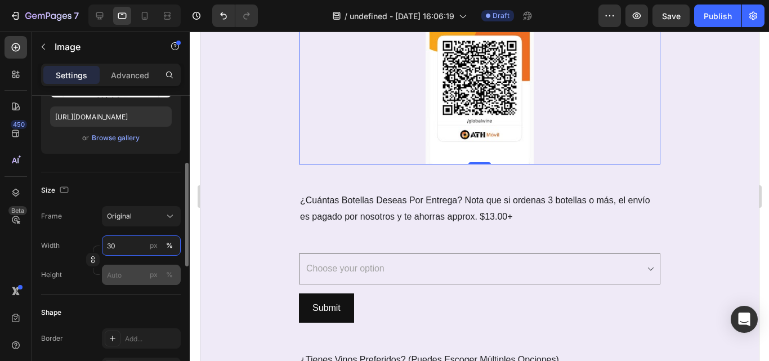
type input "3"
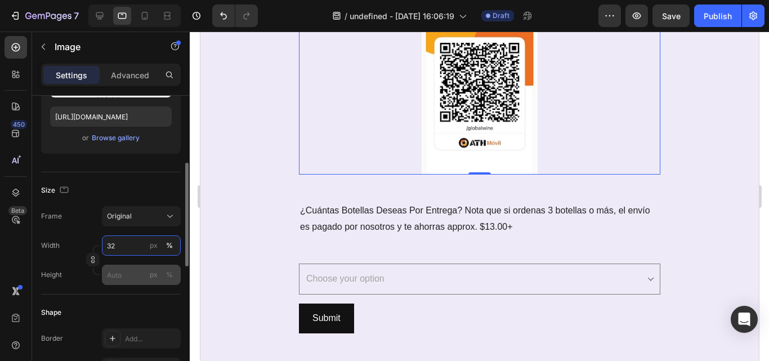
type input "3"
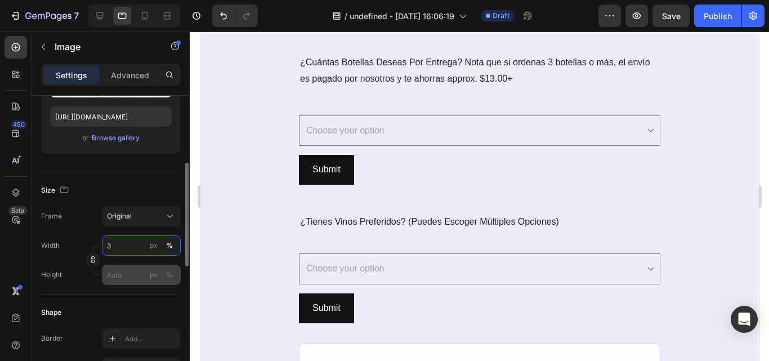
type input "30"
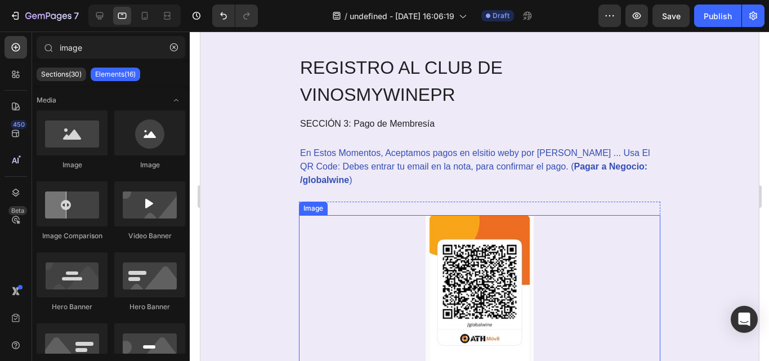
scroll to position [2136, 0]
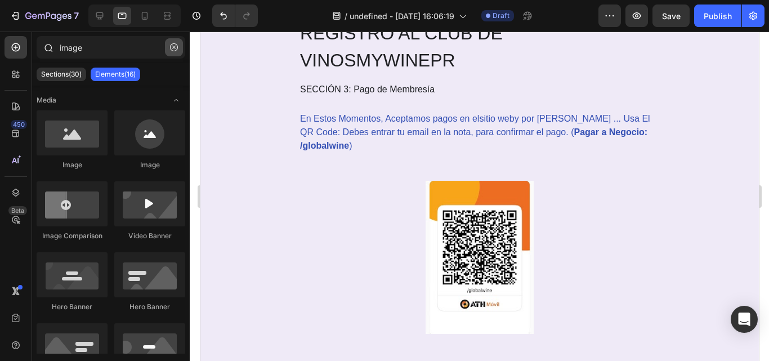
click at [176, 48] on icon "button" at bounding box center [174, 47] width 8 height 8
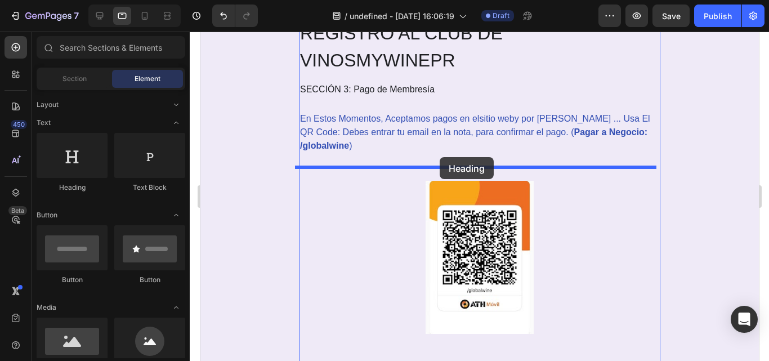
drag, startPoint x: 278, startPoint y: 198, endPoint x: 439, endPoint y: 158, distance: 166.1
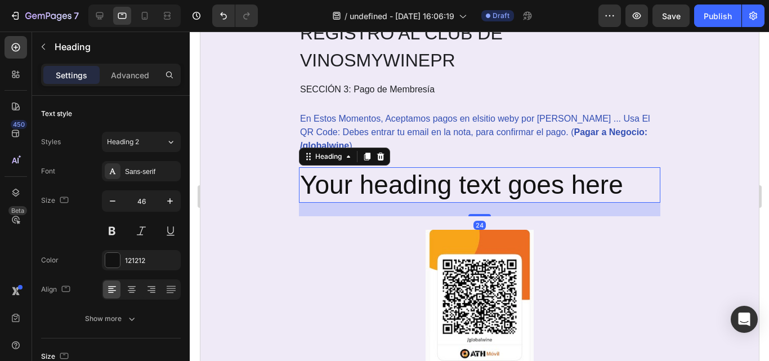
click at [424, 184] on h2 "Your heading text goes here" at bounding box center [480, 185] width 362 height 36
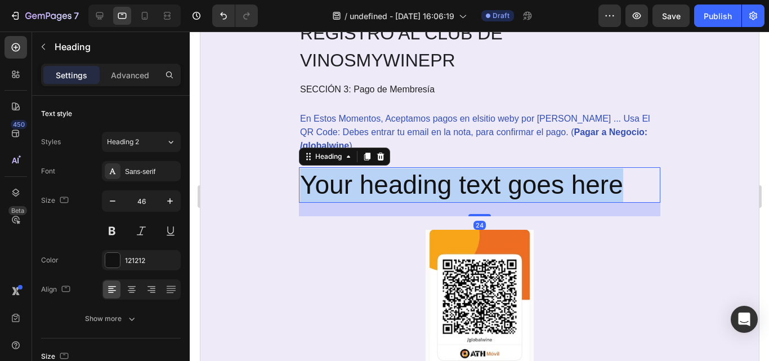
click at [424, 184] on p "Your heading text goes here" at bounding box center [479, 185] width 359 height 34
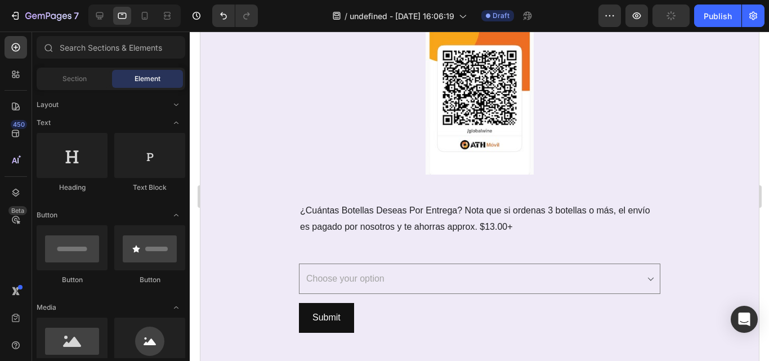
scroll to position [2345, 0]
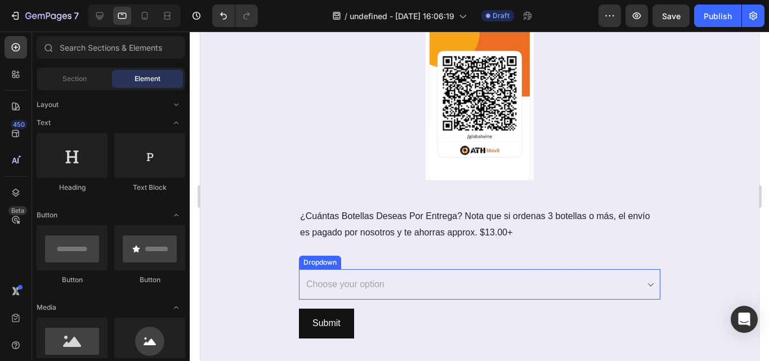
click at [511, 269] on select "Choose your option 2 4 6 8 12 24 Other:" at bounding box center [480, 284] width 362 height 31
click at [535, 286] on select "Choose your option 2 4 6 8 12 24 Other:" at bounding box center [480, 284] width 362 height 31
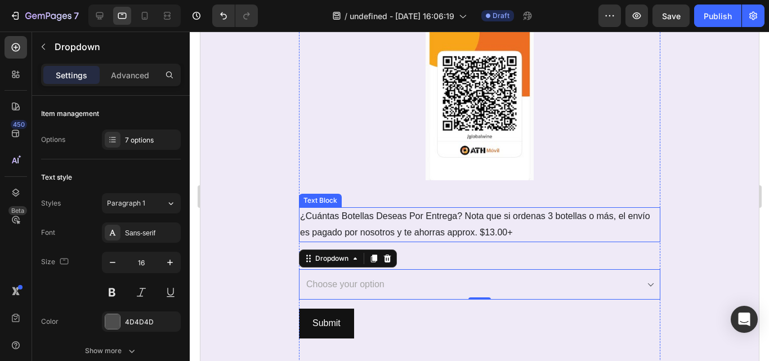
click at [431, 226] on p "¿Cuántas Botellas Deseas Por Entrega? Nota que si ordenas 3 botellas o más, el …" at bounding box center [479, 224] width 359 height 33
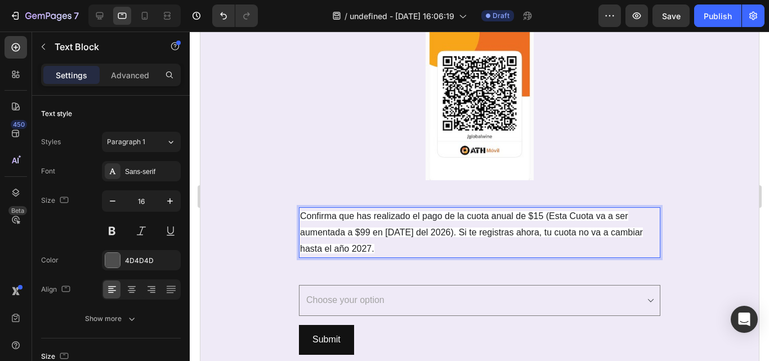
click at [431, 226] on p "Confirma que has realizado el pago de la cuota anual de $15 (Esta Cuota va a se…" at bounding box center [479, 232] width 359 height 48
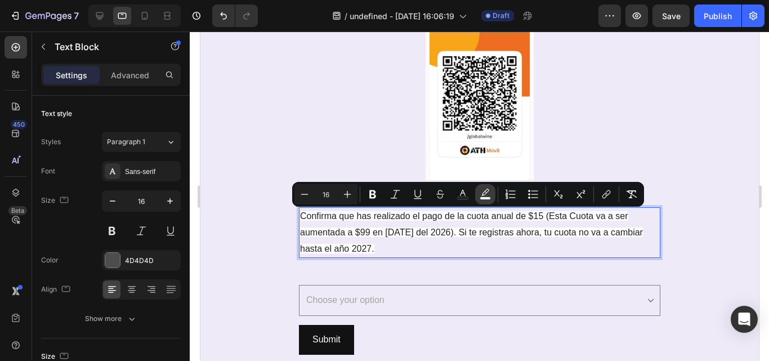
click at [482, 196] on icon "Editor contextual toolbar" at bounding box center [485, 194] width 11 height 11
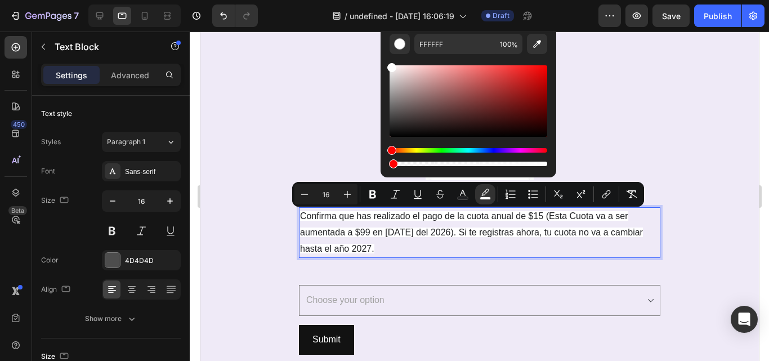
click at [391, 165] on div "Editor contextual toolbar" at bounding box center [469, 164] width 158 height 5
type input "1"
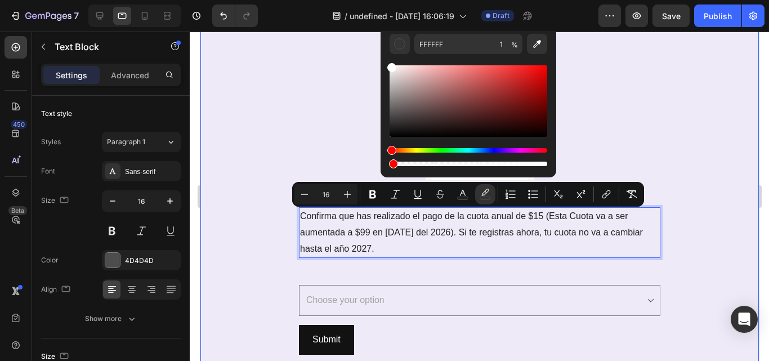
click at [256, 266] on div "REGISTRO AL CLUB DE VINOS MYWINEPR Heading SECCIÓN 3: Pago de Membresía Text Bl…" at bounding box center [479, 258] width 559 height 896
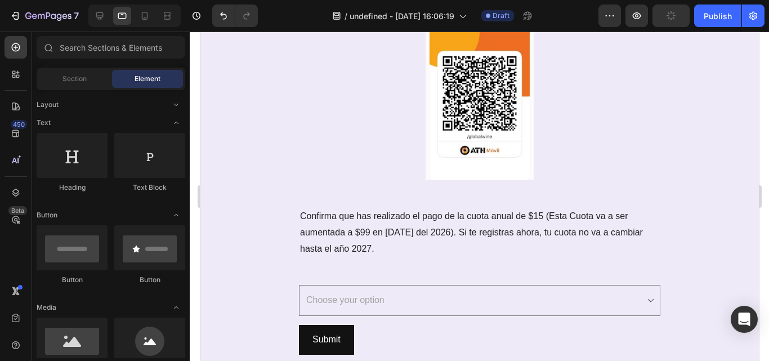
scroll to position [2448, 0]
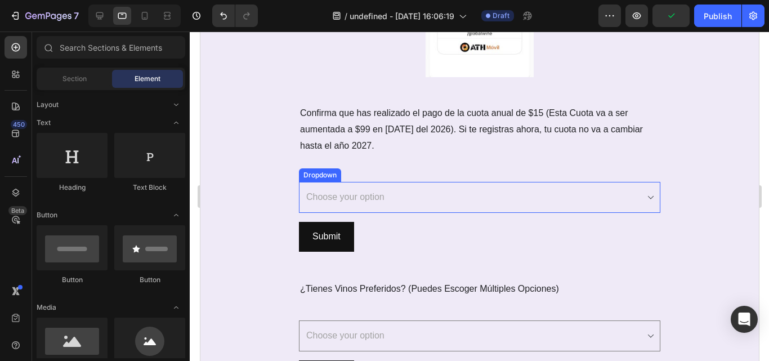
click at [607, 197] on select "Choose your option 2 4 6 8 12 24 Other:" at bounding box center [480, 197] width 362 height 31
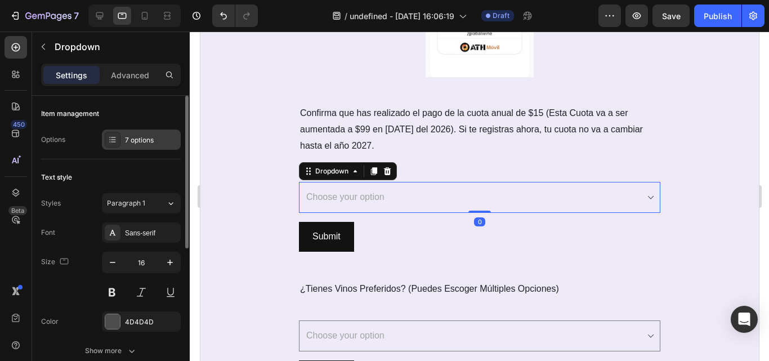
click at [136, 144] on div "7 options" at bounding box center [151, 140] width 53 height 10
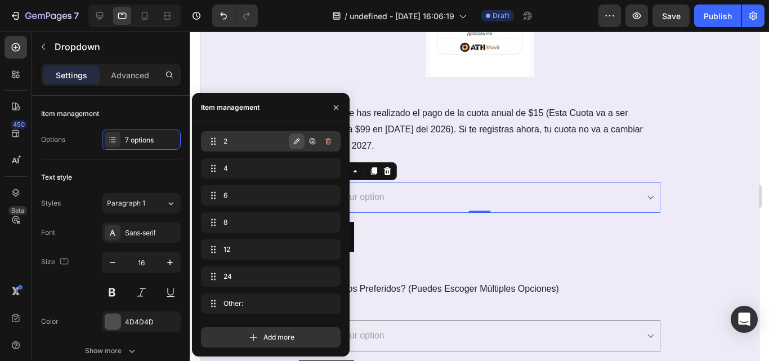
click at [299, 143] on icon "button" at bounding box center [296, 141] width 9 height 9
click at [298, 143] on icon "button" at bounding box center [296, 141] width 9 height 9
paste input "Sí, realicé el pago vía ATH Móvil"
type input "Sí, realicé el pago vía ATH Móvil"
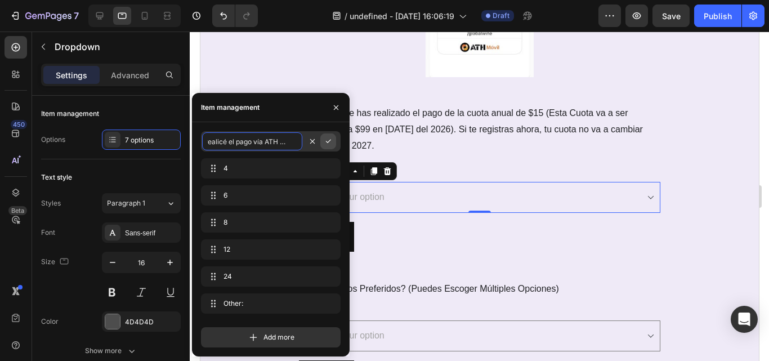
click at [331, 141] on icon "button" at bounding box center [328, 141] width 9 height 9
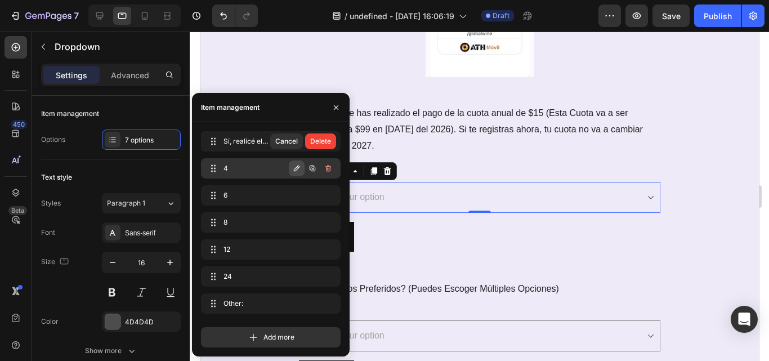
click at [299, 170] on icon "button" at bounding box center [296, 168] width 9 height 9
paste input "Si, realicé el pago en https://www.globalwinepr.com/products/membresia-mywinepr…"
type input "Si, realicé el pago en https://www.globalwinepr.com/products/membresia-mywinepr…"
click at [330, 174] on button "button" at bounding box center [329, 169] width 16 height 16
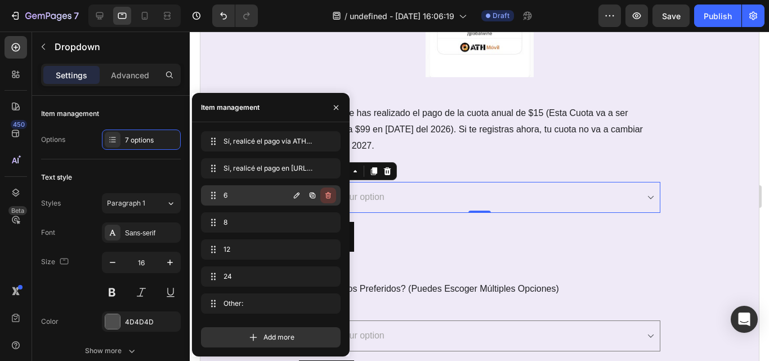
click at [325, 195] on icon "button" at bounding box center [328, 195] width 9 height 9
click at [325, 195] on div "Delete" at bounding box center [320, 195] width 21 height 10
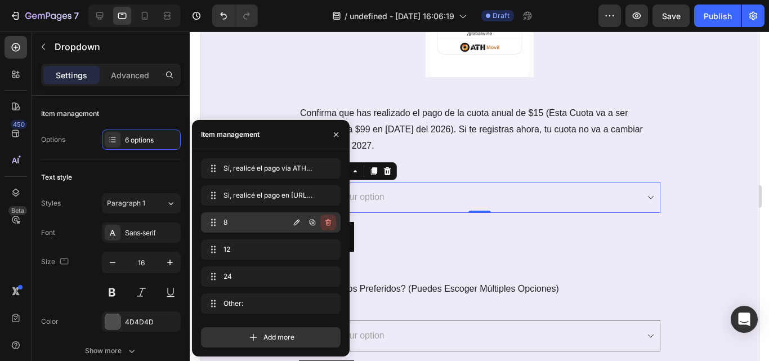
click at [329, 221] on icon "button" at bounding box center [328, 222] width 9 height 9
click at [329, 221] on div "Delete" at bounding box center [320, 222] width 21 height 10
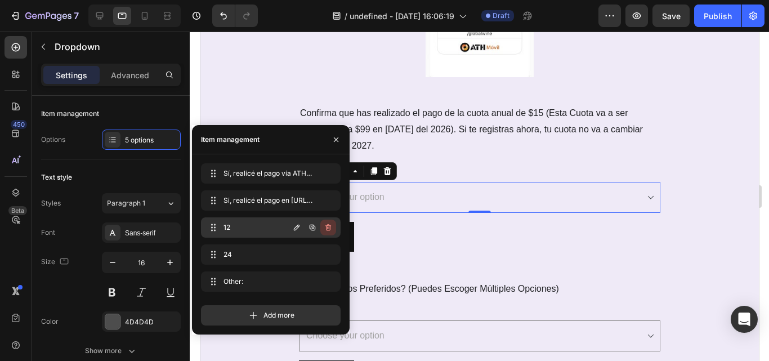
click at [328, 228] on icon "button" at bounding box center [327, 228] width 1 height 3
click at [328, 228] on div "Delete" at bounding box center [320, 228] width 21 height 10
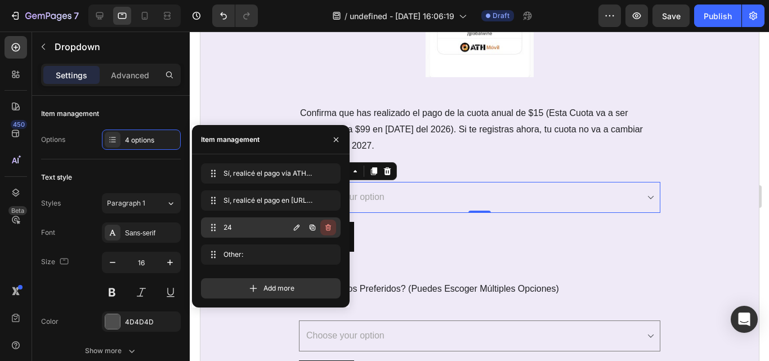
click at [324, 230] on icon "button" at bounding box center [328, 227] width 9 height 9
click at [324, 230] on div "Delete" at bounding box center [320, 228] width 21 height 10
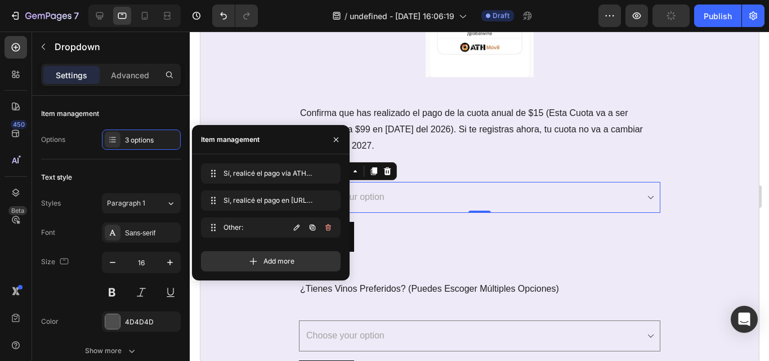
click at [324, 230] on icon "button" at bounding box center [328, 227] width 9 height 9
click at [324, 230] on div "Delete" at bounding box center [320, 228] width 21 height 10
click at [324, 251] on div "Add more" at bounding box center [271, 261] width 140 height 20
click at [710, 211] on div "REGISTRO AL CLUB DE VINOS MYWINEPR Heading SECCIÓN 3: Pago de Membresía Text Bl…" at bounding box center [479, 155] width 559 height 896
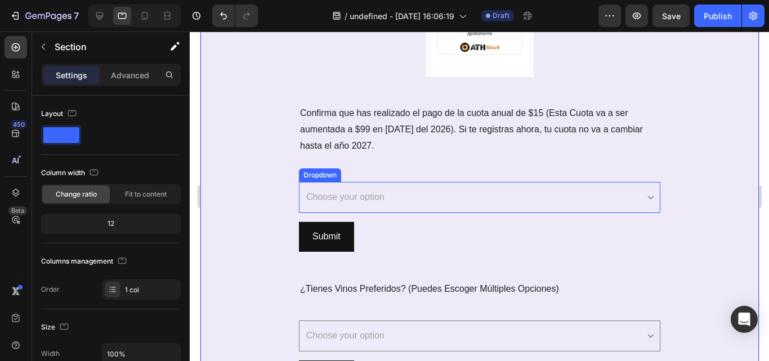
click at [647, 201] on select "Choose your option Sí, realicé el pago vía ATH Móvil Si, realicé el pago en htt…" at bounding box center [480, 197] width 362 height 31
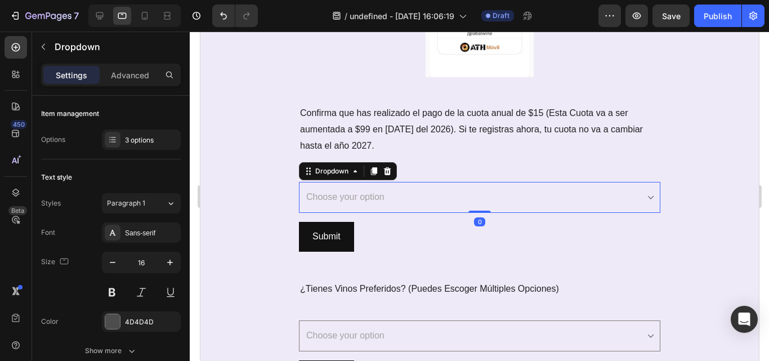
click at [647, 201] on select "Choose your option Sí, realicé el pago vía ATH Móvil Si, realicé el pago en htt…" at bounding box center [480, 197] width 362 height 31
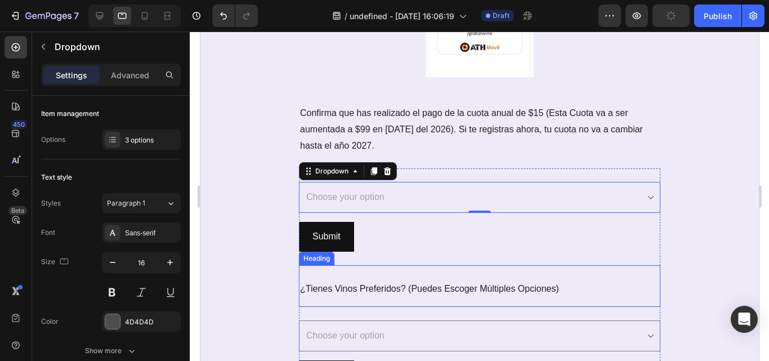
click at [469, 286] on span "¿Tienes Vinos Preferidos? (Puedes Escoger Múltiples Opciones)" at bounding box center [429, 289] width 259 height 10
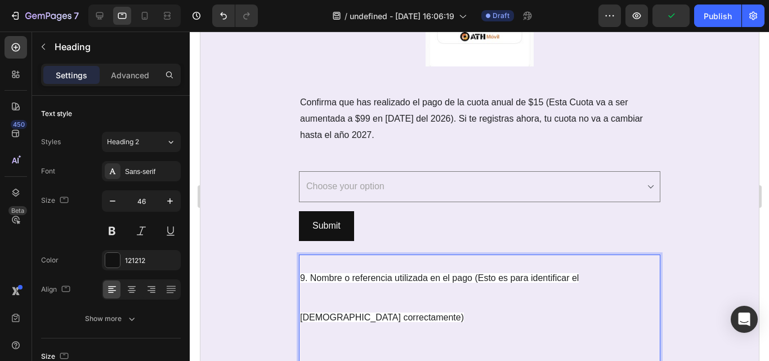
scroll to position [2511, 0]
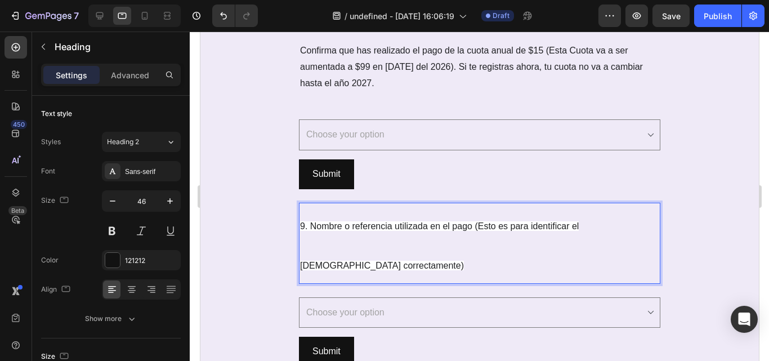
click at [441, 234] on p "9. Nombre o referencia utilizada en el pago (Esto es para identificar el pago c…" at bounding box center [479, 243] width 359 height 79
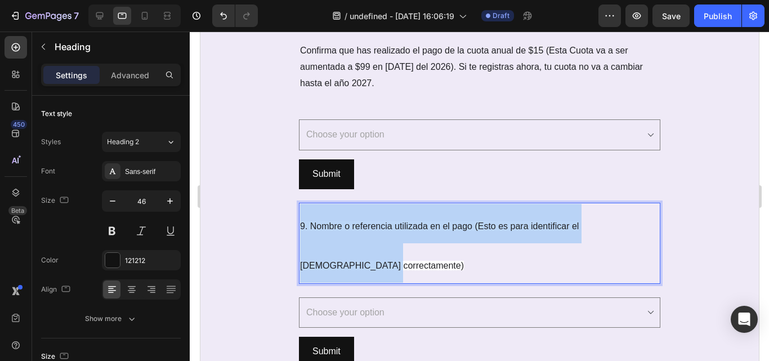
click at [441, 234] on p "9. Nombre o referencia utilizada en el pago (Esto es para identificar el pago c…" at bounding box center [479, 243] width 359 height 79
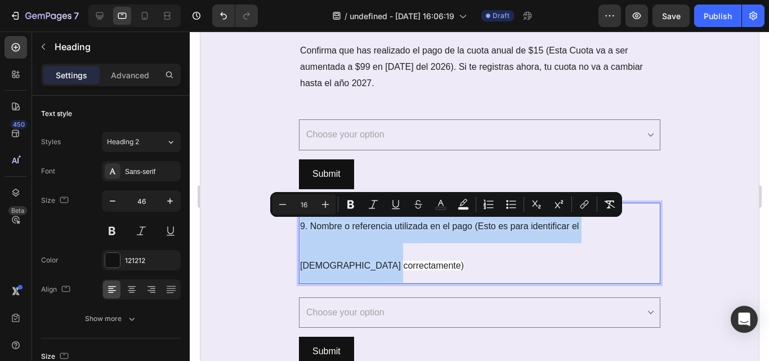
click at [441, 234] on p "9. Nombre o referencia utilizada en el pago (Esto es para identificar el pago c…" at bounding box center [479, 243] width 359 height 79
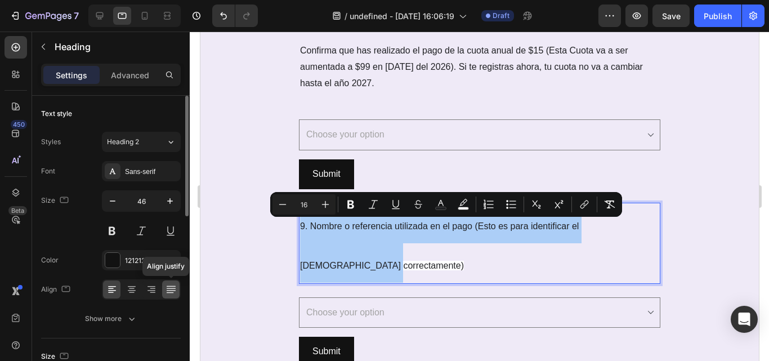
click at [168, 288] on icon at bounding box center [170, 288] width 9 height 1
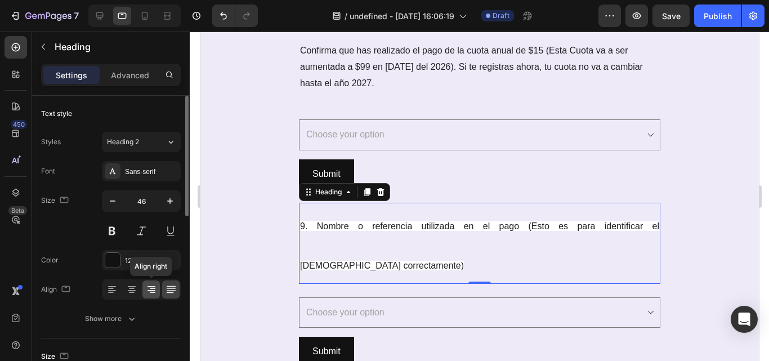
click at [158, 291] on div at bounding box center [151, 290] width 17 height 18
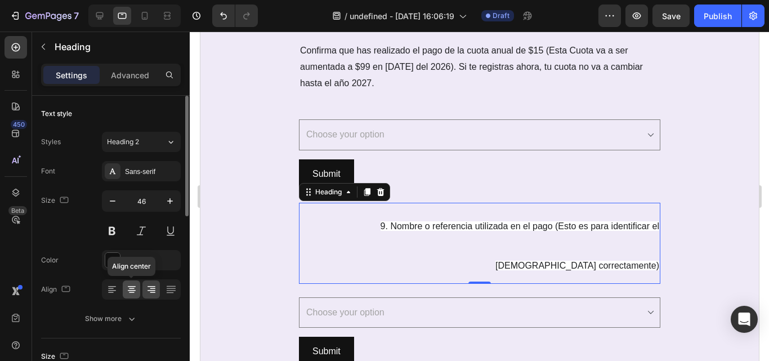
click at [135, 291] on icon at bounding box center [132, 290] width 8 height 1
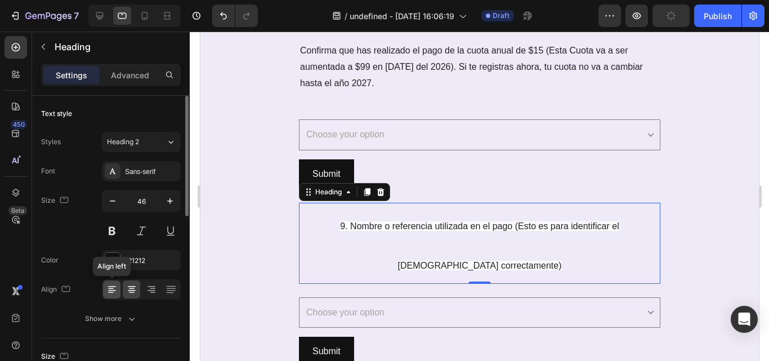
click at [113, 290] on icon at bounding box center [112, 290] width 8 height 1
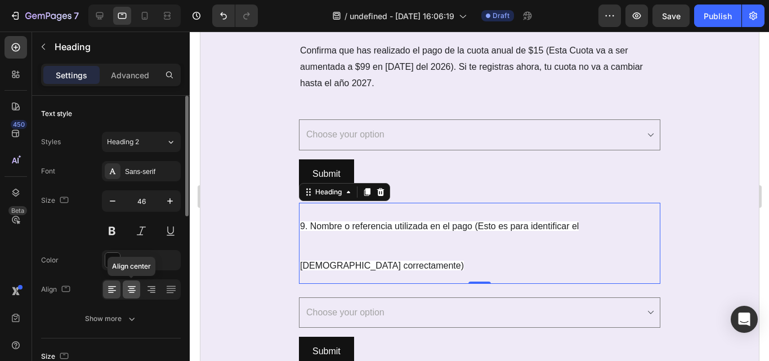
click at [140, 290] on div at bounding box center [131, 290] width 17 height 18
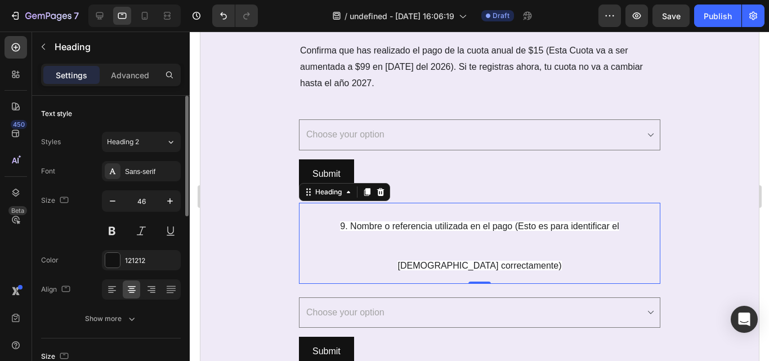
click at [122, 290] on div at bounding box center [141, 289] width 79 height 20
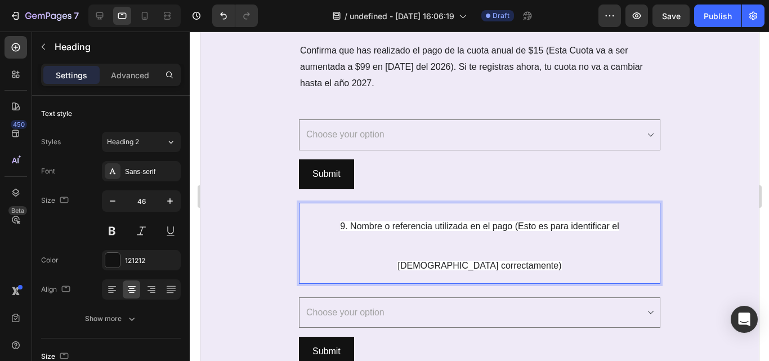
click at [340, 225] on span "9. Nombre o referencia utilizada en el pago (Esto es para identificar el pago c…" at bounding box center [479, 245] width 279 height 49
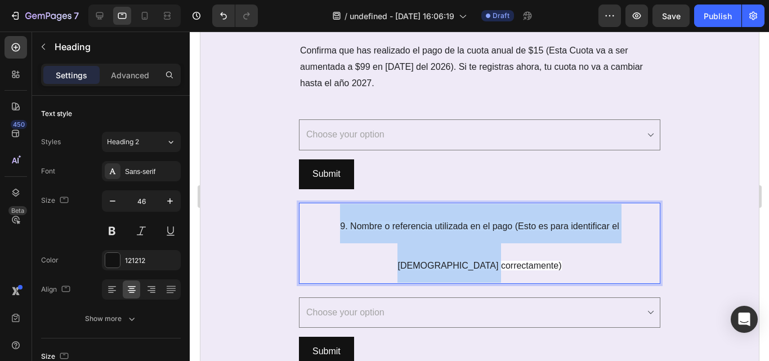
click at [340, 225] on span "9. Nombre o referencia utilizada en el pago (Esto es para identificar el pago c…" at bounding box center [479, 245] width 279 height 49
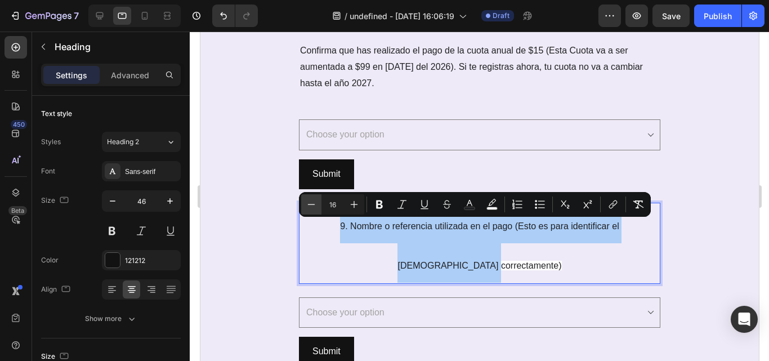
click at [317, 206] on icon "Editor contextual toolbar" at bounding box center [311, 204] width 11 height 11
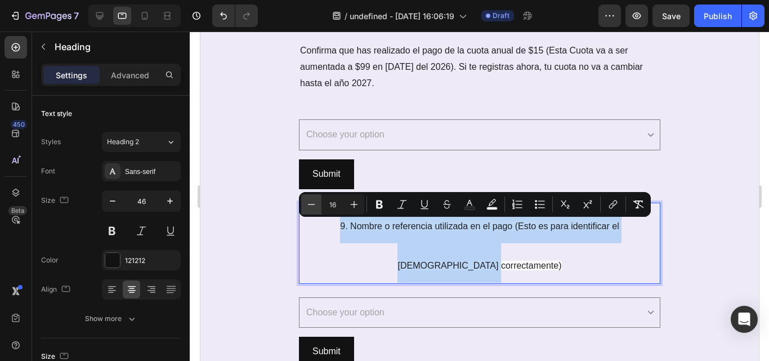
type input "15"
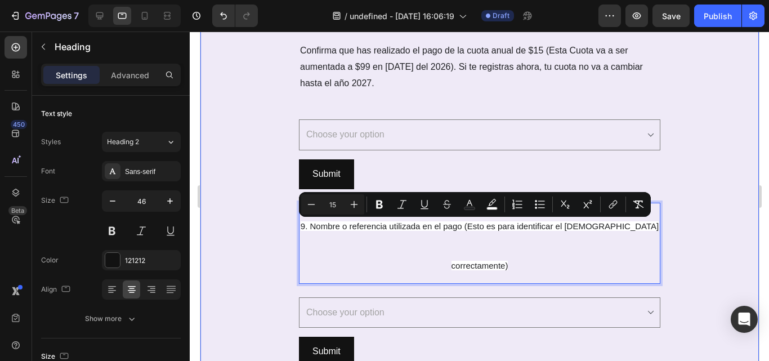
click at [270, 210] on div "REGISTRO AL CLUB DE VINOS MYWINEPR Heading SECCIÓN 3: Pago de Membresía Text Bl…" at bounding box center [479, 111] width 559 height 935
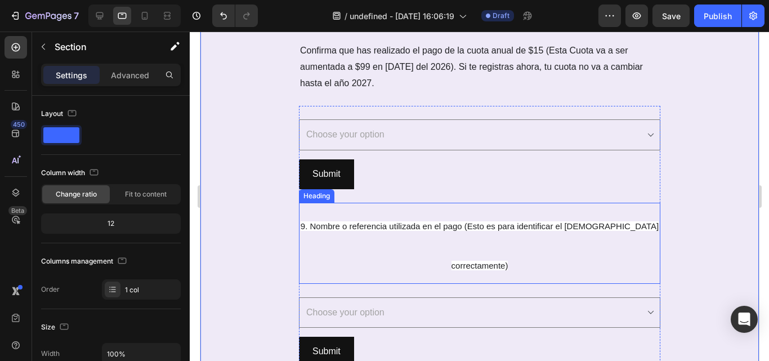
click at [620, 227] on span "9. Nombre o referencia utilizada en el pago (Esto es para identificar el pago c…" at bounding box center [479, 245] width 358 height 49
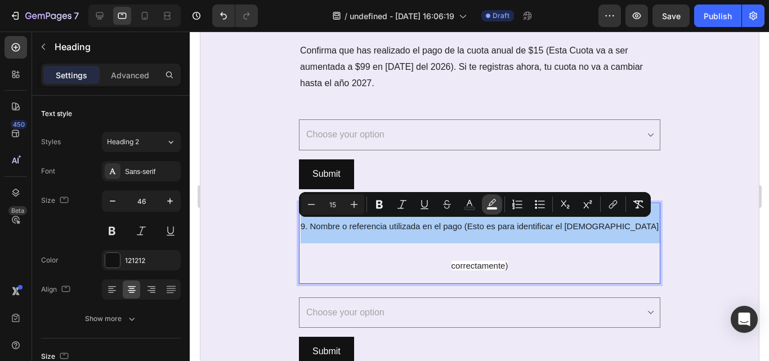
click at [500, 203] on button "color" at bounding box center [492, 204] width 20 height 20
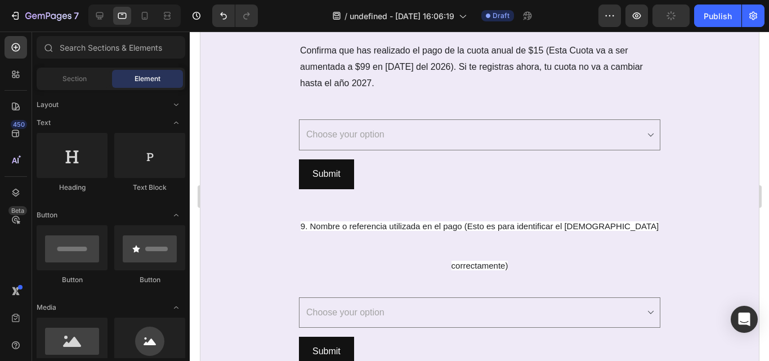
scroll to position [2571, 0]
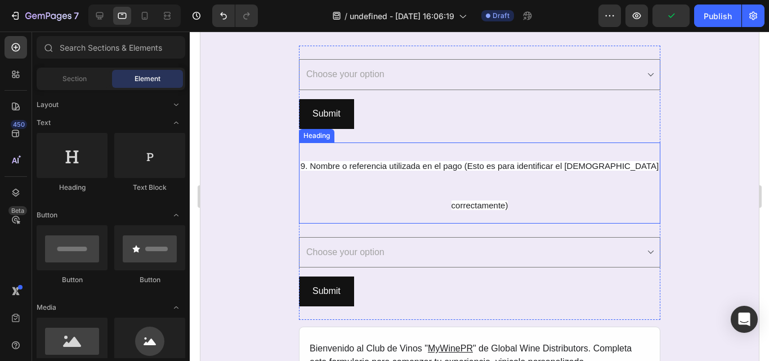
click at [562, 172] on p "⁠⁠⁠⁠⁠⁠⁠ 9. Nombre o referencia utilizada en el pago (Esto es para identificar e…" at bounding box center [479, 183] width 359 height 79
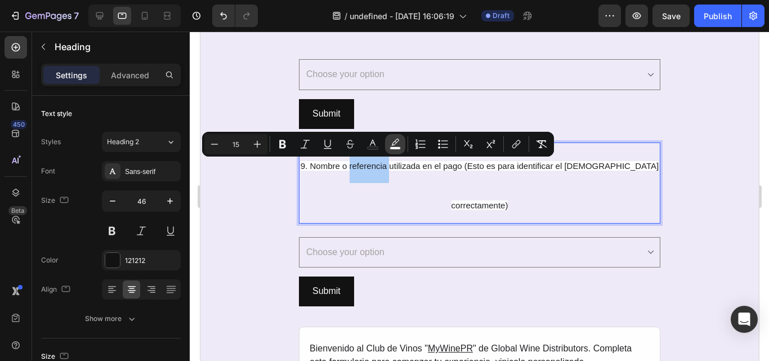
click at [394, 147] on rect "Editor contextual toolbar" at bounding box center [395, 148] width 11 height 3
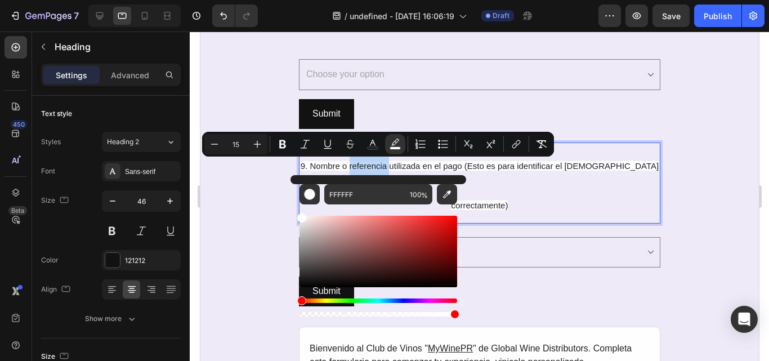
click at [408, 163] on span "9. Nombre o referencia utilizada en el pago (Esto es para identificar el pago c…" at bounding box center [479, 185] width 358 height 49
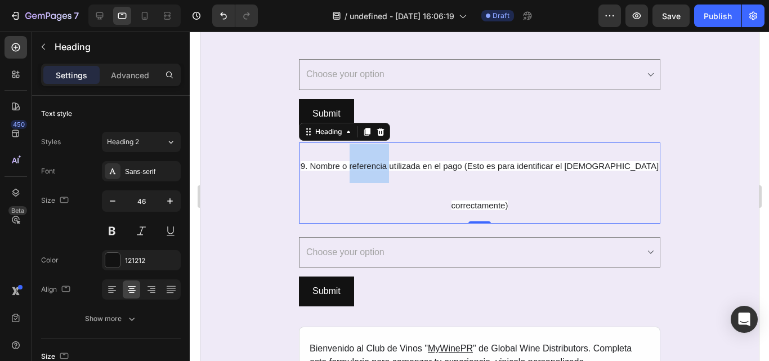
click at [408, 164] on span "9. Nombre o referencia utilizada en el pago (Esto es para identificar el pago c…" at bounding box center [479, 185] width 358 height 49
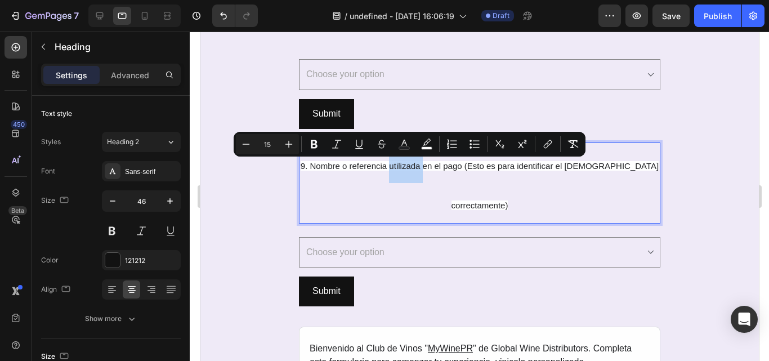
click at [408, 164] on span "9. Nombre o referencia utilizada en el pago (Esto es para identificar el pago c…" at bounding box center [479, 185] width 358 height 49
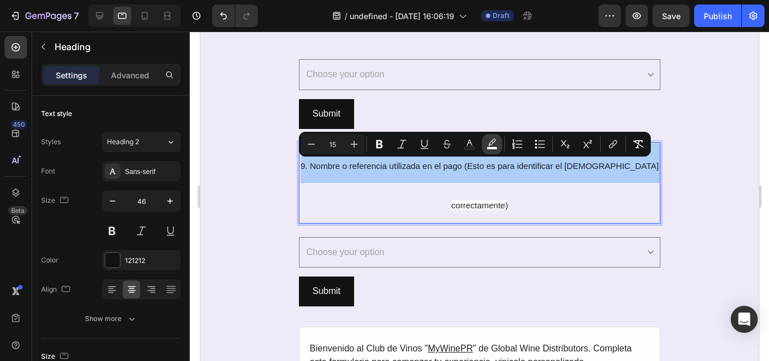
click at [490, 141] on icon "Editor contextual toolbar" at bounding box center [492, 144] width 11 height 11
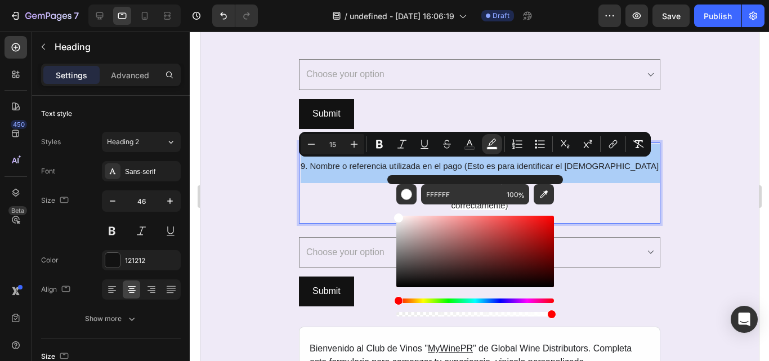
click at [398, 315] on div "Editor contextual toolbar" at bounding box center [476, 314] width 158 height 5
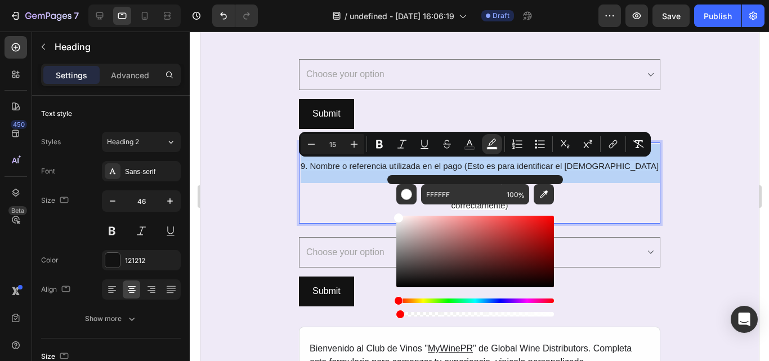
type input "1"
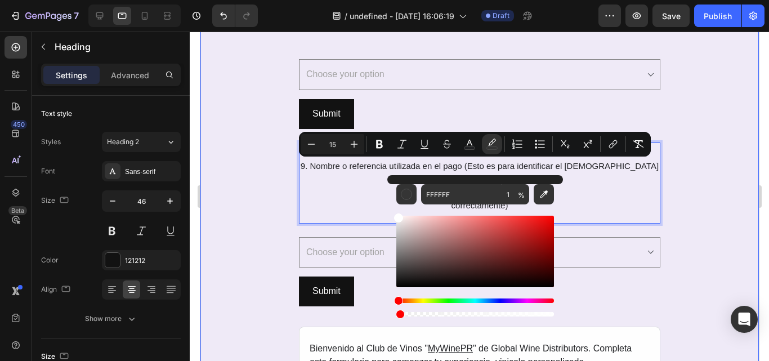
click at [234, 276] on div "REGISTRO AL CLUB DE VINOS MYWINEPR Heading SECCIÓN 3: Pago de Membresía Text Bl…" at bounding box center [479, 51] width 559 height 935
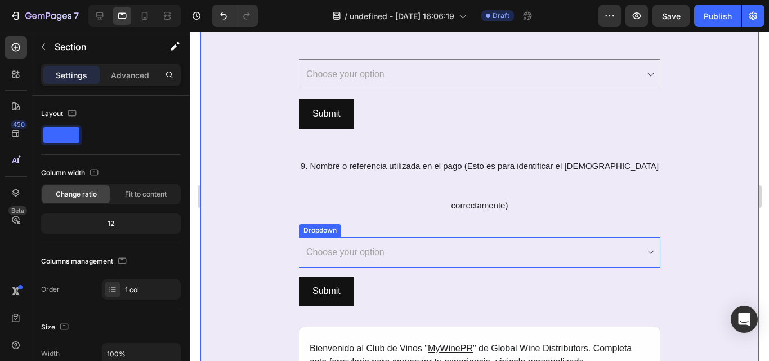
click at [630, 237] on select "Choose your option Vinos Tintos / Red Wines - https://www.globalwinepr.com/coll…" at bounding box center [480, 252] width 362 height 31
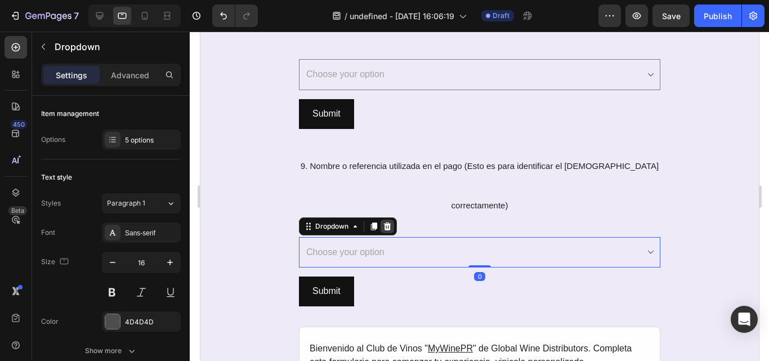
click at [384, 222] on icon at bounding box center [387, 226] width 7 height 8
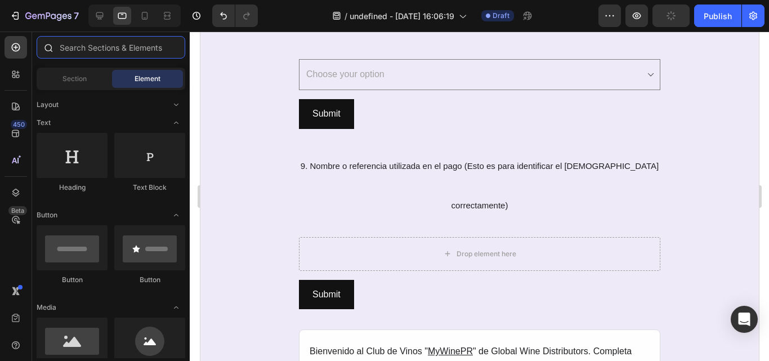
click at [126, 43] on input "text" at bounding box center [111, 47] width 149 height 23
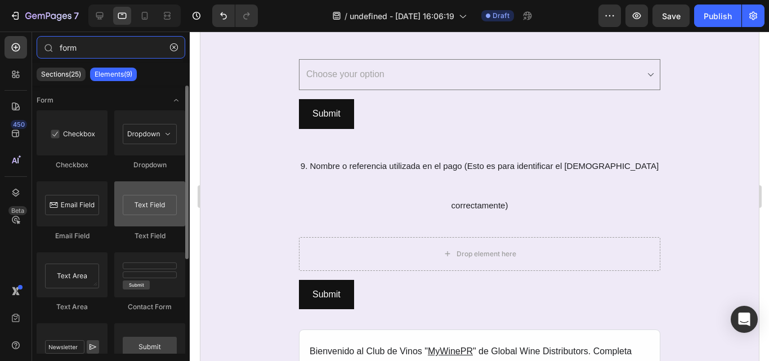
type input "form"
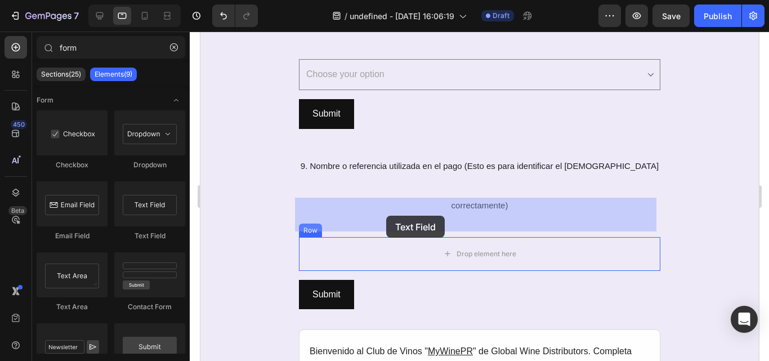
drag, startPoint x: 336, startPoint y: 235, endPoint x: 615, endPoint y: 50, distance: 334.8
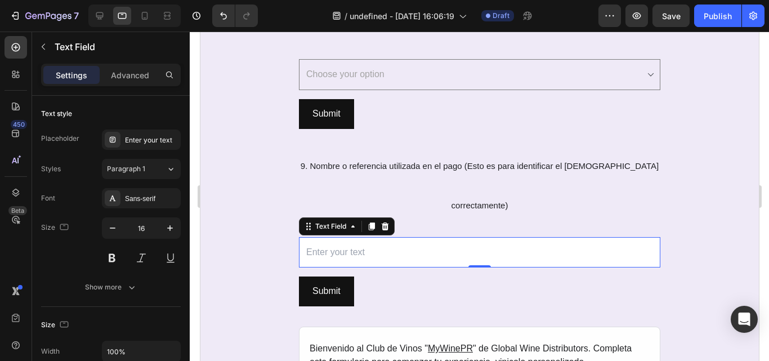
click at [360, 237] on input "text" at bounding box center [480, 252] width 362 height 31
click at [170, 142] on div "Enter your text" at bounding box center [151, 140] width 53 height 10
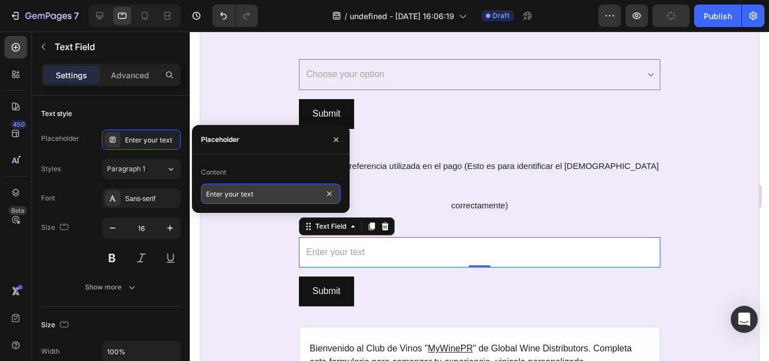
click at [281, 189] on input "Enter your text" at bounding box center [271, 194] width 140 height 20
click at [284, 197] on input "text" at bounding box center [271, 194] width 140 height 20
type input "Your answer"
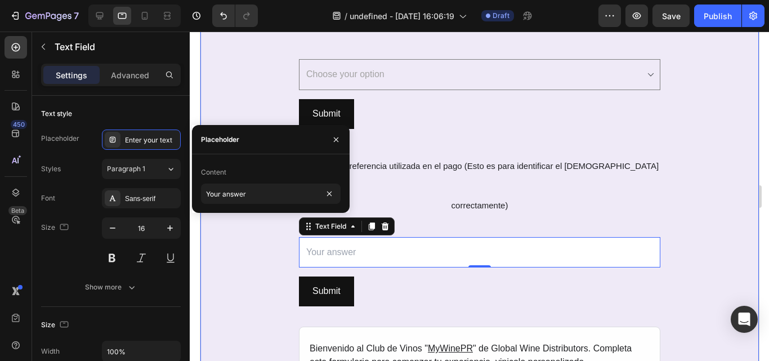
click at [260, 261] on div "REGISTRO AL CLUB DE VINOS MYWINEPR Heading SECCIÓN 3: Pago de Membresía Text Bl…" at bounding box center [479, 51] width 559 height 935
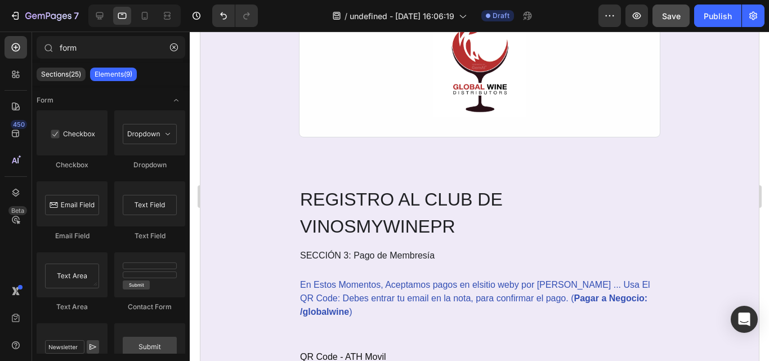
scroll to position [1988, 0]
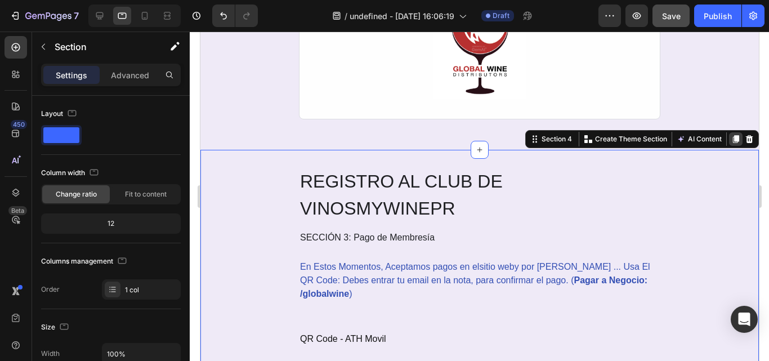
click at [731, 141] on icon at bounding box center [735, 139] width 9 height 9
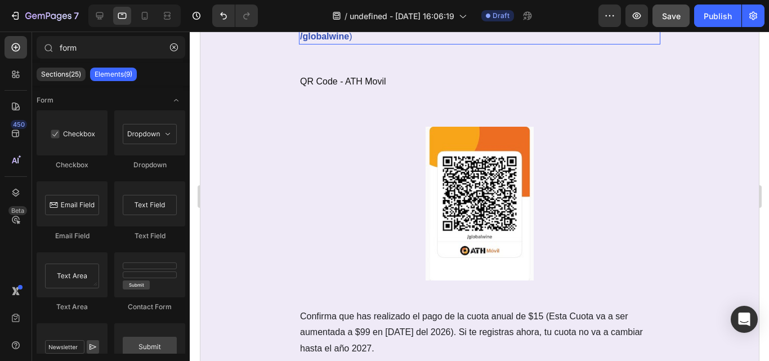
scroll to position [3010, 0]
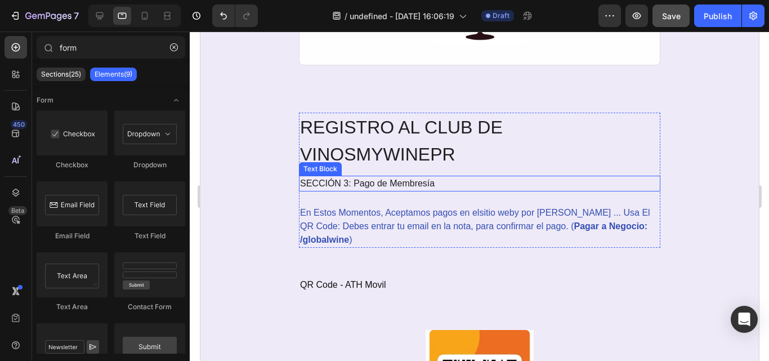
click at [414, 177] on p "SECCIÓN 3: Pago de Membresía" at bounding box center [479, 184] width 359 height 14
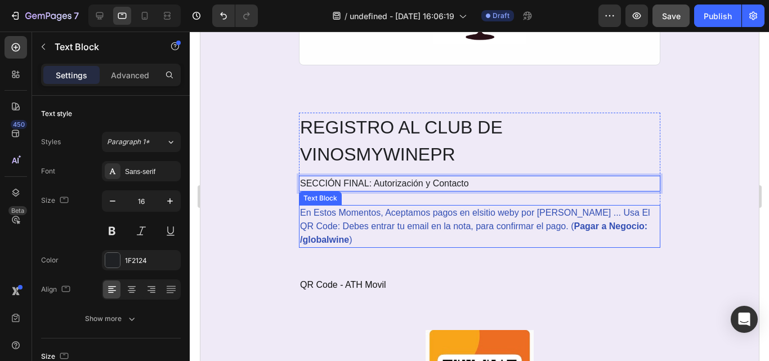
click at [412, 206] on p "En Estos Momentos, Aceptamos pagos en el sitio web y por ATH Móvil ... Usa El Q…" at bounding box center [479, 226] width 359 height 41
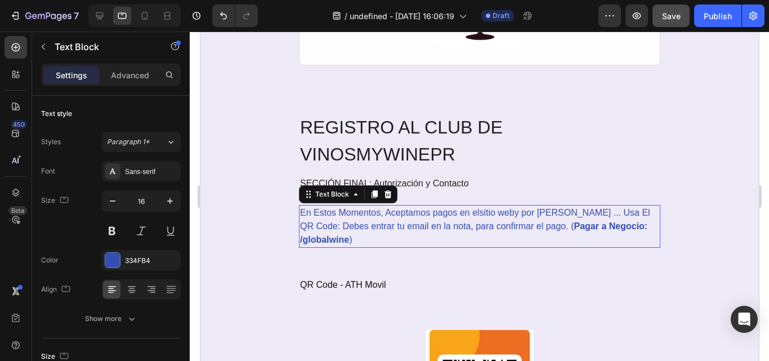
scroll to position [192, 0]
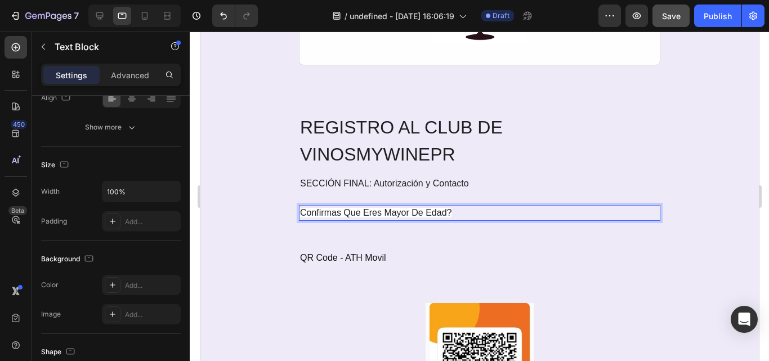
click at [411, 208] on span "Confirmas Que Eres Mayor De Edad?" at bounding box center [376, 213] width 152 height 10
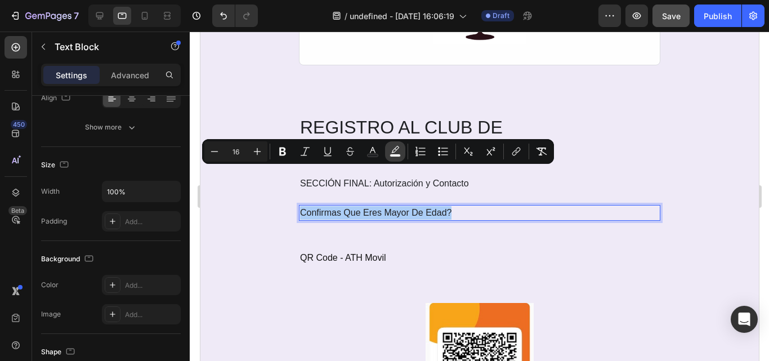
click at [391, 153] on icon "Editor contextual toolbar" at bounding box center [395, 151] width 11 height 11
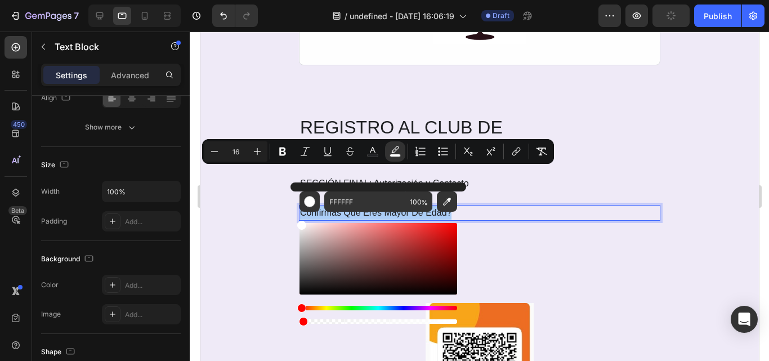
click at [301, 321] on div "Editor contextual toolbar" at bounding box center [379, 321] width 158 height 5
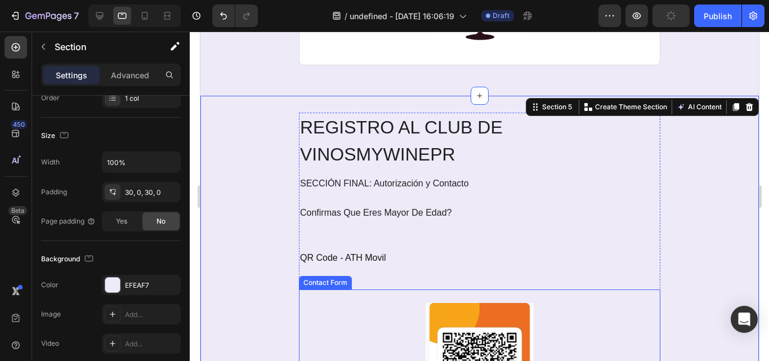
scroll to position [0, 0]
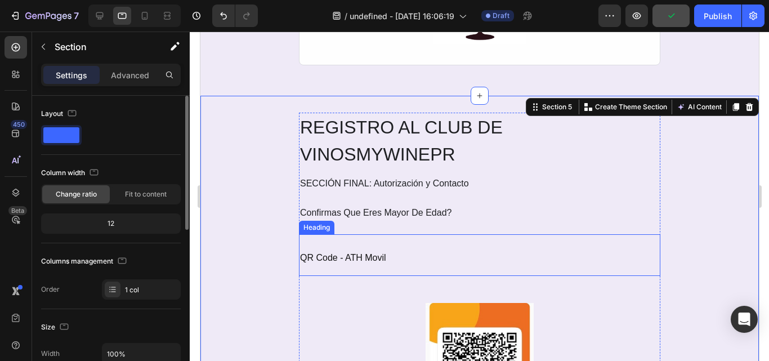
click at [390, 234] on h2 "QR Code - ATH Movil" at bounding box center [480, 255] width 362 height 42
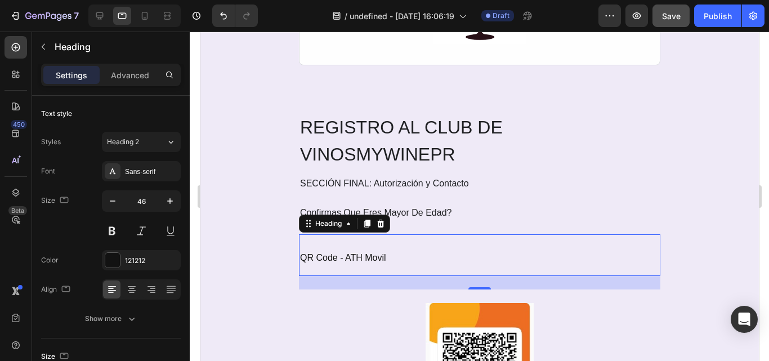
click at [383, 234] on h2 "QR Code - ATH Movil" at bounding box center [480, 255] width 362 height 42
click at [383, 235] on p "QR Code - ATH Movil" at bounding box center [479, 254] width 359 height 39
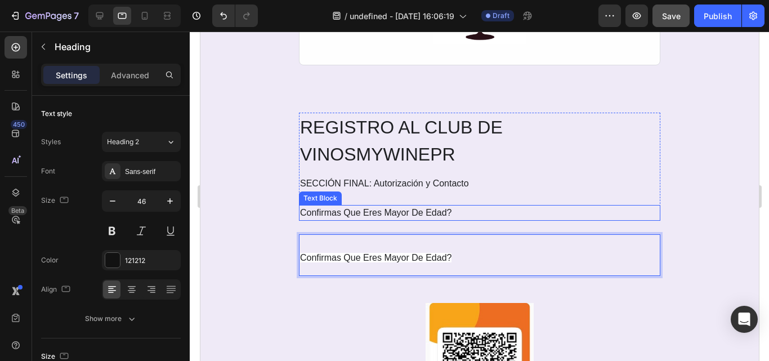
click at [395, 208] on span "Confirmas Que Eres Mayor De Edad?" at bounding box center [376, 213] width 152 height 10
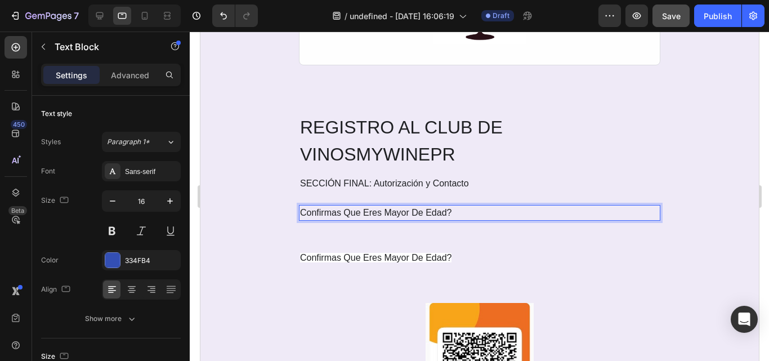
click at [390, 208] on span "Confirmas Que Eres Mayor De Edad?" at bounding box center [376, 213] width 152 height 10
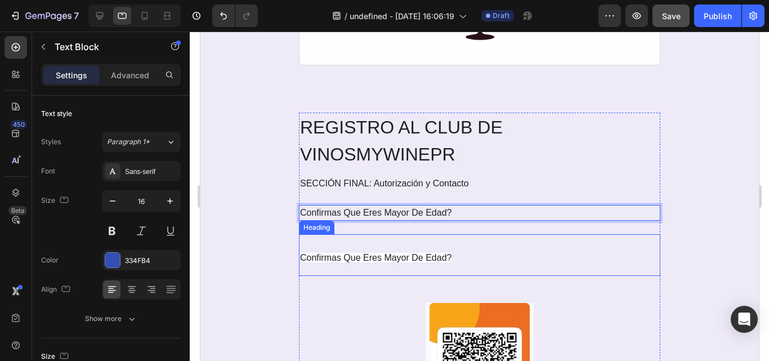
click at [366, 235] on p "⁠⁠⁠⁠⁠⁠⁠ Confirmas Que Eres Mayor De Edad?" at bounding box center [479, 254] width 359 height 39
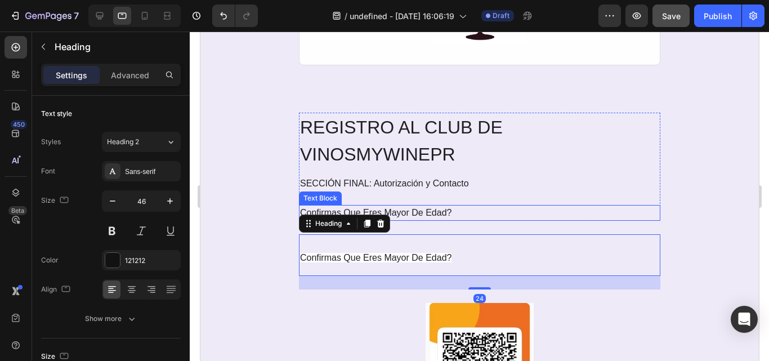
click at [412, 206] on p "Confirmas Que Eres Mayor De Edad?" at bounding box center [479, 213] width 359 height 14
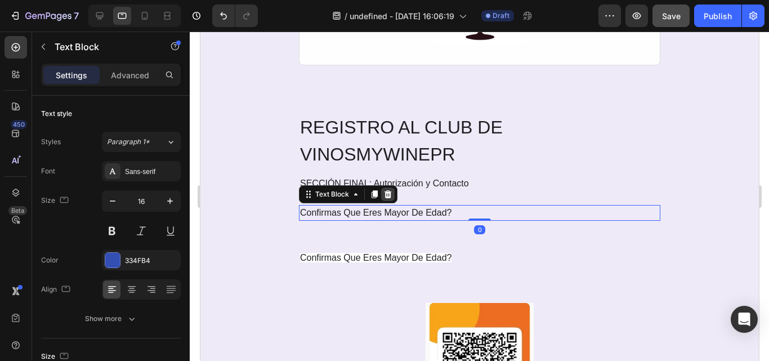
click at [384, 190] on icon at bounding box center [387, 194] width 9 height 9
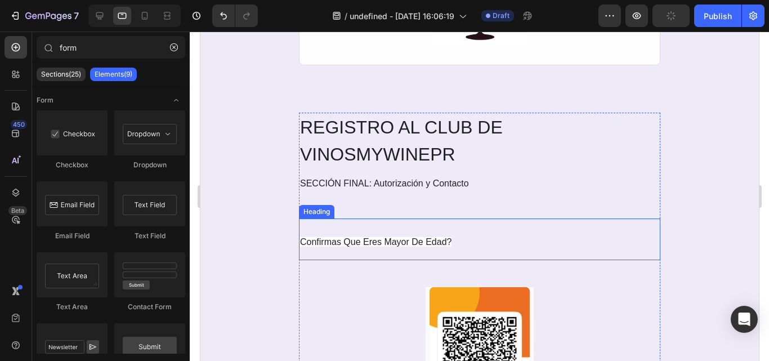
click at [381, 237] on span "Confirmas Que Eres Mayor De Edad?" at bounding box center [376, 242] width 152 height 10
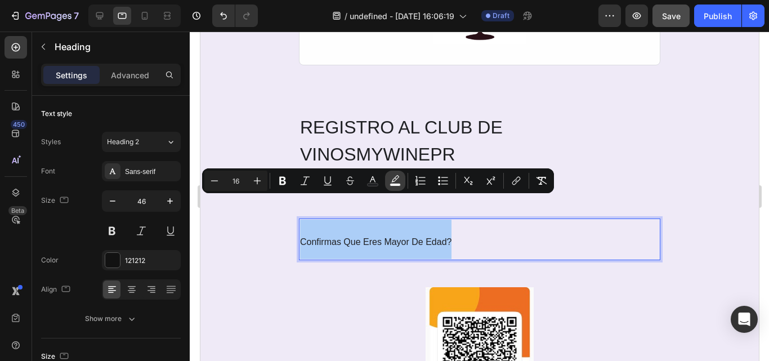
click at [393, 182] on icon "Editor contextual toolbar" at bounding box center [395, 178] width 8 height 7
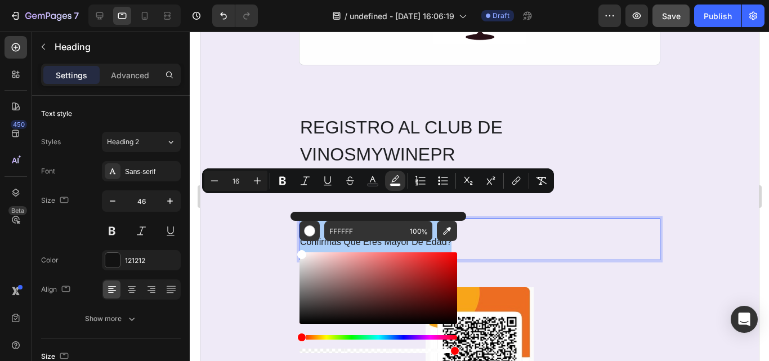
click at [301, 350] on div "Editor contextual toolbar" at bounding box center [379, 351] width 158 height 5
type input "1"
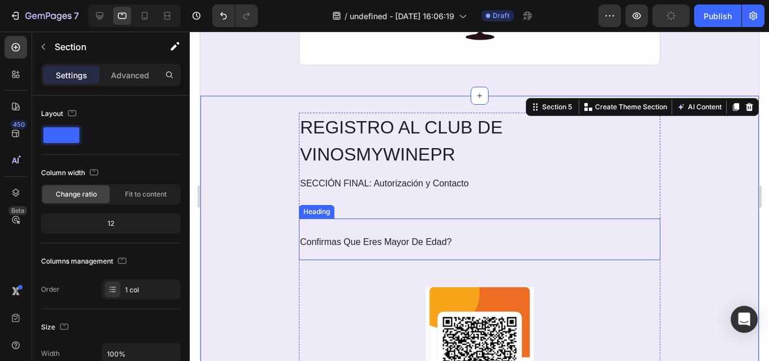
click at [310, 220] on p "⁠⁠⁠⁠⁠⁠⁠ Confirmas Que Eres Mayor De Edad?" at bounding box center [479, 239] width 359 height 39
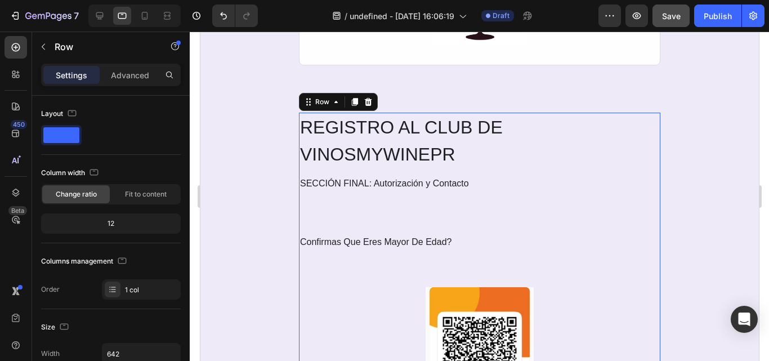
click at [446, 287] on img at bounding box center [479, 364] width 109 height 154
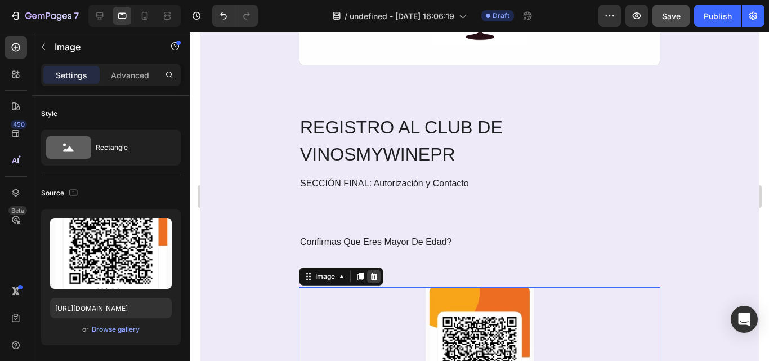
click at [372, 272] on icon at bounding box center [373, 276] width 9 height 9
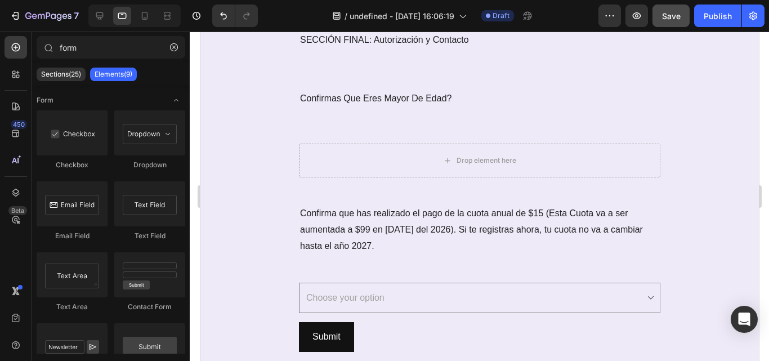
scroll to position [3129, 0]
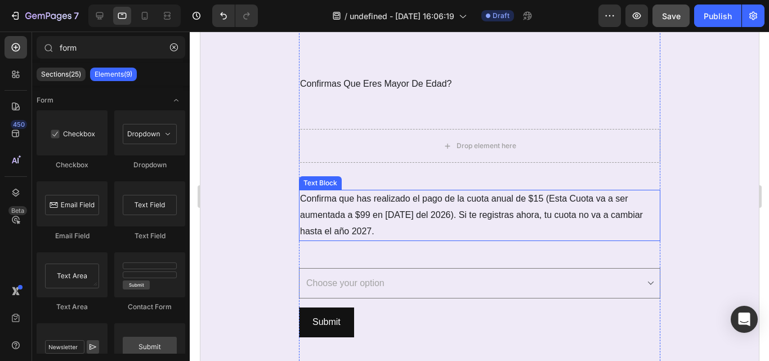
click at [535, 213] on span "Confirma que has realizado el pago de la cuota anual de $15 (Esta Cuota va a se…" at bounding box center [471, 215] width 343 height 42
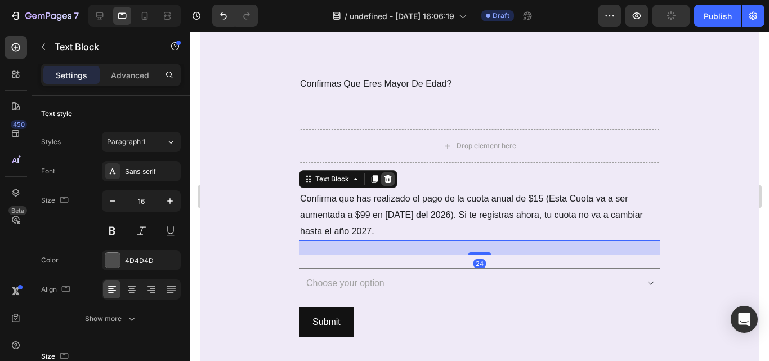
click at [384, 178] on icon at bounding box center [387, 179] width 7 height 8
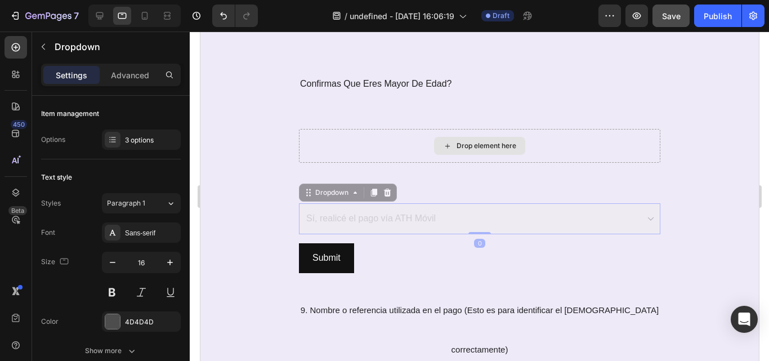
drag, startPoint x: 306, startPoint y: 199, endPoint x: 324, endPoint y: 144, distance: 57.9
click at [324, 144] on div "REGISTRO AL CLUB DE VINOS MYWINEPR Heading SECCIÓN FINAL: Autorización y Contac…" at bounding box center [480, 308] width 362 height 708
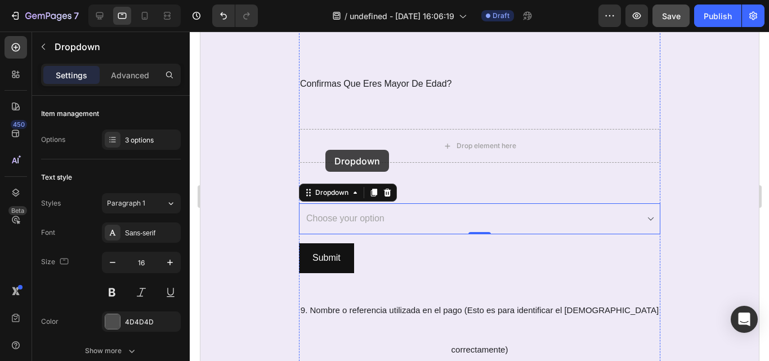
select select "Sí, realicé el pago vía ATH Móvil"
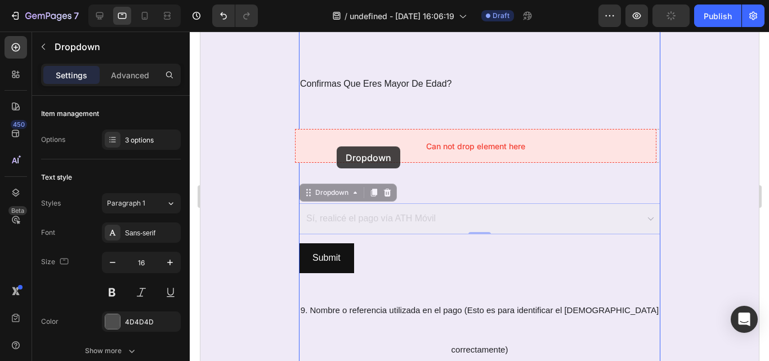
drag, startPoint x: 302, startPoint y: 194, endPoint x: 336, endPoint y: 146, distance: 58.5
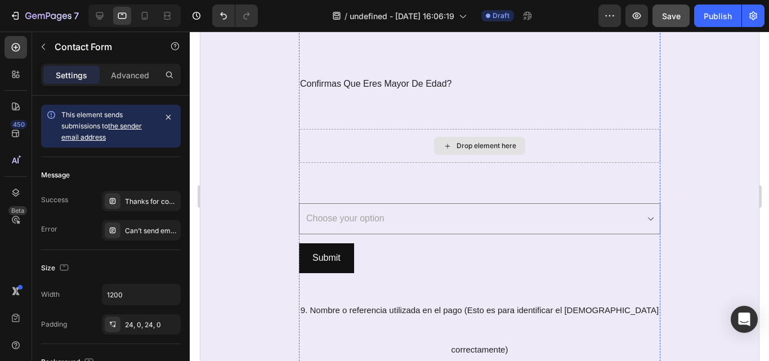
click at [475, 142] on div "Drop element here" at bounding box center [486, 145] width 60 height 9
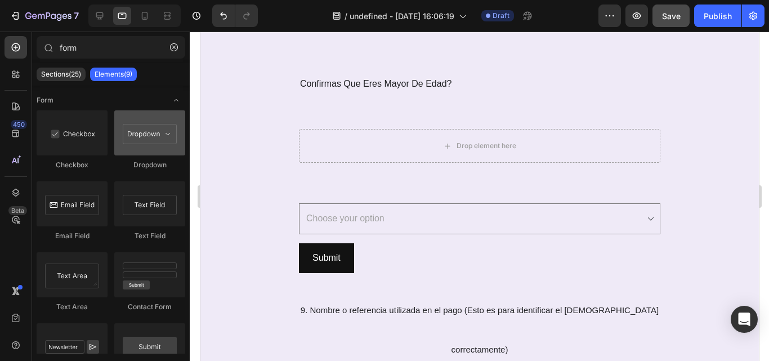
click at [157, 132] on div at bounding box center [149, 132] width 71 height 45
drag, startPoint x: 77, startPoint y: 102, endPoint x: 118, endPoint y: 140, distance: 55.8
click at [118, 140] on div at bounding box center [149, 132] width 71 height 45
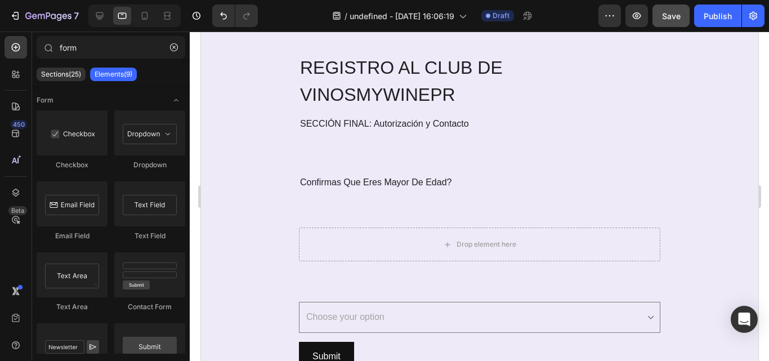
scroll to position [3059, 0]
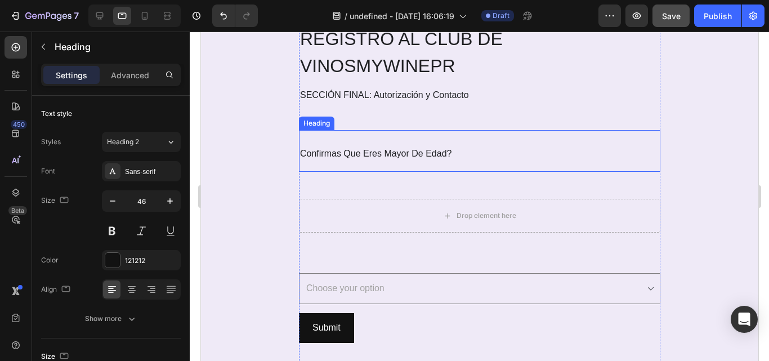
click at [361, 157] on span "Confirmas Que Eres Mayor De Edad?" at bounding box center [376, 154] width 152 height 10
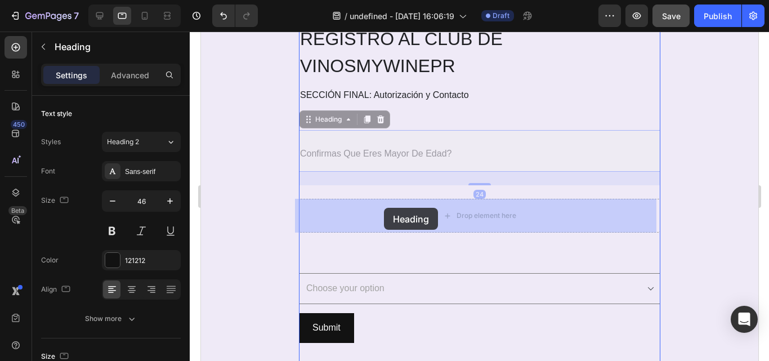
drag, startPoint x: 301, startPoint y: 119, endPoint x: 385, endPoint y: 208, distance: 122.0
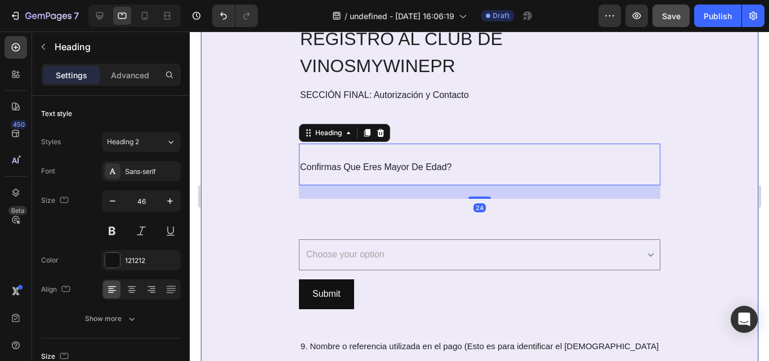
click at [253, 196] on div "REGISTRO AL CLUB DE VINOS MYWINEPR Heading SECCIÓN FINAL: Autorización y Contac…" at bounding box center [480, 361] width 558 height 674
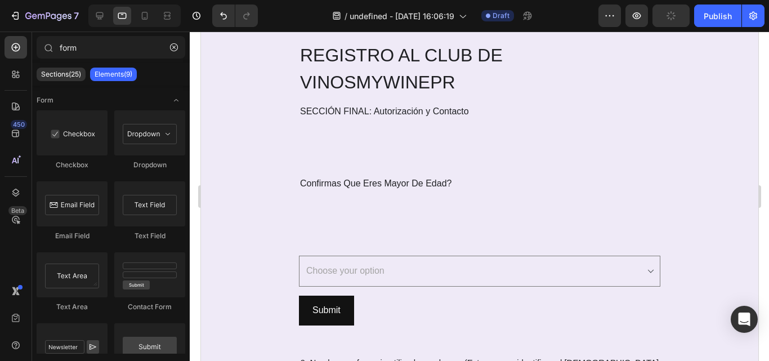
scroll to position [3051, 0]
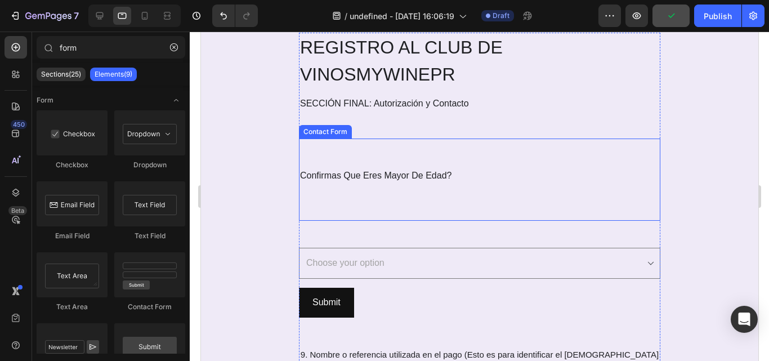
click at [370, 202] on div "Confirmas Que Eres Mayor De Edad? Heading Contact Form" at bounding box center [480, 180] width 362 height 82
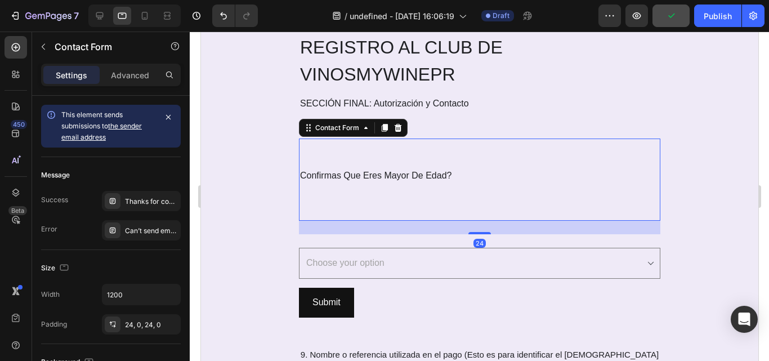
click at [335, 204] on div "Confirmas Que Eres Mayor De Edad? Heading Contact Form 24" at bounding box center [480, 180] width 362 height 82
click at [326, 208] on div "Confirmas Que Eres Mayor De Edad? Heading Contact Form 24" at bounding box center [480, 180] width 362 height 82
click at [135, 296] on input "1200" at bounding box center [142, 294] width 78 height 20
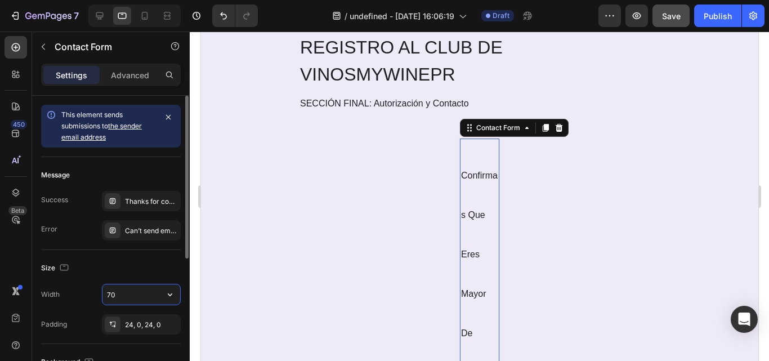
type input "7"
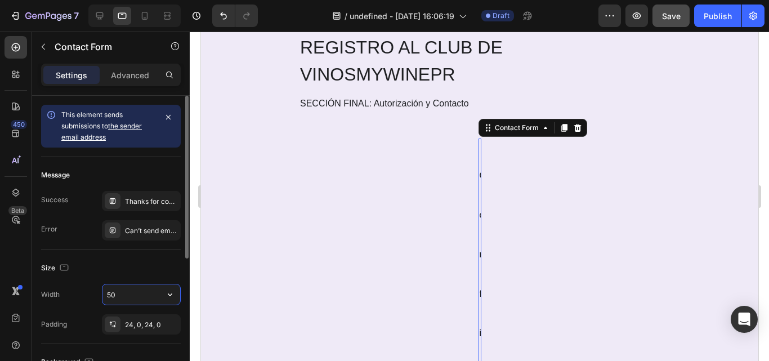
type input "500"
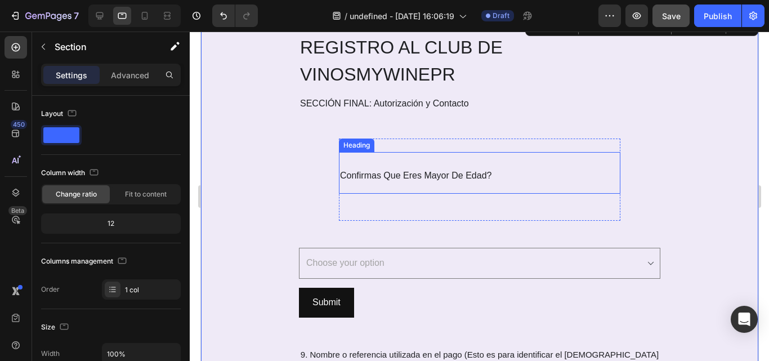
click at [398, 178] on span "Confirmas Que Eres Mayor De Edad?" at bounding box center [416, 176] width 152 height 10
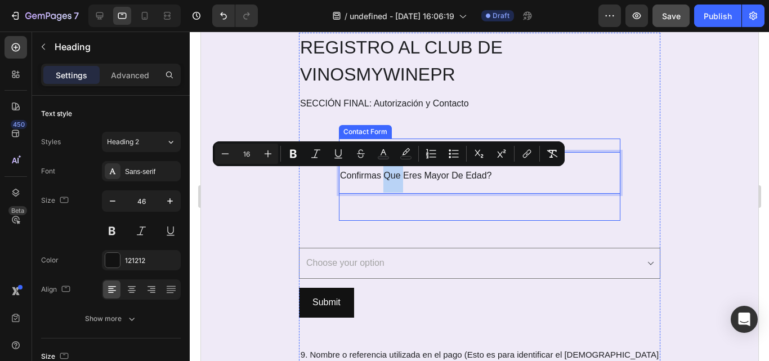
click at [339, 202] on div "Confirmas Que Eres Mayor De Edad? Heading 24 Contact Form" at bounding box center [480, 180] width 282 height 82
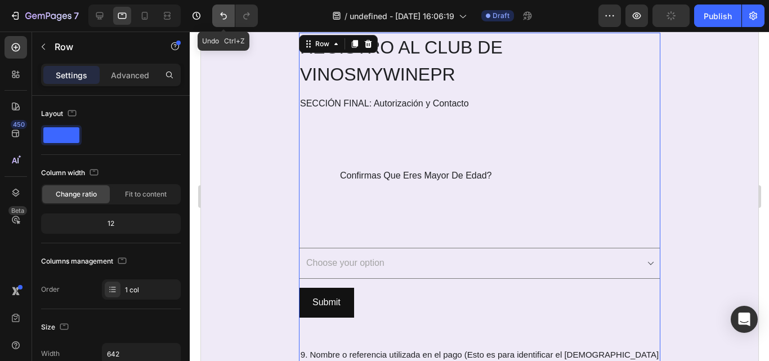
click at [222, 20] on icon "Undo/Redo" at bounding box center [223, 15] width 11 height 11
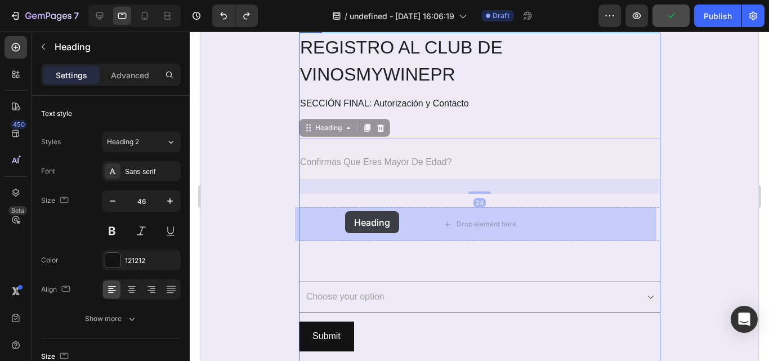
drag, startPoint x: 305, startPoint y: 127, endPoint x: 346, endPoint y: 213, distance: 95.5
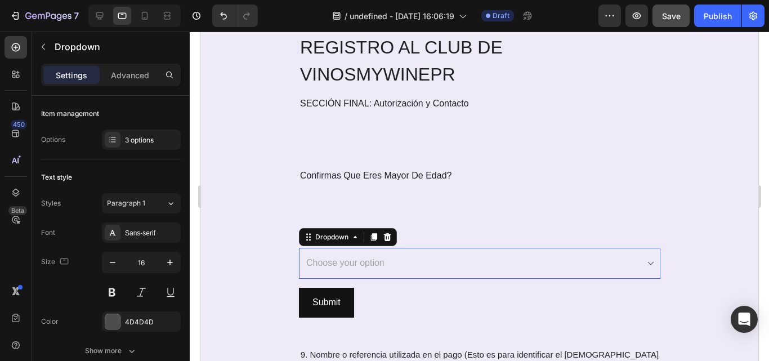
select select "Sí, realicé el pago vía ATH Móvil"
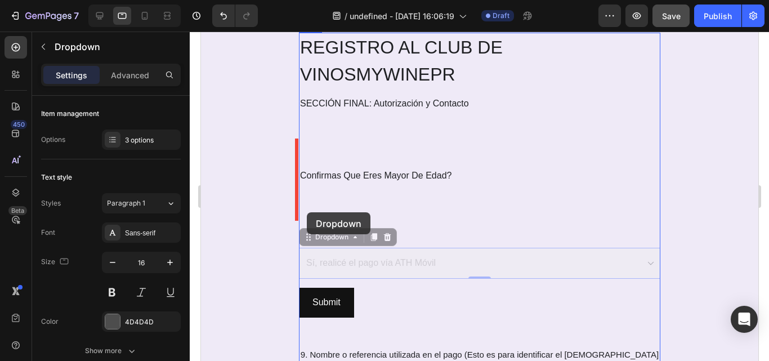
drag, startPoint x: 308, startPoint y: 242, endPoint x: 306, endPoint y: 213, distance: 29.3
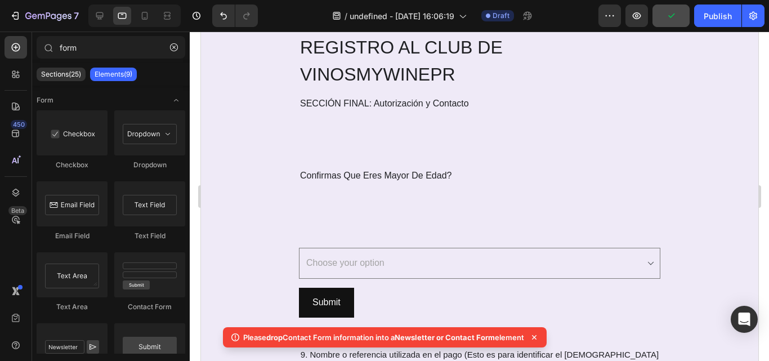
scroll to position [3233, 0]
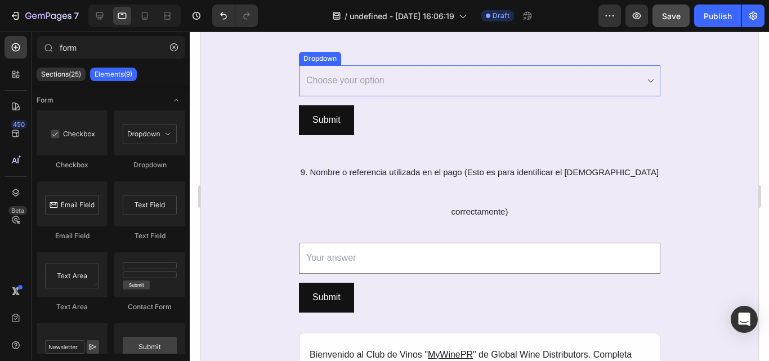
click at [636, 87] on select "Choose your option Sí, realicé el pago vía ATH Móvil Si, realicé el pago en htt…" at bounding box center [480, 80] width 362 height 31
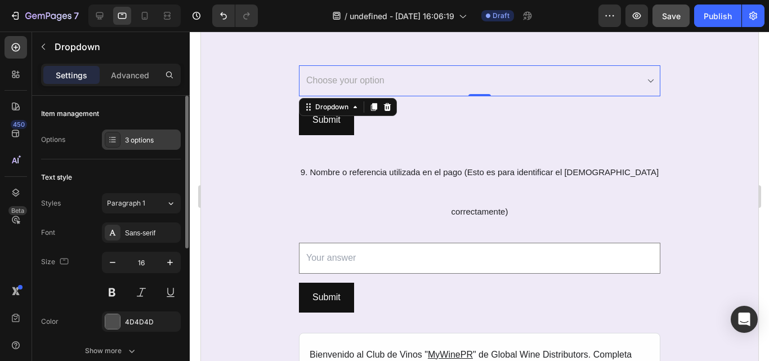
click at [142, 144] on div "3 options" at bounding box center [151, 140] width 53 height 10
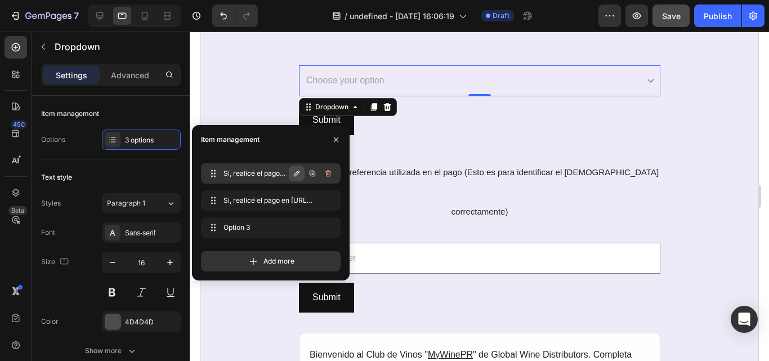
click at [295, 173] on icon "button" at bounding box center [296, 173] width 9 height 9
paste input "Si, Confirmo Que Soy Mayor de Edad"
type input "Si, Confirmo Que Soy Mayor de Edad"
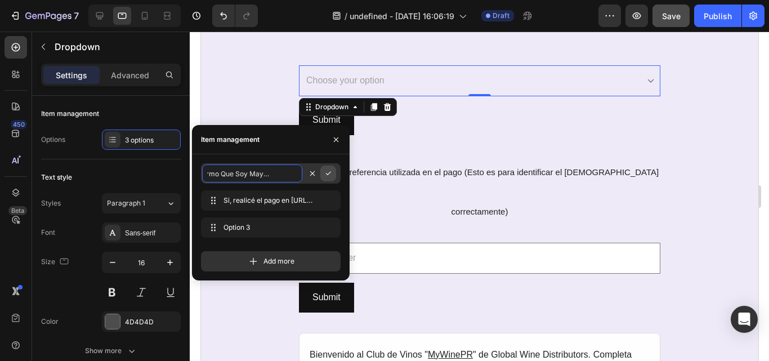
click at [331, 179] on button "button" at bounding box center [329, 174] width 16 height 16
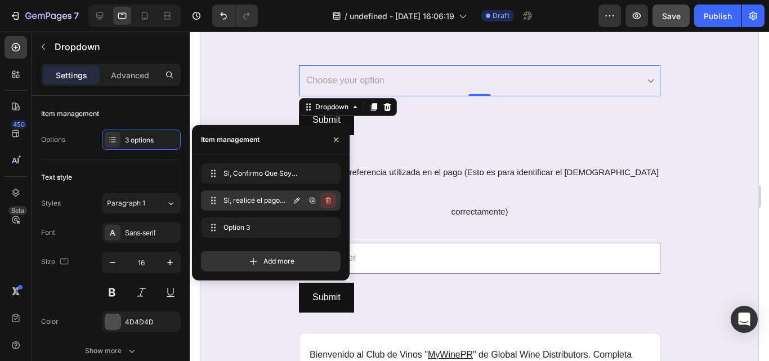
click at [327, 202] on icon "button" at bounding box center [328, 200] width 9 height 9
click at [327, 202] on div "Delete" at bounding box center [320, 200] width 21 height 10
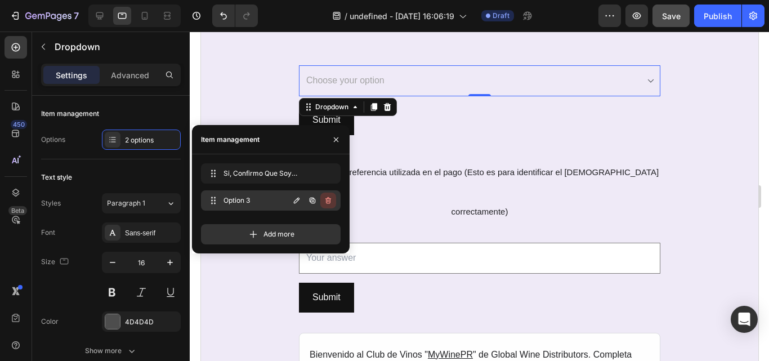
click at [328, 204] on icon "button" at bounding box center [328, 200] width 9 height 9
click at [328, 204] on div "Delete" at bounding box center [320, 200] width 21 height 10
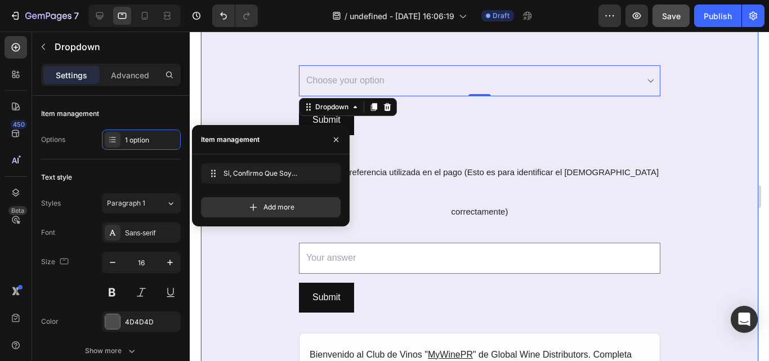
click at [740, 179] on div "REGISTRO AL CLUB DE VINOS MYWINEPR Heading SECCIÓN FINAL: Autorización y Contac…" at bounding box center [480, 187] width 558 height 674
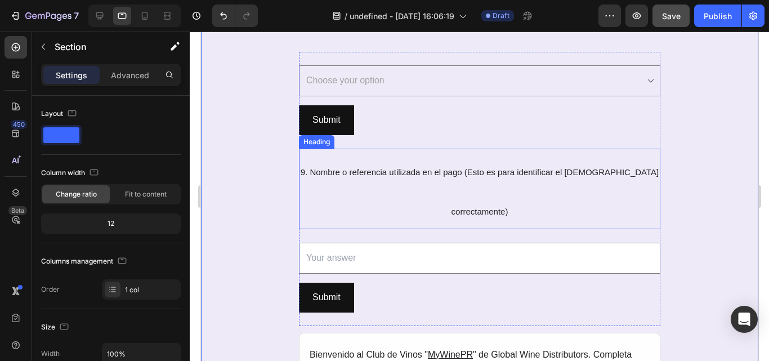
click at [542, 181] on h2 "9. Nombre o referencia utilizada en el pago (Esto es para identificar el pago c…" at bounding box center [480, 189] width 362 height 81
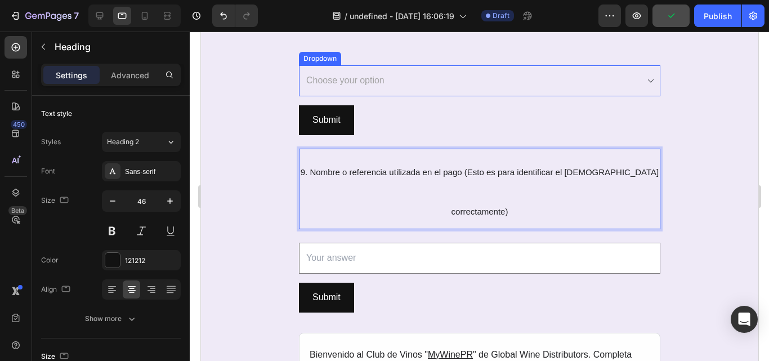
click at [433, 84] on select "Choose your option Si, Confirmo Que Soy Mayor de Edad" at bounding box center [480, 80] width 362 height 31
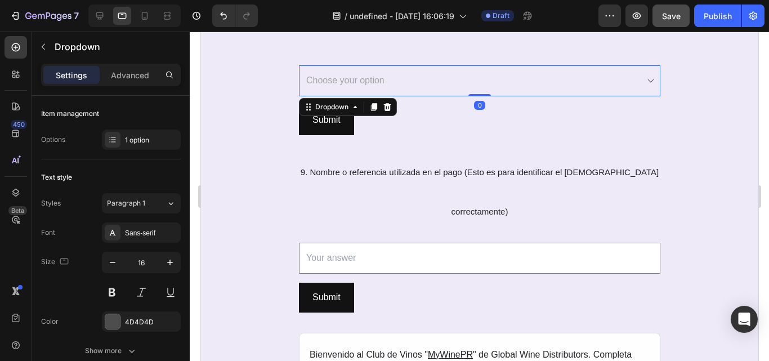
click at [433, 84] on select "Choose your option Si, Confirmo Que Soy Mayor de Edad" at bounding box center [480, 80] width 362 height 31
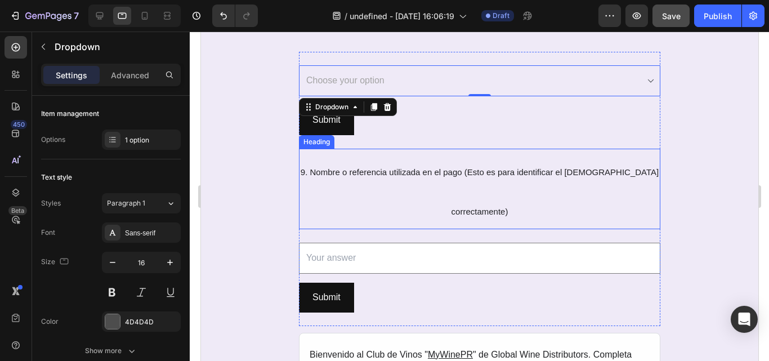
click at [392, 178] on p "⁠⁠⁠⁠⁠⁠⁠ 9. Nombre o referencia utilizada en el pago (Esto es para identificar e…" at bounding box center [479, 189] width 359 height 79
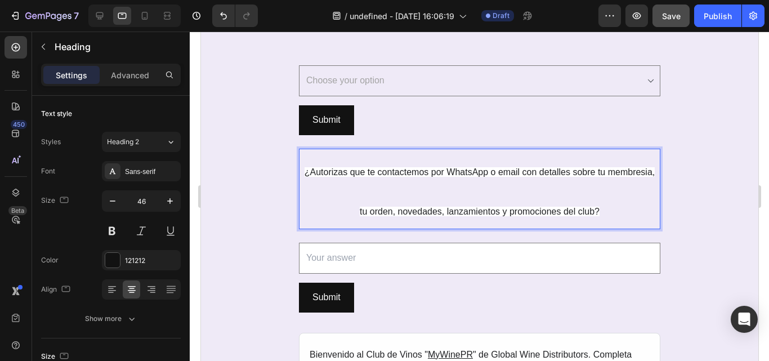
click at [351, 215] on p "¿Autorizas que te contactemos por WhatsApp o email con detalles sobre tu membre…" at bounding box center [479, 189] width 359 height 79
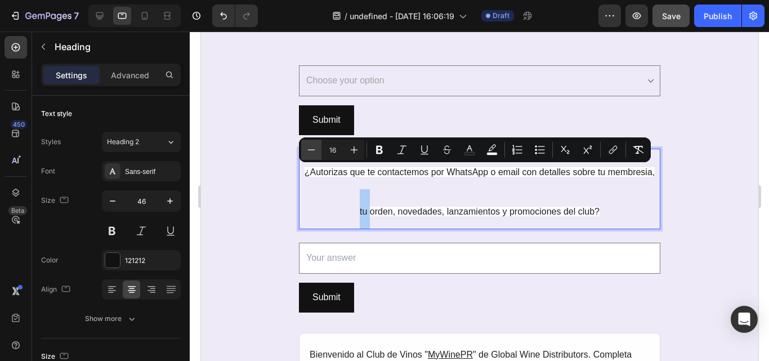
click at [318, 149] on button "Minus" at bounding box center [311, 150] width 20 height 20
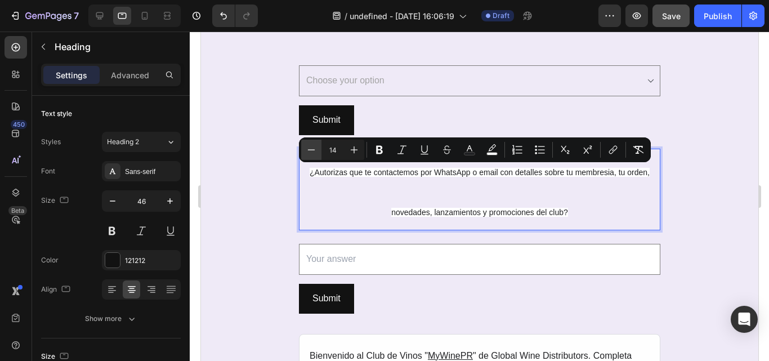
click at [318, 149] on button "Minus" at bounding box center [311, 150] width 20 height 20
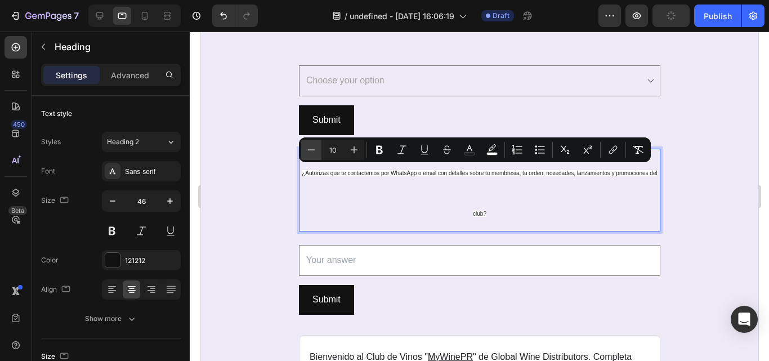
click at [318, 149] on button "Minus" at bounding box center [311, 150] width 20 height 20
type input "9"
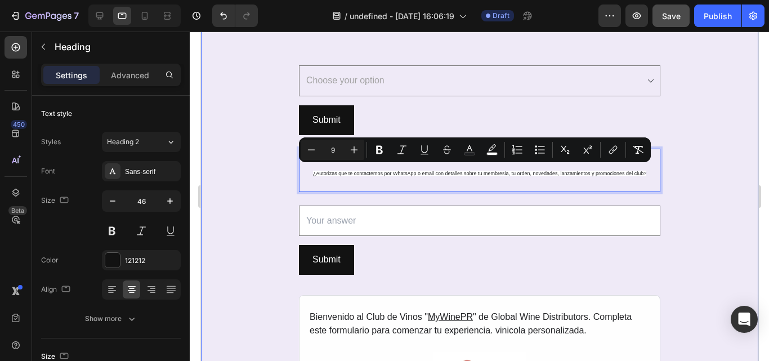
click at [281, 189] on div "REGISTRO AL CLUB DE VINOS MYWINEPR Heading SECCIÓN FINAL: Autorización y Contac…" at bounding box center [480, 168] width 558 height 637
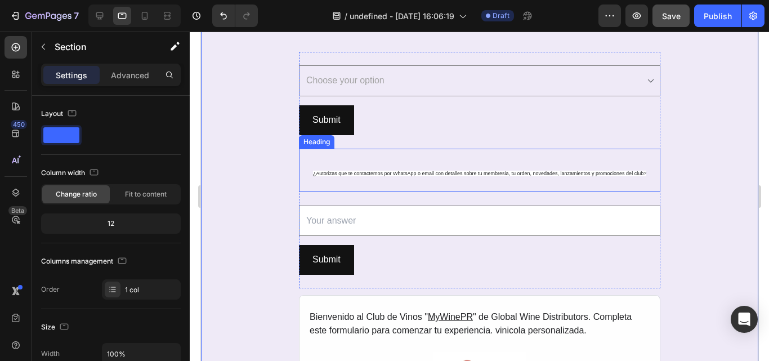
click at [379, 173] on span "¿Autorizas que te contactemos por WhatsApp o email con detalles sobre tu membre…" at bounding box center [479, 174] width 333 height 6
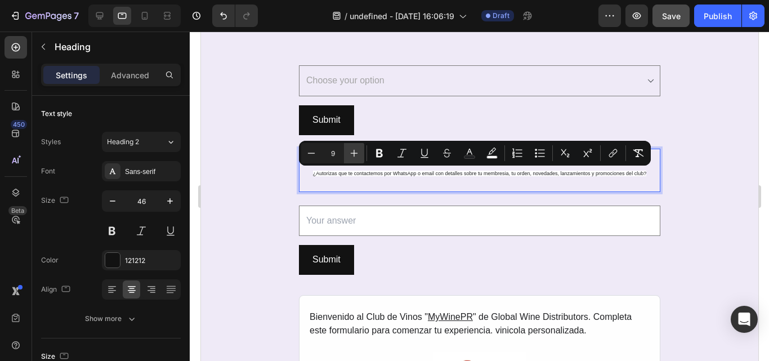
click at [359, 157] on icon "Editor contextual toolbar" at bounding box center [354, 153] width 11 height 11
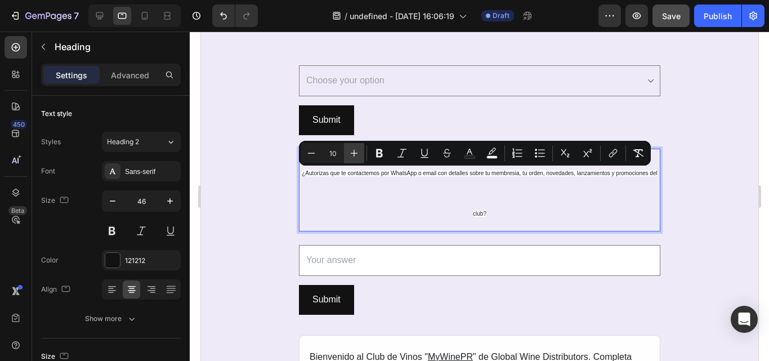
click at [359, 157] on icon "Editor contextual toolbar" at bounding box center [354, 153] width 11 height 11
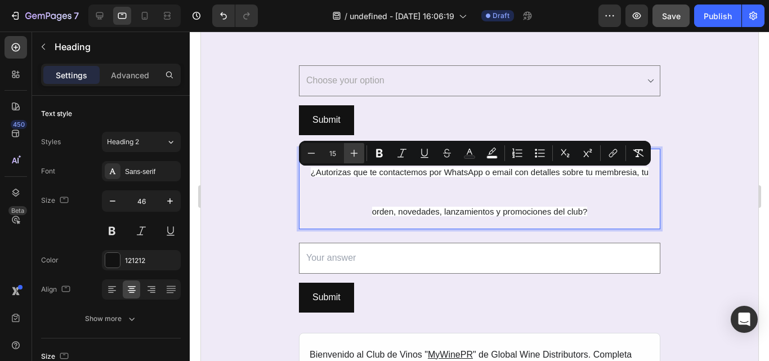
click at [359, 157] on icon "Editor contextual toolbar" at bounding box center [354, 153] width 11 height 11
click at [314, 152] on icon "Editor contextual toolbar" at bounding box center [311, 153] width 11 height 11
type input "16"
click at [121, 294] on div at bounding box center [141, 289] width 79 height 20
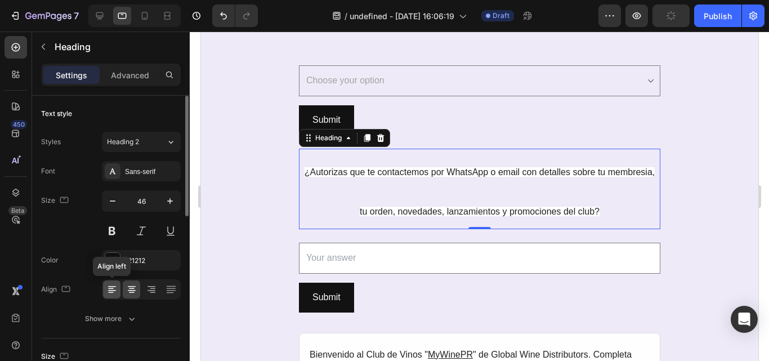
drag, startPoint x: 113, startPoint y: 294, endPoint x: 85, endPoint y: 184, distance: 113.3
click at [113, 294] on icon at bounding box center [111, 289] width 11 height 11
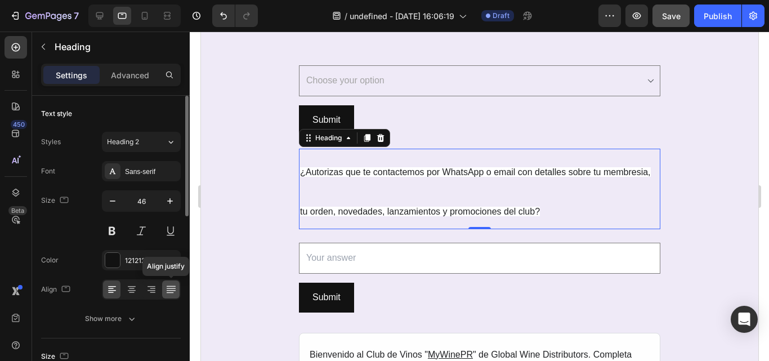
click at [167, 286] on icon at bounding box center [171, 289] width 11 height 11
click at [149, 289] on icon at bounding box center [151, 289] width 11 height 11
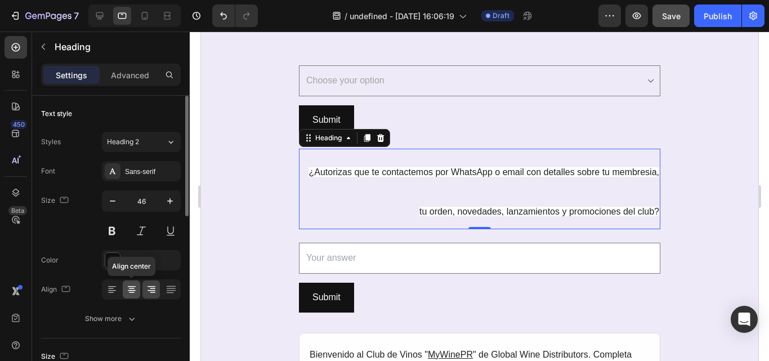
click at [135, 289] on icon at bounding box center [131, 289] width 11 height 11
click at [108, 291] on icon at bounding box center [111, 289] width 11 height 11
click at [126, 291] on icon at bounding box center [131, 289] width 11 height 11
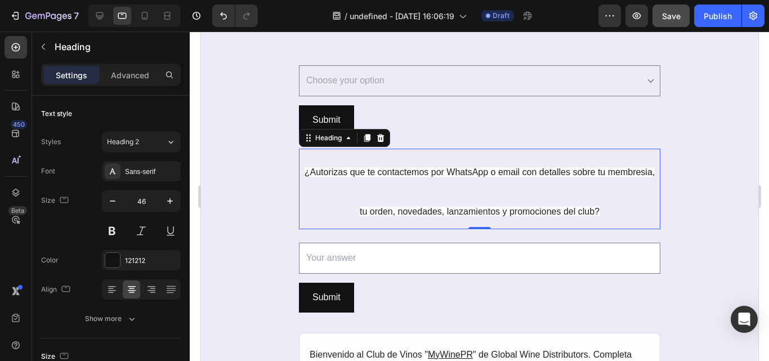
click at [357, 205] on p "¿Autorizas que te contactemos por WhatsApp o email con detalles sobre tu membre…" at bounding box center [479, 189] width 359 height 79
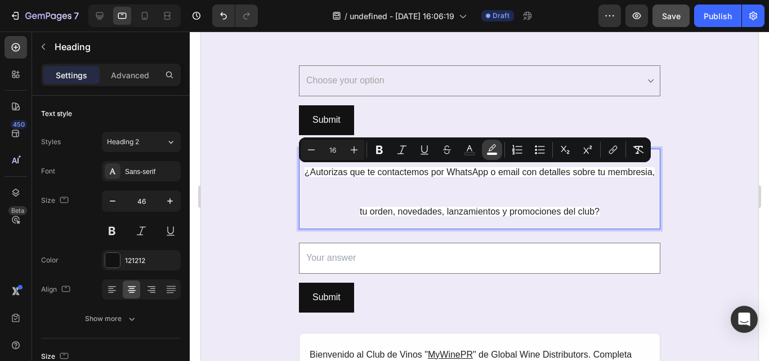
click at [488, 146] on icon "Editor contextual toolbar" at bounding box center [492, 149] width 11 height 11
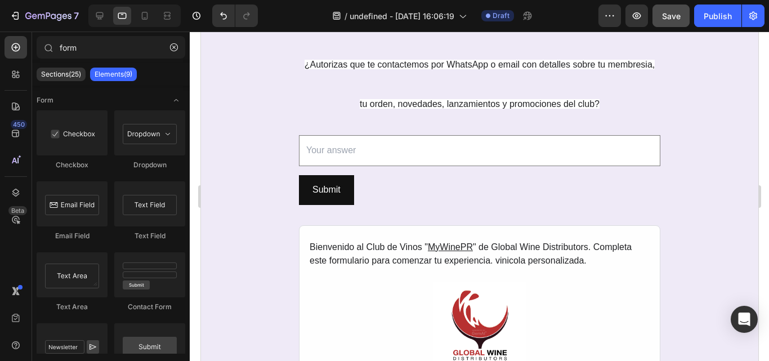
scroll to position [3348, 0]
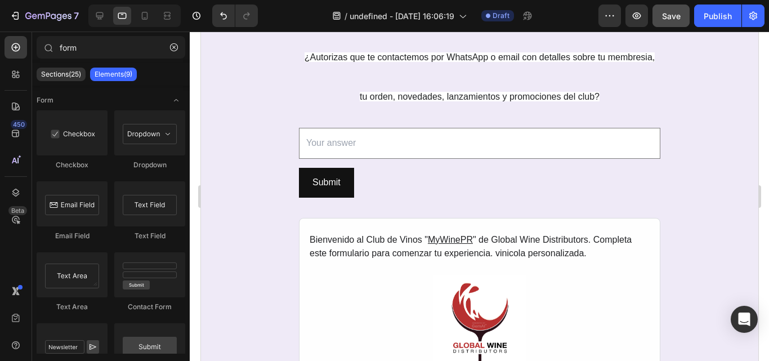
drag, startPoint x: 755, startPoint y: 305, endPoint x: 955, endPoint y: 346, distance: 204.2
click at [504, 82] on p "⁠⁠⁠⁠⁠⁠⁠ ¿Autorizas que te contactemos por WhatsApp o email con detalles sobre t…" at bounding box center [479, 74] width 359 height 79
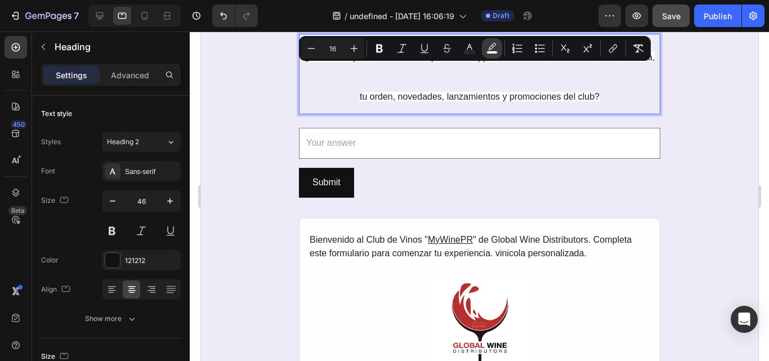
click at [491, 54] on button "color" at bounding box center [492, 48] width 20 height 20
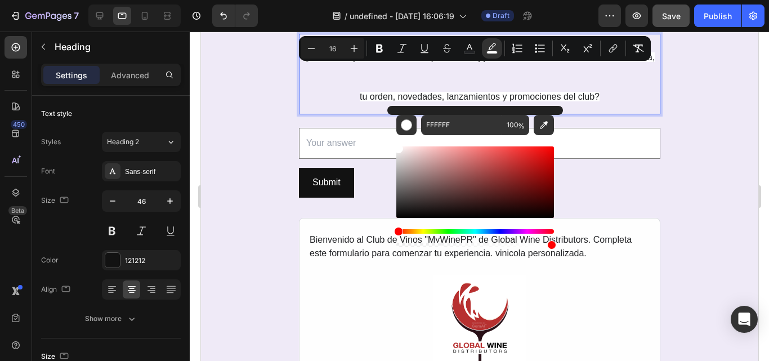
click at [397, 247] on div "Editor contextual toolbar" at bounding box center [476, 245] width 158 height 5
type input "1"
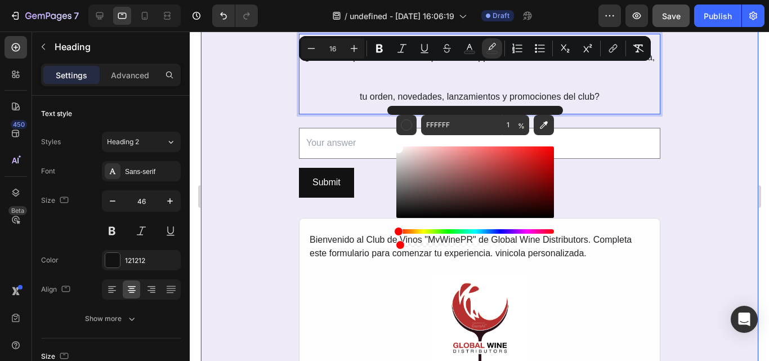
click at [239, 240] on div "REGISTRO AL CLUB DE VINOS MYWINEPR Heading SECCIÓN FINAL: Autorización y Contac…" at bounding box center [480, 72] width 558 height 674
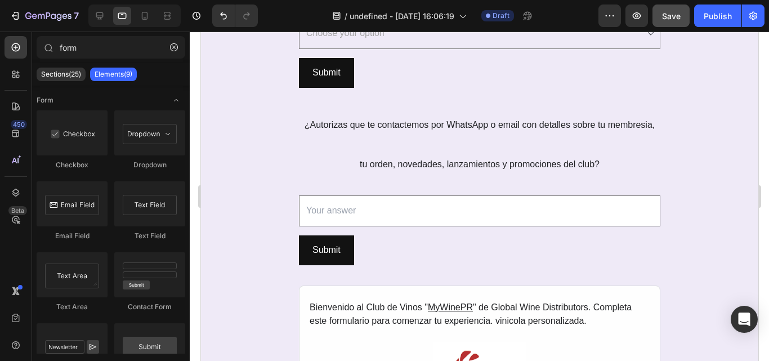
scroll to position [3258, 0]
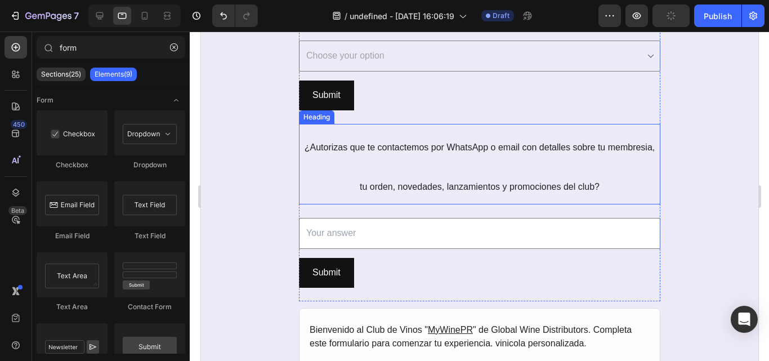
click at [429, 172] on p "⁠⁠⁠⁠⁠⁠⁠ ¿Autorizas que te contactemos por WhatsApp o email con detalles sobre t…" at bounding box center [479, 164] width 359 height 79
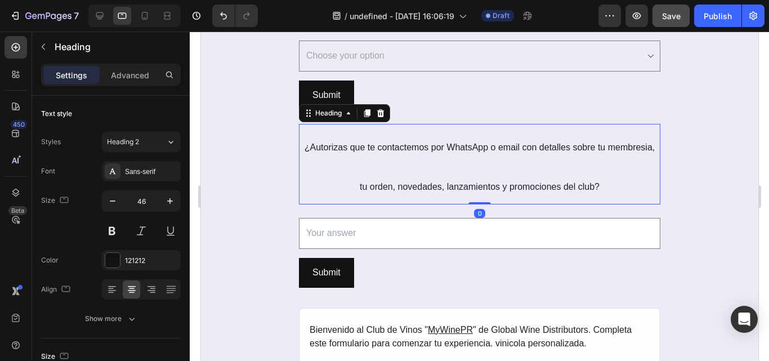
drag, startPoint x: 472, startPoint y: 204, endPoint x: 473, endPoint y: 188, distance: 16.3
click at [473, 188] on div "⁠⁠⁠⁠⁠⁠⁠ ¿Autorizas que te contactemos por WhatsApp o email con detalles sobre t…" at bounding box center [480, 164] width 362 height 81
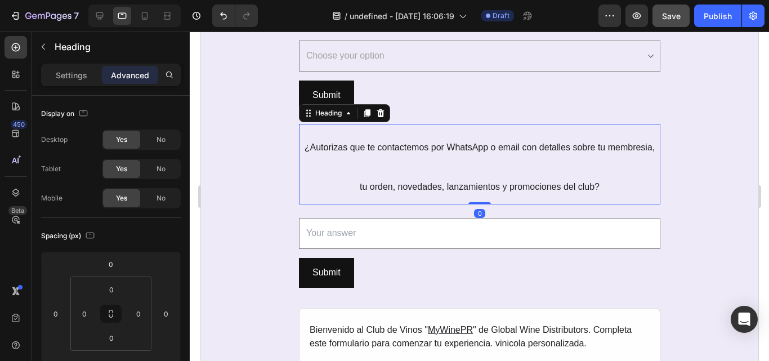
click at [389, 173] on p "¿Autorizas que te contactemos por WhatsApp o email con detalles sobre tu membre…" at bounding box center [479, 164] width 359 height 79
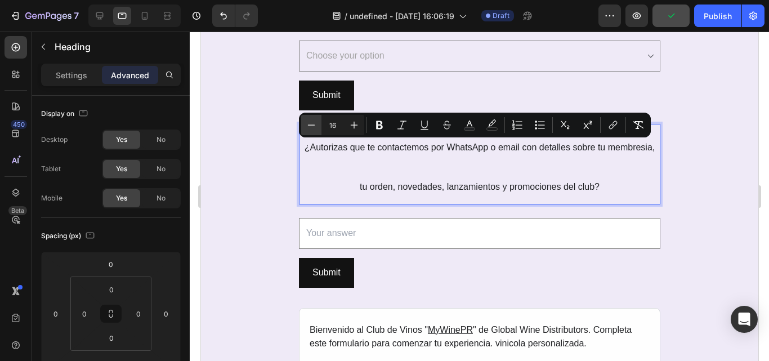
click at [320, 128] on button "Minus" at bounding box center [311, 125] width 20 height 20
click at [350, 126] on icon "Editor contextual toolbar" at bounding box center [354, 124] width 11 height 11
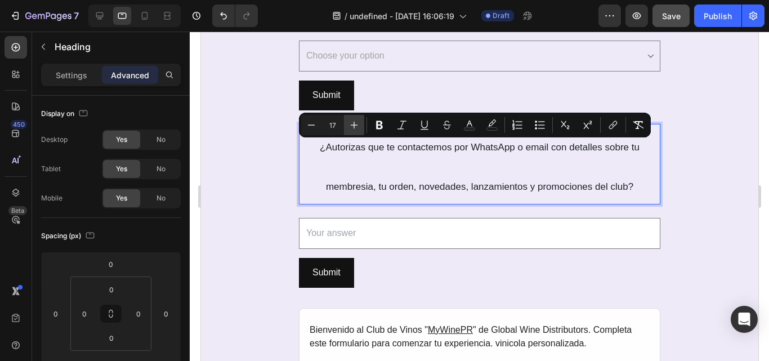
click at [350, 126] on icon "Editor contextual toolbar" at bounding box center [354, 124] width 11 height 11
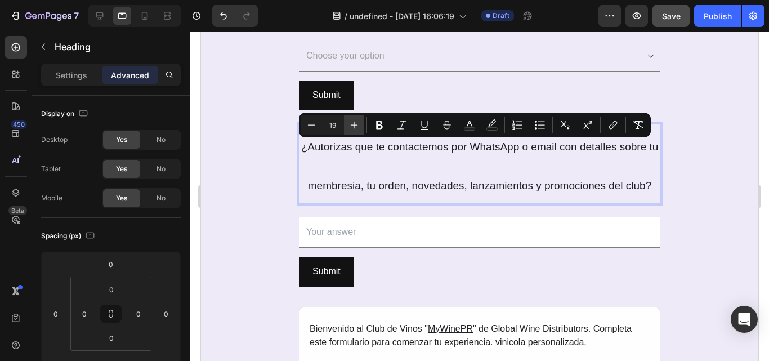
click at [350, 126] on icon "Editor contextual toolbar" at bounding box center [354, 124] width 11 height 11
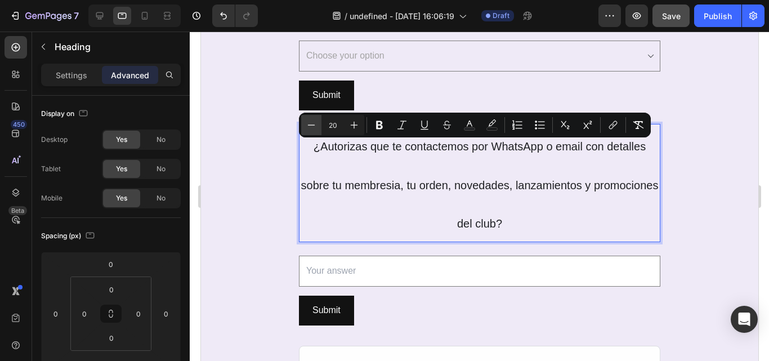
click at [315, 125] on icon "Editor contextual toolbar" at bounding box center [311, 124] width 11 height 11
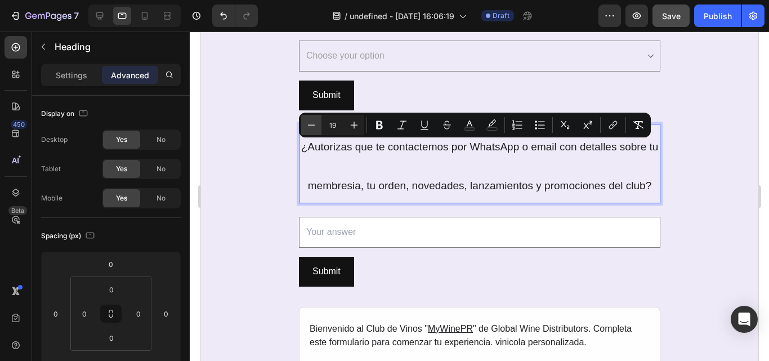
click at [315, 125] on icon "Editor contextual toolbar" at bounding box center [311, 124] width 11 height 11
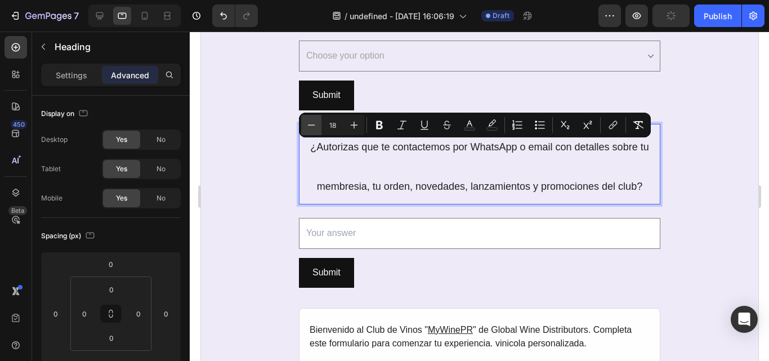
click at [315, 125] on icon "Editor contextual toolbar" at bounding box center [311, 124] width 11 height 11
type input "17"
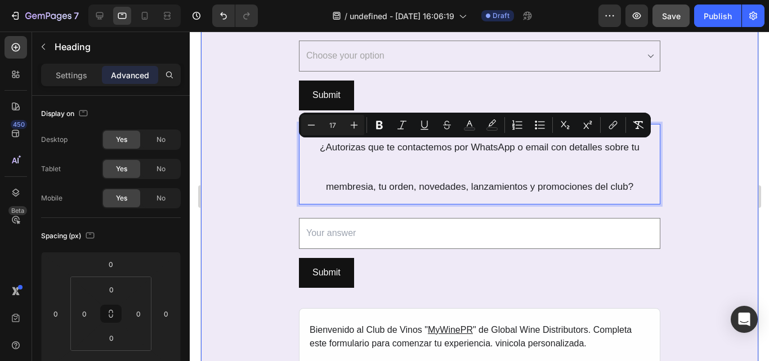
click at [281, 146] on div "REGISTRO AL CLUB DE VINOS MYWINEPR Heading SECCIÓN FINAL: Autorización y Contac…" at bounding box center [480, 162] width 558 height 674
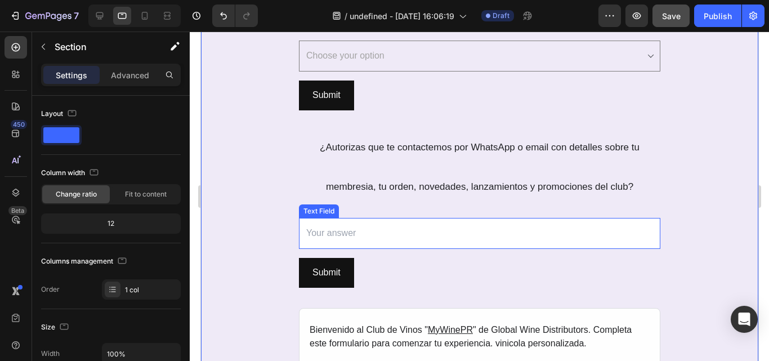
click at [646, 238] on input "text" at bounding box center [480, 233] width 362 height 31
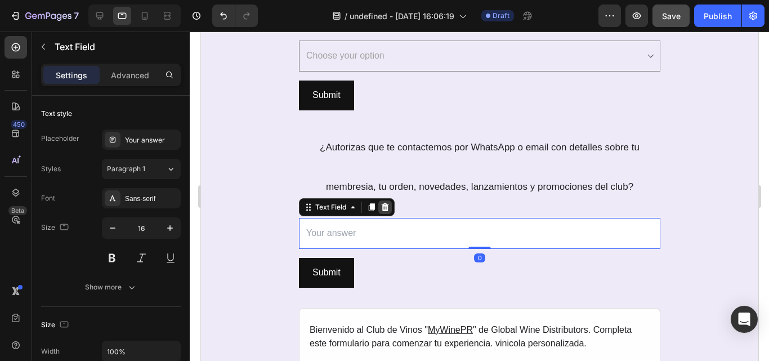
click at [381, 208] on icon at bounding box center [384, 207] width 7 height 8
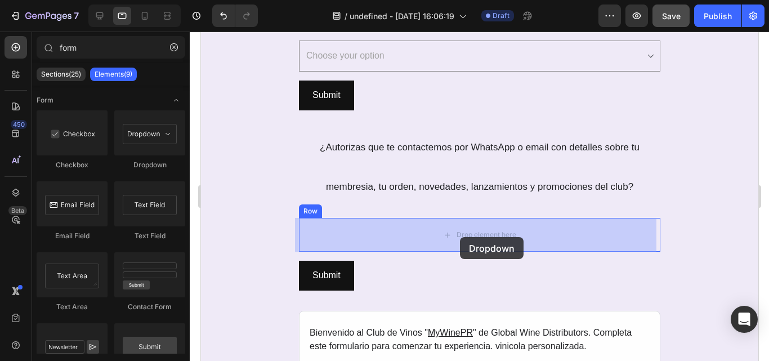
drag, startPoint x: 363, startPoint y: 178, endPoint x: 460, endPoint y: 237, distance: 113.0
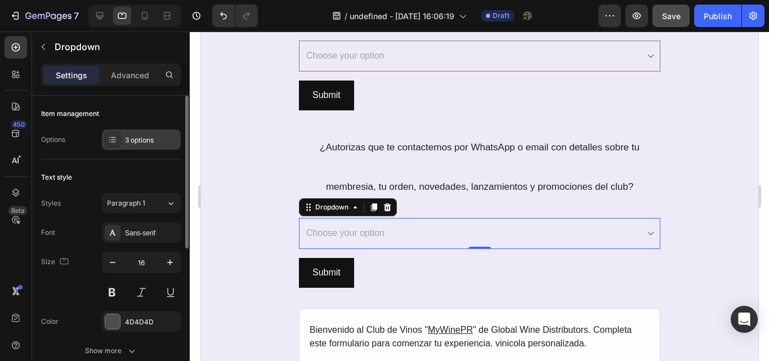
click at [131, 145] on div "3 options" at bounding box center [141, 140] width 79 height 20
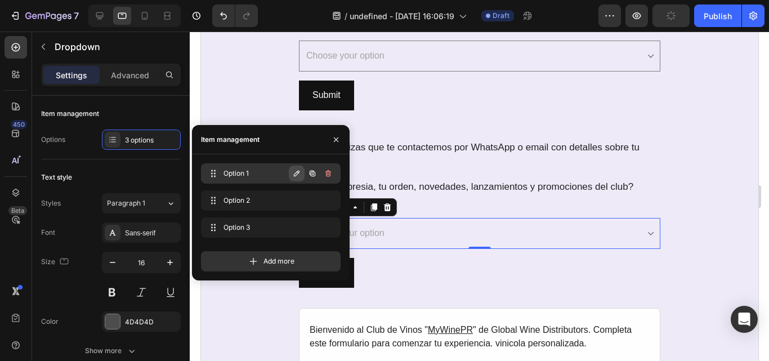
click at [294, 172] on icon "button" at bounding box center [296, 173] width 9 height 9
paste input "Sí, autorizo recibir comunicaciones del Club de Vinos"
type input "Sí, autorizo recibir comunicaciones del Club de Vinos"
click at [332, 172] on icon "button" at bounding box center [328, 173] width 9 height 9
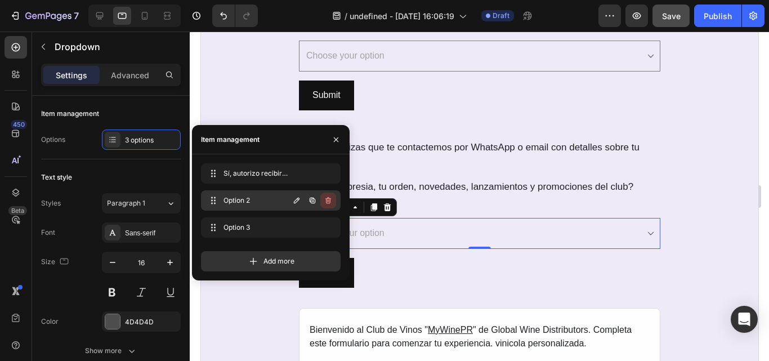
click at [329, 203] on icon "button" at bounding box center [328, 200] width 9 height 9
click at [326, 201] on div "Delete" at bounding box center [320, 200] width 21 height 10
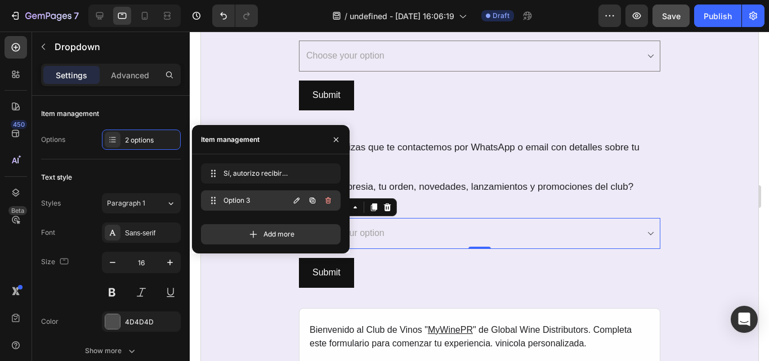
click at [328, 205] on button "button" at bounding box center [329, 201] width 16 height 16
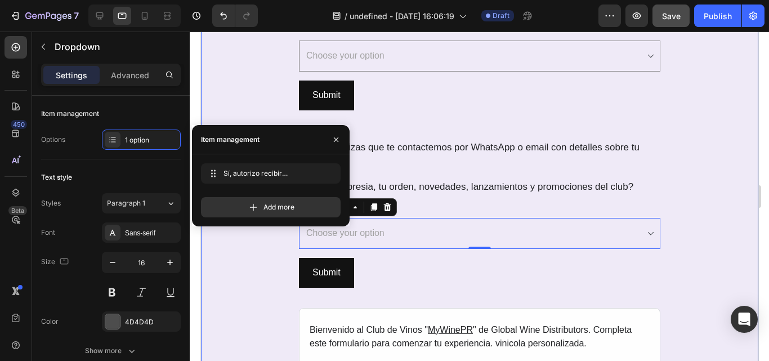
click at [683, 189] on div "REGISTRO AL CLUB DE VINOS MYWINEPR Heading SECCIÓN FINAL: Autorización y Contac…" at bounding box center [480, 162] width 558 height 674
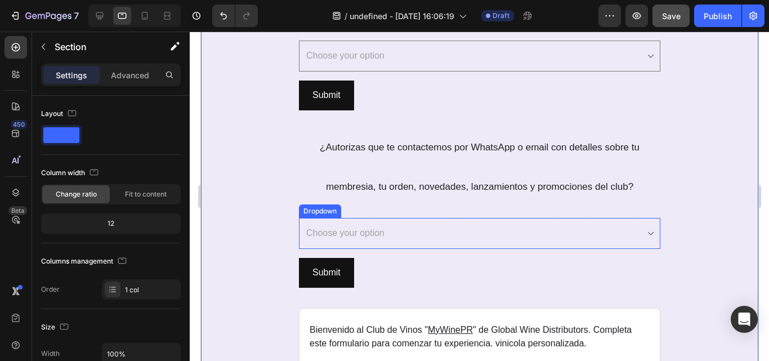
click at [644, 229] on select "Choose your option Sí, autorizo recibir comunicaciones del Club de Vinos" at bounding box center [480, 233] width 362 height 31
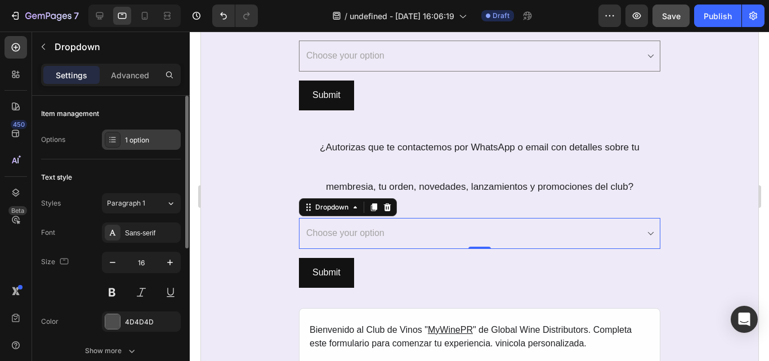
click at [141, 143] on div "1 option" at bounding box center [151, 140] width 53 height 10
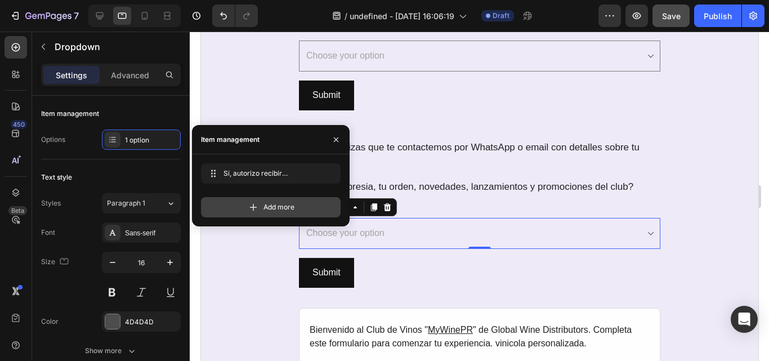
click at [266, 211] on span "Add more" at bounding box center [279, 207] width 31 height 10
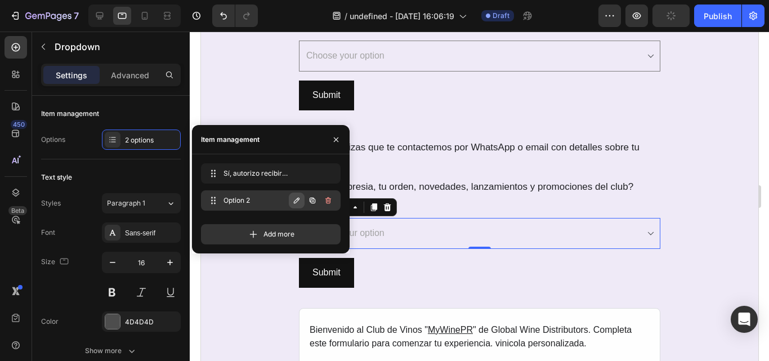
click at [295, 202] on icon "button" at bounding box center [297, 201] width 6 height 6
paste input "Send me a copy of my responses."
type input "Send me a copy of my responses."
click at [324, 202] on icon "button" at bounding box center [328, 200] width 9 height 9
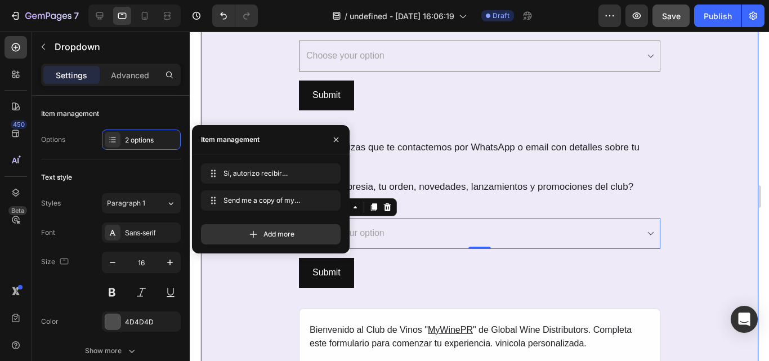
click at [704, 219] on div "REGISTRO AL CLUB DE VINOS MYWINEPR Heading SECCIÓN FINAL: Autorización y Contac…" at bounding box center [480, 162] width 558 height 674
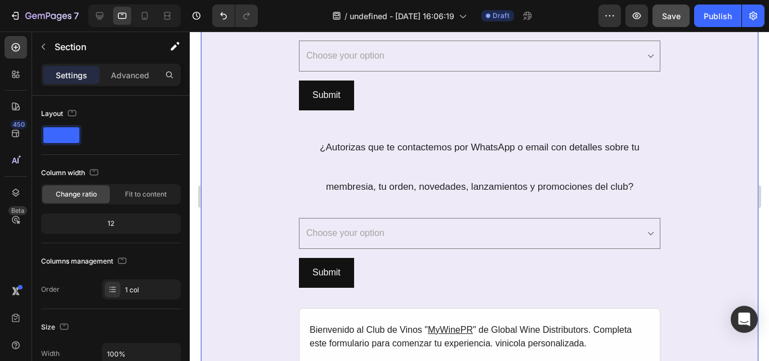
click at [734, 284] on div "REGISTRO AL CLUB DE VINOS MYWINEPR Heading SECCIÓN FINAL: Autorización y Contac…" at bounding box center [480, 162] width 558 height 674
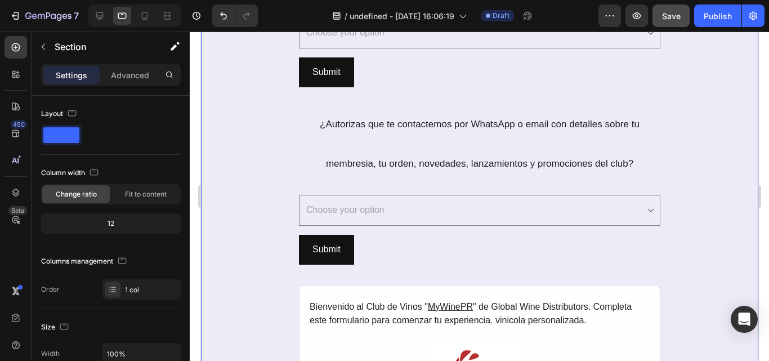
scroll to position [3236, 0]
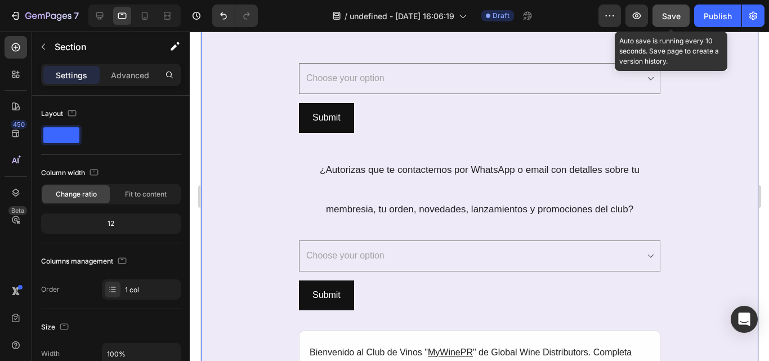
click at [670, 11] on span "Save" at bounding box center [671, 16] width 19 height 10
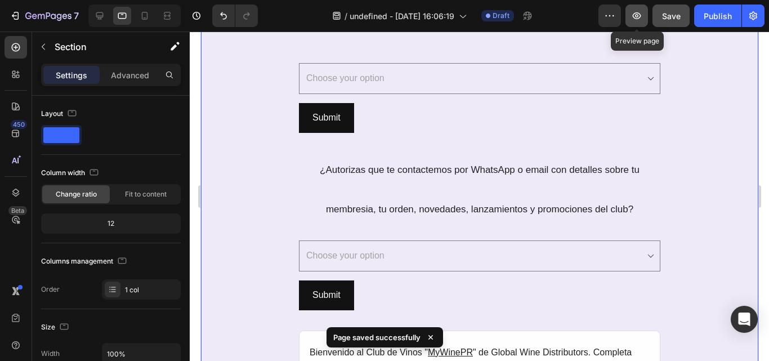
click at [631, 12] on button "button" at bounding box center [637, 16] width 23 height 23
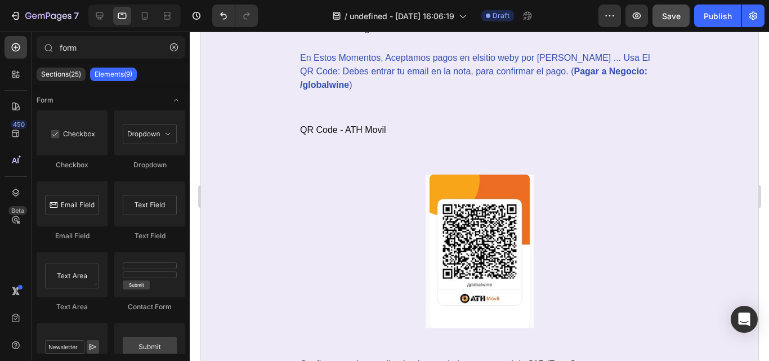
scroll to position [2190, 0]
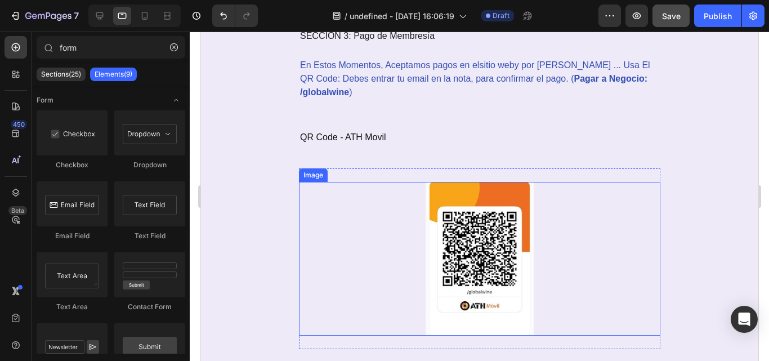
click at [497, 230] on img at bounding box center [479, 259] width 109 height 154
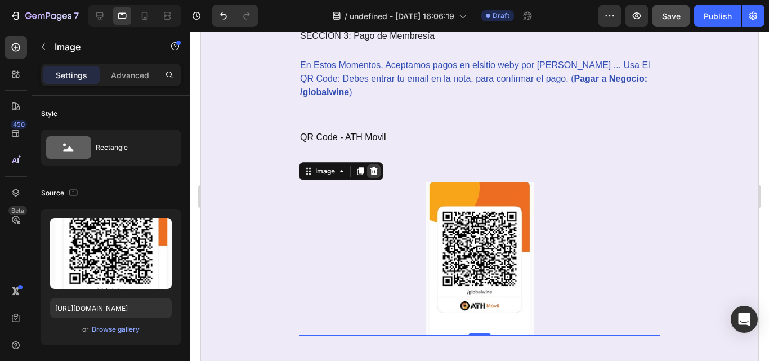
click at [371, 170] on icon at bounding box center [373, 171] width 7 height 8
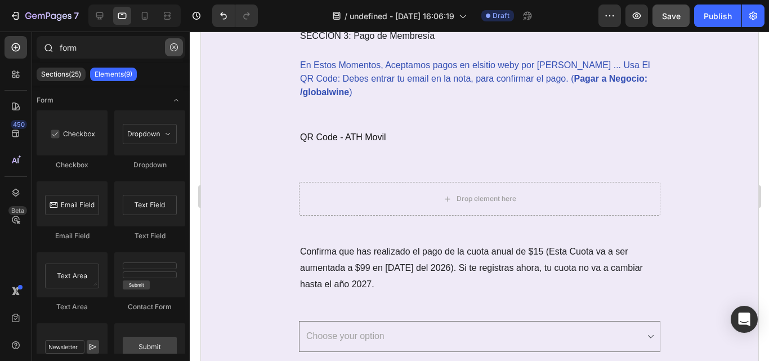
click at [175, 50] on icon "button" at bounding box center [174, 47] width 8 height 8
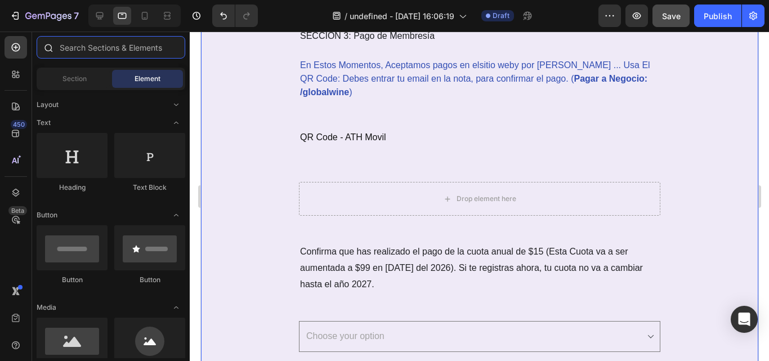
click at [112, 45] on input "text" at bounding box center [111, 47] width 149 height 23
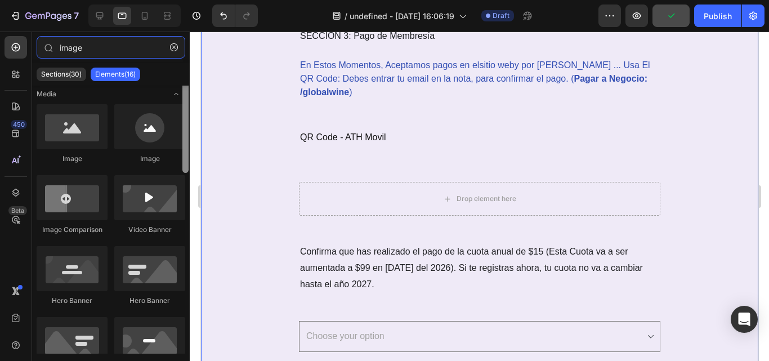
scroll to position [0, 0]
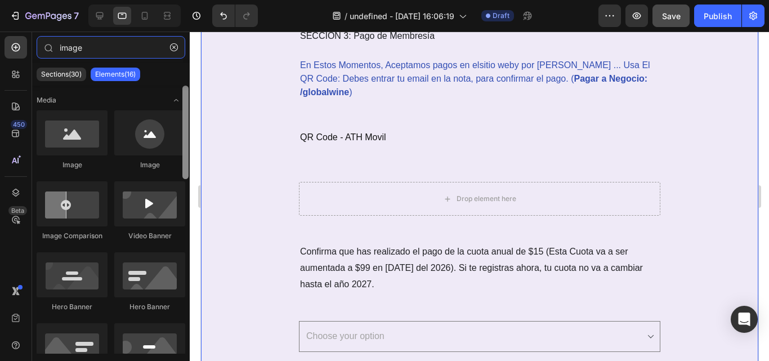
drag, startPoint x: 185, startPoint y: 166, endPoint x: 179, endPoint y: 160, distance: 8.8
click at [179, 160] on div "Media Image Image Image Comparison Video Banner Hero Banner Hero Banner Hero Ba…" at bounding box center [111, 220] width 158 height 268
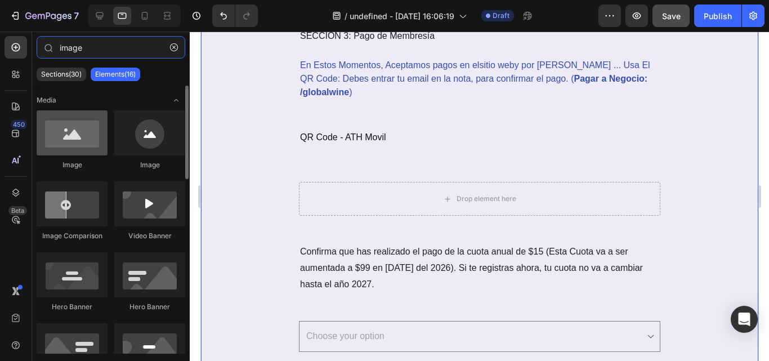
type input "image"
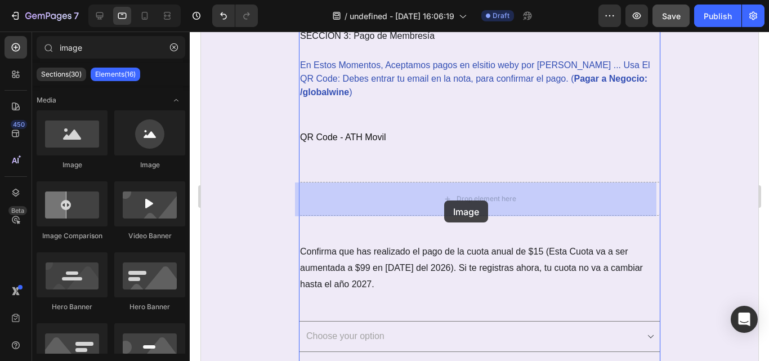
drag, startPoint x: 273, startPoint y: 164, endPoint x: 624, endPoint y: 42, distance: 371.1
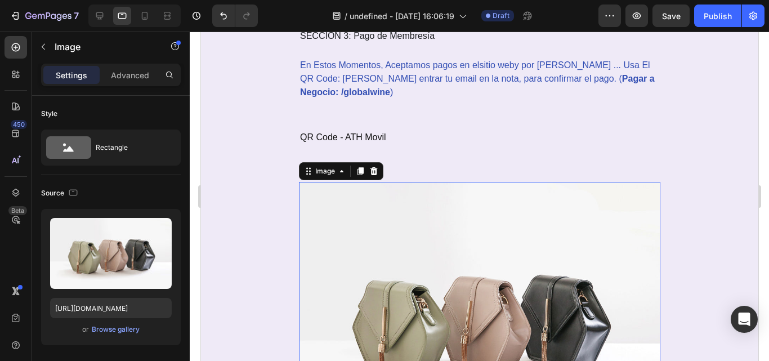
scroll to position [2190, 0]
click at [126, 328] on div "Browse gallery" at bounding box center [116, 329] width 48 height 10
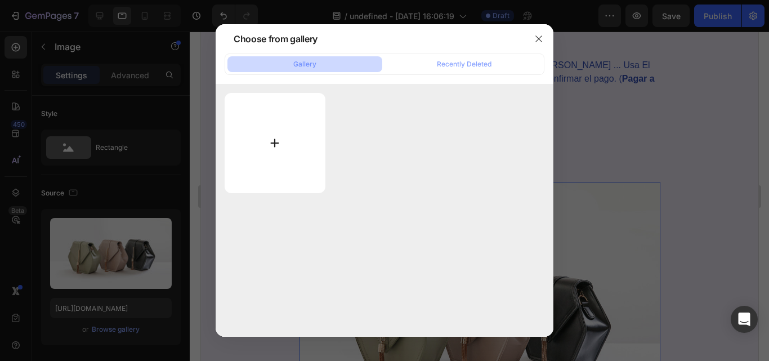
click at [278, 155] on input "file" at bounding box center [275, 143] width 101 height 100
type input "C:\fakepath\ttt.PNG"
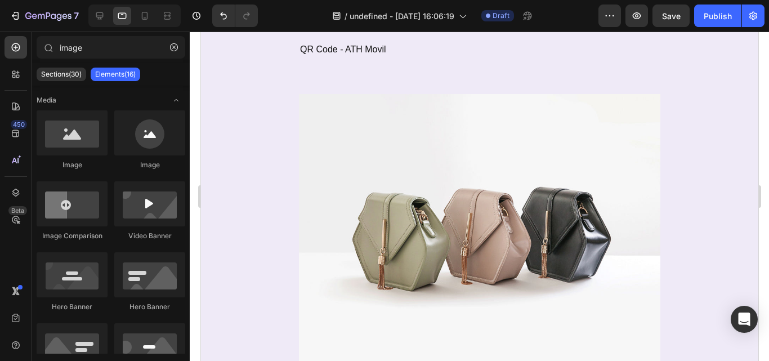
scroll to position [2292, 0]
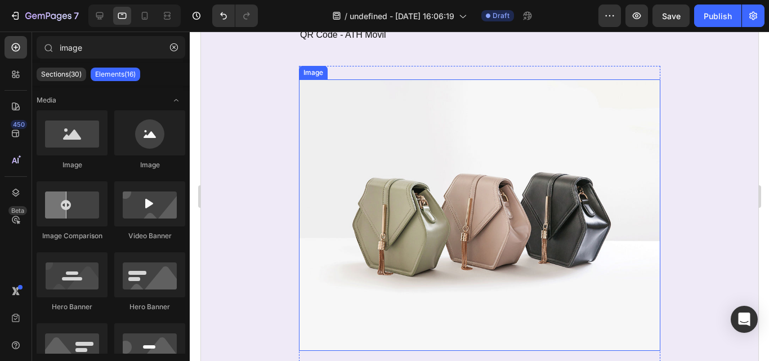
click at [547, 286] on img at bounding box center [480, 215] width 362 height 272
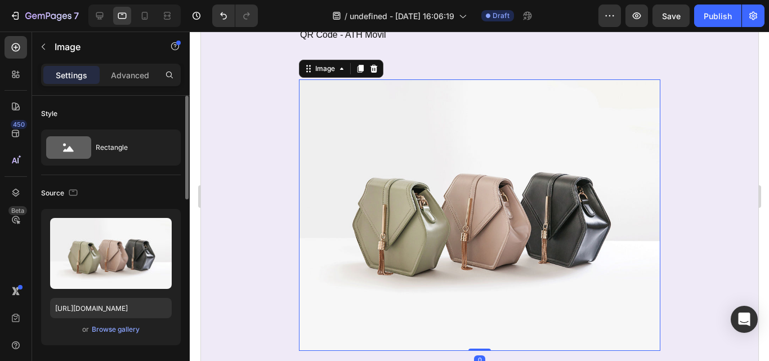
click at [140, 328] on div "or Browse gallery" at bounding box center [111, 330] width 122 height 14
click at [130, 329] on div "Browse gallery" at bounding box center [116, 329] width 48 height 10
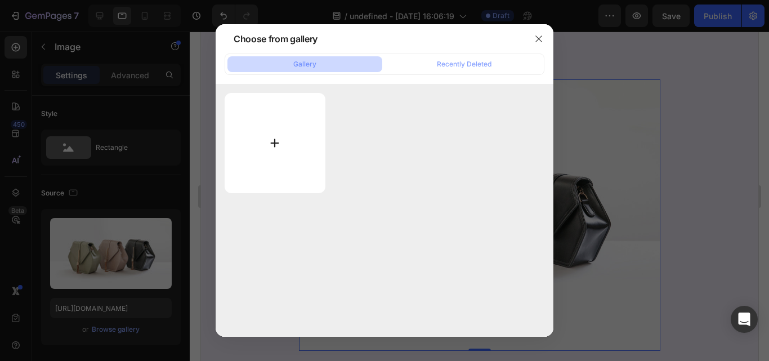
click at [253, 157] on input "file" at bounding box center [275, 143] width 101 height 100
type input "C:\fakepath\ttt.PNG"
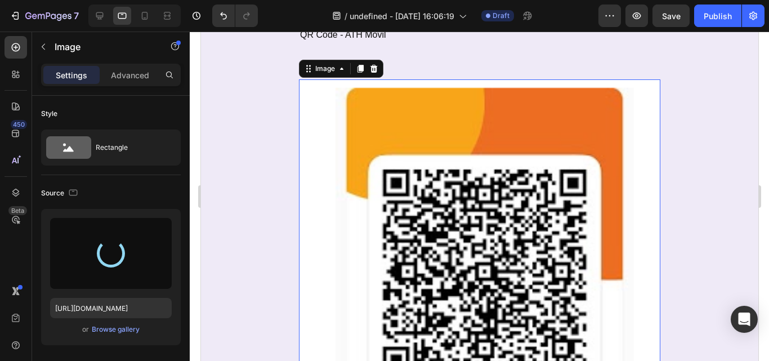
type input "[URL][DOMAIN_NAME]"
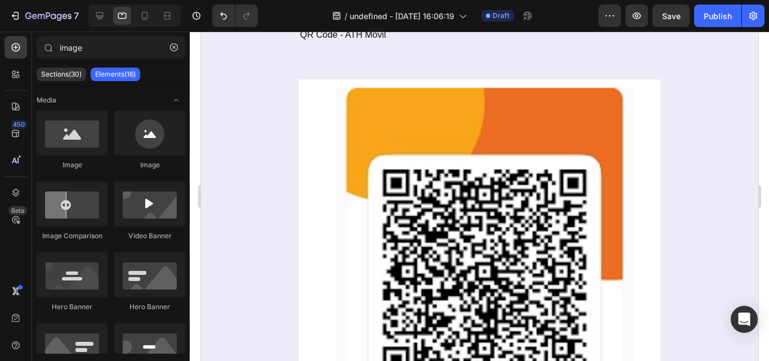
scroll to position [2435, 0]
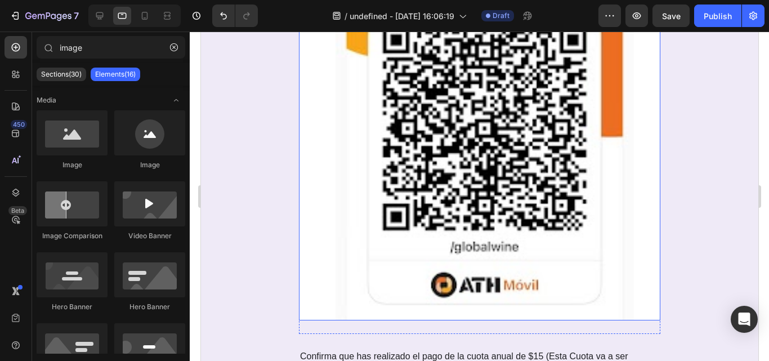
click at [411, 242] on img at bounding box center [480, 128] width 362 height 384
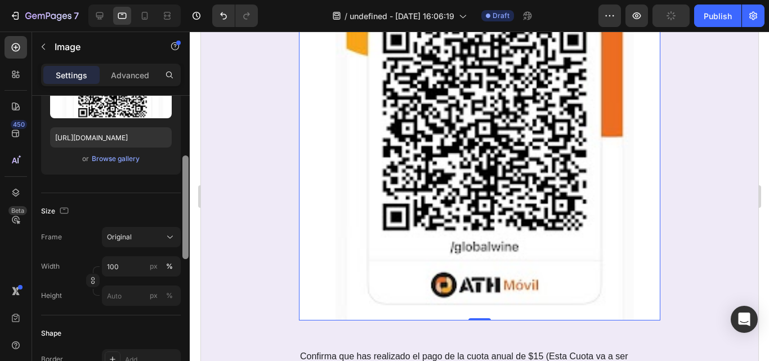
drag, startPoint x: 184, startPoint y: 177, endPoint x: 189, endPoint y: 238, distance: 60.5
click at [189, 238] on div at bounding box center [185, 244] width 8 height 297
click at [131, 260] on input "100" at bounding box center [141, 265] width 79 height 20
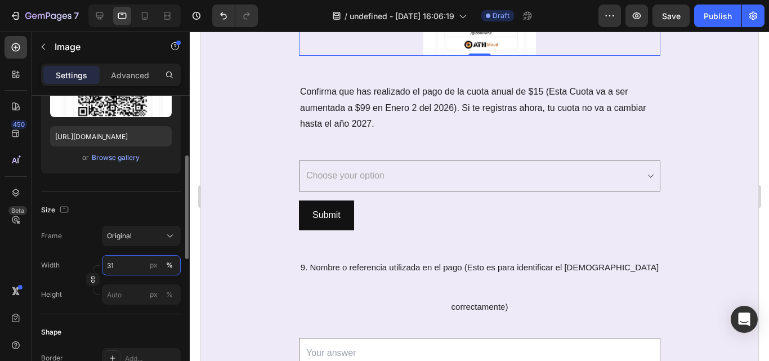
type input "30"
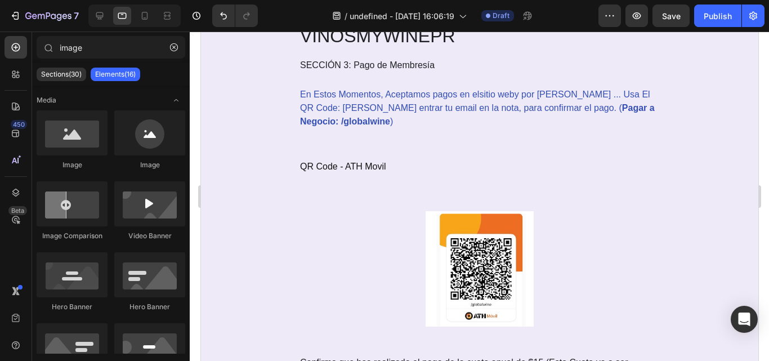
scroll to position [2125, 0]
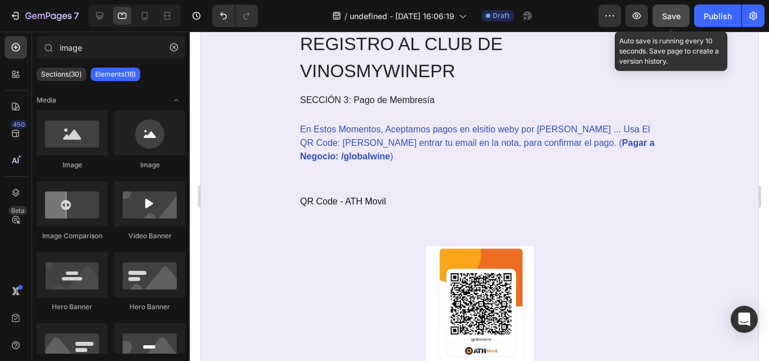
click at [665, 19] on span "Save" at bounding box center [671, 16] width 19 height 10
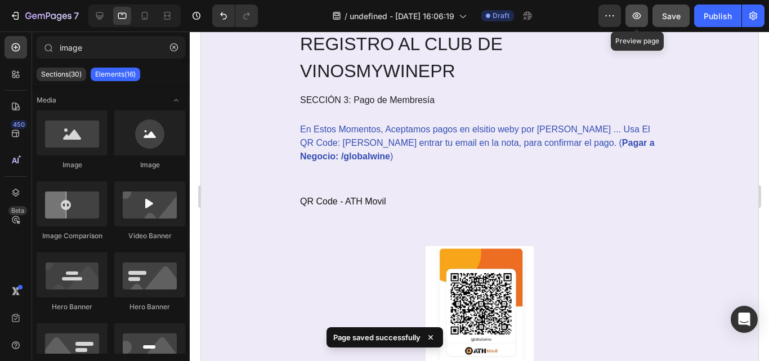
click at [639, 20] on icon "button" at bounding box center [636, 15] width 11 height 11
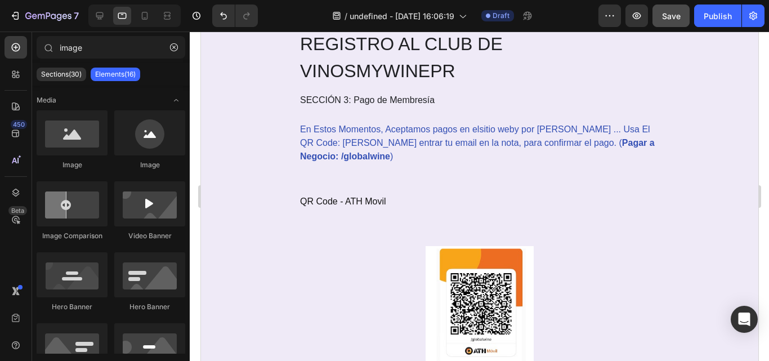
click at [501, 269] on img at bounding box center [479, 303] width 109 height 115
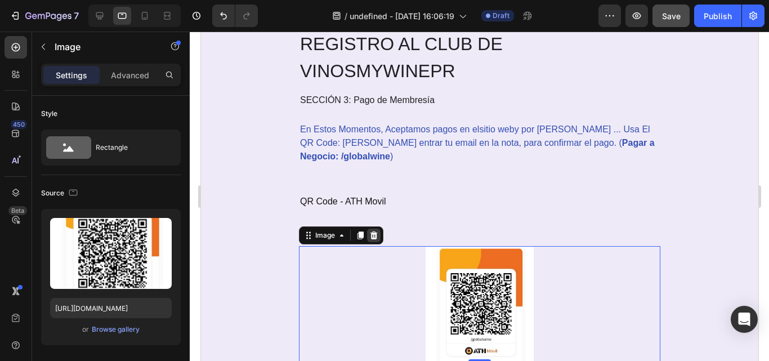
click at [370, 236] on icon at bounding box center [373, 236] width 7 height 8
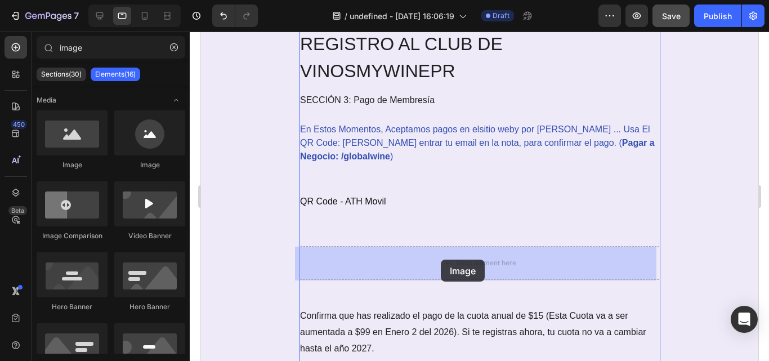
drag, startPoint x: 309, startPoint y: 224, endPoint x: 441, endPoint y: 260, distance: 136.5
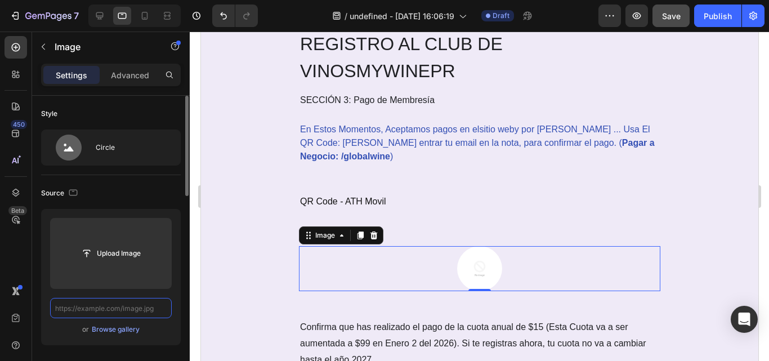
scroll to position [0, 0]
click at [123, 307] on input "text" at bounding box center [111, 308] width 122 height 20
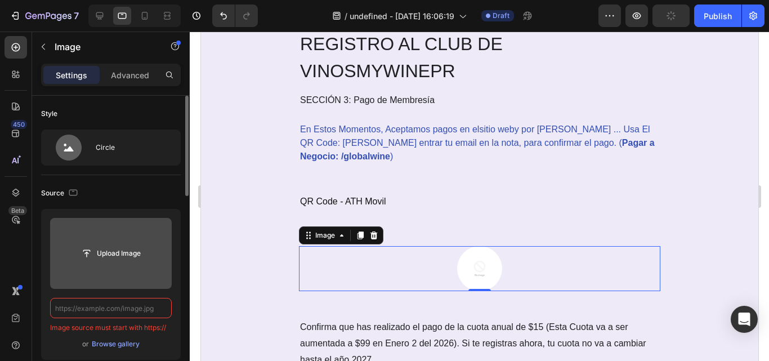
click at [116, 255] on input "file" at bounding box center [111, 253] width 78 height 19
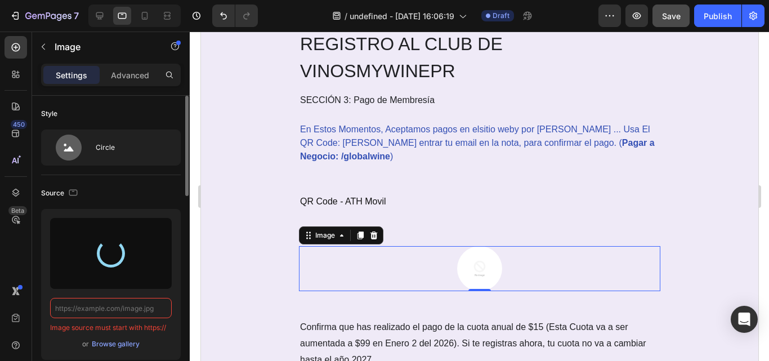
type input "[URL][DOMAIN_NAME]"
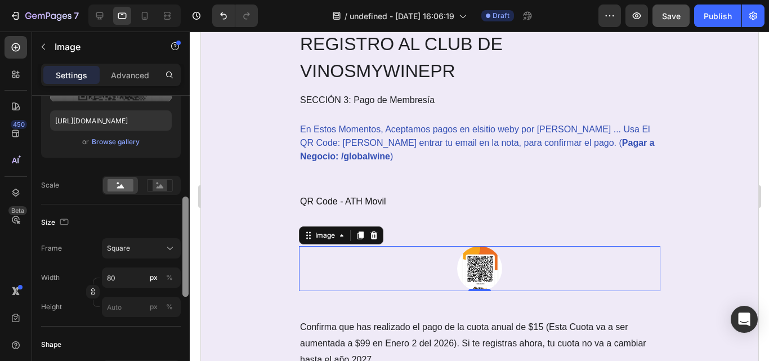
scroll to position [216, 0]
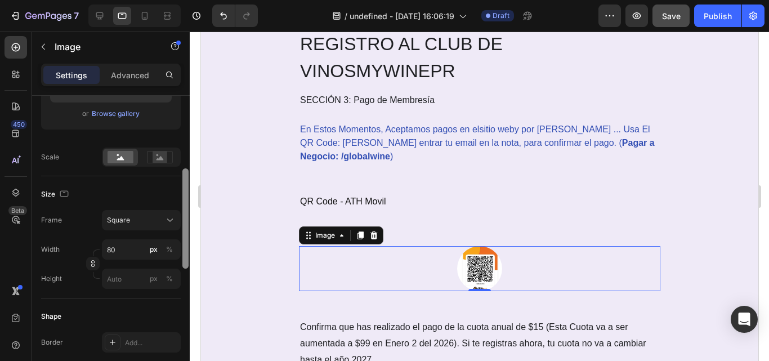
drag, startPoint x: 184, startPoint y: 184, endPoint x: 185, endPoint y: 257, distance: 73.2
click at [185, 257] on div at bounding box center [186, 218] width 6 height 100
click at [135, 252] on input "80" at bounding box center [141, 249] width 79 height 20
type input "1"
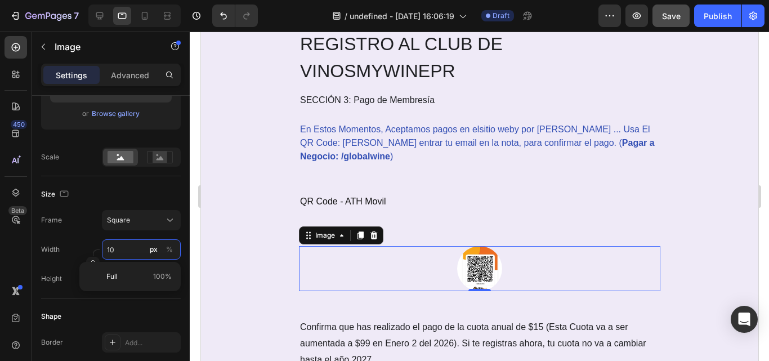
type input "100"
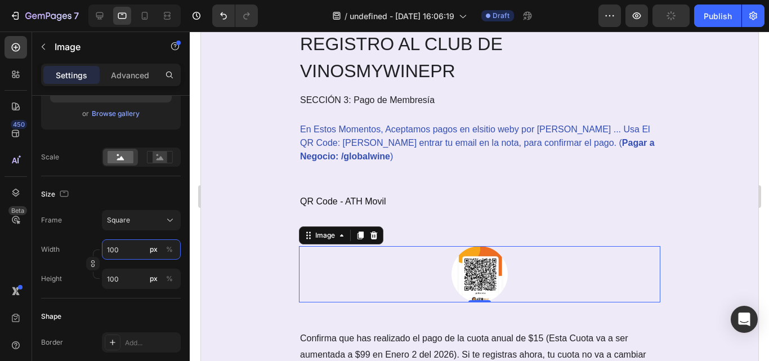
type input "10"
type input "1"
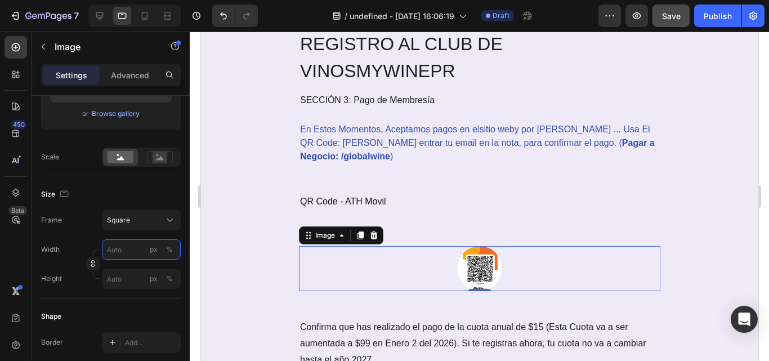
type input "2"
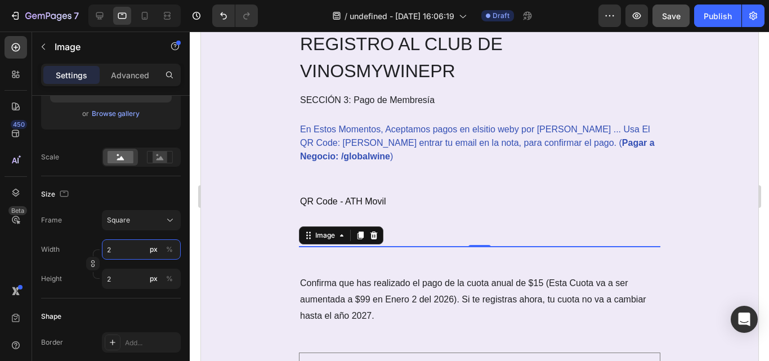
type input "20"
type input "200"
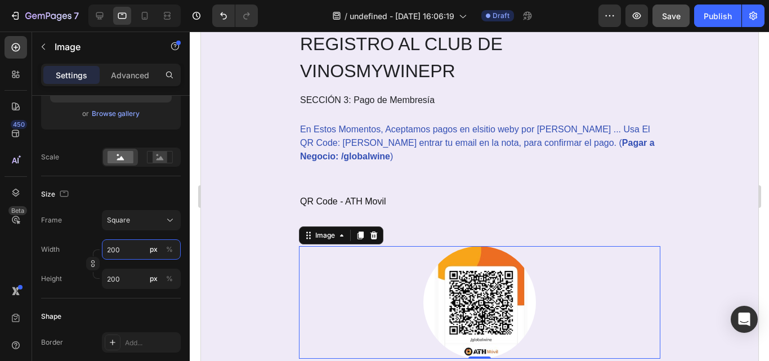
type input "20"
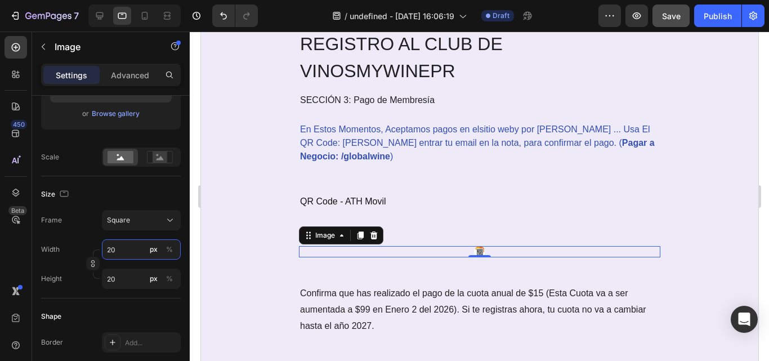
type input "2"
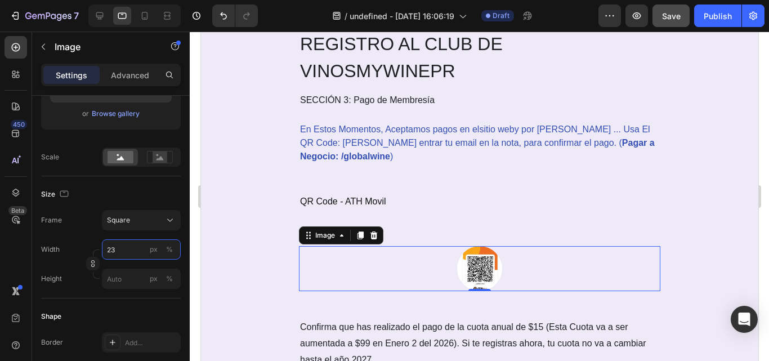
type input "230"
type input "2300"
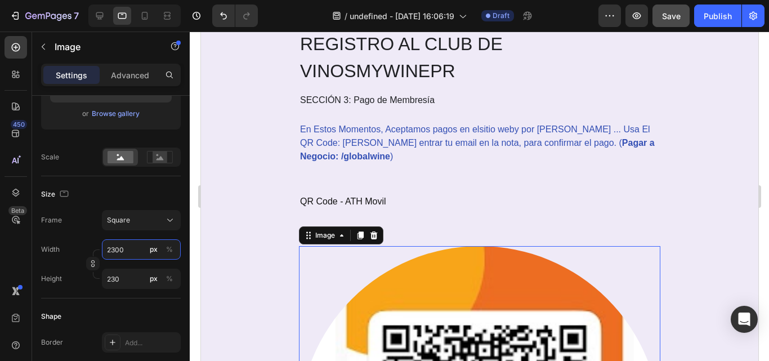
type input "2300"
type input "230"
type input "23"
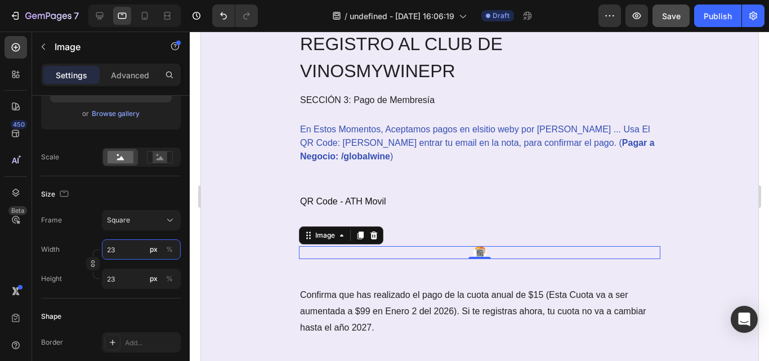
type input "2"
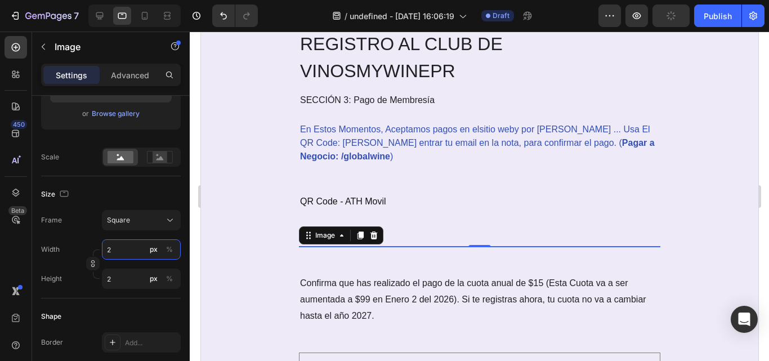
type input "25"
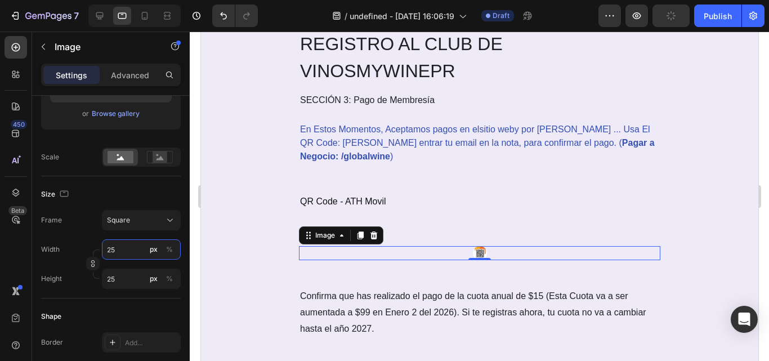
type input "250"
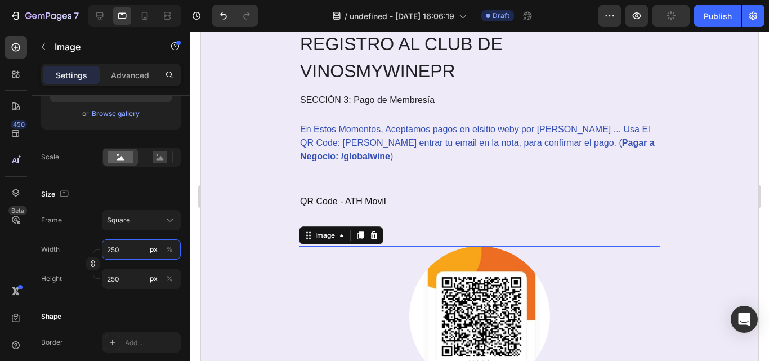
type input "25"
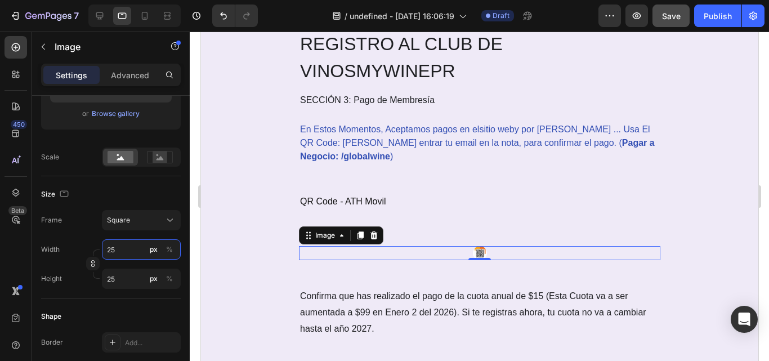
type input "2"
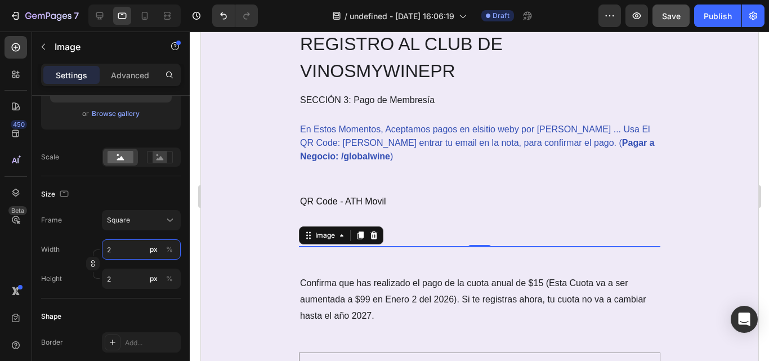
type input "21"
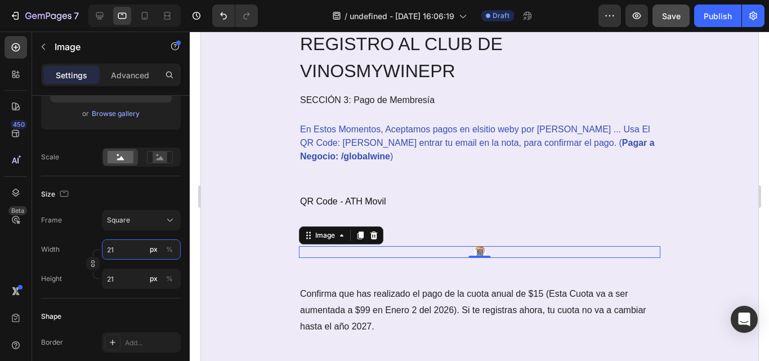
type input "210"
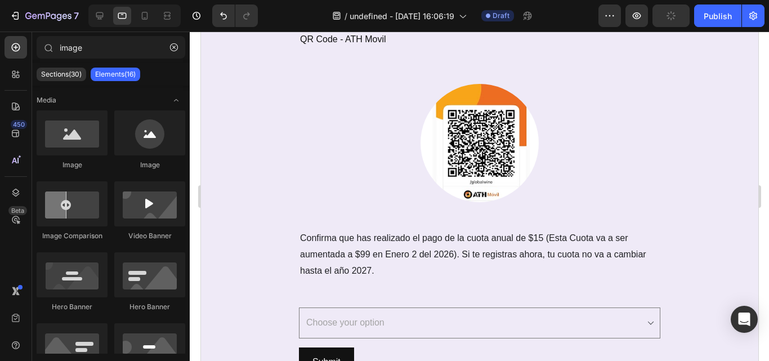
scroll to position [2259, 0]
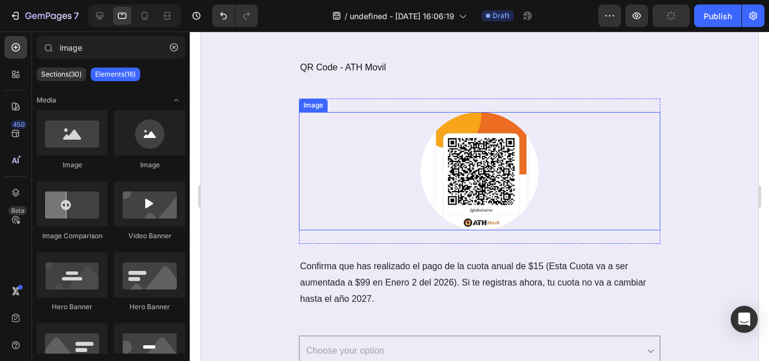
click at [519, 197] on img at bounding box center [479, 171] width 118 height 118
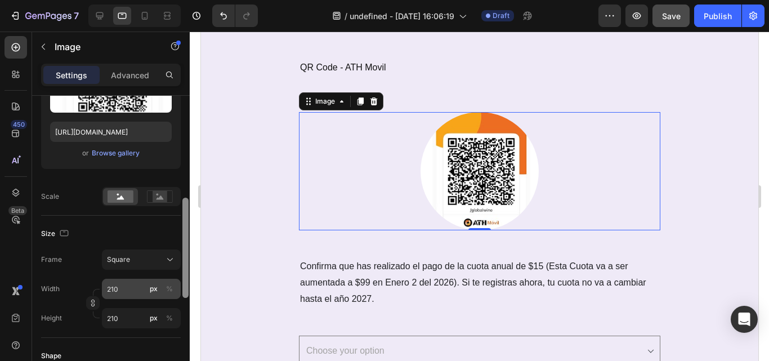
scroll to position [208, 0]
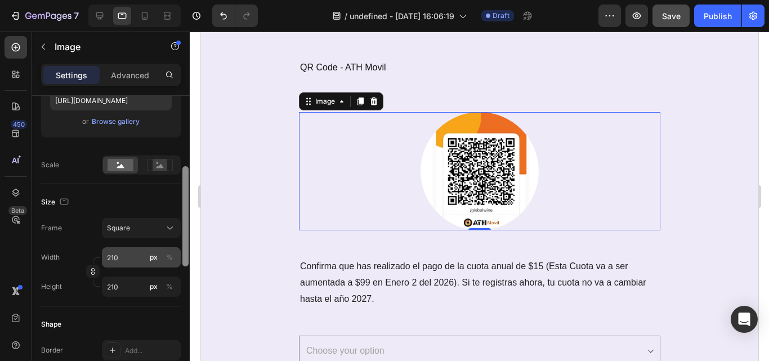
drag, startPoint x: 186, startPoint y: 192, endPoint x: 179, endPoint y: 262, distance: 70.7
click at [179, 262] on div "Style Circle Source Upload Image [URL][DOMAIN_NAME] or Browse gallery Scale Siz…" at bounding box center [111, 244] width 158 height 297
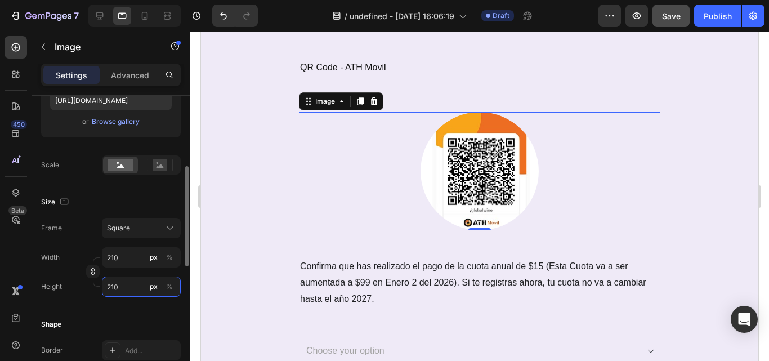
click at [127, 288] on input "210" at bounding box center [141, 287] width 79 height 20
type input "2"
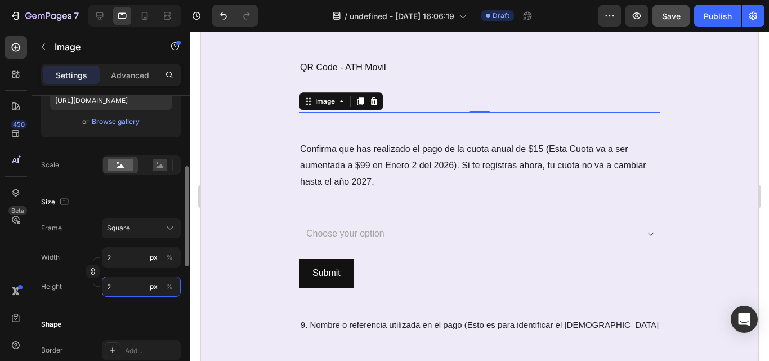
type input "23"
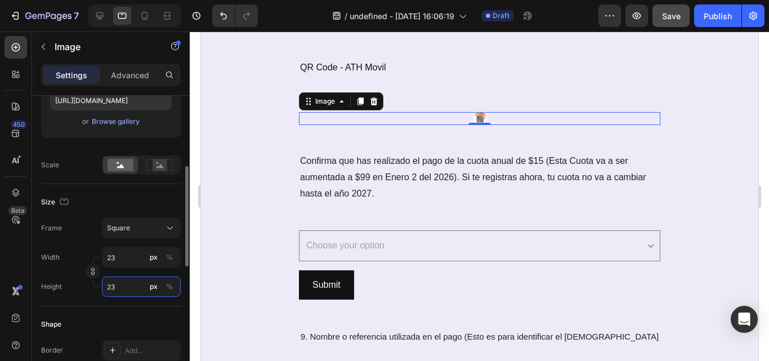
type input "230"
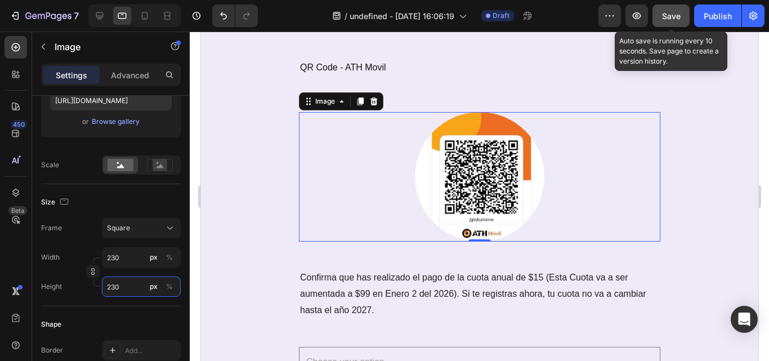
type input "230"
click at [659, 14] on button "Save" at bounding box center [671, 16] width 37 height 23
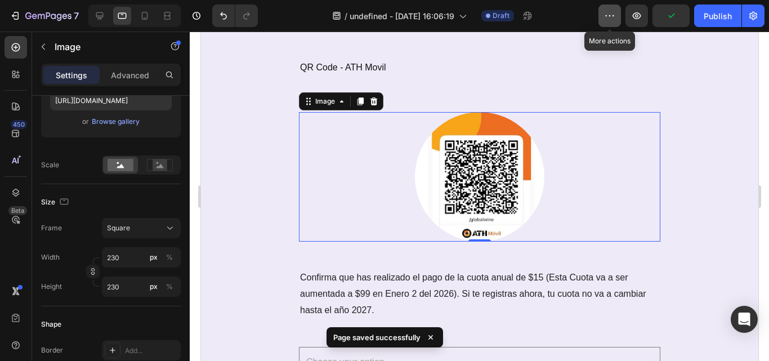
click at [620, 20] on button "button" at bounding box center [610, 16] width 23 height 23
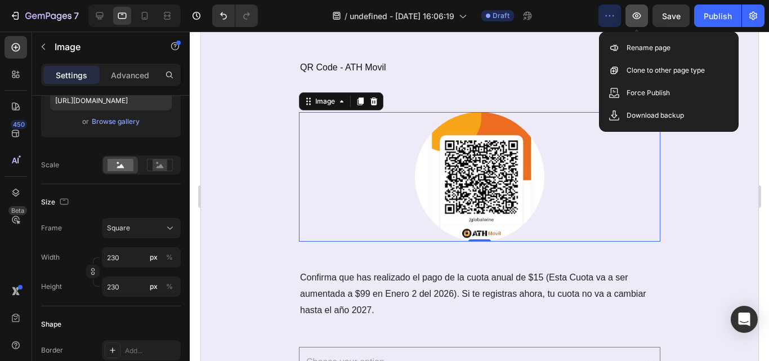
click at [641, 16] on icon "button" at bounding box center [637, 15] width 8 height 7
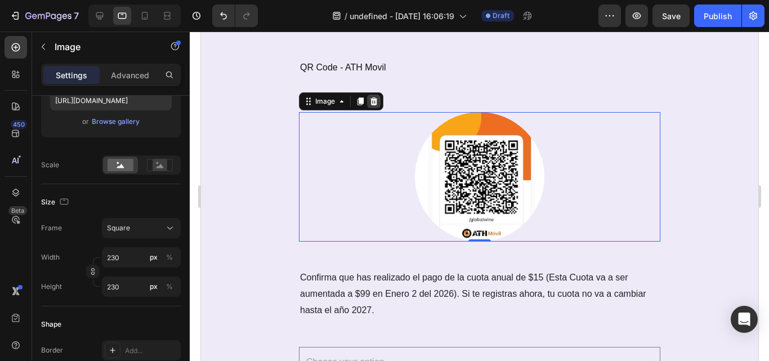
click at [370, 102] on icon at bounding box center [373, 101] width 7 height 8
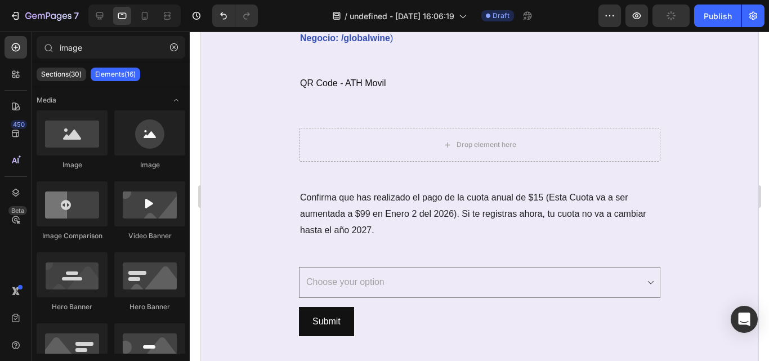
scroll to position [2237, 0]
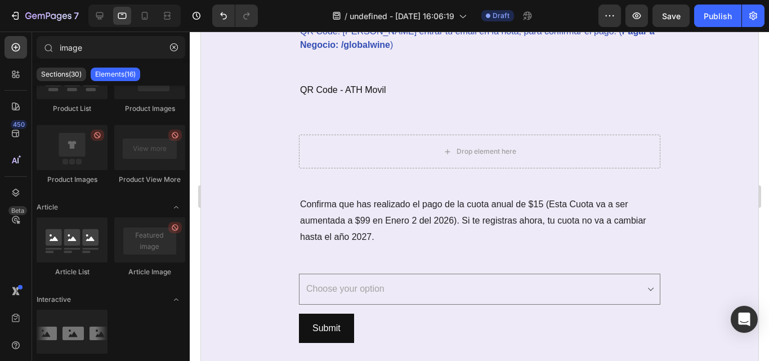
scroll to position [0, 0]
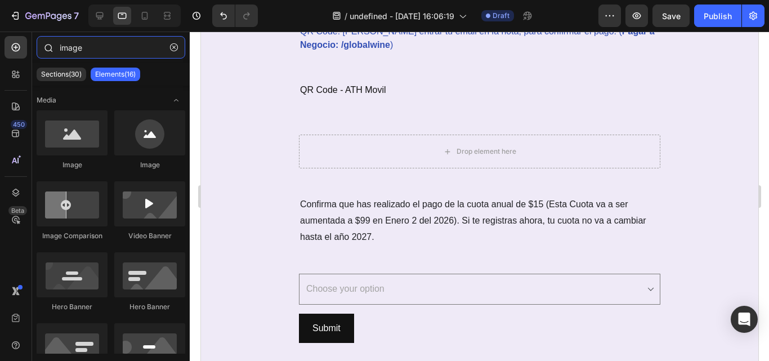
click at [120, 45] on input "image" at bounding box center [111, 47] width 149 height 23
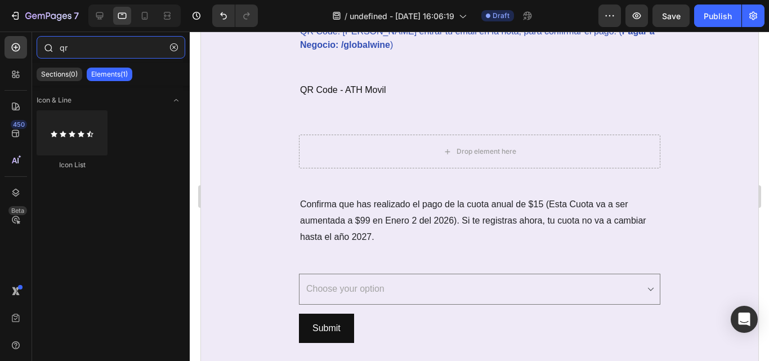
type input "q"
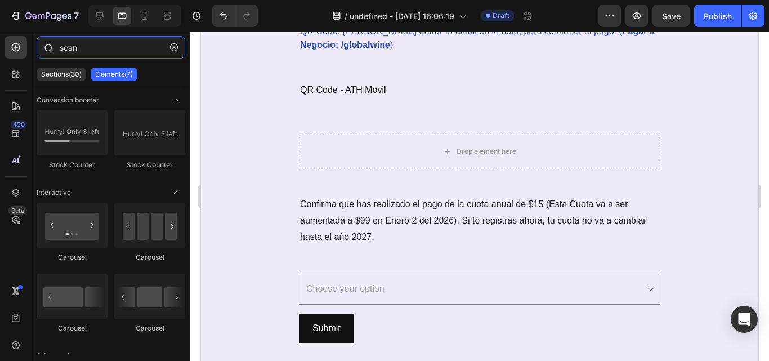
click at [120, 45] on input "scan" at bounding box center [111, 47] width 149 height 23
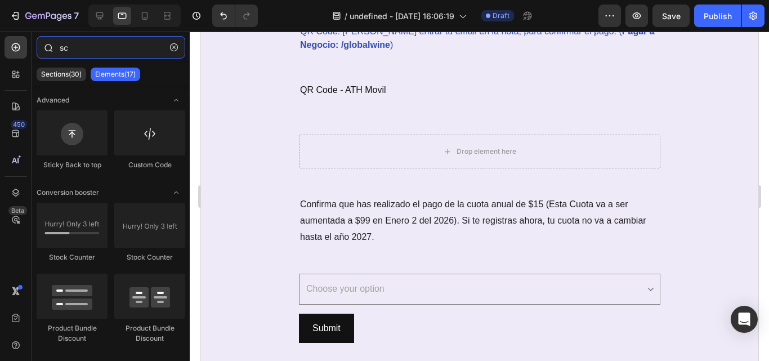
type input "s"
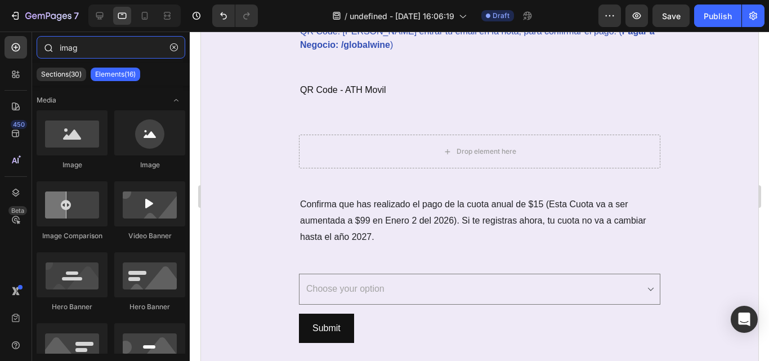
type input "image"
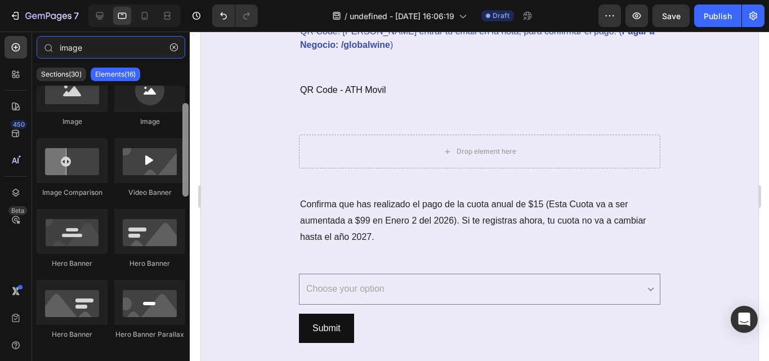
scroll to position [45, 0]
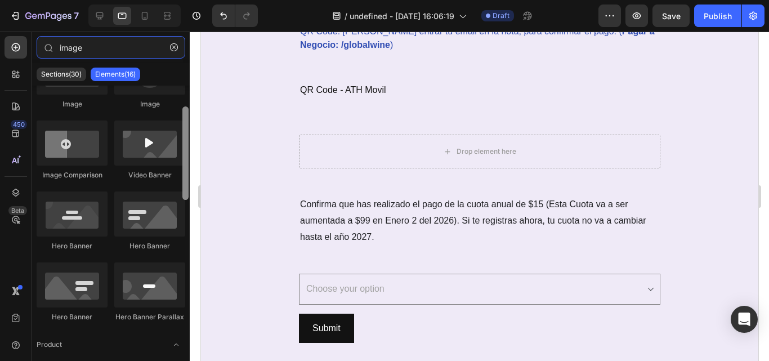
drag, startPoint x: 186, startPoint y: 164, endPoint x: 187, endPoint y: 188, distance: 23.7
click at [187, 188] on div at bounding box center [186, 153] width 6 height 94
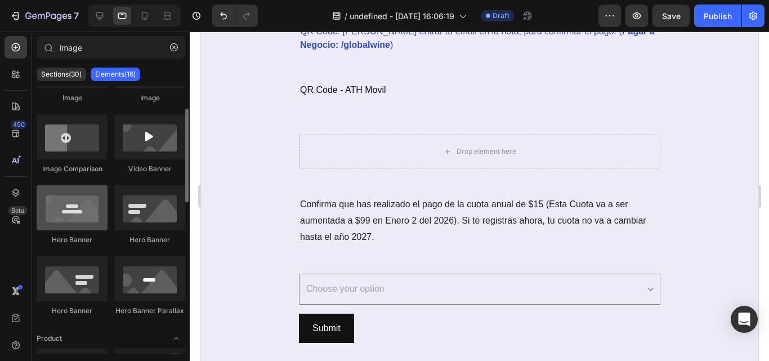
click at [75, 226] on div at bounding box center [72, 207] width 71 height 45
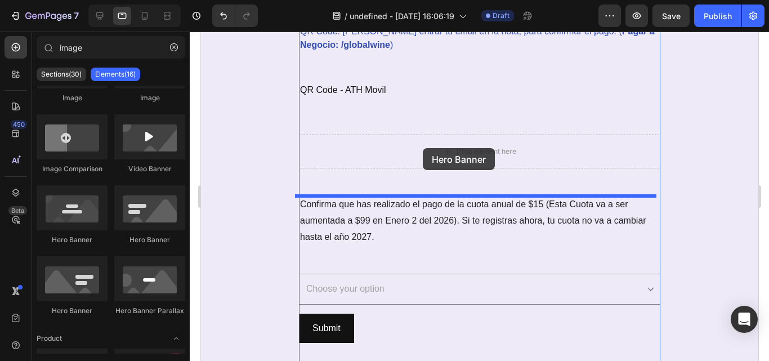
drag, startPoint x: 275, startPoint y: 257, endPoint x: 423, endPoint y: 148, distance: 183.6
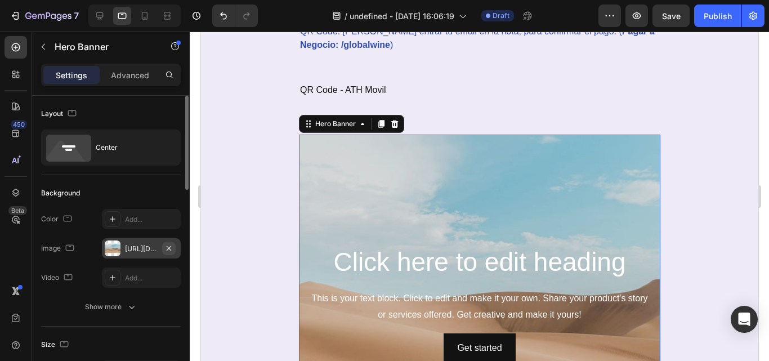
click at [170, 248] on icon "button" at bounding box center [169, 248] width 5 height 5
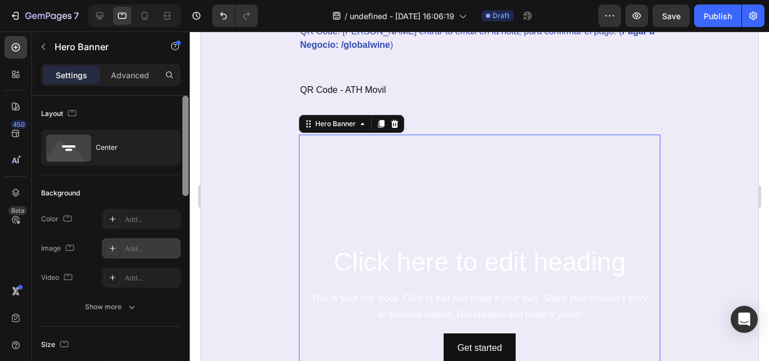
click at [184, 160] on div "Layout Center Background The changes might be hidden by the video. Color Add...…" at bounding box center [111, 244] width 158 height 297
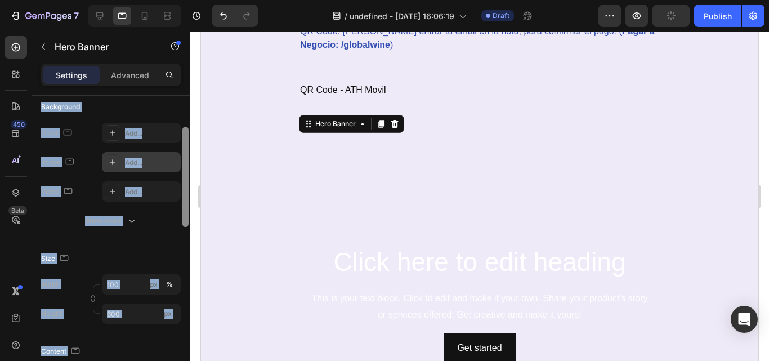
scroll to position [88, 0]
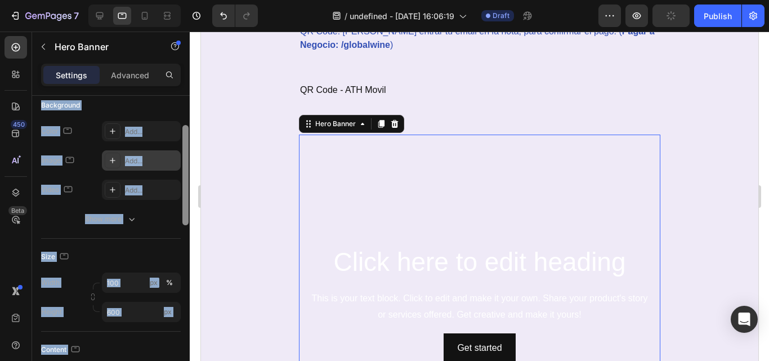
drag, startPoint x: 184, startPoint y: 160, endPoint x: 185, endPoint y: 190, distance: 29.9
click at [185, 190] on div at bounding box center [186, 175] width 6 height 100
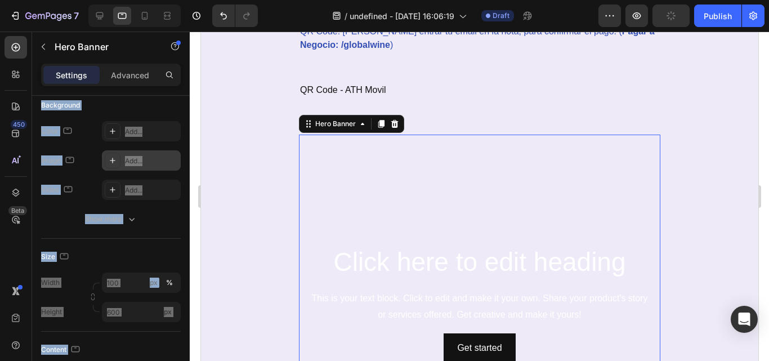
click at [381, 284] on div "Click here to edit heading Heading This is your text block. Click to edit and m…" at bounding box center [480, 303] width 344 height 118
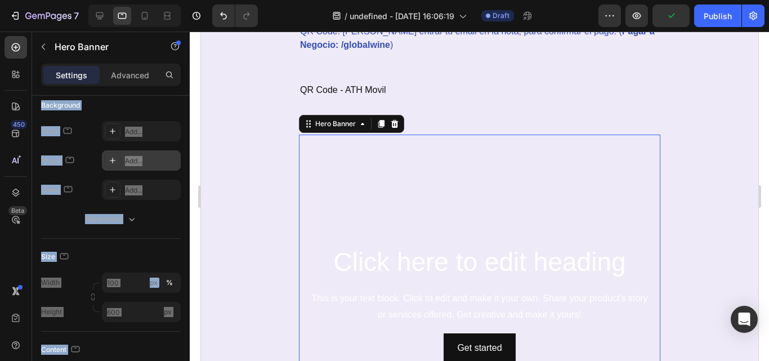
click at [381, 284] on div "Click here to edit heading Heading This is your text block. Click to edit and m…" at bounding box center [480, 303] width 344 height 118
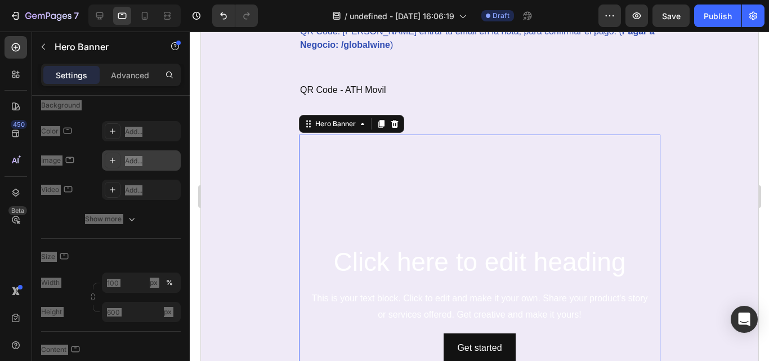
click at [324, 214] on div "Background Image" at bounding box center [480, 304] width 362 height 338
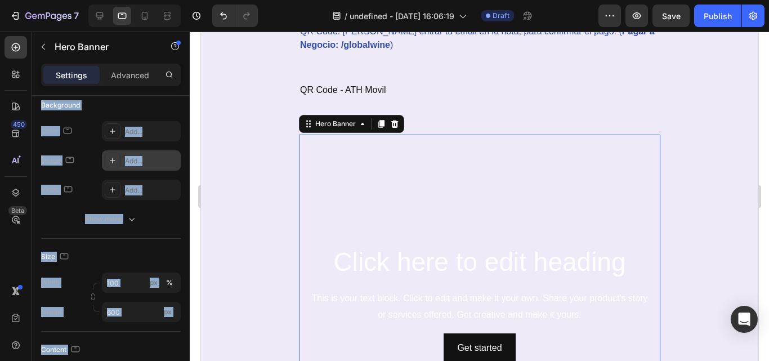
click at [168, 106] on div "Background" at bounding box center [111, 105] width 140 height 18
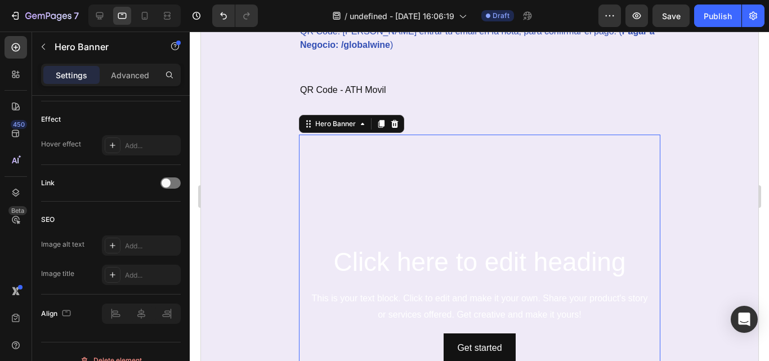
scroll to position [0, 0]
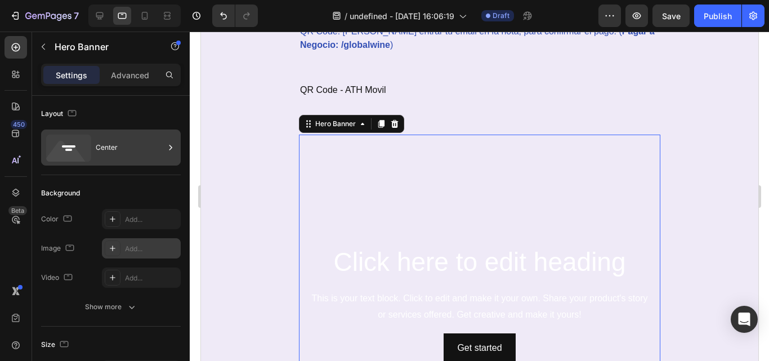
click at [66, 146] on rect at bounding box center [69, 146] width 14 height 2
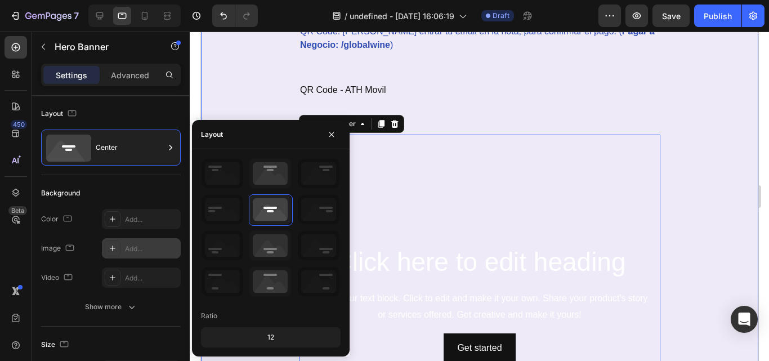
drag, startPoint x: 666, startPoint y: 227, endPoint x: 644, endPoint y: 229, distance: 22.1
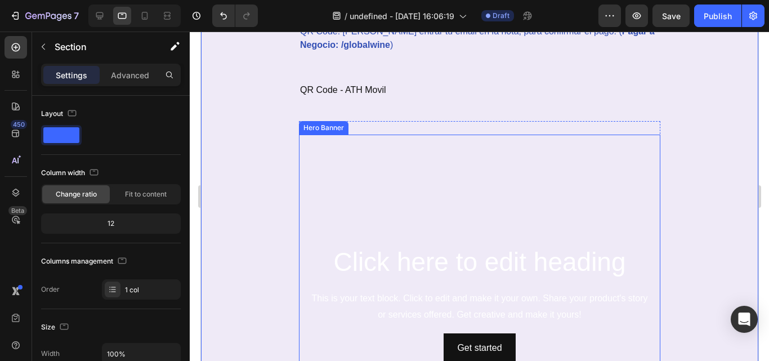
click at [600, 238] on div "Background Image" at bounding box center [480, 304] width 362 height 338
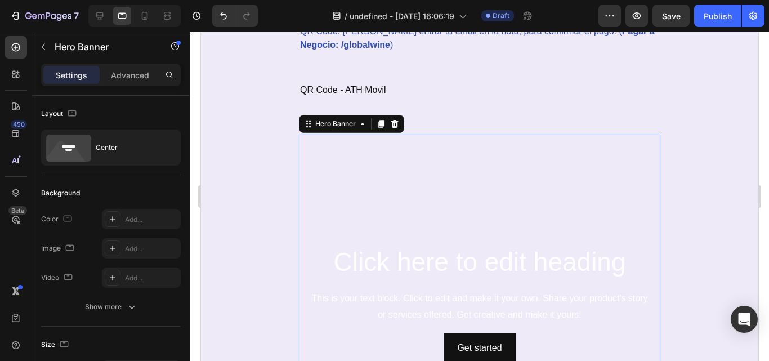
click at [580, 259] on h2 "Click here to edit heading" at bounding box center [480, 262] width 344 height 36
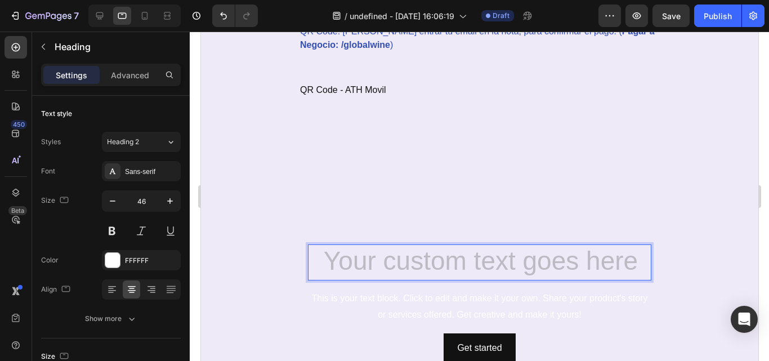
click at [580, 259] on h2 "Rich Text Editor. Editing area: main" at bounding box center [480, 262] width 344 height 36
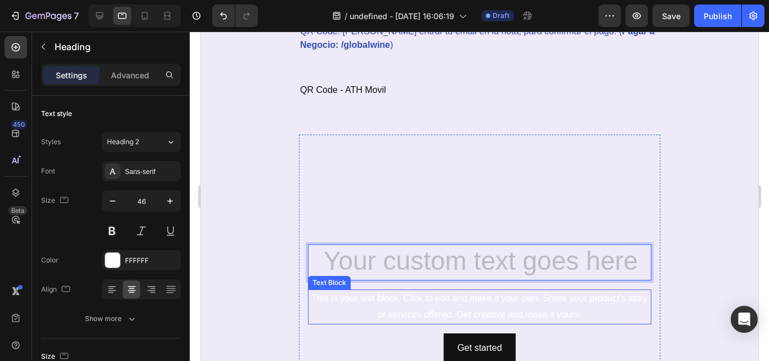
click at [563, 301] on div "This is your text block. Click to edit and make it your own. Share your product…" at bounding box center [480, 307] width 344 height 35
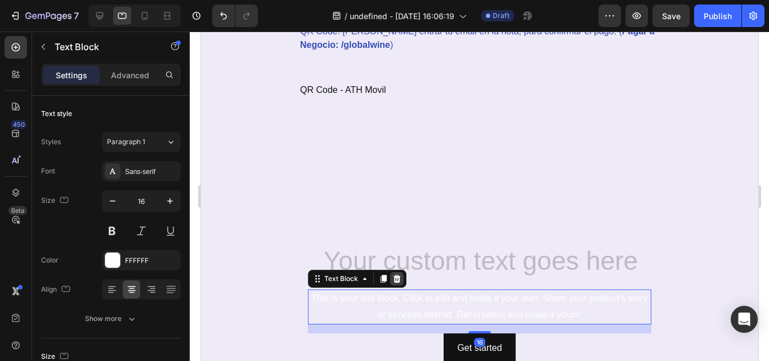
click at [393, 277] on icon at bounding box center [396, 279] width 7 height 8
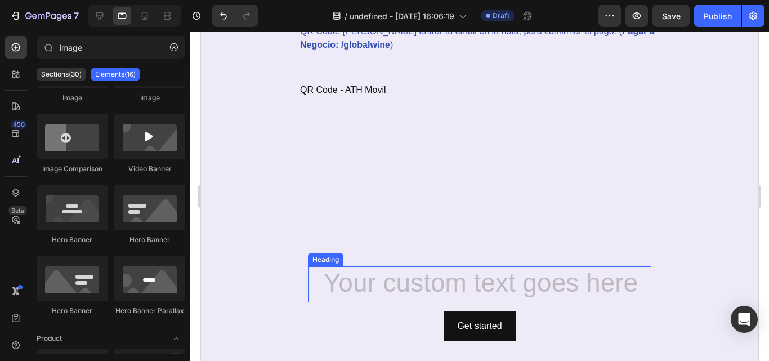
click at [428, 283] on h2 "Rich Text Editor. Editing area: main" at bounding box center [480, 284] width 344 height 36
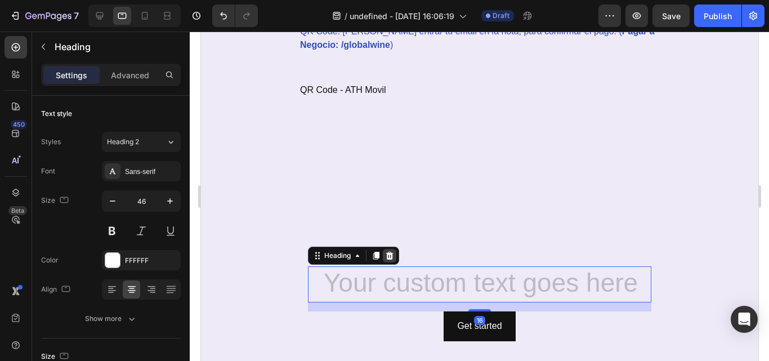
click at [385, 255] on icon at bounding box center [389, 255] width 9 height 9
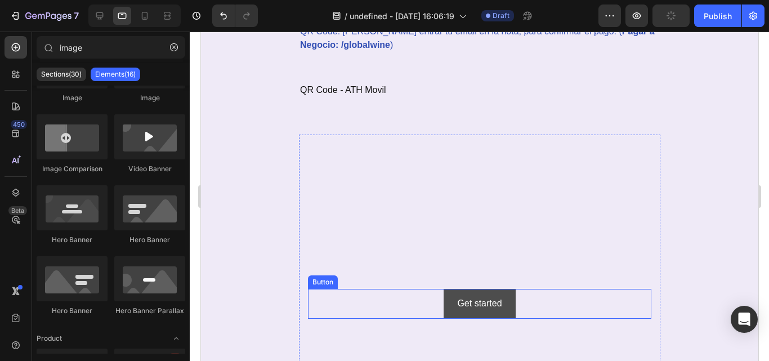
click at [471, 293] on button "Get started" at bounding box center [479, 304] width 72 height 30
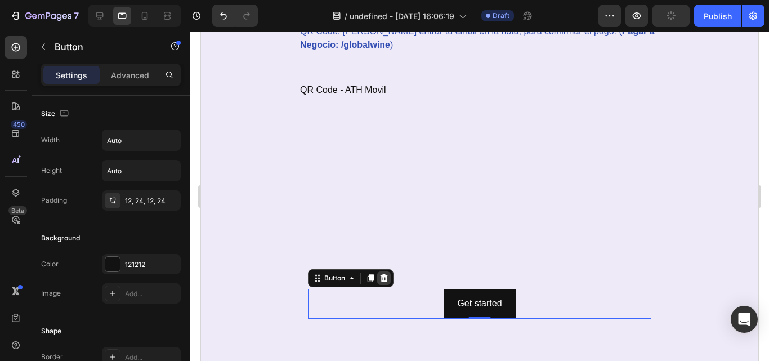
click at [383, 276] on icon at bounding box center [383, 278] width 9 height 9
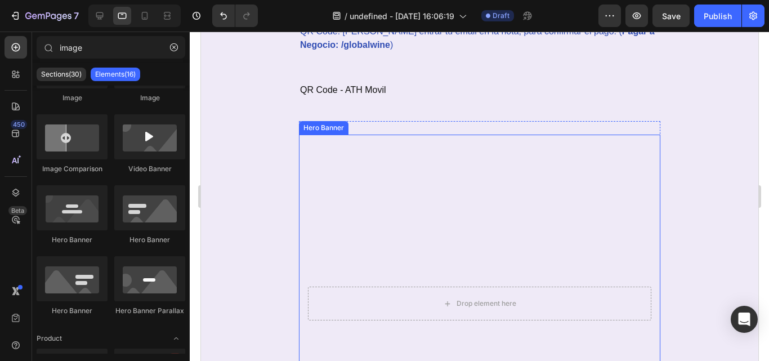
click at [379, 189] on div "Background Image" at bounding box center [480, 304] width 362 height 338
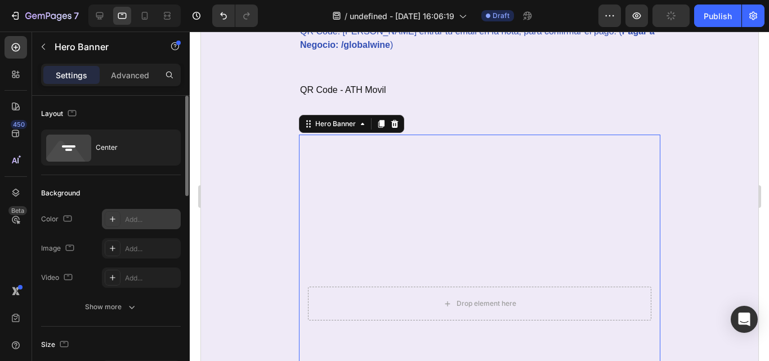
click at [117, 220] on div at bounding box center [113, 219] width 16 height 16
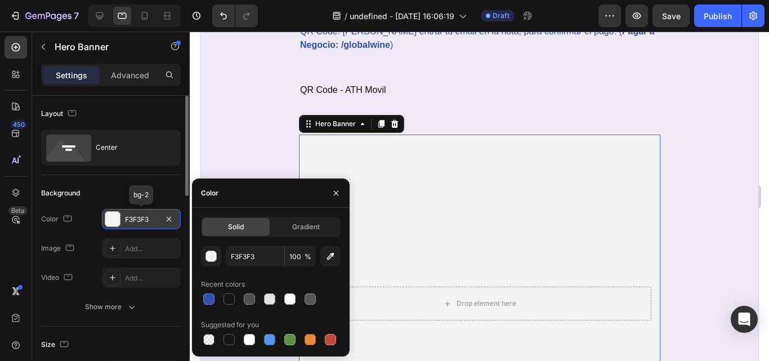
click at [117, 220] on div at bounding box center [112, 219] width 15 height 15
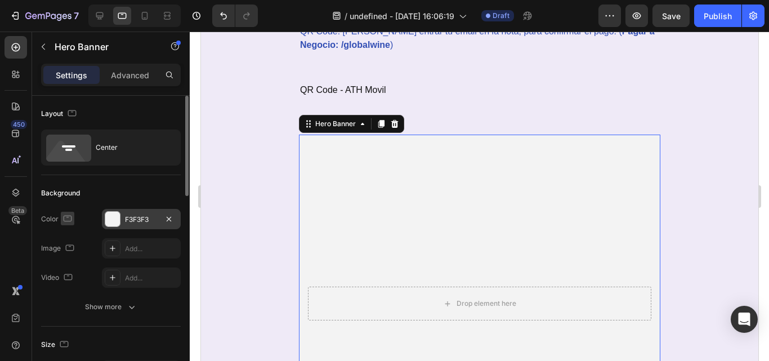
click at [68, 220] on icon "button" at bounding box center [67, 218] width 11 height 11
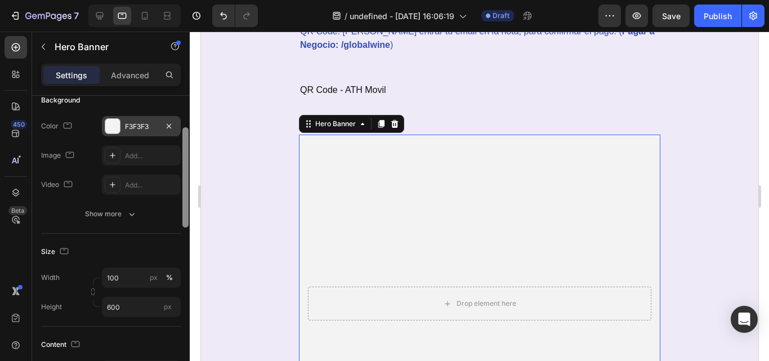
scroll to position [95, 0]
drag, startPoint x: 185, startPoint y: 185, endPoint x: 185, endPoint y: 217, distance: 32.1
click at [185, 217] on div at bounding box center [186, 178] width 6 height 100
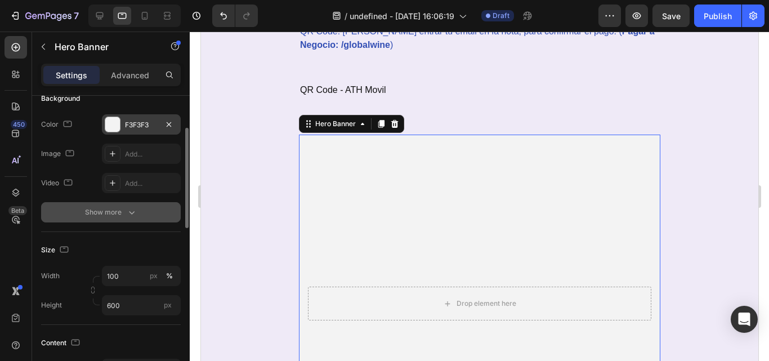
click at [120, 216] on div "Show more" at bounding box center [111, 212] width 52 height 11
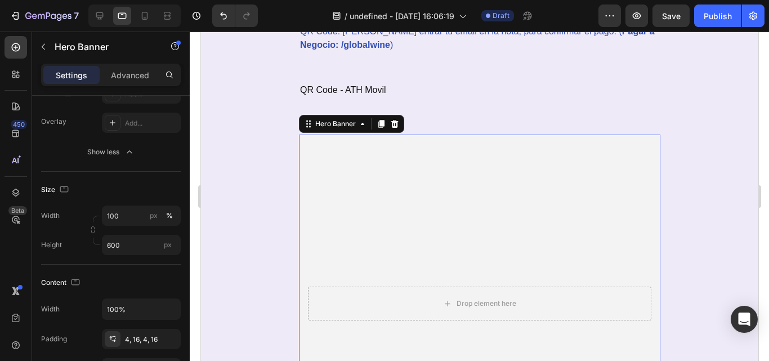
scroll to position [0, 0]
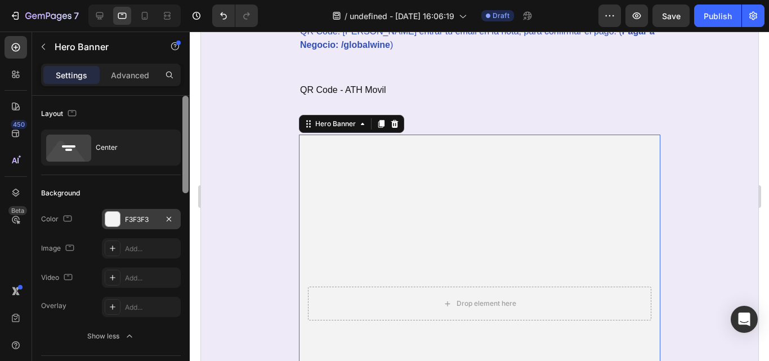
drag, startPoint x: 186, startPoint y: 207, endPoint x: 164, endPoint y: 120, distance: 89.4
click at [164, 120] on div "Layout Center Background The changes might be hidden by the video. Color F3F3F3…" at bounding box center [111, 244] width 158 height 297
click at [70, 110] on icon "button" at bounding box center [72, 113] width 8 height 6
click at [73, 115] on icon "button" at bounding box center [72, 113] width 8 height 6
click at [111, 76] on p "Advanced" at bounding box center [130, 75] width 38 height 12
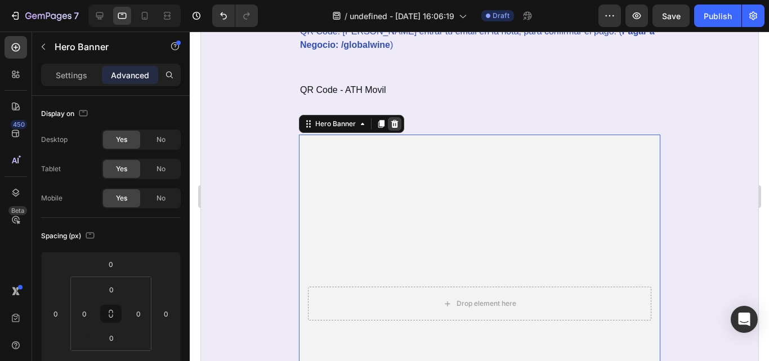
click at [391, 124] on icon at bounding box center [394, 124] width 7 height 8
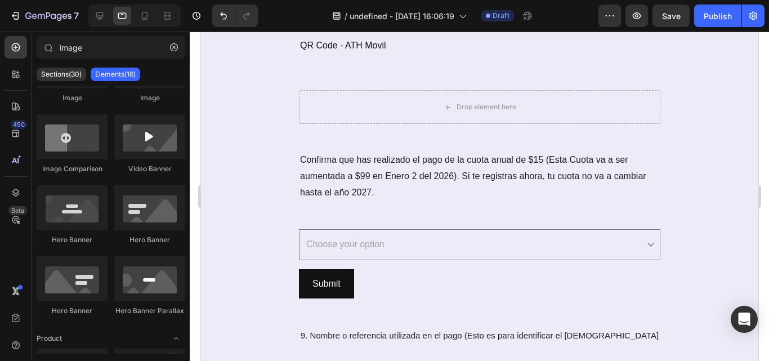
scroll to position [2259, 0]
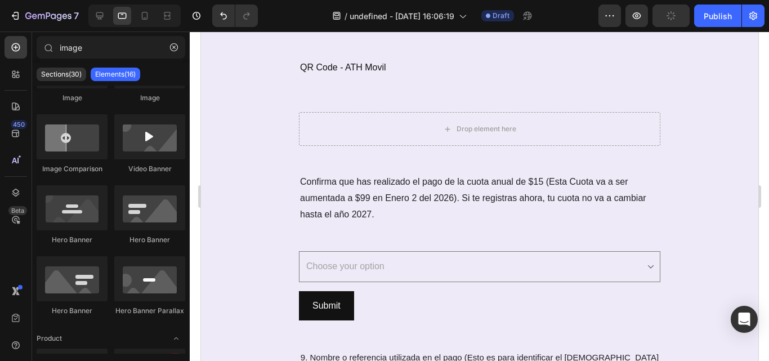
click at [164, 101] on div "Image" at bounding box center [149, 98] width 71 height 10
click at [160, 101] on div "Image" at bounding box center [149, 98] width 71 height 10
click at [73, 100] on div "Image" at bounding box center [72, 98] width 71 height 10
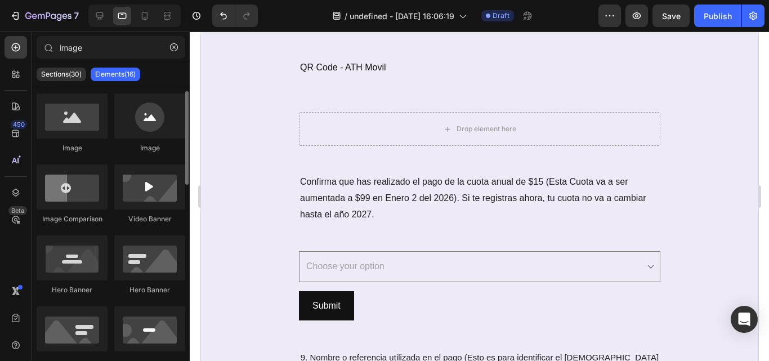
scroll to position [34, 0]
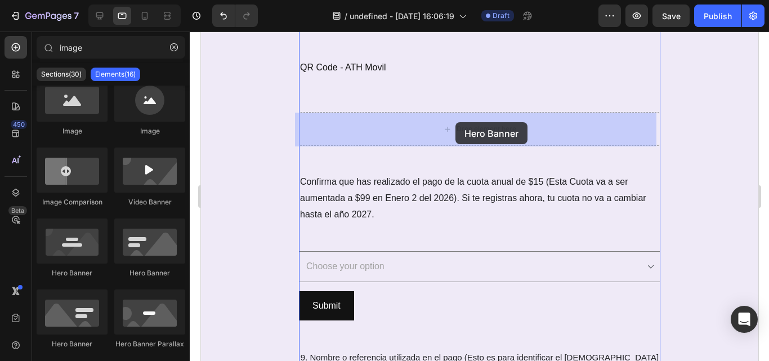
drag, startPoint x: 275, startPoint y: 284, endPoint x: 455, endPoint y: 122, distance: 242.5
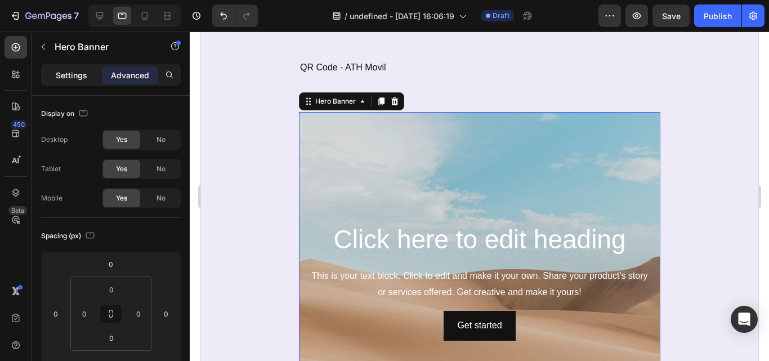
click at [78, 74] on p "Settings" at bounding box center [72, 75] width 32 height 12
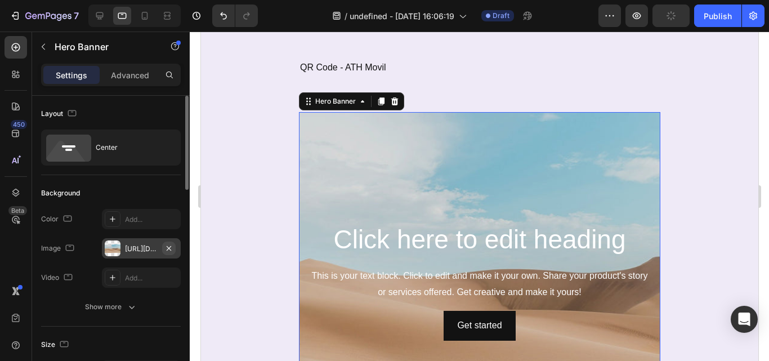
click at [167, 246] on icon "button" at bounding box center [169, 248] width 5 height 5
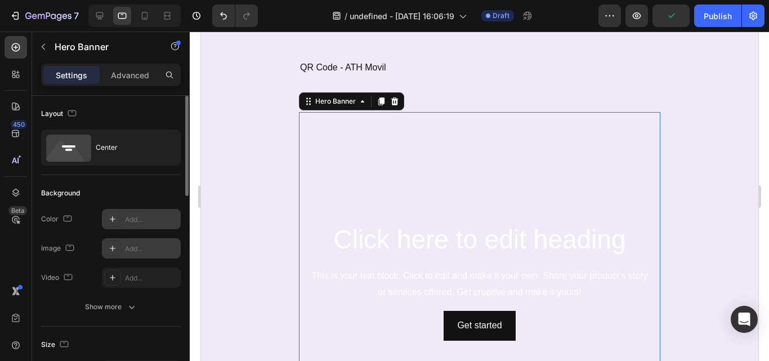
click at [141, 221] on div "Add..." at bounding box center [151, 220] width 53 height 10
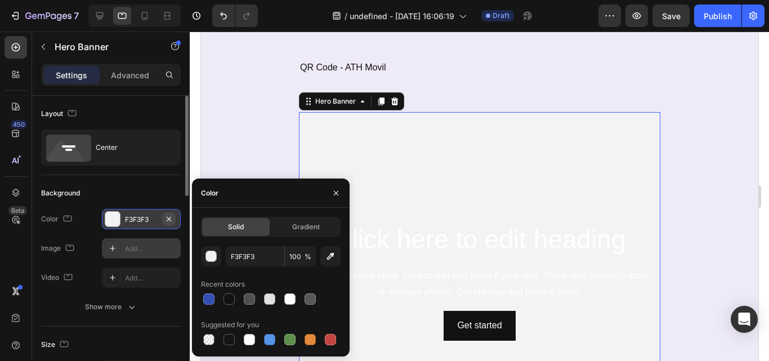
click at [172, 216] on icon "button" at bounding box center [168, 219] width 9 height 9
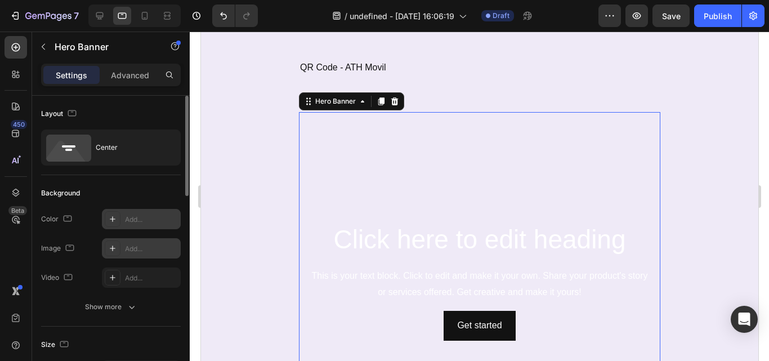
click at [169, 221] on div "Add..." at bounding box center [151, 220] width 53 height 10
click at [140, 247] on div "Add..." at bounding box center [151, 249] width 53 height 10
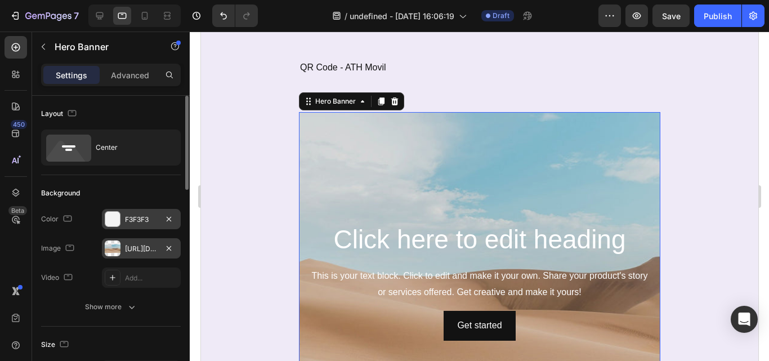
click at [161, 246] on div "[URL][DOMAIN_NAME]" at bounding box center [141, 248] width 79 height 20
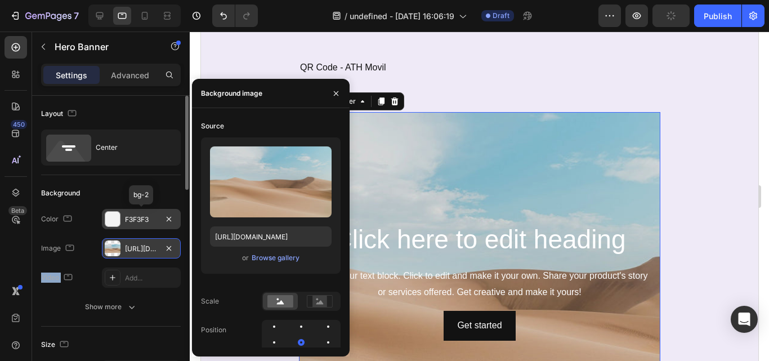
click at [150, 250] on div "[URL][DOMAIN_NAME]" at bounding box center [141, 249] width 33 height 10
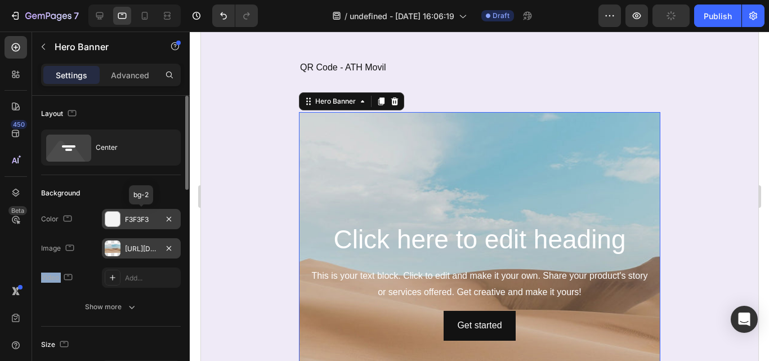
click at [150, 250] on div "[URL][DOMAIN_NAME]" at bounding box center [141, 249] width 33 height 10
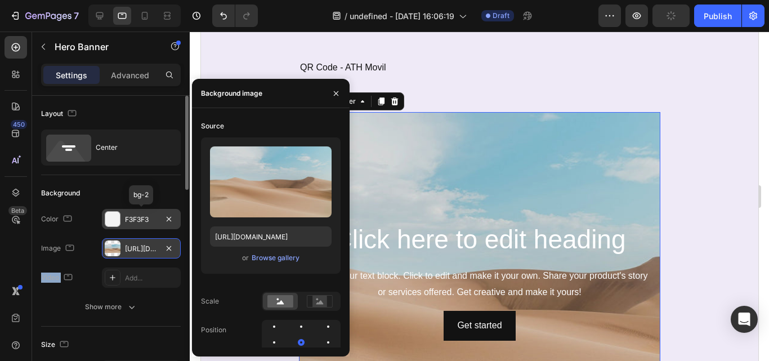
click at [150, 250] on div "[URL][DOMAIN_NAME]" at bounding box center [141, 249] width 33 height 10
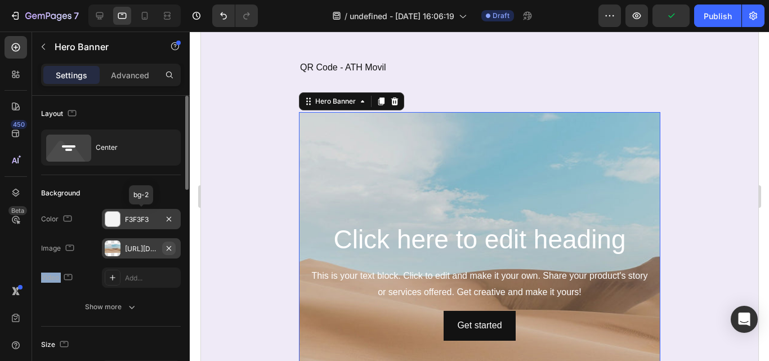
click at [166, 251] on icon "button" at bounding box center [168, 248] width 9 height 9
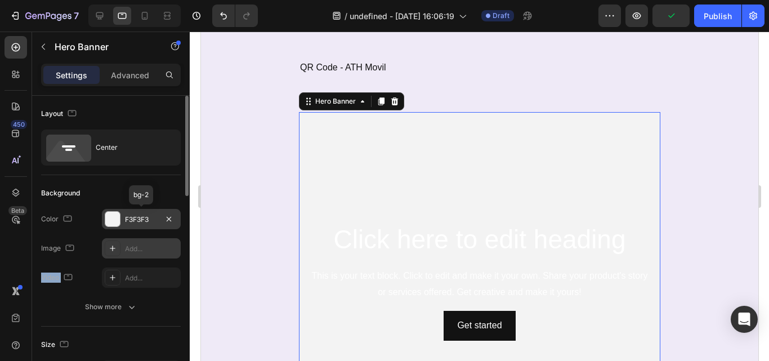
click at [148, 250] on div "Add..." at bounding box center [151, 249] width 53 height 10
type input "[URL][DOMAIN_NAME]"
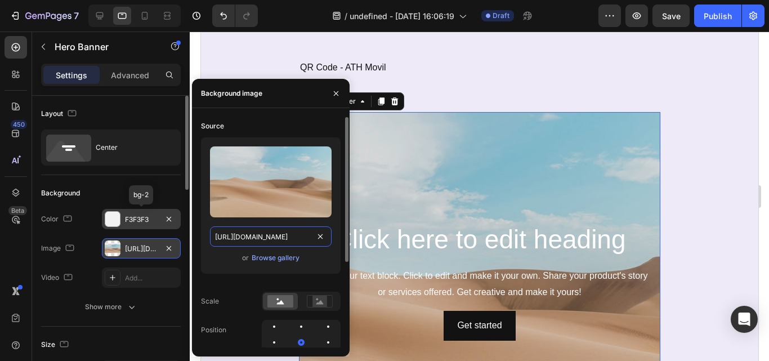
click at [264, 235] on input "[URL][DOMAIN_NAME]" at bounding box center [271, 236] width 122 height 20
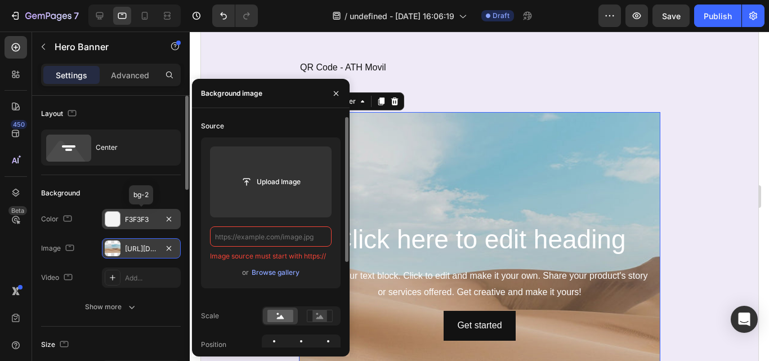
paste input "[URL][DOMAIN_NAME]"
type input "[URL][DOMAIN_NAME]"
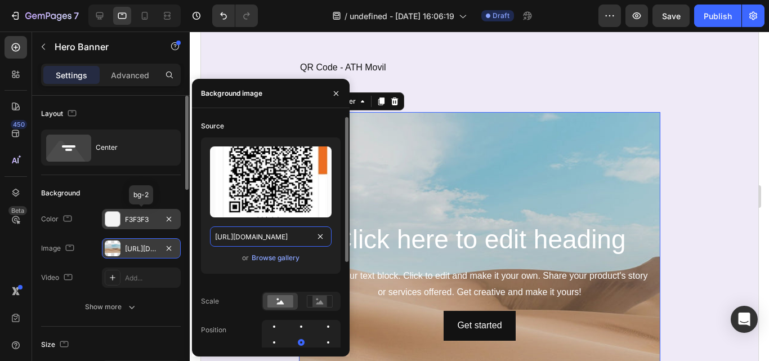
scroll to position [0, 1028]
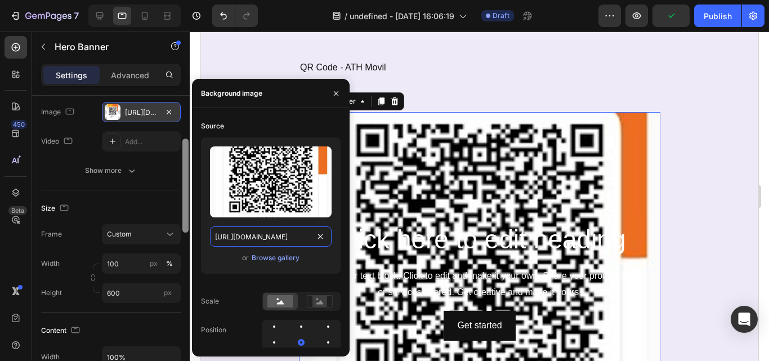
drag, startPoint x: 183, startPoint y: 181, endPoint x: 188, endPoint y: 232, distance: 51.0
click at [188, 232] on div at bounding box center [186, 186] width 6 height 94
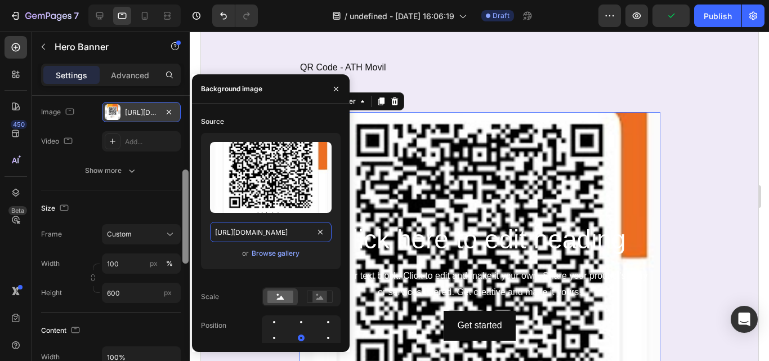
scroll to position [159, 0]
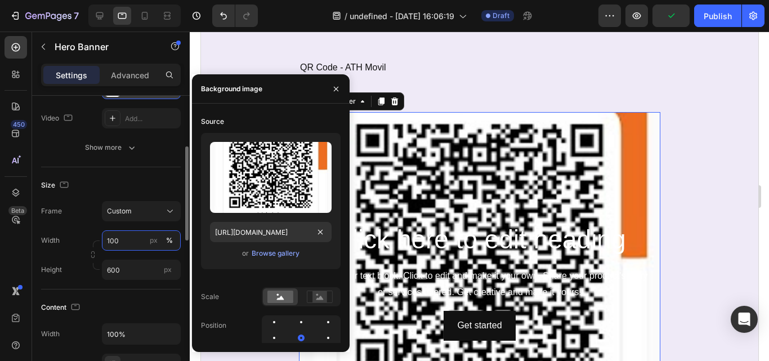
click at [125, 244] on input "100" at bounding box center [141, 240] width 79 height 20
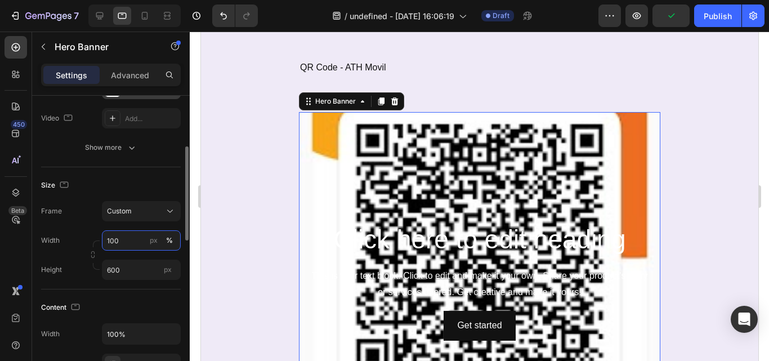
scroll to position [0, 0]
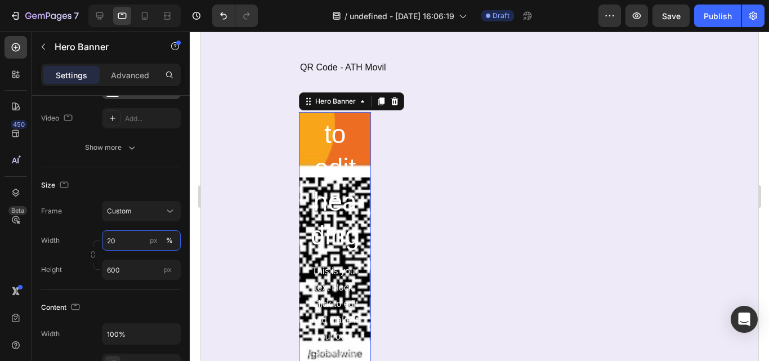
type input "2"
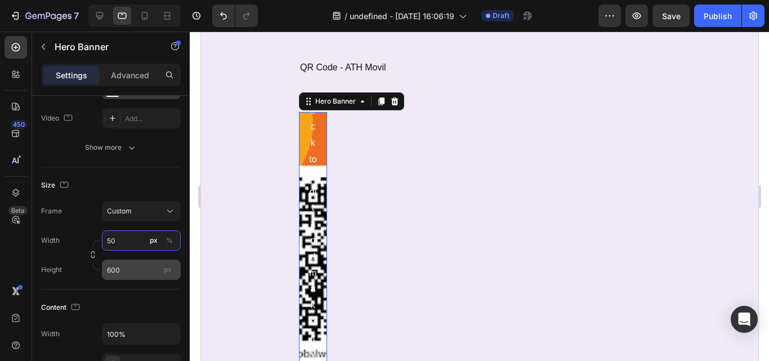
type input "50"
click at [123, 273] on input "600" at bounding box center [141, 270] width 79 height 20
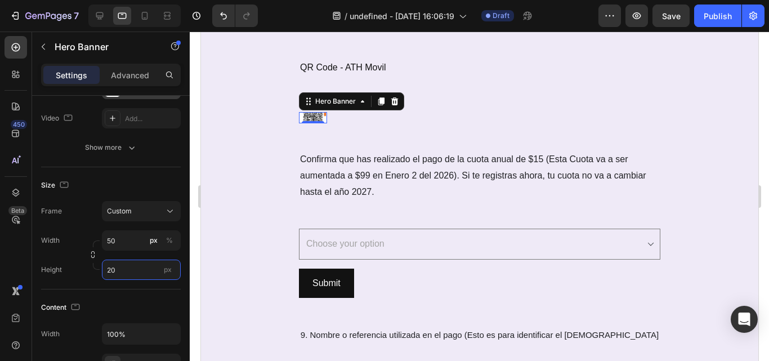
type input "2"
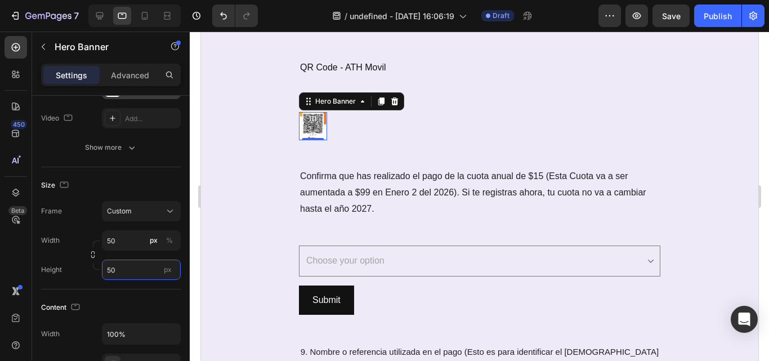
type input "5"
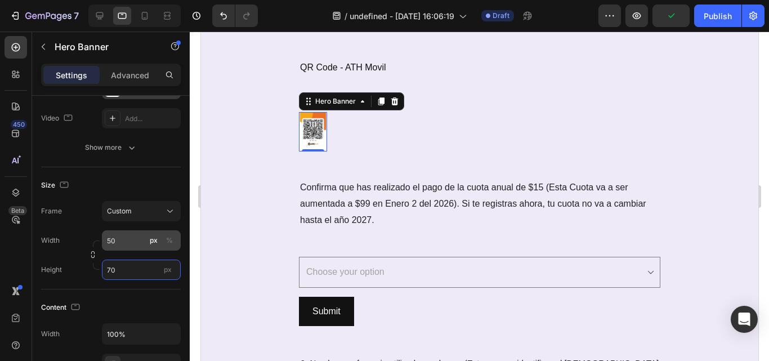
type input "70"
click at [127, 240] on input "50" at bounding box center [141, 240] width 79 height 20
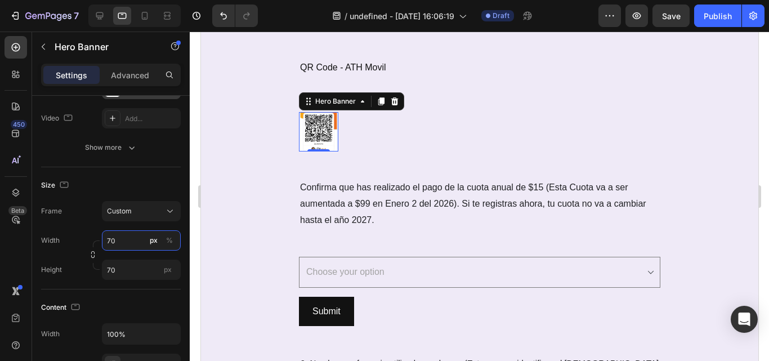
click at [124, 241] on input "70" at bounding box center [141, 240] width 79 height 20
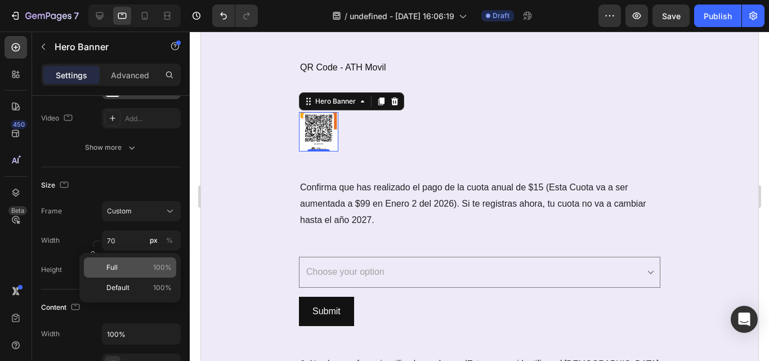
click at [124, 260] on div "Full 100%" at bounding box center [130, 267] width 92 height 20
type input "100"
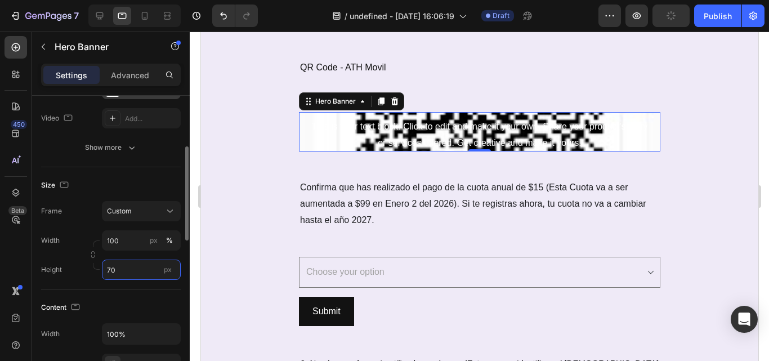
click at [128, 270] on input "70" at bounding box center [141, 270] width 79 height 20
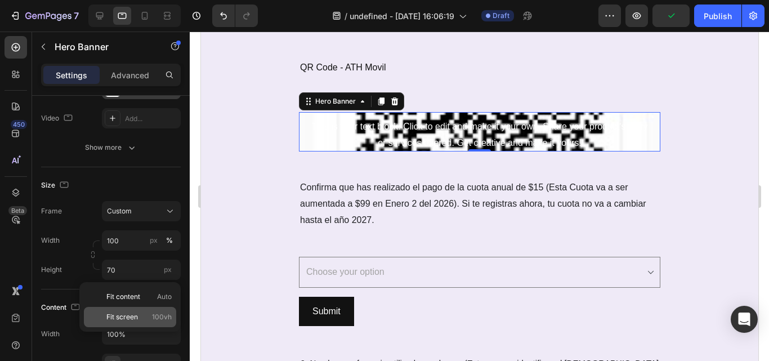
click at [127, 311] on div "Fit screen 100vh" at bounding box center [130, 317] width 92 height 20
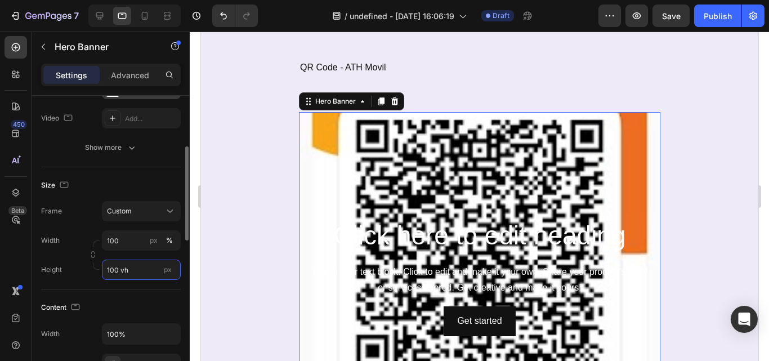
click at [137, 272] on input "100 vh" at bounding box center [141, 270] width 79 height 20
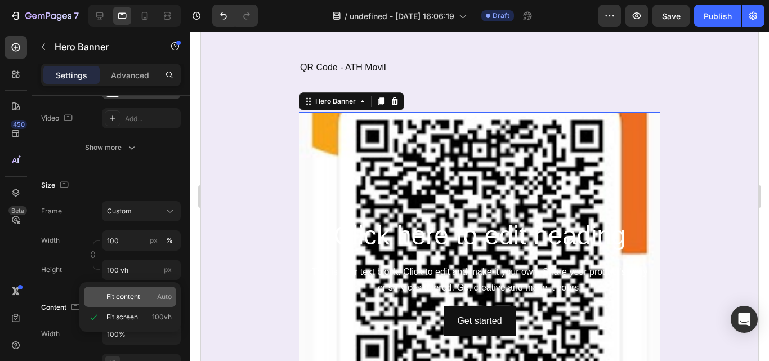
click at [134, 297] on span "Fit content" at bounding box center [123, 297] width 34 height 10
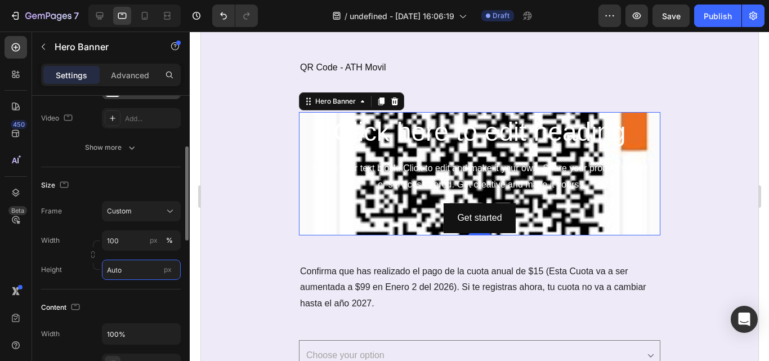
click at [143, 274] on input "Auto" at bounding box center [141, 270] width 79 height 20
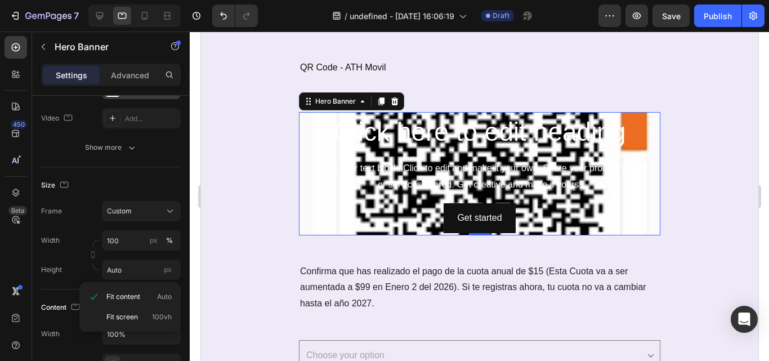
click at [134, 327] on div "Fit content Auto Fit screen 100vh" at bounding box center [129, 307] width 101 height 50
click at [132, 319] on span "Fit screen" at bounding box center [122, 317] width 32 height 10
type input "100 vh"
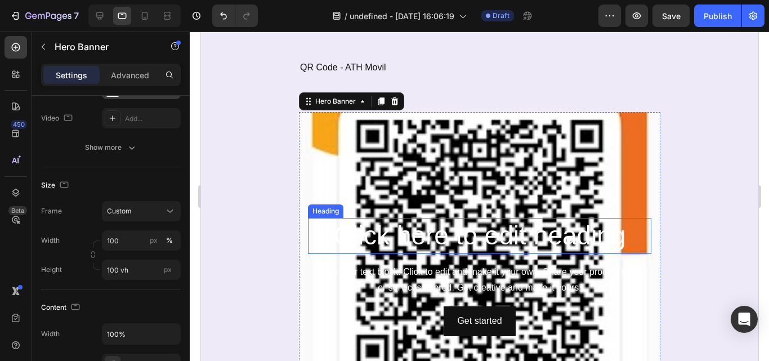
click at [438, 240] on h2 "Click here to edit heading" at bounding box center [480, 236] width 344 height 36
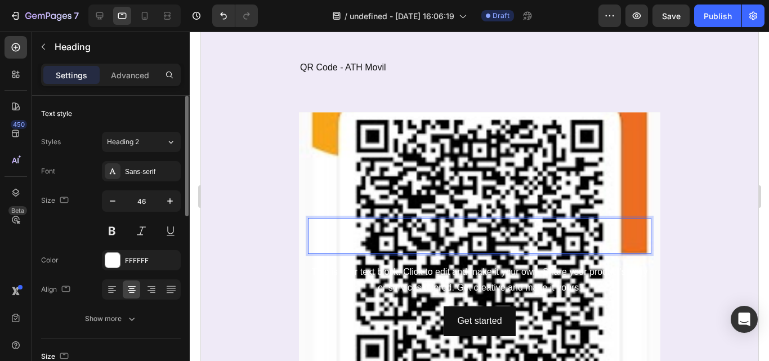
scroll to position [2243, 0]
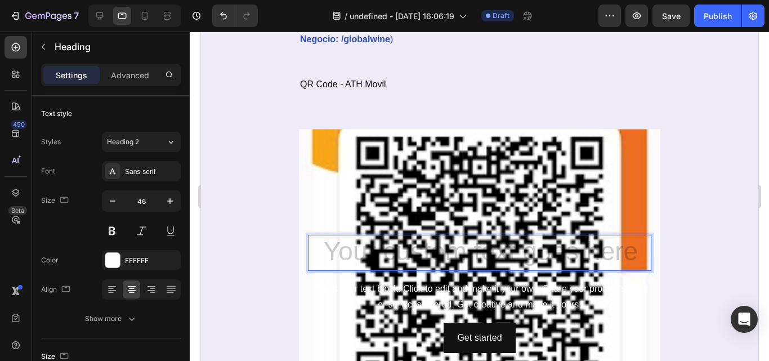
click at [434, 250] on h2 "Rich Text Editor. Editing area: main" at bounding box center [480, 253] width 344 height 36
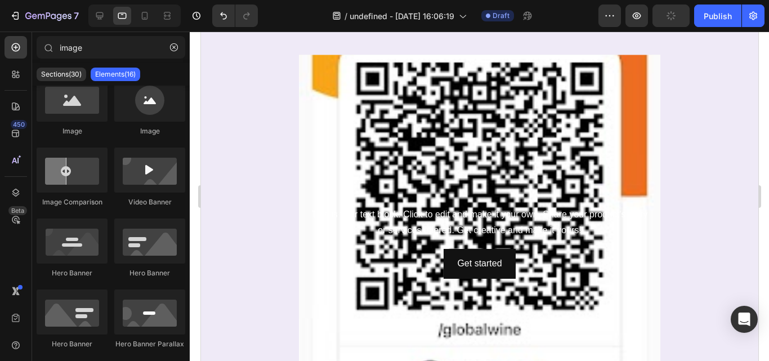
scroll to position [2294, 0]
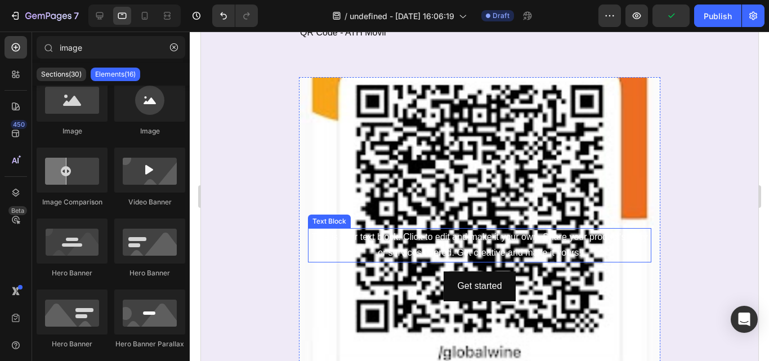
click at [472, 253] on div "This is your text block. Click to edit and make it your own. Share your product…" at bounding box center [480, 245] width 344 height 35
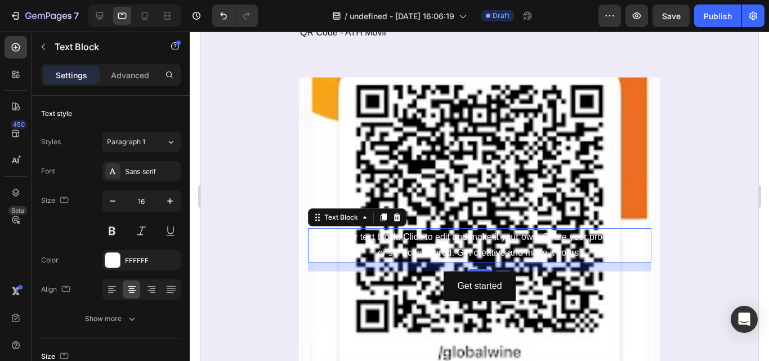
click at [553, 235] on div "This is your text block. Click to edit and make it your own. Share your product…" at bounding box center [480, 245] width 344 height 35
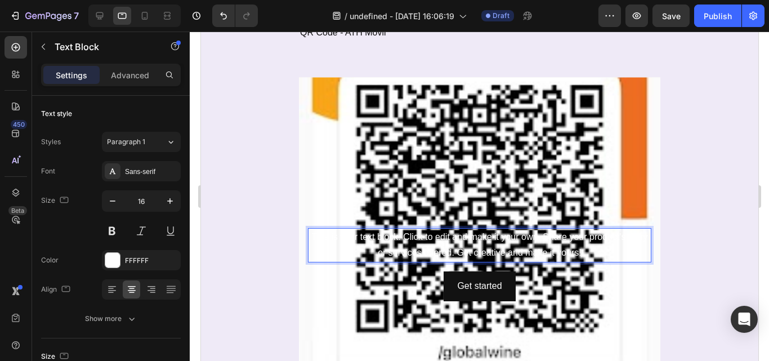
click at [402, 245] on p "This is your text block. Click to edit and make it your own. Share your product…" at bounding box center [479, 245] width 341 height 33
click at [315, 256] on p "This is your text block. Click to edit and make it your own. Share your product…" at bounding box center [479, 245] width 341 height 33
click at [638, 250] on p "This is your text block. Click to edit and make it your own. Share your product…" at bounding box center [479, 245] width 341 height 33
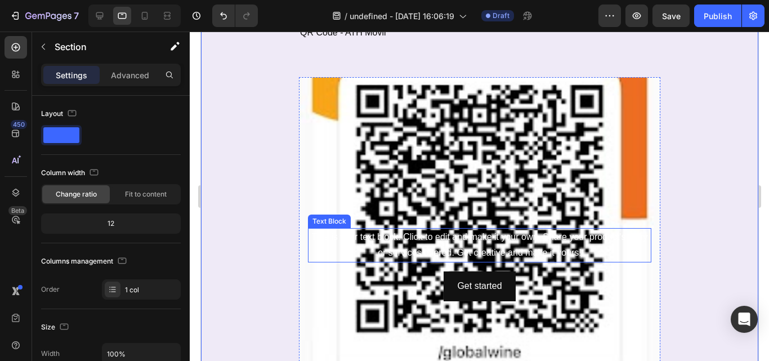
click at [584, 247] on p "This is your text block. Click to edit and make it your own. Share your product…" at bounding box center [479, 245] width 341 height 33
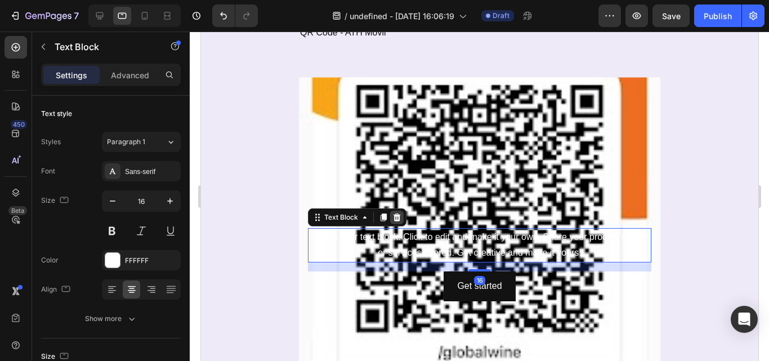
click at [393, 219] on icon at bounding box center [396, 217] width 9 height 9
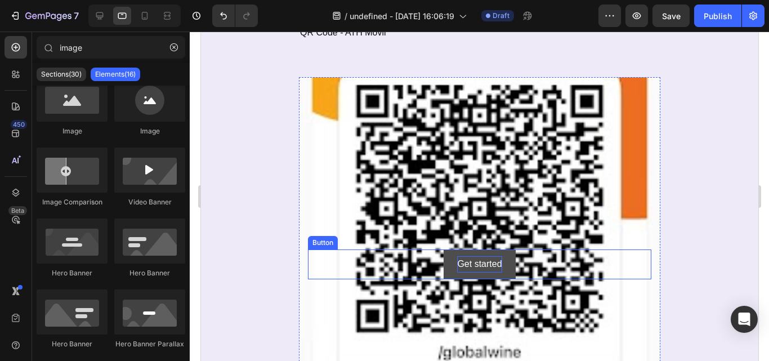
click at [490, 261] on div "Get started" at bounding box center [479, 264] width 45 height 16
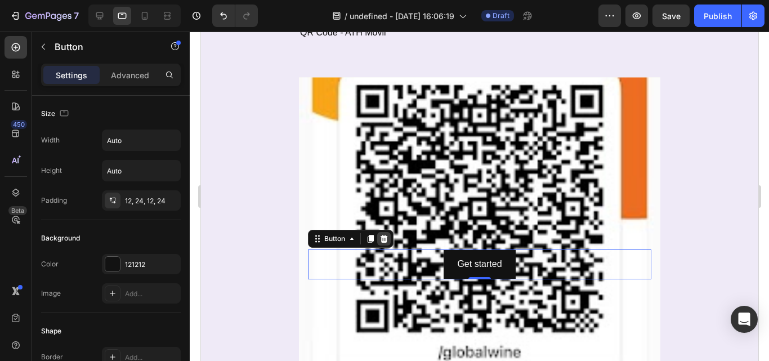
click at [379, 237] on icon at bounding box center [383, 238] width 9 height 9
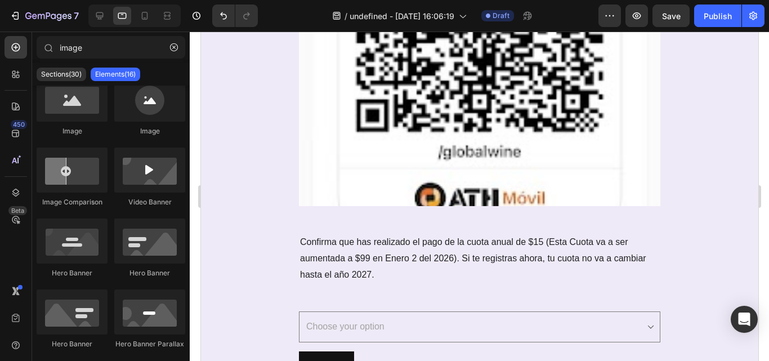
scroll to position [2354, 0]
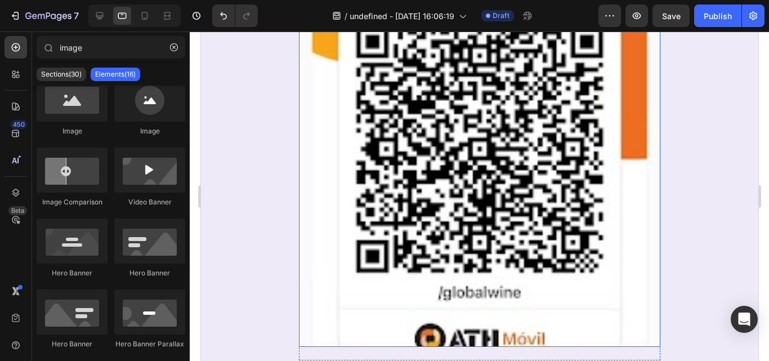
click at [490, 215] on div "Background Image" at bounding box center [480, 182] width 362 height 330
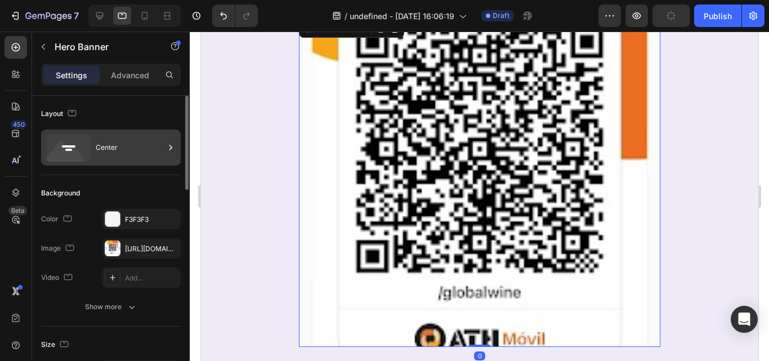
click at [110, 144] on div "Center" at bounding box center [130, 148] width 69 height 26
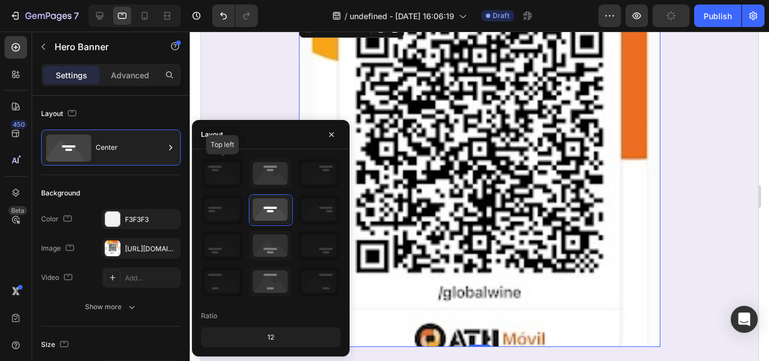
click at [214, 171] on icon at bounding box center [223, 173] width 42 height 29
click at [267, 172] on icon at bounding box center [271, 173] width 42 height 29
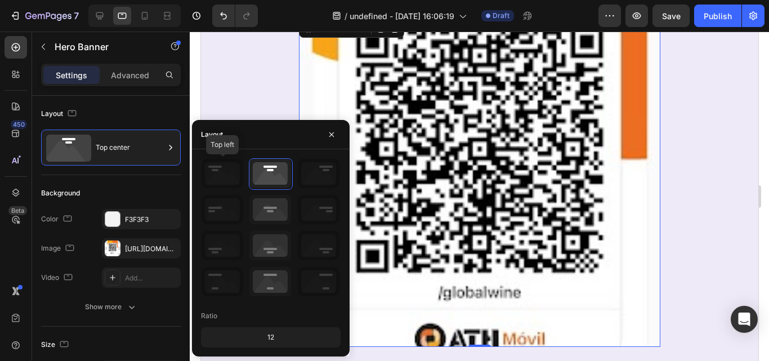
click at [216, 183] on icon at bounding box center [223, 173] width 42 height 29
click at [271, 335] on div "12" at bounding box center [270, 338] width 135 height 16
click at [290, 336] on div "12" at bounding box center [270, 338] width 135 height 16
click at [274, 336] on div "12" at bounding box center [270, 338] width 135 height 16
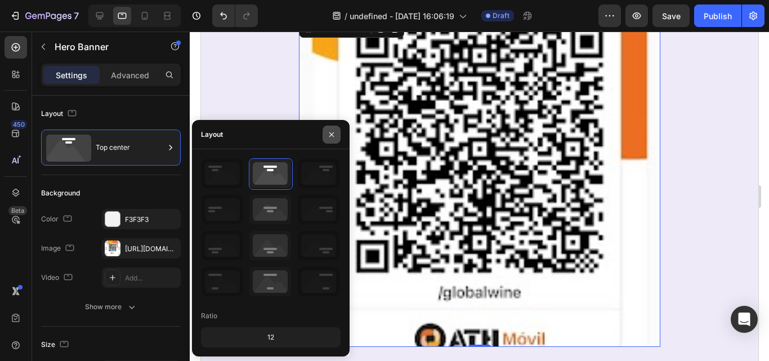
click at [333, 134] on icon "button" at bounding box center [332, 134] width 5 height 5
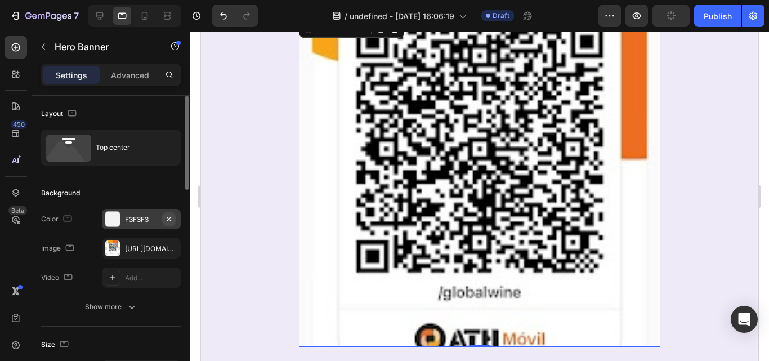
click at [174, 219] on button "button" at bounding box center [169, 219] width 14 height 14
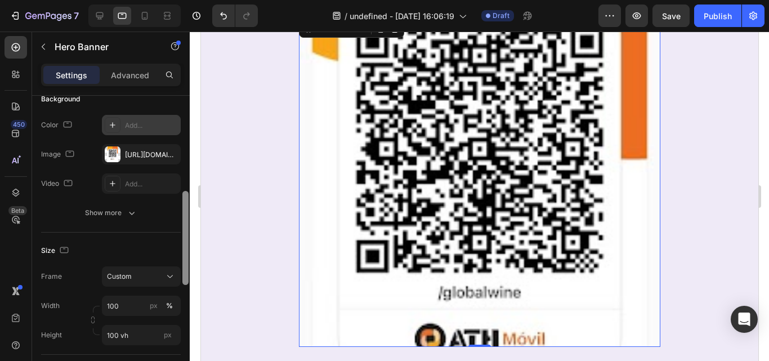
scroll to position [147, 0]
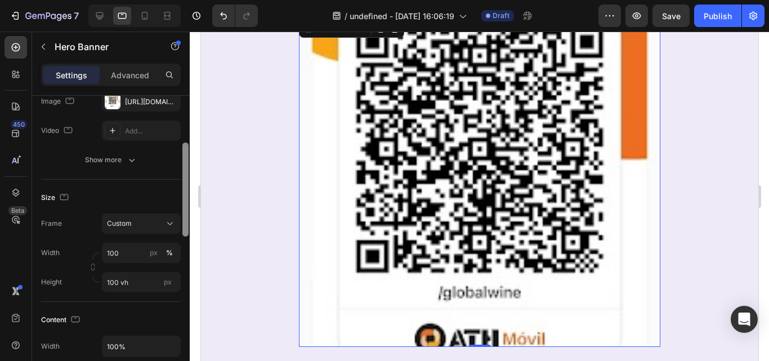
drag, startPoint x: 187, startPoint y: 177, endPoint x: 188, endPoint y: 224, distance: 46.8
click at [188, 224] on div at bounding box center [186, 190] width 6 height 94
click at [168, 224] on icon at bounding box center [169, 223] width 11 height 11
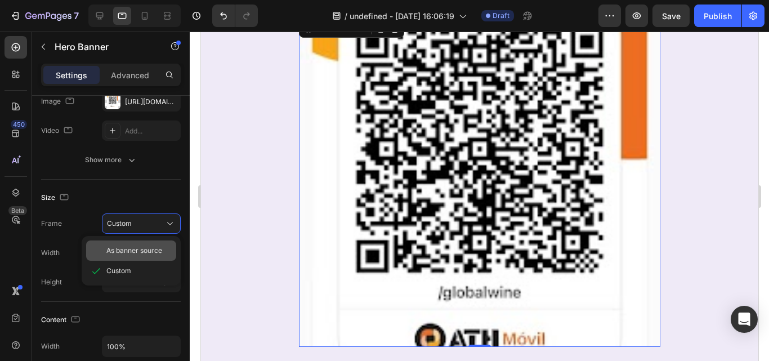
click at [149, 247] on span "As banner source" at bounding box center [134, 251] width 56 height 10
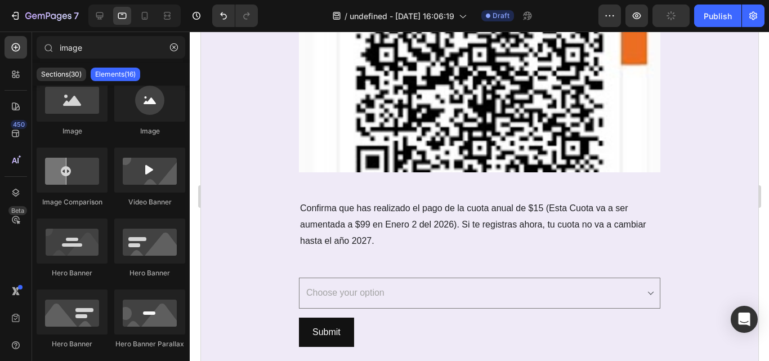
scroll to position [2311, 0]
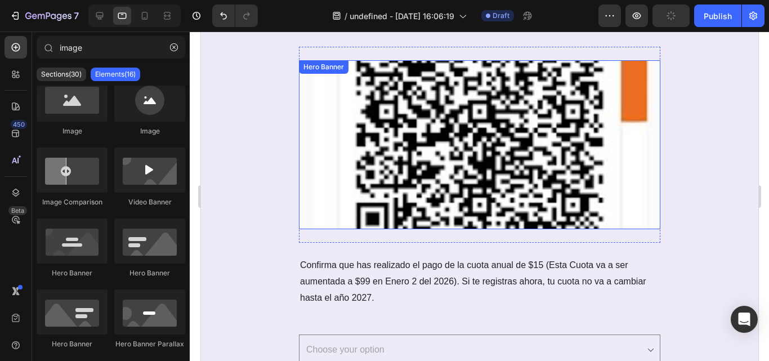
click at [381, 215] on div "Background Image" at bounding box center [480, 144] width 362 height 169
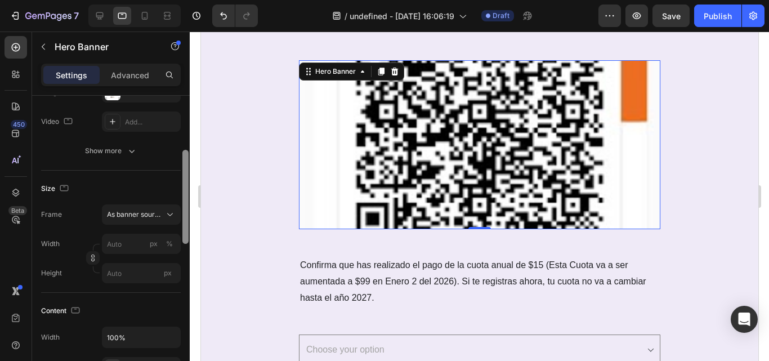
drag, startPoint x: 184, startPoint y: 180, endPoint x: 186, endPoint y: 231, distance: 50.7
click at [186, 231] on div at bounding box center [186, 197] width 6 height 94
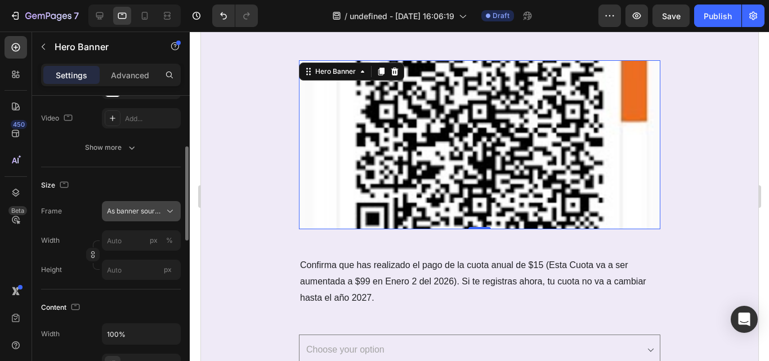
click at [168, 211] on icon at bounding box center [169, 211] width 11 height 11
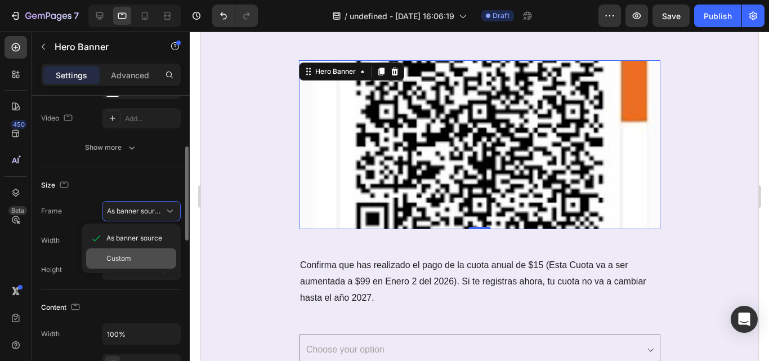
click at [135, 252] on div "Custom" at bounding box center [131, 258] width 90 height 20
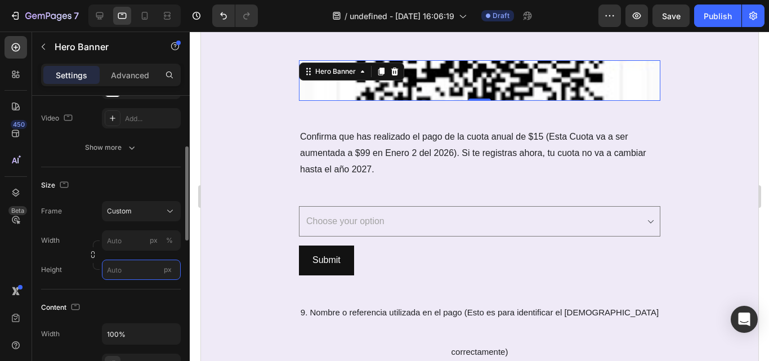
click at [147, 269] on input "px" at bounding box center [141, 270] width 79 height 20
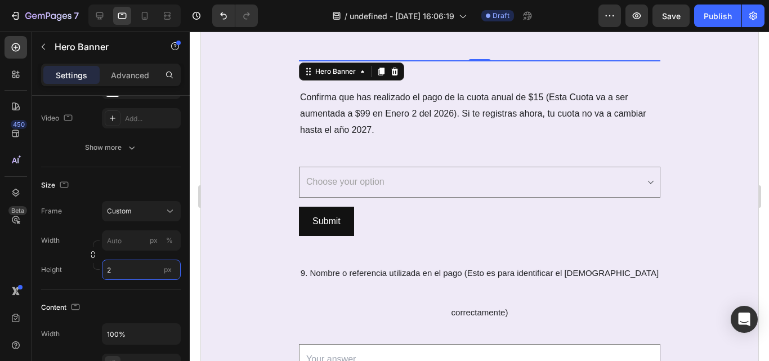
type input "26"
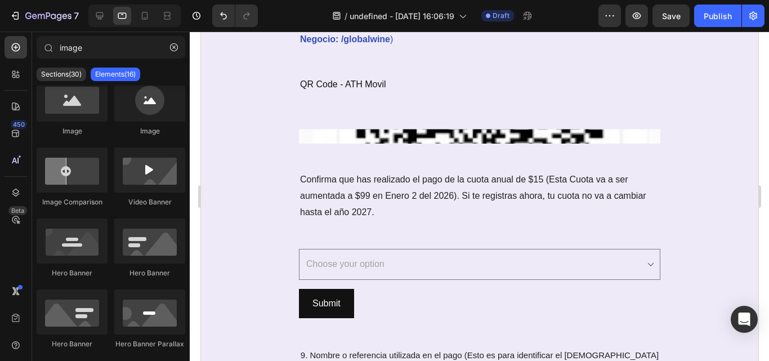
scroll to position [2195, 0]
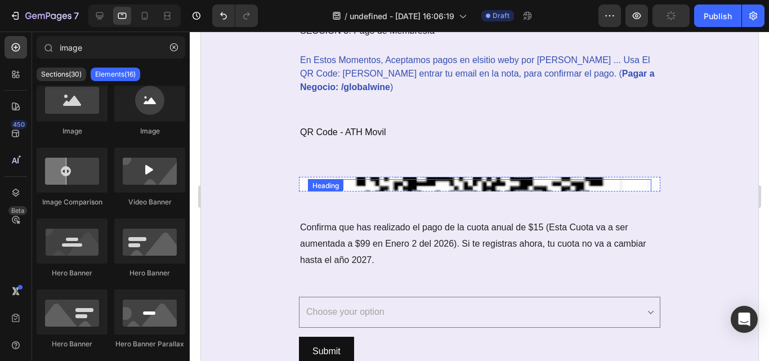
click at [581, 190] on p "Rich Text Editor. Editing area: main" at bounding box center [479, 197] width 341 height 34
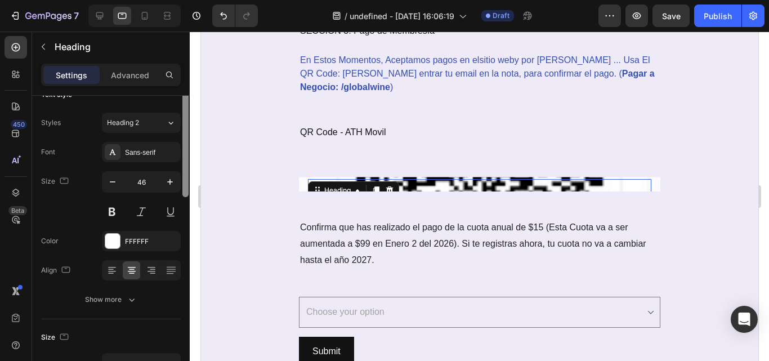
scroll to position [0, 0]
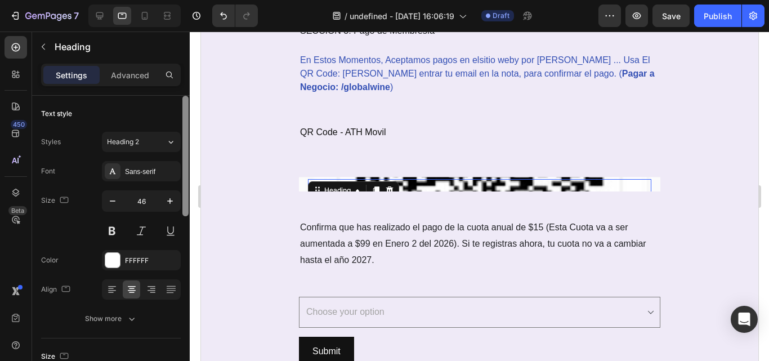
drag, startPoint x: 183, startPoint y: 202, endPoint x: 188, endPoint y: 171, distance: 32.0
click at [188, 171] on div at bounding box center [186, 156] width 6 height 121
click at [456, 193] on div "Heading 0 Hero Banner Contact Form" at bounding box center [480, 184] width 362 height 42
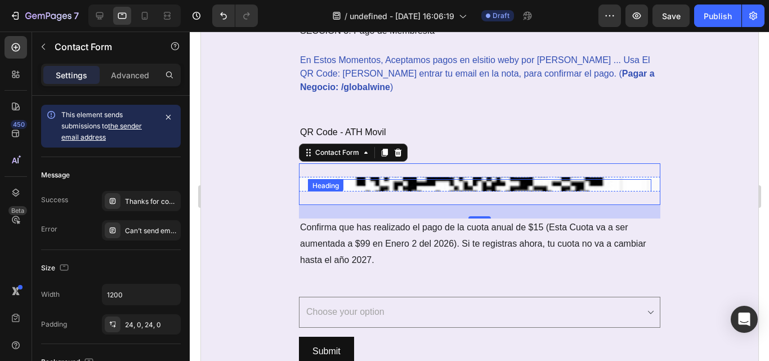
click at [502, 184] on p "Rich Text Editor. Editing area: main" at bounding box center [479, 197] width 341 height 34
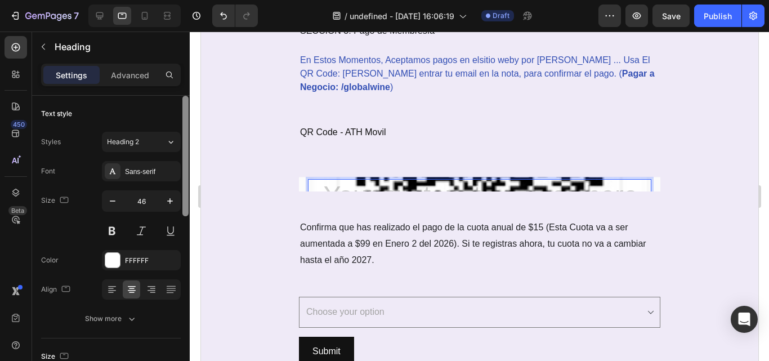
drag, startPoint x: 188, startPoint y: 155, endPoint x: 185, endPoint y: 119, distance: 36.1
click at [185, 119] on div at bounding box center [186, 156] width 6 height 121
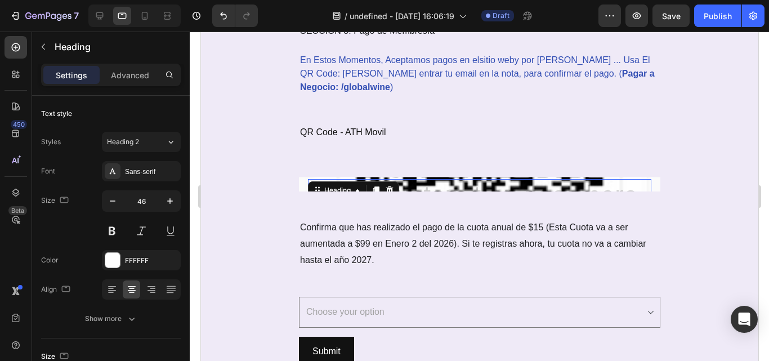
click at [438, 183] on h2 "Rich Text Editor. Editing area: main" at bounding box center [480, 197] width 344 height 36
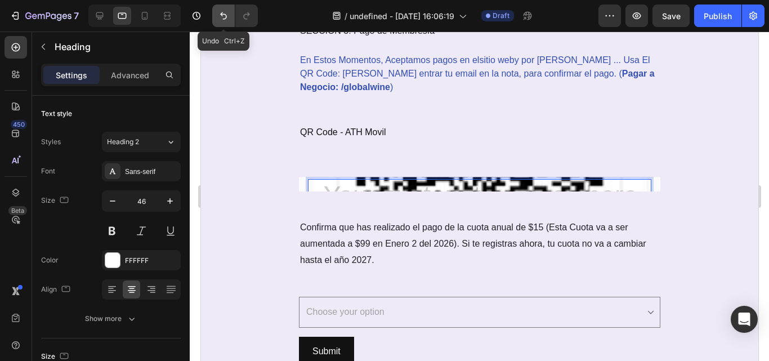
click at [228, 15] on icon "Undo/Redo" at bounding box center [223, 15] width 11 height 11
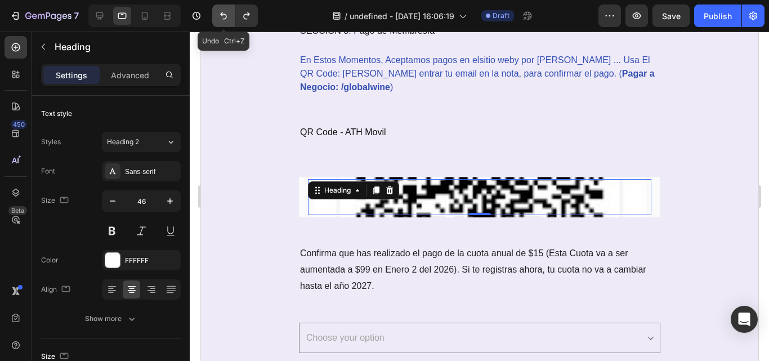
click at [228, 15] on icon "Undo/Redo" at bounding box center [223, 15] width 11 height 11
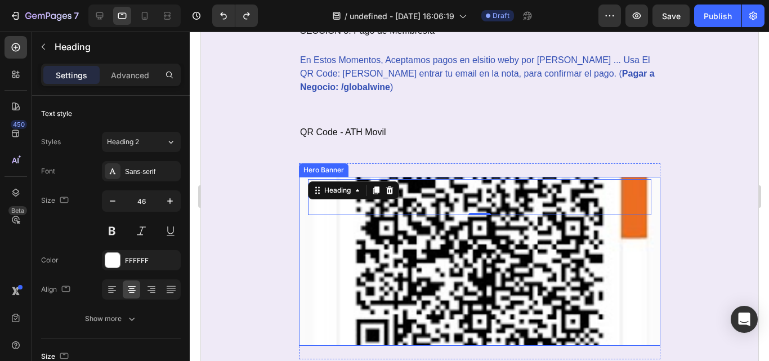
click at [376, 253] on div "Background Image" at bounding box center [480, 261] width 362 height 169
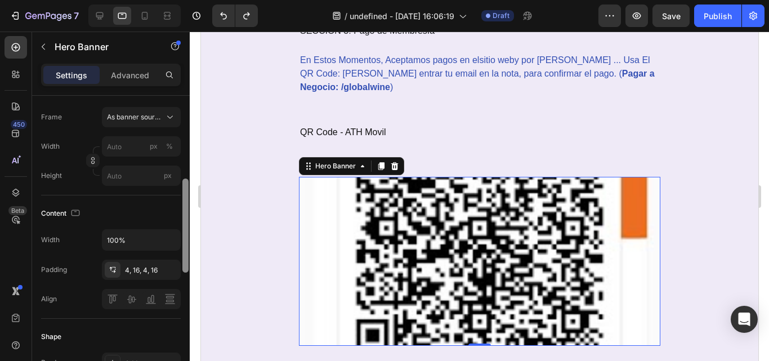
scroll to position [255, 0]
drag, startPoint x: 184, startPoint y: 177, endPoint x: 190, endPoint y: 259, distance: 81.4
click at [190, 0] on div "7 / undefined - [DATE] 16:06:19 Draft Preview Save Publish 450 Beta image Secti…" at bounding box center [384, 0] width 769 height 0
click at [153, 238] on input "100%" at bounding box center [142, 238] width 78 height 20
type input "29%"
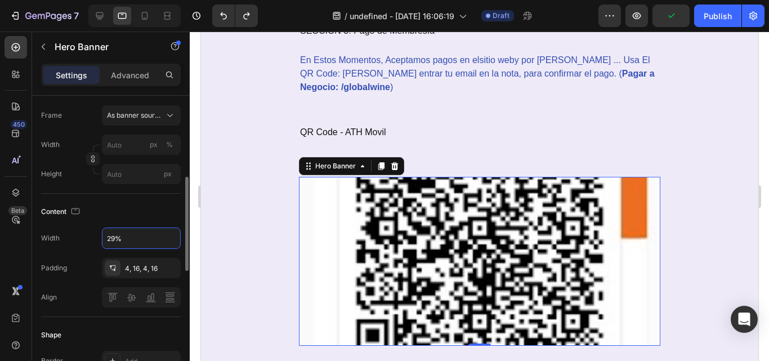
click at [173, 213] on div "Content" at bounding box center [111, 212] width 140 height 18
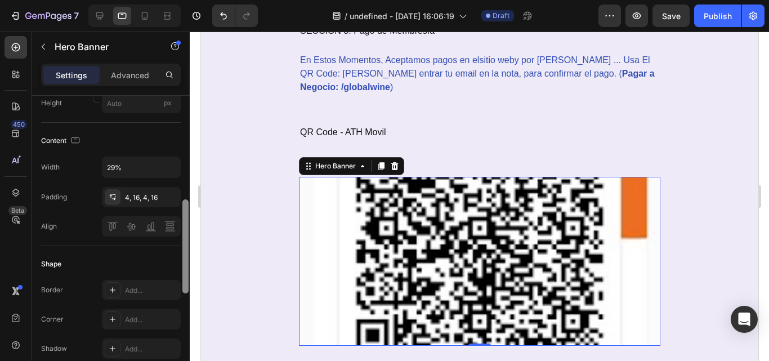
scroll to position [328, 0]
drag, startPoint x: 184, startPoint y: 219, endPoint x: 184, endPoint y: 242, distance: 23.1
click at [184, 242] on div at bounding box center [186, 247] width 6 height 94
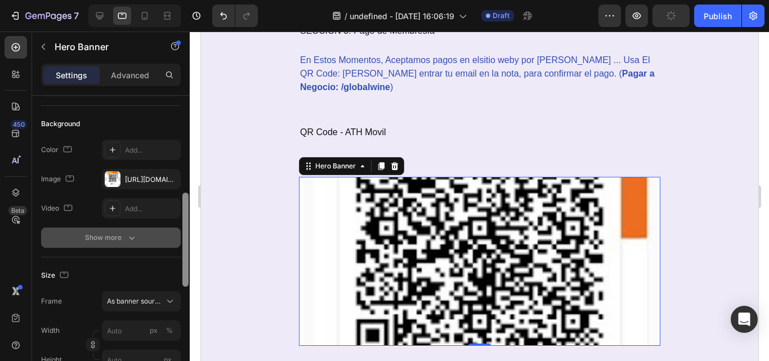
scroll to position [135, 0]
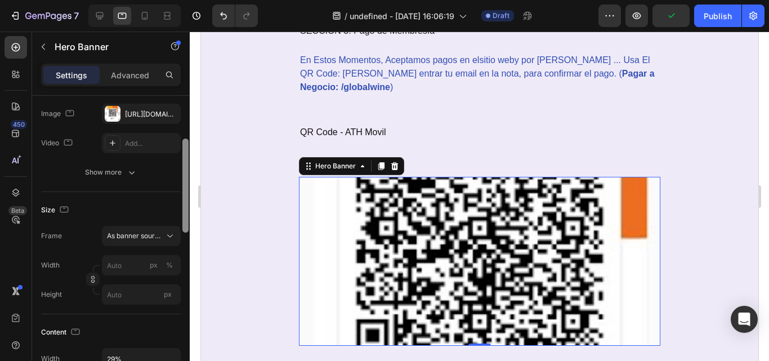
drag, startPoint x: 186, startPoint y: 243, endPoint x: 179, endPoint y: 190, distance: 53.4
click at [179, 190] on div "Layout Top center Background The changes might be hidden by the video. Color Ad…" at bounding box center [111, 244] width 158 height 297
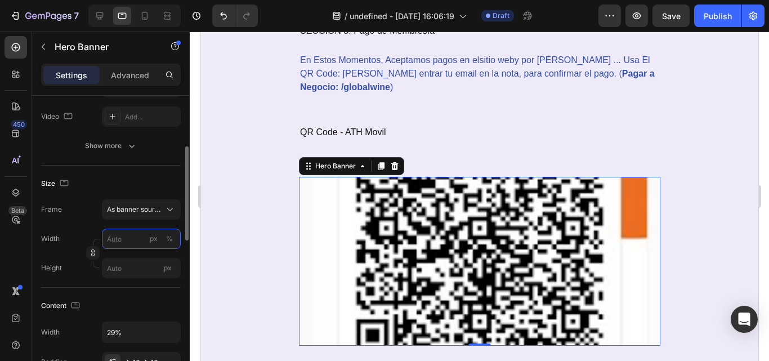
click at [135, 242] on input "px %" at bounding box center [141, 239] width 79 height 20
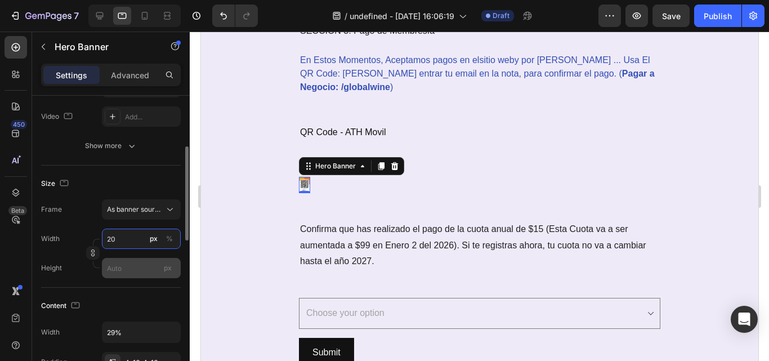
type input "20"
click at [129, 263] on input "px" at bounding box center [141, 268] width 79 height 20
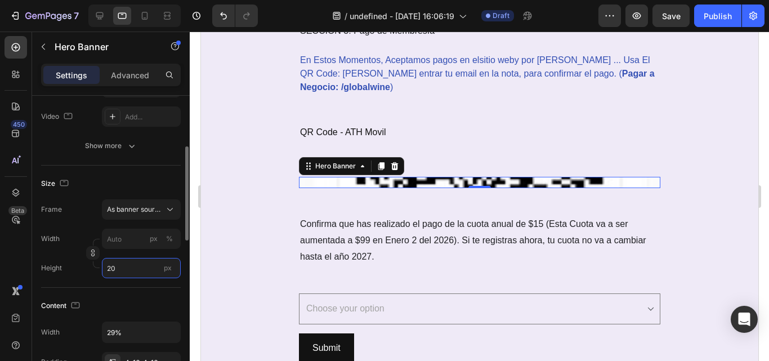
type input "2"
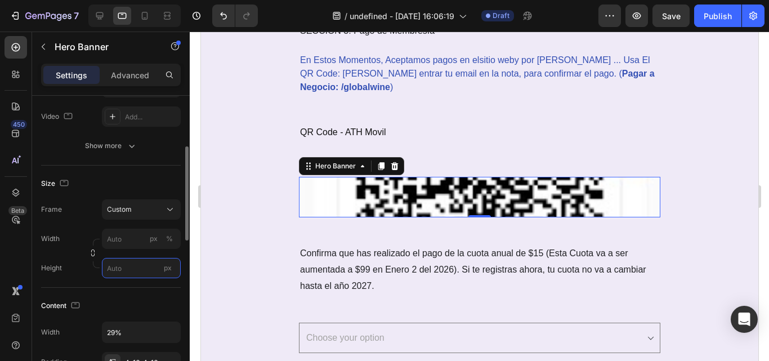
type input "2"
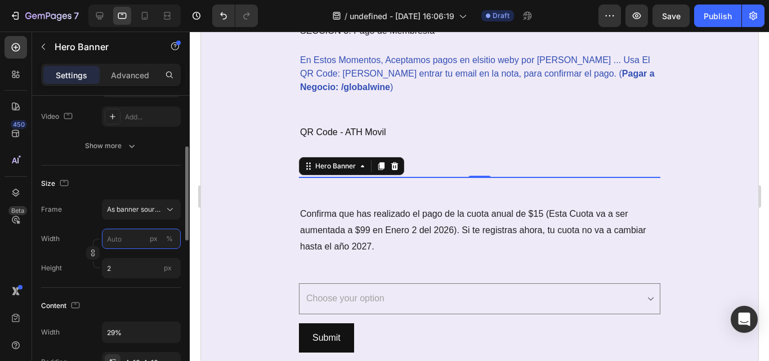
click at [134, 241] on input "px %" at bounding box center [141, 239] width 79 height 20
click at [79, 242] on div "Width px %" at bounding box center [111, 239] width 140 height 20
click at [126, 265] on input "2" at bounding box center [141, 268] width 79 height 20
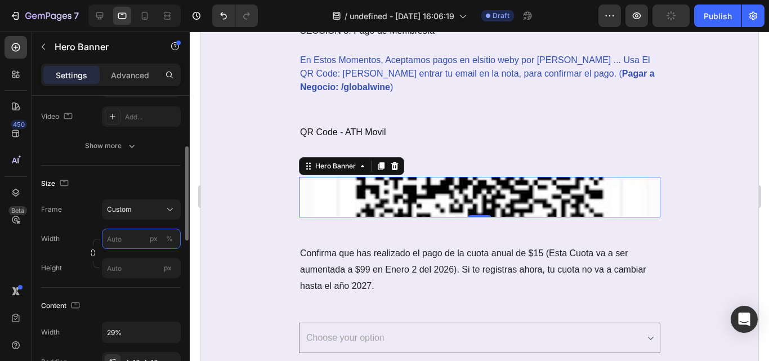
click at [130, 241] on input "px %" at bounding box center [141, 239] width 79 height 20
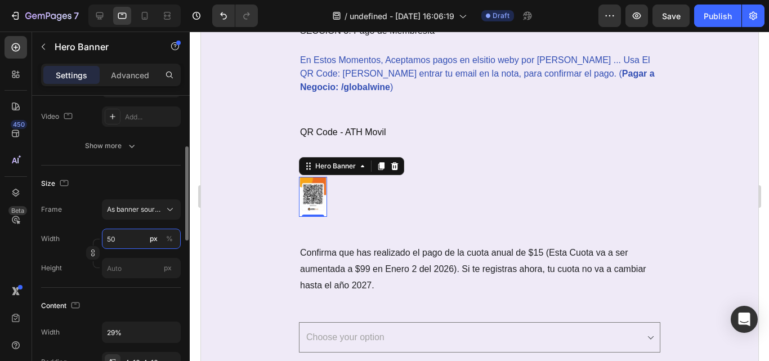
type input "5"
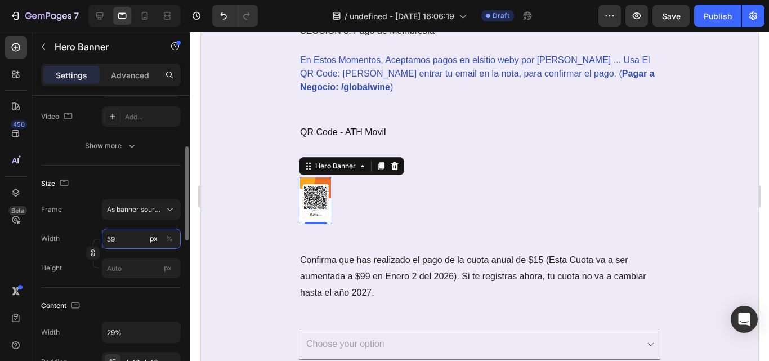
type input "590"
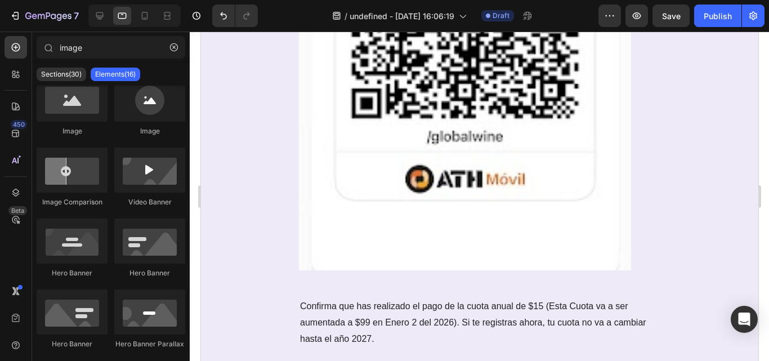
scroll to position [2463, 0]
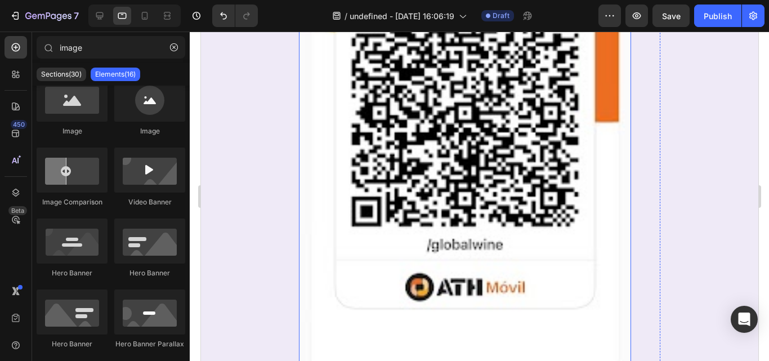
click at [437, 202] on div "Background Image" at bounding box center [465, 143] width 332 height 470
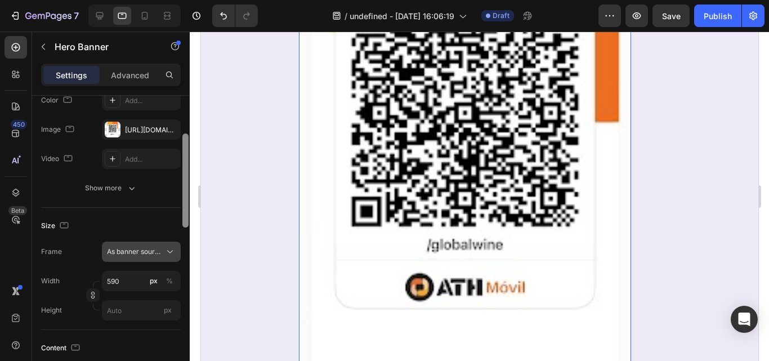
drag, startPoint x: 185, startPoint y: 175, endPoint x: 179, endPoint y: 223, distance: 48.4
click at [179, 224] on div "Layout Top center Background The changes might be hidden by the video. Color Ad…" at bounding box center [111, 244] width 158 height 297
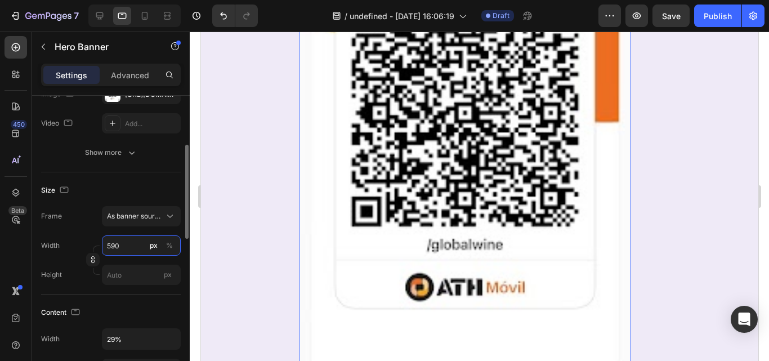
click at [140, 241] on input "590" at bounding box center [141, 245] width 79 height 20
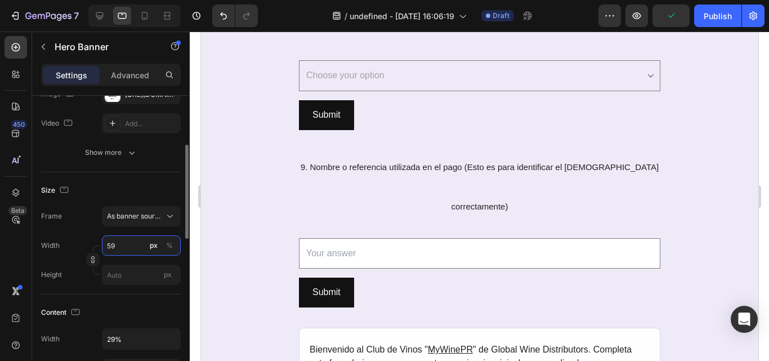
type input "5"
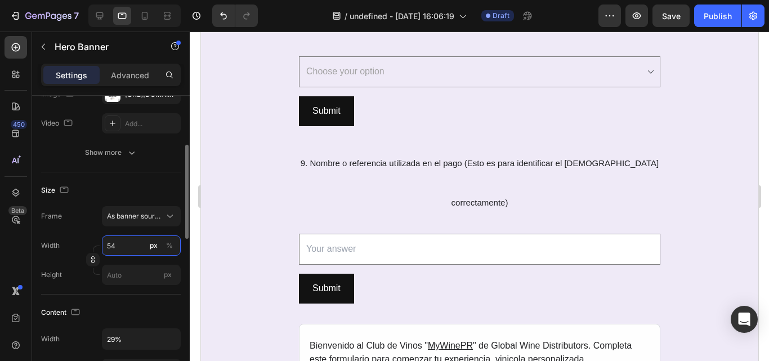
type input "5"
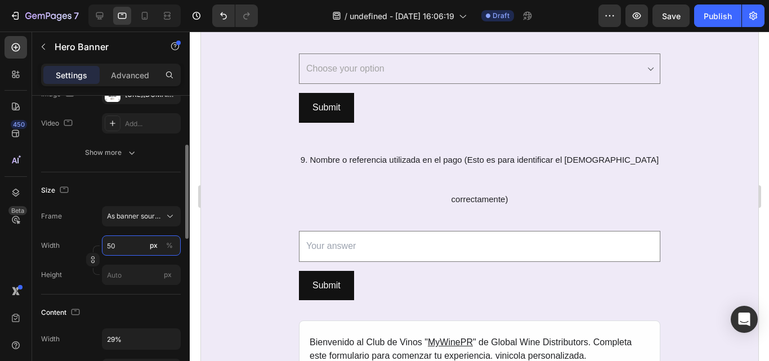
type input "5"
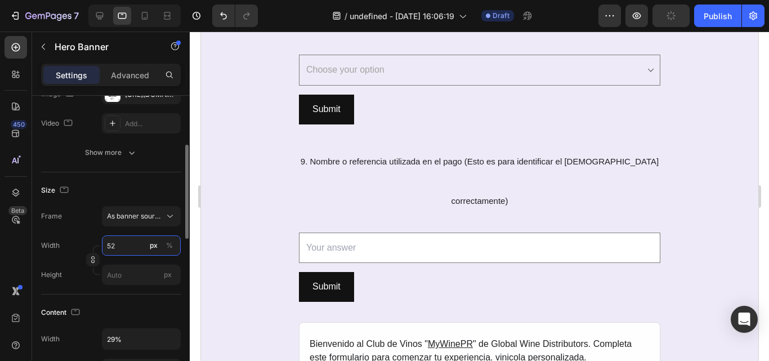
type input "5"
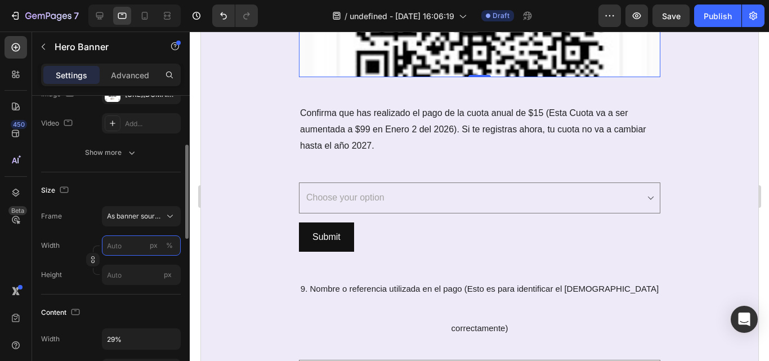
type input "5"
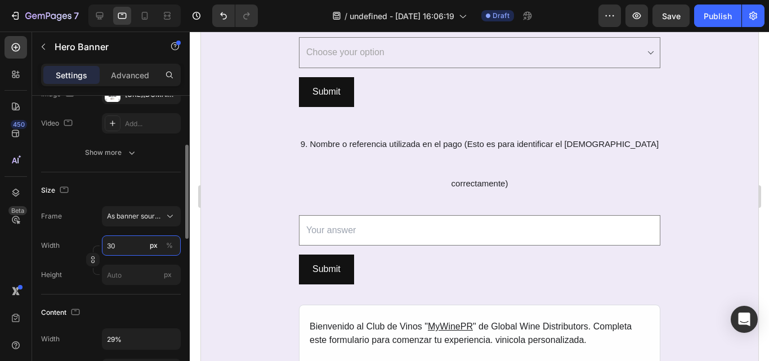
type input "300"
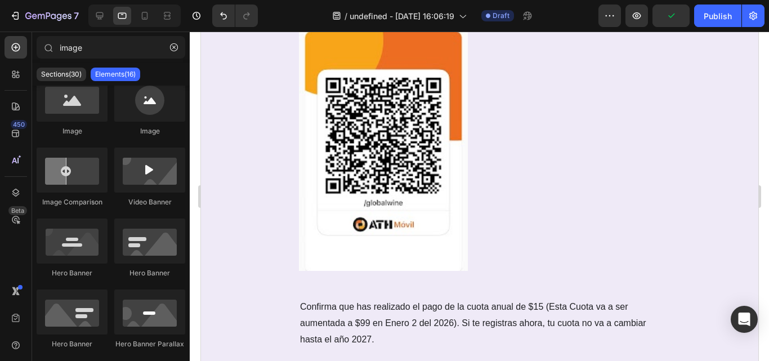
scroll to position [2325, 0]
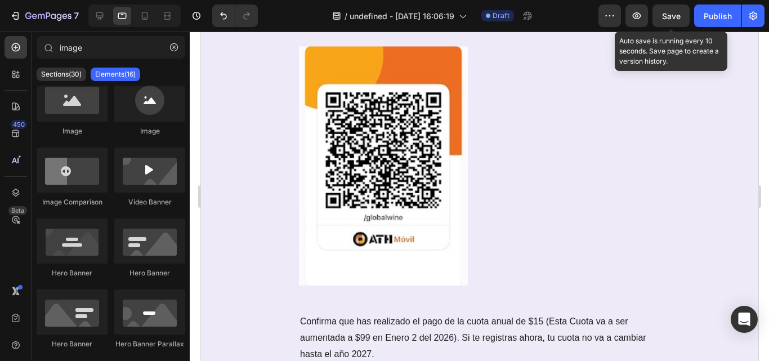
click at [666, 18] on span "Save" at bounding box center [671, 16] width 19 height 10
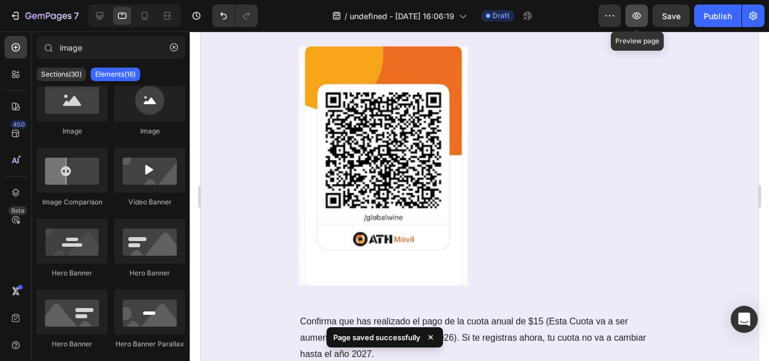
click at [637, 14] on icon "button" at bounding box center [636, 15] width 11 height 11
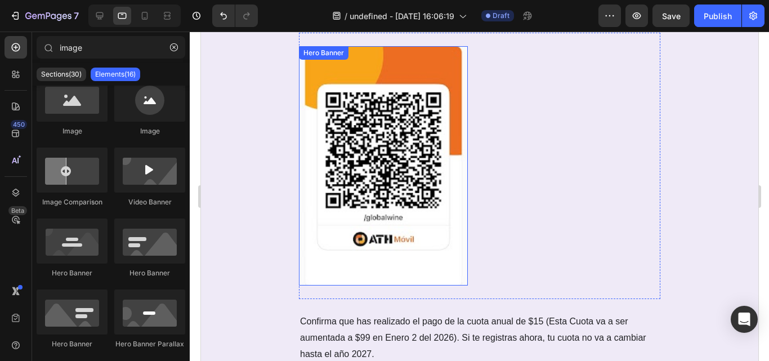
click at [438, 167] on div "Background Image" at bounding box center [383, 165] width 169 height 239
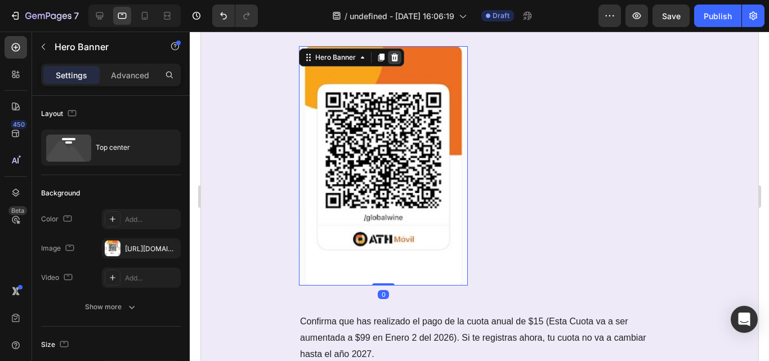
click at [390, 57] on icon at bounding box center [394, 57] width 9 height 9
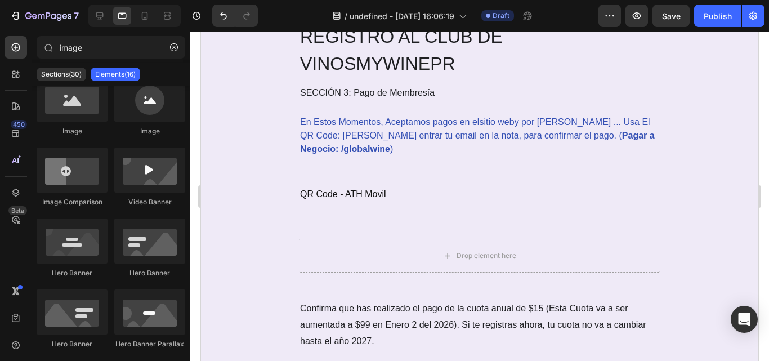
scroll to position [2112, 0]
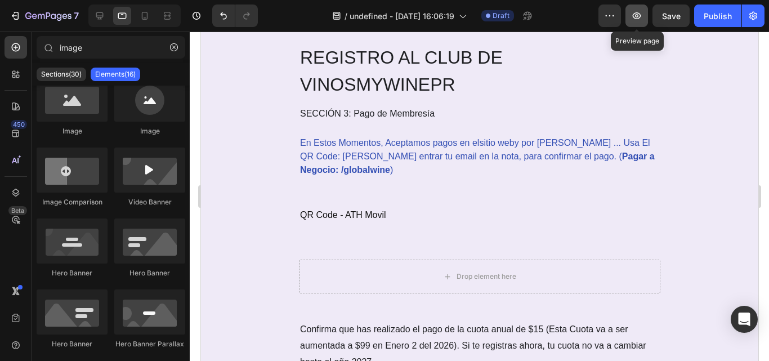
click at [642, 17] on icon "button" at bounding box center [636, 15] width 11 height 11
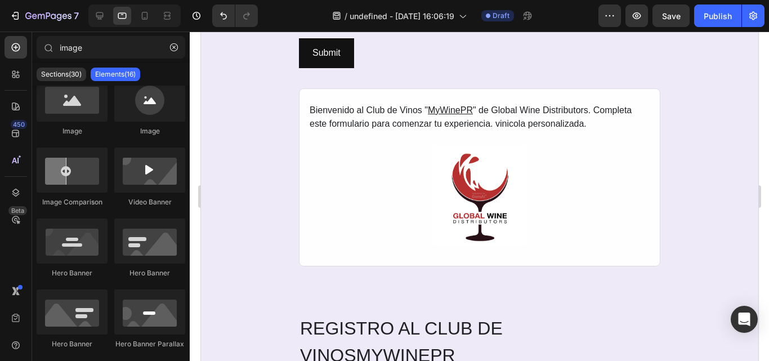
scroll to position [456, 0]
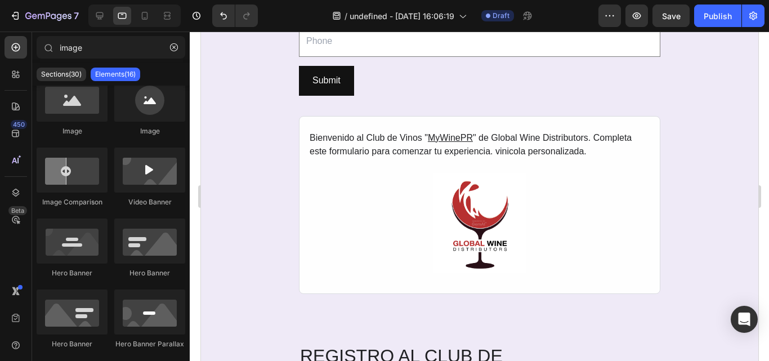
drag, startPoint x: 753, startPoint y: 229, endPoint x: 964, endPoint y: 126, distance: 234.8
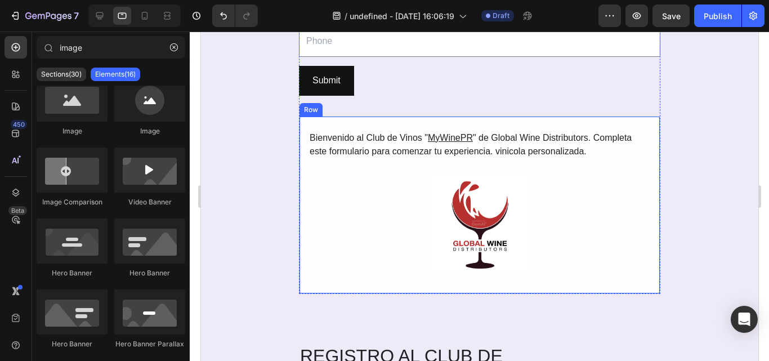
click at [653, 124] on div "Bienvenido al Club de Vinos " MyWinePR " de Global Wine Distributors. Completa …" at bounding box center [480, 205] width 362 height 178
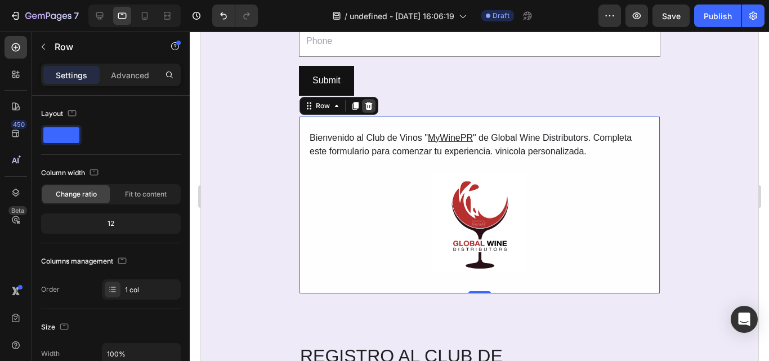
click at [365, 106] on icon at bounding box center [368, 105] width 9 height 9
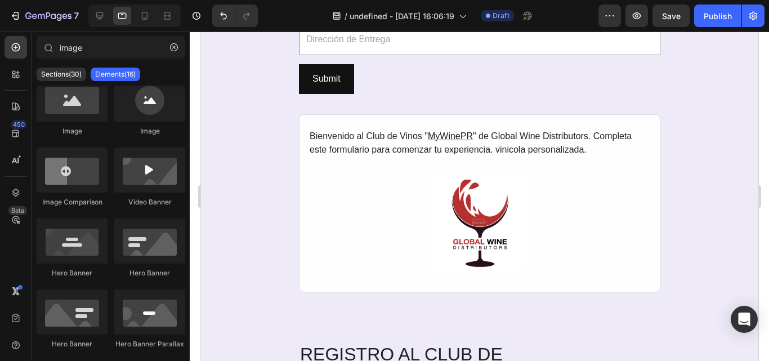
scroll to position [883, 0]
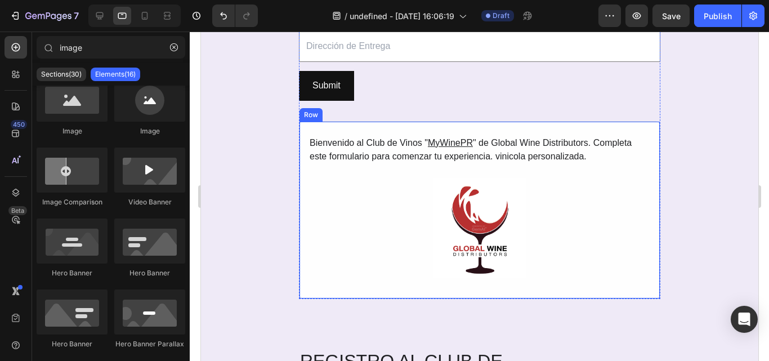
click at [649, 127] on div "Bienvenido al Club de Vinos " MyWinePR " de Global Wine Distributors. Completa …" at bounding box center [480, 210] width 362 height 178
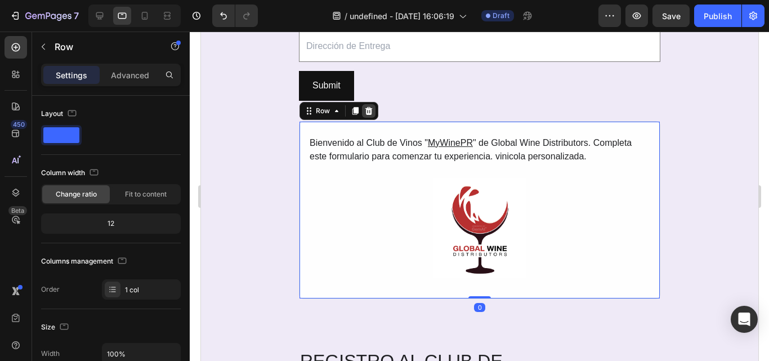
click at [366, 114] on icon at bounding box center [368, 110] width 7 height 8
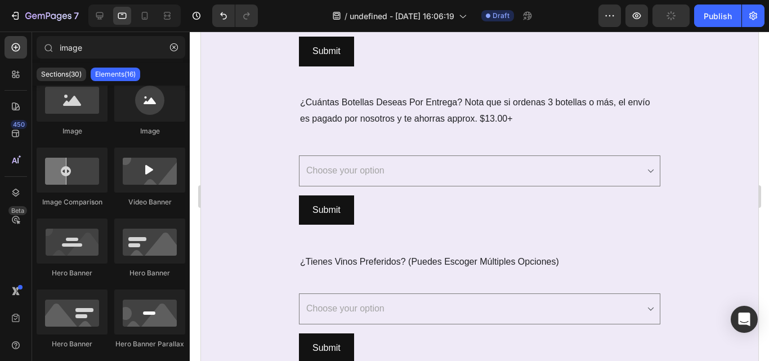
scroll to position [1414, 0]
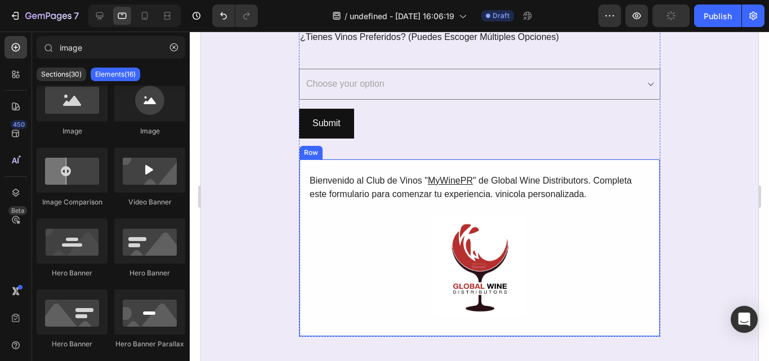
click at [650, 170] on div "Bienvenido al Club de Vinos " MyWinePR " de Global Wine Distributors. Completa …" at bounding box center [480, 248] width 362 height 178
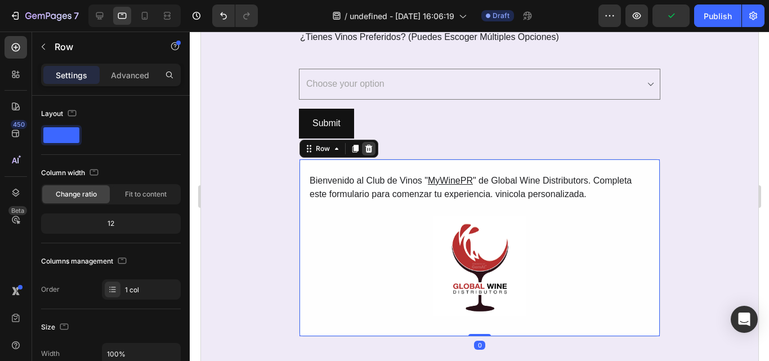
click at [365, 148] on icon at bounding box center [368, 149] width 7 height 8
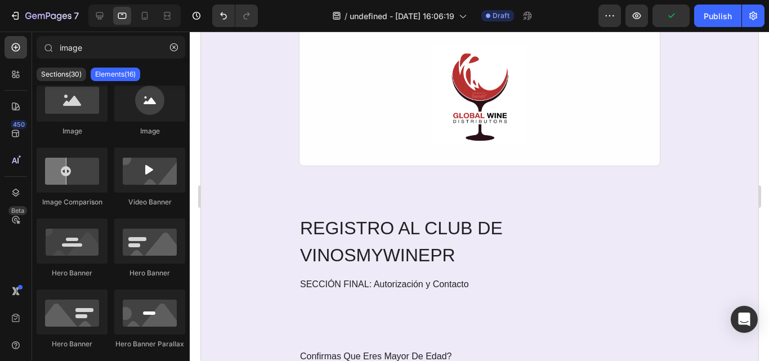
scroll to position [2108, 0]
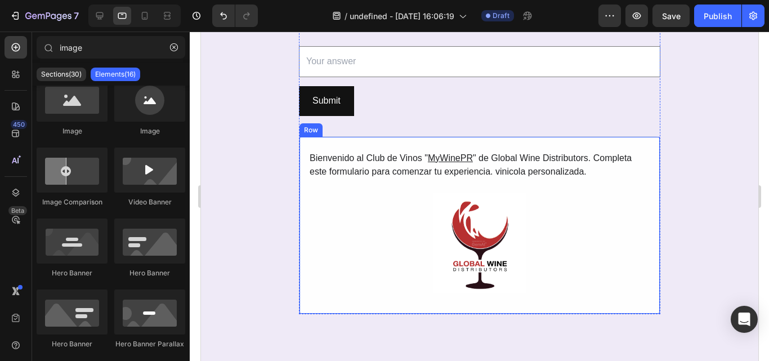
click at [647, 136] on div "Bienvenido al Club de Vinos " MyWinePR " de Global Wine Distributors. Completa …" at bounding box center [480, 225] width 362 height 178
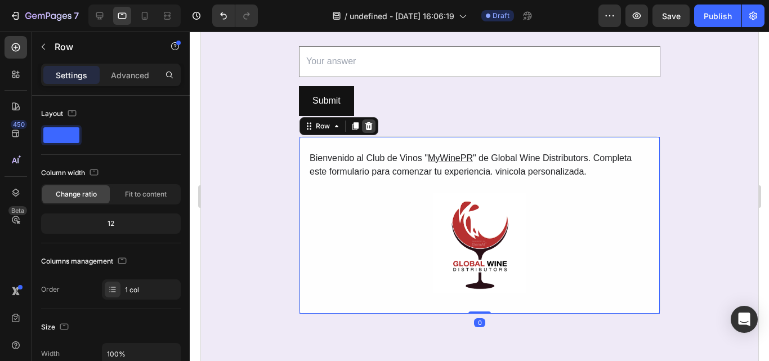
click at [368, 122] on icon at bounding box center [368, 126] width 9 height 9
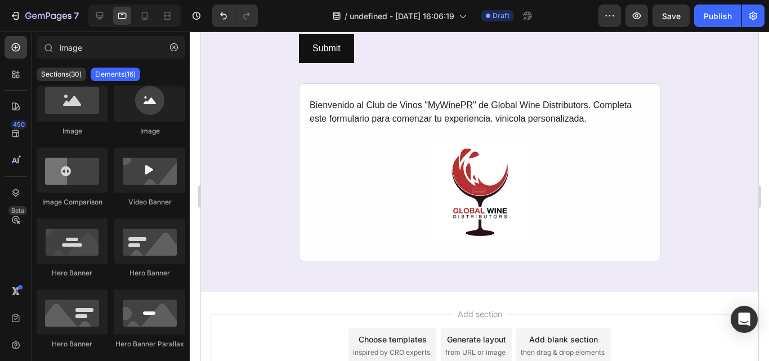
scroll to position [2573, 0]
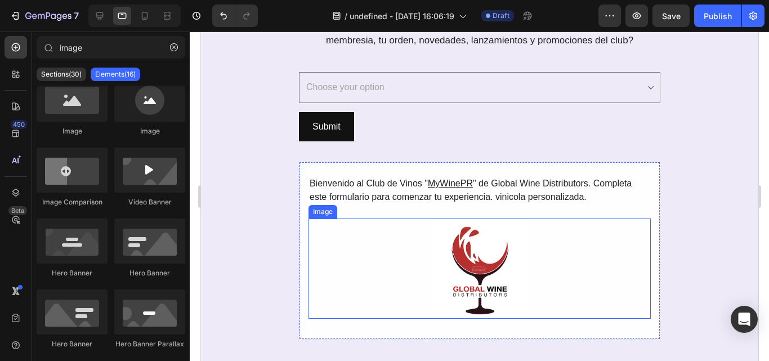
click at [497, 283] on img at bounding box center [479, 269] width 342 height 100
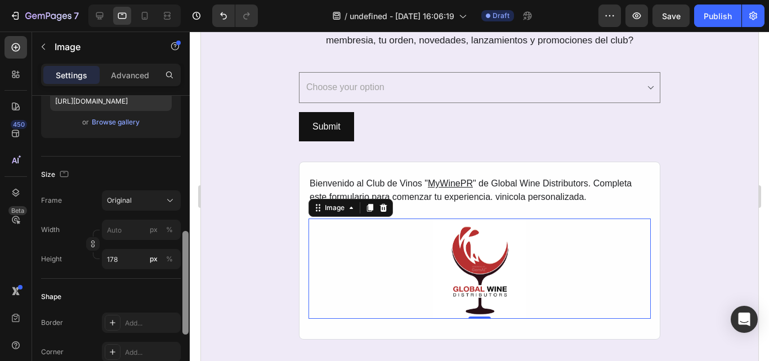
scroll to position [257, 0]
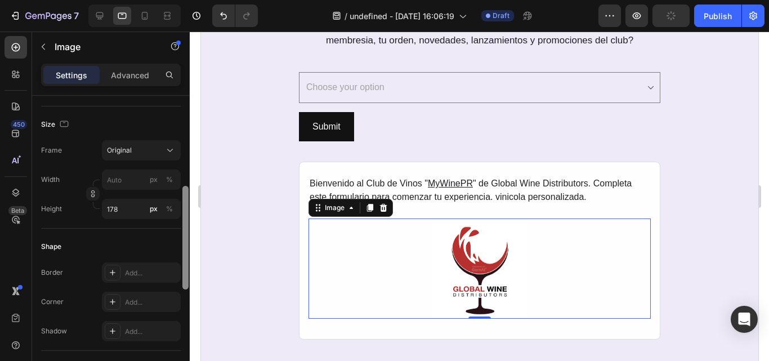
drag, startPoint x: 184, startPoint y: 176, endPoint x: 186, endPoint y: 266, distance: 90.2
click at [186, 266] on div at bounding box center [186, 238] width 6 height 104
click at [127, 212] on input "178" at bounding box center [141, 209] width 79 height 20
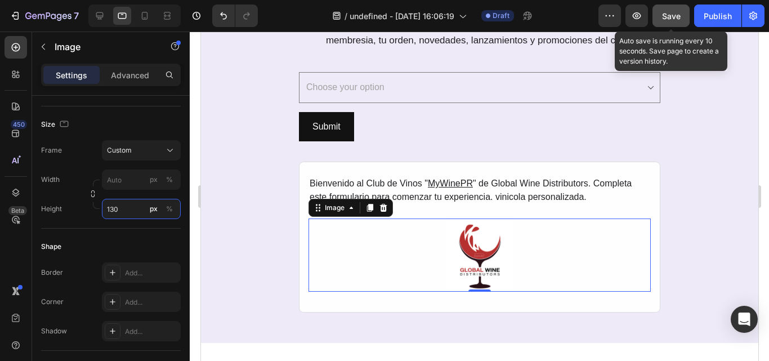
type input "130"
click at [660, 11] on button "Save" at bounding box center [671, 16] width 37 height 23
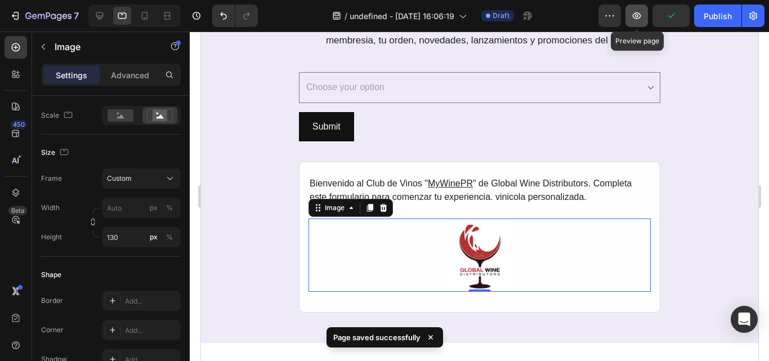
click at [631, 17] on icon "button" at bounding box center [636, 15] width 11 height 11
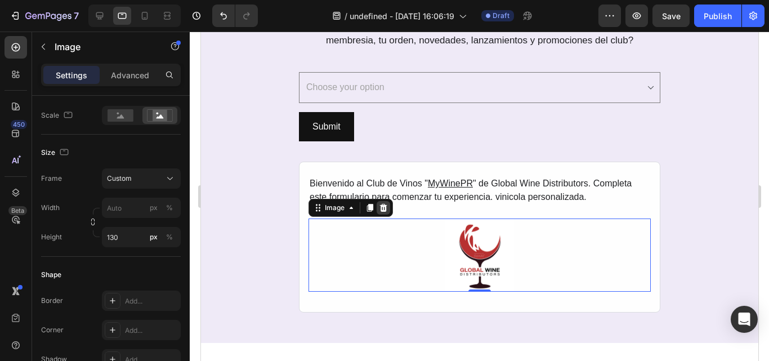
click at [380, 208] on icon at bounding box center [383, 207] width 9 height 9
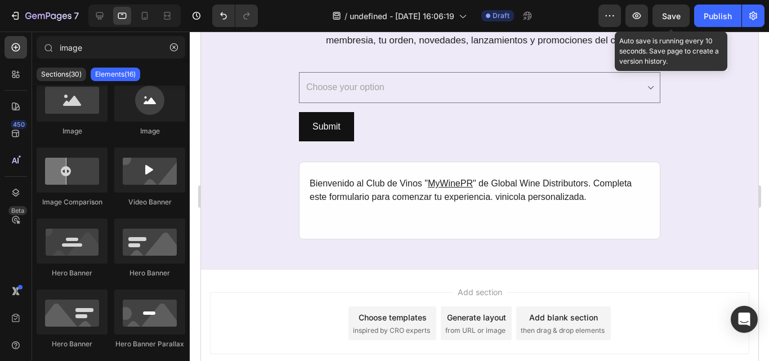
click at [677, 10] on div "Save" at bounding box center [671, 16] width 19 height 12
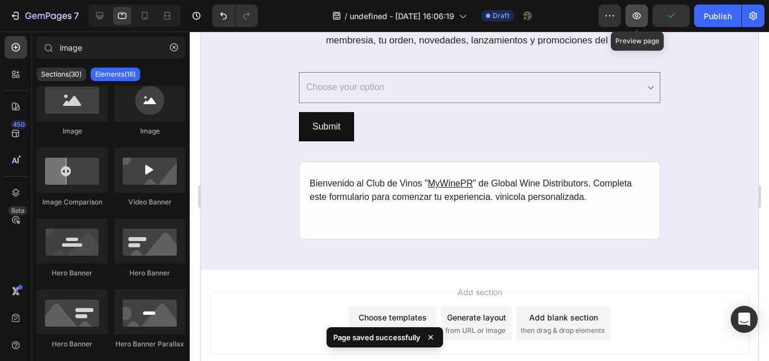
click at [636, 15] on icon "button" at bounding box center [636, 15] width 11 height 11
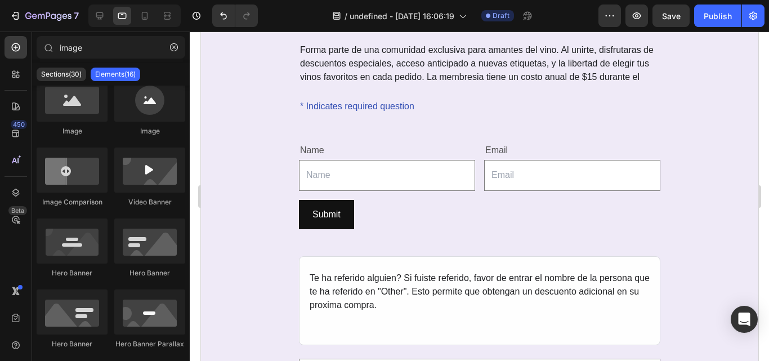
scroll to position [0, 0]
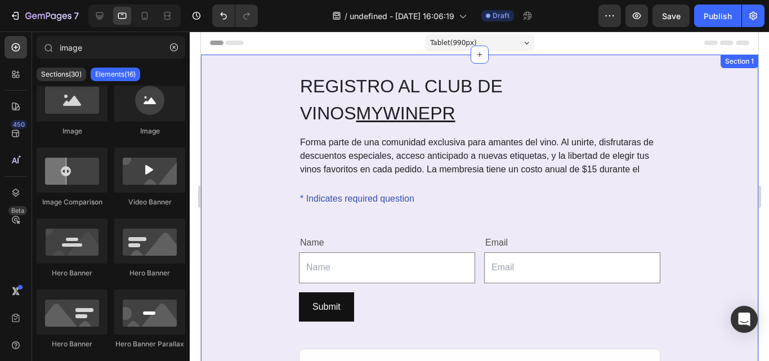
click at [713, 110] on div "REGISTRO AL CLUB DE VINOS MYWINEPR Heading Forma parte de una comunidad exclusi…" at bounding box center [480, 329] width 558 height 514
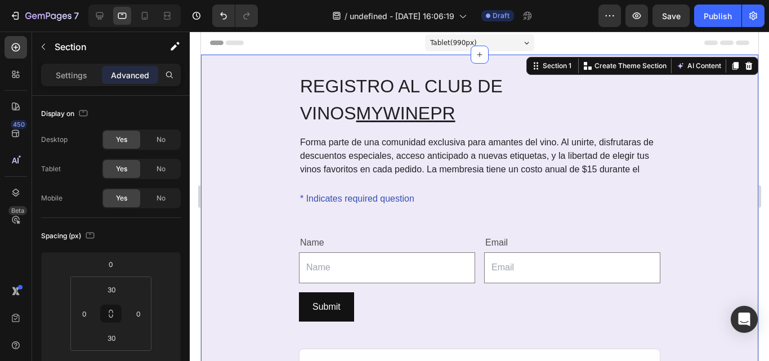
click at [239, 151] on div "REGISTRO AL CLUB DE VINOS MYWINEPR Heading Forma parte de una comunidad exclusi…" at bounding box center [480, 329] width 558 height 514
drag, startPoint x: 185, startPoint y: 126, endPoint x: 148, endPoint y: 99, distance: 46.8
click at [148, 100] on div "Display on Desktop Yes No Tablet Yes No Mobile Yes No Spacing (px) 0 0 30 0 30 …" at bounding box center [111, 244] width 158 height 297
click at [86, 112] on icon "button" at bounding box center [83, 113] width 11 height 11
click at [82, 82] on div "Settings" at bounding box center [71, 75] width 56 height 18
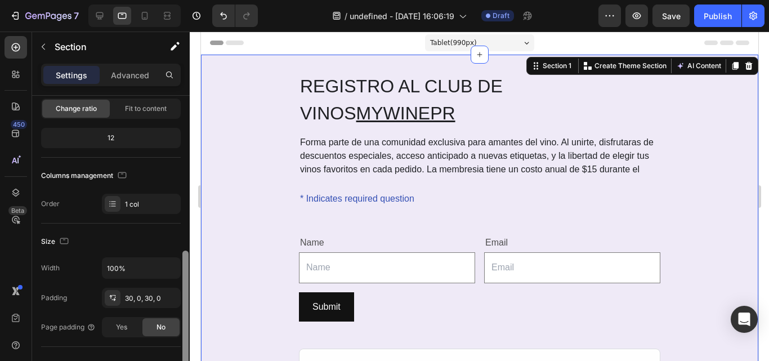
scroll to position [166, 0]
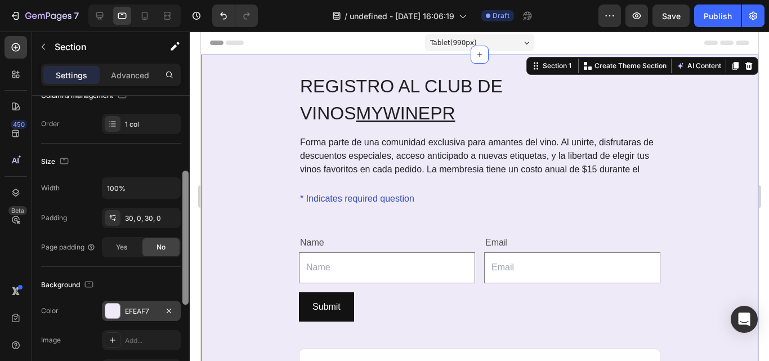
drag, startPoint x: 186, startPoint y: 177, endPoint x: 176, endPoint y: 270, distance: 92.9
click at [176, 270] on div "Layout Column width Change ratio Fit to content 12 Columns management Order 1 c…" at bounding box center [111, 244] width 158 height 297
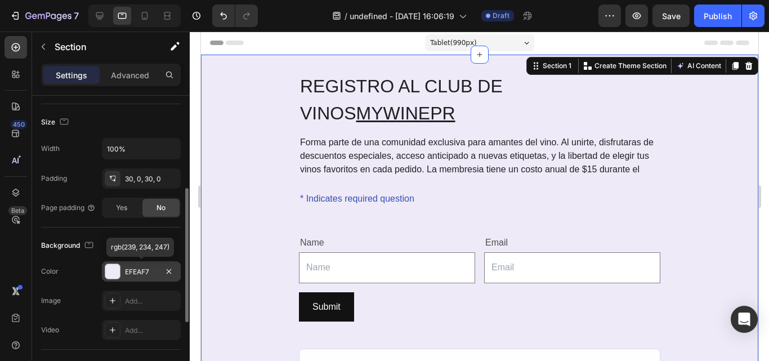
click at [111, 268] on div at bounding box center [112, 271] width 15 height 15
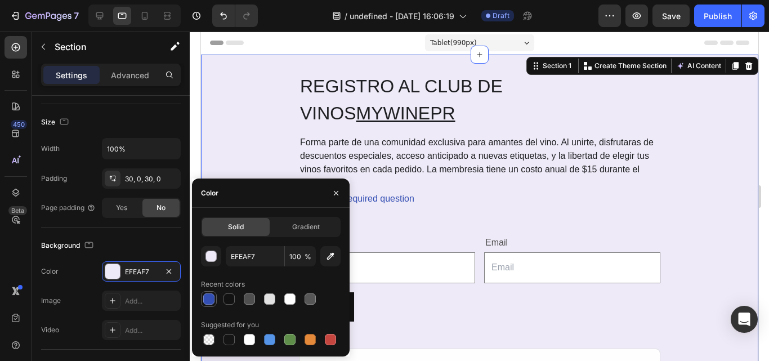
click at [210, 301] on div at bounding box center [208, 298] width 11 height 11
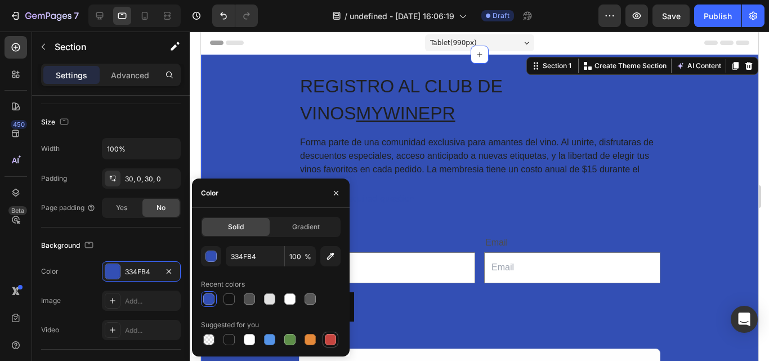
click at [329, 338] on div at bounding box center [330, 339] width 11 height 11
type input "C5453F"
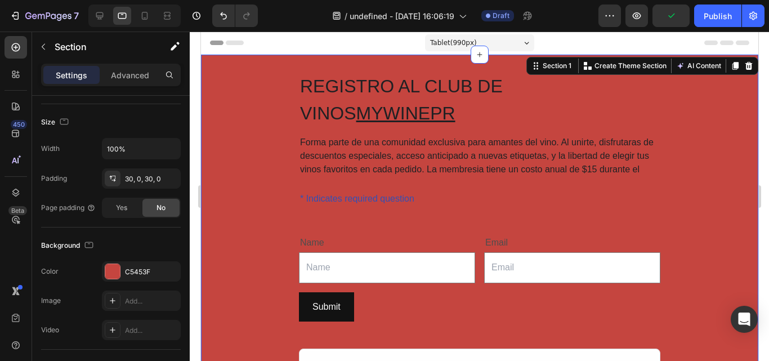
click at [769, 235] on div at bounding box center [480, 197] width 580 height 330
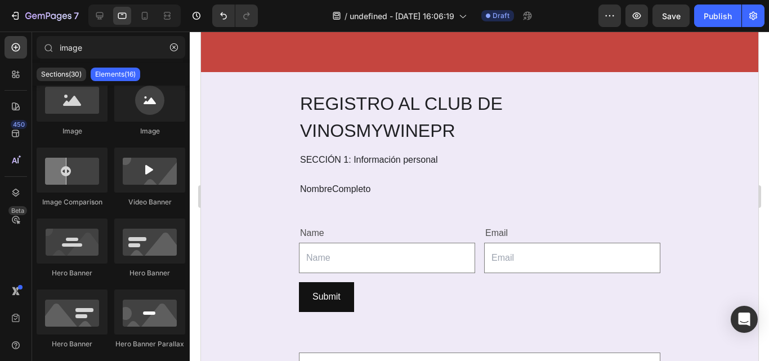
scroll to position [536, 0]
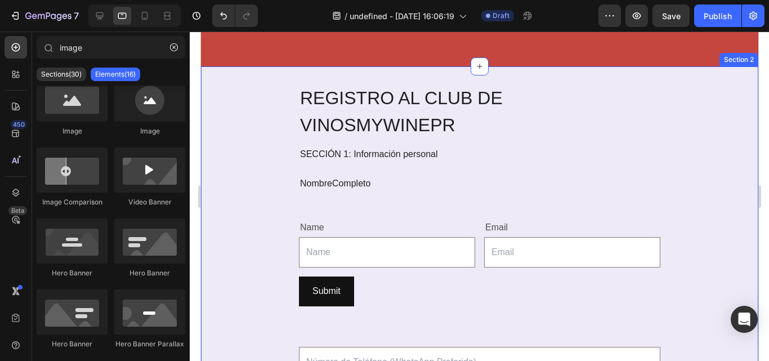
click at [656, 136] on div "REGISTRO AL CLUB DE VINOS MYWINEPR Heading SECCIÓN 1: Información personal Text…" at bounding box center [480, 282] width 558 height 398
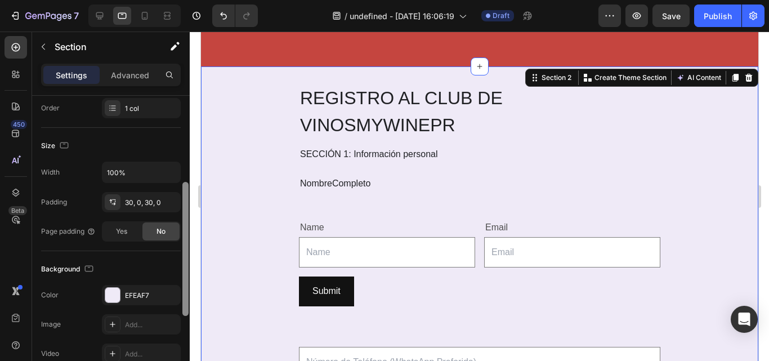
drag, startPoint x: 183, startPoint y: 183, endPoint x: 166, endPoint y: 266, distance: 85.1
click at [166, 266] on div "Layout Column width Change ratio Fit to content 12 Columns management Order 1 c…" at bounding box center [111, 244] width 158 height 297
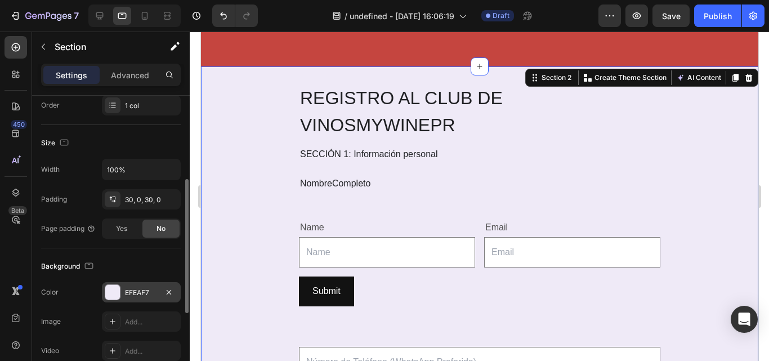
click at [112, 290] on div at bounding box center [112, 292] width 15 height 15
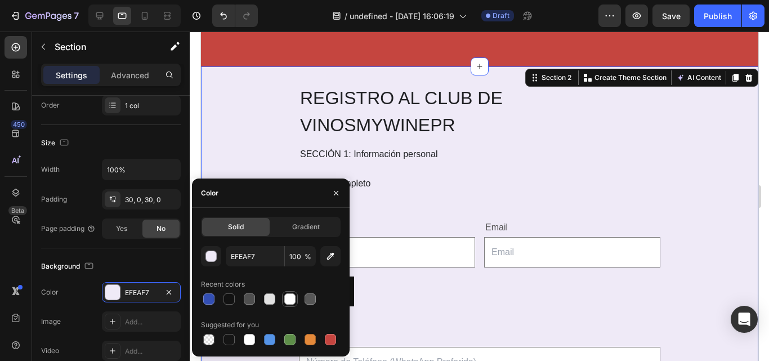
click at [290, 299] on div at bounding box center [289, 298] width 11 height 11
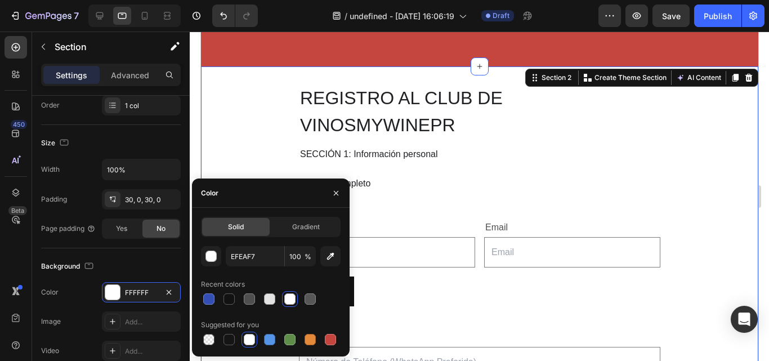
type input "FFFFFF"
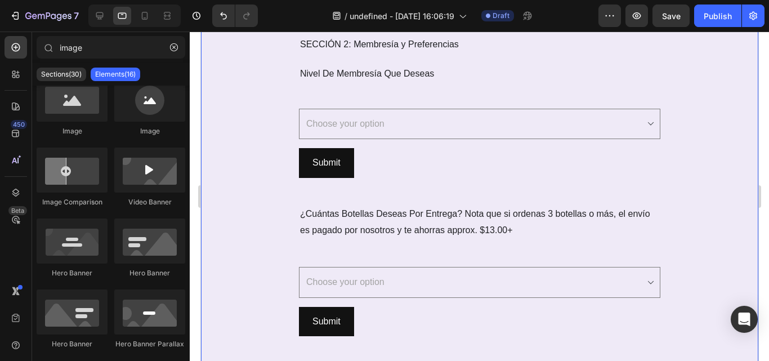
scroll to position [1083, 0]
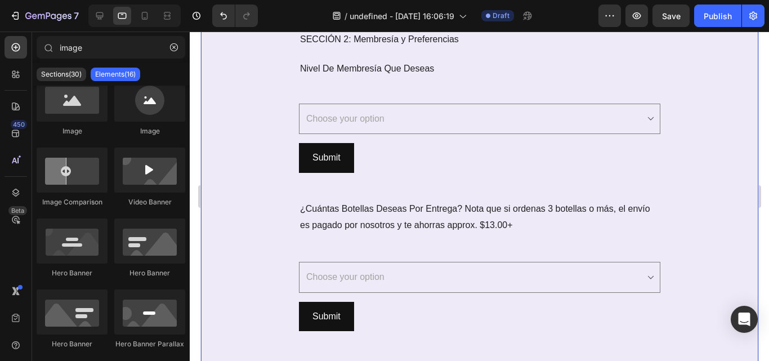
click at [679, 220] on div "REGISTRO AL CLUB DE VINOS MYWINEPR Heading SECCIÓN 2: Membresía y Preferencias …" at bounding box center [480, 235] width 558 height 535
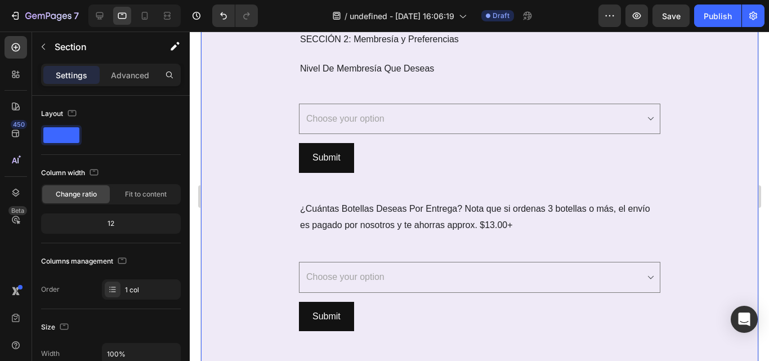
click at [252, 252] on div "REGISTRO AL CLUB DE VINOS MYWINEPR Heading SECCIÓN 2: Membresía y Preferencias …" at bounding box center [480, 235] width 558 height 535
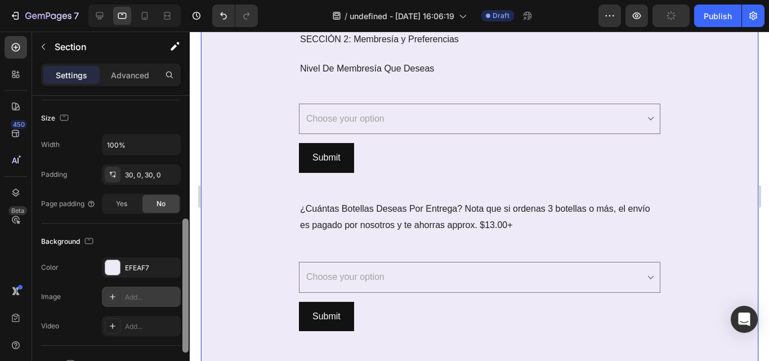
scroll to position [229, 0]
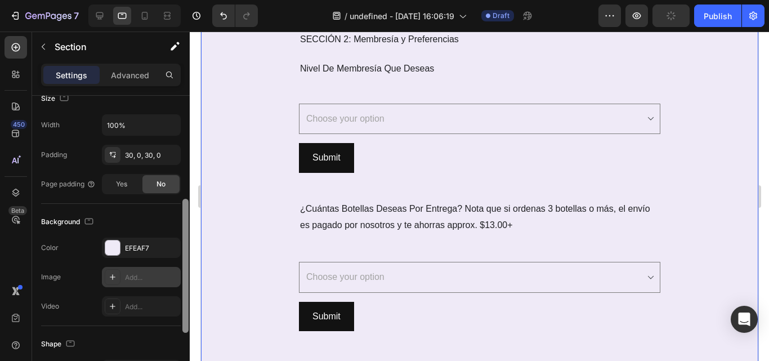
drag, startPoint x: 186, startPoint y: 179, endPoint x: 162, endPoint y: 282, distance: 106.4
click at [162, 282] on div "Layout Column width Change ratio Fit to content 12 Columns management Order 1 c…" at bounding box center [111, 244] width 158 height 297
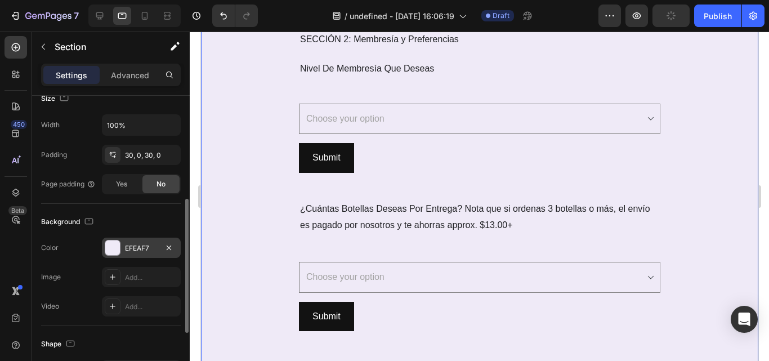
click at [126, 250] on div "EFEAF7" at bounding box center [141, 248] width 33 height 10
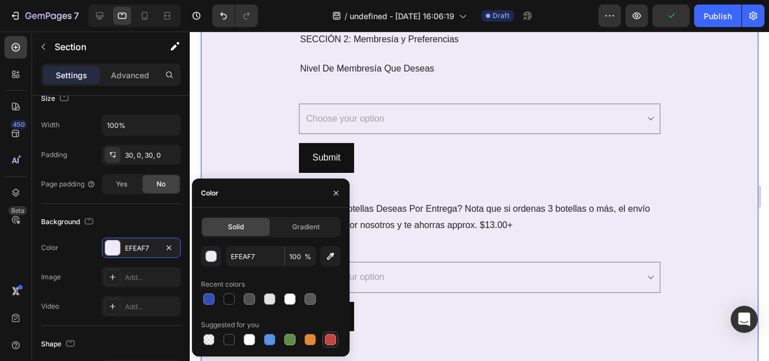
click at [331, 339] on div at bounding box center [330, 339] width 11 height 11
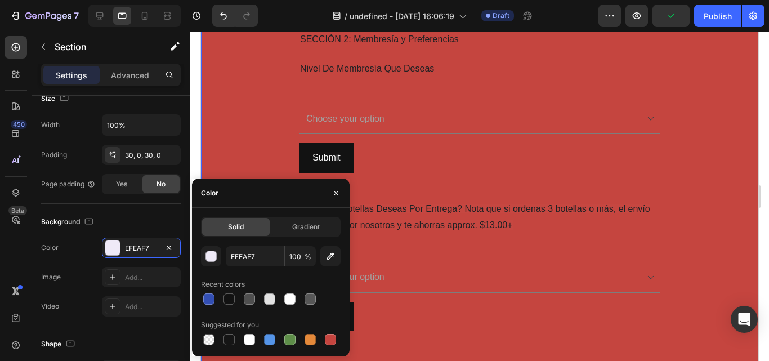
type input "C5453F"
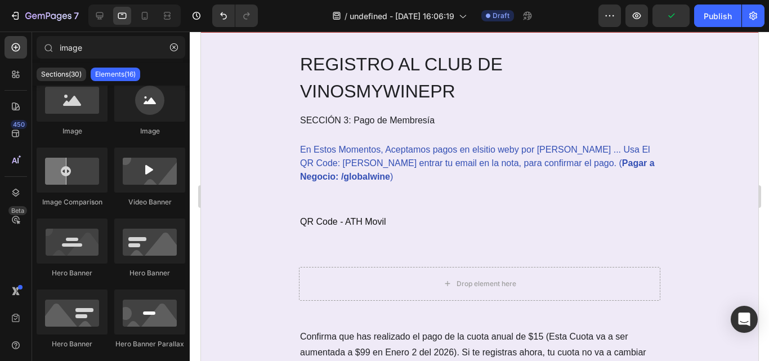
scroll to position [1598, 0]
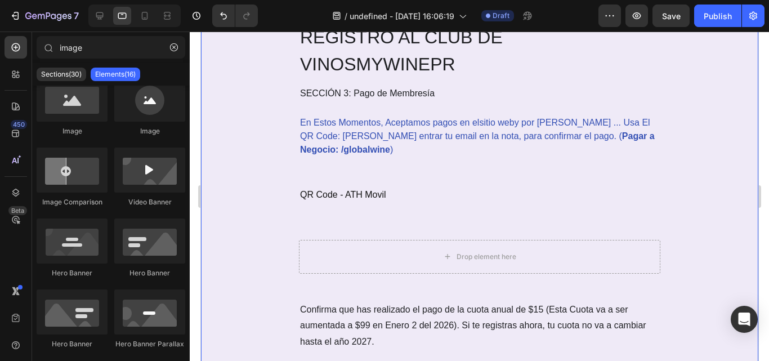
click at [690, 212] on div "REGISTRO AL CLUB DE VINOS MYWINEPR Heading SECCIÓN 3: Pago de Membresía Text Bl…" at bounding box center [480, 341] width 558 height 637
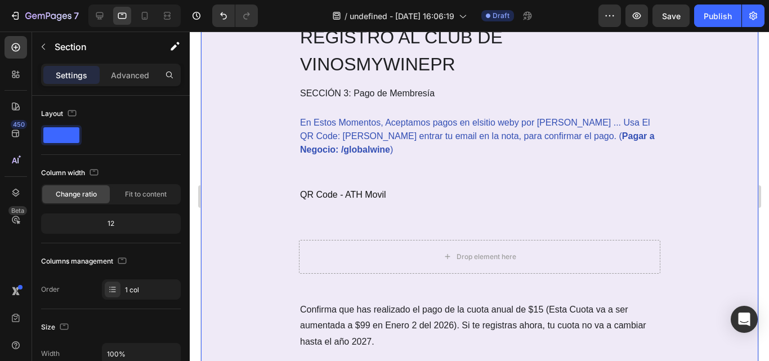
click at [230, 190] on div "REGISTRO AL CLUB DE VINOS MYWINEPR Heading SECCIÓN 3: Pago de Membresía Text Bl…" at bounding box center [480, 341] width 558 height 637
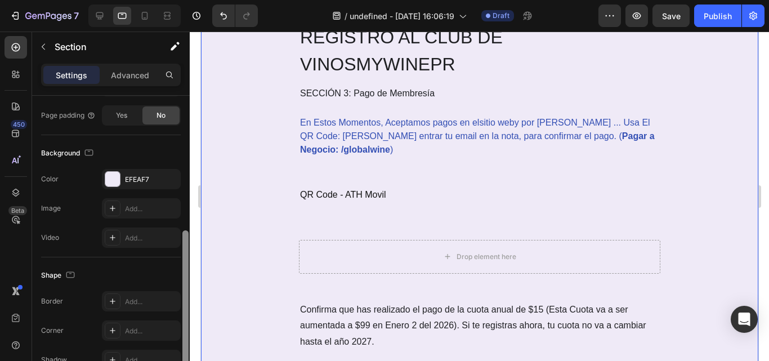
drag, startPoint x: 182, startPoint y: 166, endPoint x: 183, endPoint y: 239, distance: 72.7
click at [183, 239] on div at bounding box center [185, 244] width 8 height 297
click at [181, 253] on div at bounding box center [185, 307] width 8 height 297
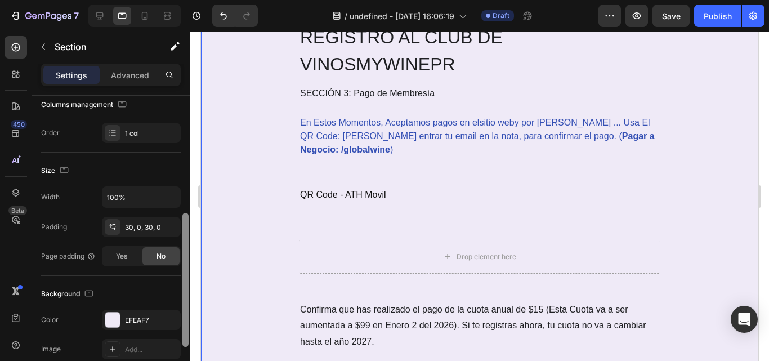
drag, startPoint x: 185, startPoint y: 244, endPoint x: 183, endPoint y: 301, distance: 57.0
click at [183, 301] on div at bounding box center [186, 280] width 6 height 134
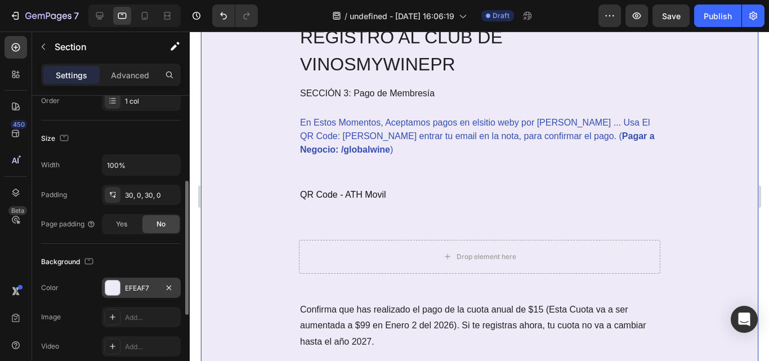
click at [135, 281] on div "EFEAF7" at bounding box center [141, 288] width 79 height 20
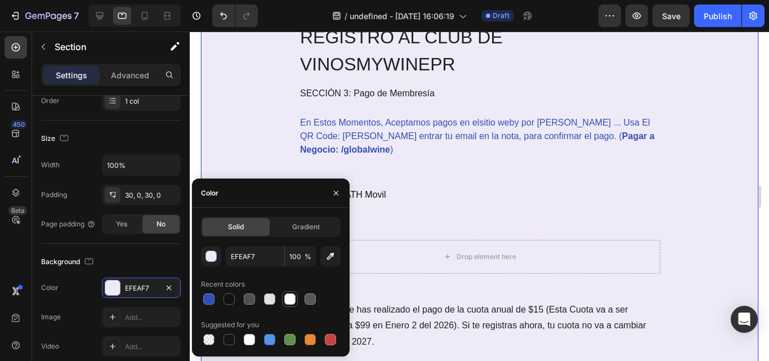
click at [290, 302] on div at bounding box center [289, 298] width 11 height 11
type input "FFFFFF"
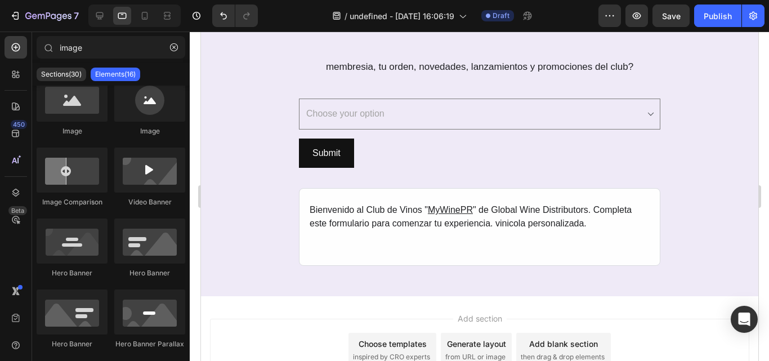
scroll to position [2595, 0]
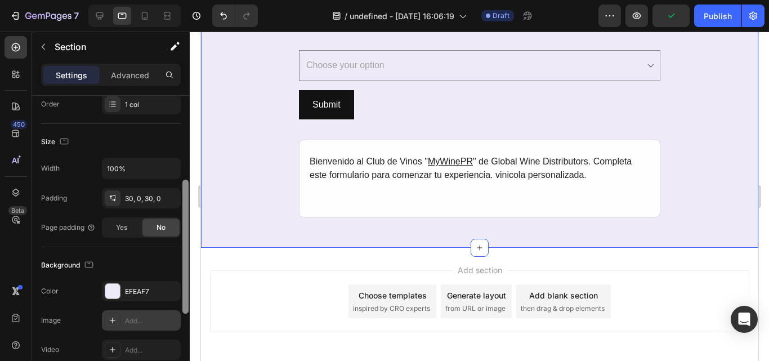
drag, startPoint x: 186, startPoint y: 201, endPoint x: 171, endPoint y: 295, distance: 95.9
click at [171, 295] on div "Layout Column width Change ratio Fit to content 12 Columns management Order 1 c…" at bounding box center [111, 244] width 158 height 297
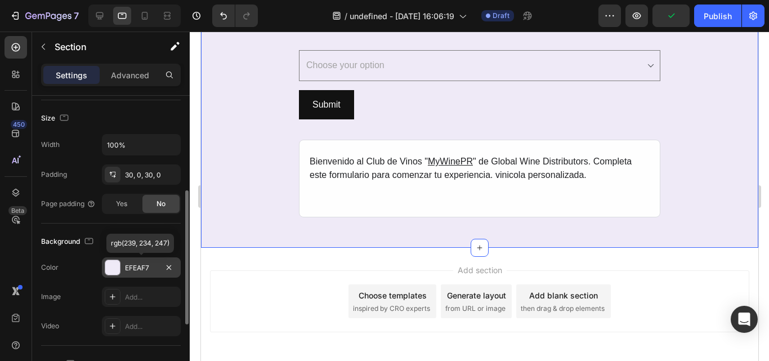
click at [125, 261] on div "EFEAF7" at bounding box center [141, 267] width 79 height 20
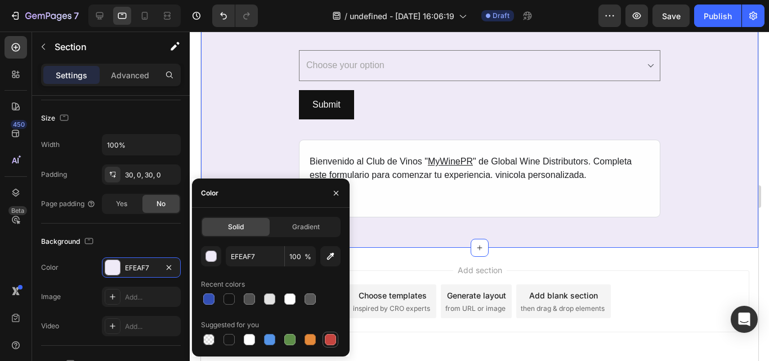
click at [333, 341] on div at bounding box center [330, 339] width 11 height 11
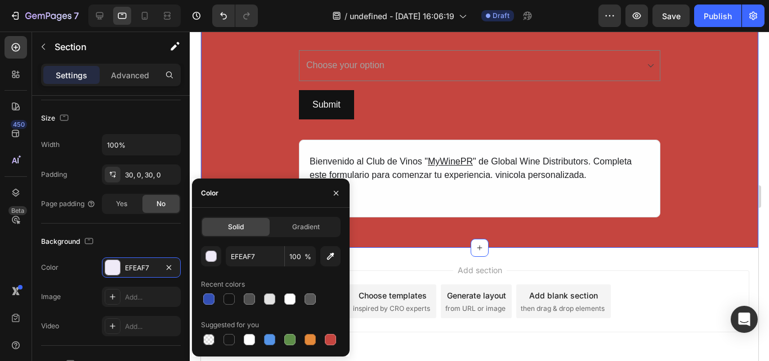
type input "C5453F"
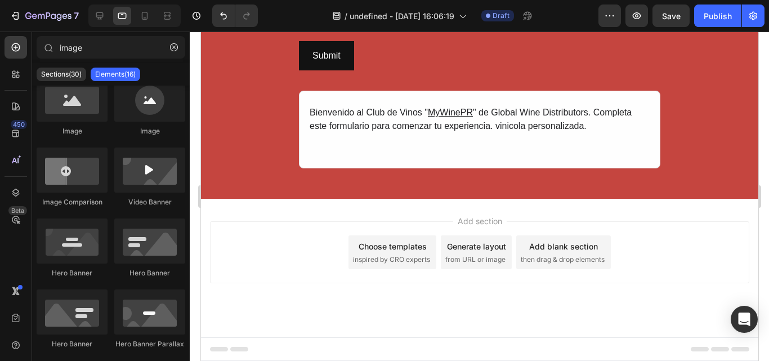
scroll to position [2595, 0]
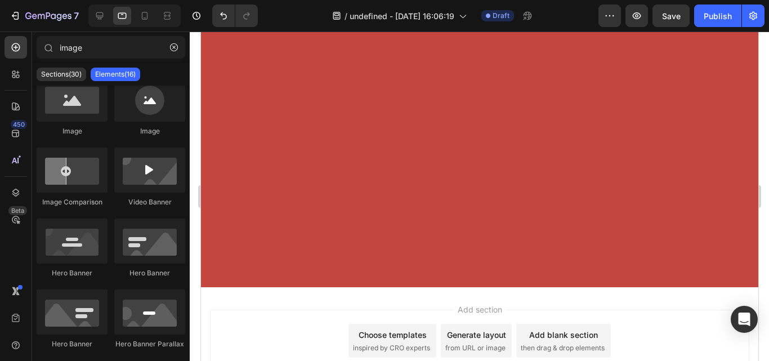
drag, startPoint x: 754, startPoint y: 341, endPoint x: 840, endPoint y: 44, distance: 309.3
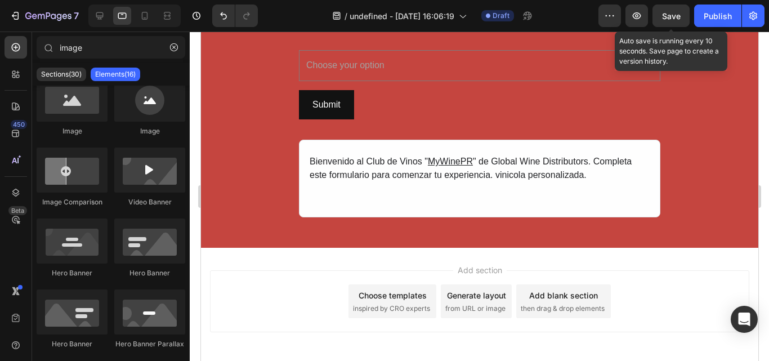
click at [663, 15] on span "Save" at bounding box center [671, 16] width 19 height 10
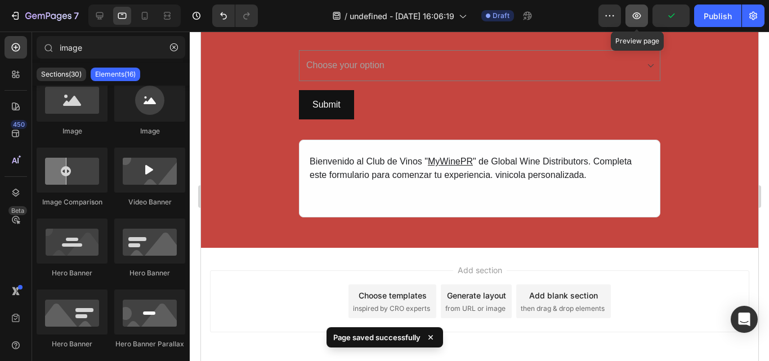
click at [639, 16] on icon "button" at bounding box center [637, 15] width 8 height 7
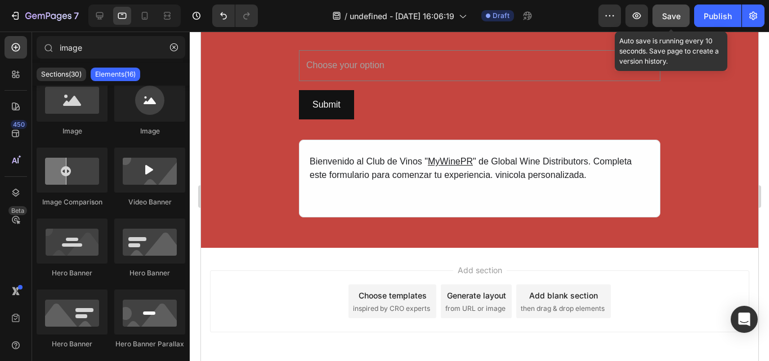
click at [686, 18] on button "Save" at bounding box center [671, 16] width 37 height 23
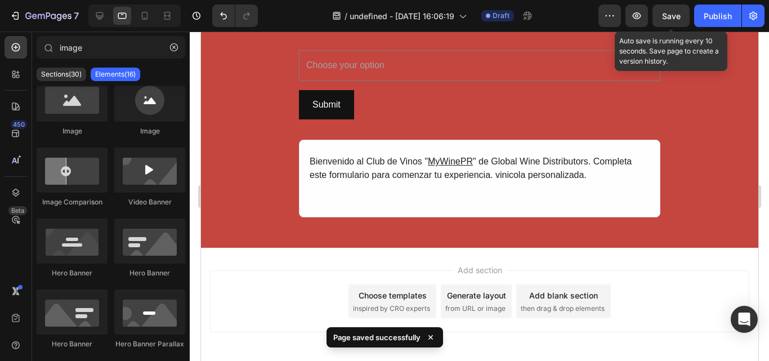
click at [678, 16] on span "Save" at bounding box center [671, 16] width 19 height 10
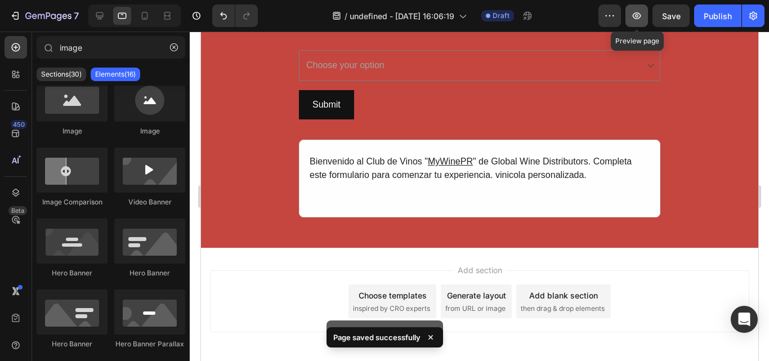
click at [637, 16] on icon "button" at bounding box center [637, 15] width 8 height 7
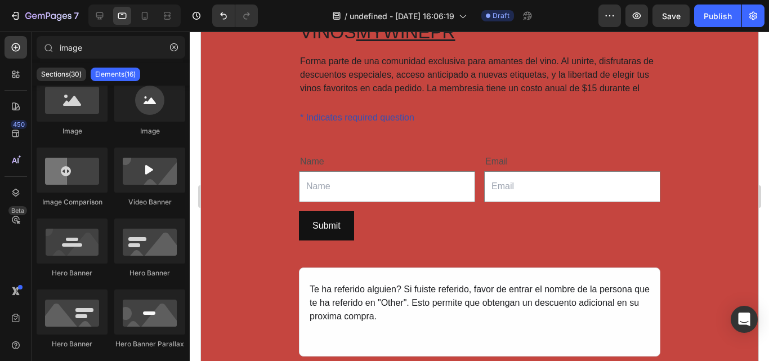
scroll to position [0, 0]
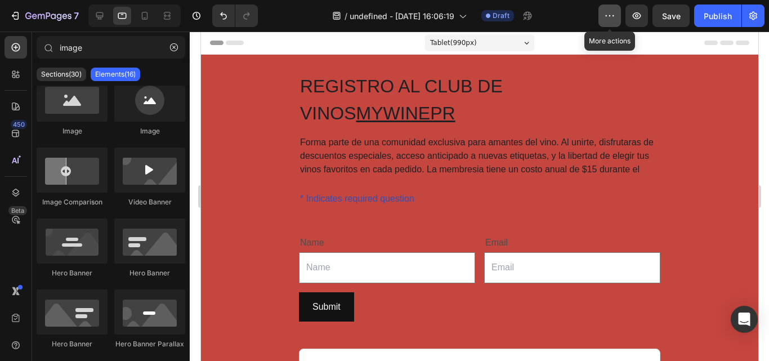
click at [612, 17] on icon "button" at bounding box center [609, 15] width 11 height 11
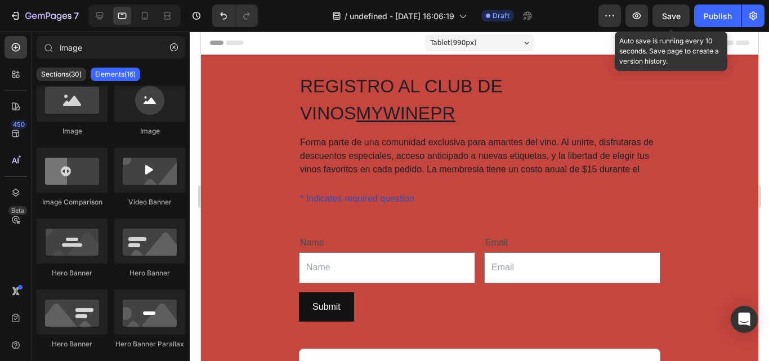
click at [666, 13] on span "Save" at bounding box center [671, 16] width 19 height 10
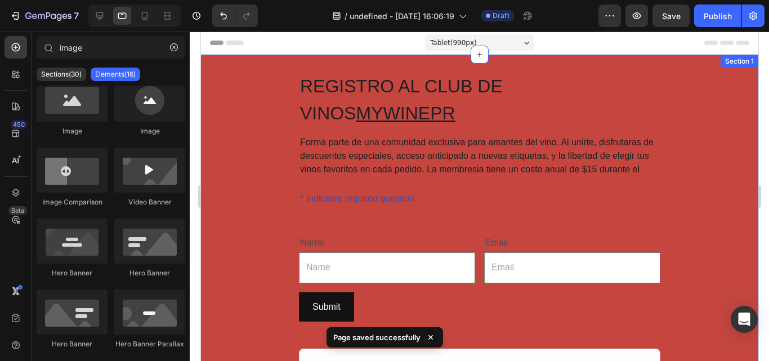
click at [672, 89] on div "REGISTRO AL CLUB DE VINOS MYWINEPR Heading Forma parte de una comunidad exclusi…" at bounding box center [480, 329] width 558 height 514
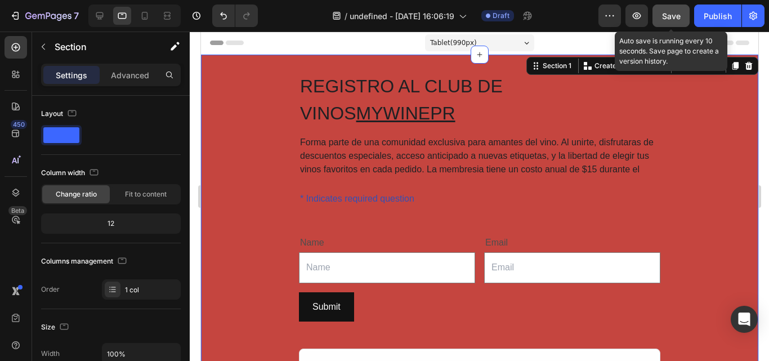
click at [684, 19] on button "Save" at bounding box center [671, 16] width 37 height 23
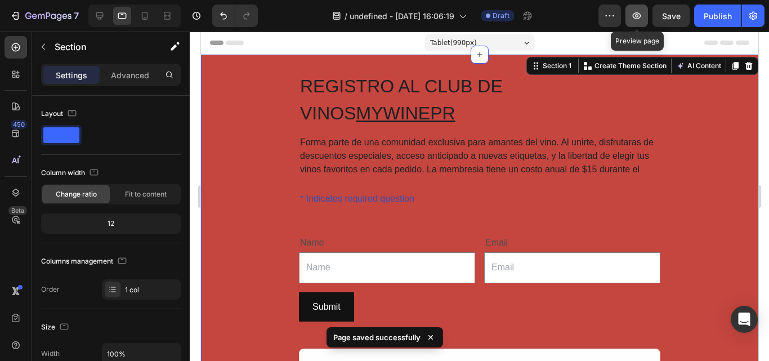
click at [642, 20] on icon "button" at bounding box center [636, 15] width 11 height 11
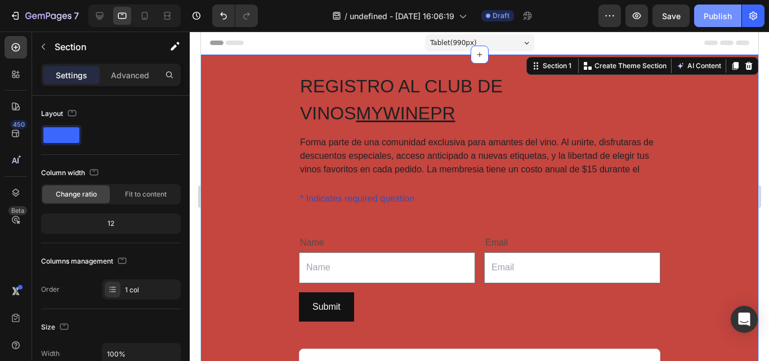
click at [733, 18] on button "Publish" at bounding box center [718, 16] width 47 height 23
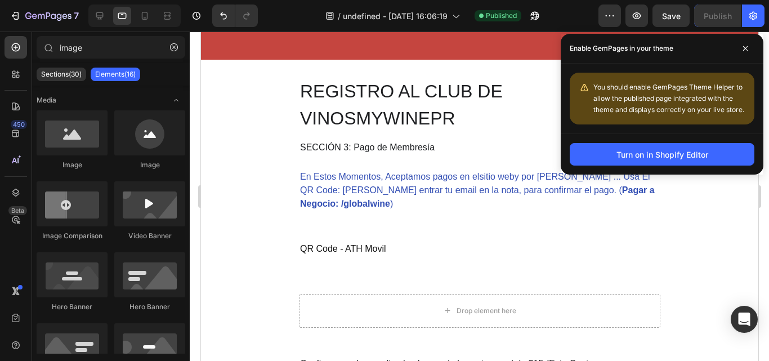
scroll to position [1333, 0]
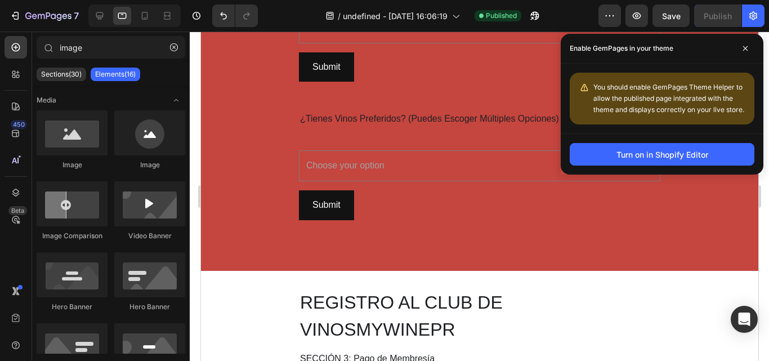
drag, startPoint x: 753, startPoint y: 61, endPoint x: 942, endPoint y: 70, distance: 189.5
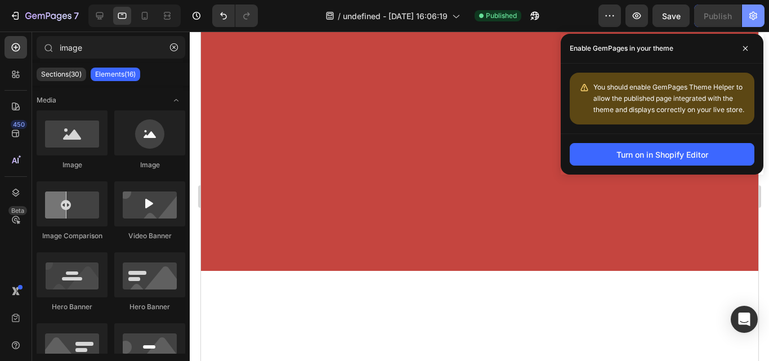
scroll to position [0, 0]
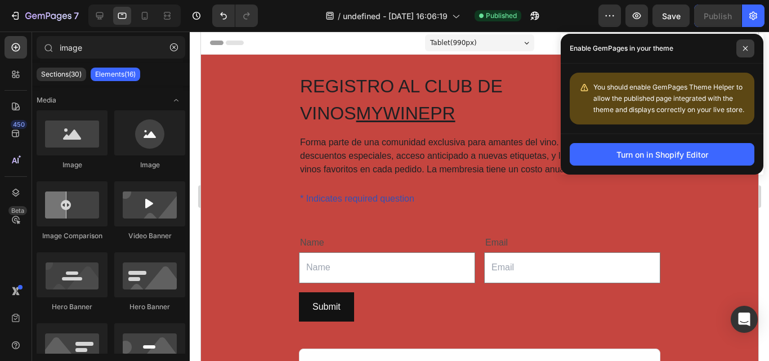
click at [745, 50] on icon at bounding box center [746, 49] width 6 height 6
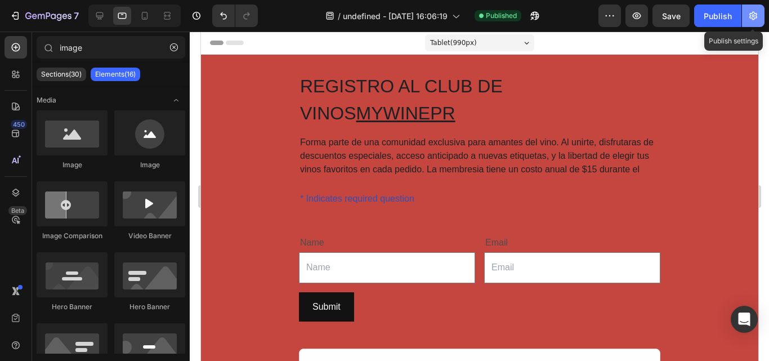
click at [756, 19] on icon "button" at bounding box center [753, 15] width 11 height 11
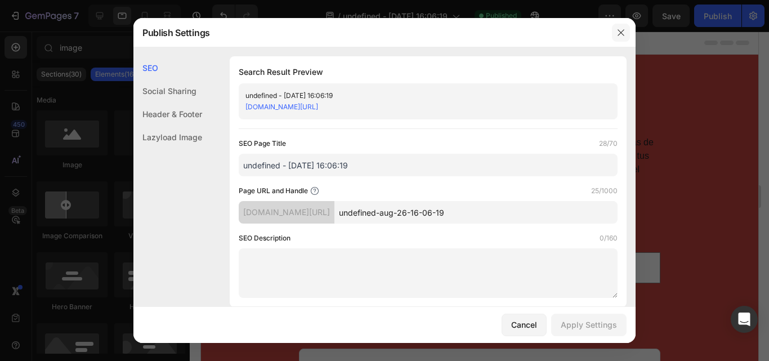
click at [621, 34] on icon "button" at bounding box center [621, 32] width 9 height 9
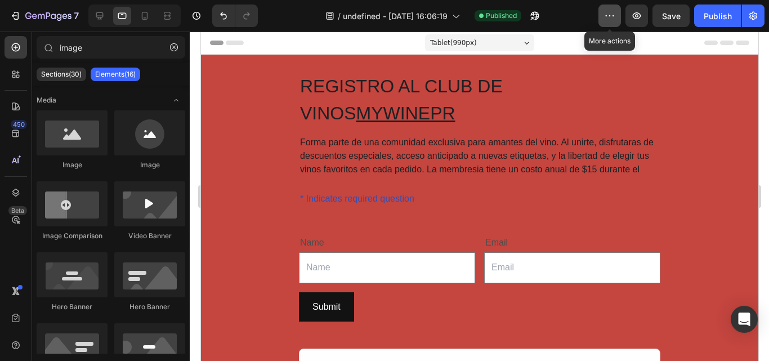
click at [612, 17] on icon "button" at bounding box center [609, 15] width 11 height 11
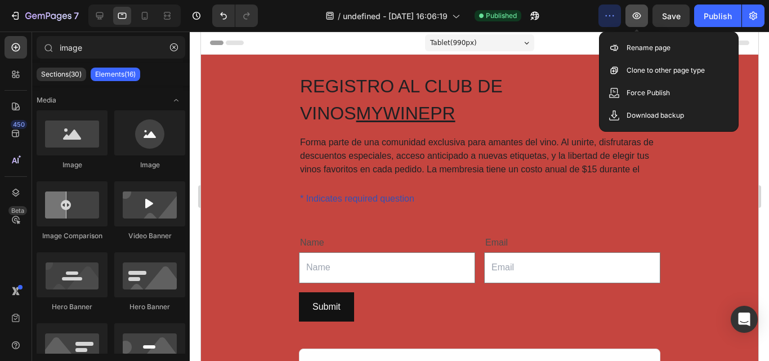
click at [644, 18] on button "button" at bounding box center [637, 16] width 23 height 23
